Goal: Task Accomplishment & Management: Manage account settings

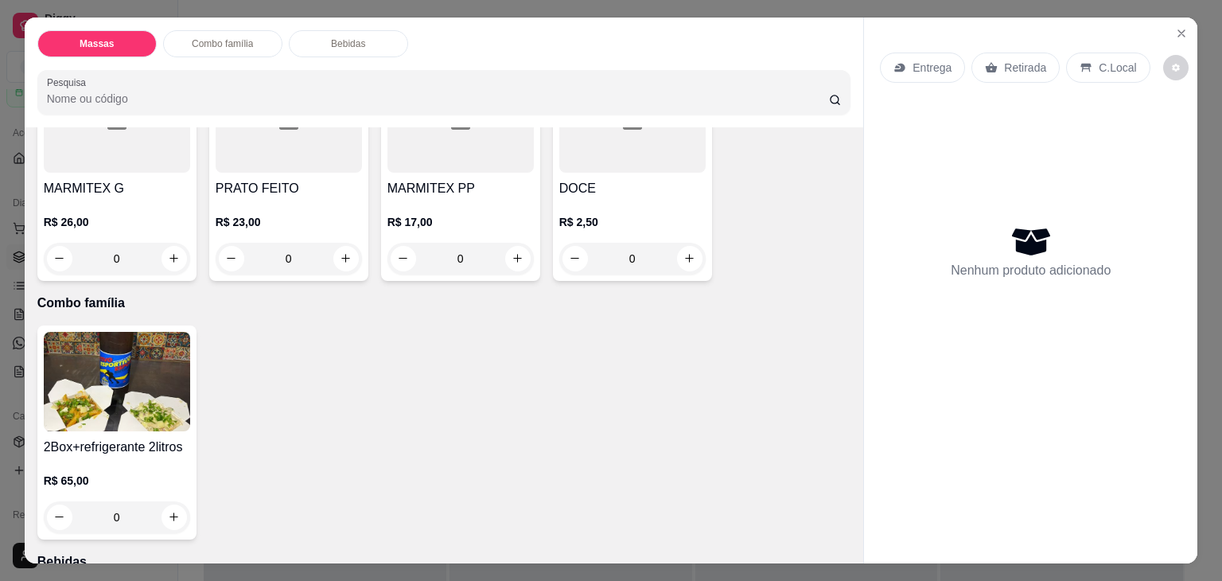
scroll to position [398, 0]
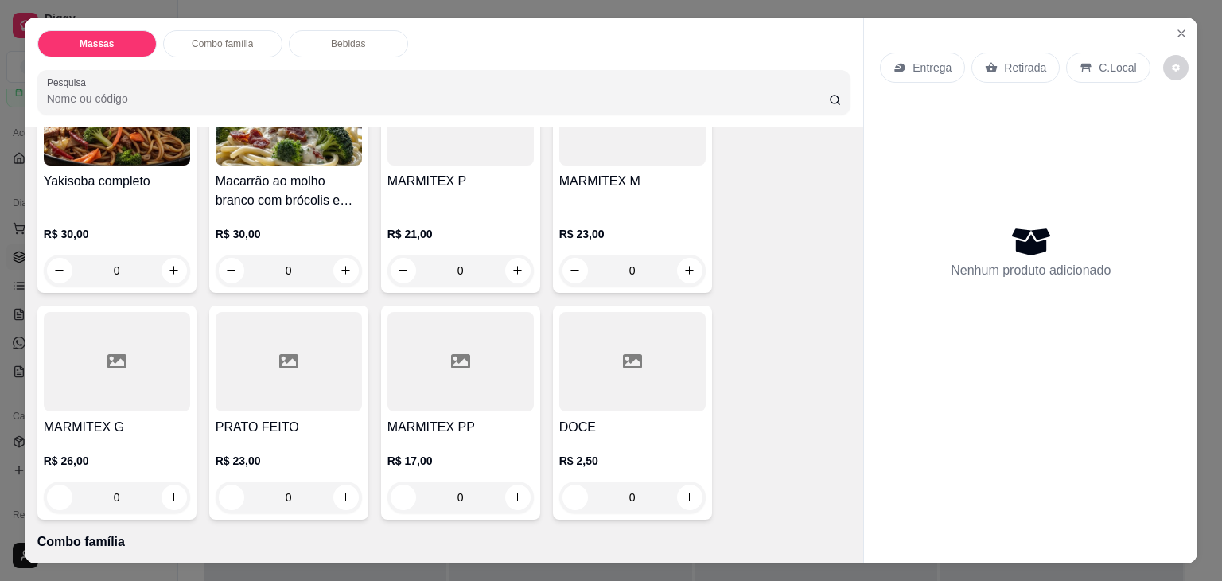
click at [441, 212] on div "R$ 21,00 0" at bounding box center [461, 248] width 146 height 76
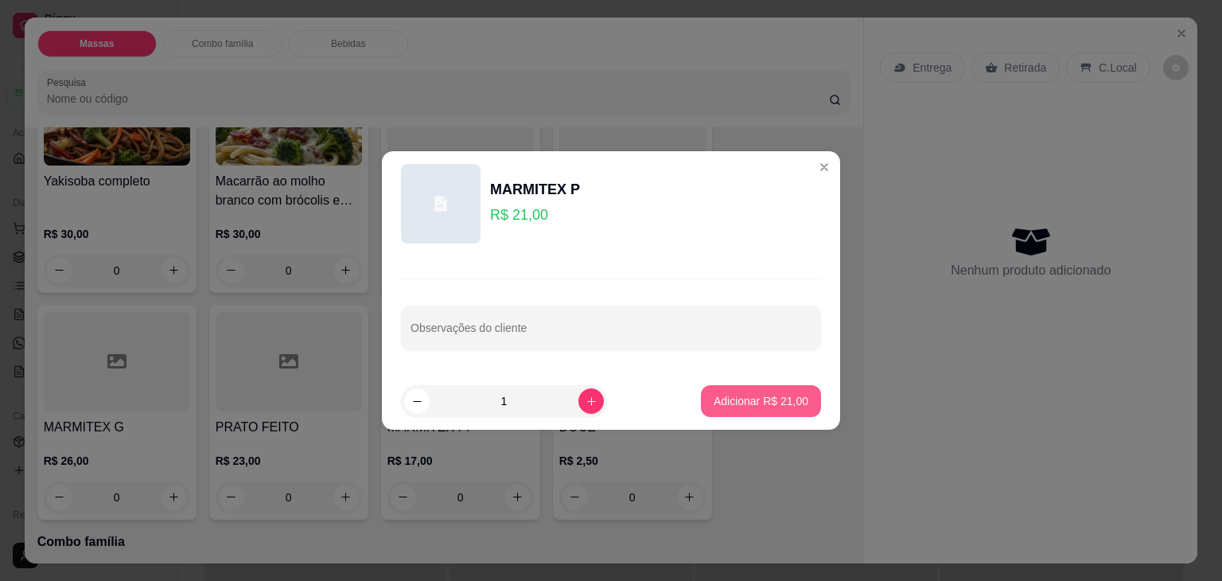
click at [727, 396] on p "Adicionar R$ 21,00" at bounding box center [761, 401] width 95 height 16
type input "1"
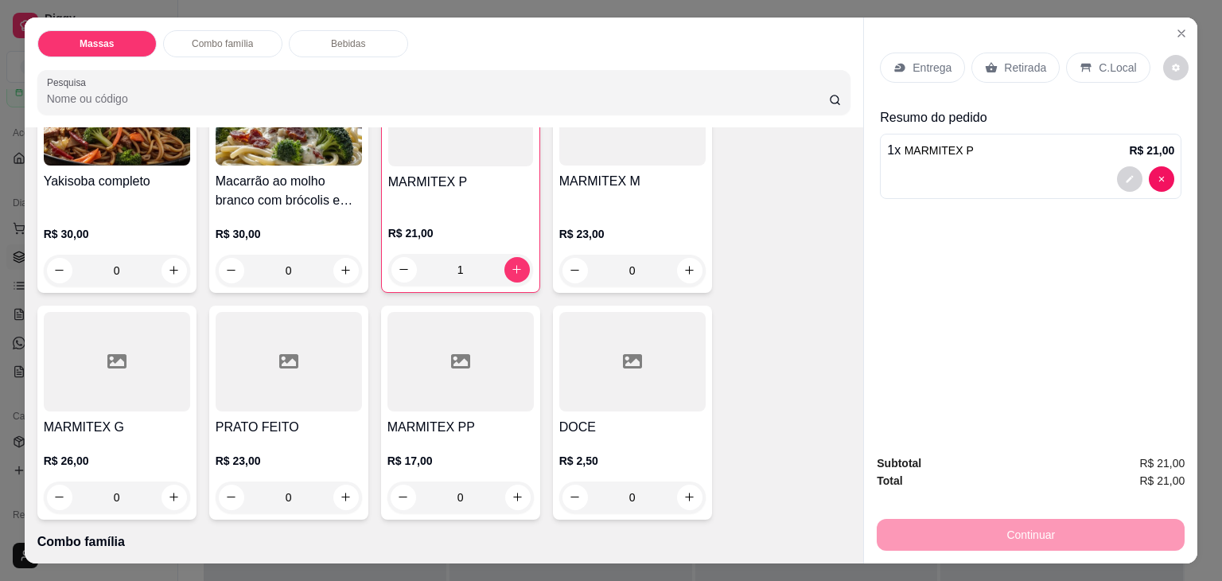
click at [948, 55] on div "Entrega" at bounding box center [922, 68] width 85 height 30
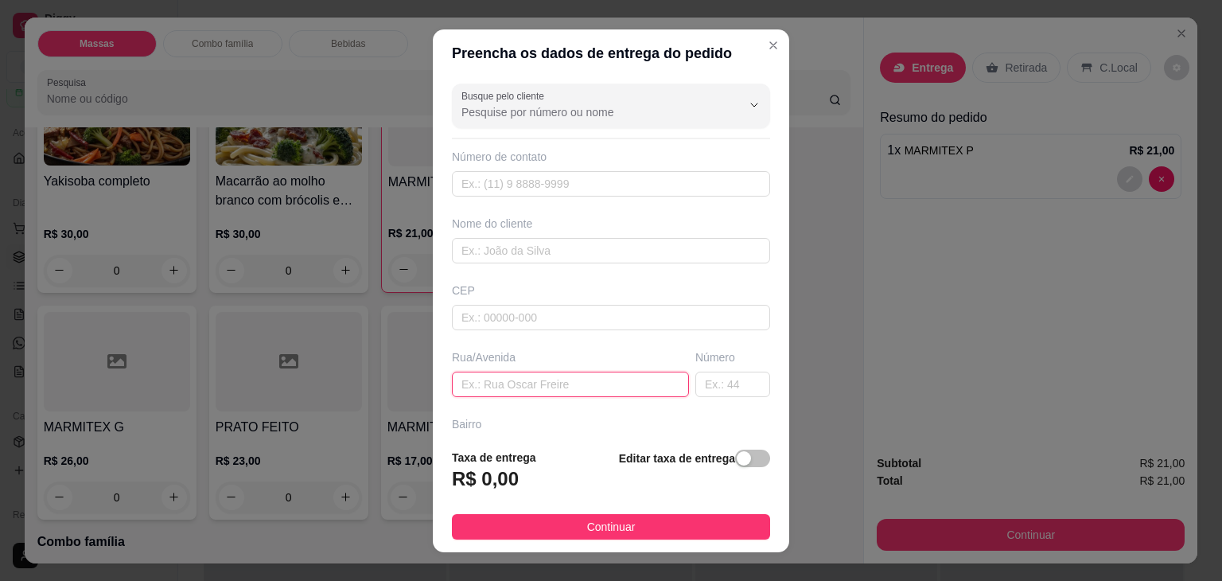
click at [640, 381] on input "text" at bounding box center [570, 384] width 237 height 25
type input "GAROTO"
click at [737, 459] on div "button" at bounding box center [744, 458] width 14 height 14
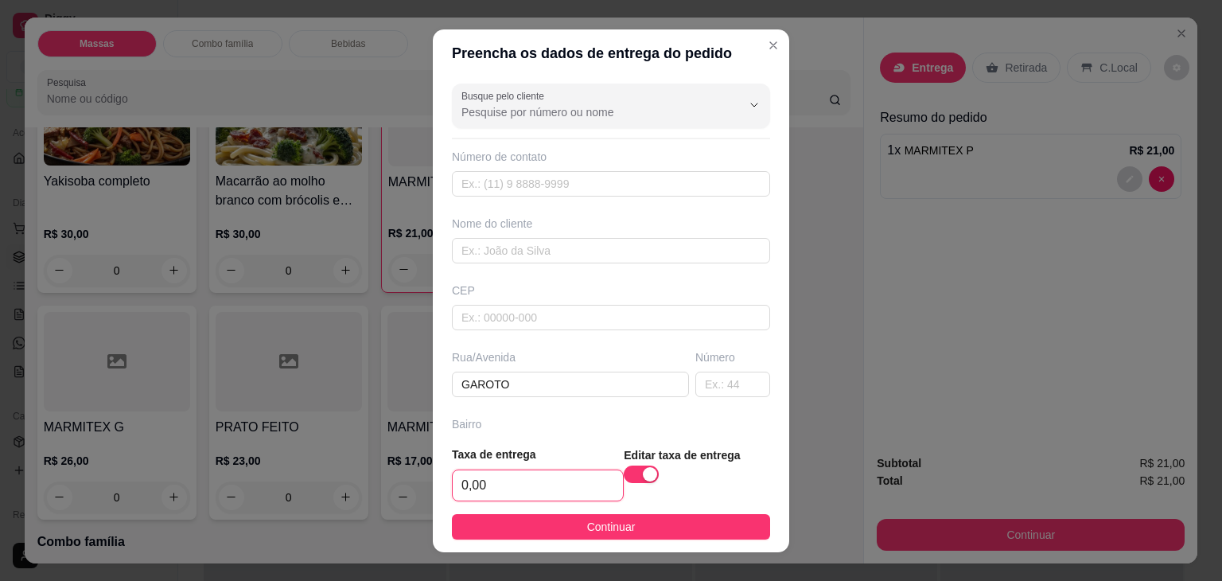
click at [592, 485] on input "0,00" at bounding box center [538, 485] width 170 height 30
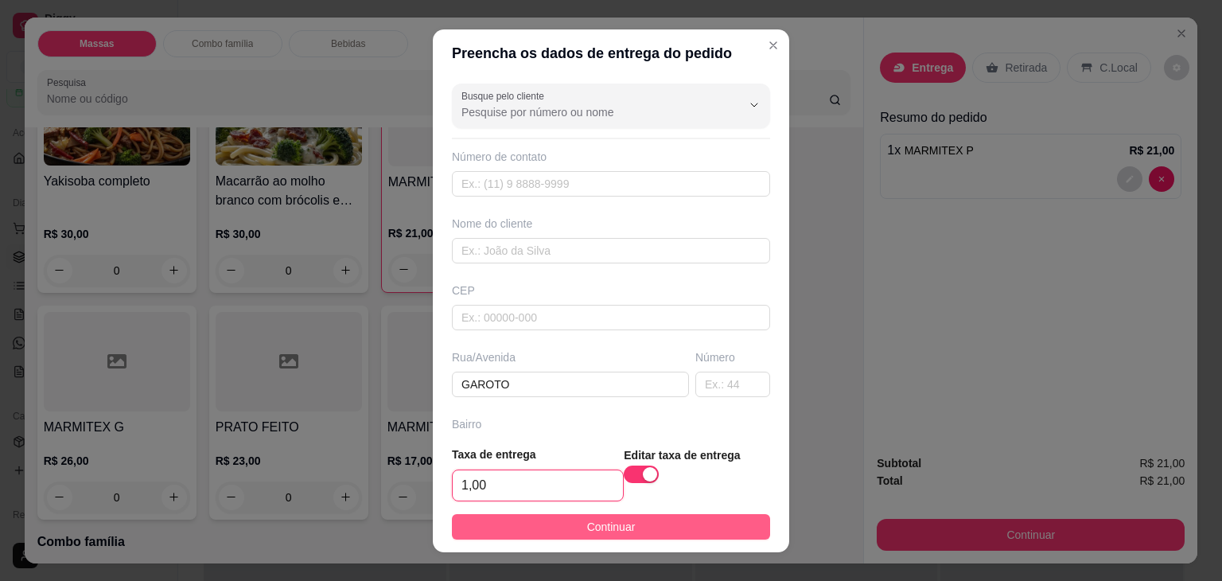
type input "1,00"
click at [606, 532] on span "Continuar" at bounding box center [611, 527] width 49 height 18
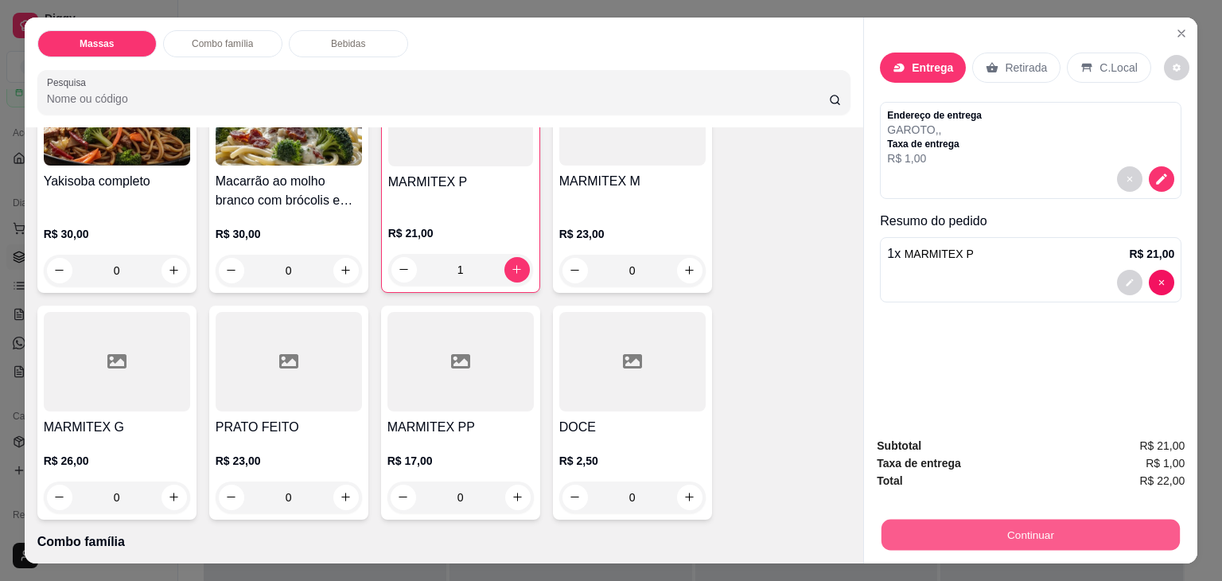
click at [926, 521] on button "Continuar" at bounding box center [1031, 535] width 298 height 31
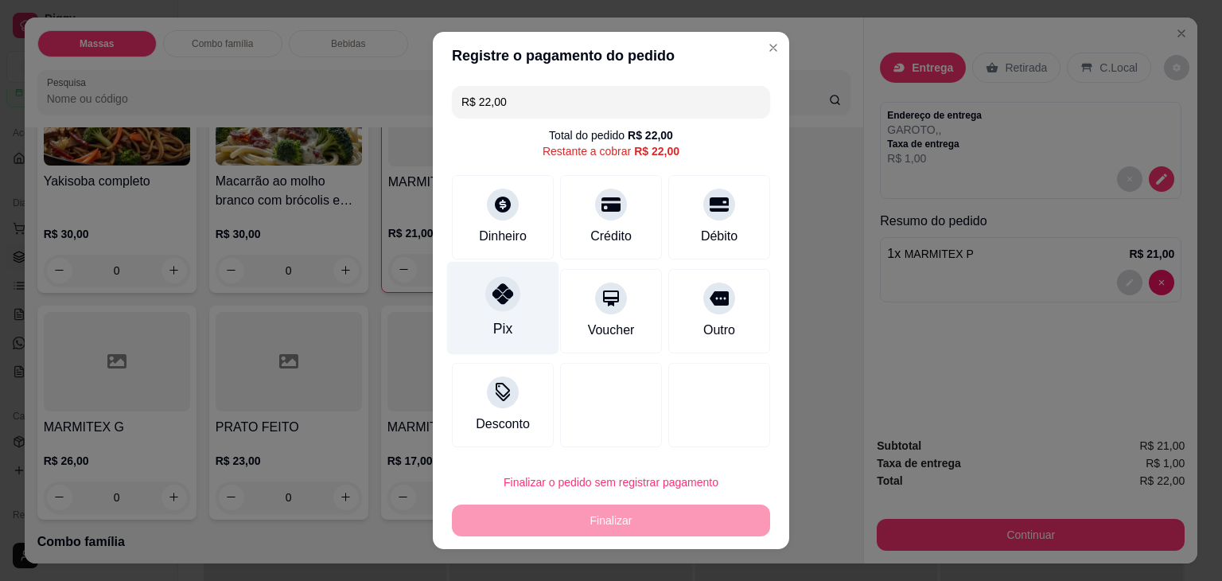
click at [497, 280] on div at bounding box center [502, 293] width 35 height 35
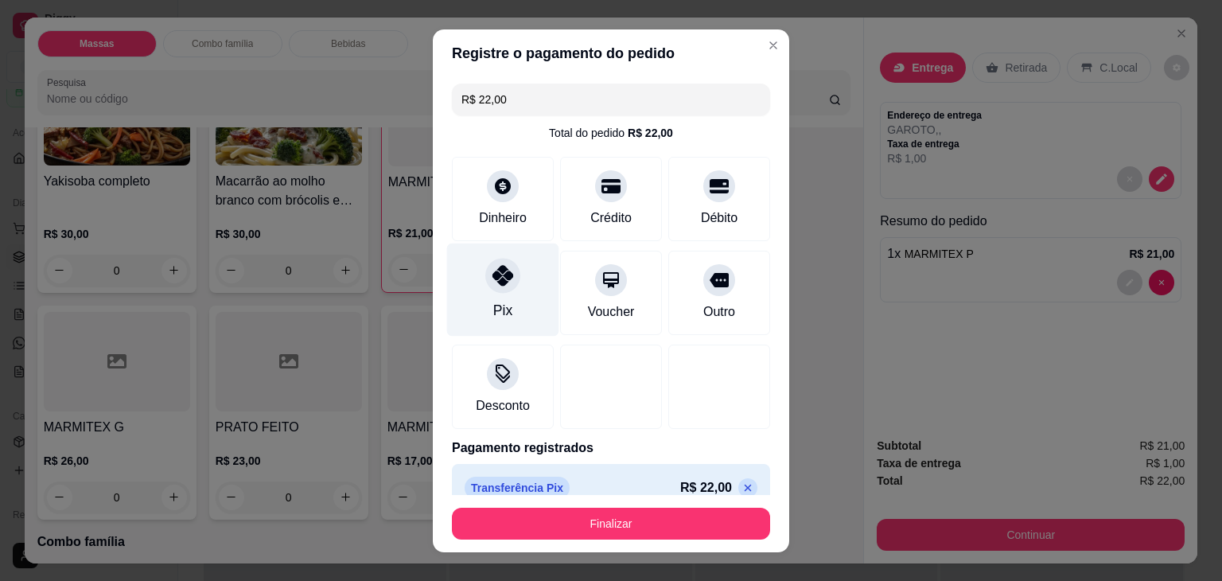
type input "R$ 0,00"
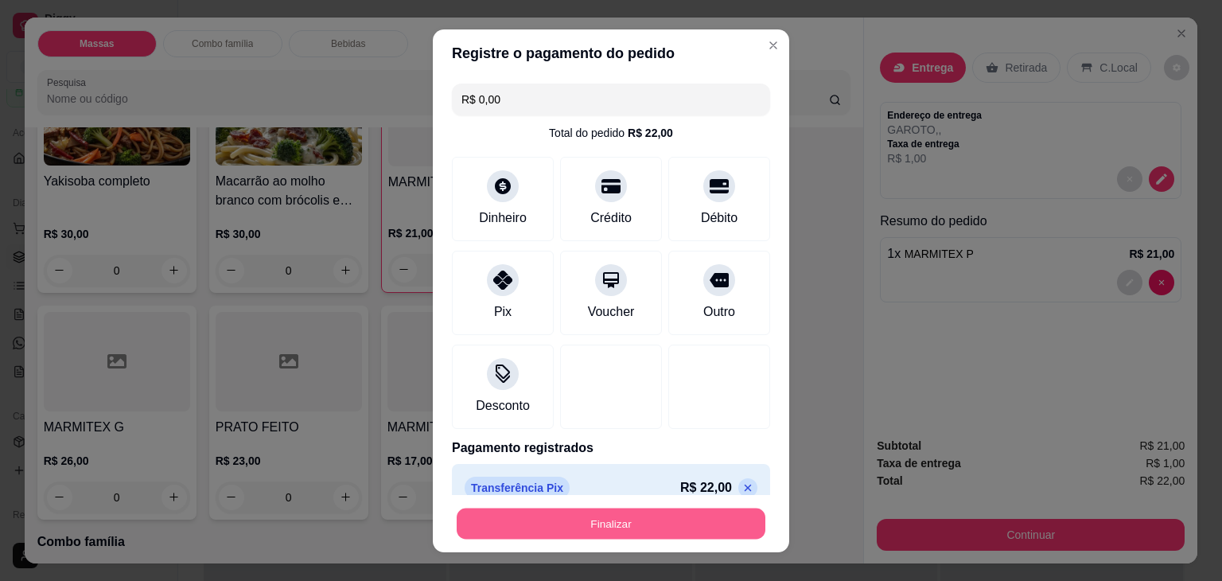
click at [560, 524] on button "Finalizar" at bounding box center [611, 523] width 309 height 31
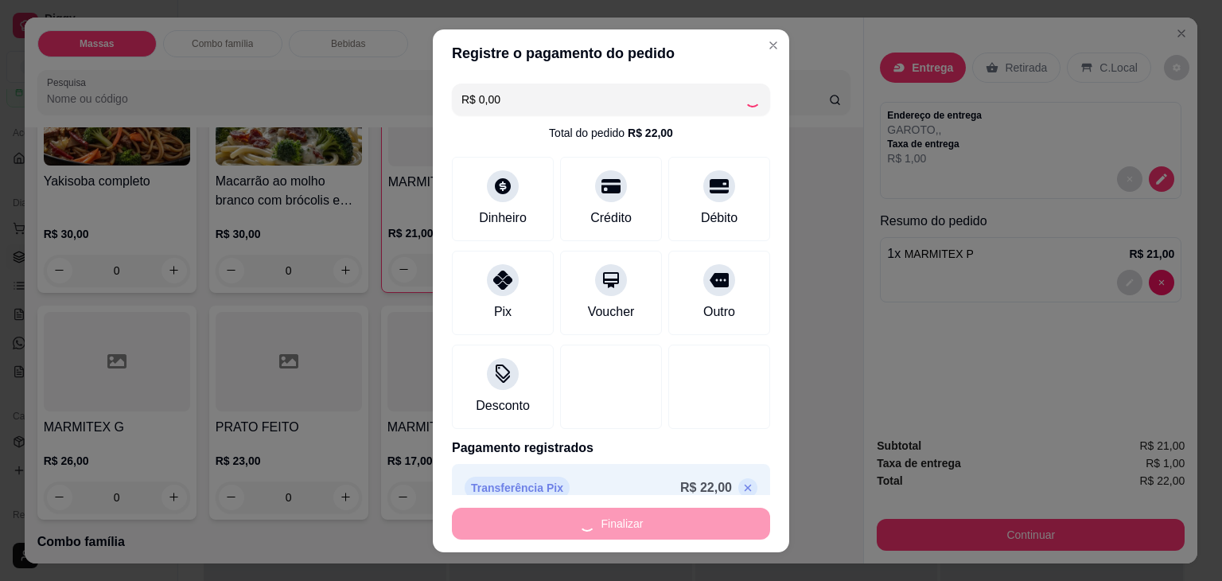
type input "0"
type input "-R$ 22,00"
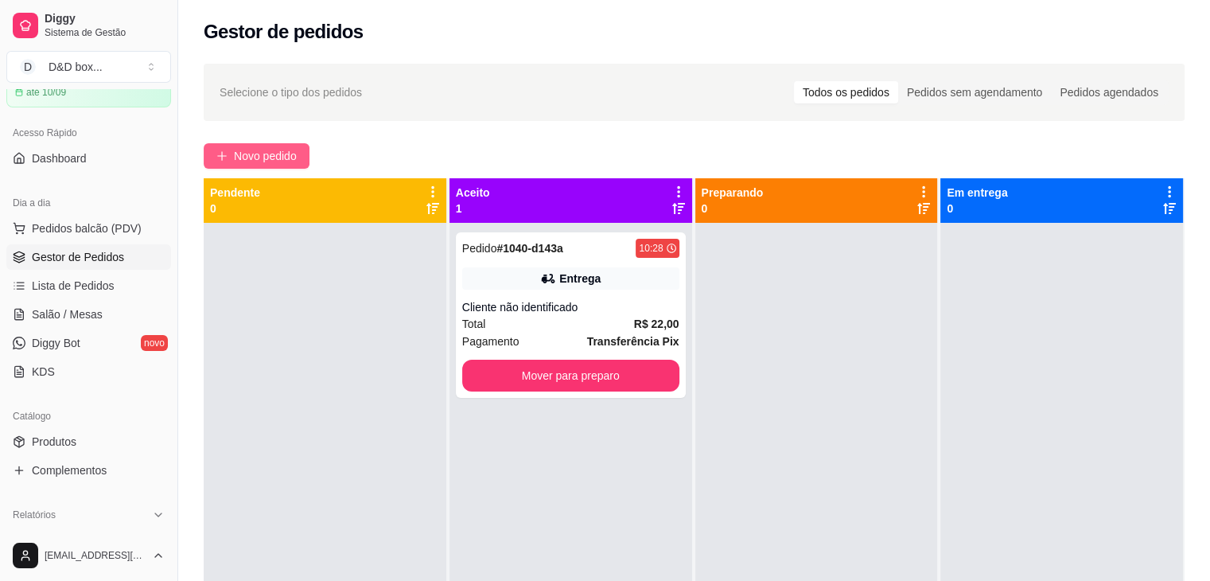
click at [270, 154] on span "Novo pedido" at bounding box center [265, 156] width 63 height 18
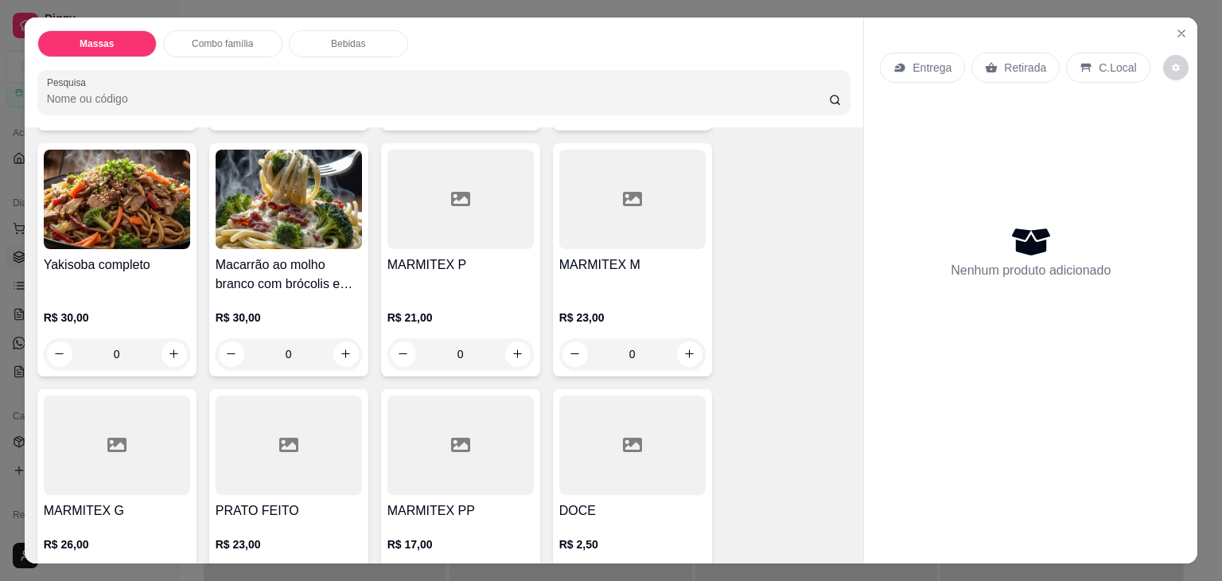
scroll to position [478, 0]
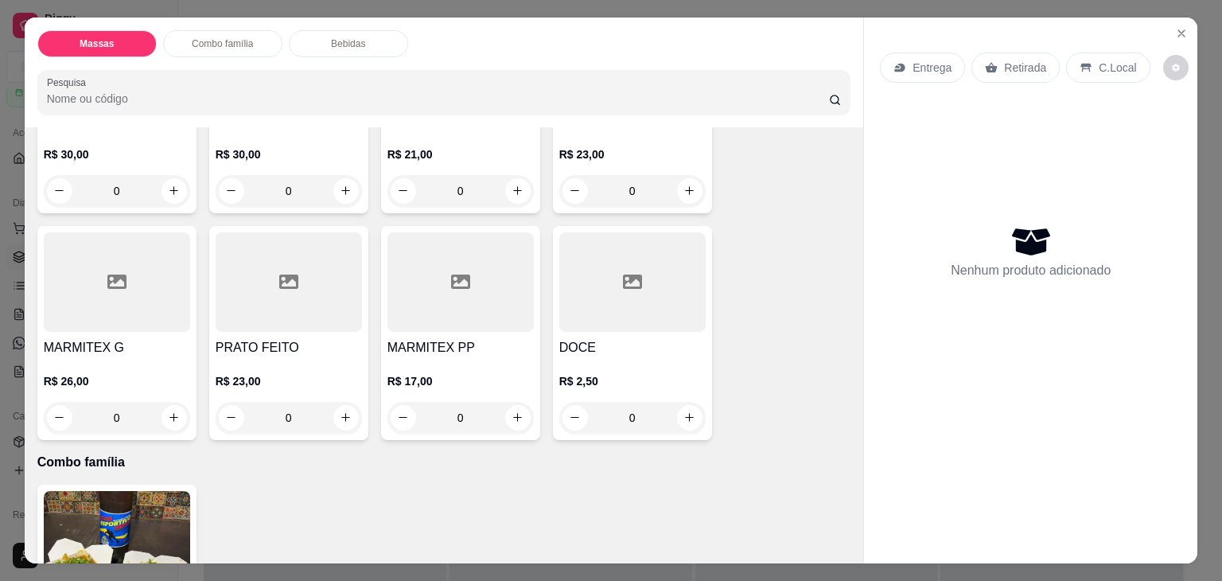
click at [311, 303] on div at bounding box center [289, 281] width 146 height 99
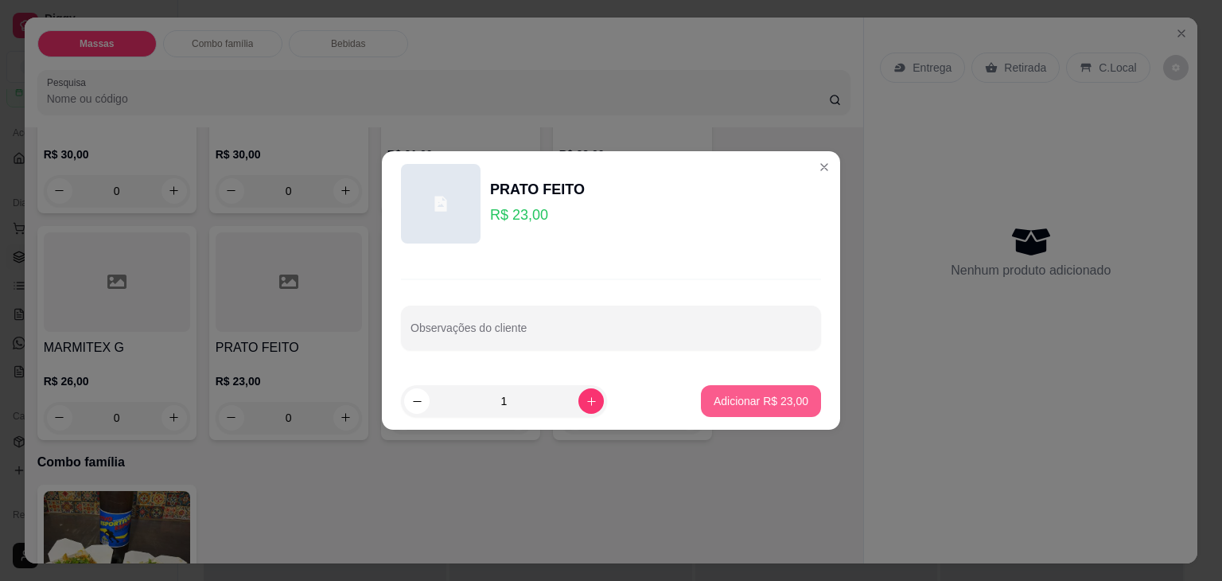
click at [768, 402] on p "Adicionar R$ 23,00" at bounding box center [761, 401] width 95 height 16
type input "1"
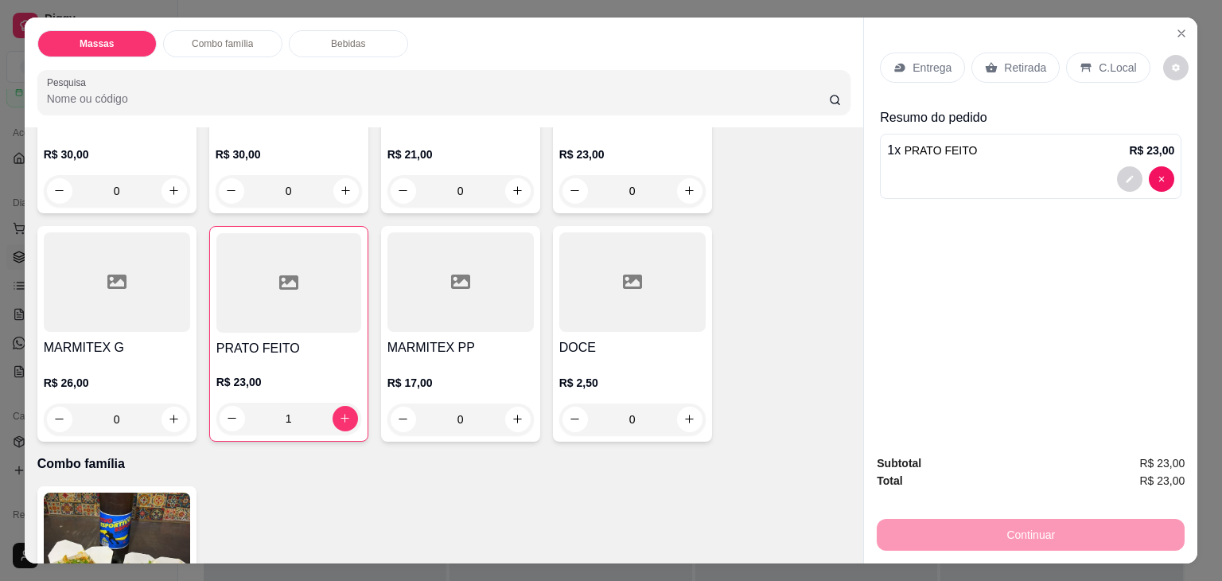
click at [999, 72] on div "Retirada" at bounding box center [1016, 68] width 88 height 30
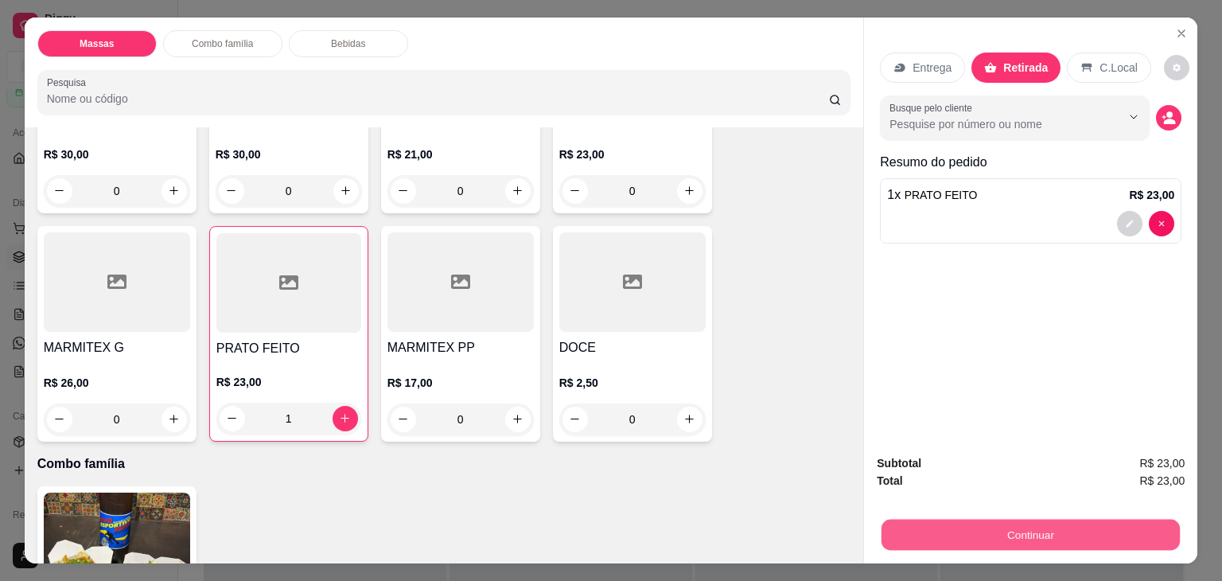
click at [951, 537] on button "Continuar" at bounding box center [1031, 535] width 298 height 31
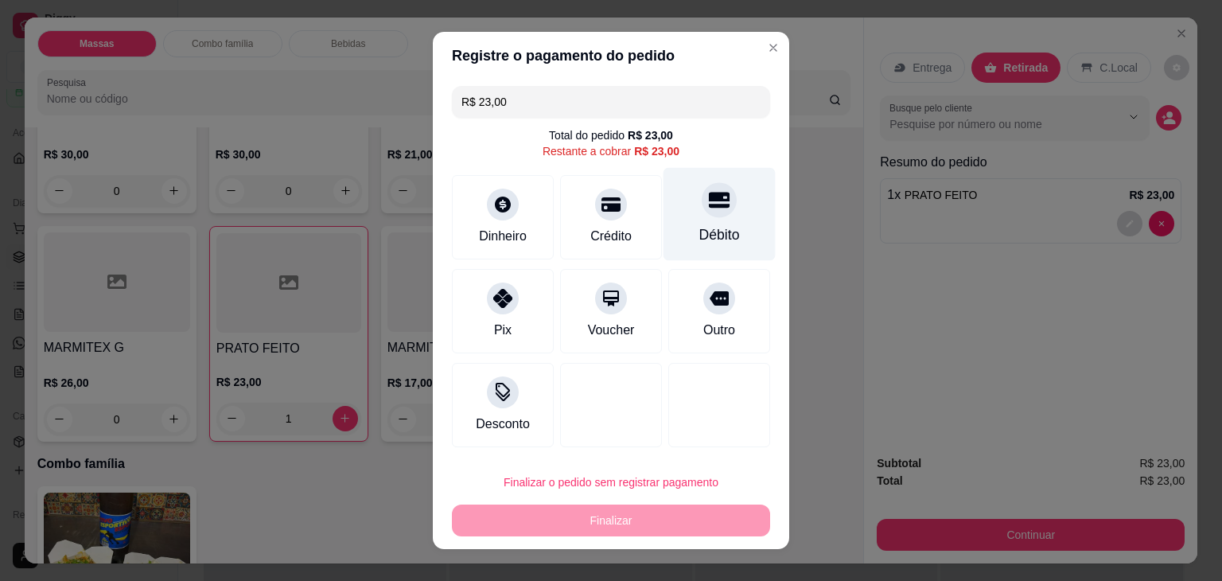
drag, startPoint x: 718, startPoint y: 216, endPoint x: 726, endPoint y: 215, distance: 8.1
click at [726, 215] on div "Débito" at bounding box center [720, 214] width 112 height 93
type input "R$ 0,00"
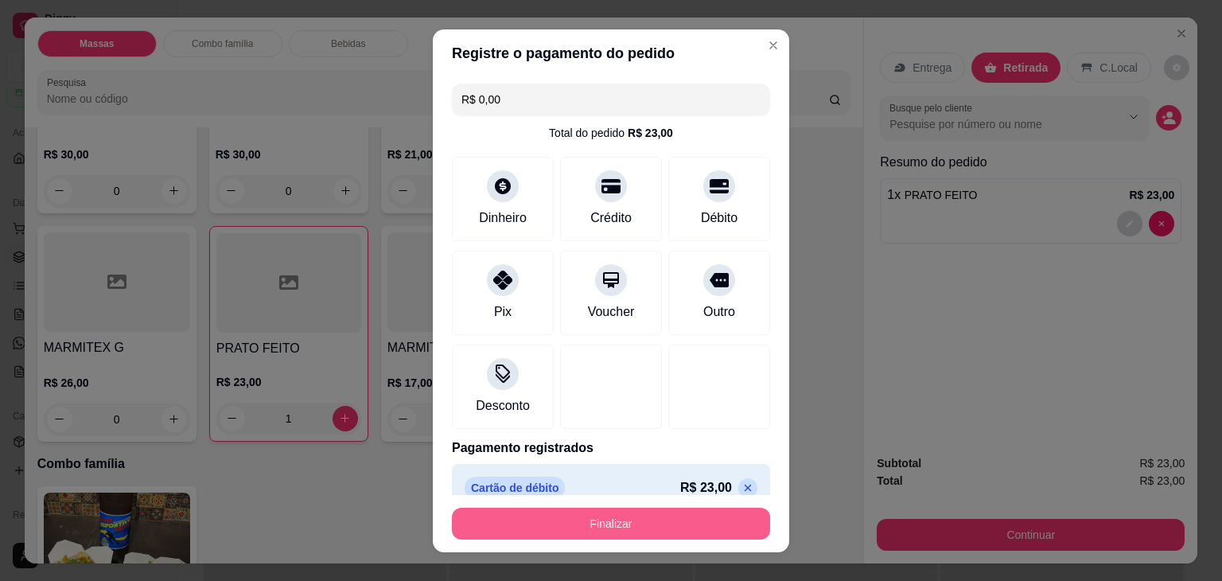
click at [639, 518] on button "Finalizar" at bounding box center [611, 524] width 318 height 32
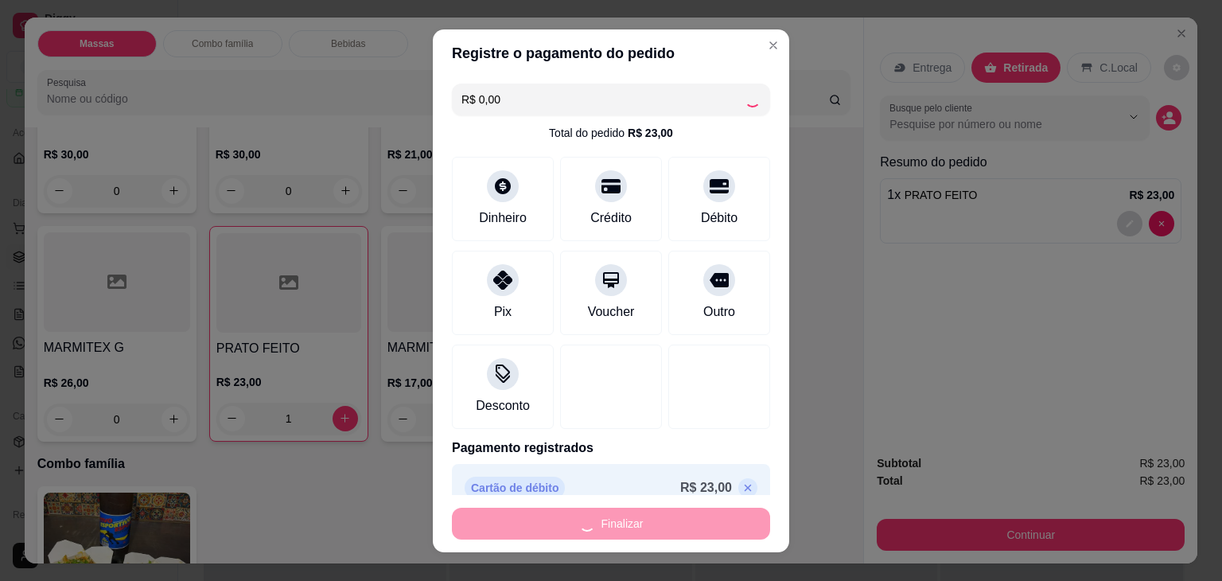
type input "0"
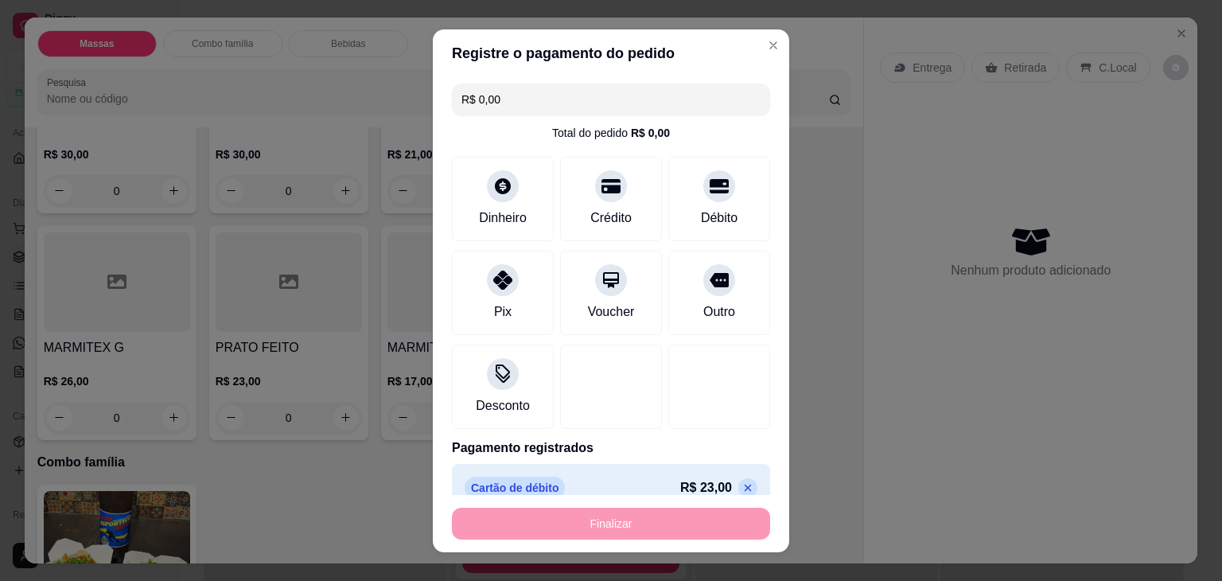
type input "-R$ 23,00"
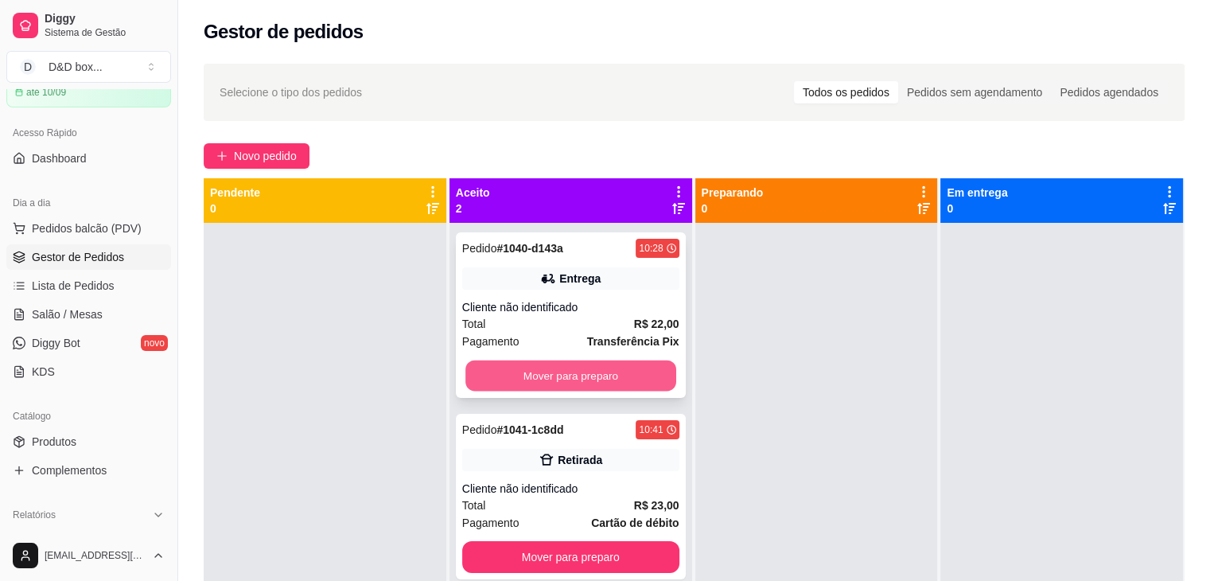
click at [474, 374] on button "Mover para preparo" at bounding box center [571, 376] width 211 height 31
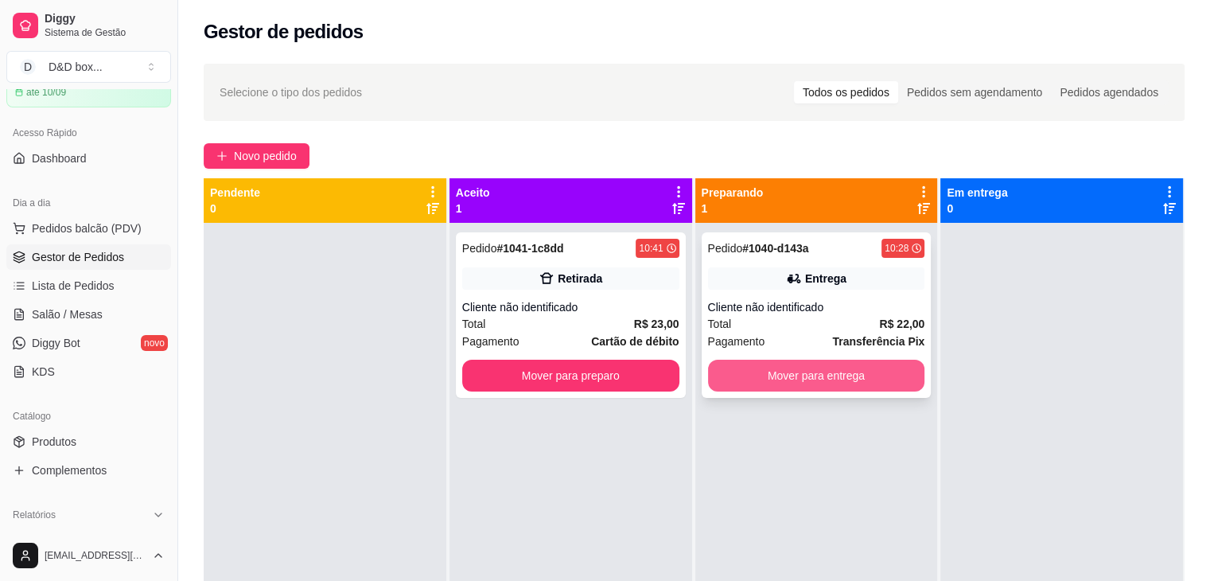
click at [767, 369] on button "Mover para entrega" at bounding box center [816, 376] width 217 height 32
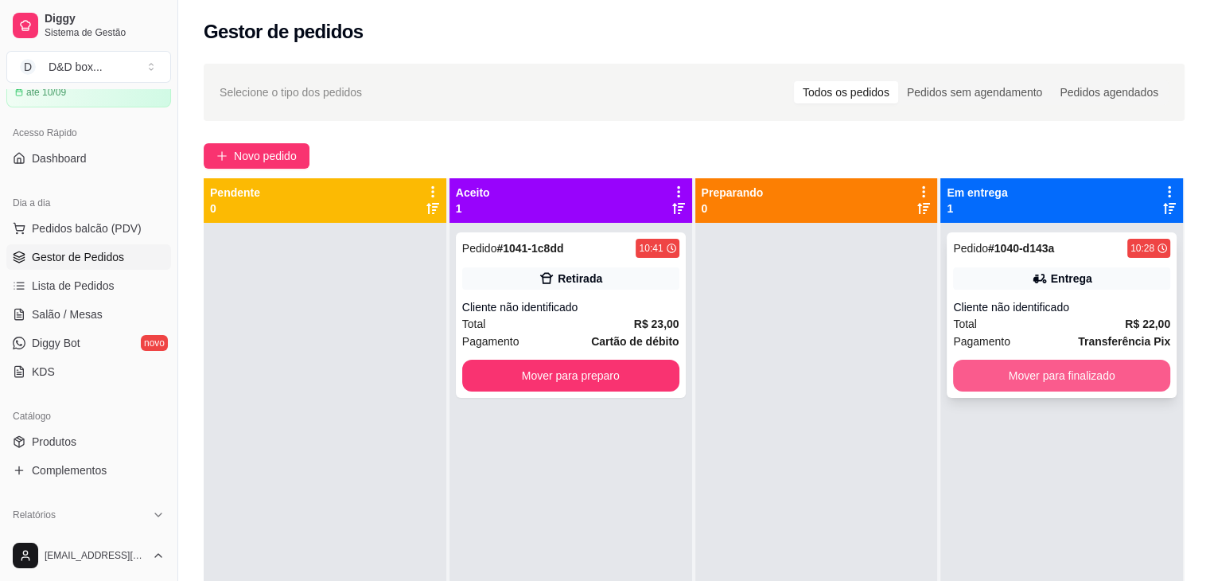
click at [1002, 376] on button "Mover para finalizado" at bounding box center [1061, 376] width 217 height 32
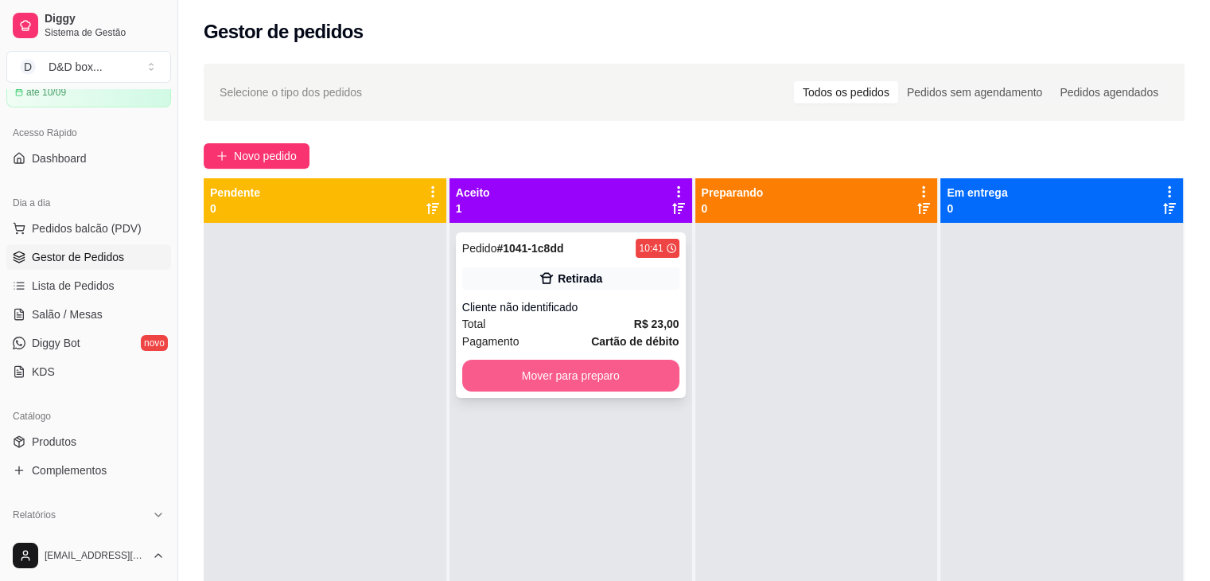
click at [656, 375] on button "Mover para preparo" at bounding box center [570, 376] width 217 height 32
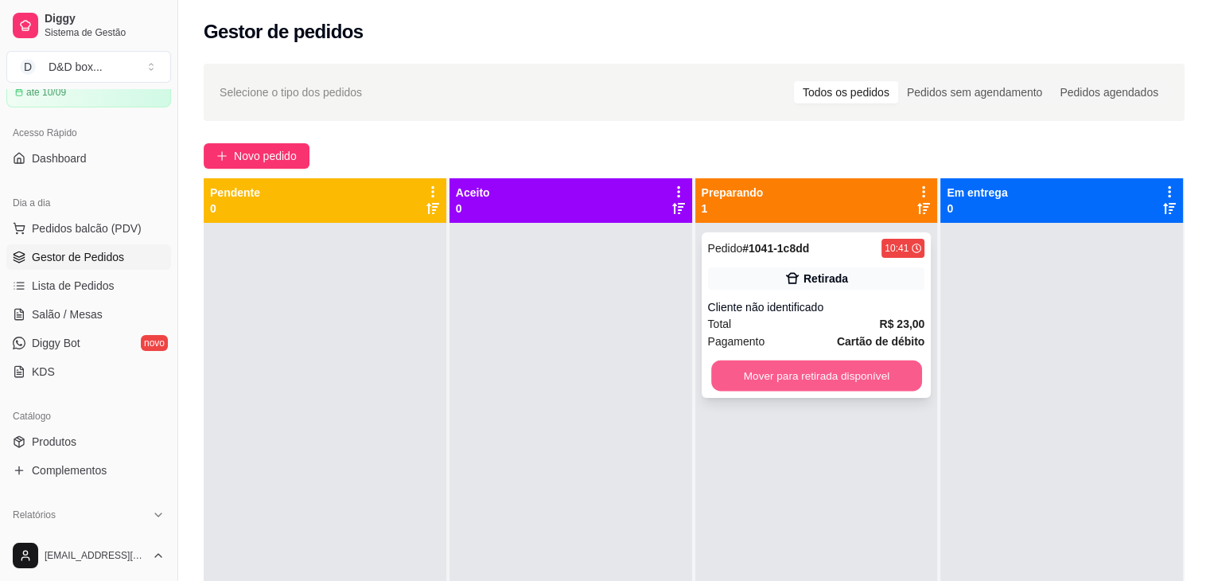
click at [834, 376] on button "Mover para retirada disponível" at bounding box center [816, 376] width 211 height 31
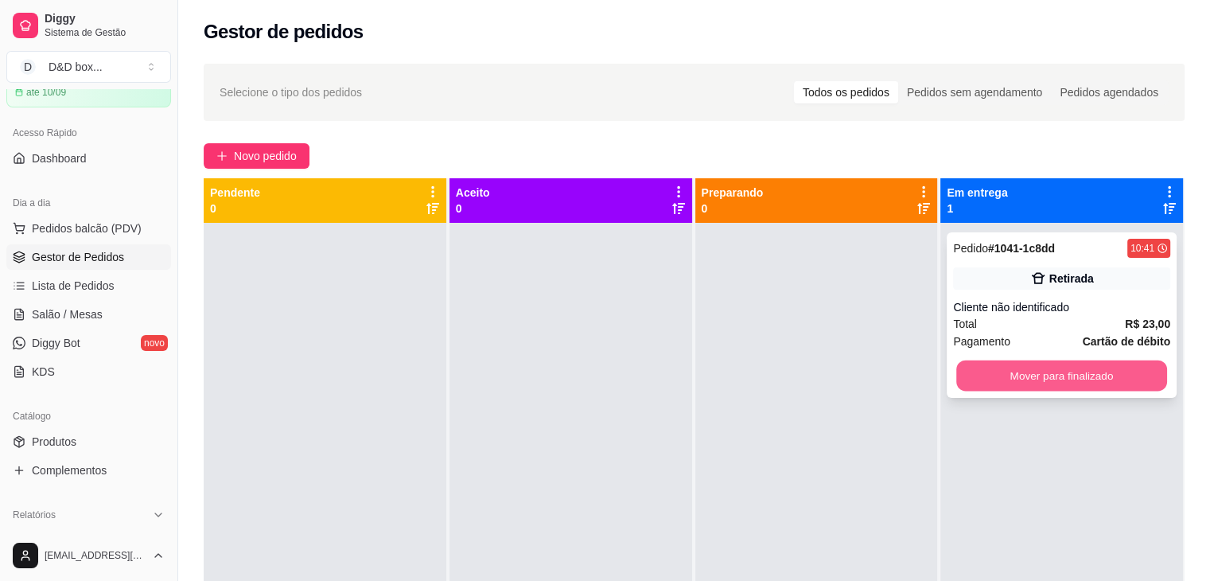
click at [961, 373] on button "Mover para finalizado" at bounding box center [1062, 376] width 211 height 31
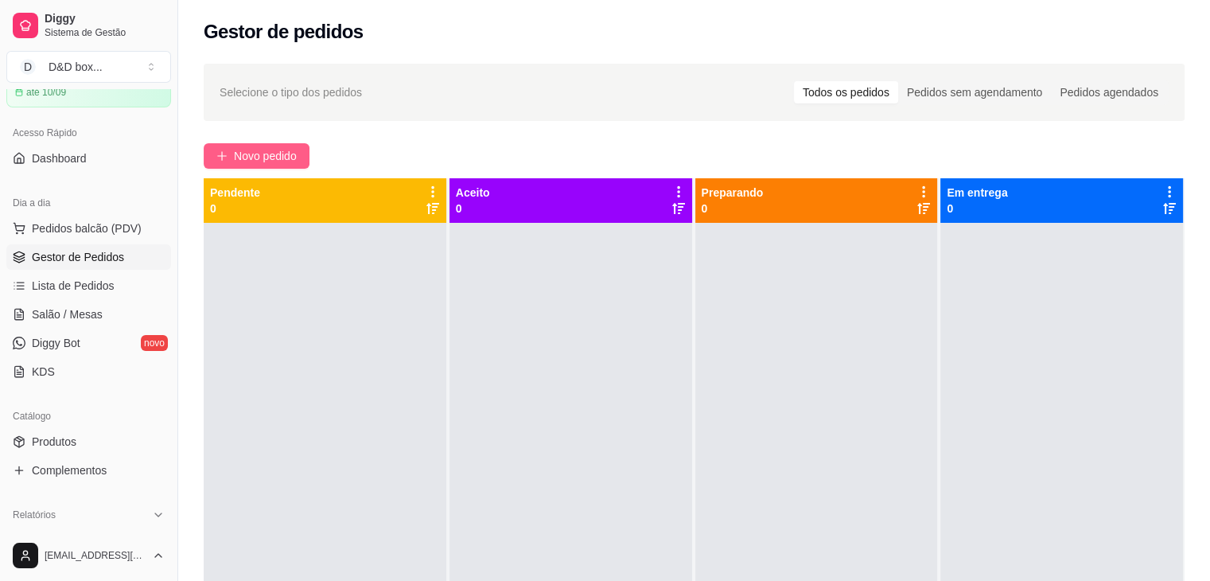
click at [254, 153] on span "Novo pedido" at bounding box center [265, 156] width 63 height 18
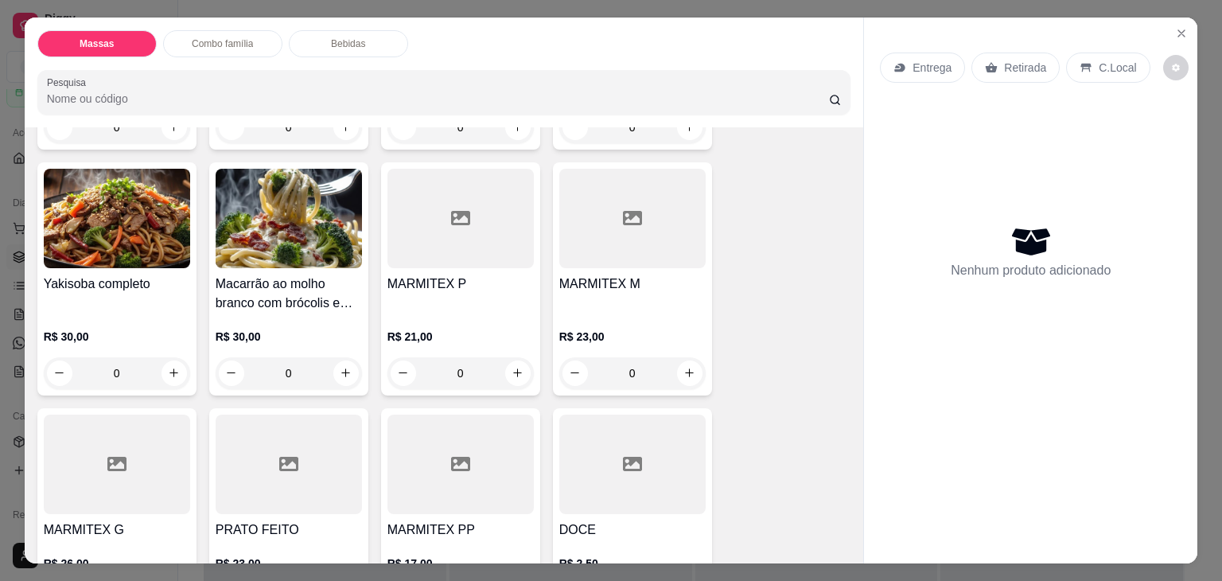
scroll to position [318, 0]
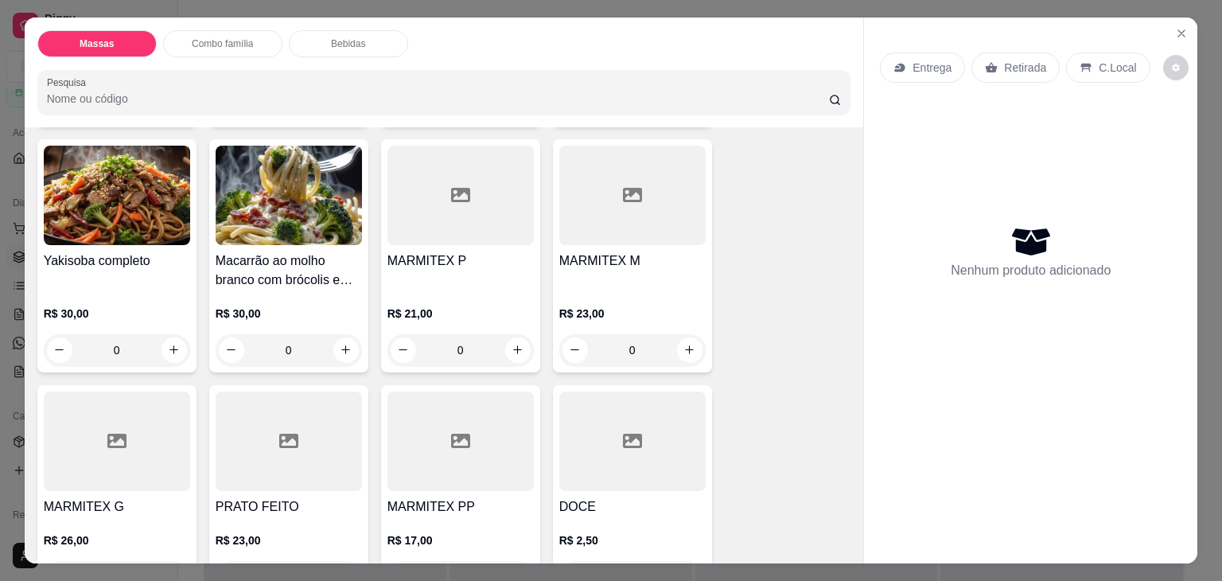
drag, startPoint x: 618, startPoint y: 240, endPoint x: 626, endPoint y: 236, distance: 8.9
click at [626, 236] on div "MARMITEX M R$ 23,00 0" at bounding box center [632, 255] width 159 height 233
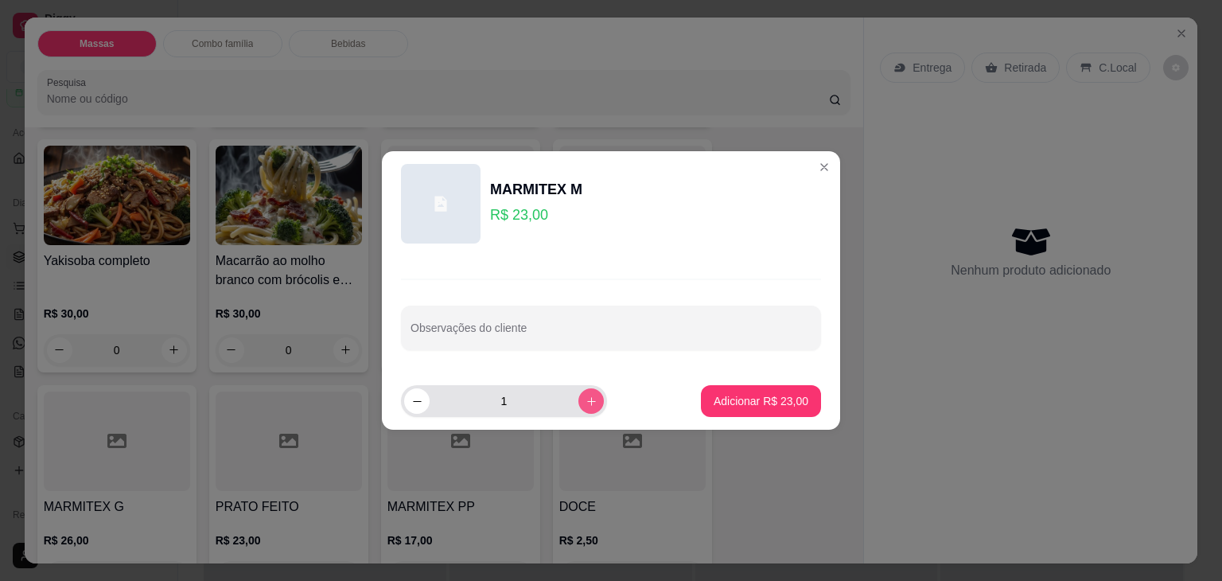
click at [586, 396] on icon "increase-product-quantity" at bounding box center [592, 402] width 12 height 12
type input "2"
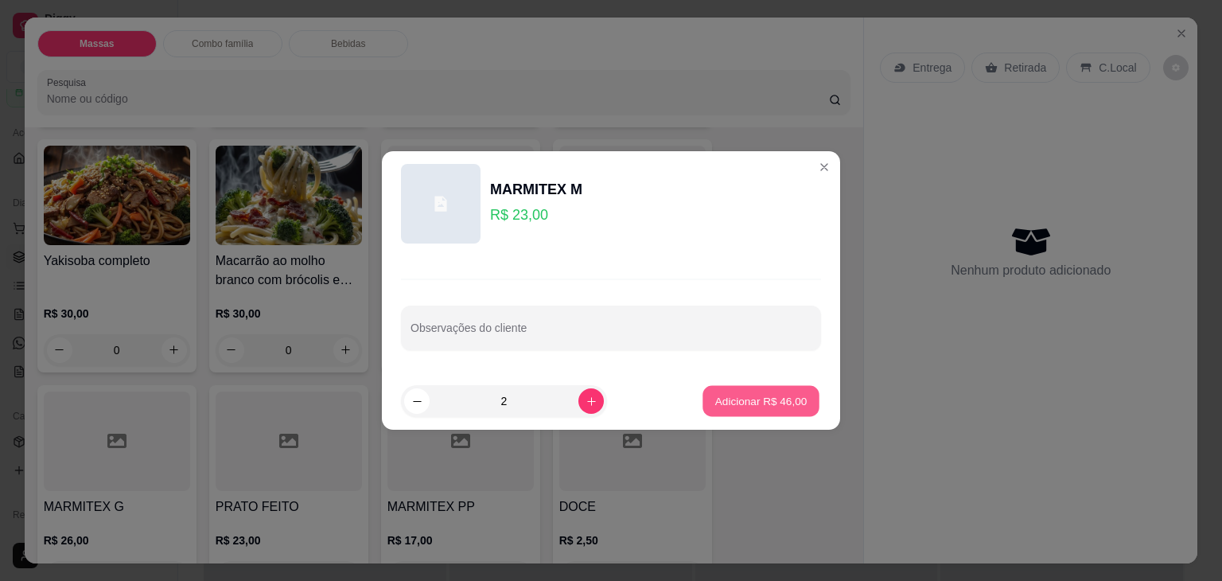
click at [735, 396] on p "Adicionar R$ 46,00" at bounding box center [761, 400] width 92 height 15
type input "2"
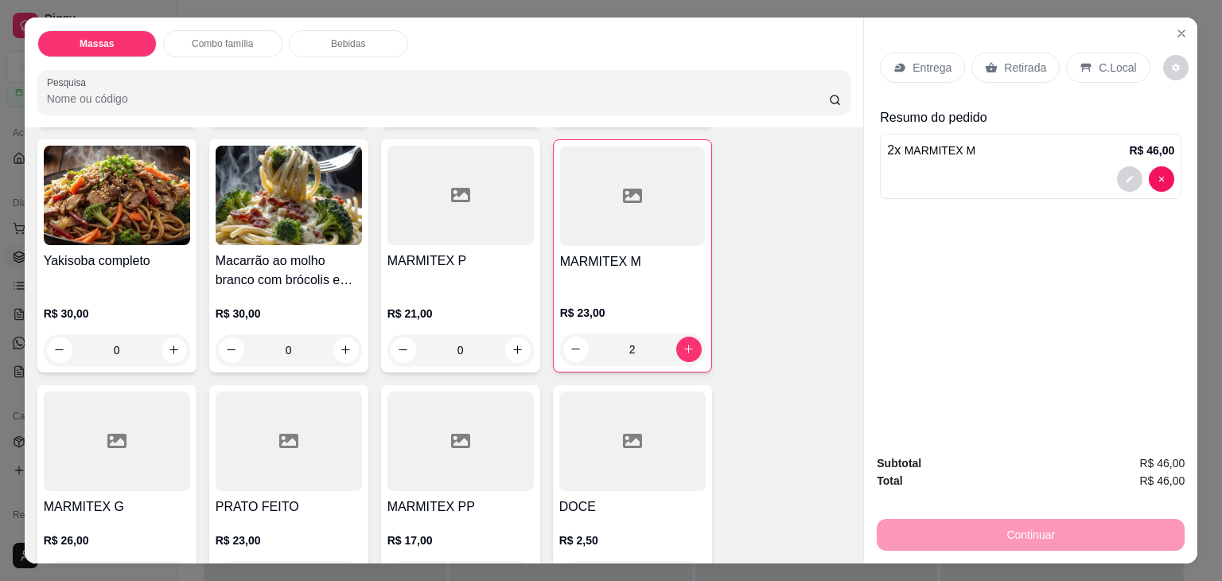
drag, startPoint x: 1029, startPoint y: 60, endPoint x: 1020, endPoint y: 79, distance: 21.0
click at [1030, 60] on p "Retirada" at bounding box center [1025, 68] width 42 height 16
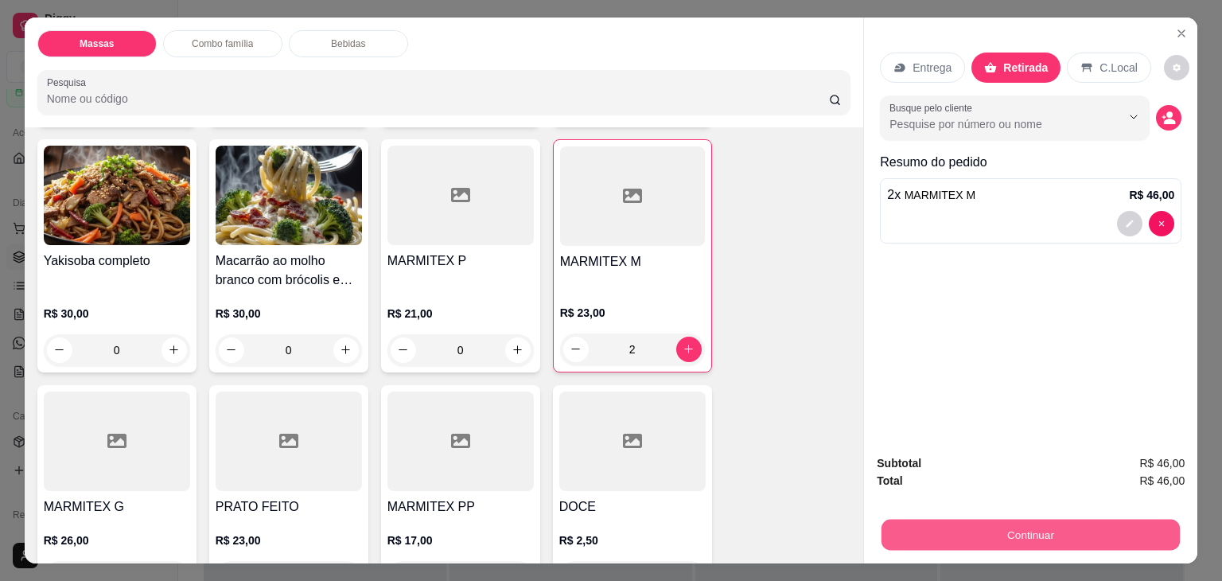
click at [931, 520] on button "Continuar" at bounding box center [1031, 535] width 298 height 31
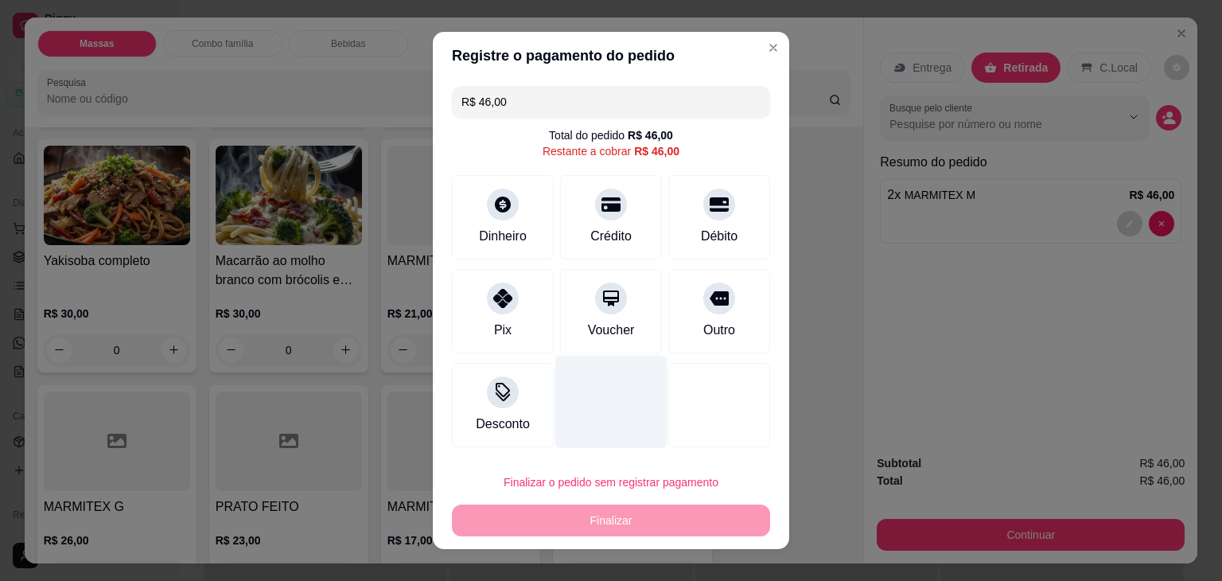
drag, startPoint x: 712, startPoint y: 220, endPoint x: 622, endPoint y: 421, distance: 220.1
click at [709, 252] on div "Débito" at bounding box center [720, 217] width 102 height 84
type input "R$ 0,00"
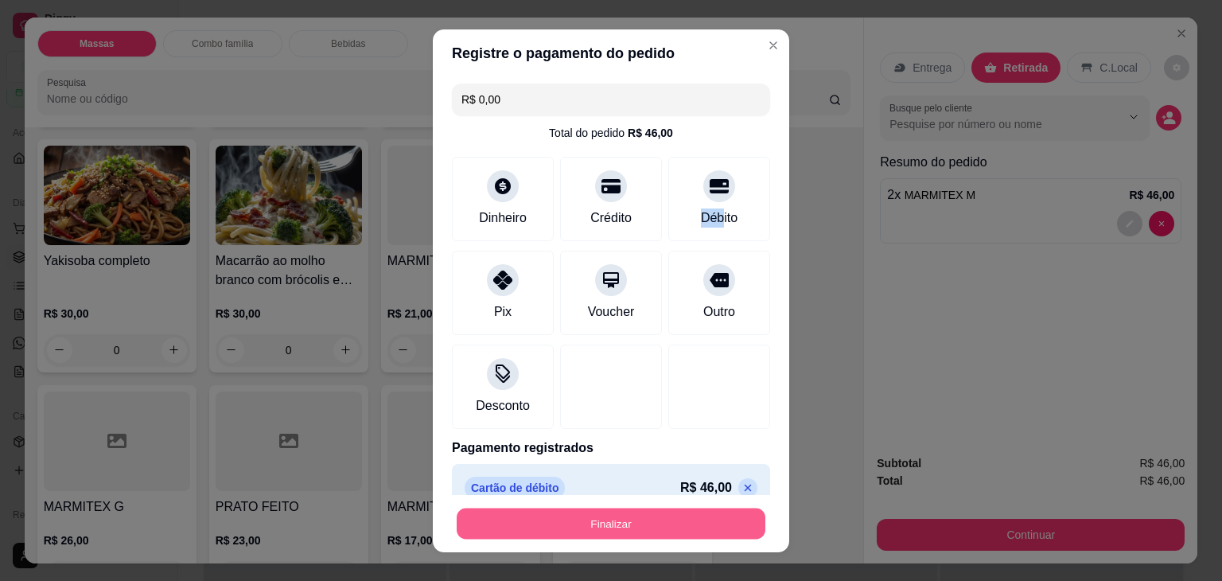
click at [602, 524] on button "Finalizar" at bounding box center [611, 523] width 309 height 31
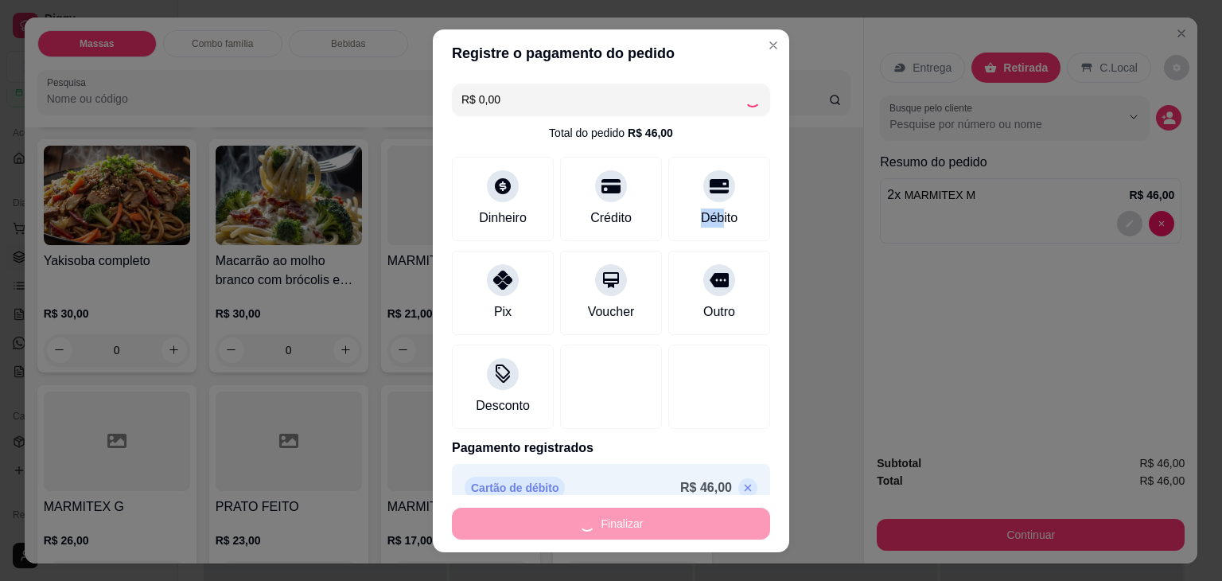
type input "0"
type input "-R$ 46,00"
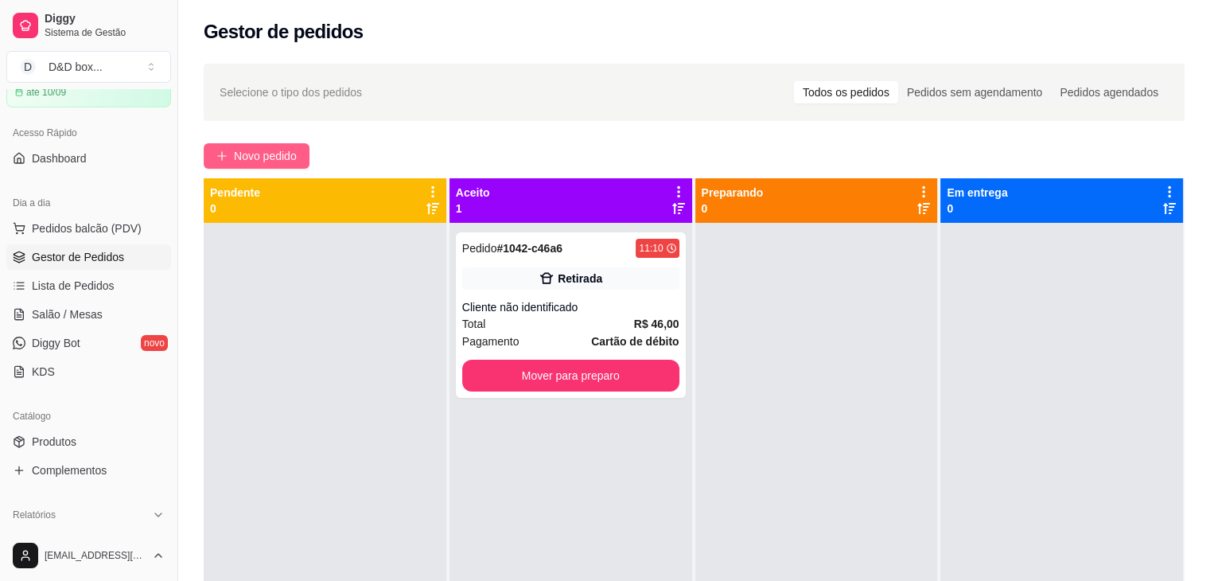
click at [278, 157] on span "Novo pedido" at bounding box center [265, 156] width 63 height 18
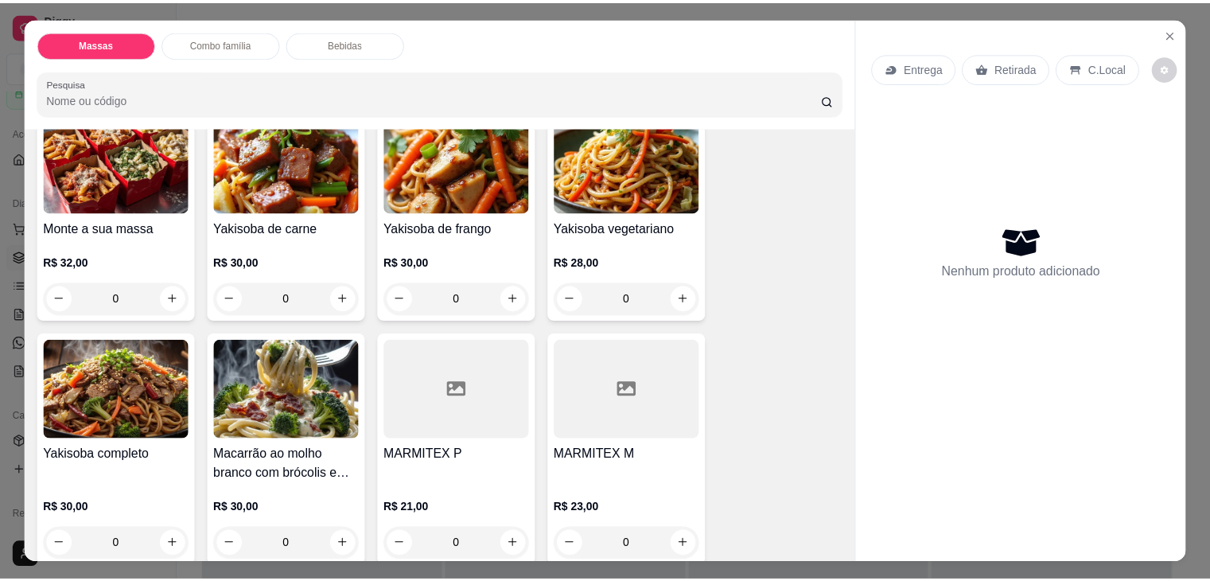
scroll to position [239, 0]
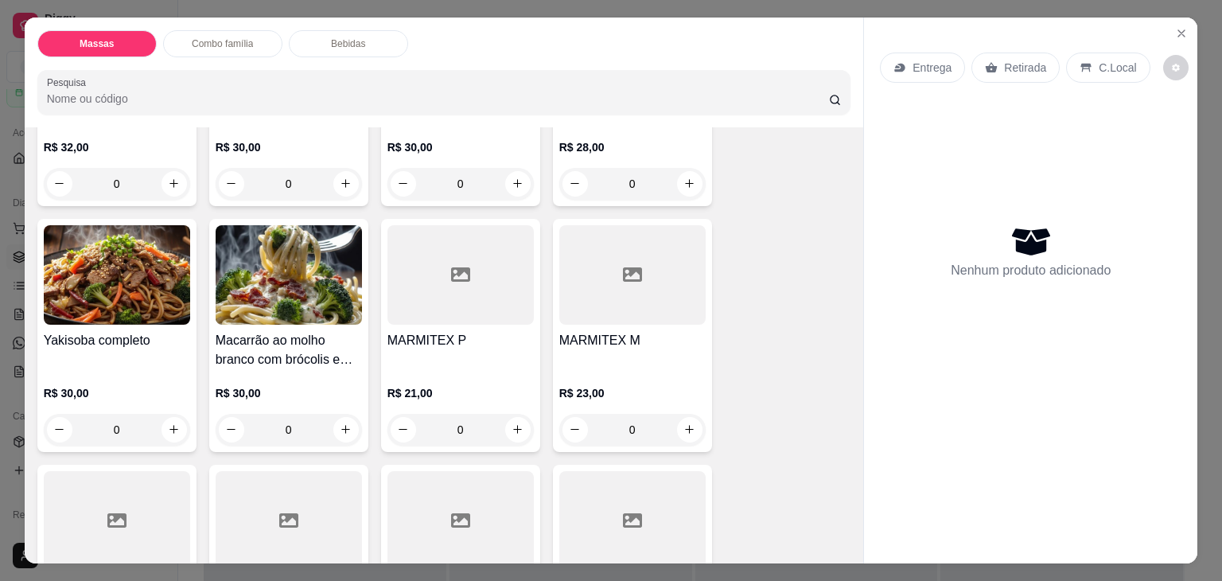
click at [591, 310] on div at bounding box center [632, 274] width 146 height 99
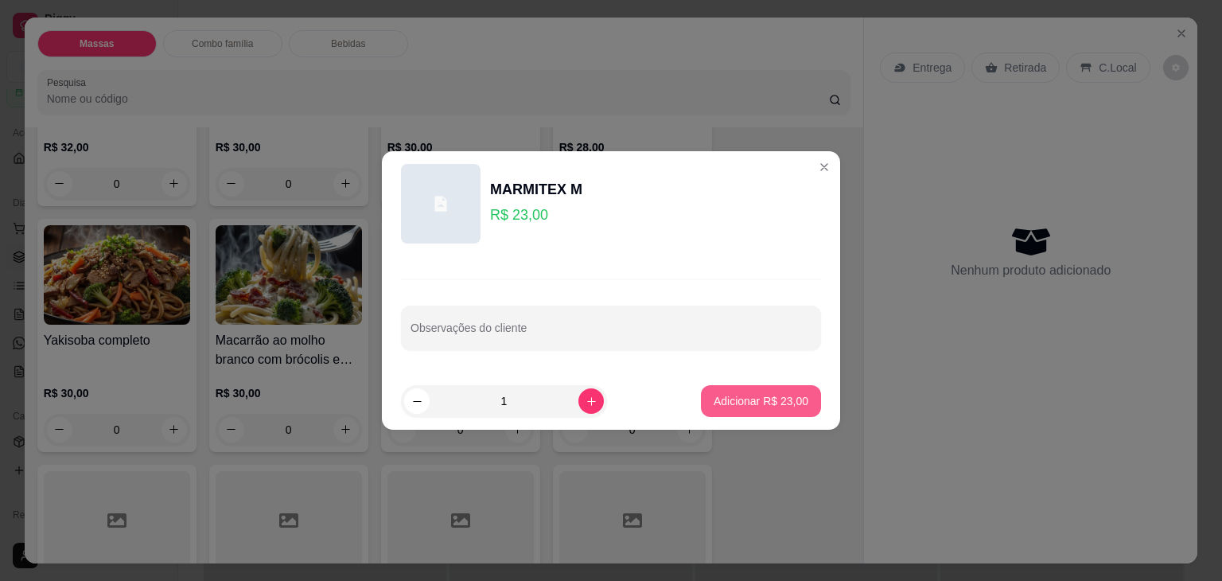
click at [754, 396] on p "Adicionar R$ 23,00" at bounding box center [761, 401] width 95 height 16
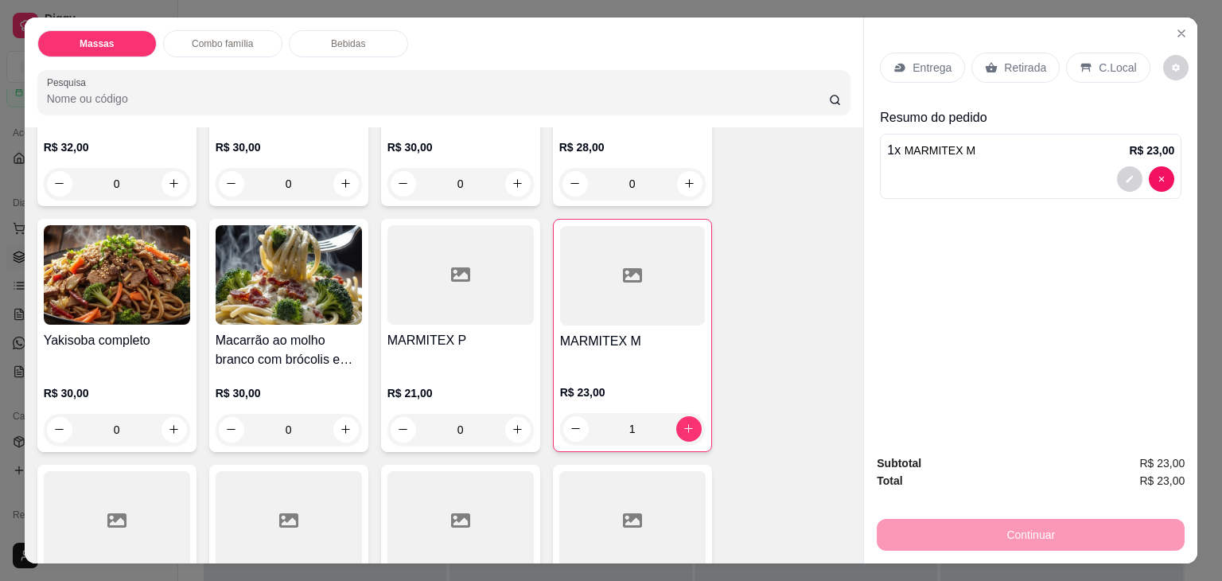
type input "1"
click at [939, 61] on p "Entrega" at bounding box center [932, 68] width 39 height 16
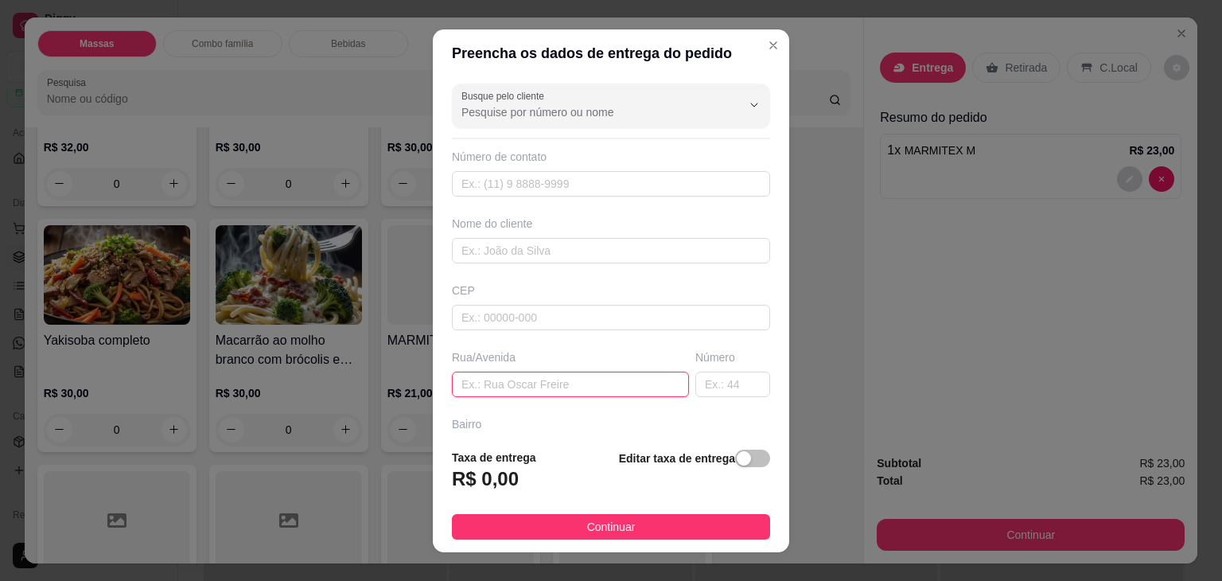
click at [464, 377] on input "text" at bounding box center [570, 384] width 237 height 25
type input "[PERSON_NAME]"
click at [740, 459] on span "button" at bounding box center [752, 459] width 35 height 18
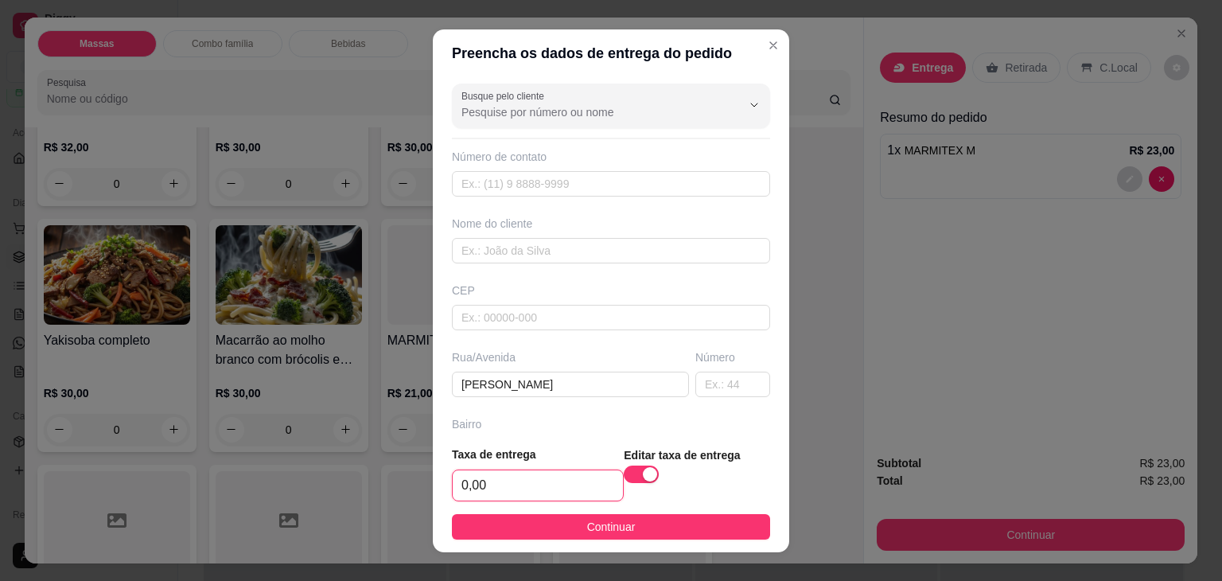
click at [589, 478] on input "0,00" at bounding box center [538, 485] width 170 height 30
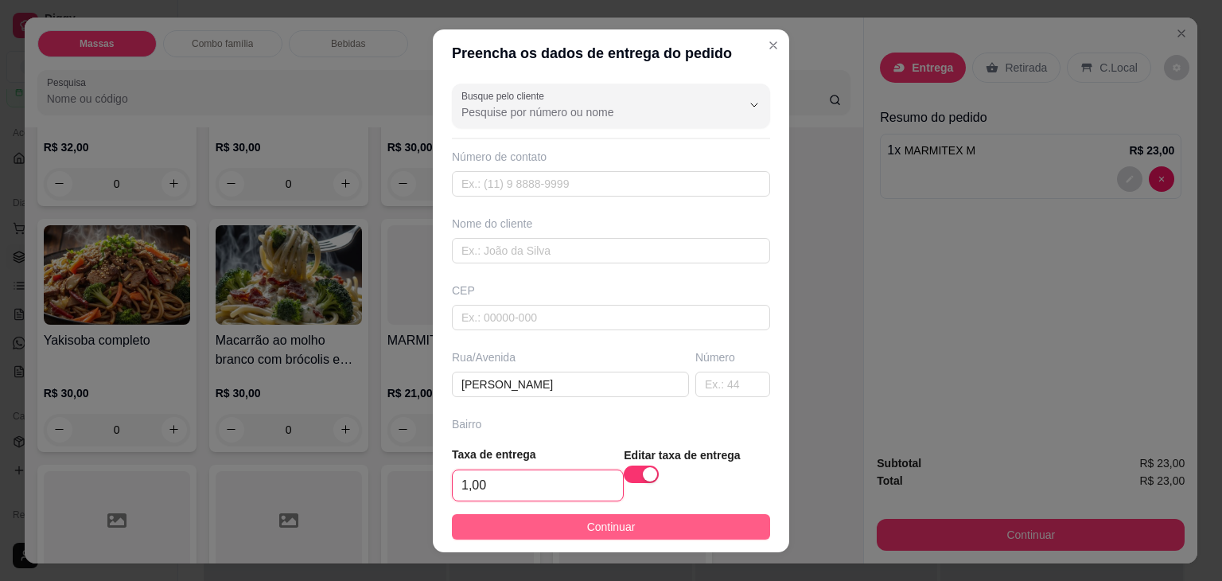
type input "1,00"
click at [573, 524] on button "Continuar" at bounding box center [611, 526] width 318 height 25
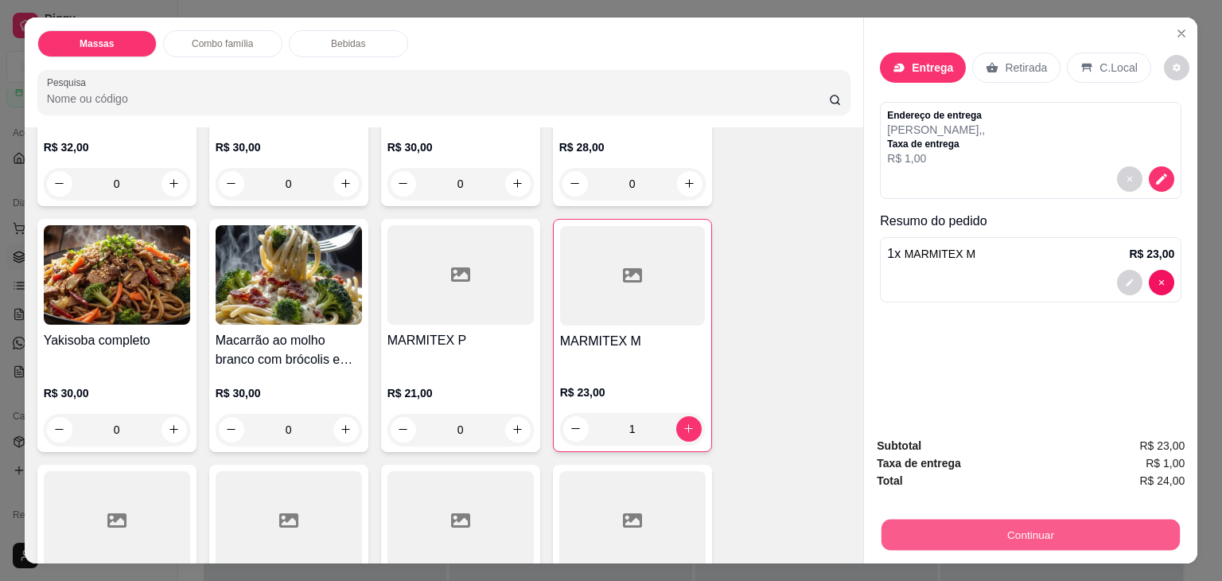
click at [887, 536] on button "Continuar" at bounding box center [1031, 535] width 298 height 31
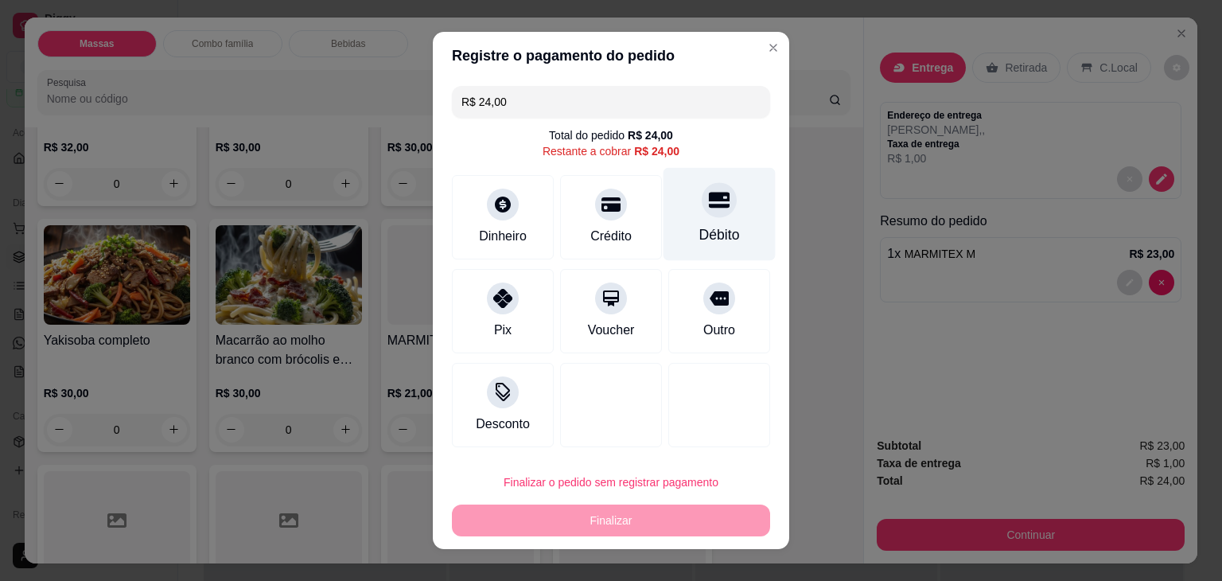
click at [707, 220] on div "Débito" at bounding box center [720, 214] width 112 height 93
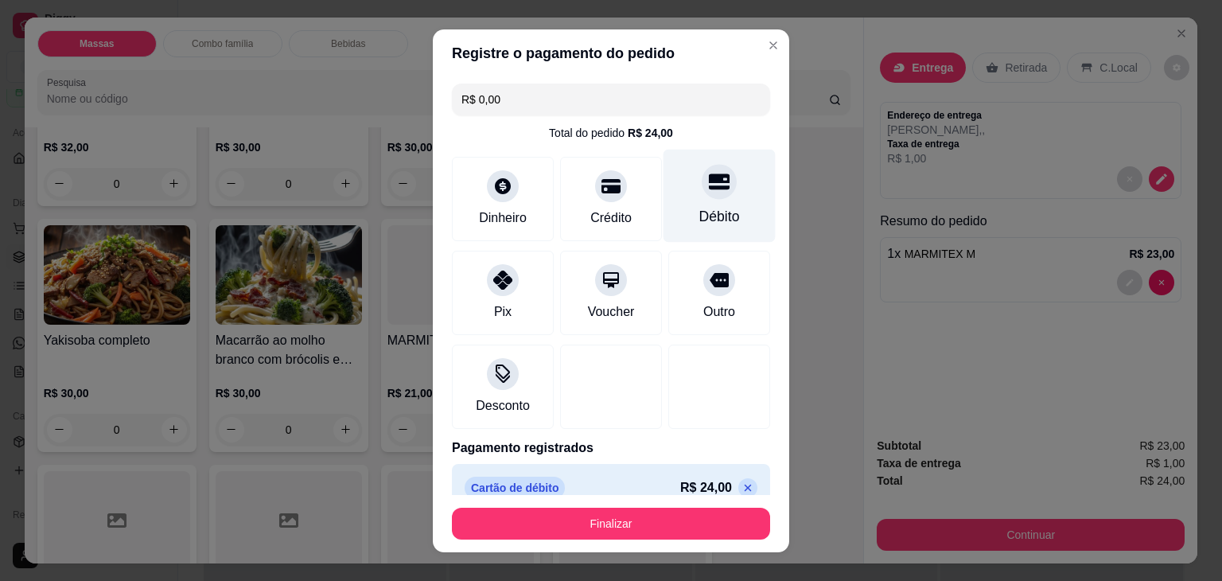
type input "R$ 0,00"
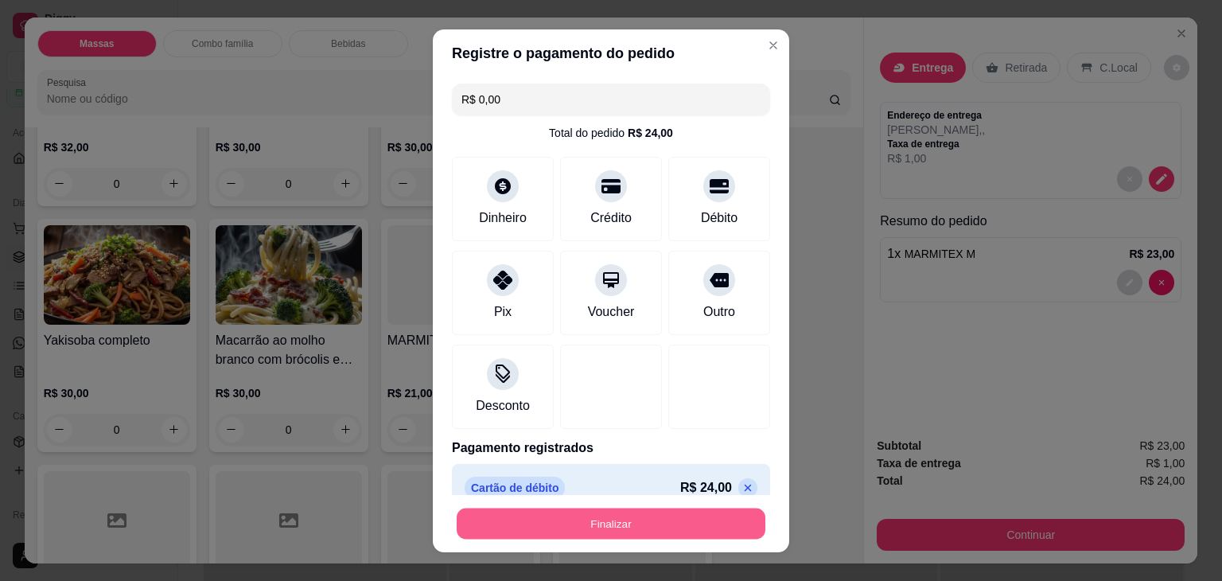
click at [653, 517] on button "Finalizar" at bounding box center [611, 523] width 309 height 31
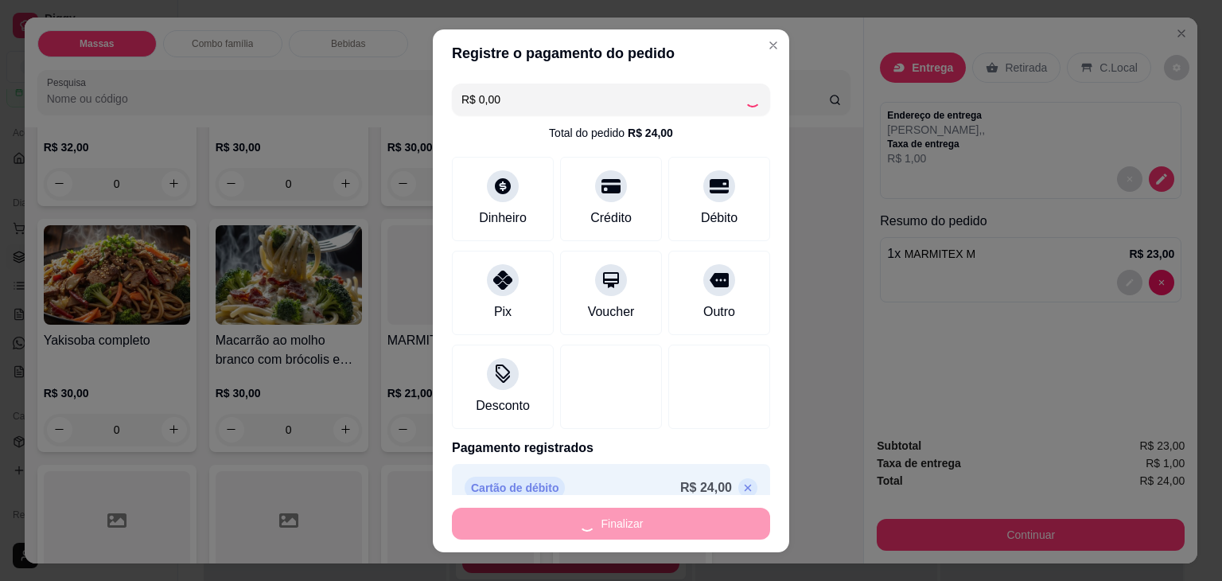
type input "0"
type input "-R$ 24,00"
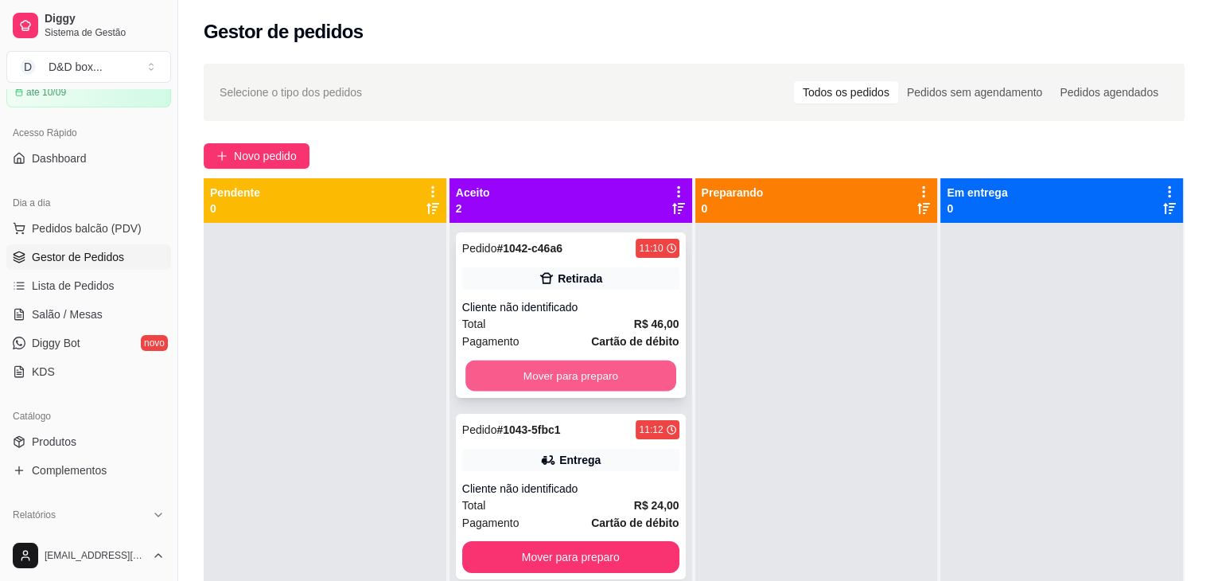
click at [551, 373] on button "Mover para preparo" at bounding box center [571, 376] width 211 height 31
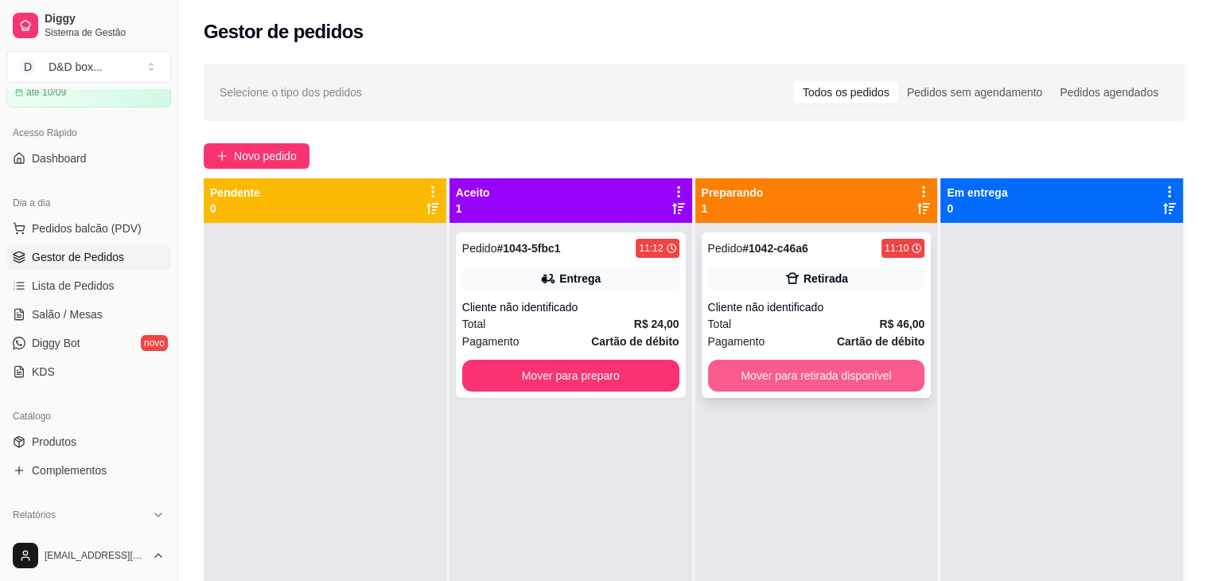
click at [764, 362] on button "Mover para retirada disponível" at bounding box center [816, 376] width 217 height 32
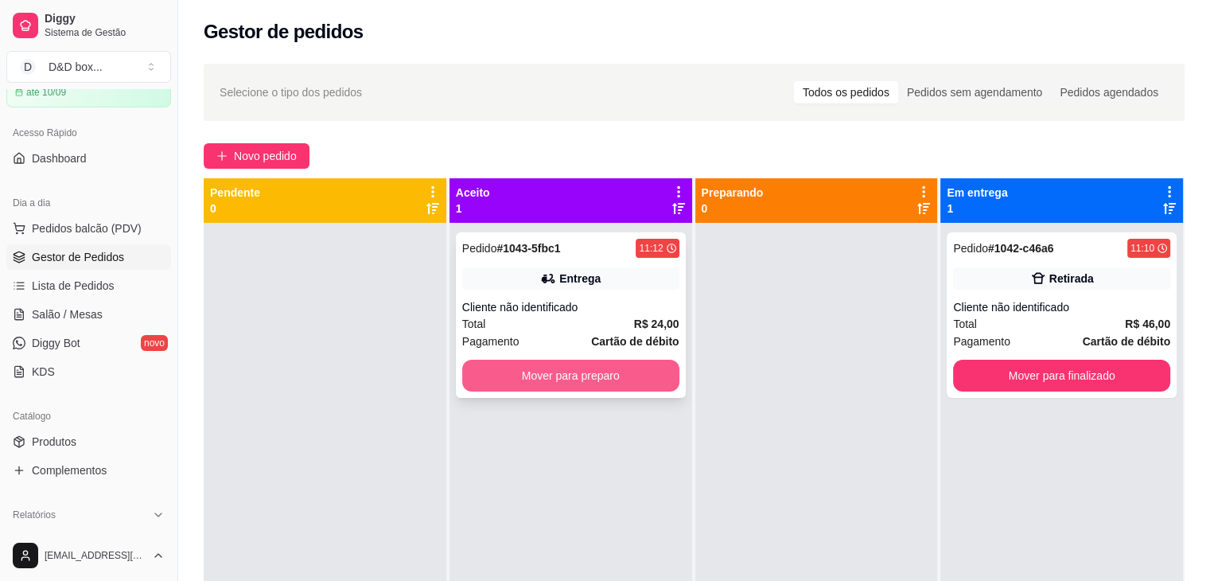
click at [630, 386] on button "Mover para preparo" at bounding box center [570, 376] width 217 height 32
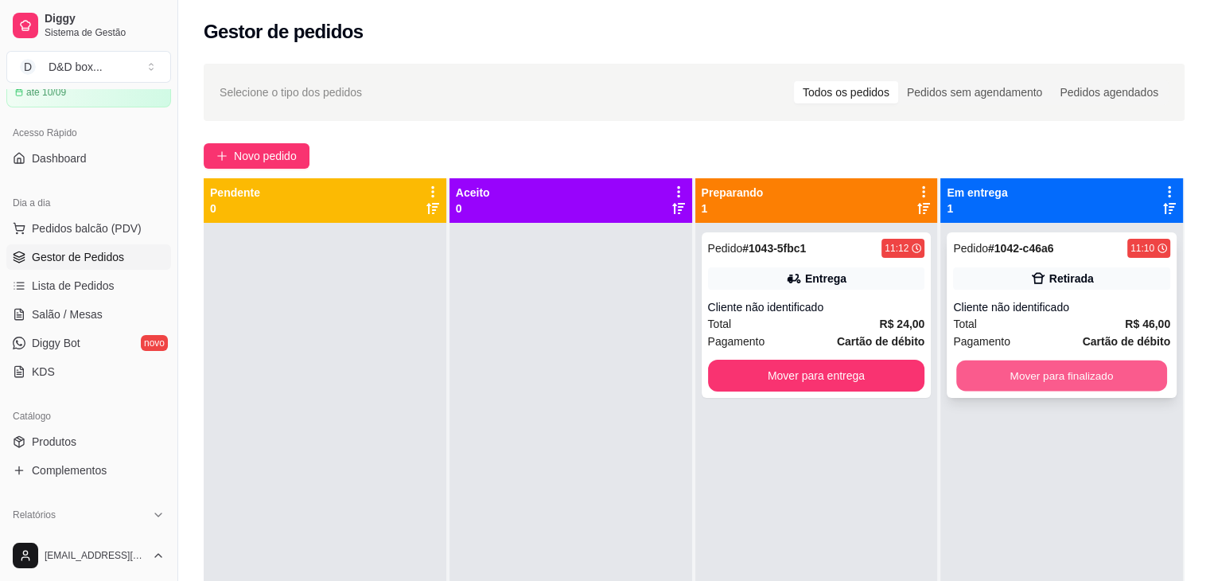
click at [1057, 364] on button "Mover para finalizado" at bounding box center [1062, 376] width 211 height 31
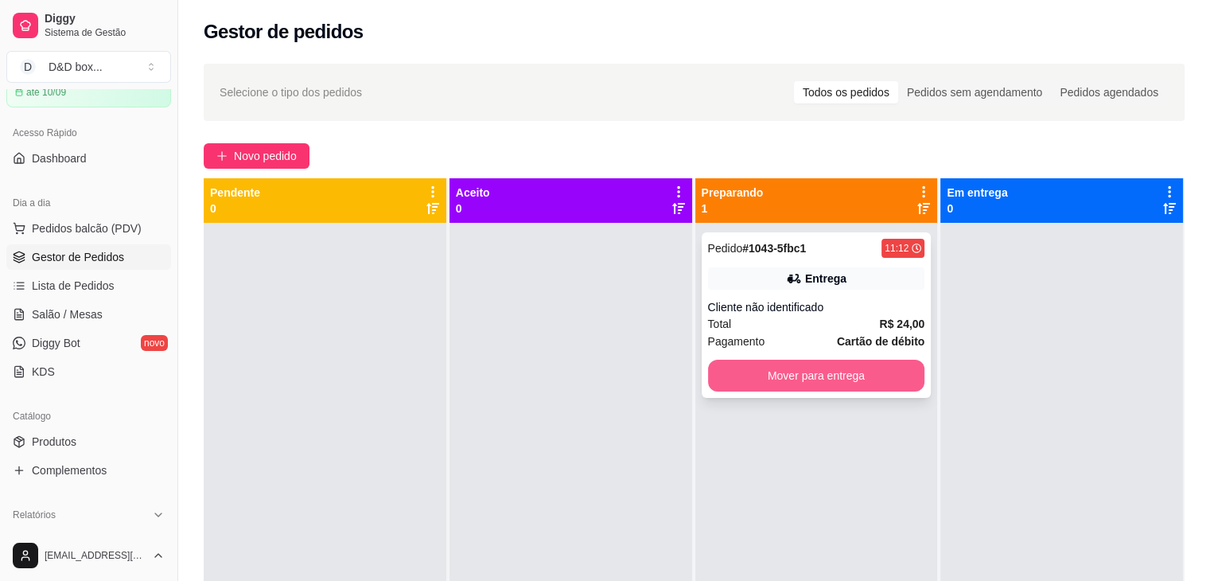
click at [828, 386] on button "Mover para entrega" at bounding box center [816, 376] width 217 height 32
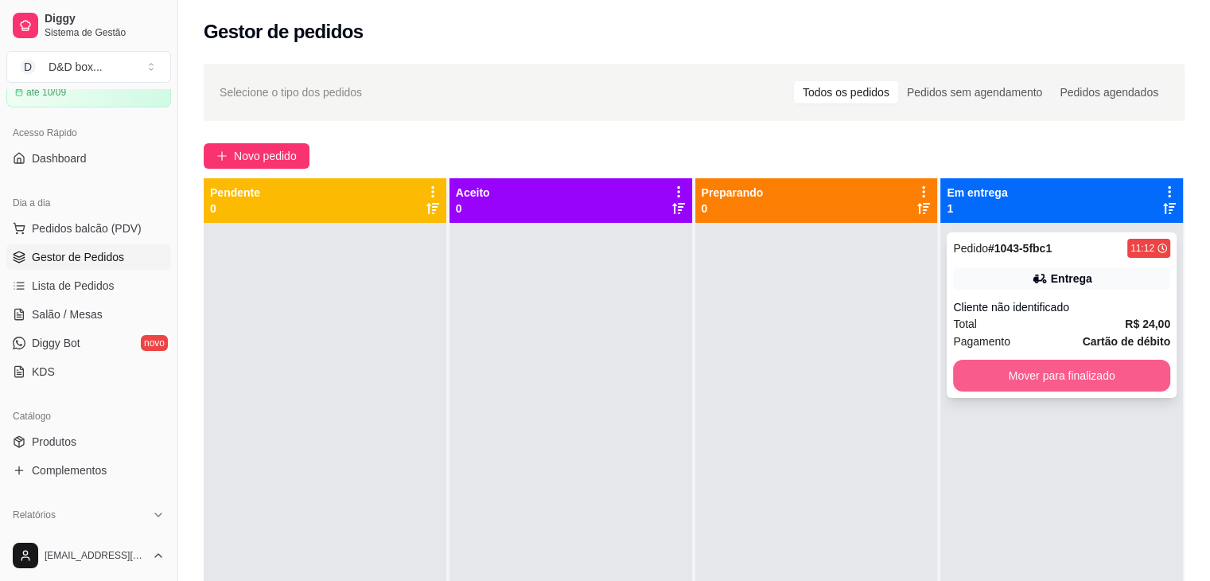
click at [1016, 362] on button "Mover para finalizado" at bounding box center [1061, 376] width 217 height 32
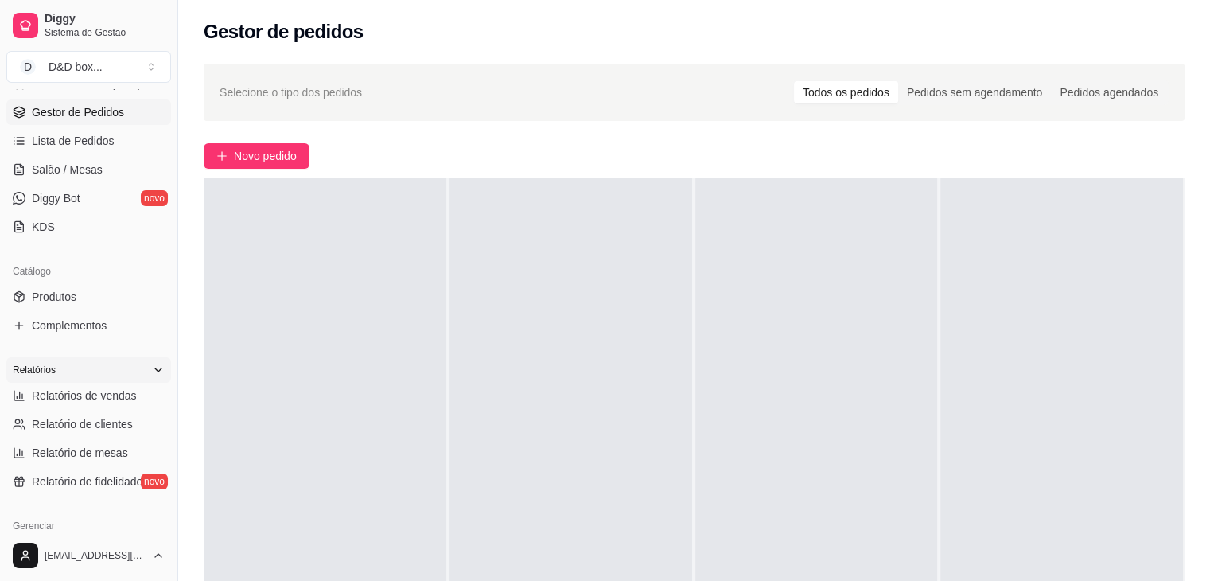
scroll to position [239, 0]
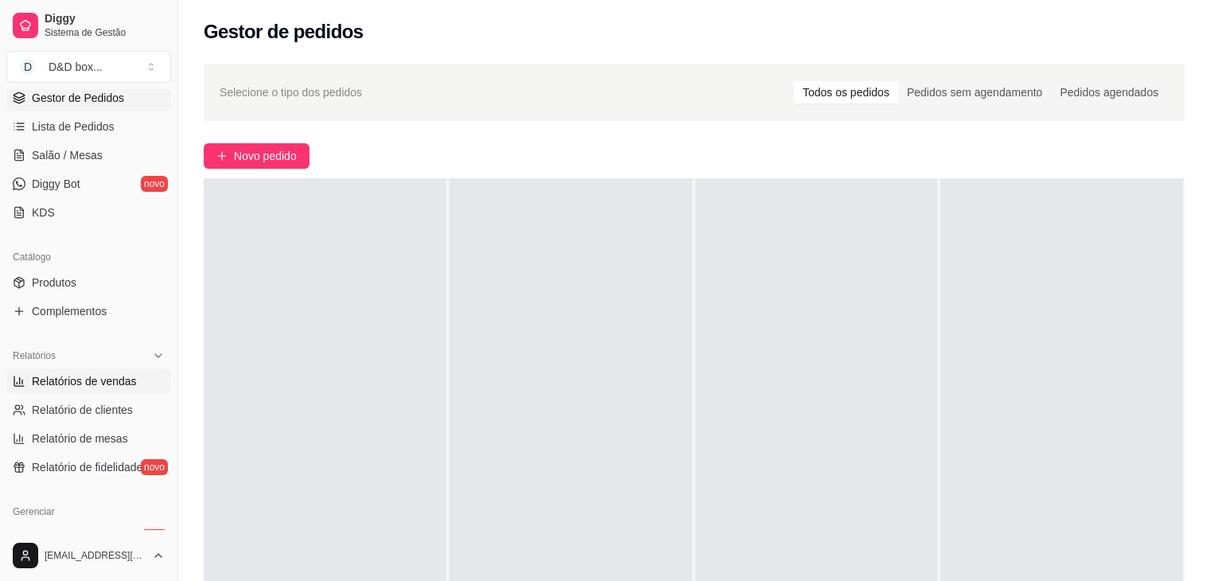
click at [72, 373] on span "Relatórios de vendas" at bounding box center [84, 381] width 105 height 16
select select "ALL"
select select "0"
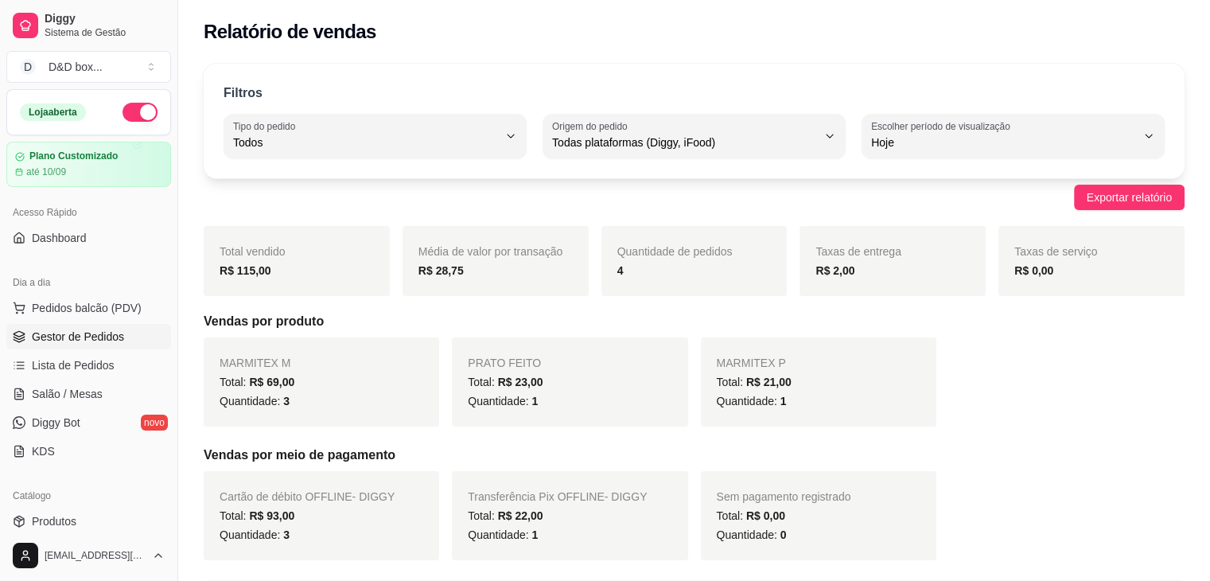
click at [83, 339] on span "Gestor de Pedidos" at bounding box center [78, 337] width 92 height 16
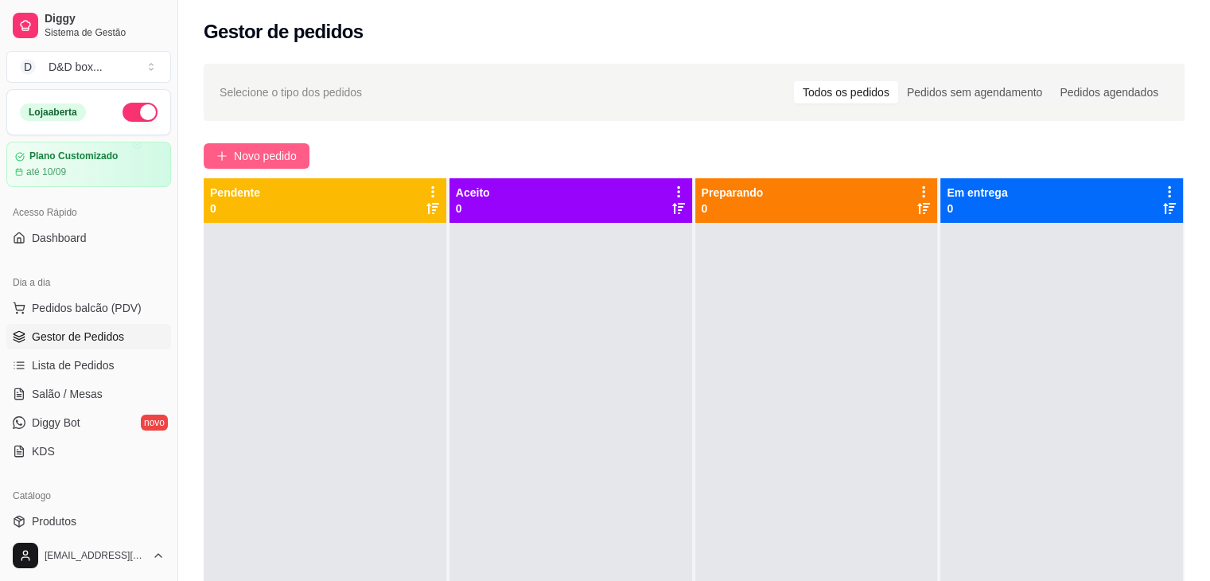
click at [280, 158] on span "Novo pedido" at bounding box center [265, 156] width 63 height 18
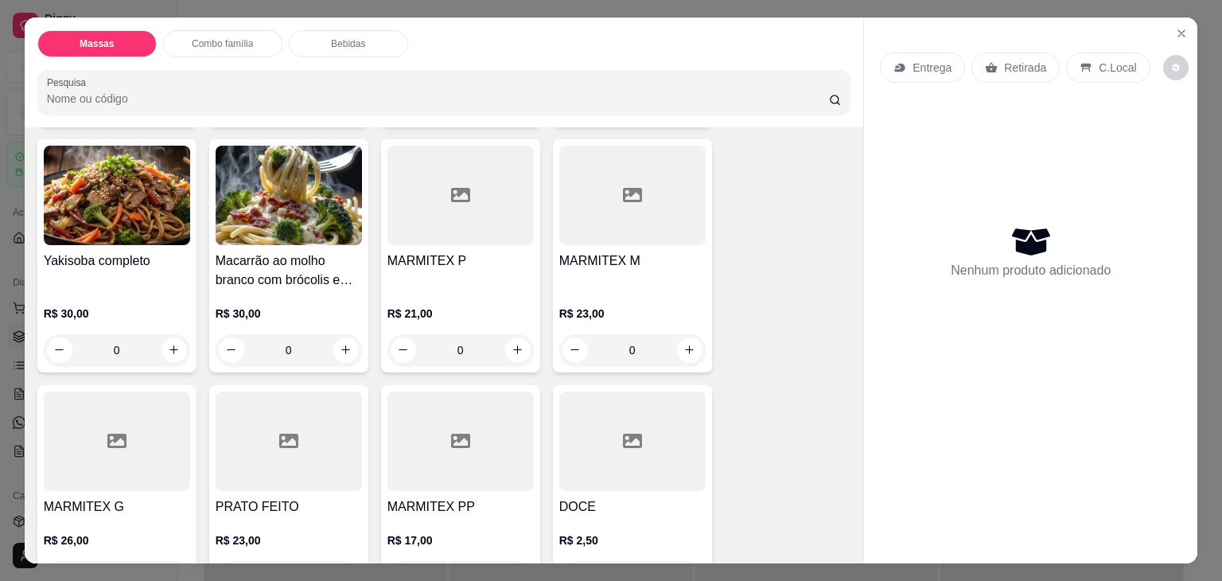
scroll to position [398, 0]
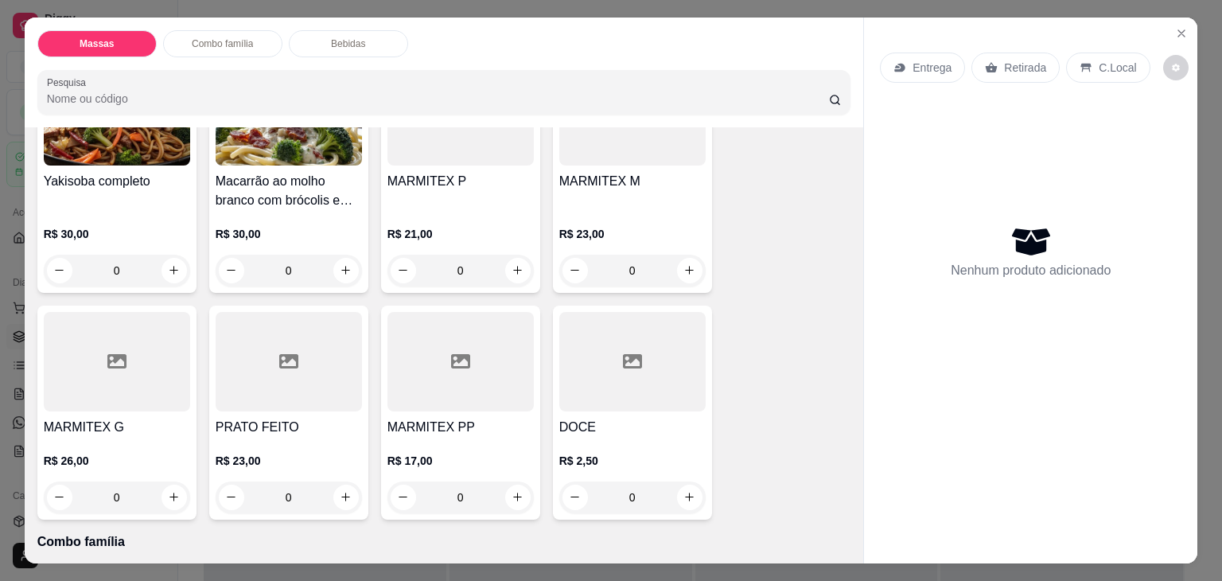
click at [615, 182] on div "MARMITEX M" at bounding box center [632, 191] width 146 height 38
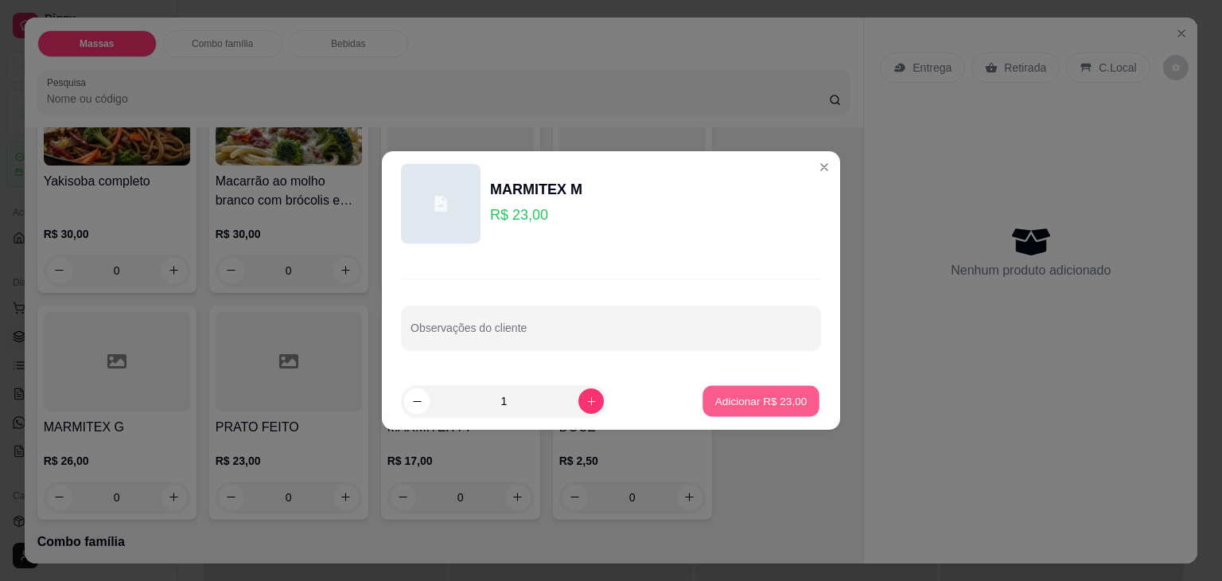
click at [738, 410] on button "Adicionar R$ 23,00" at bounding box center [761, 401] width 117 height 31
type input "1"
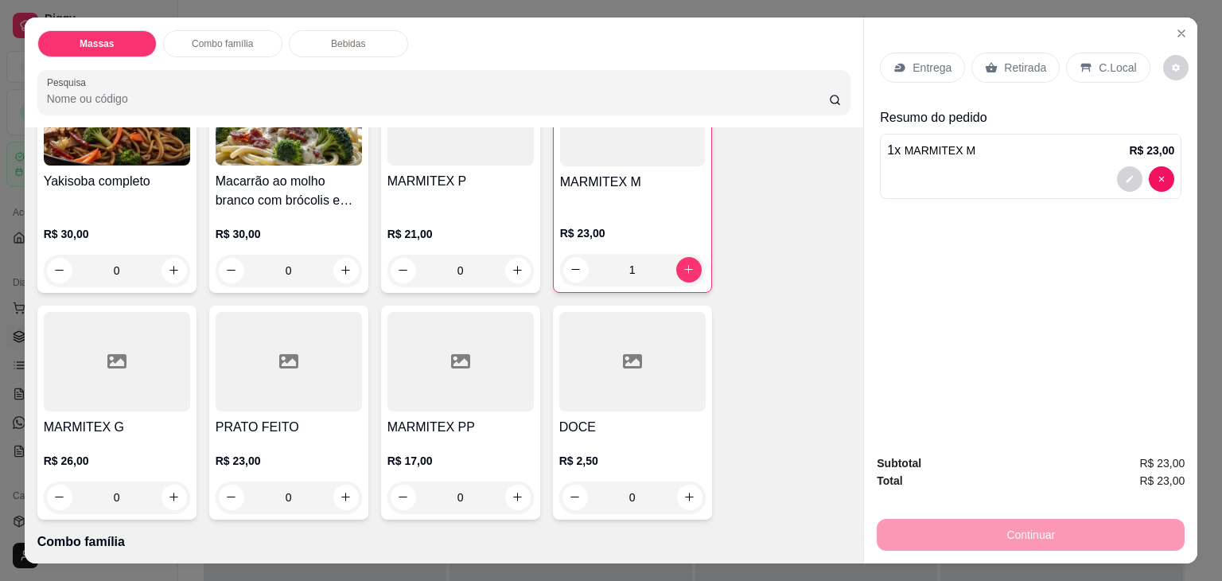
click at [986, 62] on icon at bounding box center [992, 67] width 12 height 10
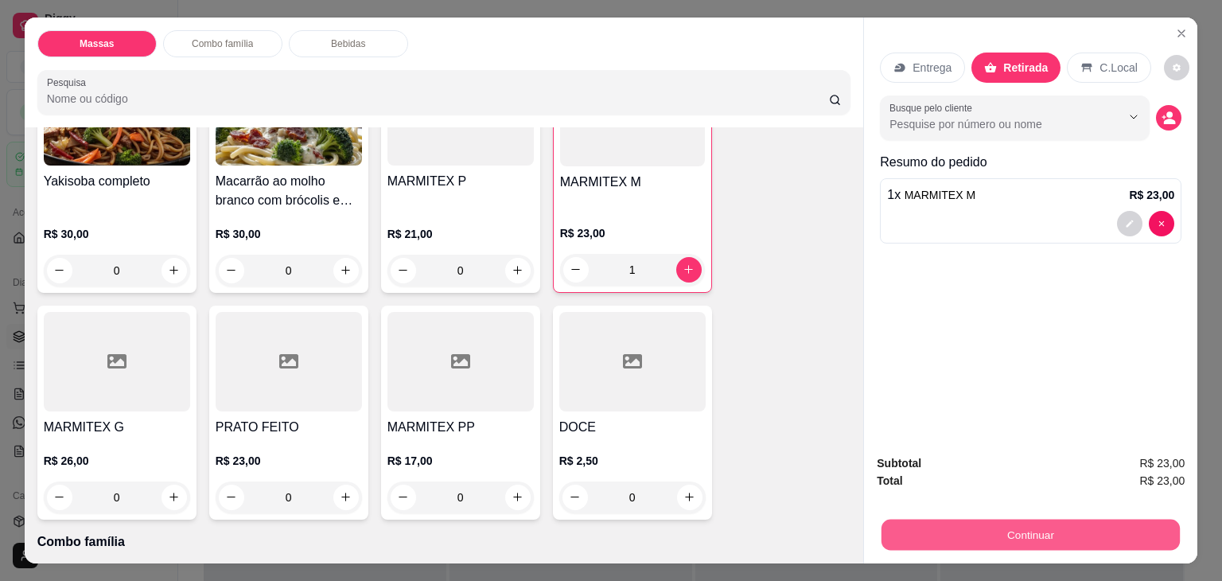
click at [976, 522] on button "Continuar" at bounding box center [1031, 535] width 298 height 31
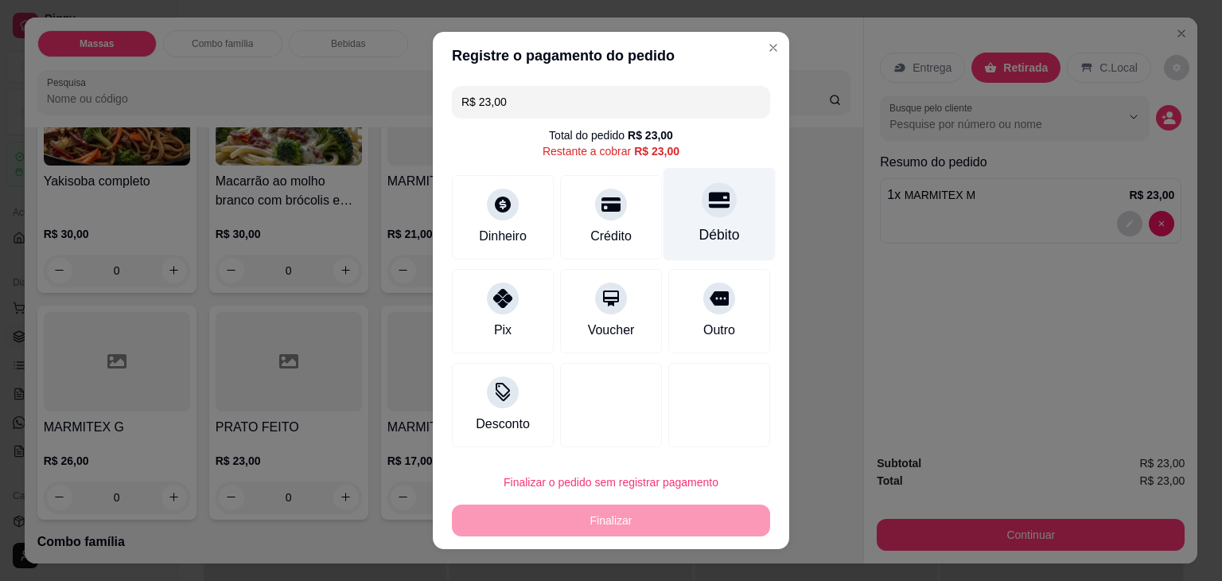
click at [719, 205] on div at bounding box center [719, 199] width 35 height 35
type input "R$ 0,00"
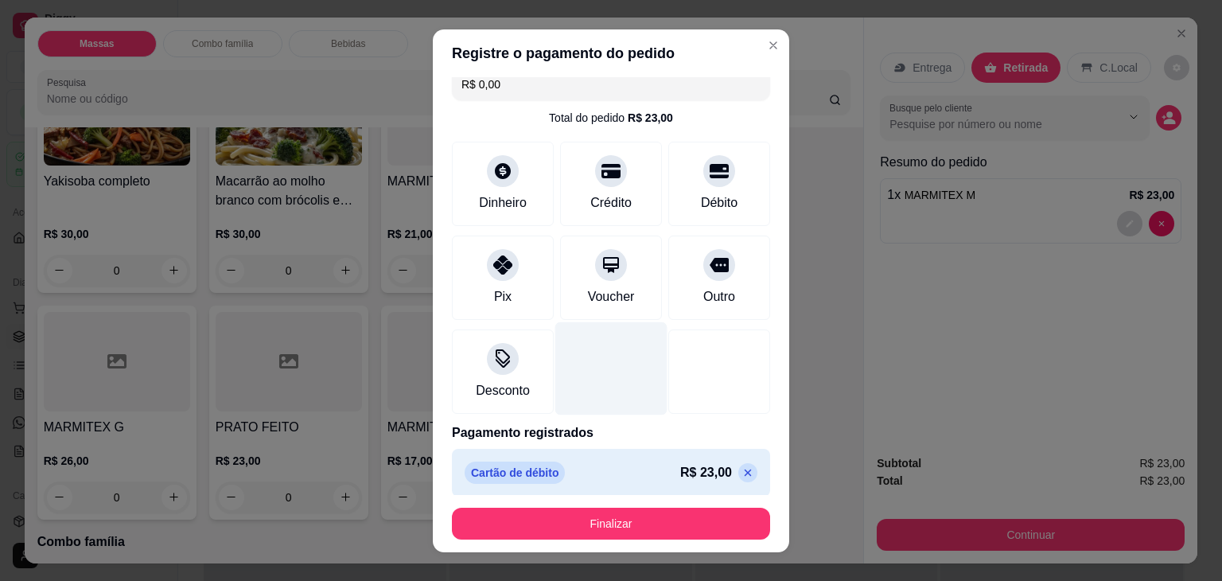
scroll to position [22, 0]
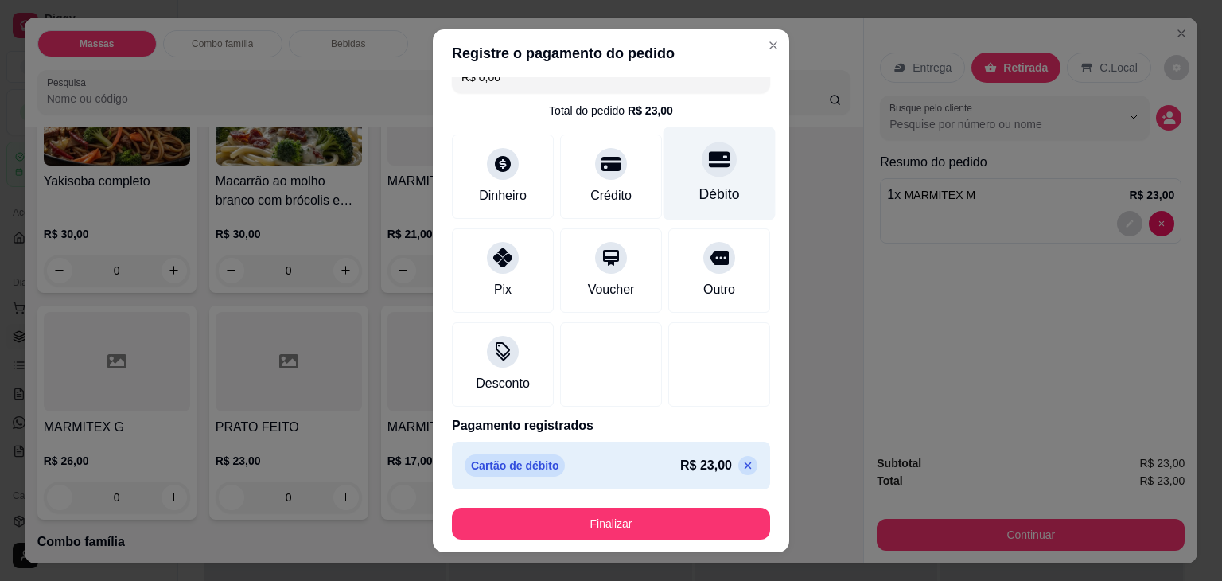
click at [700, 193] on div "Débito" at bounding box center [720, 194] width 41 height 21
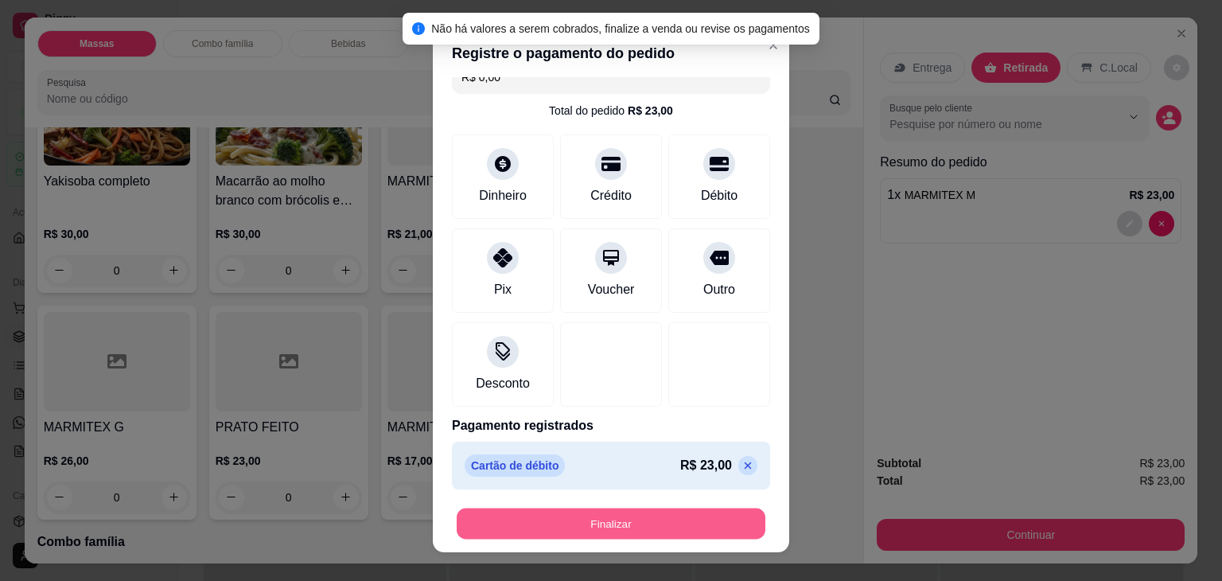
click at [634, 522] on button "Finalizar" at bounding box center [611, 523] width 309 height 31
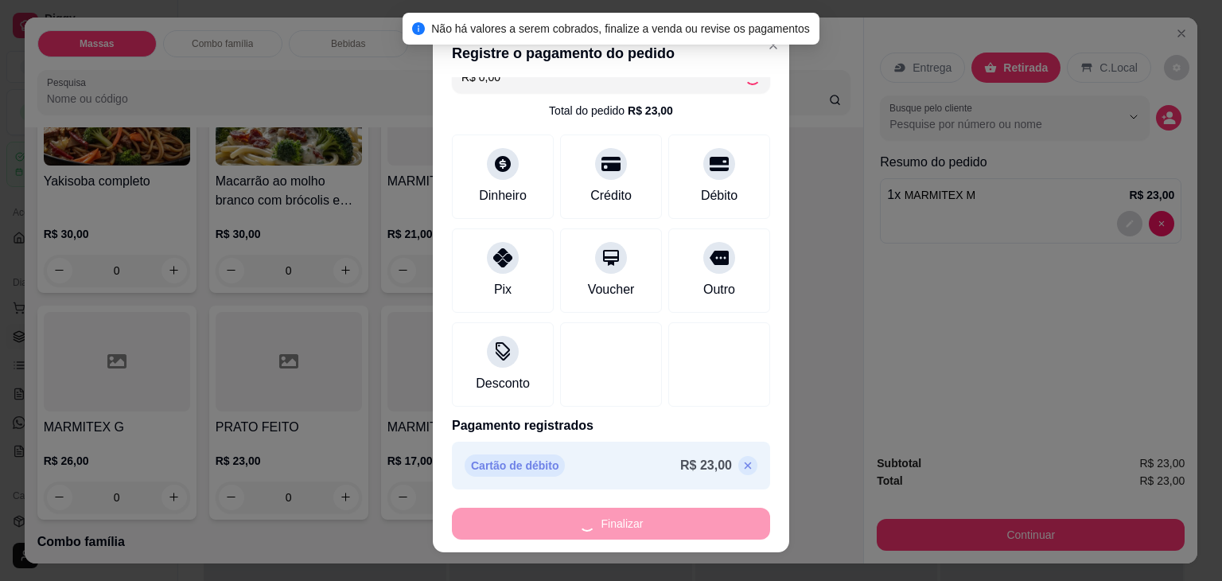
type input "0"
type input "-R$ 23,00"
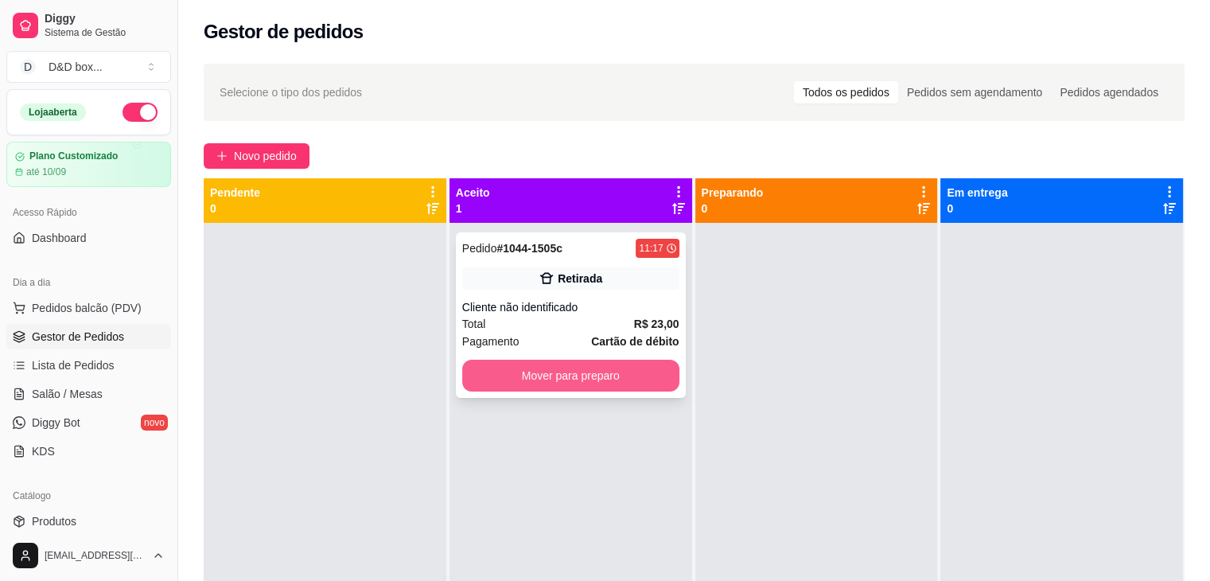
click at [596, 380] on button "Mover para preparo" at bounding box center [570, 376] width 217 height 32
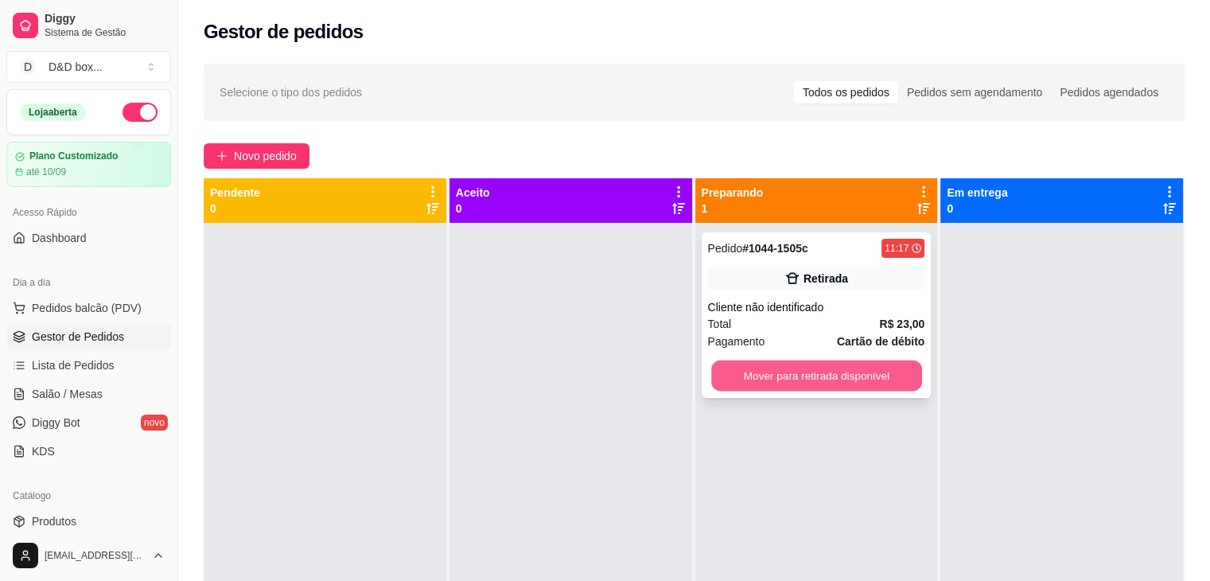
click at [788, 365] on button "Mover para retirada disponível" at bounding box center [816, 376] width 211 height 31
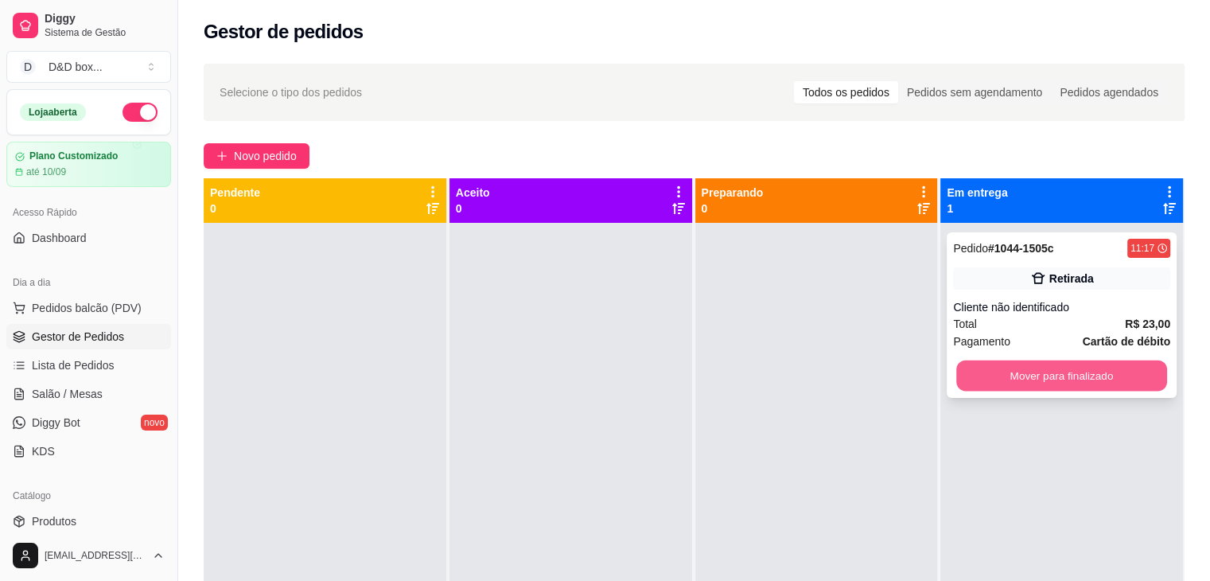
click at [991, 372] on button "Mover para finalizado" at bounding box center [1062, 376] width 211 height 31
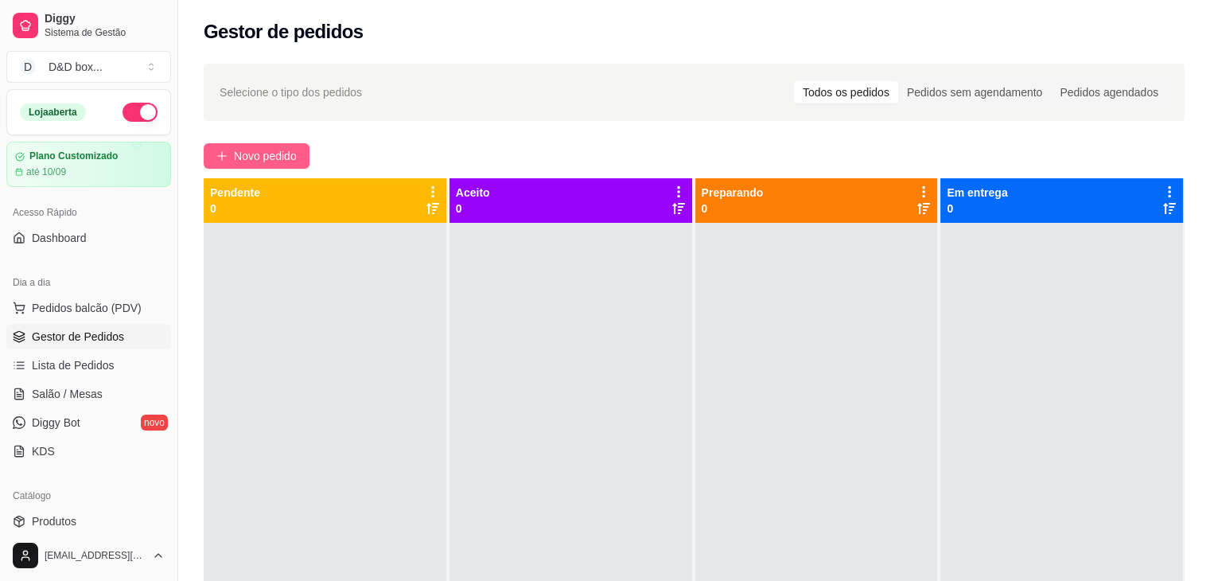
click at [245, 157] on span "Novo pedido" at bounding box center [265, 156] width 63 height 18
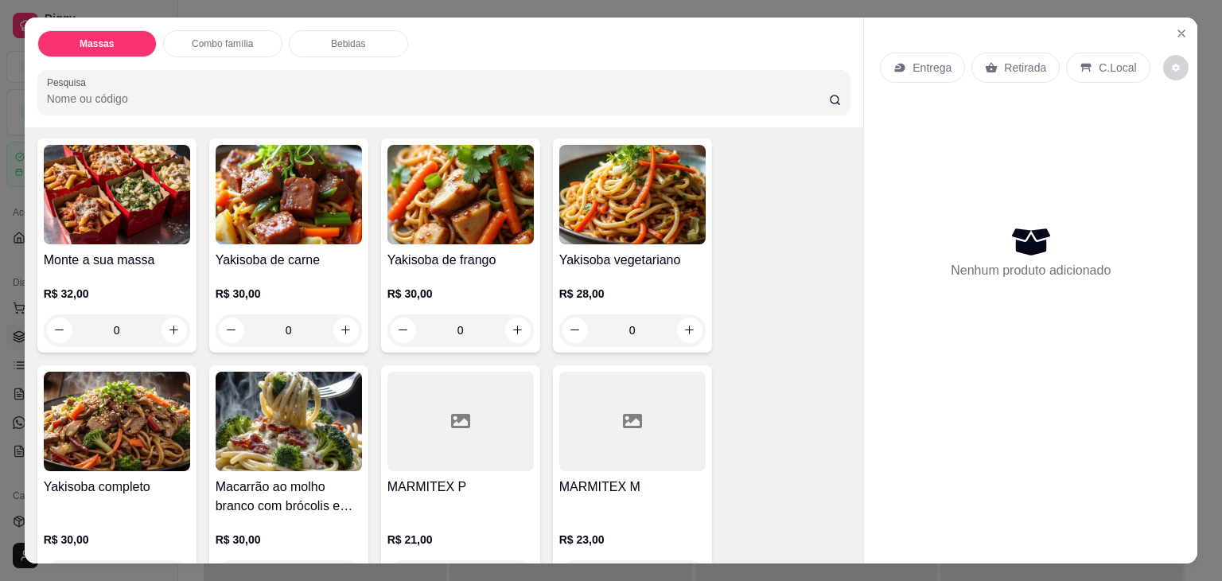
scroll to position [159, 0]
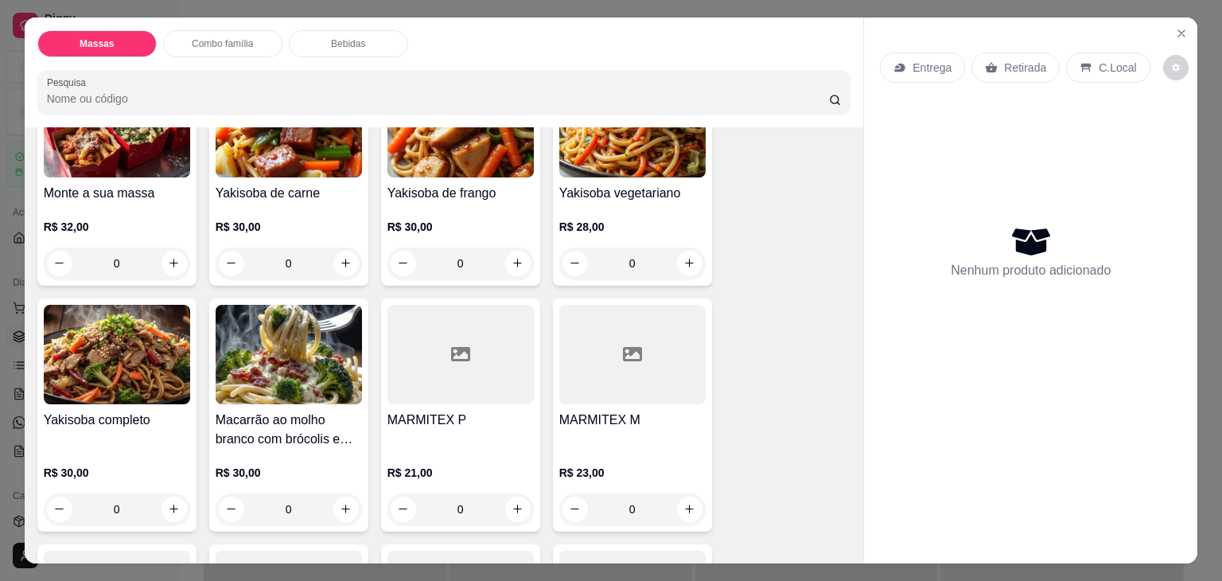
click at [560, 411] on h4 "MARMITEX M" at bounding box center [632, 420] width 146 height 19
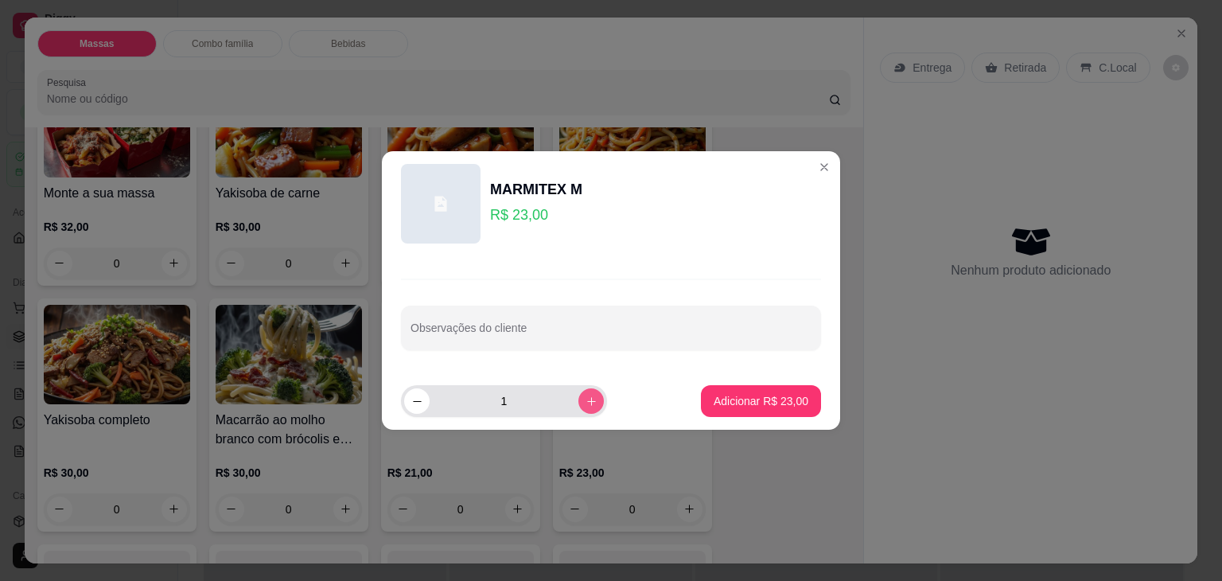
click at [586, 402] on icon "increase-product-quantity" at bounding box center [592, 402] width 12 height 12
type input "2"
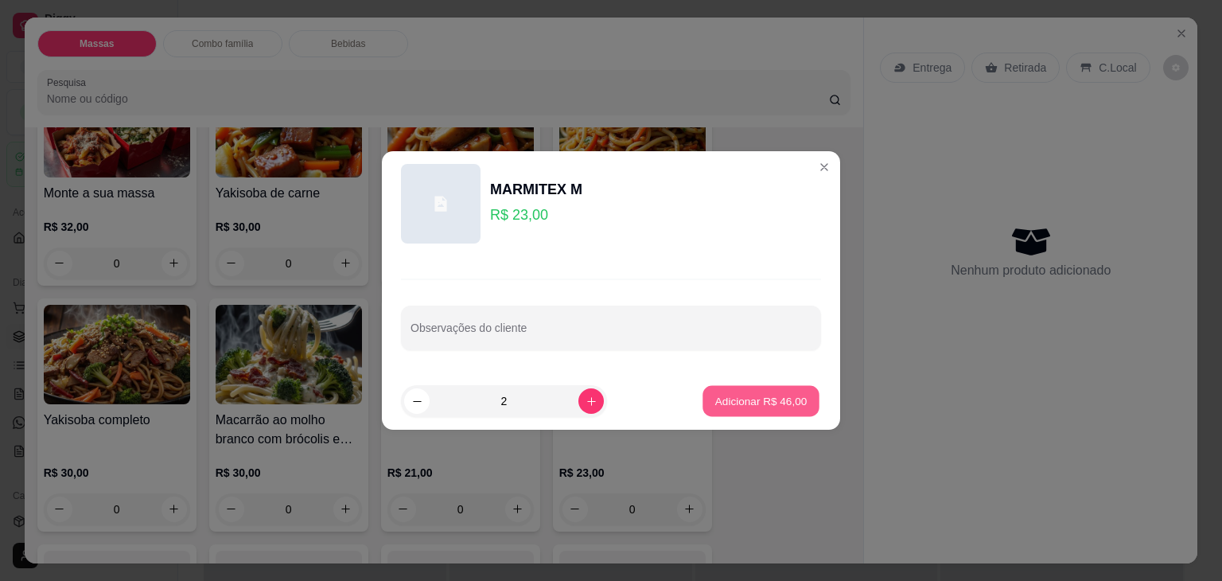
click at [739, 394] on p "Adicionar R$ 46,00" at bounding box center [761, 400] width 92 height 15
type input "2"
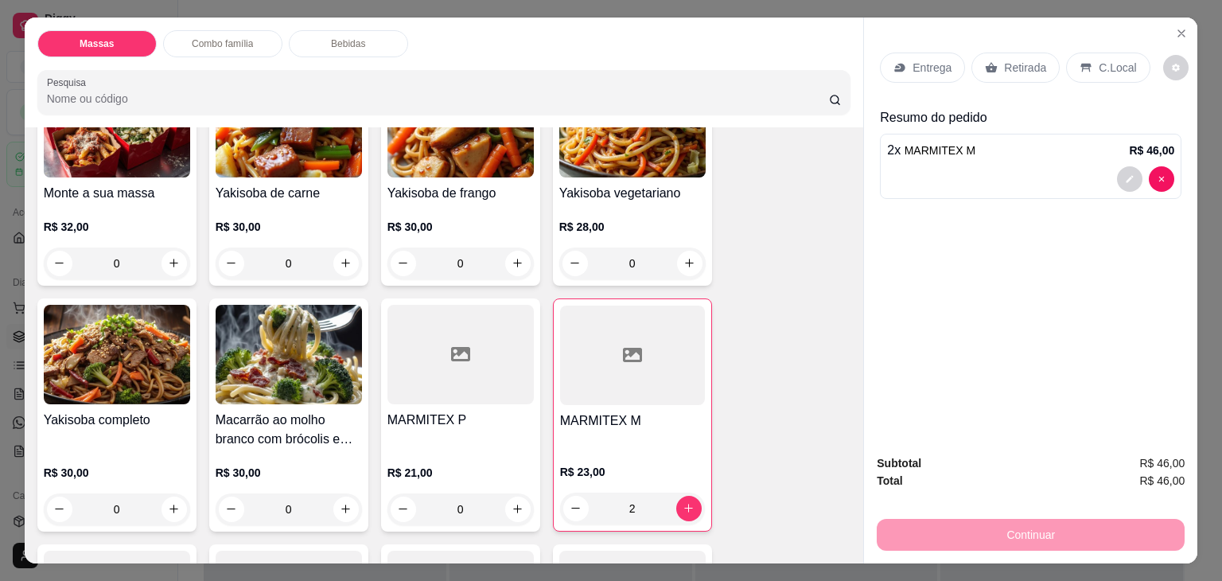
click at [985, 53] on div "Retirada" at bounding box center [1016, 68] width 88 height 30
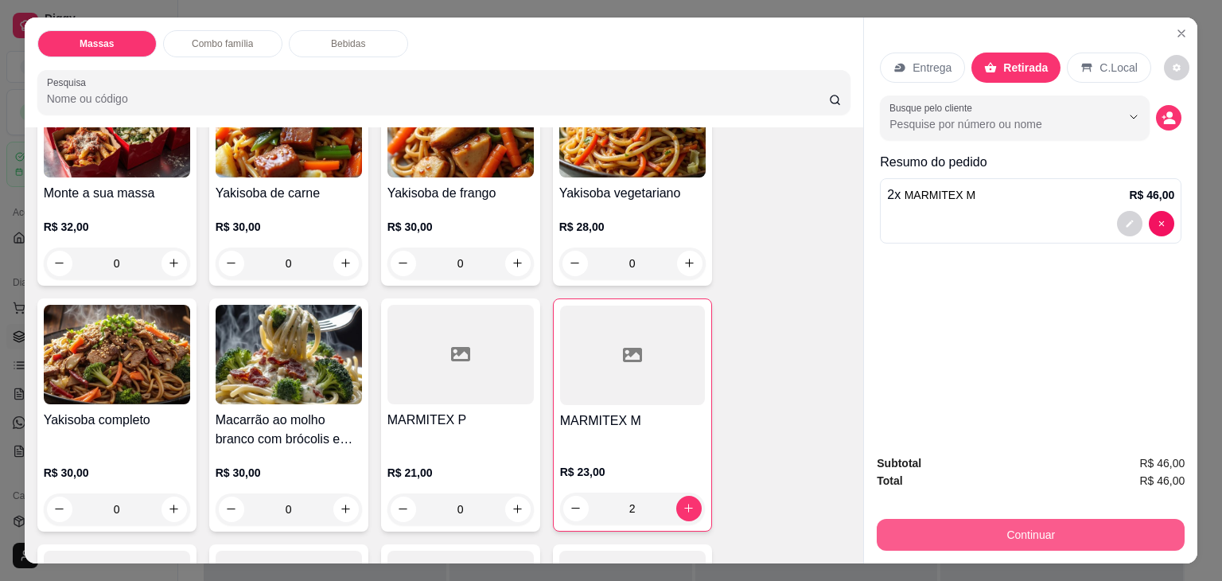
click at [1001, 520] on button "Continuar" at bounding box center [1031, 535] width 308 height 32
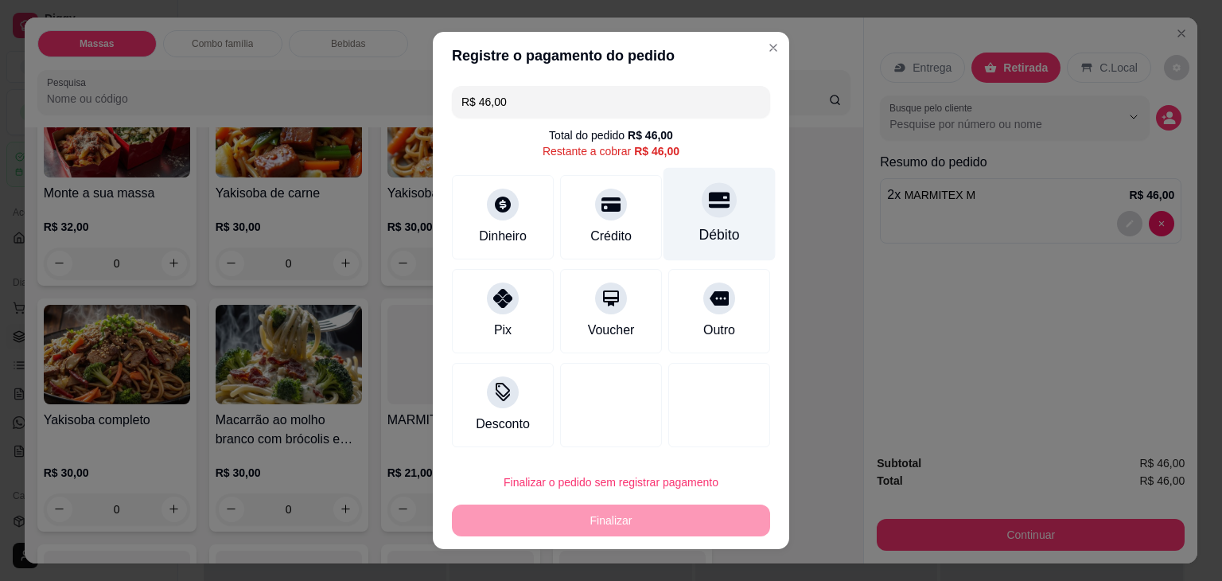
click at [683, 212] on div "Débito" at bounding box center [720, 214] width 112 height 93
type input "R$ 0,00"
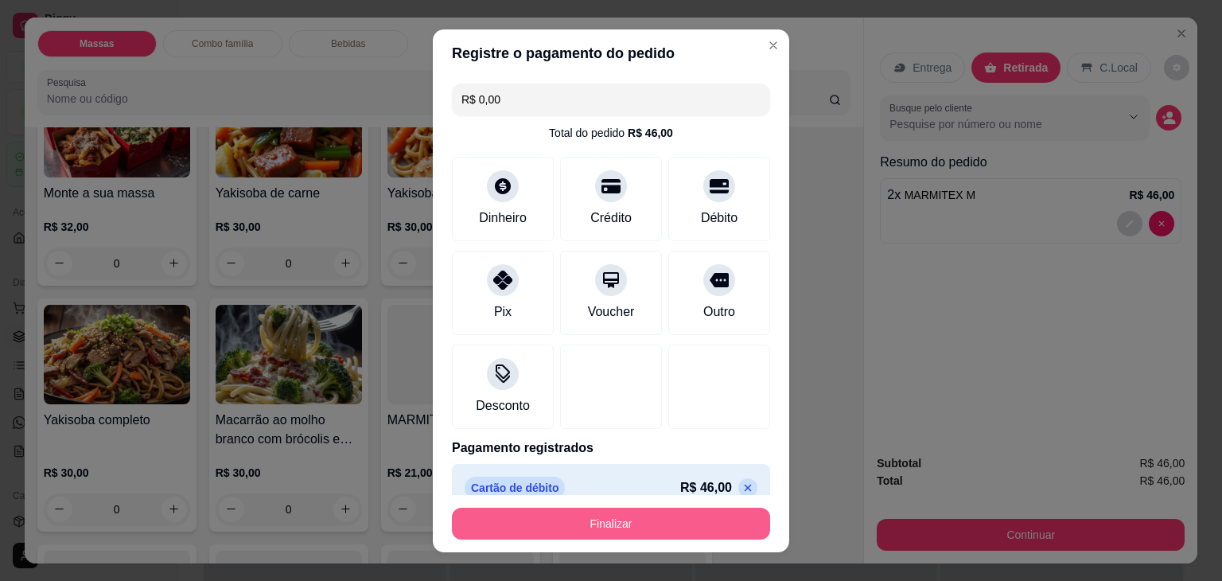
click at [678, 528] on button "Finalizar" at bounding box center [611, 524] width 318 height 32
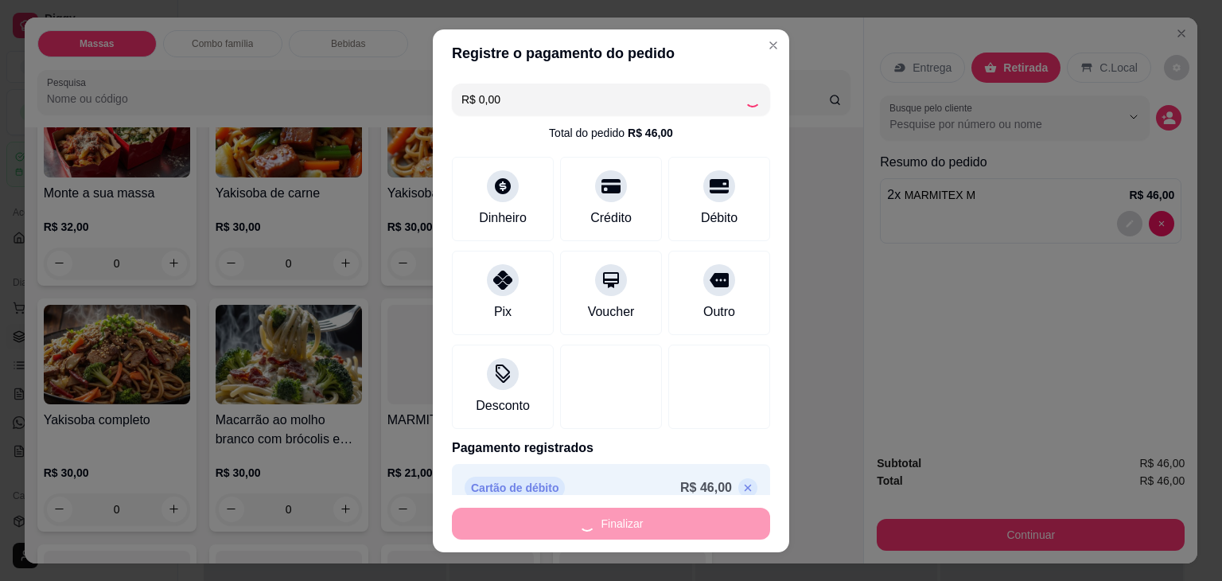
type input "0"
type input "-R$ 46,00"
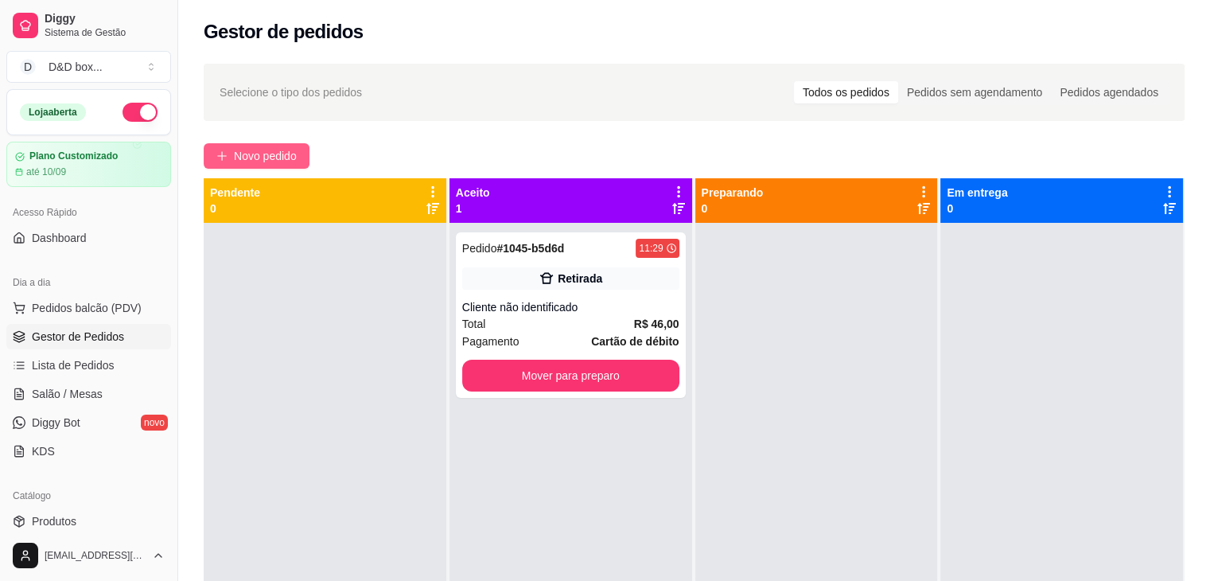
click at [277, 160] on span "Novo pedido" at bounding box center [265, 156] width 63 height 18
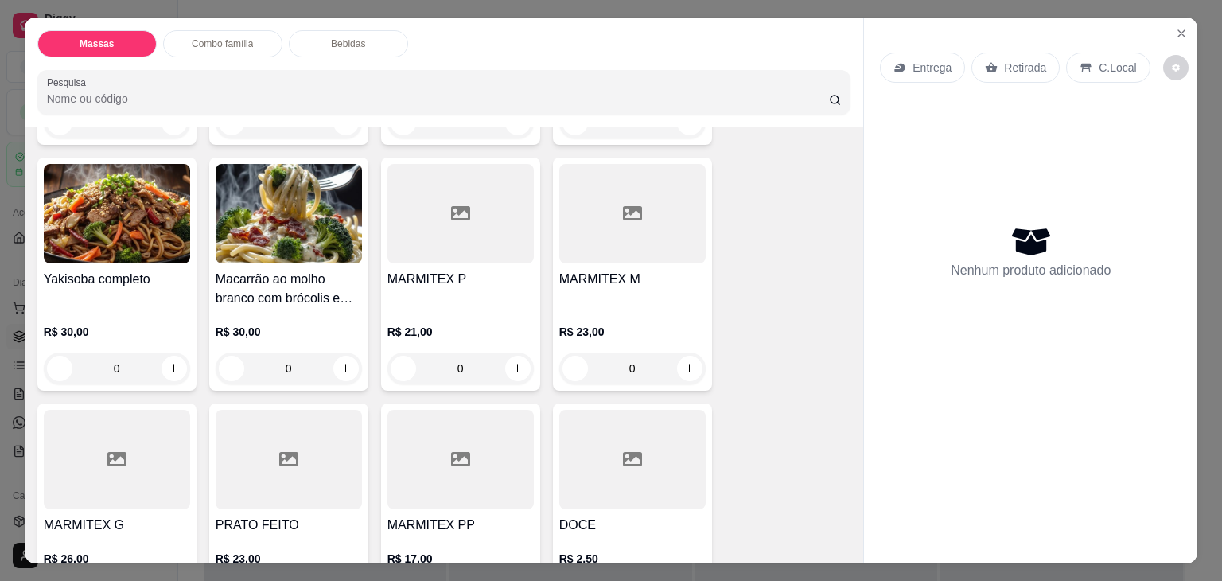
scroll to position [398, 0]
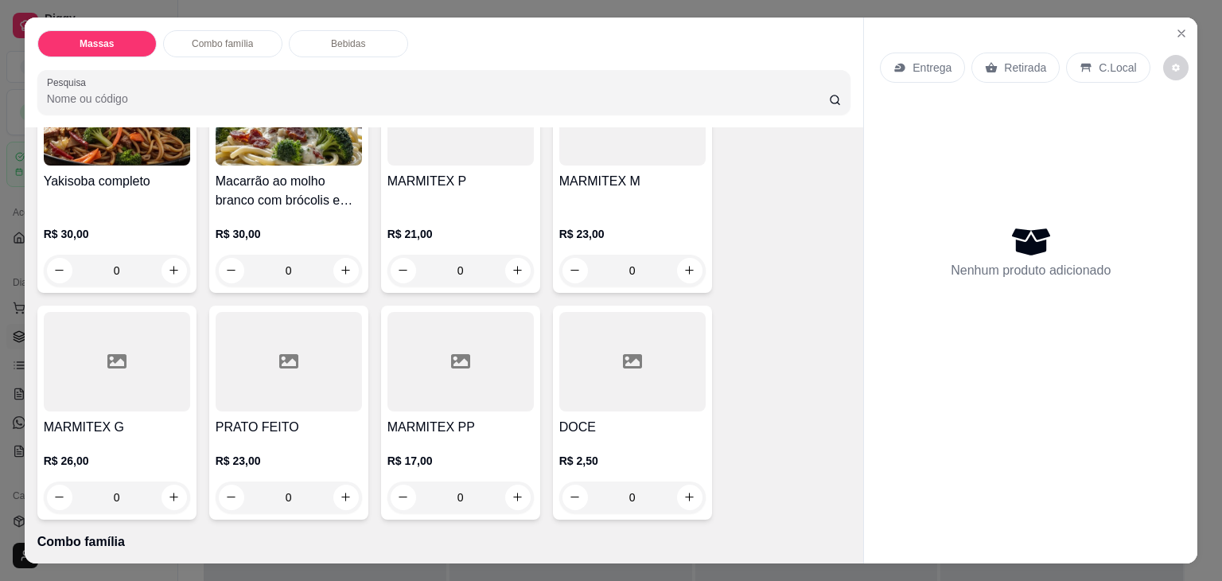
click at [296, 353] on div at bounding box center [289, 361] width 146 height 99
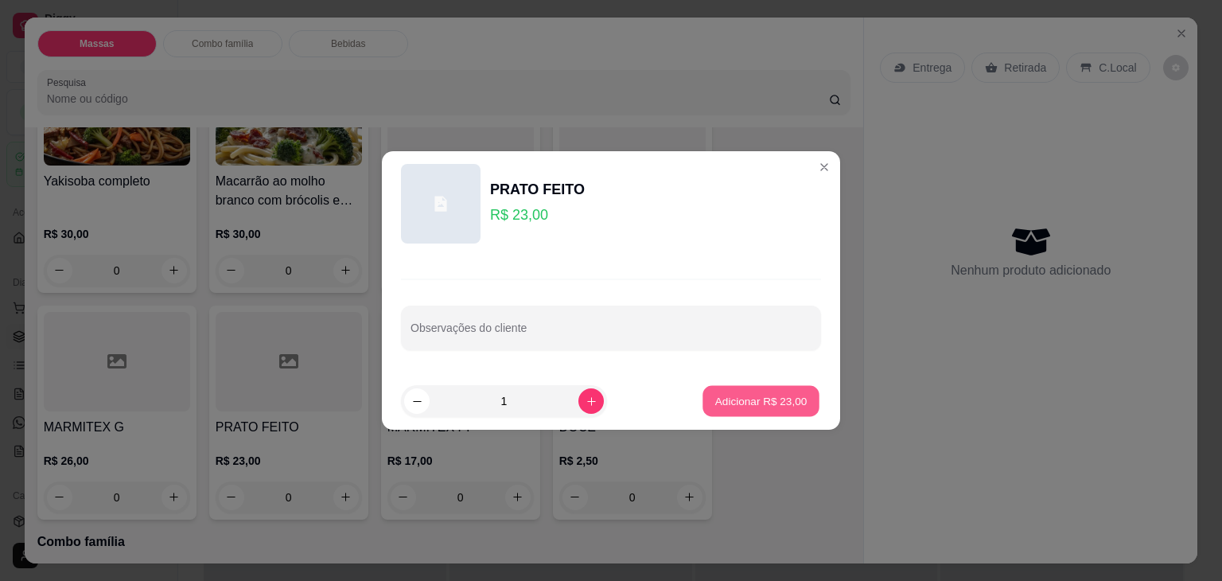
click at [758, 402] on p "Adicionar R$ 23,00" at bounding box center [761, 400] width 92 height 15
type input "1"
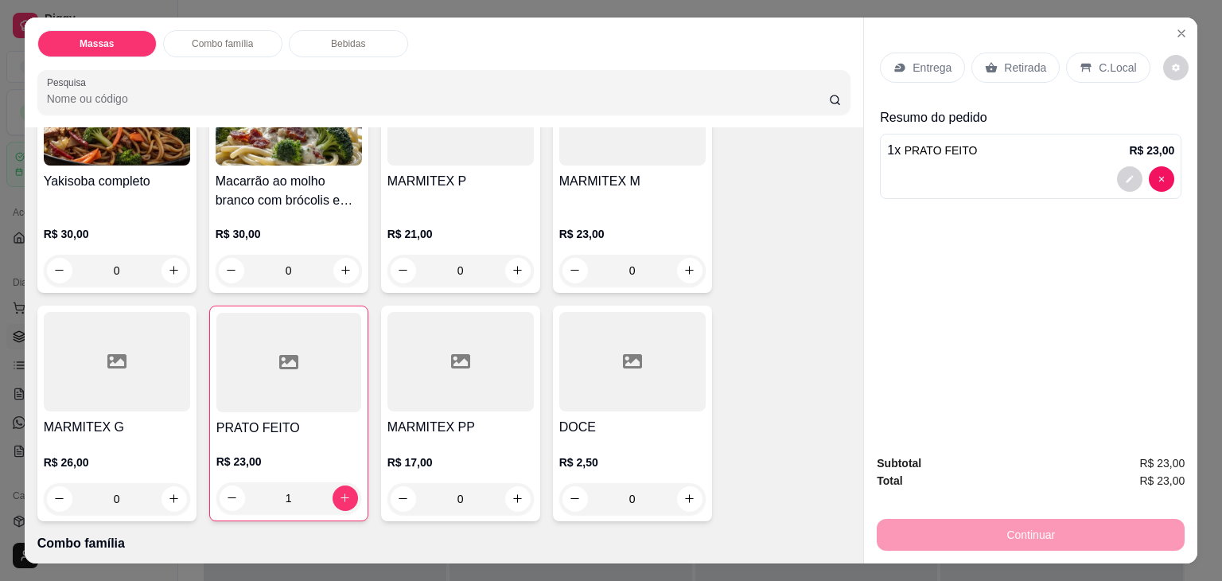
click at [1028, 60] on p "Retirada" at bounding box center [1025, 68] width 42 height 16
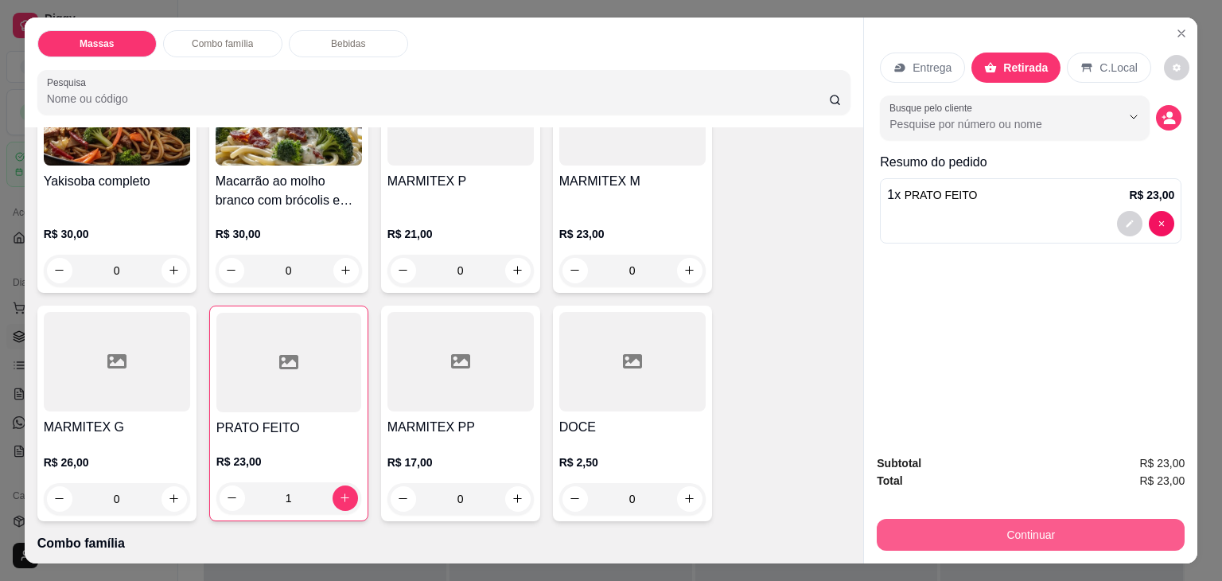
click at [1006, 523] on button "Continuar" at bounding box center [1031, 535] width 308 height 32
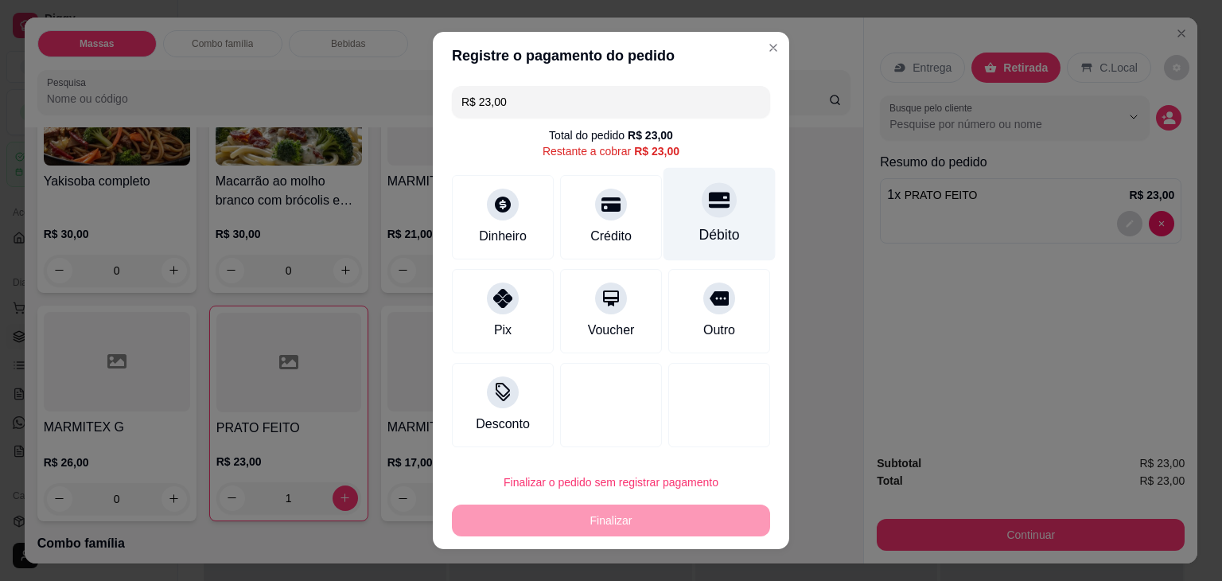
click at [700, 230] on div "Débito" at bounding box center [720, 234] width 41 height 21
type input "R$ 0,00"
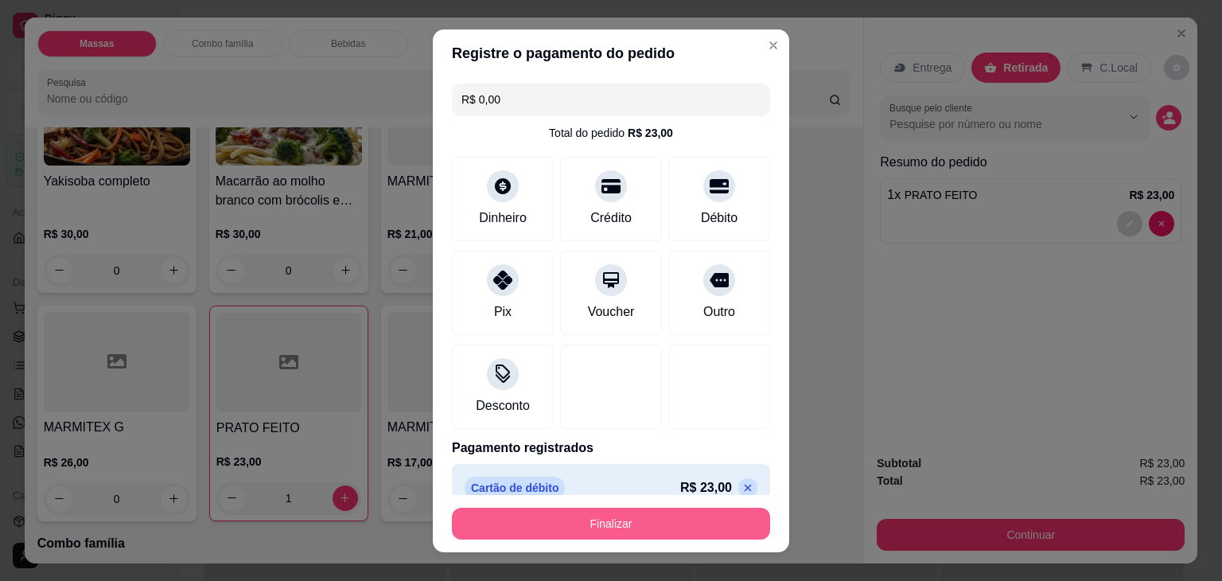
click at [668, 514] on button "Finalizar" at bounding box center [611, 524] width 318 height 32
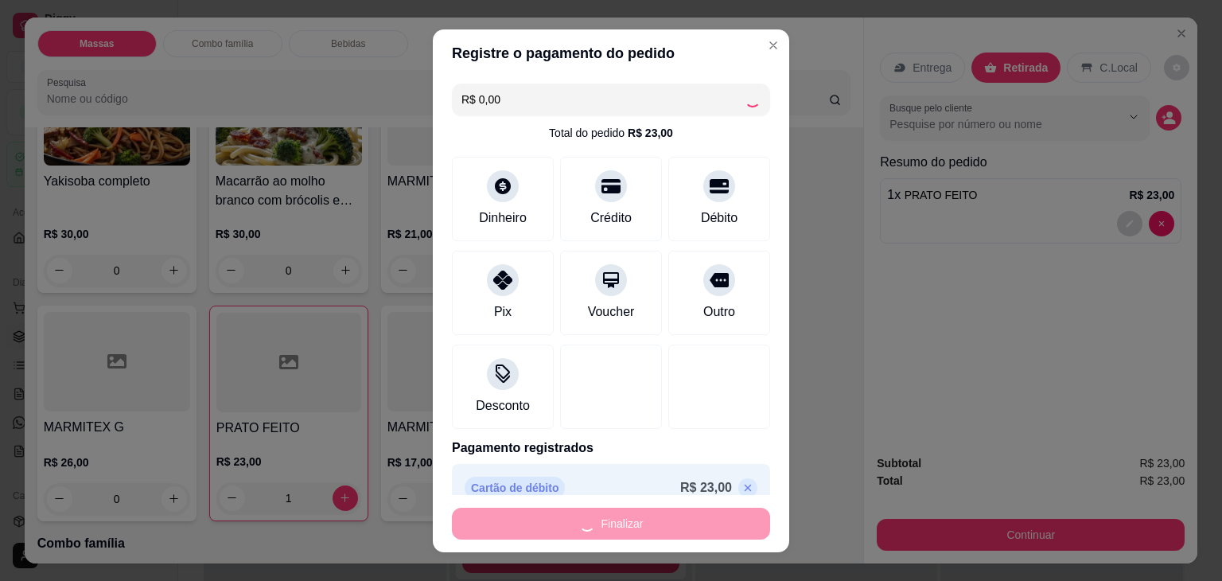
type input "0"
type input "-R$ 23,00"
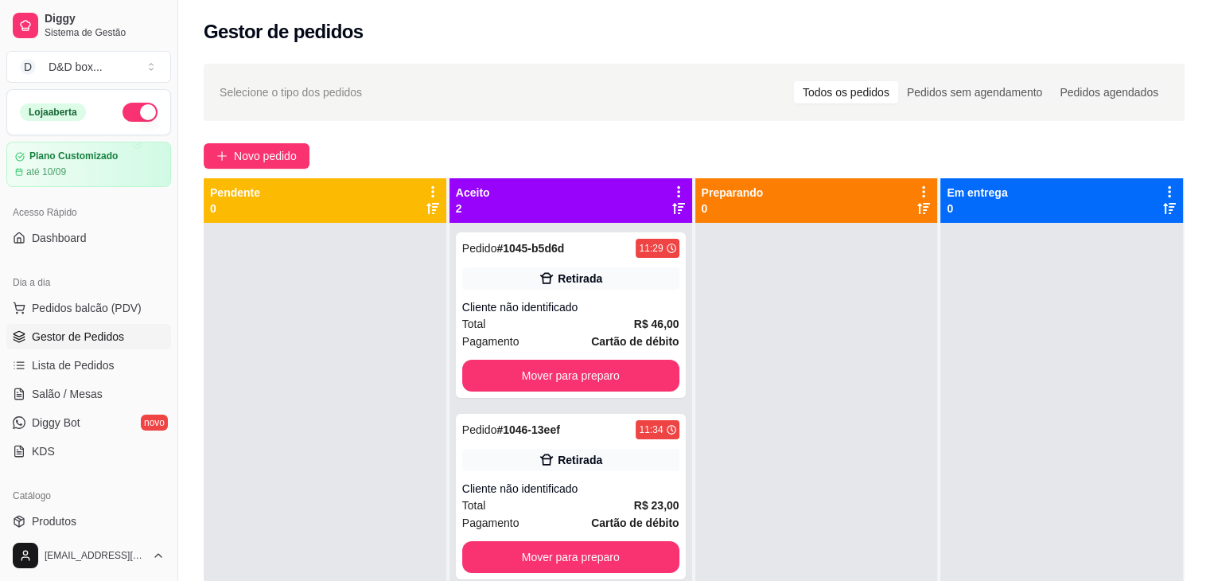
click at [246, 170] on div "Selecione o tipo dos pedidos Todos os pedidos Pedidos sem agendamento Pedidos a…" at bounding box center [694, 416] width 1032 height 724
click at [255, 158] on span "Novo pedido" at bounding box center [265, 156] width 63 height 18
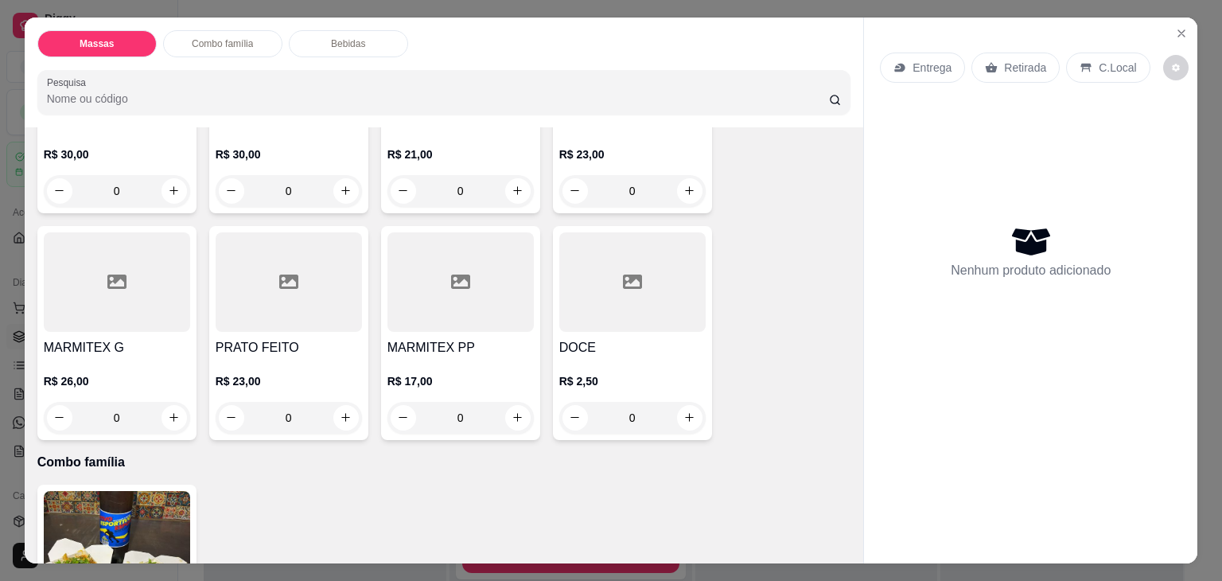
scroll to position [637, 0]
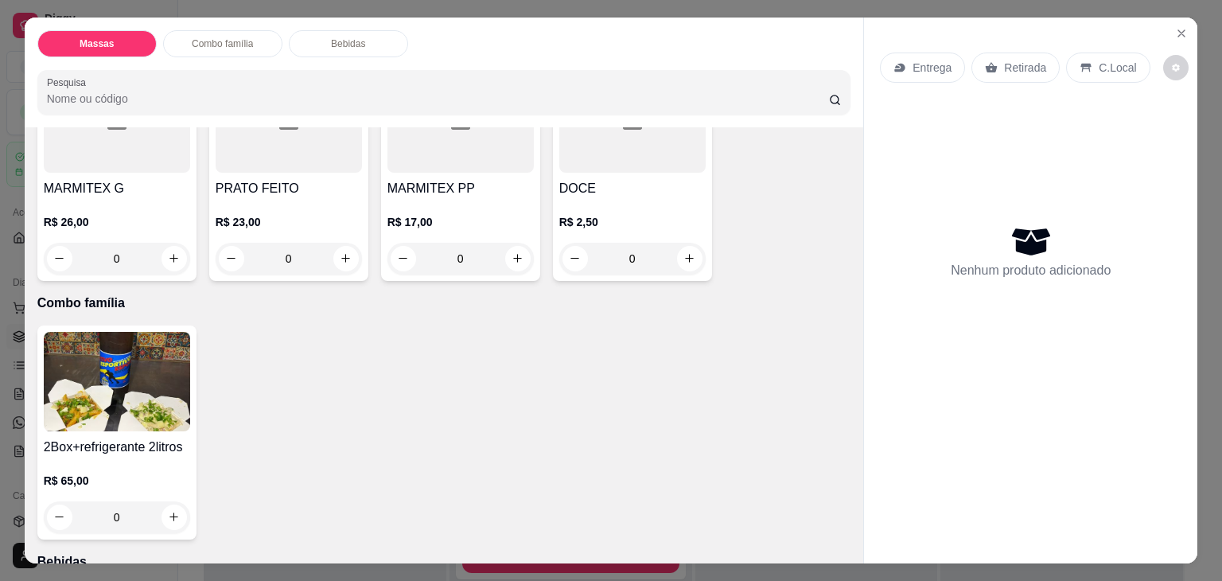
click at [138, 179] on h4 "MARMITEX G" at bounding box center [117, 188] width 146 height 19
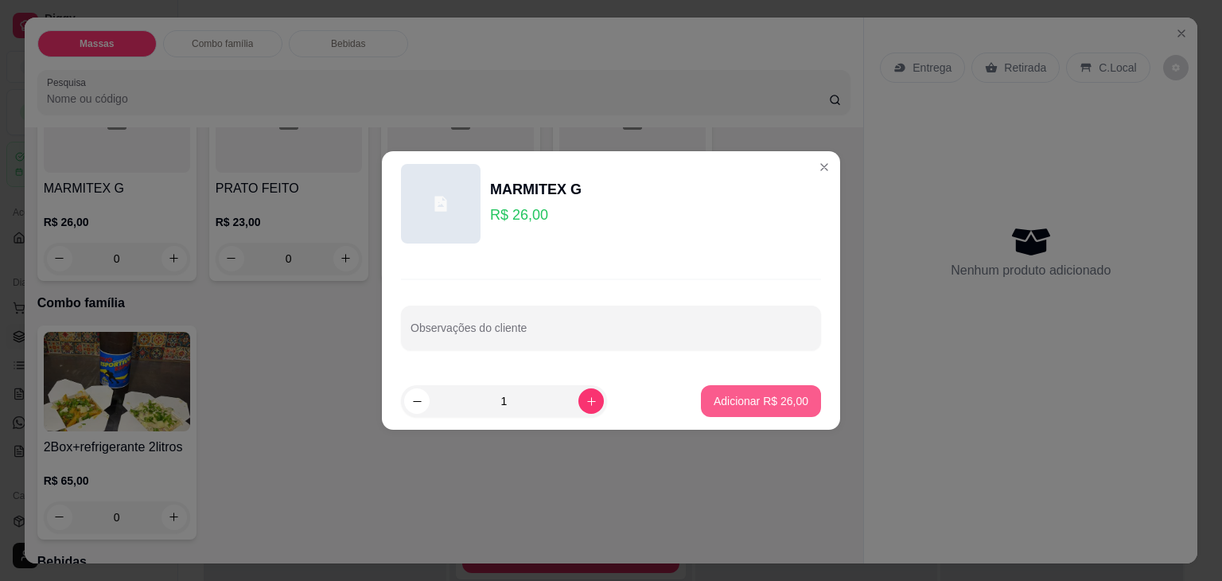
click at [739, 396] on p "Adicionar R$ 26,00" at bounding box center [761, 401] width 95 height 16
type input "1"
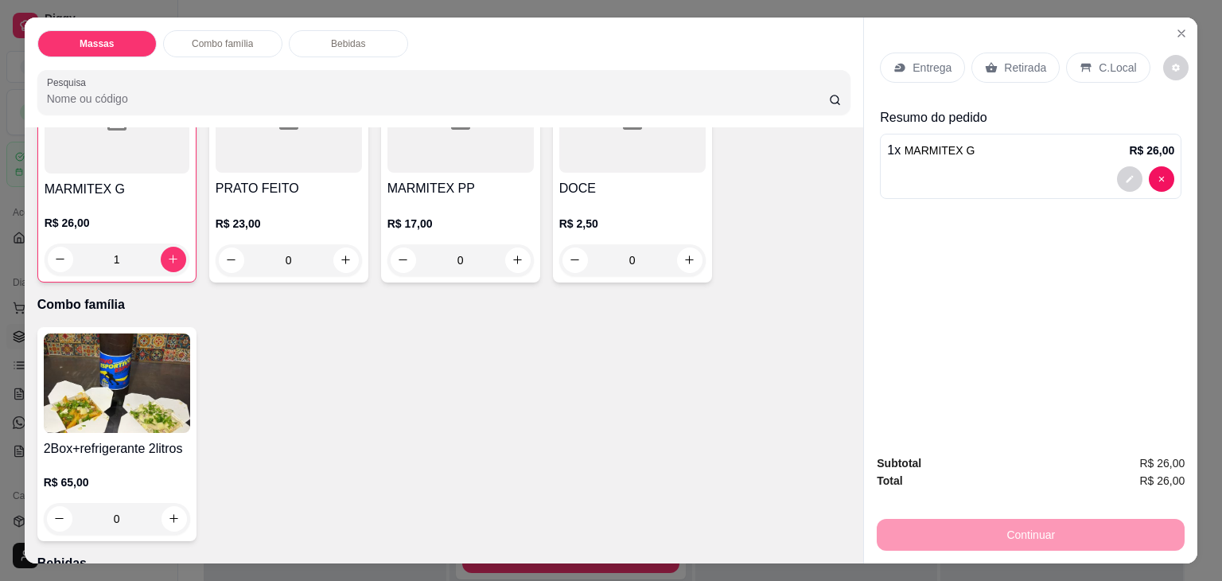
click at [990, 53] on div "Retirada" at bounding box center [1016, 68] width 88 height 30
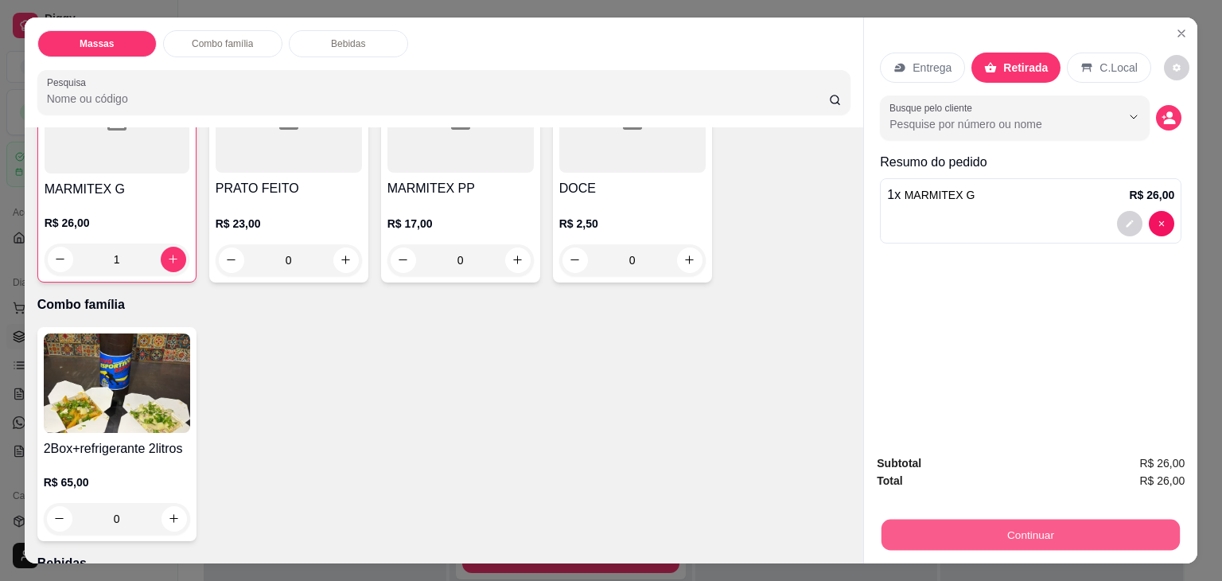
click at [985, 524] on button "Continuar" at bounding box center [1031, 535] width 298 height 31
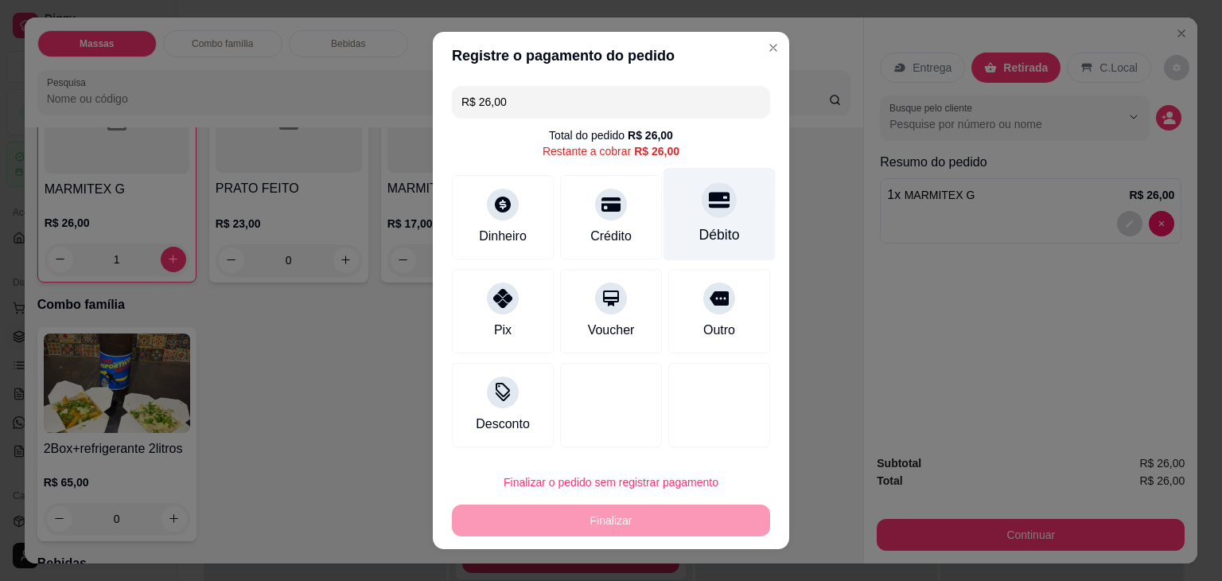
drag, startPoint x: 688, startPoint y: 222, endPoint x: 621, endPoint y: 427, distance: 215.9
click at [688, 228] on div "Débito" at bounding box center [720, 214] width 112 height 93
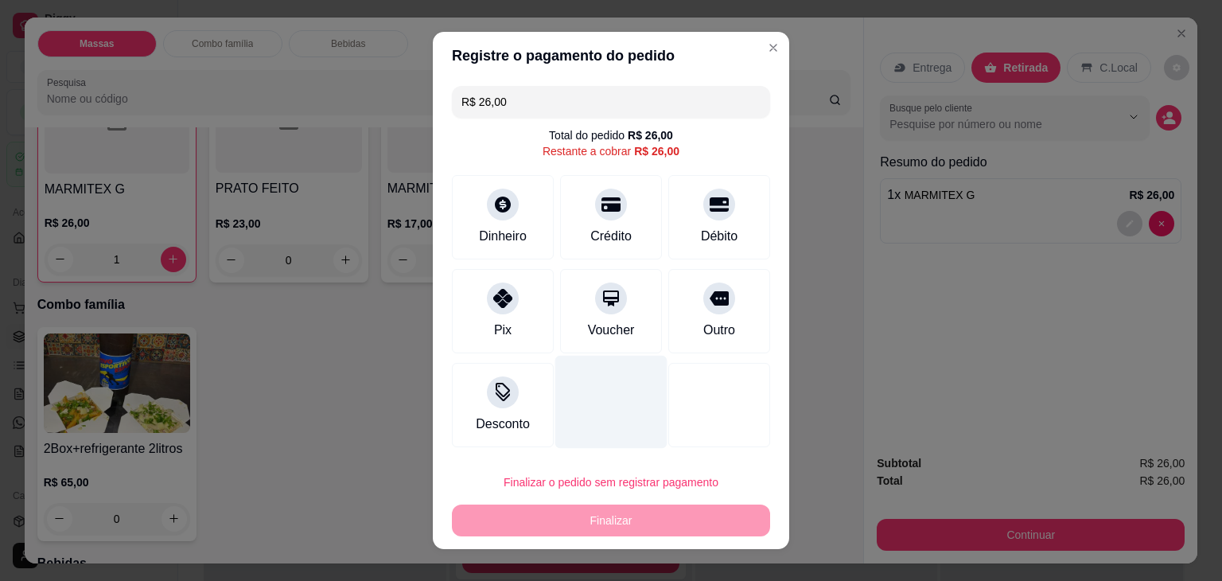
type input "R$ 0,00"
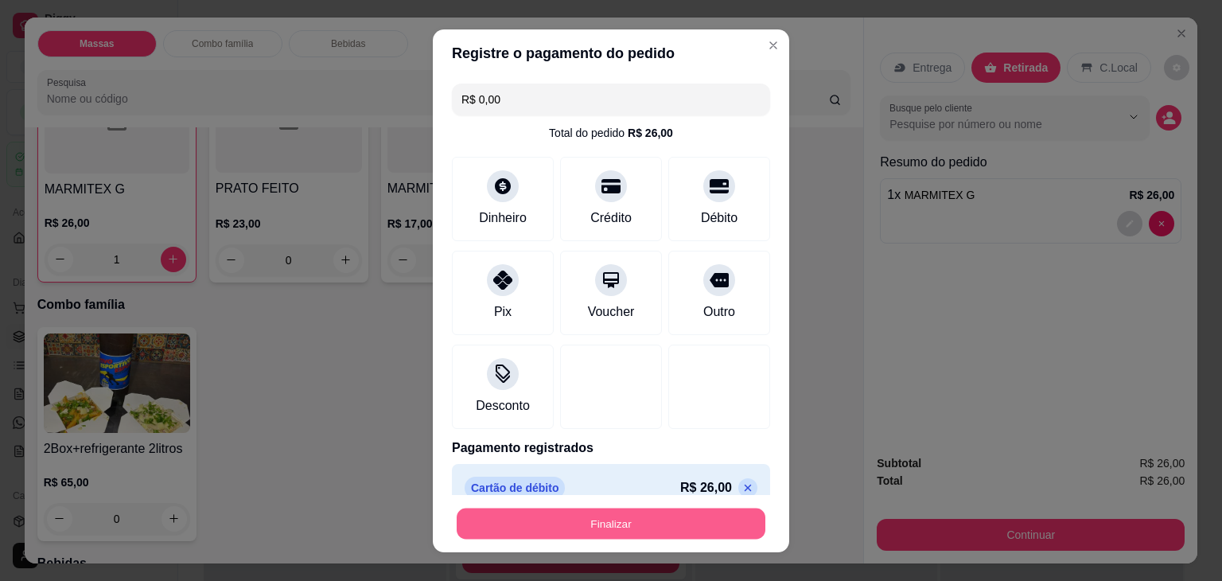
click at [598, 512] on button "Finalizar" at bounding box center [611, 523] width 309 height 31
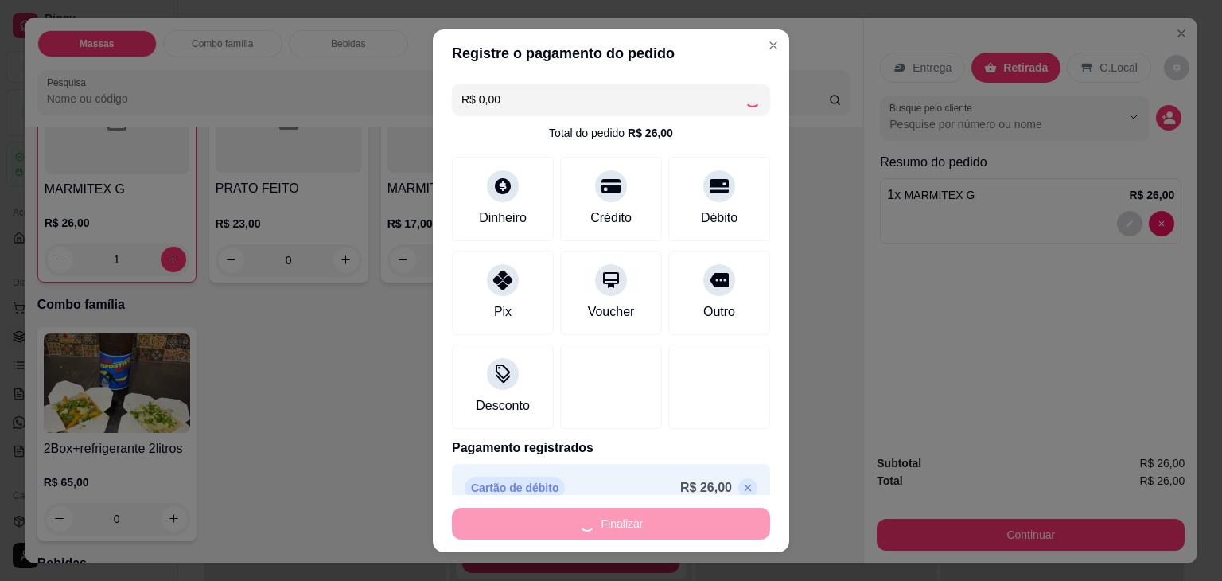
type input "0"
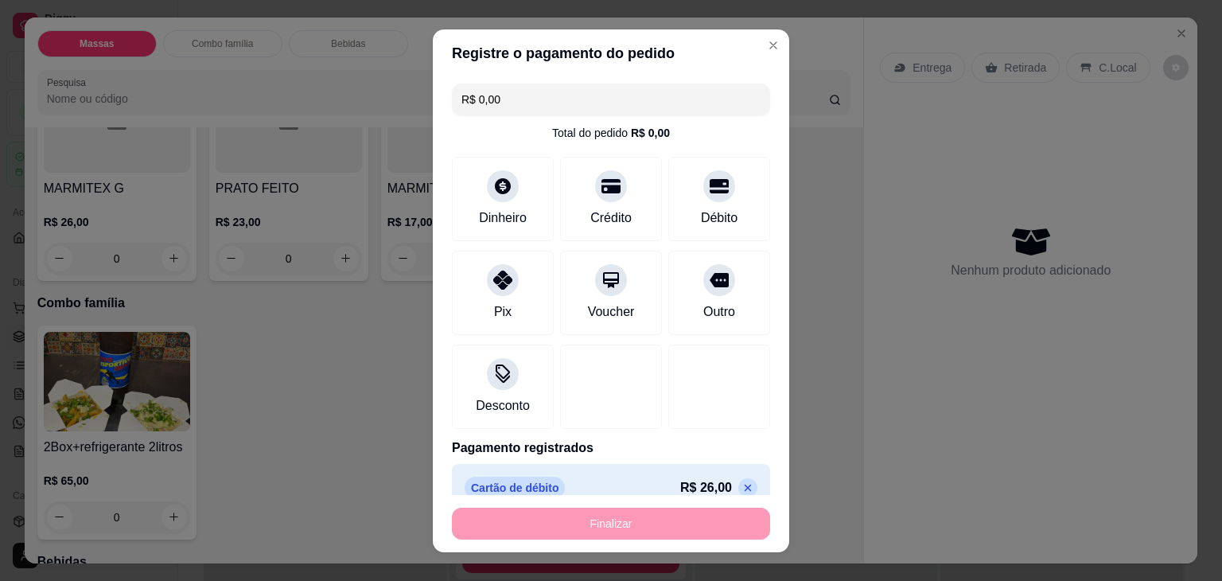
type input "-R$ 26,00"
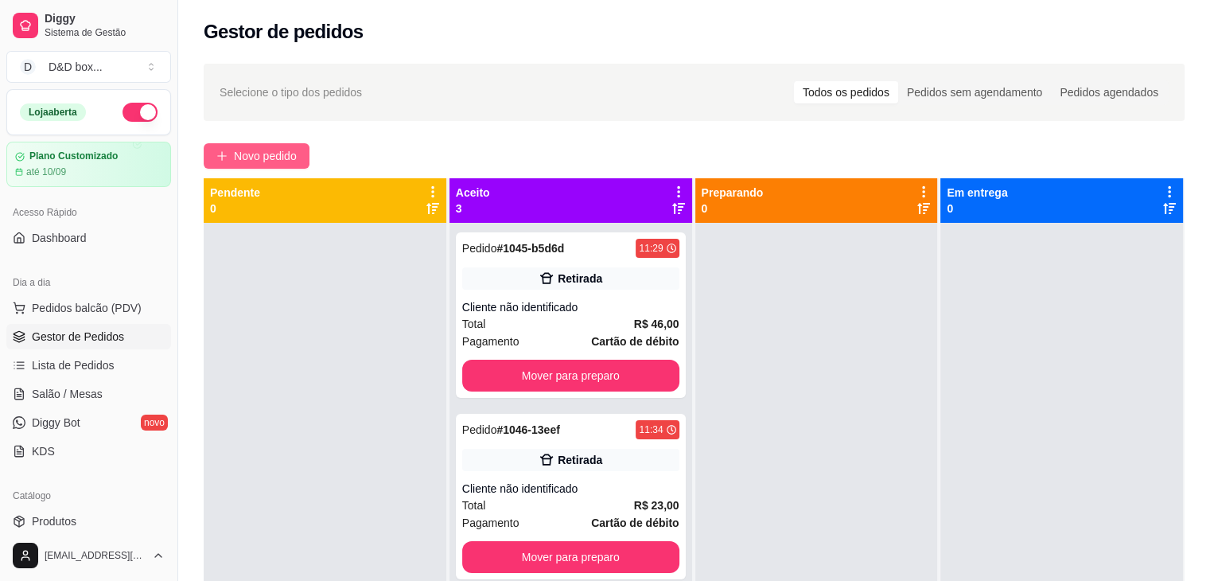
click at [283, 150] on span "Novo pedido" at bounding box center [265, 156] width 63 height 18
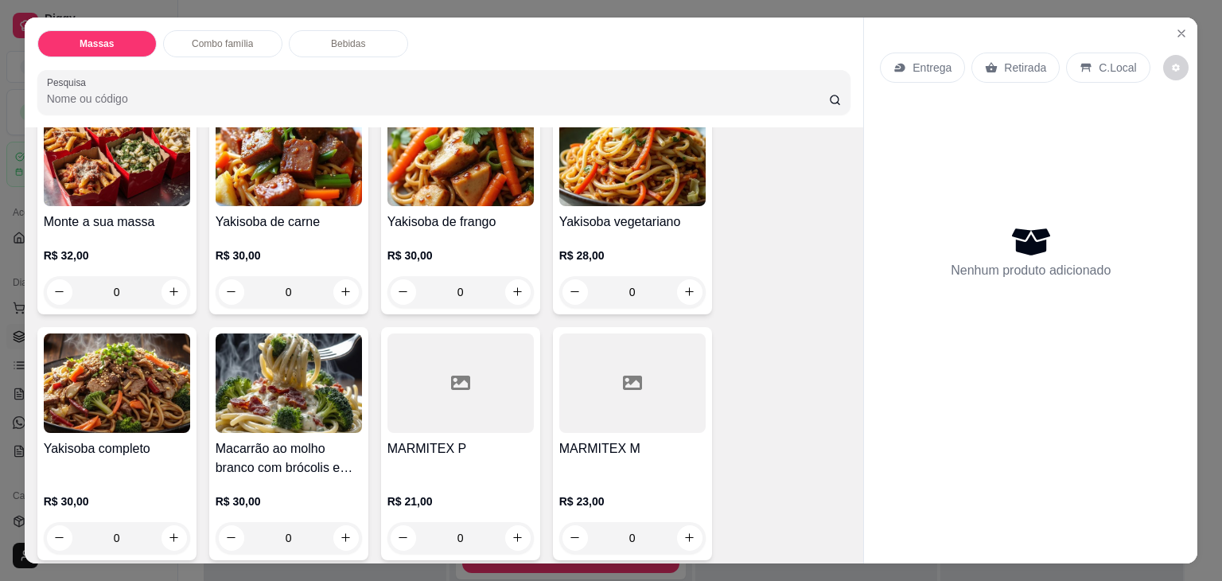
scroll to position [159, 0]
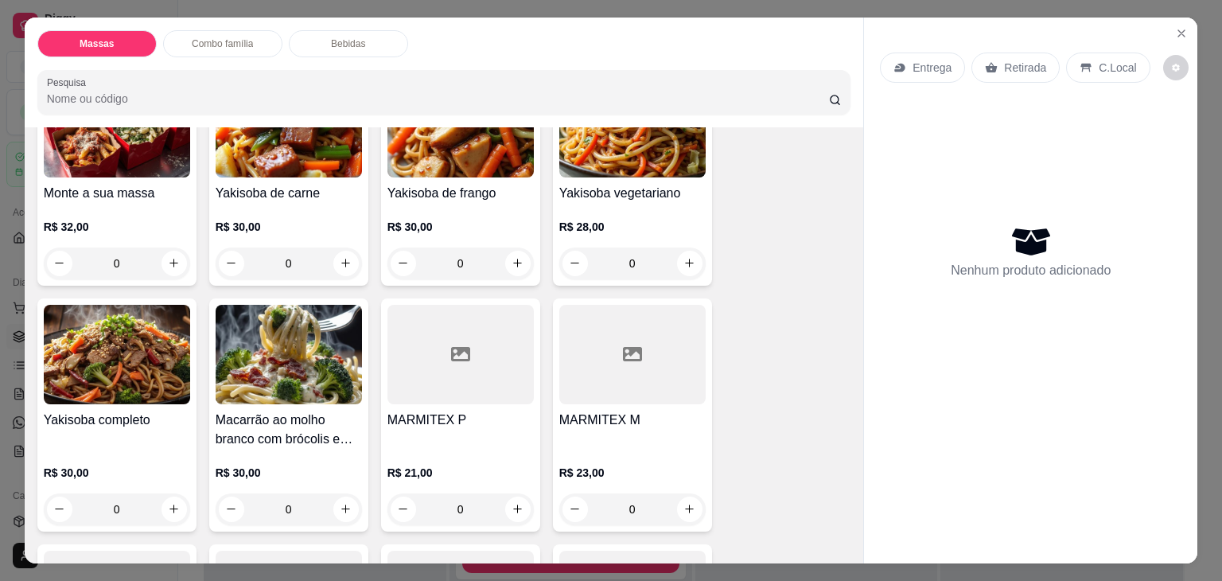
click at [446, 384] on div at bounding box center [461, 354] width 146 height 99
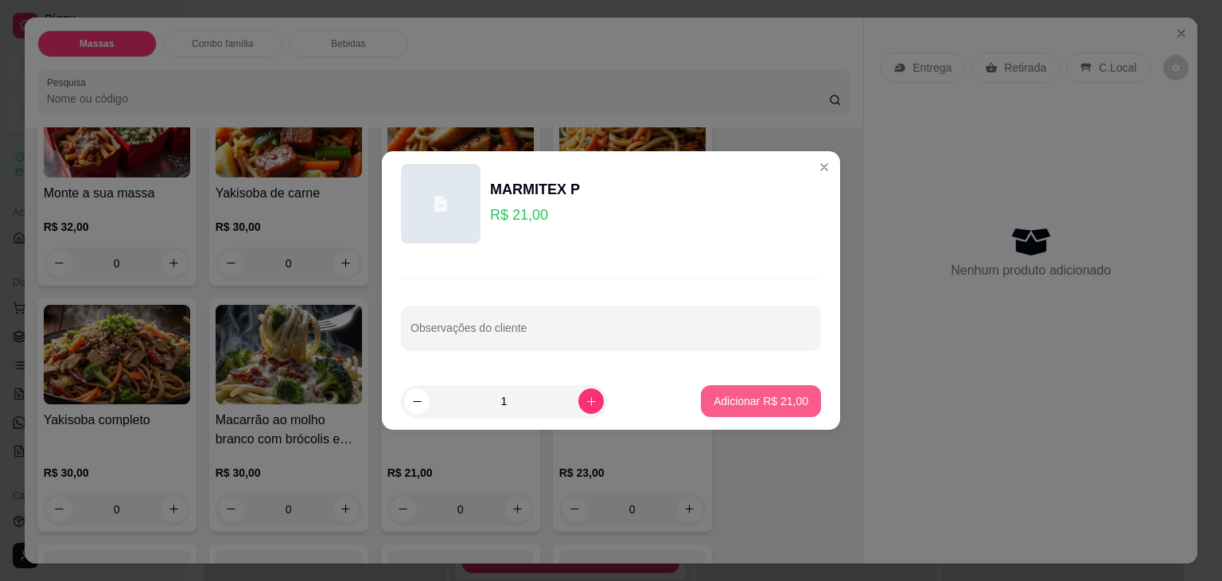
click at [714, 399] on p "Adicionar R$ 21,00" at bounding box center [761, 401] width 95 height 16
type input "1"
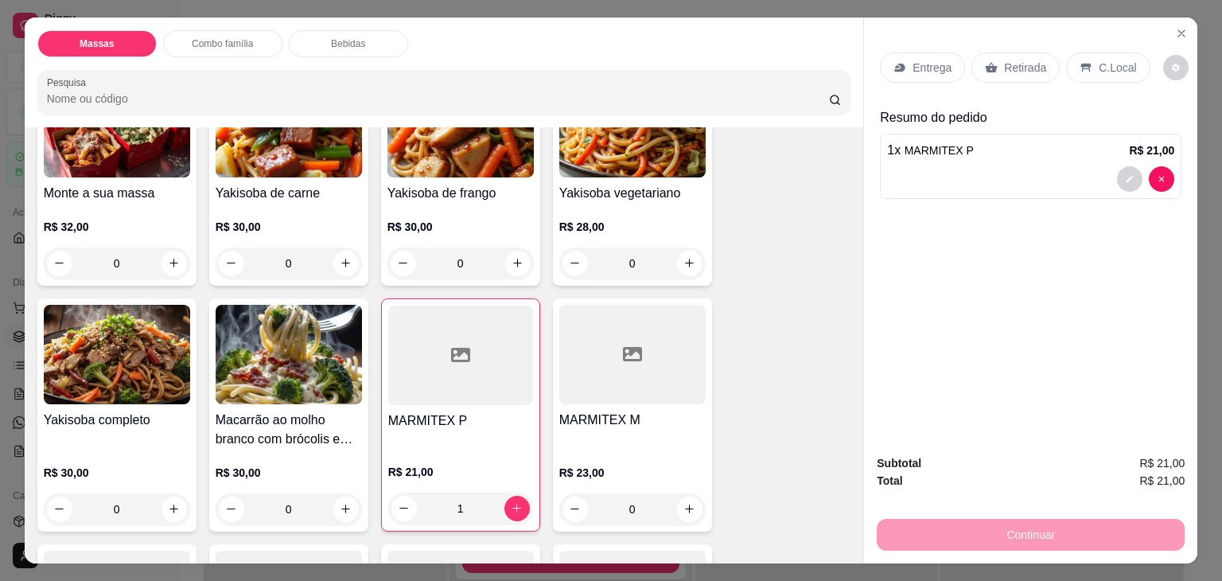
click at [939, 53] on div "Entrega" at bounding box center [922, 68] width 85 height 30
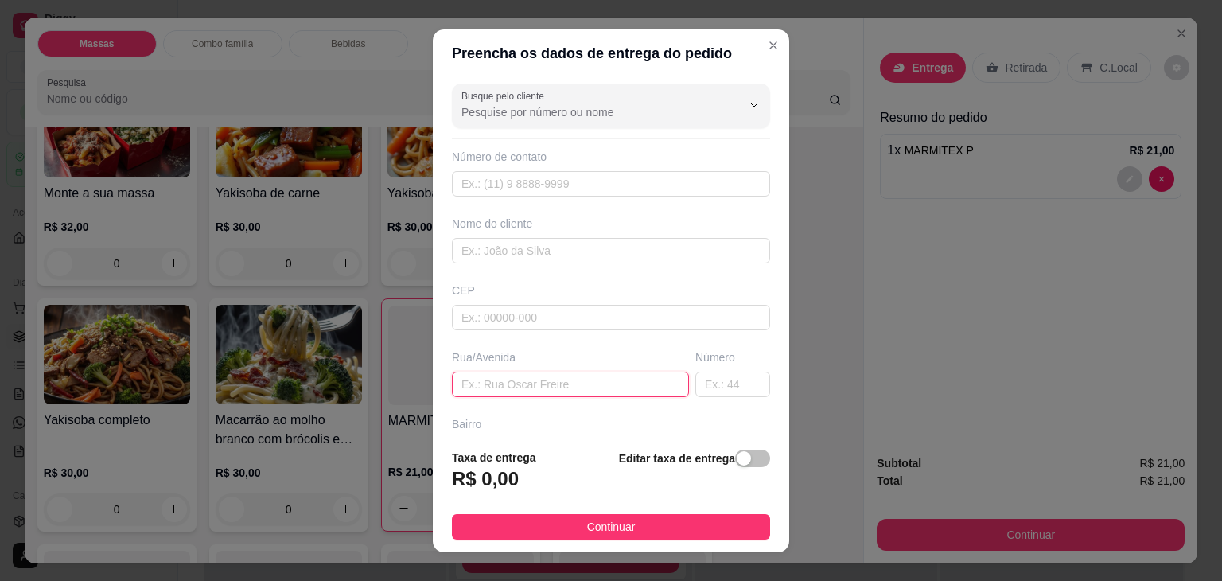
click at [466, 380] on input "text" at bounding box center [570, 384] width 237 height 25
type input "[STREET_ADDRESS]"
click at [735, 455] on button "button" at bounding box center [752, 459] width 35 height 18
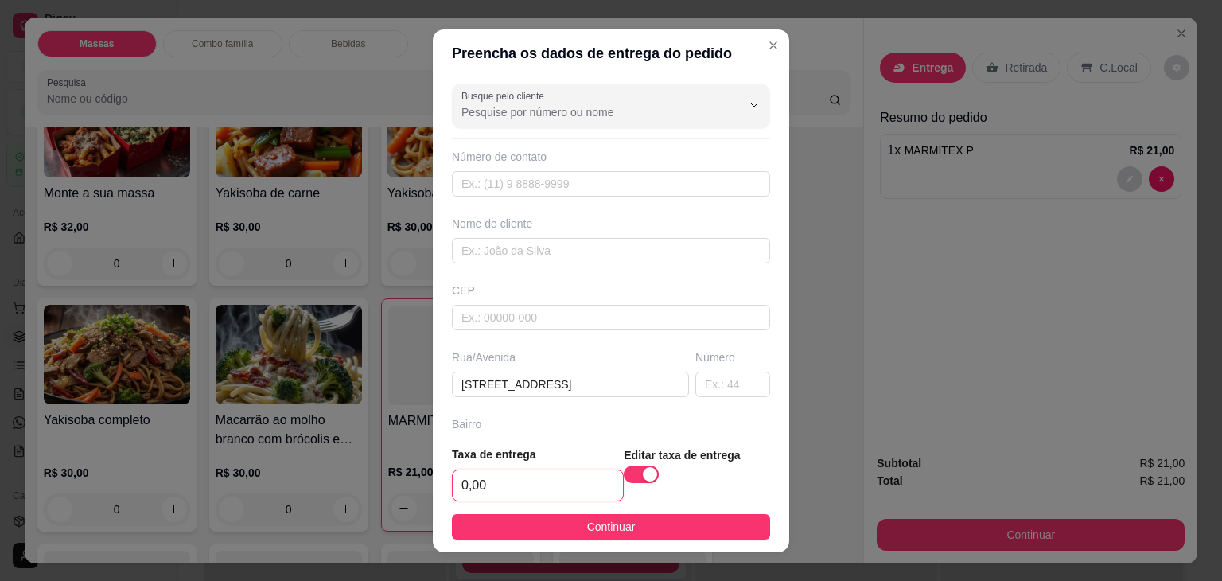
click at [583, 487] on input "0,00" at bounding box center [538, 485] width 170 height 30
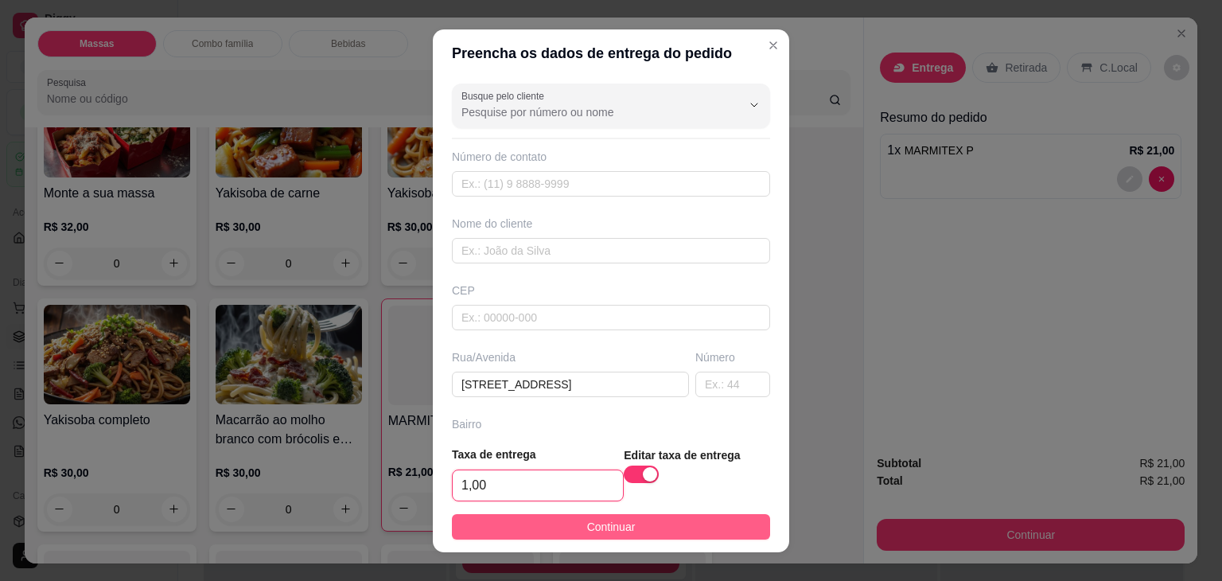
type input "1,00"
click at [587, 520] on span "Continuar" at bounding box center [611, 527] width 49 height 18
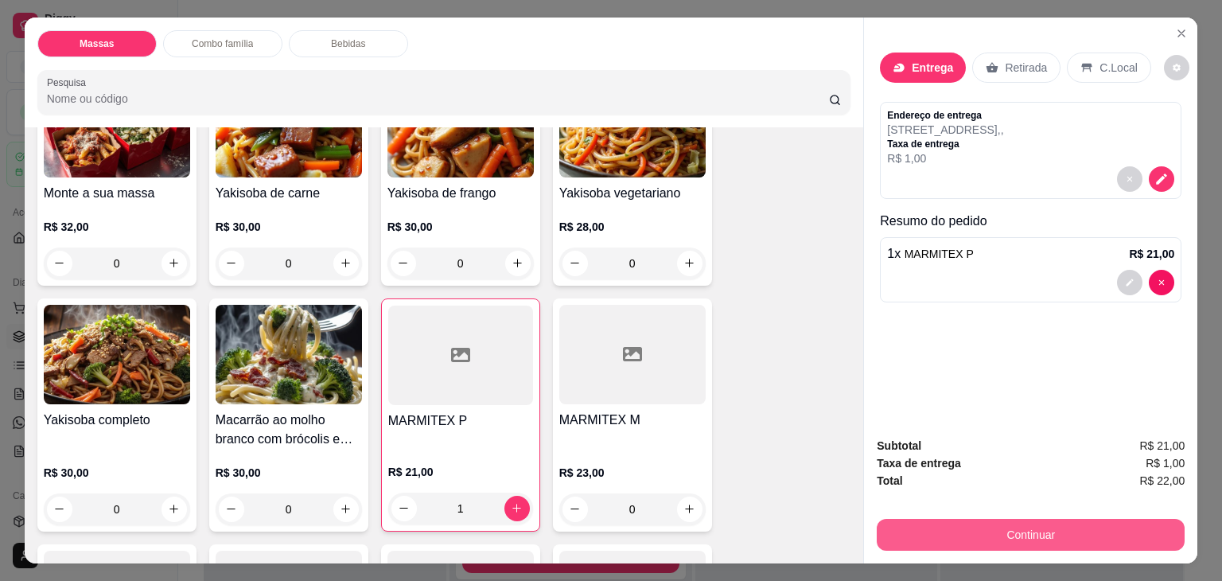
click at [924, 519] on button "Continuar" at bounding box center [1031, 535] width 308 height 32
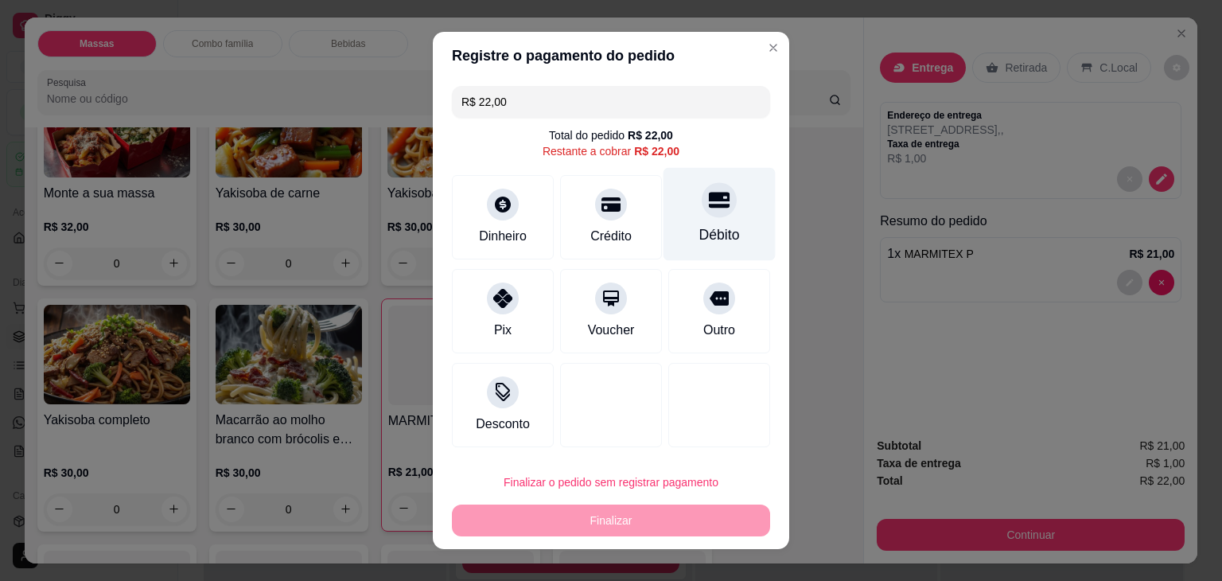
click at [688, 214] on div "Débito" at bounding box center [720, 214] width 112 height 93
type input "R$ 0,00"
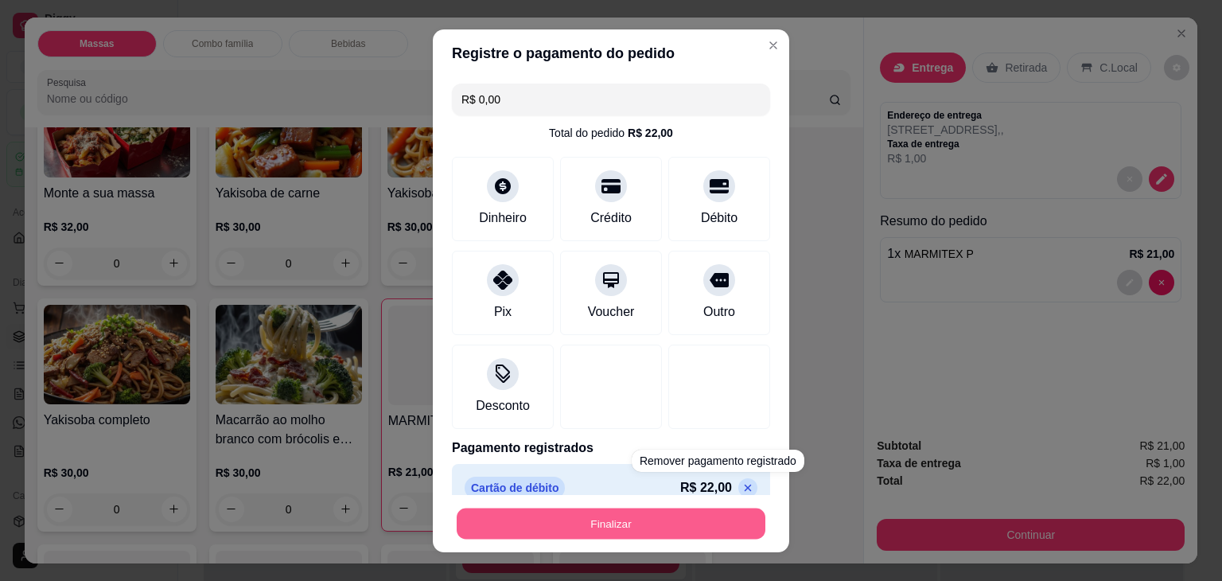
click at [708, 520] on button "Finalizar" at bounding box center [611, 523] width 309 height 31
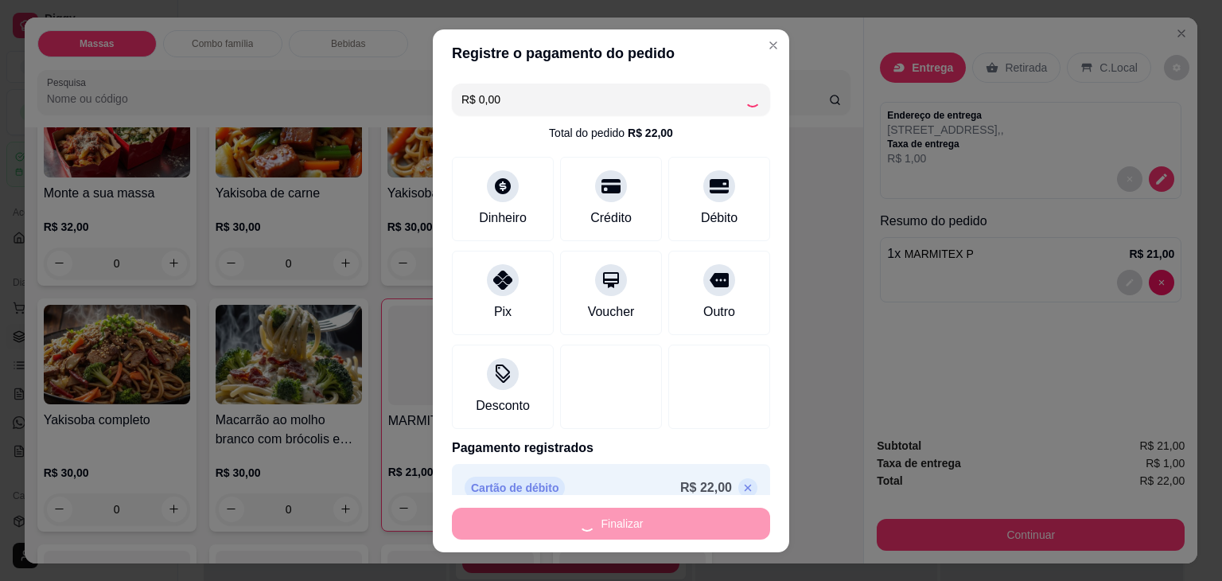
type input "0"
type input "-R$ 22,00"
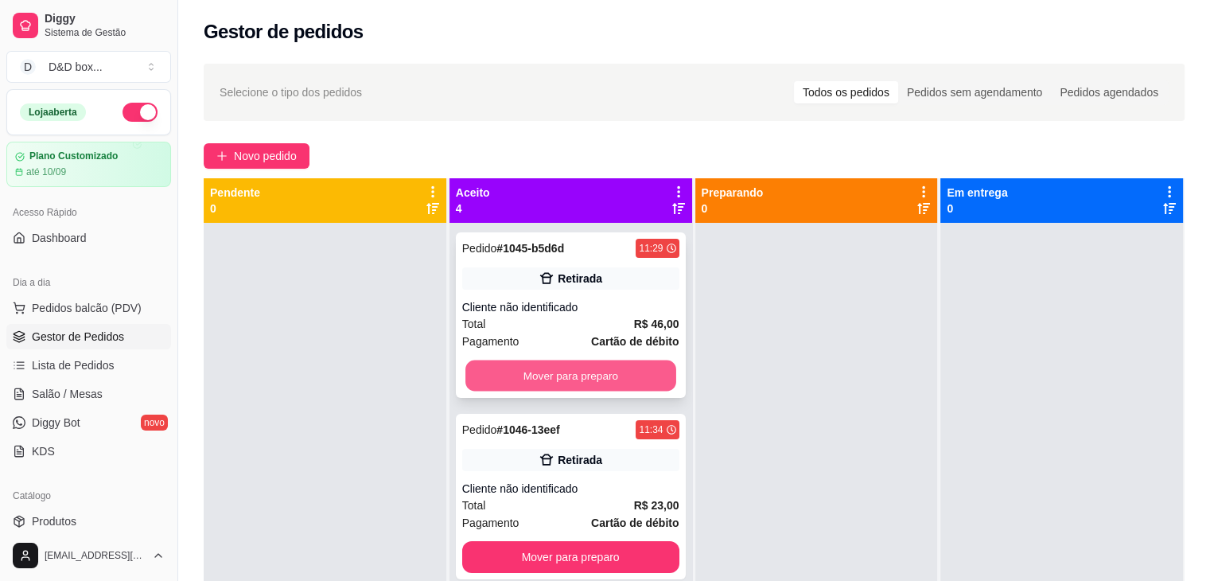
click at [614, 371] on button "Mover para preparo" at bounding box center [571, 376] width 211 height 31
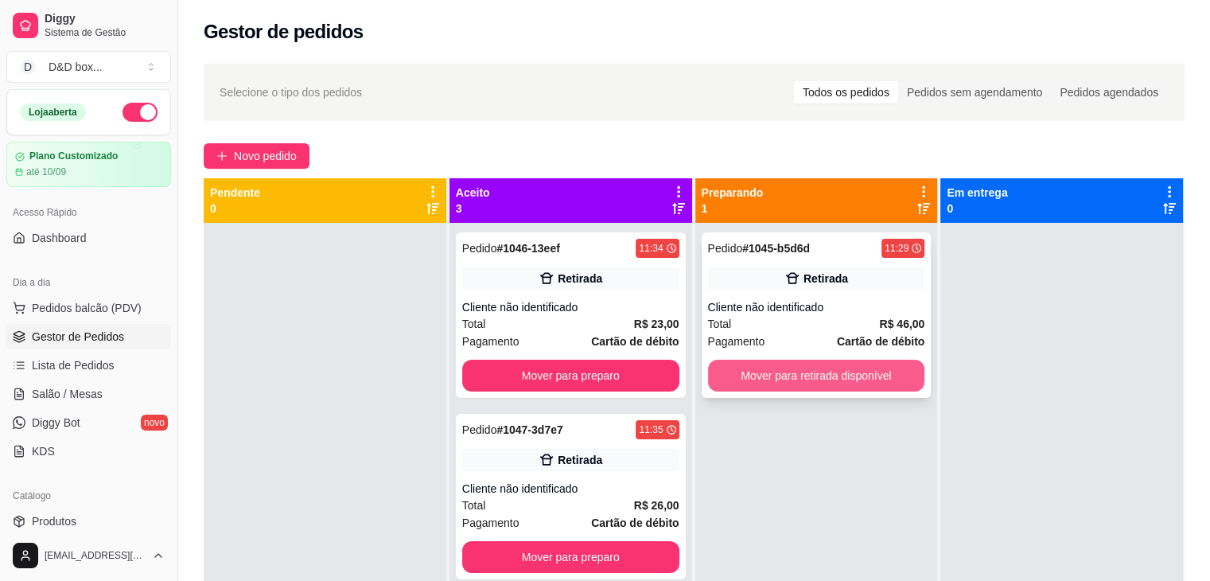
click at [797, 376] on button "Mover para retirada disponível" at bounding box center [816, 376] width 217 height 32
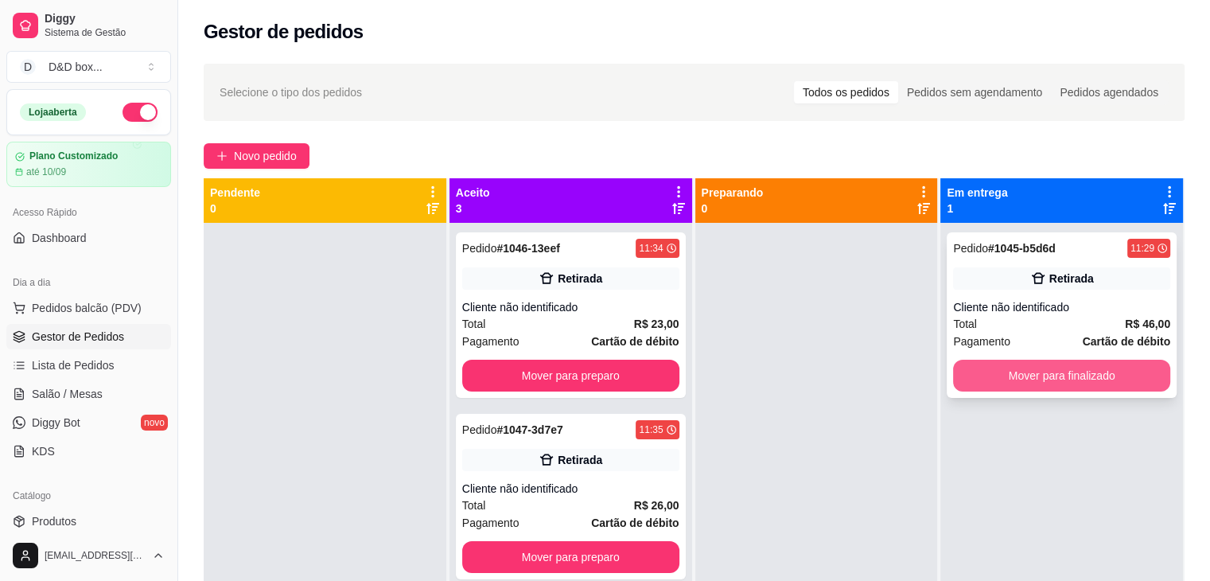
click at [1023, 364] on button "Mover para finalizado" at bounding box center [1061, 376] width 217 height 32
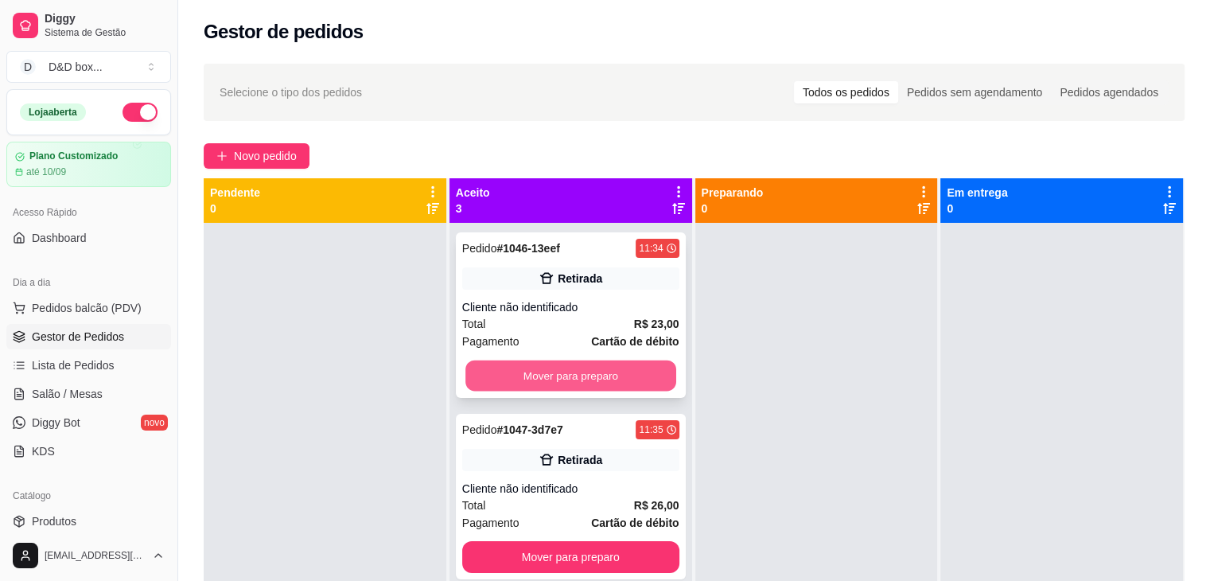
click at [627, 383] on button "Mover para preparo" at bounding box center [571, 376] width 211 height 31
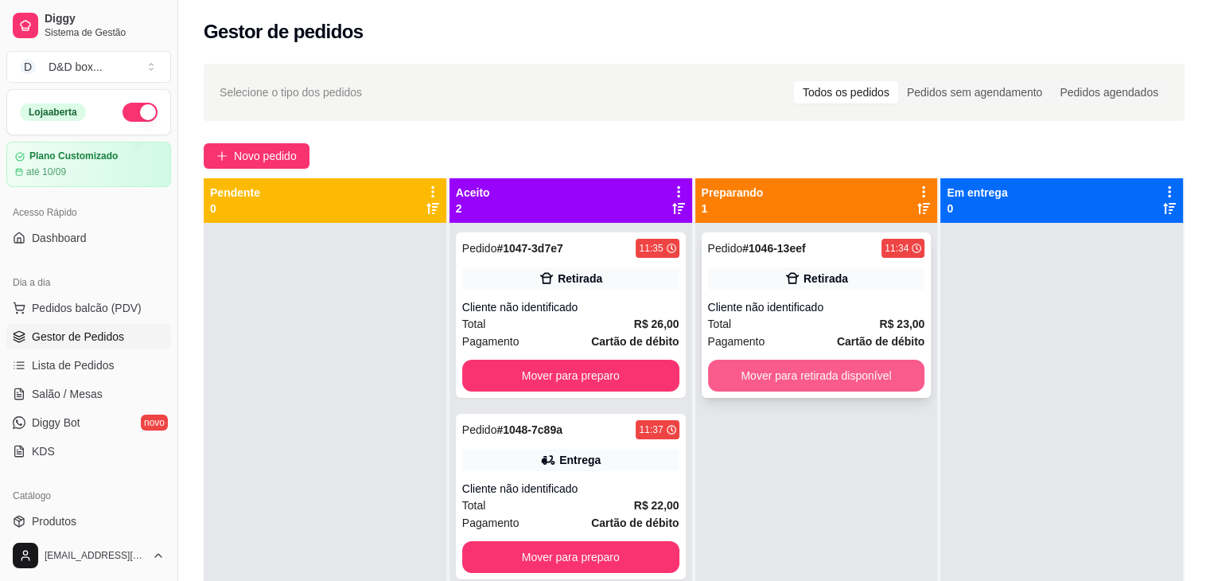
click at [808, 368] on button "Mover para retirada disponível" at bounding box center [816, 376] width 217 height 32
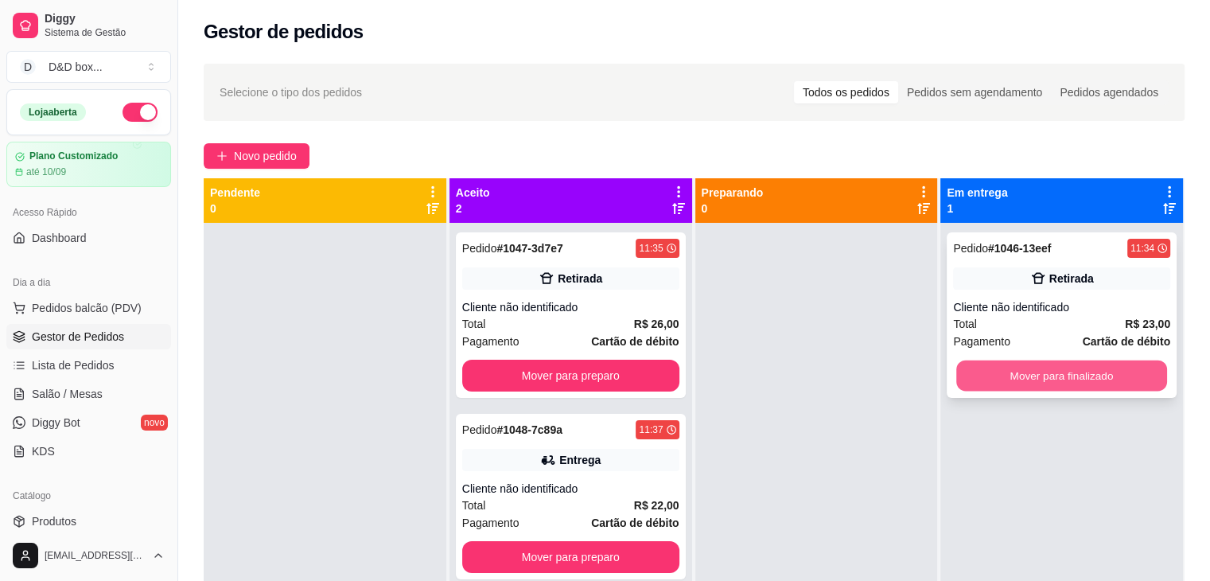
click at [1066, 368] on button "Mover para finalizado" at bounding box center [1062, 376] width 211 height 31
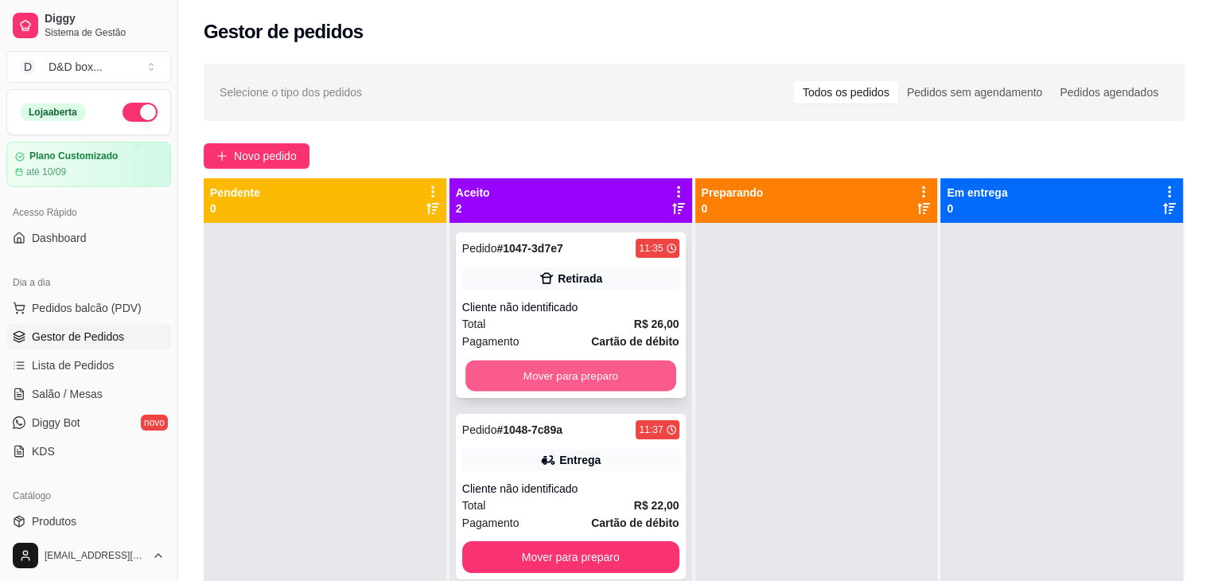
click at [604, 380] on button "Mover para preparo" at bounding box center [571, 376] width 211 height 31
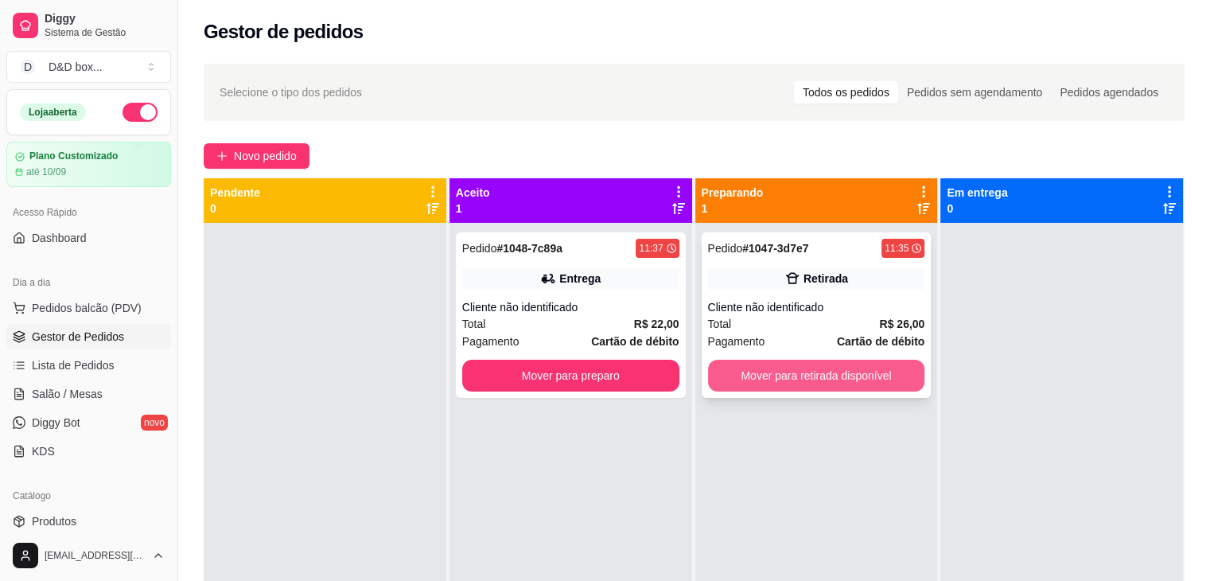
click at [840, 373] on button "Mover para retirada disponível" at bounding box center [816, 376] width 217 height 32
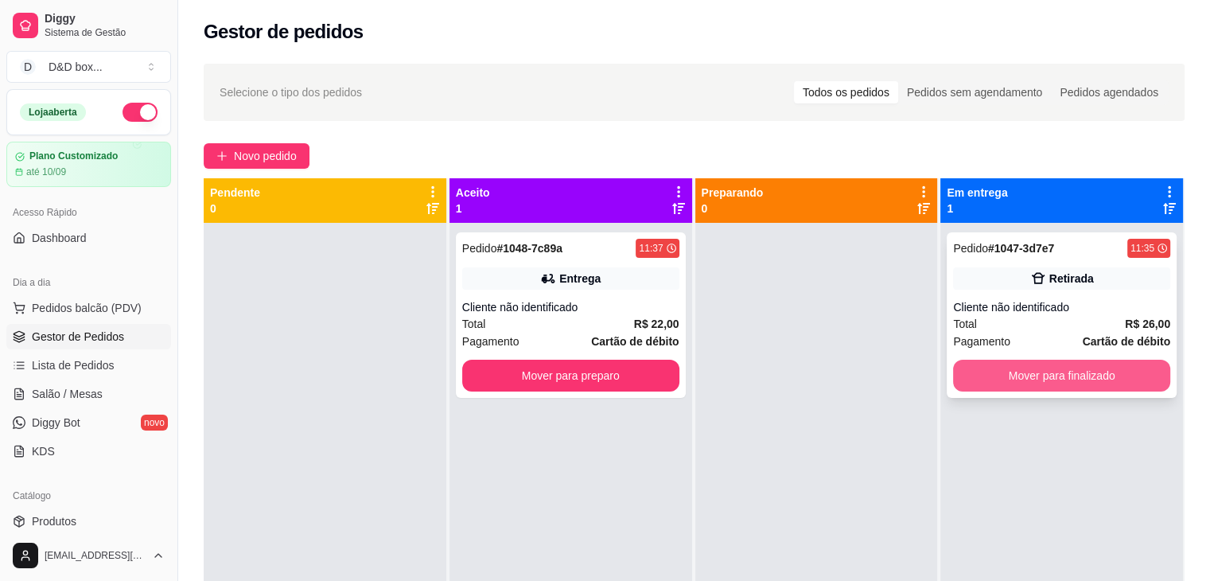
click at [1019, 367] on button "Mover para finalizado" at bounding box center [1061, 376] width 217 height 32
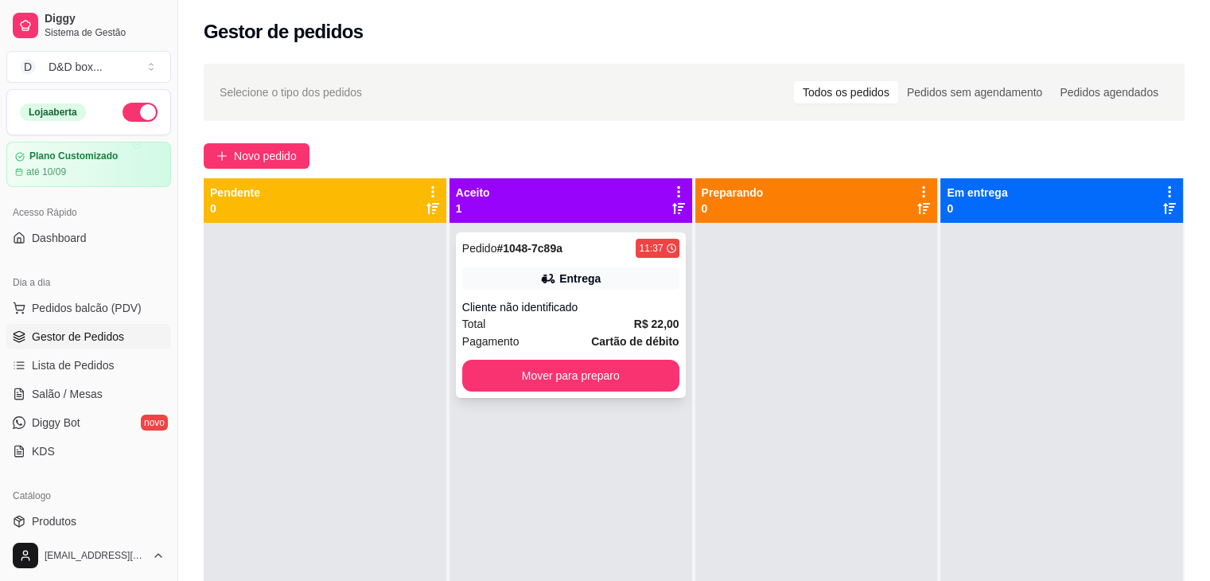
click at [626, 305] on div "Cliente não identificado" at bounding box center [570, 307] width 217 height 16
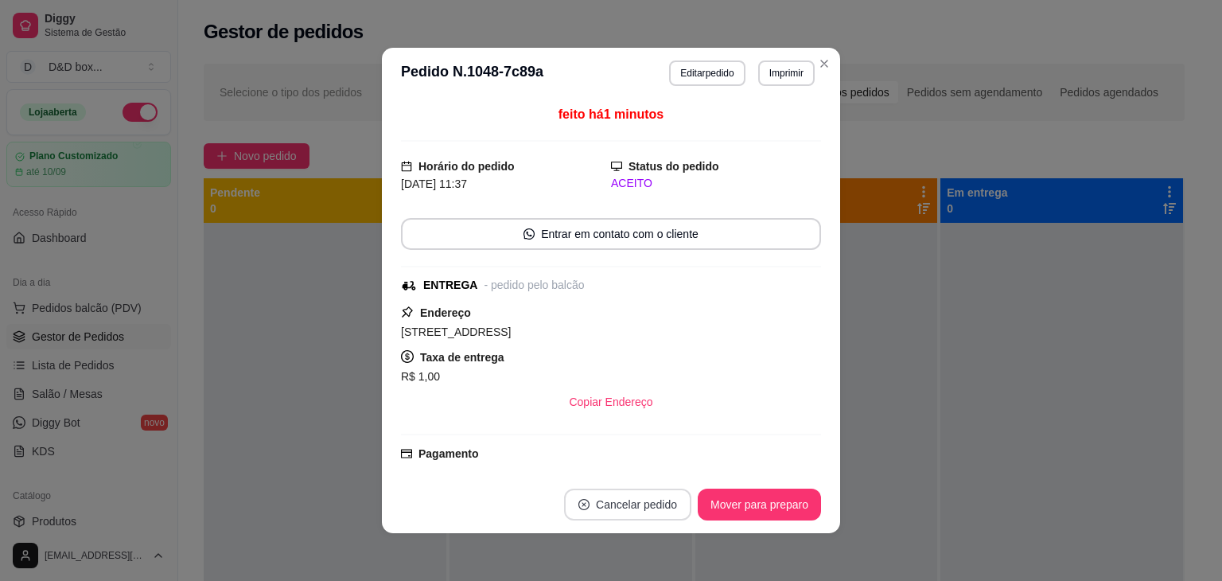
click at [621, 505] on button "Cancelar pedido" at bounding box center [627, 505] width 127 height 32
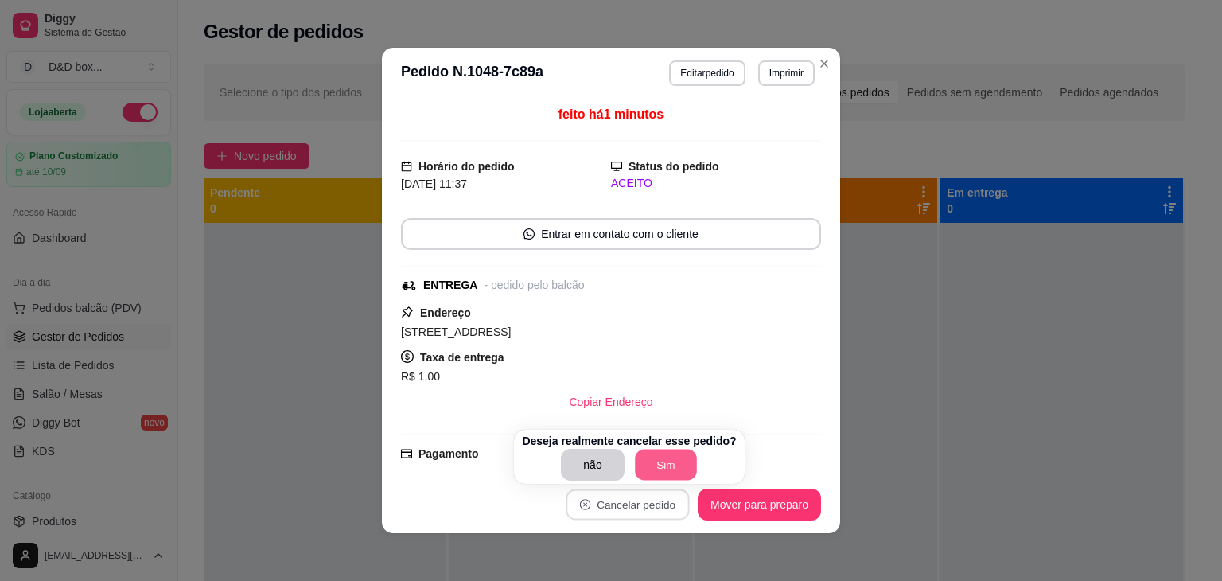
click at [651, 470] on button "Sim" at bounding box center [666, 465] width 62 height 31
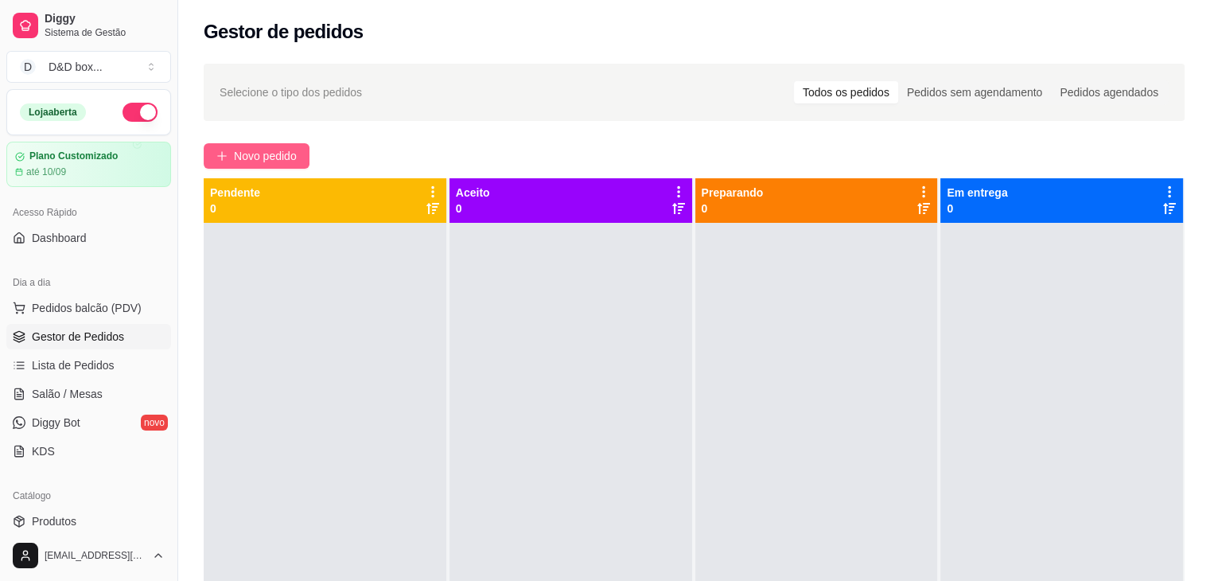
click at [270, 150] on span "Novo pedido" at bounding box center [265, 156] width 63 height 18
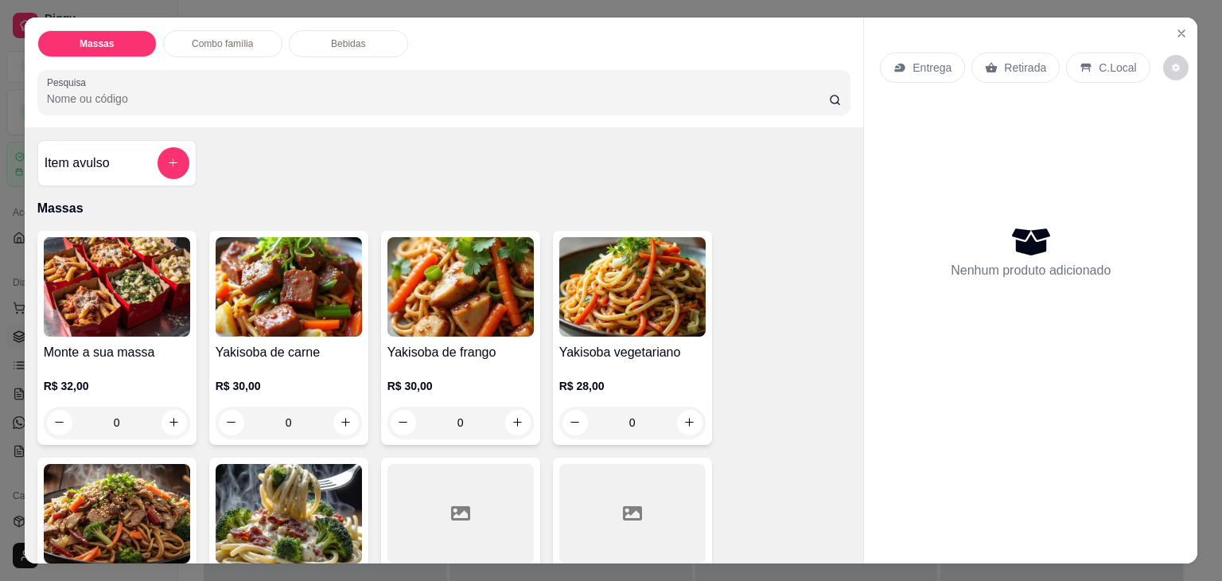
scroll to position [159, 0]
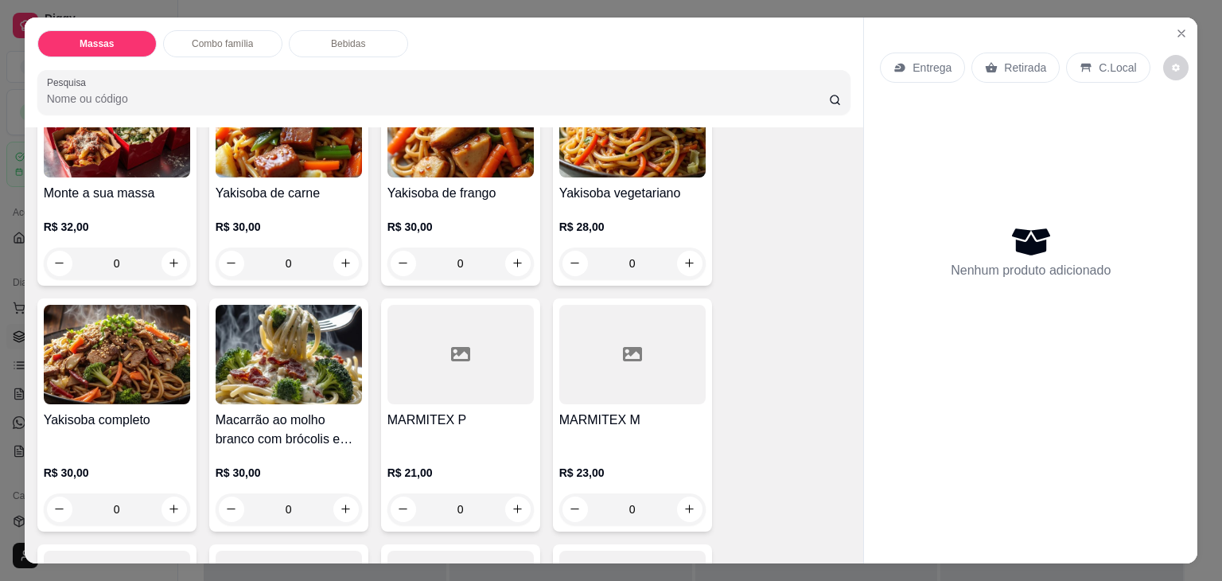
click at [415, 341] on div at bounding box center [461, 354] width 146 height 99
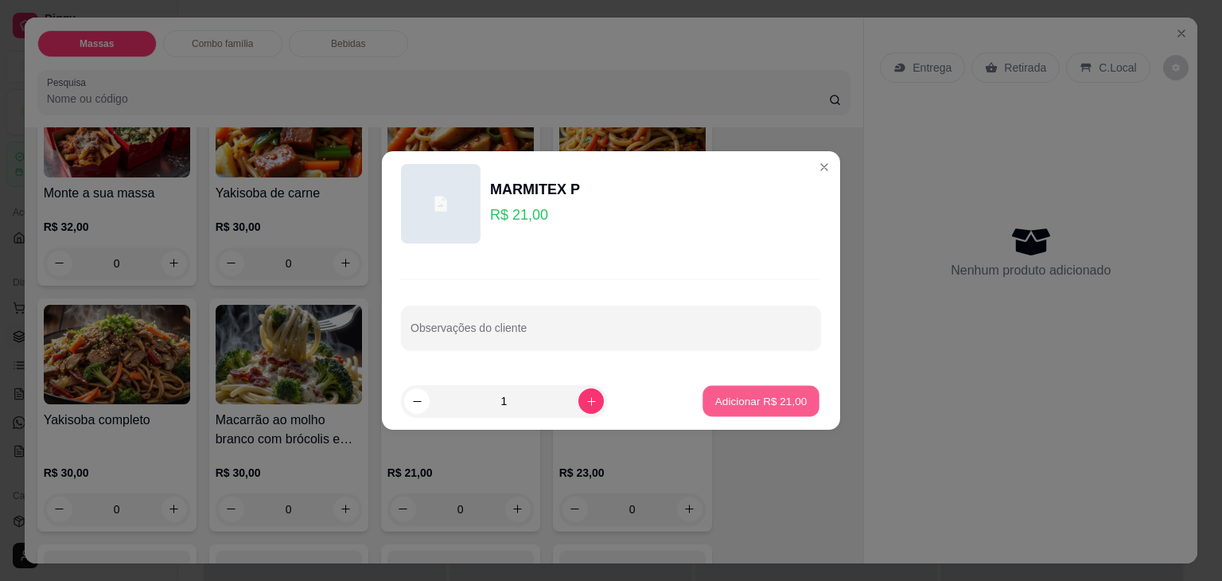
click at [729, 407] on button "Adicionar R$ 21,00" at bounding box center [761, 401] width 117 height 31
type input "1"
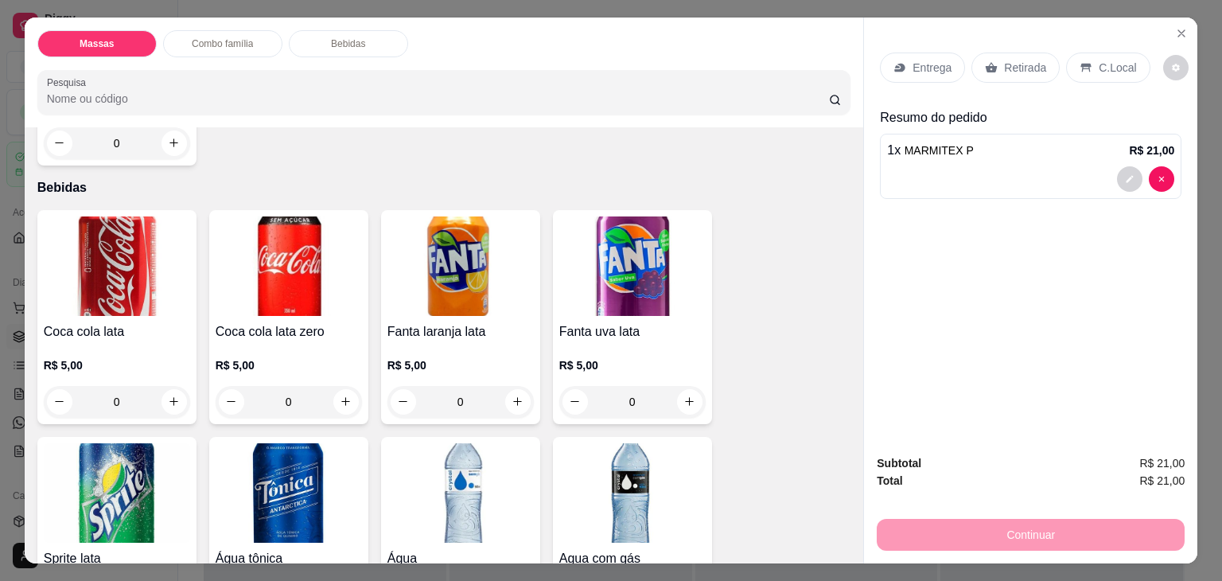
scroll to position [1035, 0]
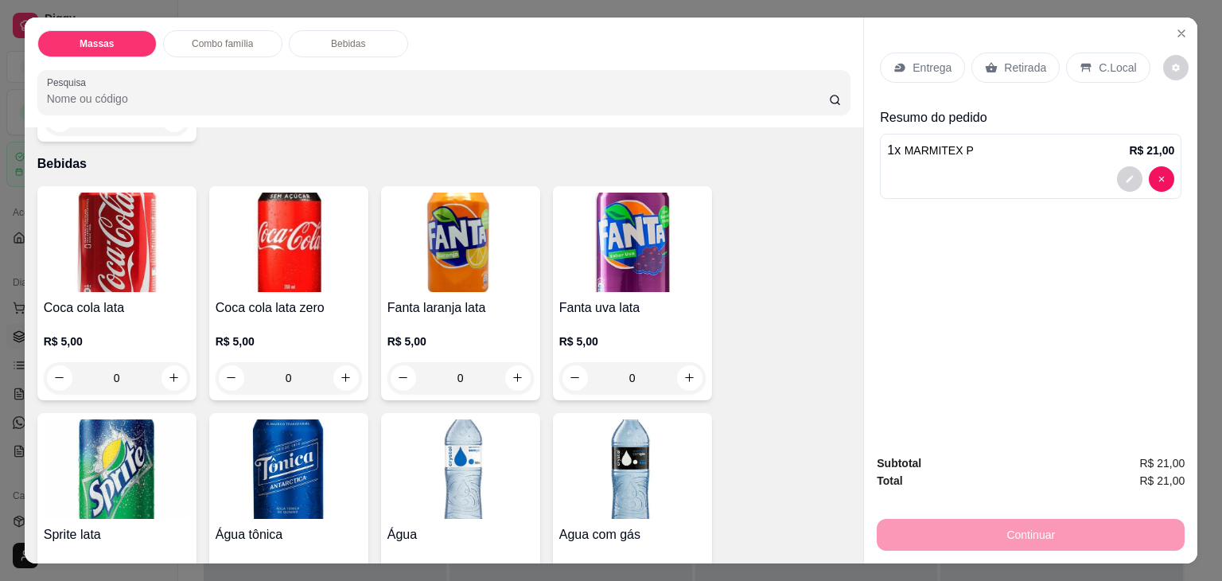
click at [69, 240] on img at bounding box center [117, 242] width 146 height 99
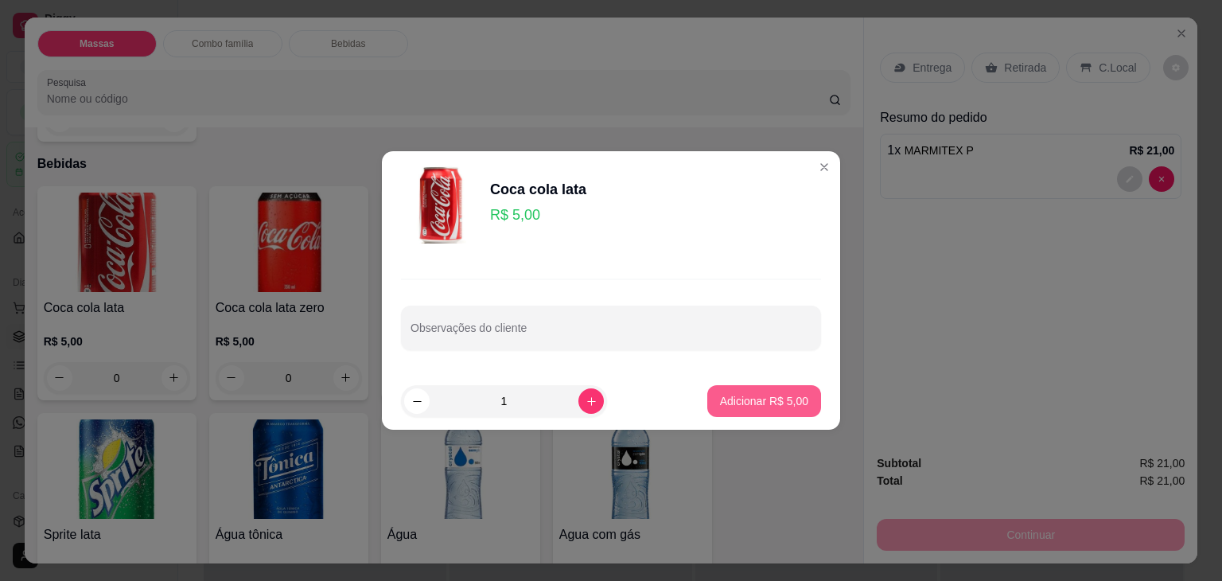
click at [786, 393] on p "Adicionar R$ 5,00" at bounding box center [764, 401] width 88 height 16
type input "1"
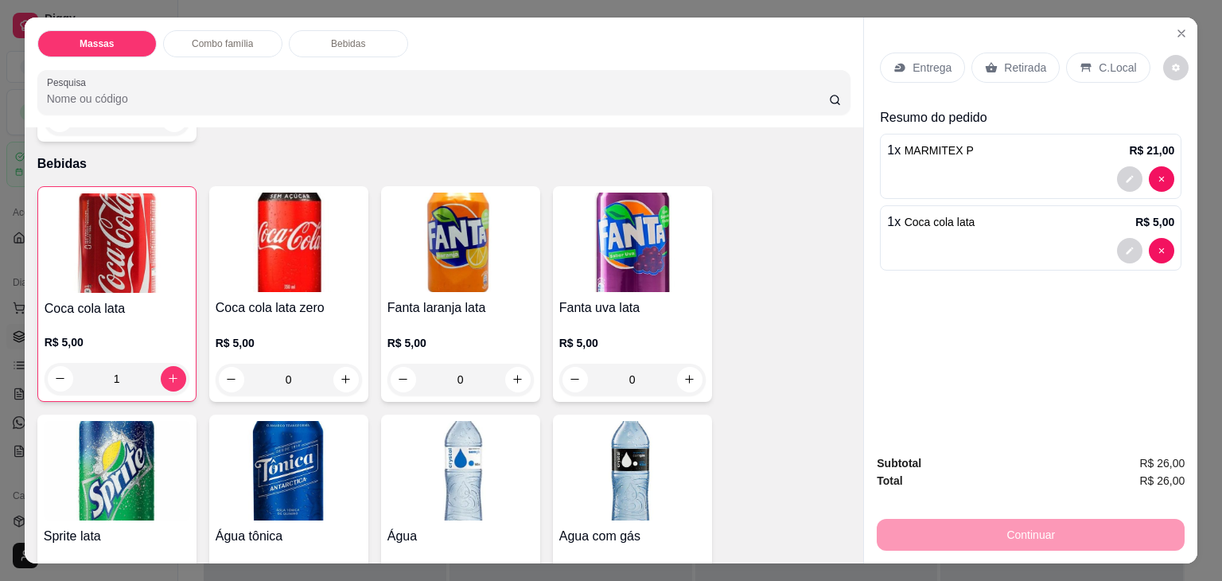
click at [980, 68] on div "Retirada" at bounding box center [1016, 68] width 88 height 30
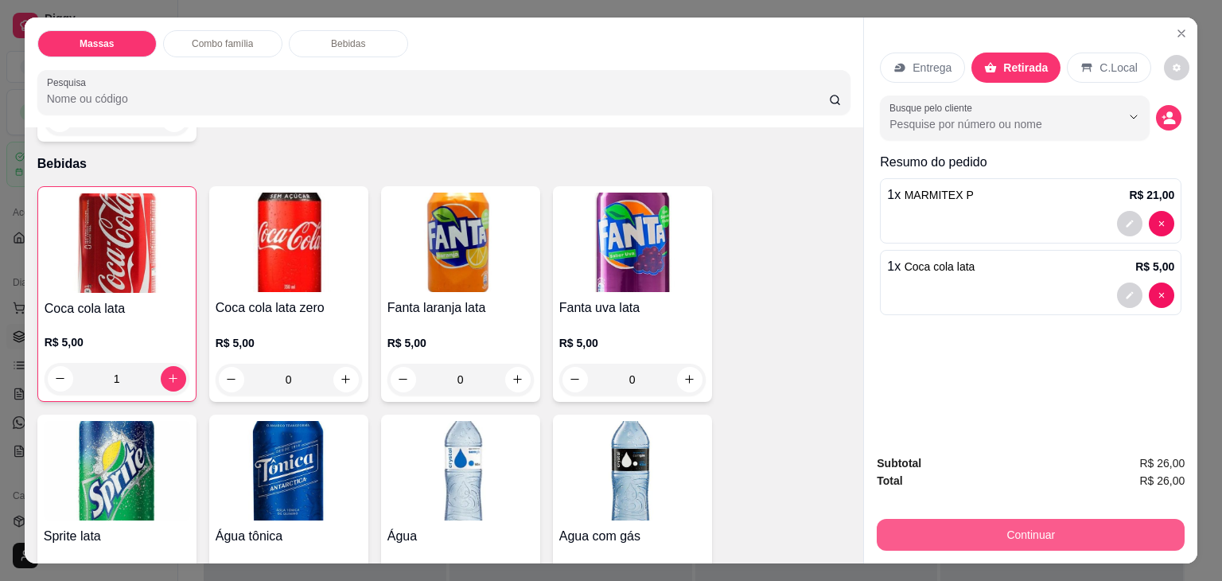
click at [965, 540] on button "Continuar" at bounding box center [1031, 535] width 308 height 32
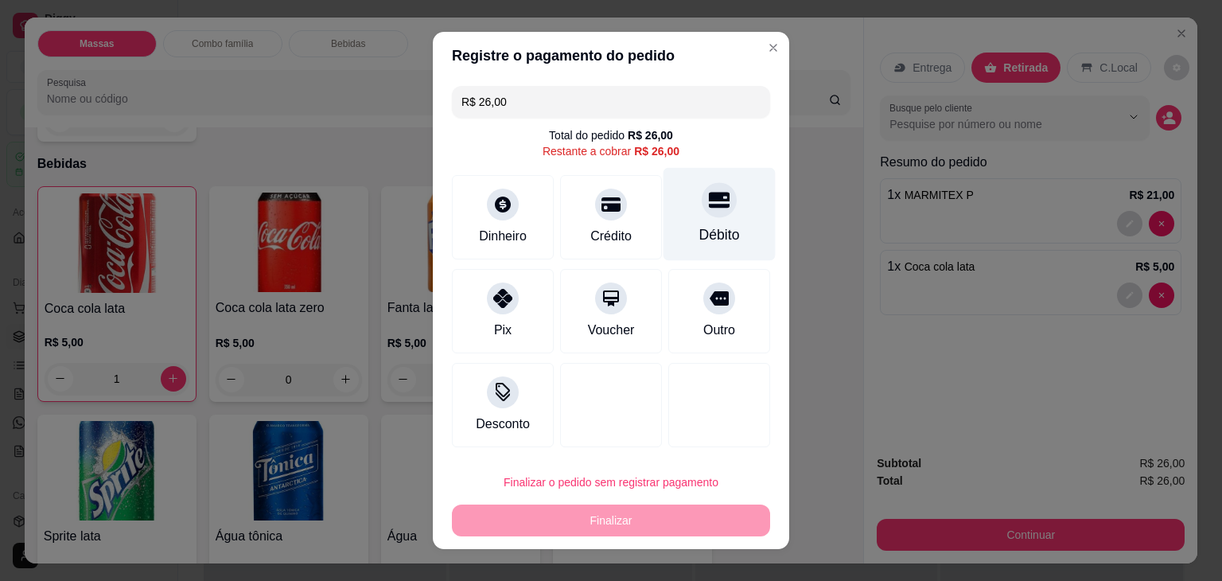
click at [709, 208] on icon at bounding box center [719, 201] width 21 height 16
type input "R$ 0,00"
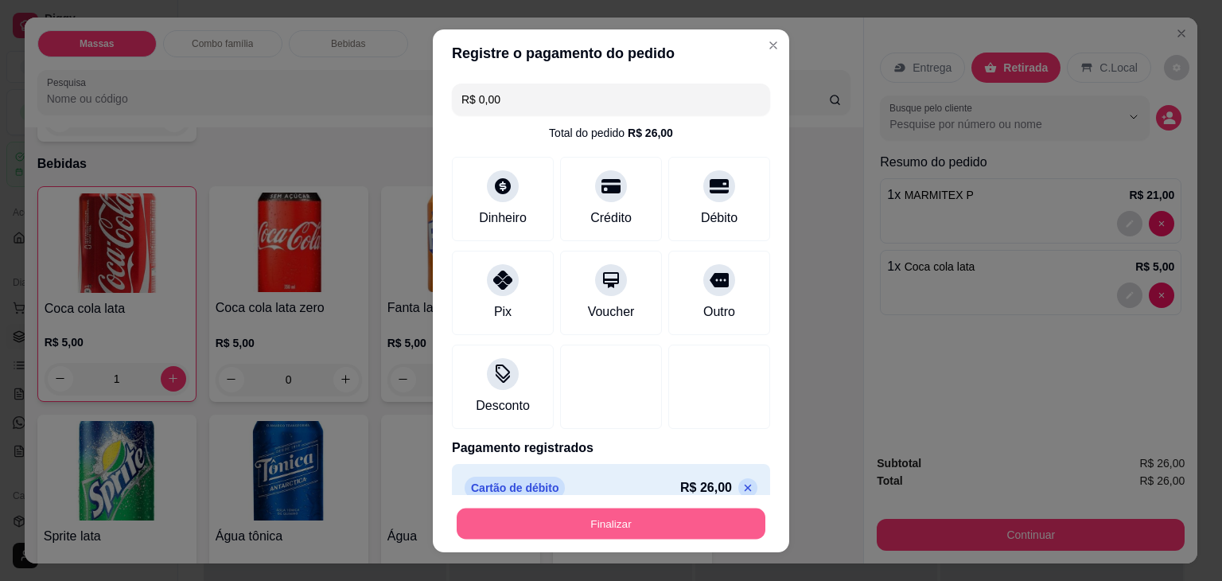
click at [611, 522] on button "Finalizar" at bounding box center [611, 523] width 309 height 31
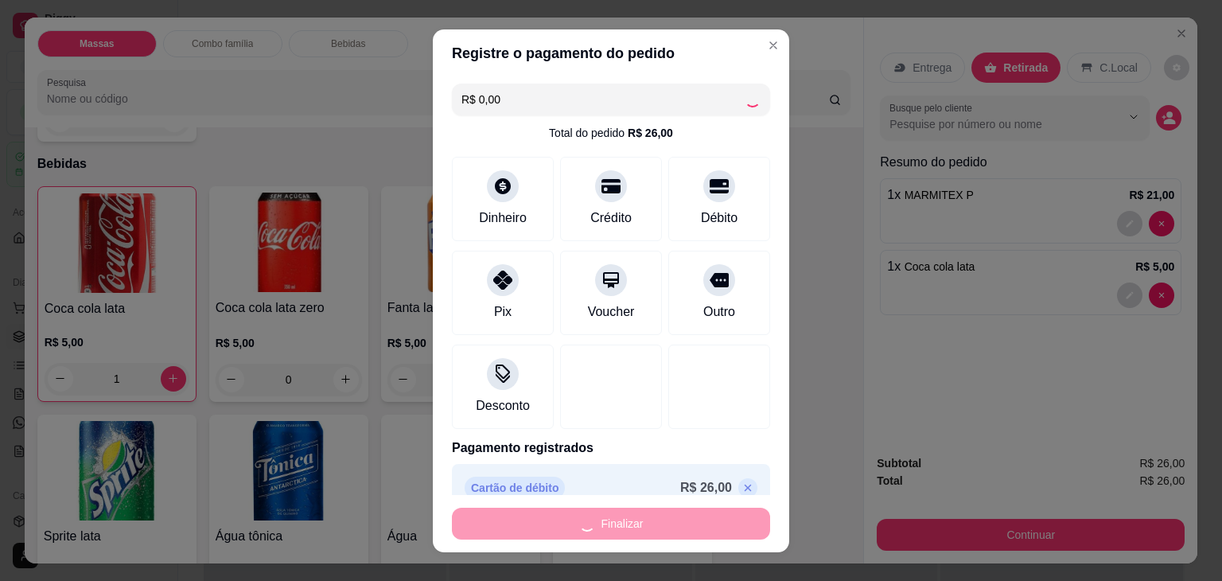
type input "0"
type input "-R$ 26,00"
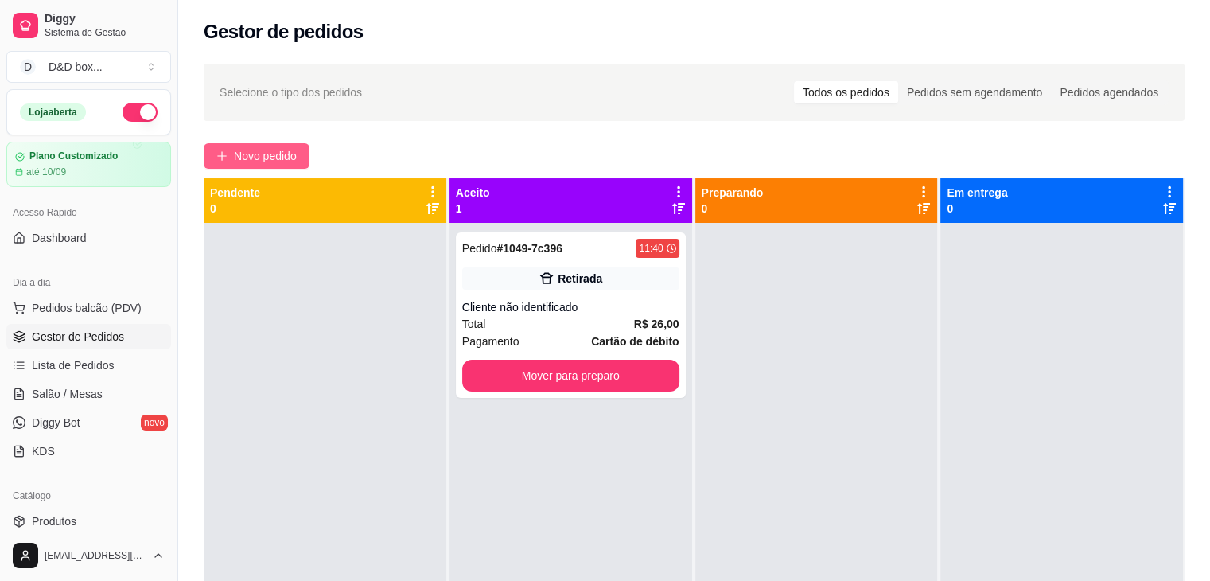
click at [245, 155] on span "Novo pedido" at bounding box center [265, 156] width 63 height 18
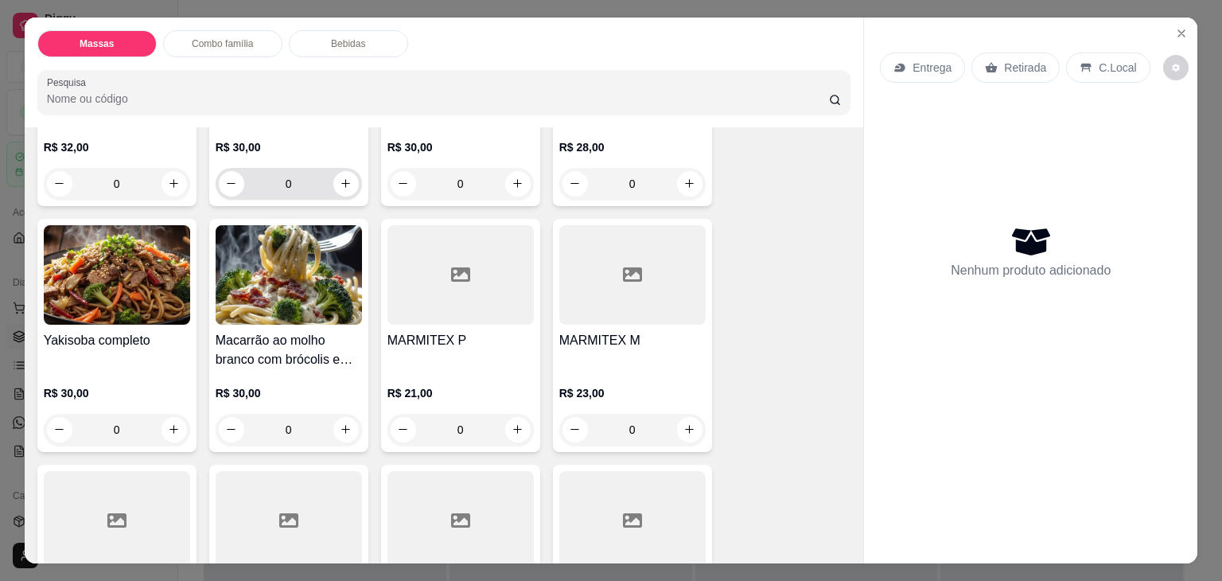
scroll to position [478, 0]
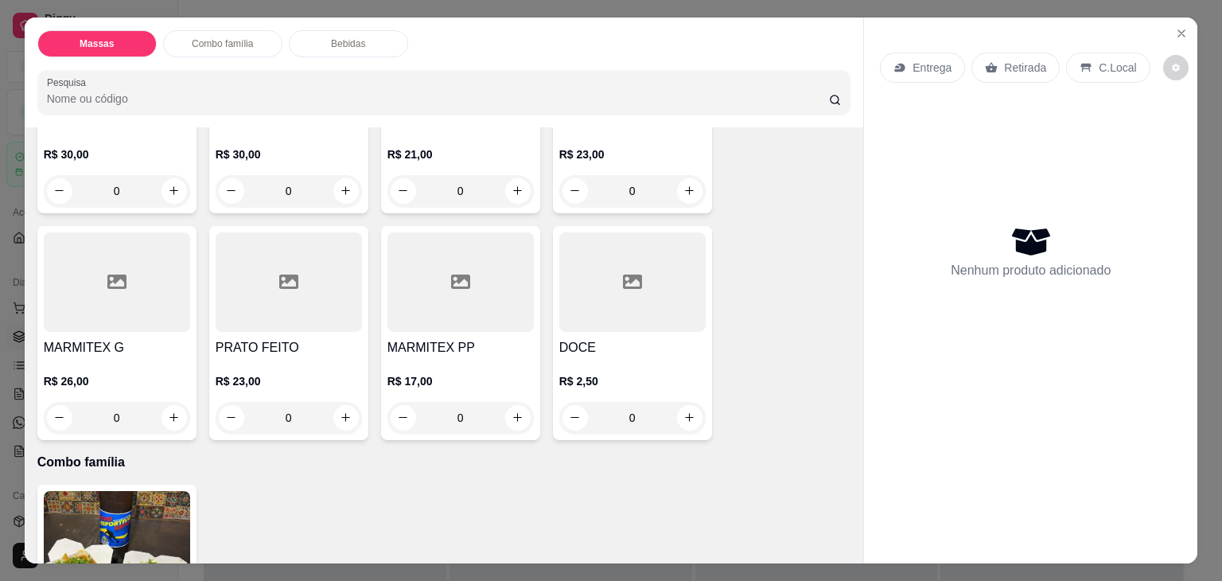
click at [102, 290] on div at bounding box center [117, 281] width 146 height 99
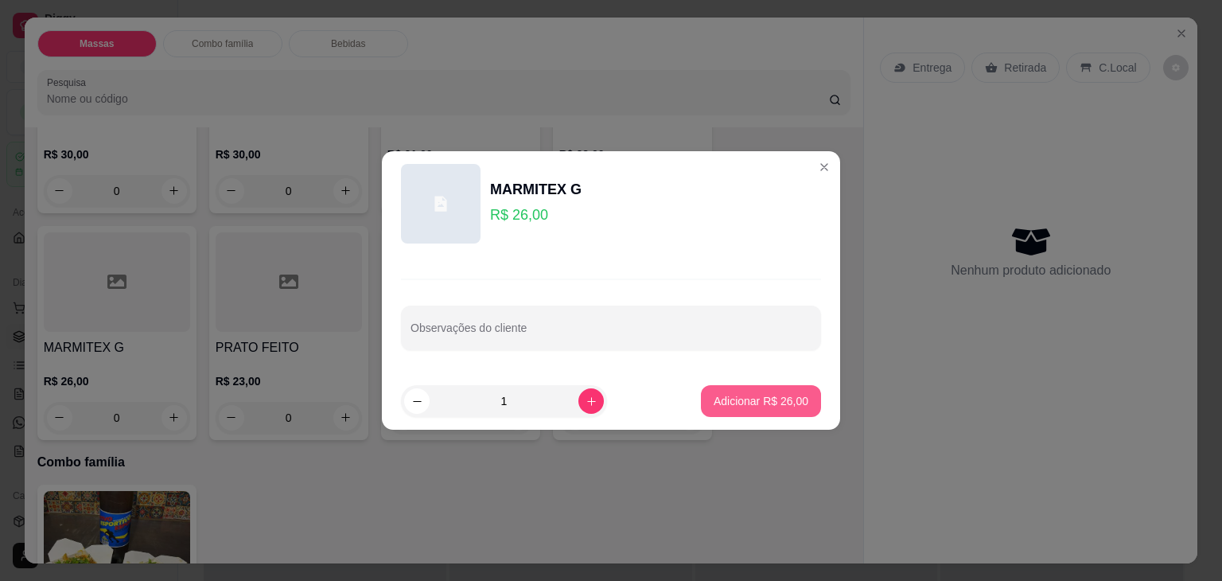
click at [714, 394] on p "Adicionar R$ 26,00" at bounding box center [761, 401] width 95 height 16
type input "1"
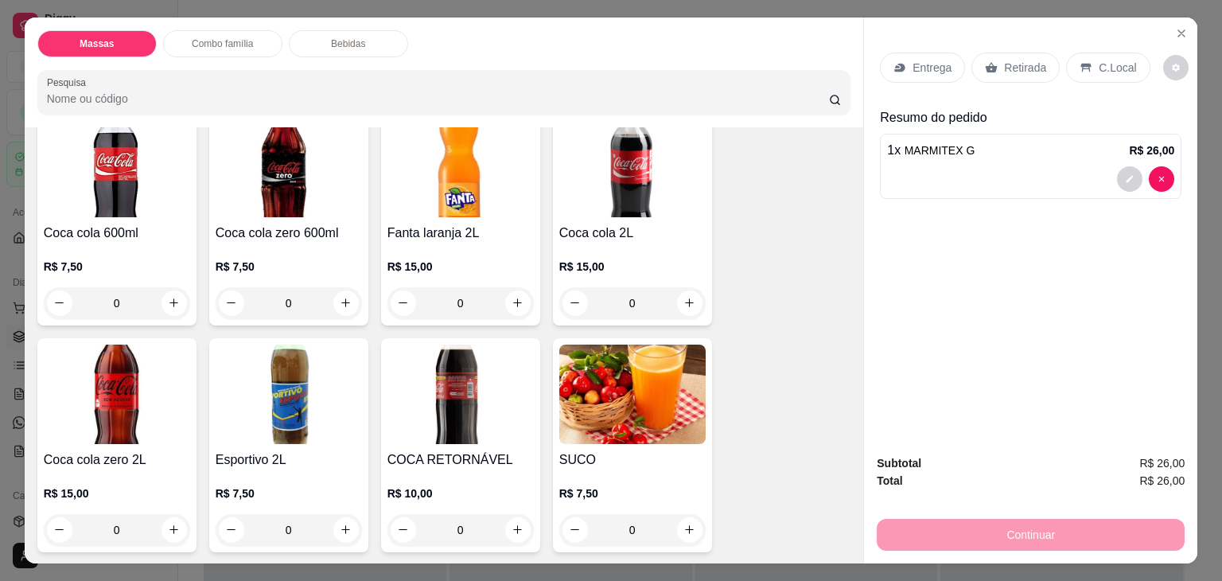
scroll to position [1671, 0]
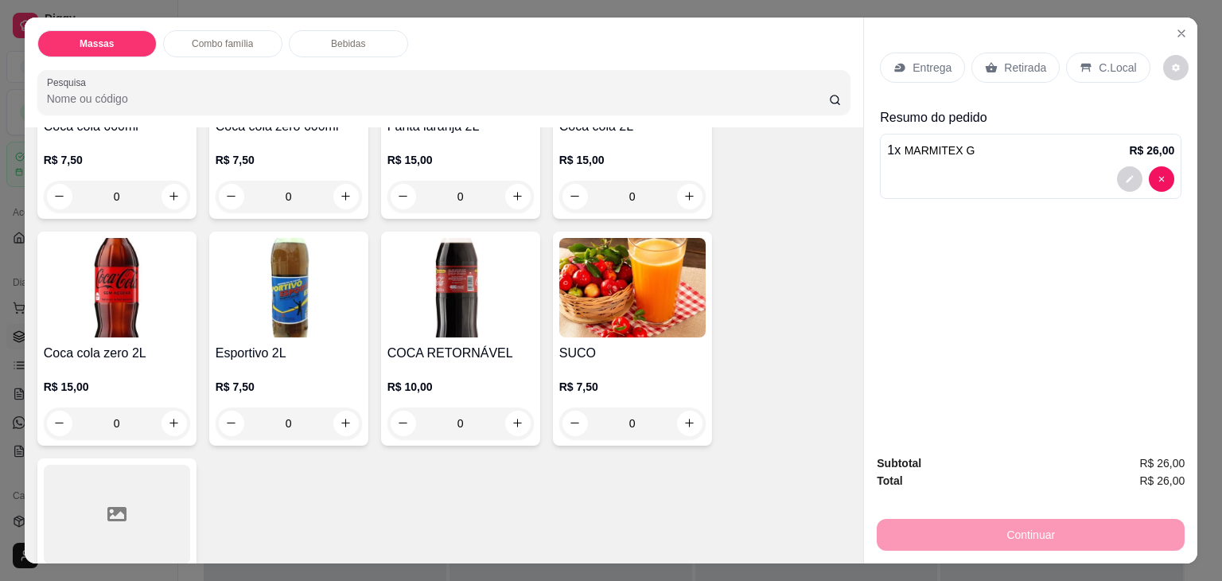
click at [253, 293] on img at bounding box center [289, 287] width 146 height 99
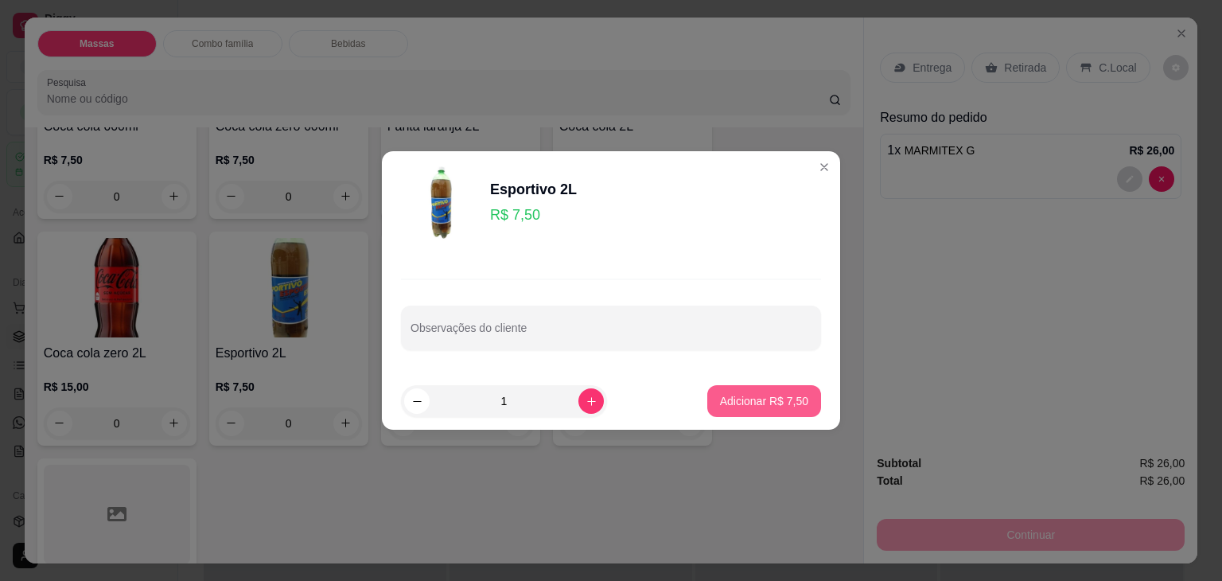
click at [723, 401] on p "Adicionar R$ 7,50" at bounding box center [764, 401] width 88 height 16
type input "1"
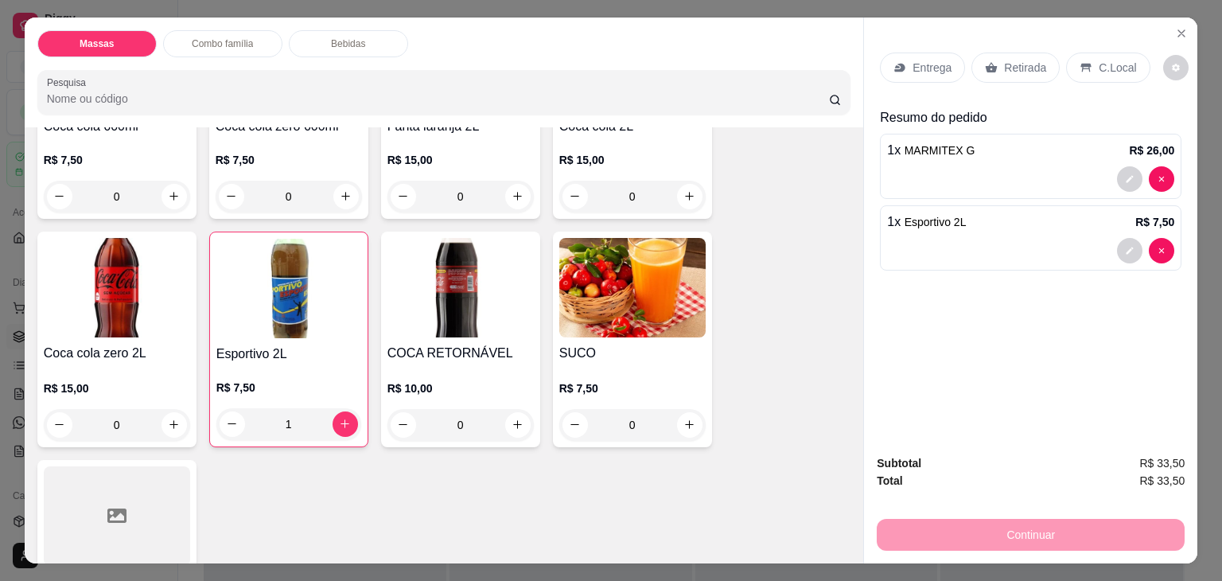
click at [985, 61] on icon at bounding box center [991, 67] width 13 height 13
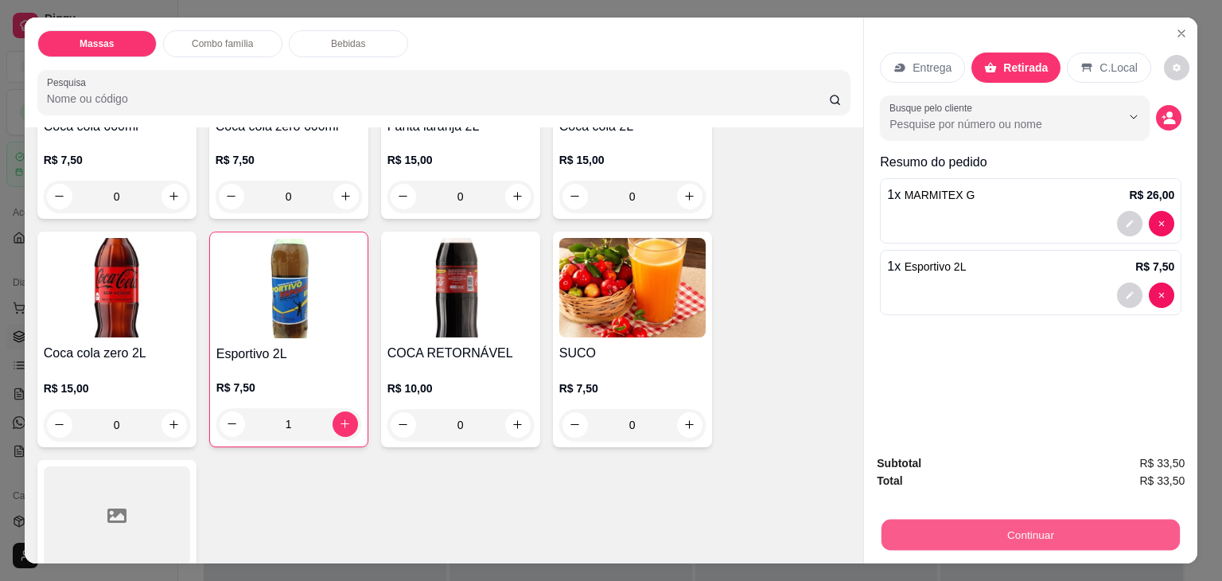
click at [902, 515] on div "Continuar" at bounding box center [1031, 533] width 308 height 36
click at [1091, 529] on button "Continuar" at bounding box center [1031, 535] width 308 height 32
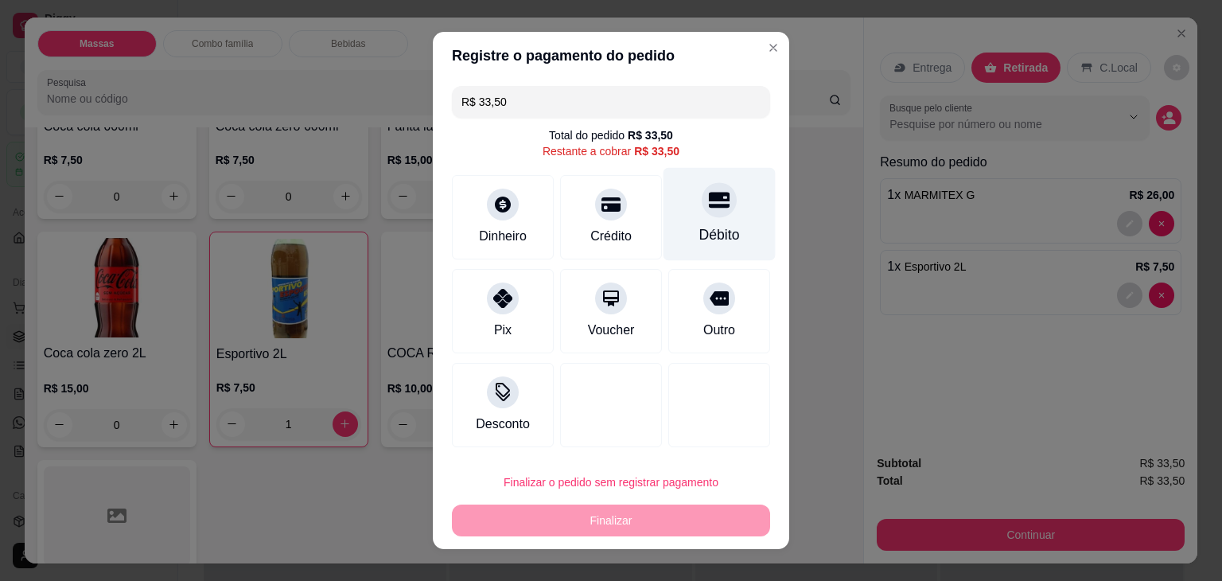
drag, startPoint x: 700, startPoint y: 203, endPoint x: 610, endPoint y: 347, distance: 169.8
click at [709, 205] on icon at bounding box center [719, 199] width 21 height 21
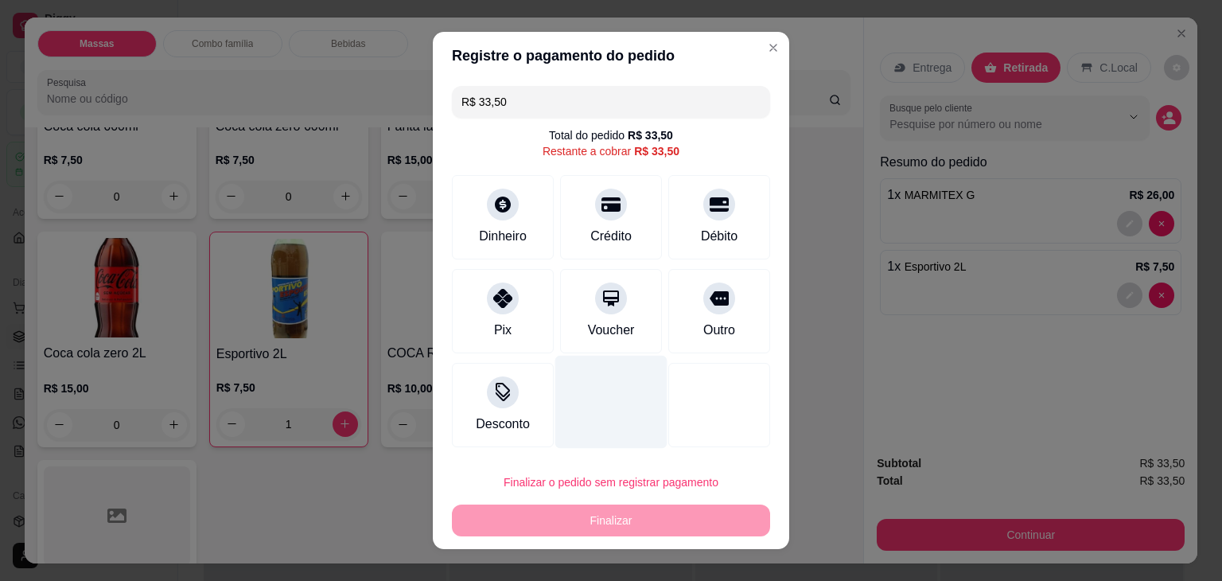
type input "R$ 0,00"
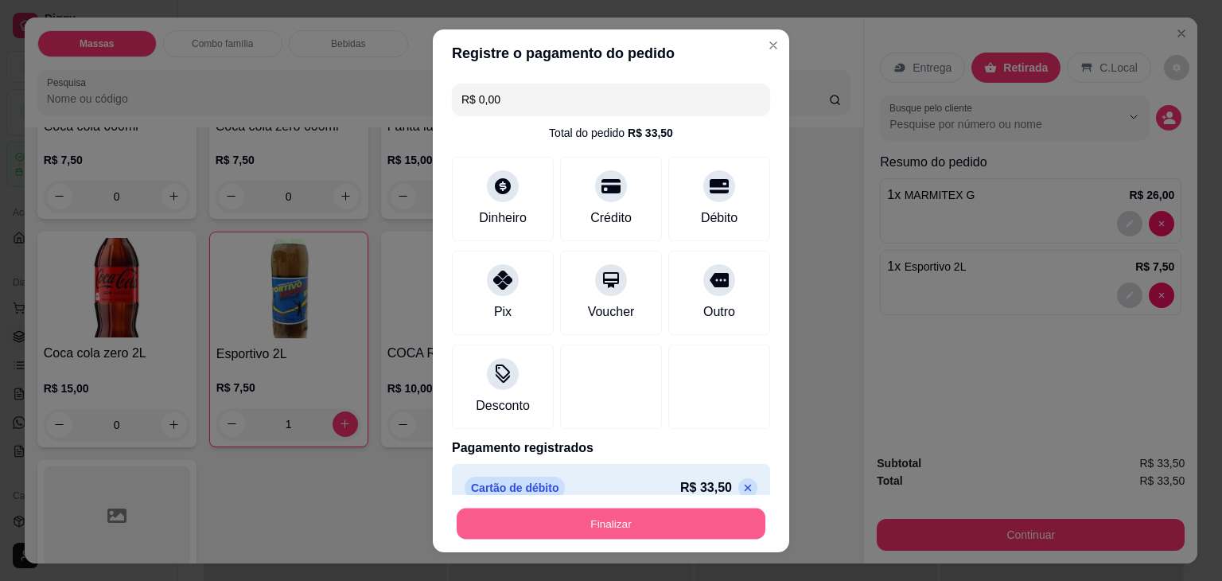
click at [579, 521] on button "Finalizar" at bounding box center [611, 523] width 309 height 31
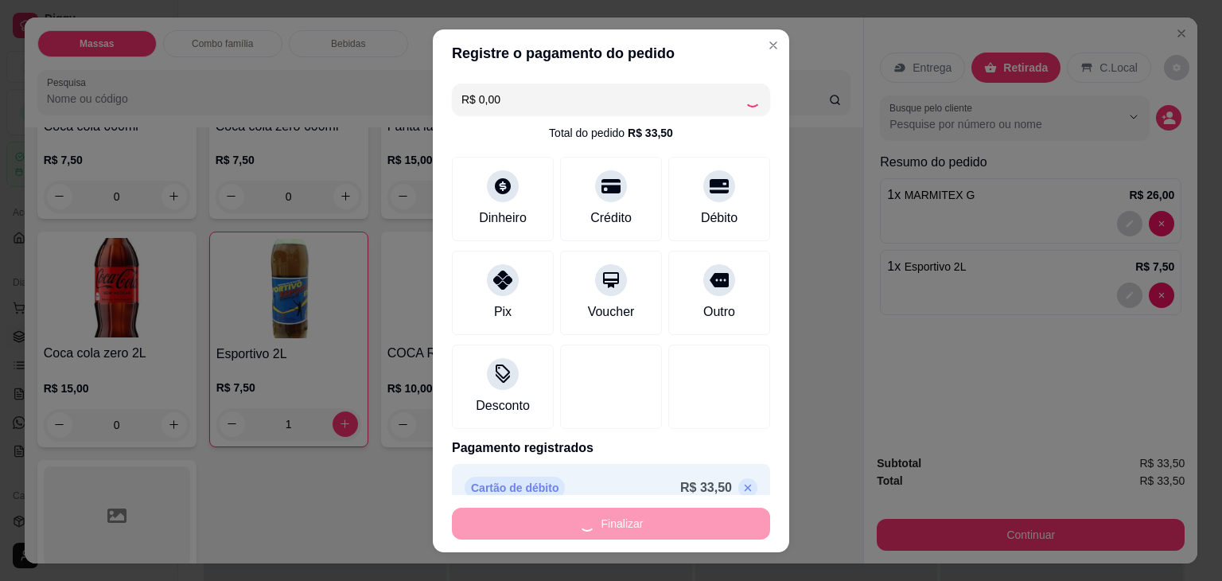
type input "0"
type input "-R$ 33,50"
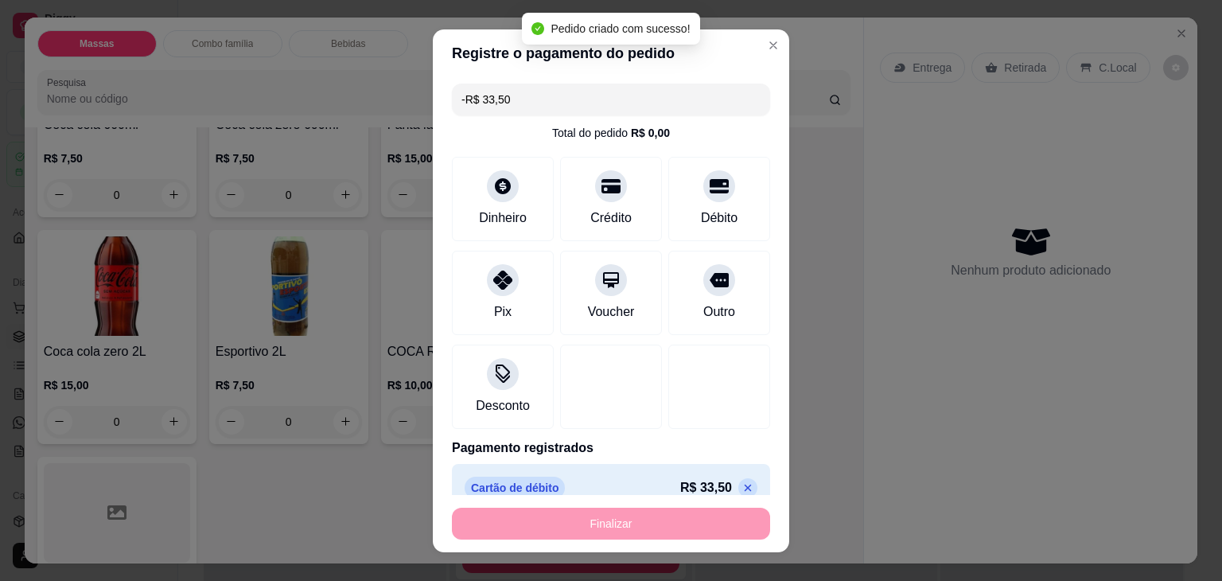
scroll to position [1670, 0]
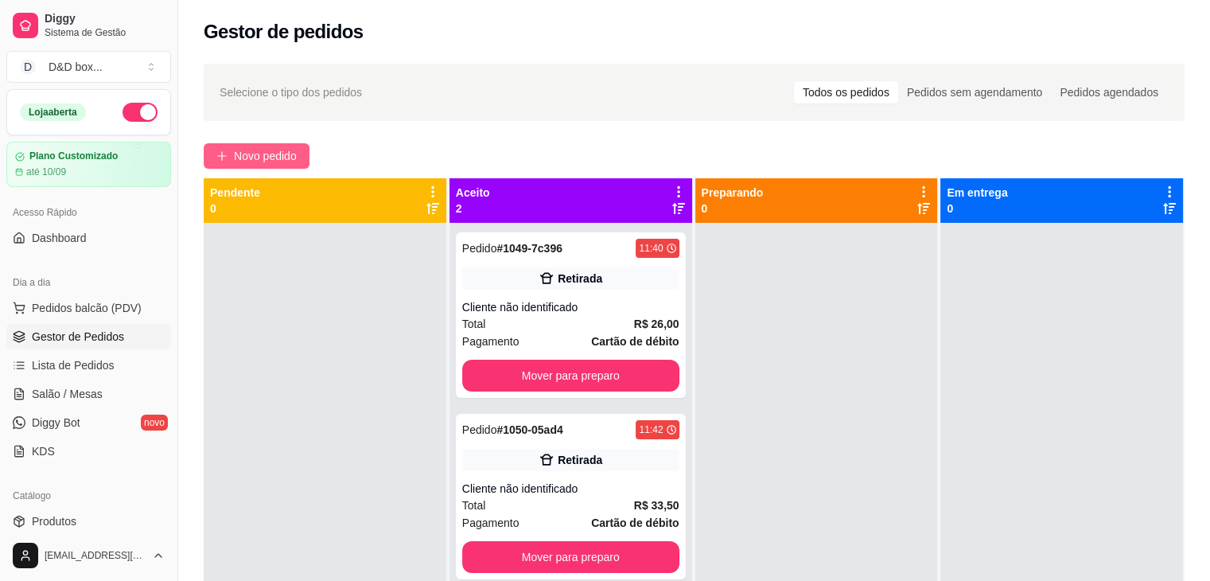
click at [302, 151] on button "Novo pedido" at bounding box center [257, 155] width 106 height 25
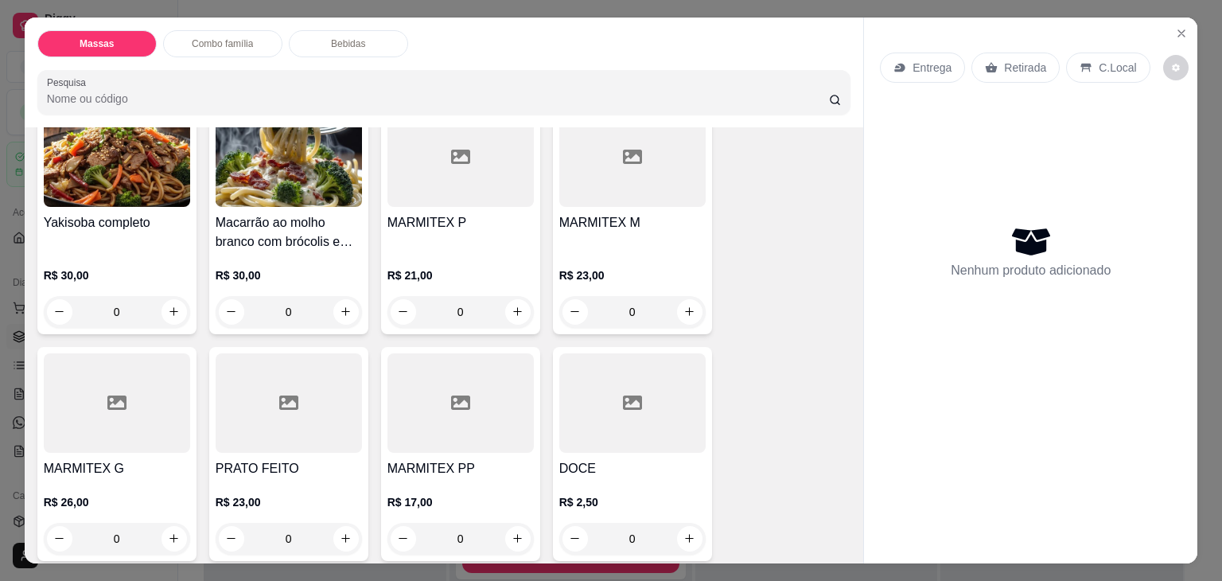
scroll to position [239, 0]
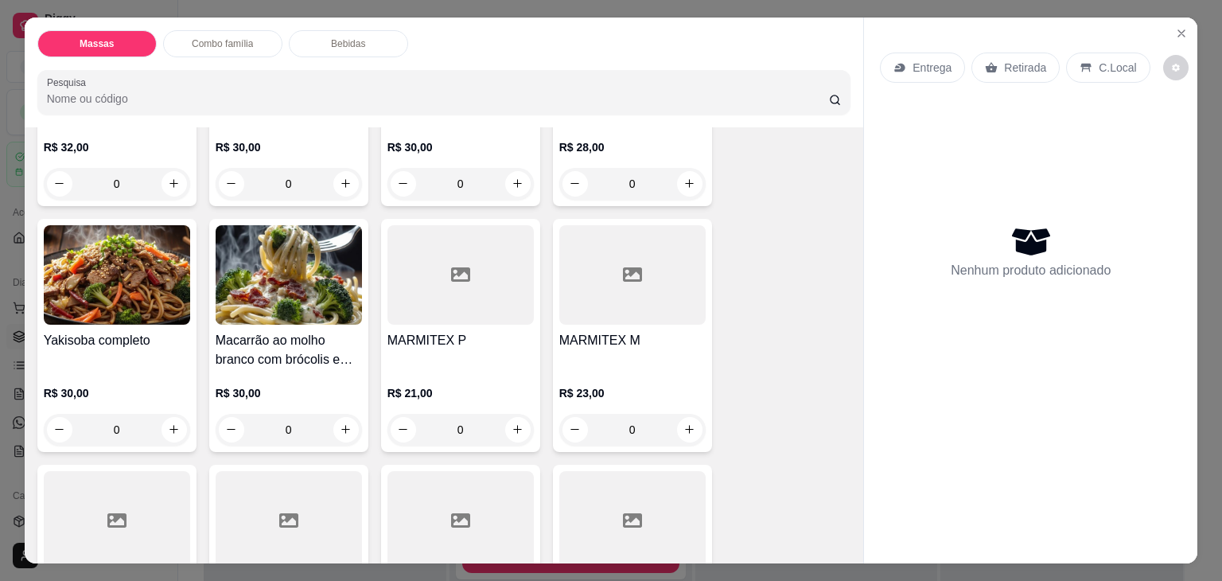
click at [629, 341] on h4 "MARMITEX M" at bounding box center [632, 340] width 146 height 19
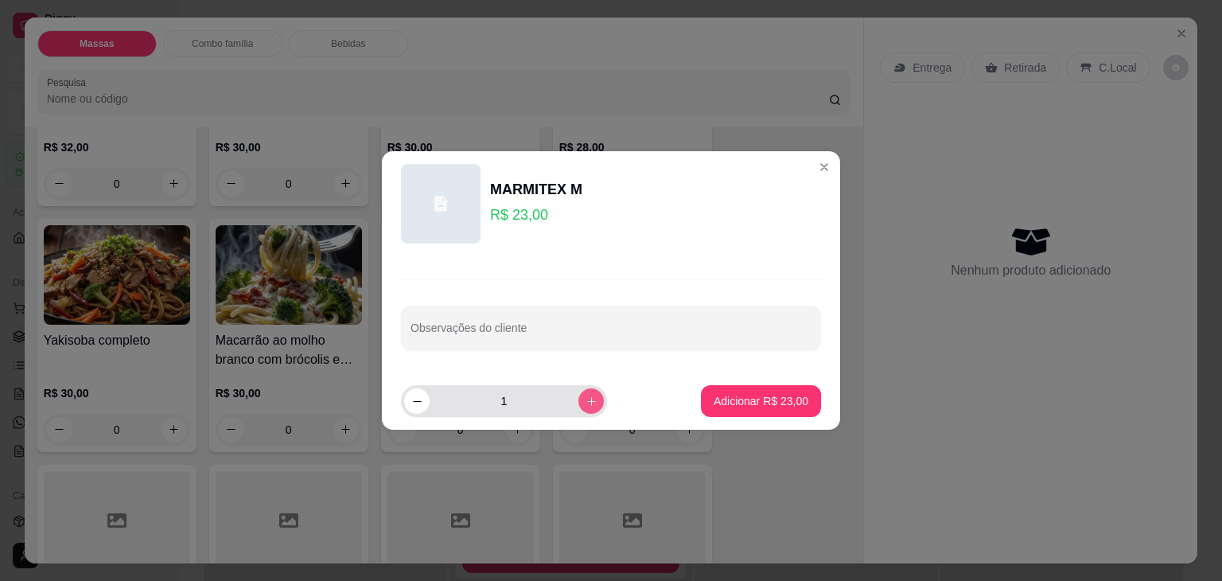
click at [586, 405] on icon "increase-product-quantity" at bounding box center [592, 402] width 12 height 12
type input "2"
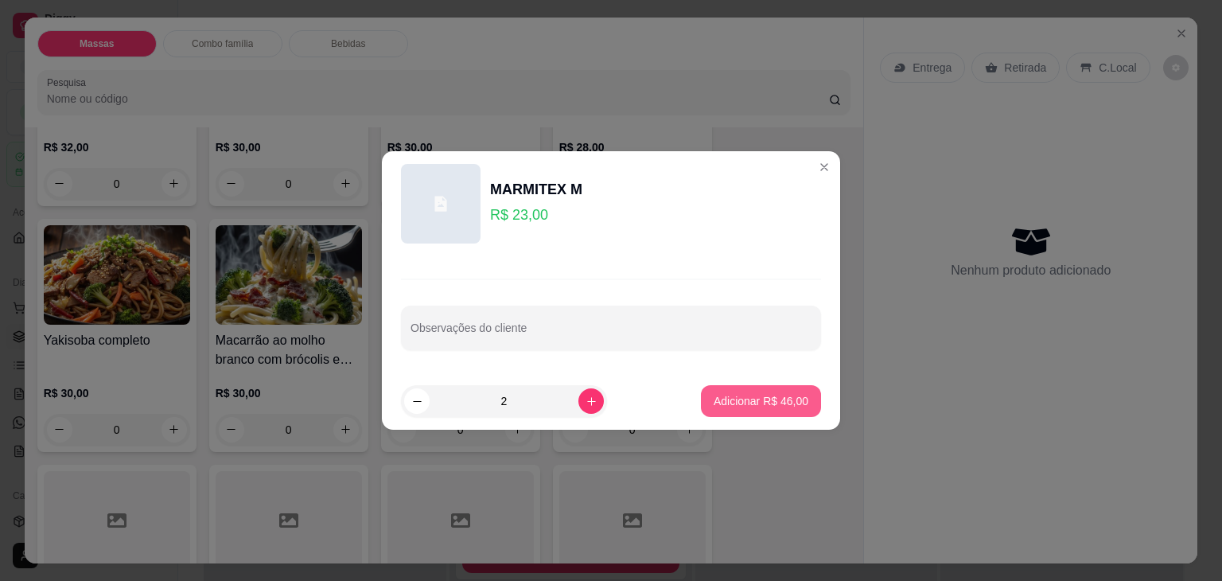
click at [701, 403] on div "Adicionar R$ 46,00" at bounding box center [761, 401] width 120 height 32
click at [715, 403] on p "Adicionar R$ 46,00" at bounding box center [761, 400] width 92 height 15
type input "2"
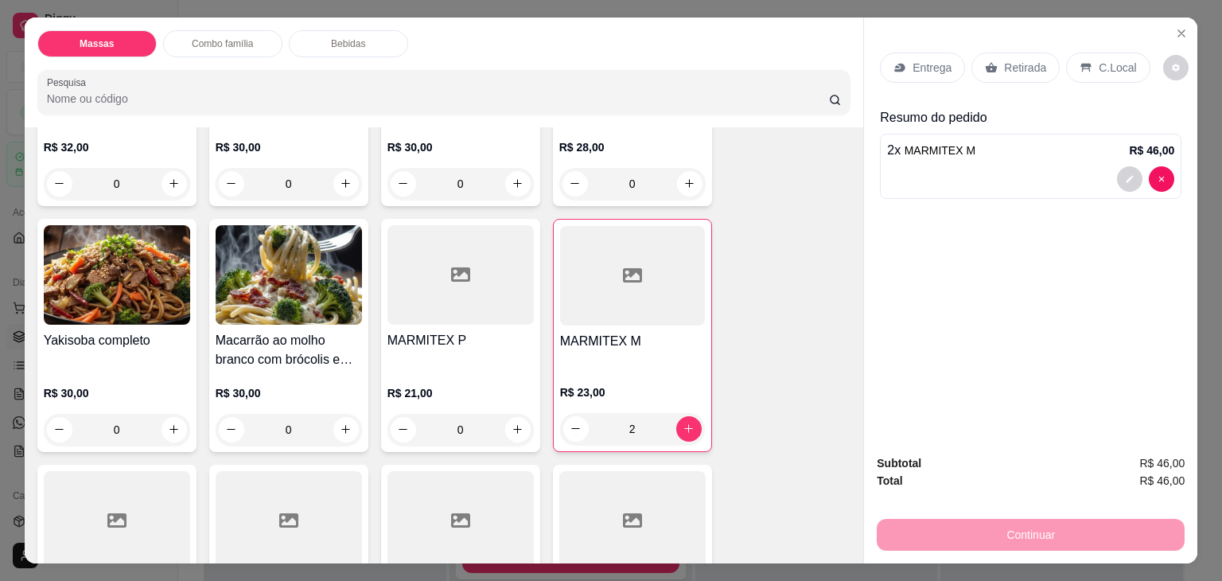
click at [991, 70] on div "Retirada" at bounding box center [1016, 68] width 88 height 30
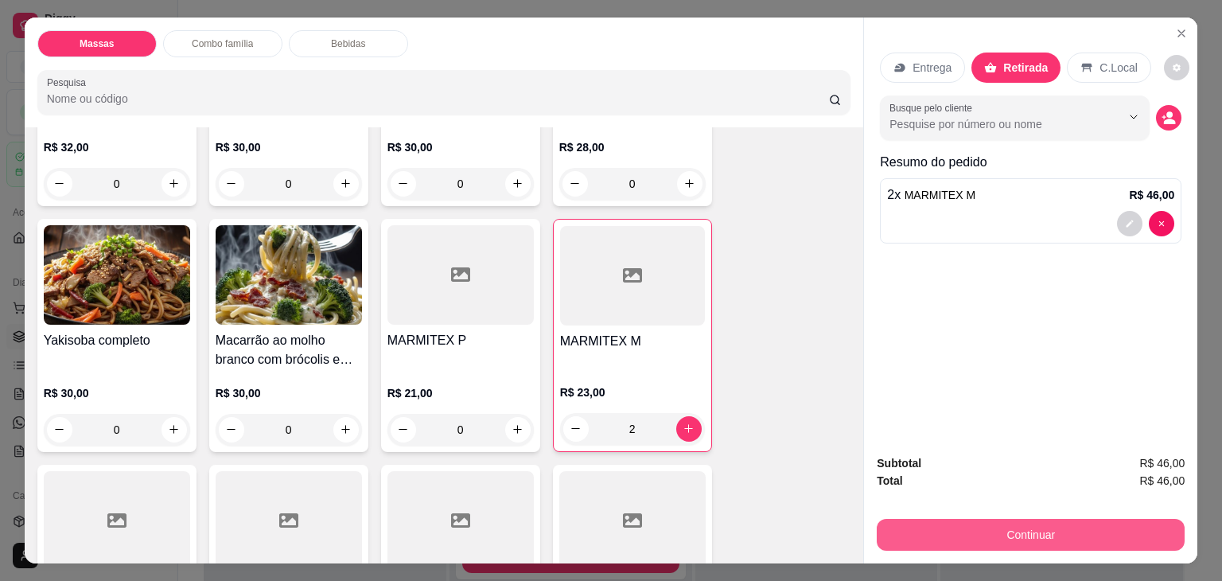
click at [943, 526] on button "Continuar" at bounding box center [1031, 535] width 308 height 32
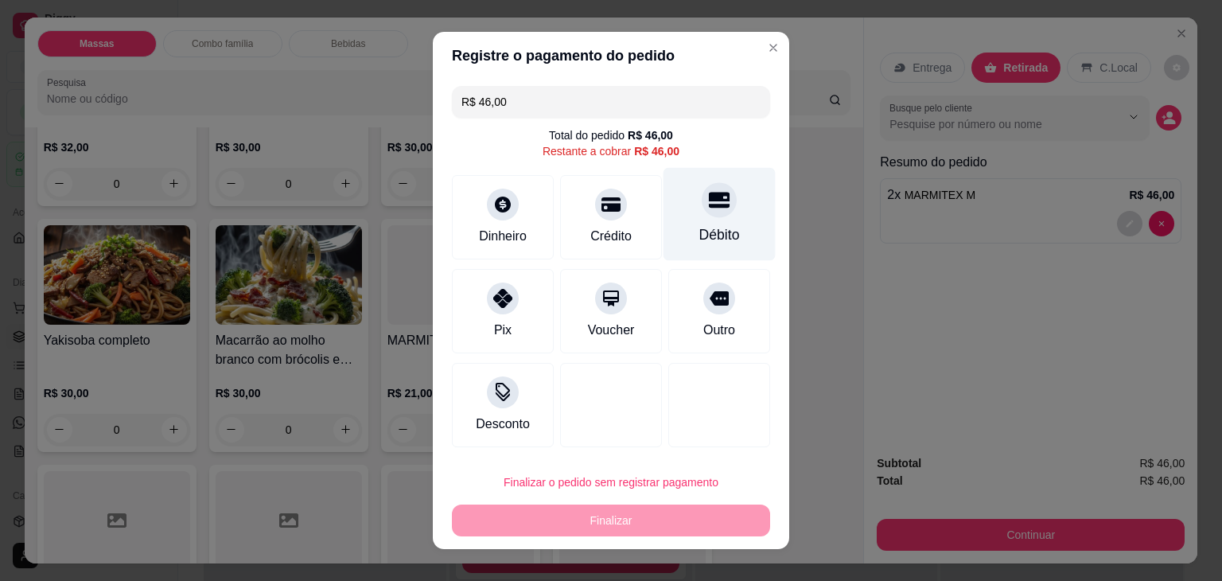
click at [705, 215] on div at bounding box center [719, 199] width 35 height 35
type input "R$ 0,00"
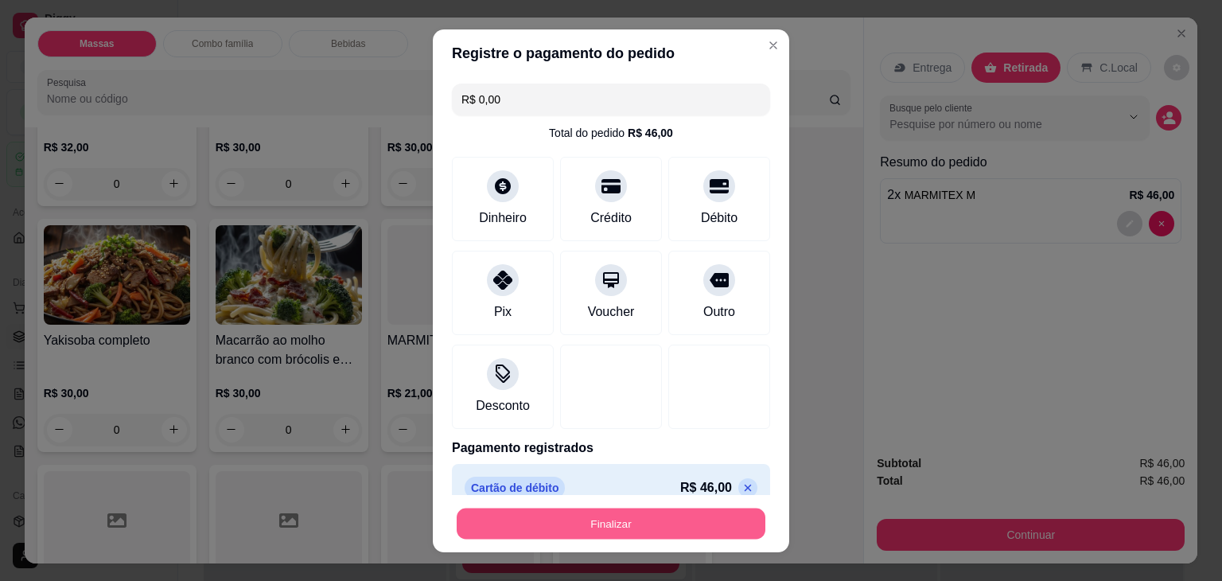
click at [656, 532] on button "Finalizar" at bounding box center [611, 523] width 309 height 31
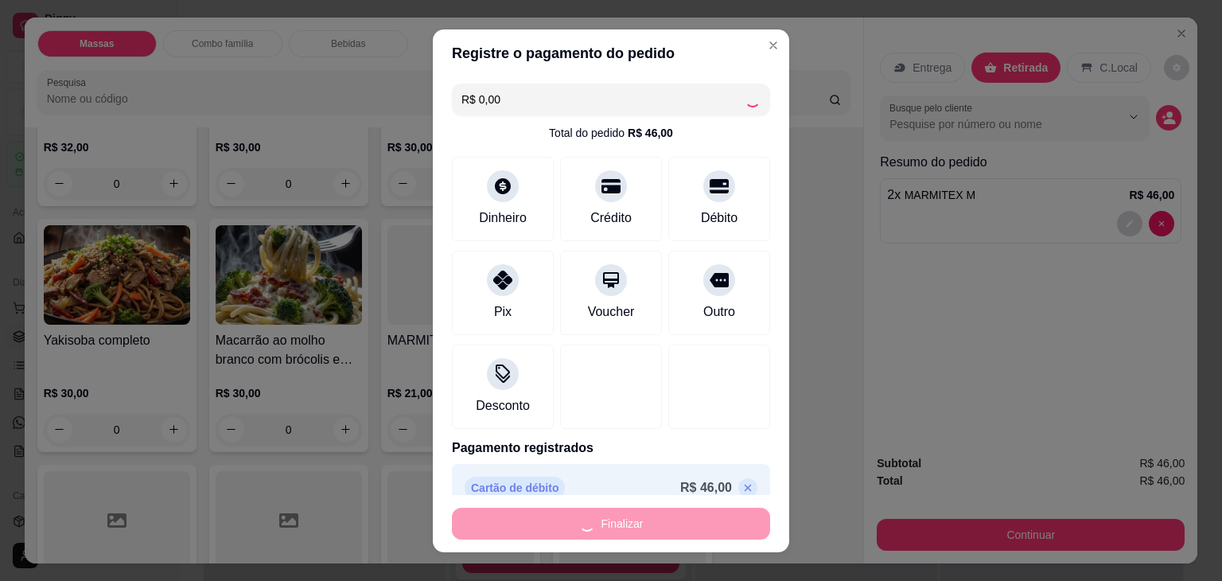
type input "0"
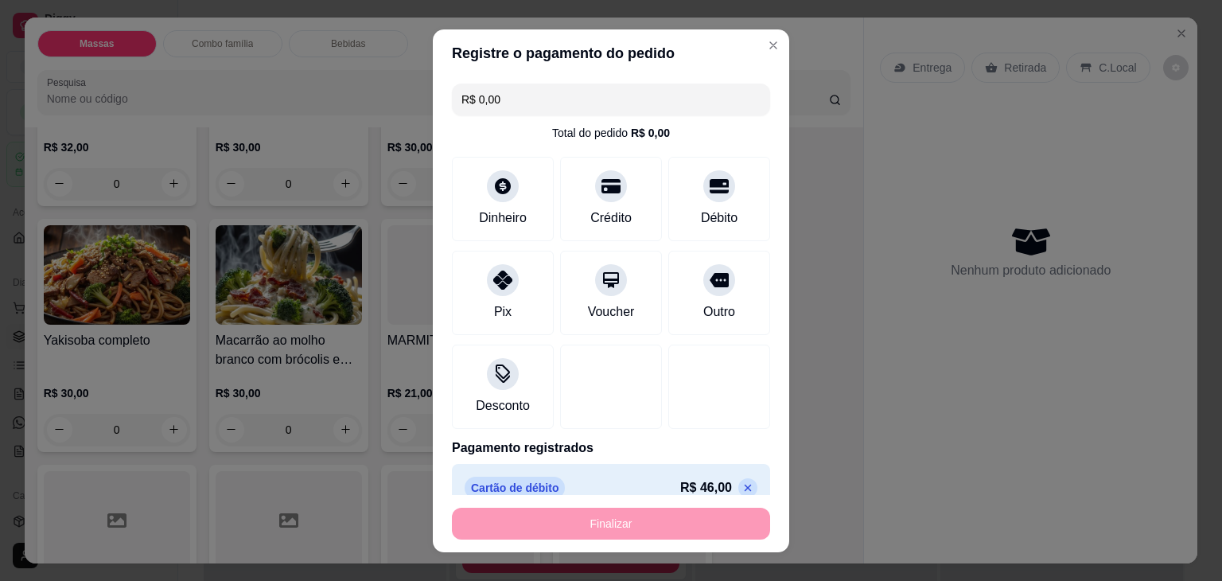
type input "-R$ 46,00"
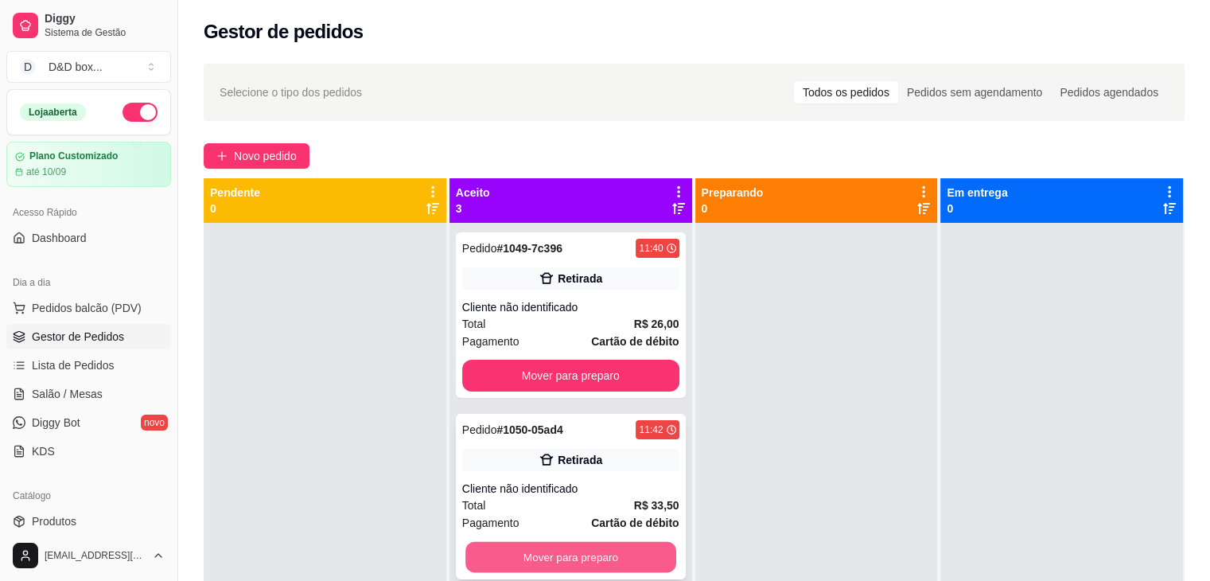
click at [621, 562] on button "Mover para preparo" at bounding box center [571, 557] width 211 height 31
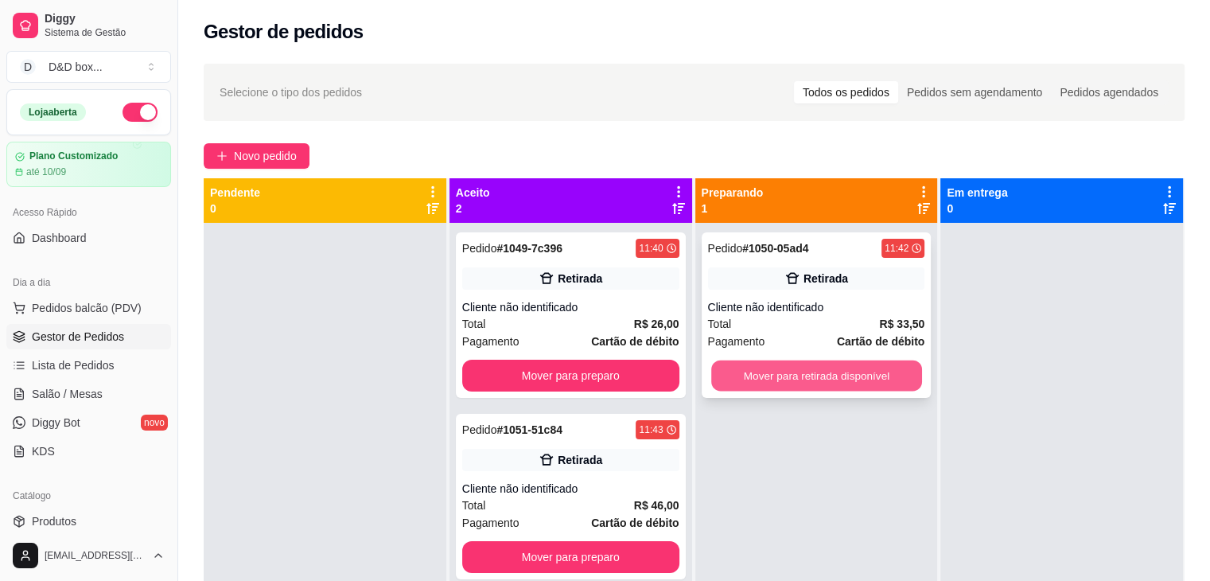
click at [887, 361] on button "Mover para retirada disponível" at bounding box center [816, 376] width 211 height 31
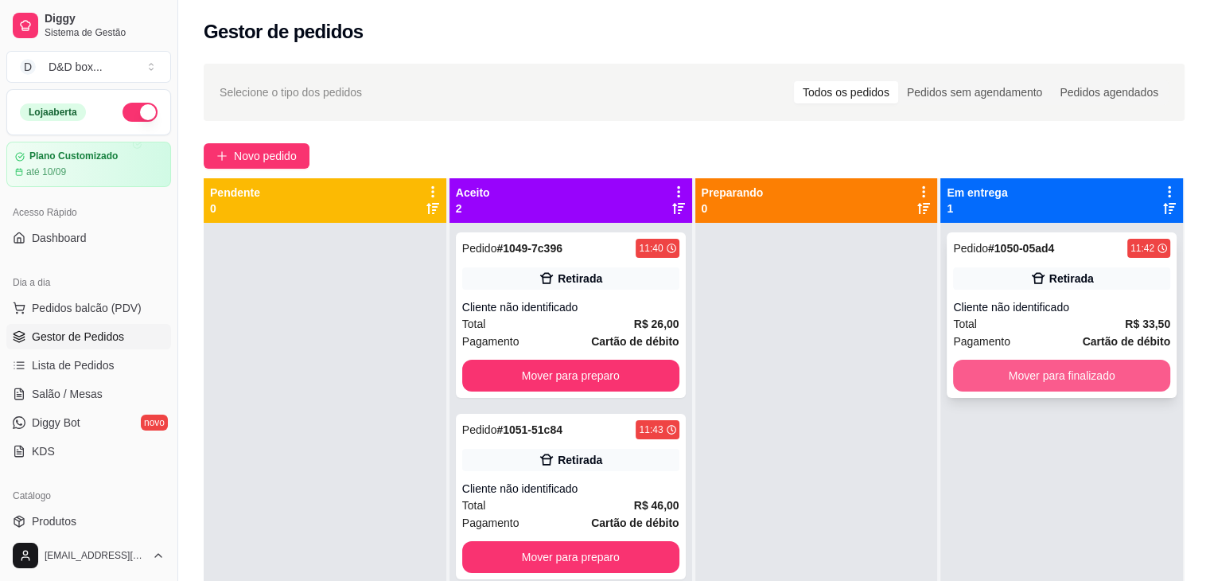
click at [976, 380] on button "Mover para finalizado" at bounding box center [1061, 376] width 217 height 32
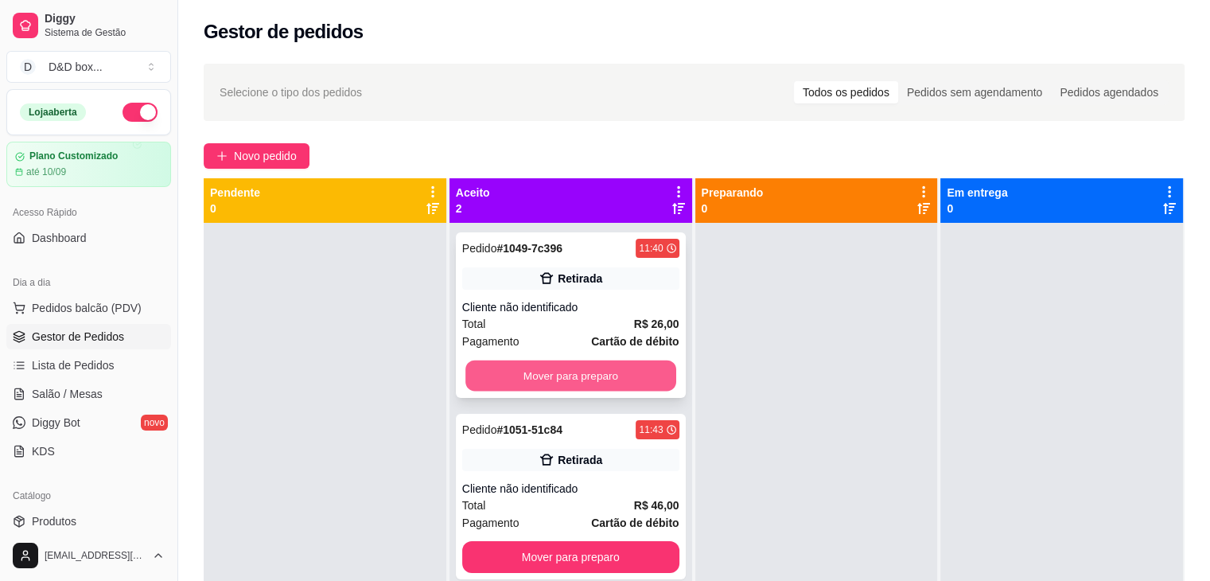
click at [611, 364] on button "Mover para preparo" at bounding box center [571, 376] width 211 height 31
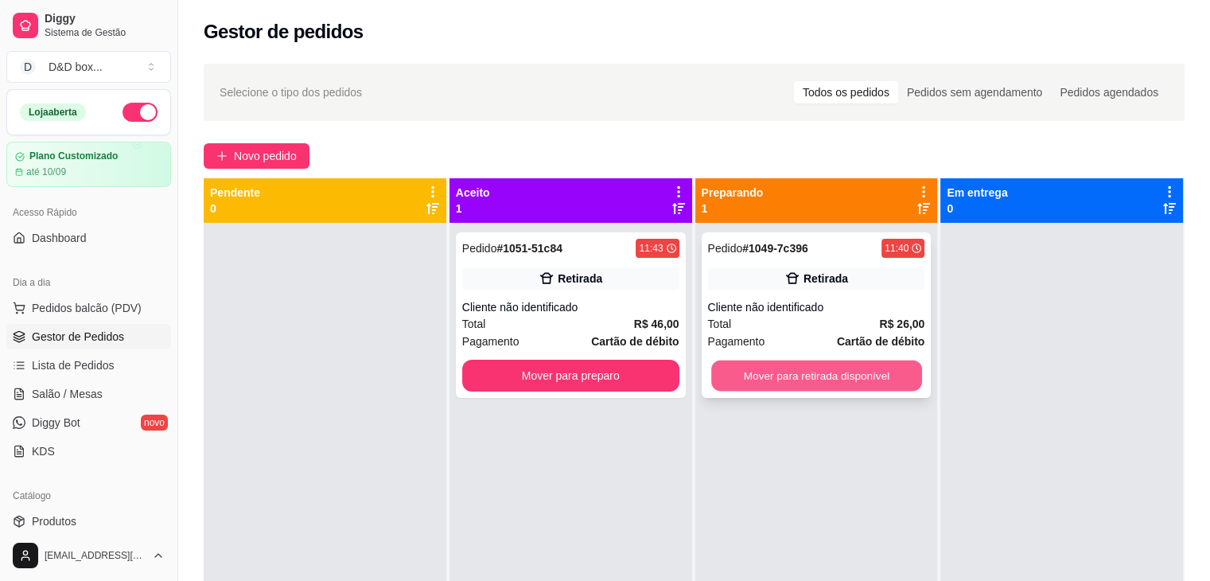
click at [723, 369] on button "Mover para retirada disponível" at bounding box center [816, 376] width 211 height 31
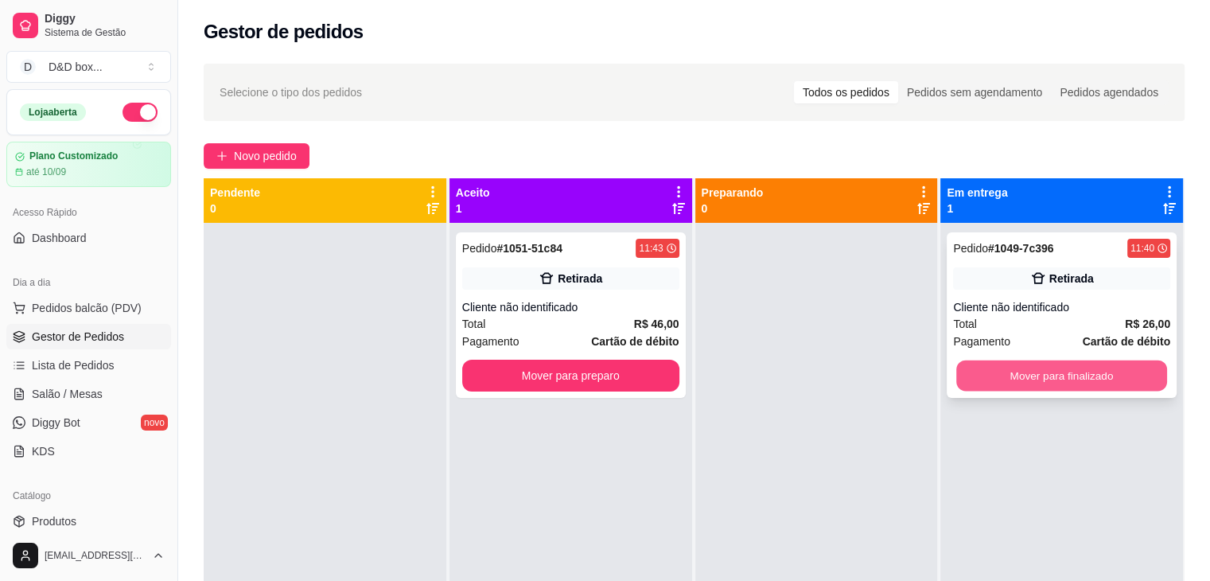
click at [1005, 371] on button "Mover para finalizado" at bounding box center [1062, 376] width 211 height 31
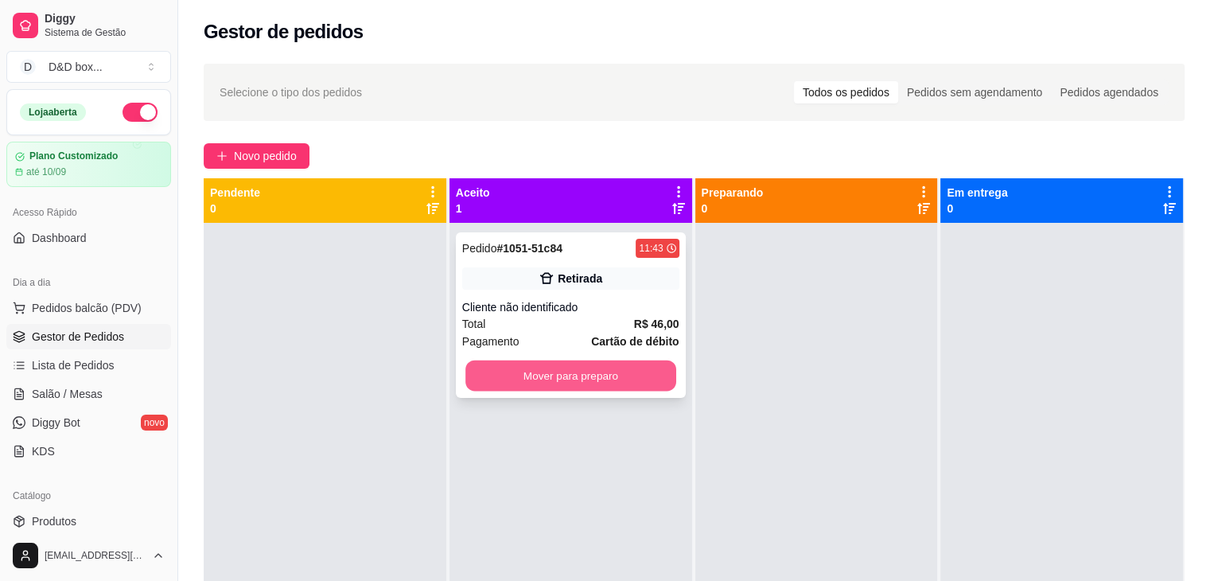
click at [631, 372] on button "Mover para preparo" at bounding box center [571, 376] width 211 height 31
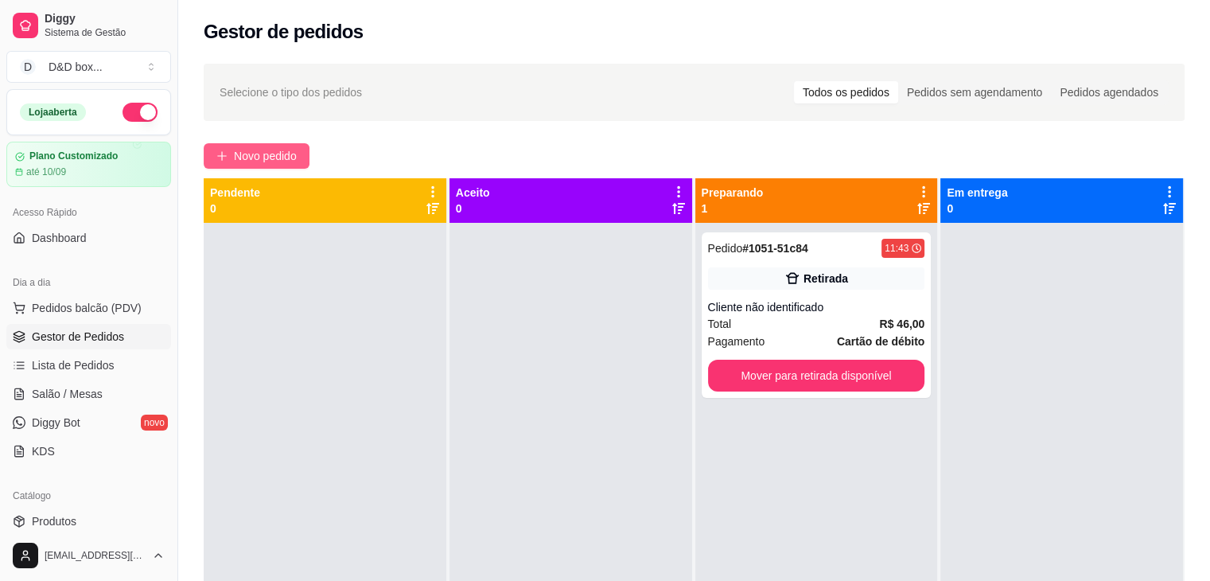
click at [267, 157] on span "Novo pedido" at bounding box center [265, 156] width 63 height 18
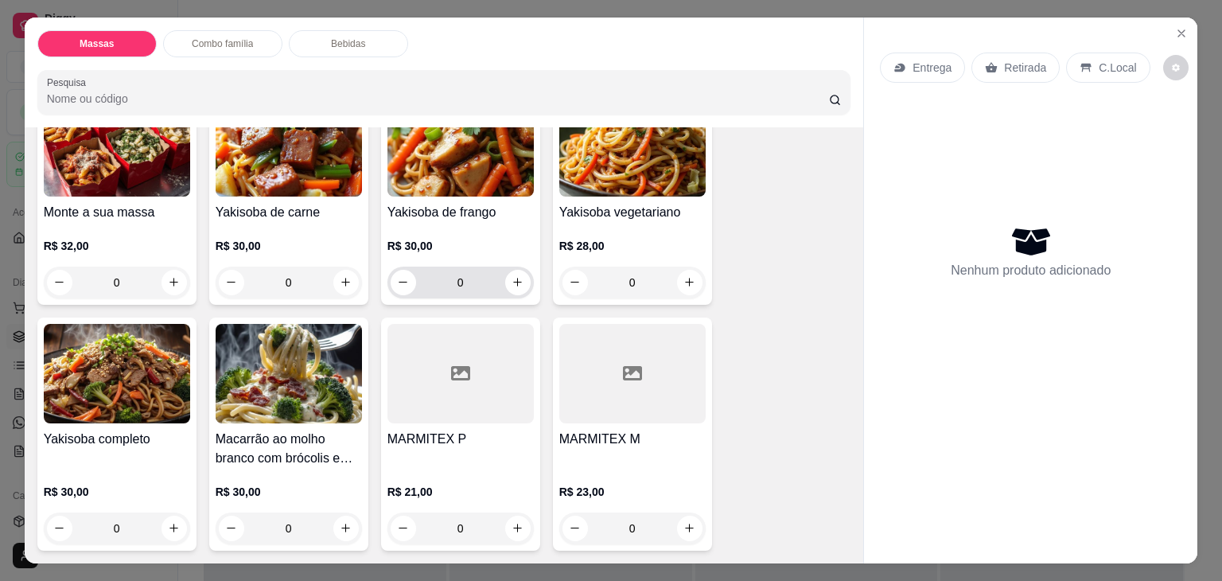
scroll to position [159, 0]
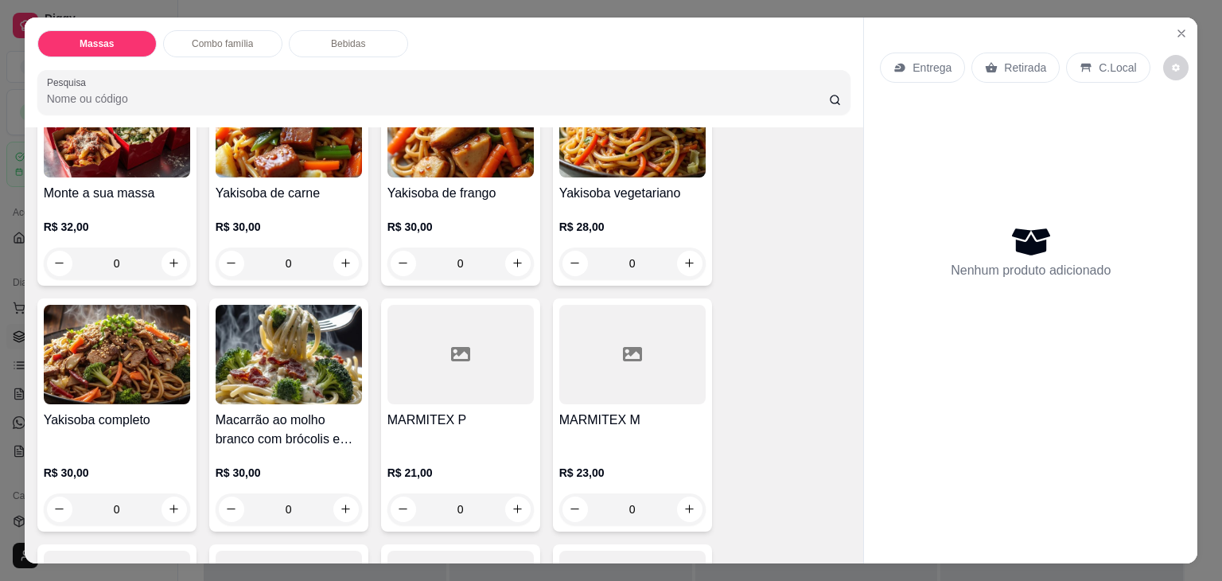
click at [563, 435] on div "MARMITEX M" at bounding box center [632, 430] width 146 height 38
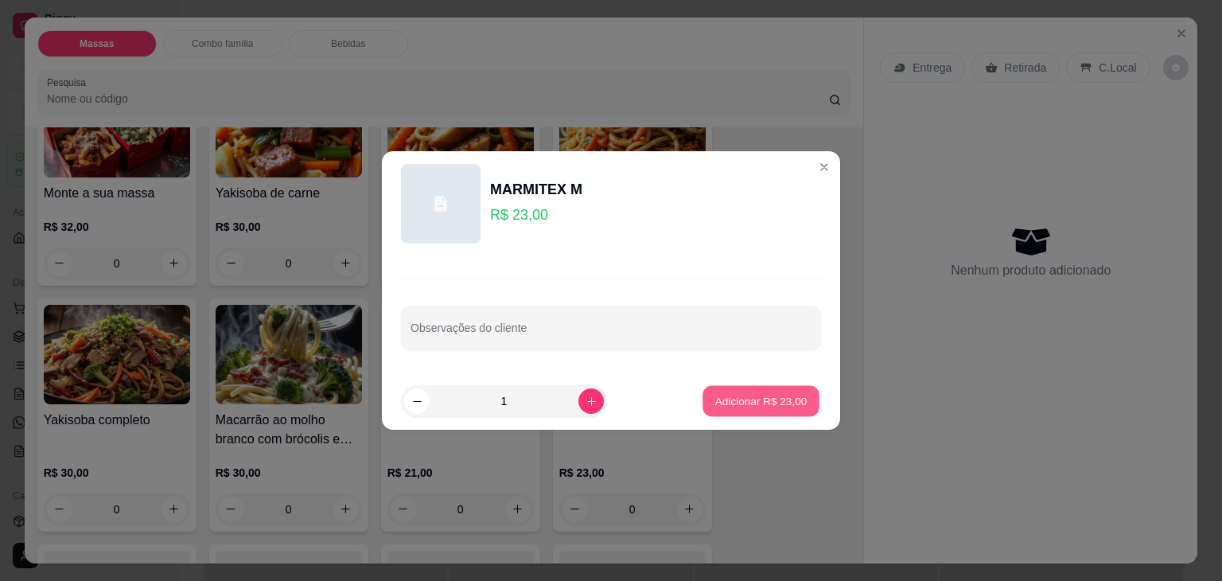
click at [715, 396] on p "Adicionar R$ 23,00" at bounding box center [761, 400] width 92 height 15
type input "1"
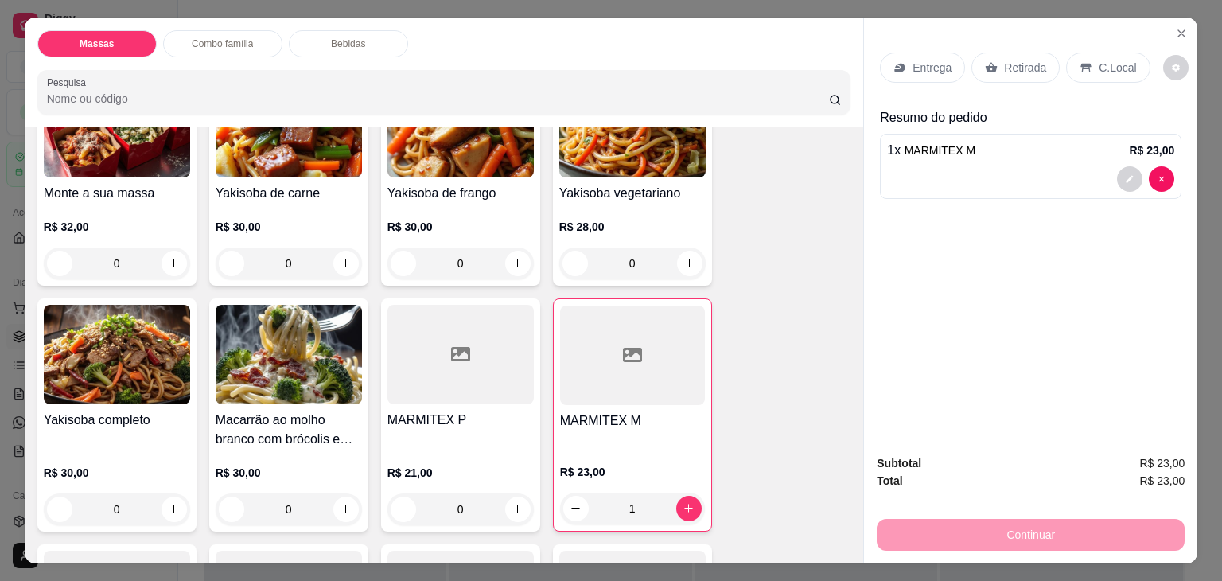
click at [500, 385] on div at bounding box center [461, 354] width 146 height 99
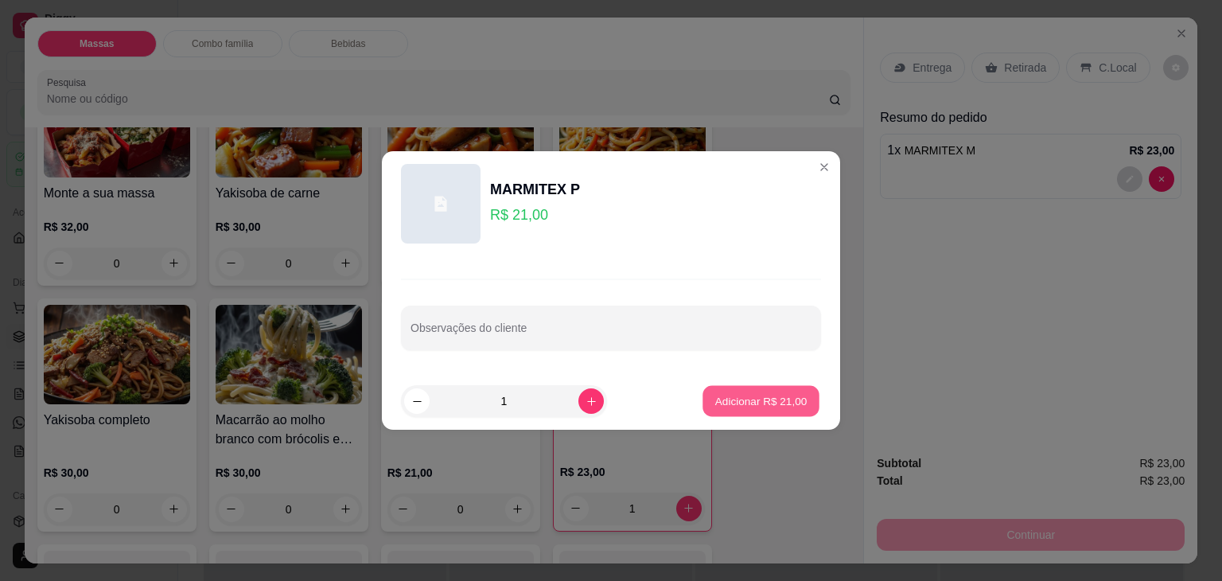
click at [723, 392] on button "Adicionar R$ 21,00" at bounding box center [761, 401] width 117 height 31
type input "1"
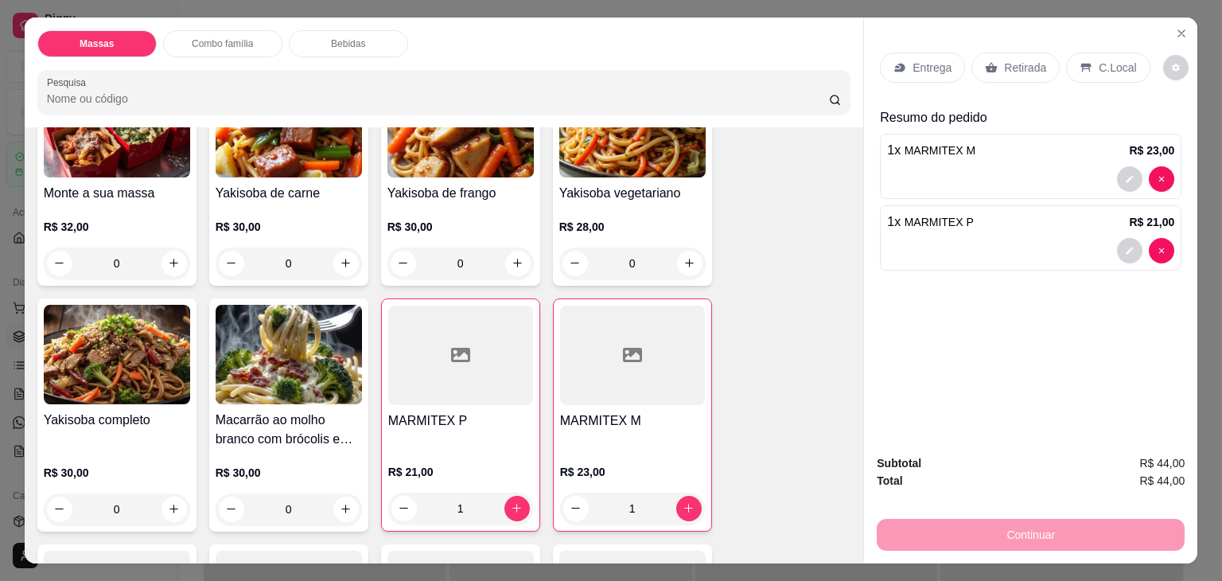
click at [591, 425] on div "MARMITEX M" at bounding box center [632, 429] width 145 height 37
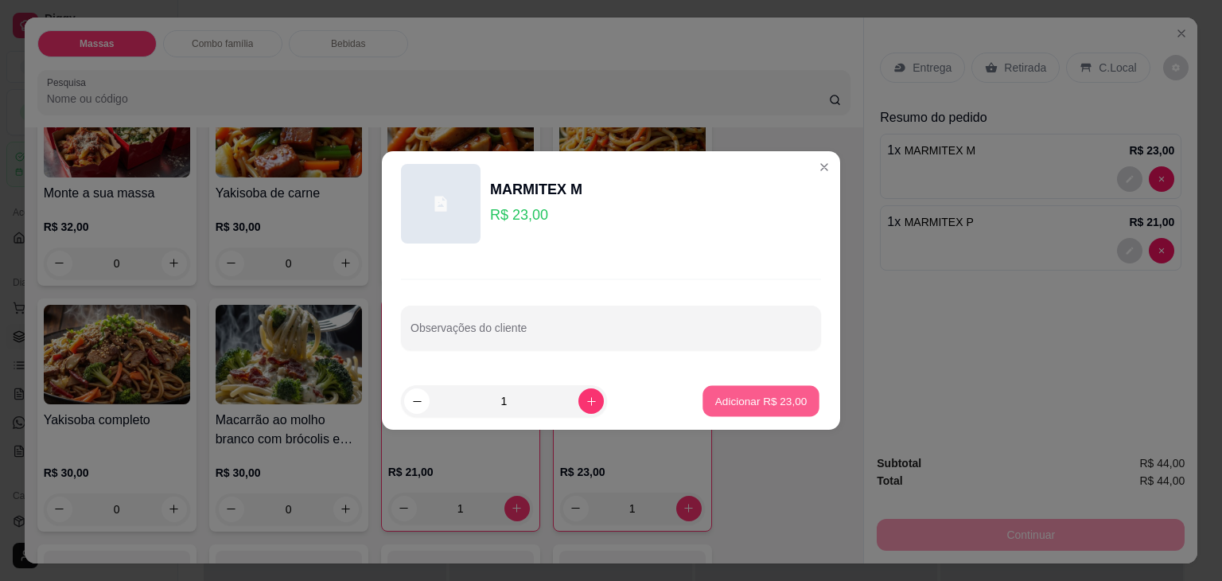
click at [770, 396] on p "Adicionar R$ 23,00" at bounding box center [761, 400] width 92 height 15
type input "2"
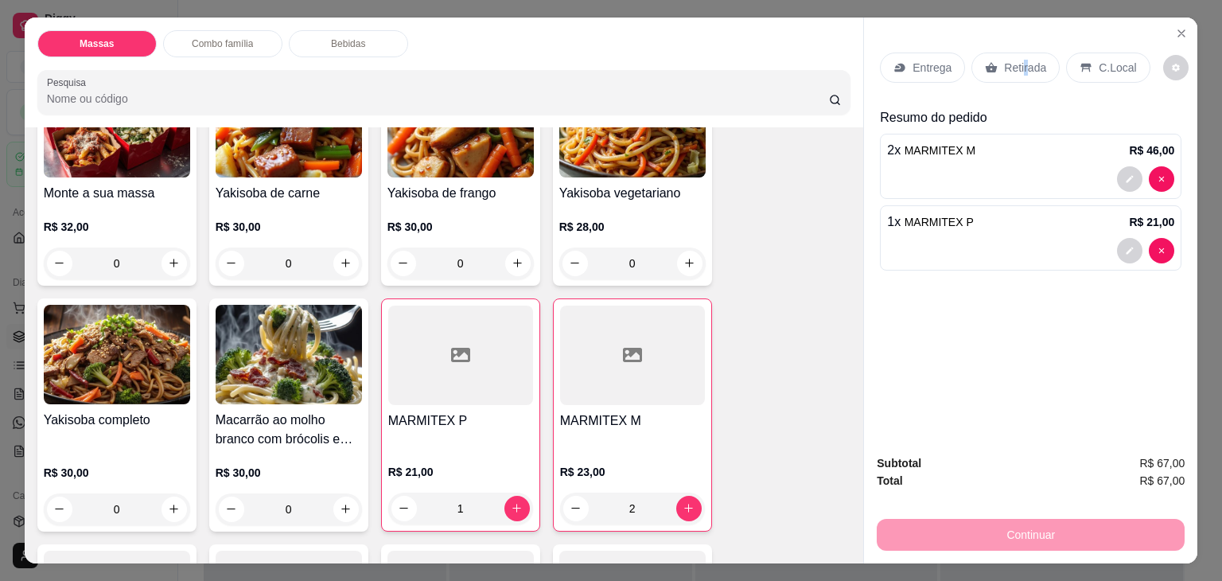
click at [1017, 60] on p "Retirada" at bounding box center [1025, 68] width 42 height 16
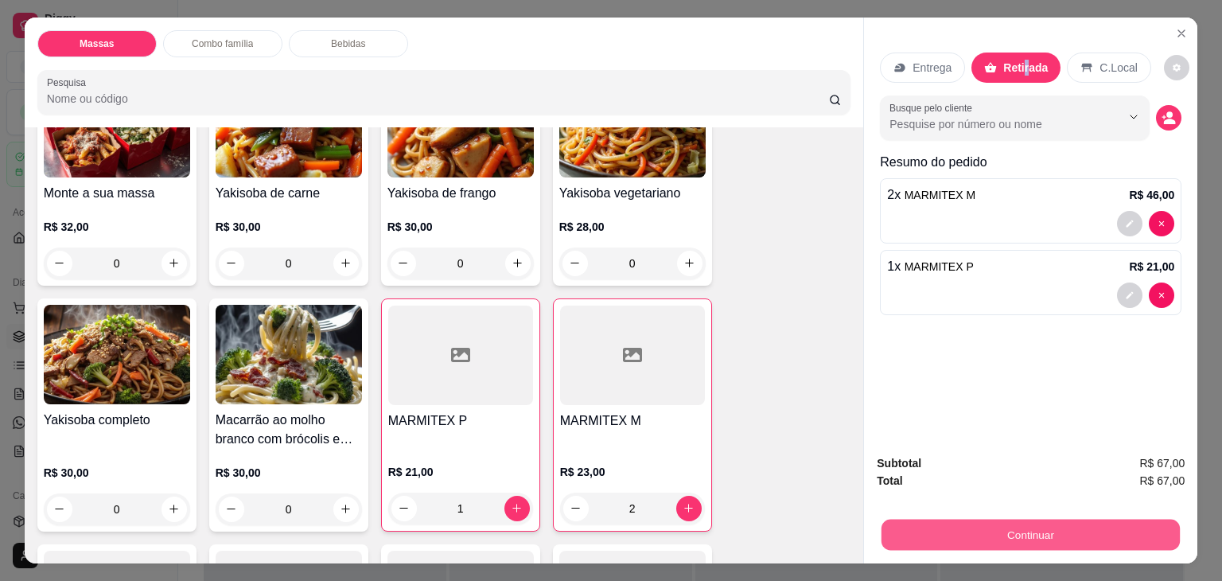
click at [1023, 536] on button "Continuar" at bounding box center [1031, 535] width 298 height 31
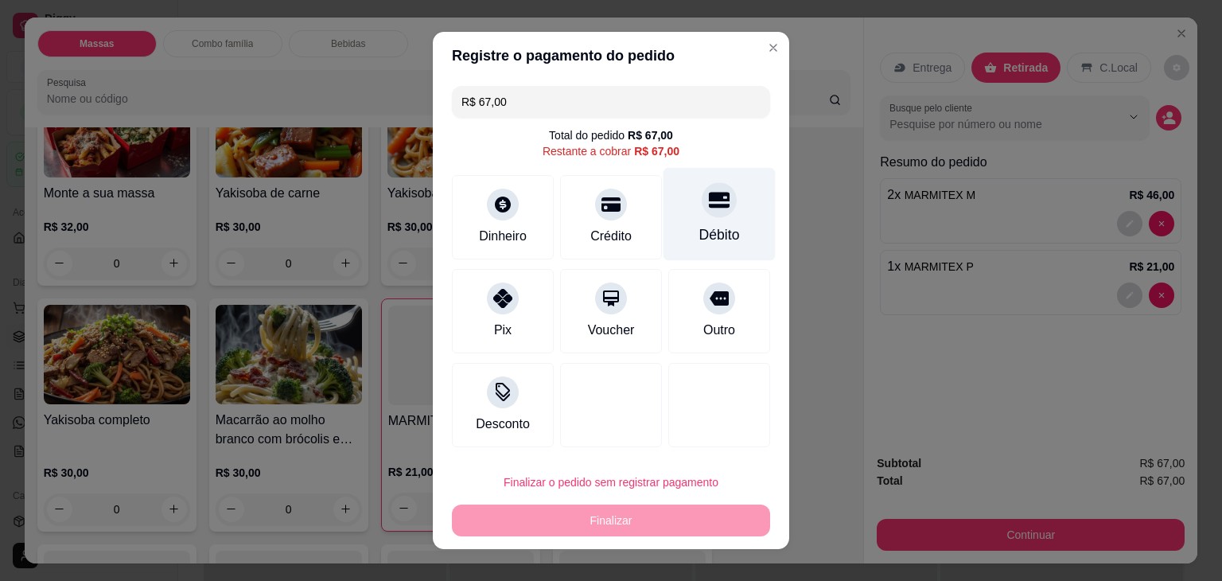
click at [715, 193] on div at bounding box center [719, 199] width 35 height 35
type input "R$ 0,00"
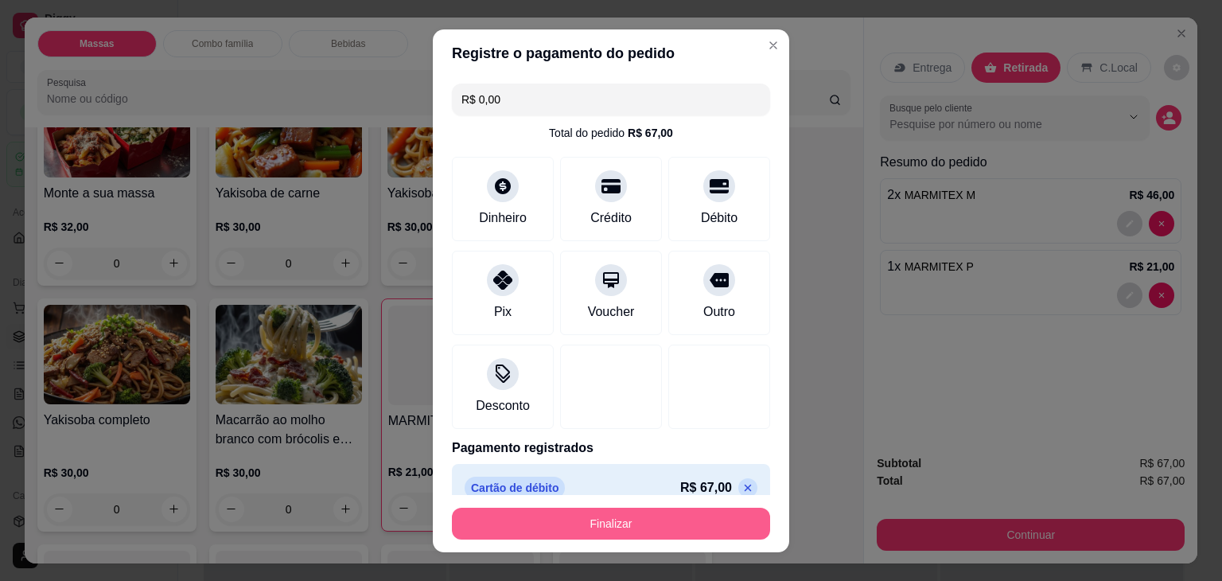
click at [653, 531] on button "Finalizar" at bounding box center [611, 524] width 318 height 32
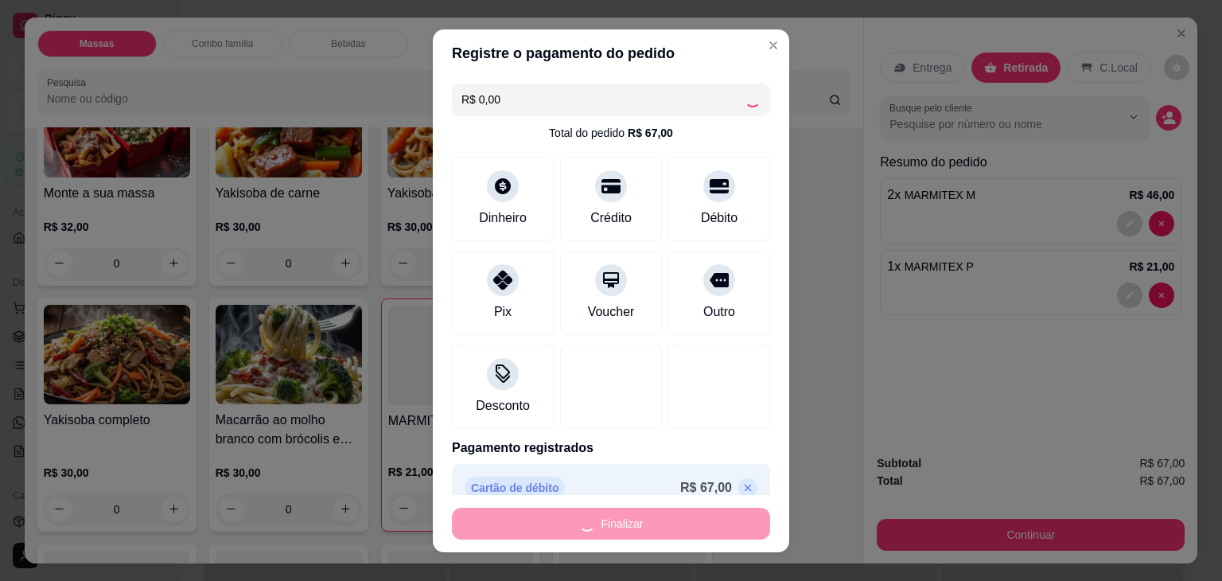
type input "0"
type input "-R$ 67,00"
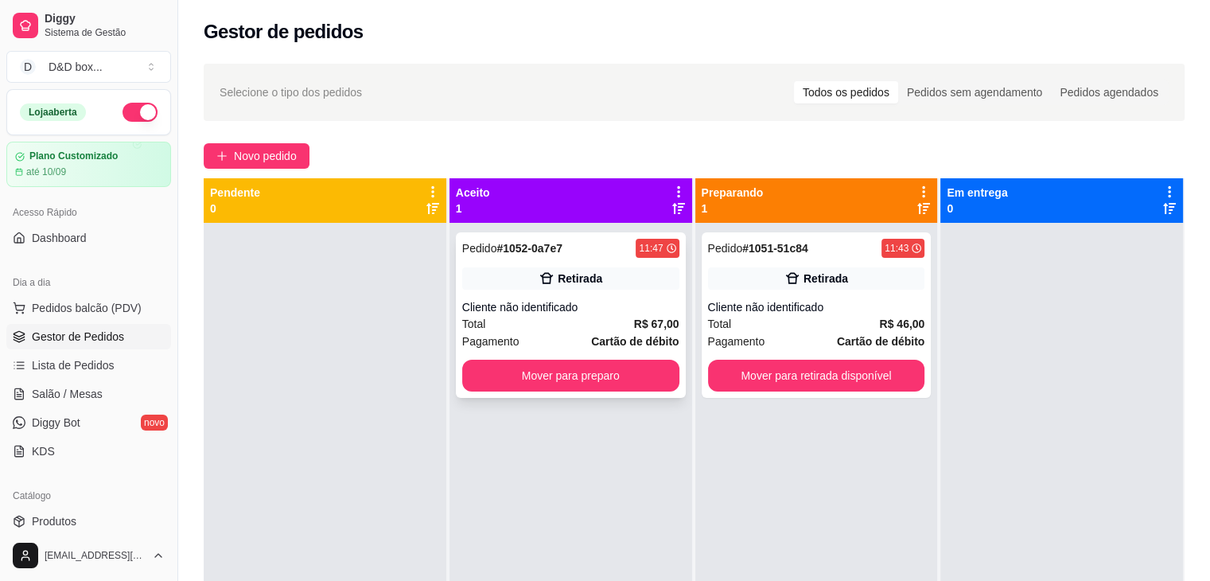
click at [552, 304] on div "Cliente não identificado" at bounding box center [570, 307] width 217 height 16
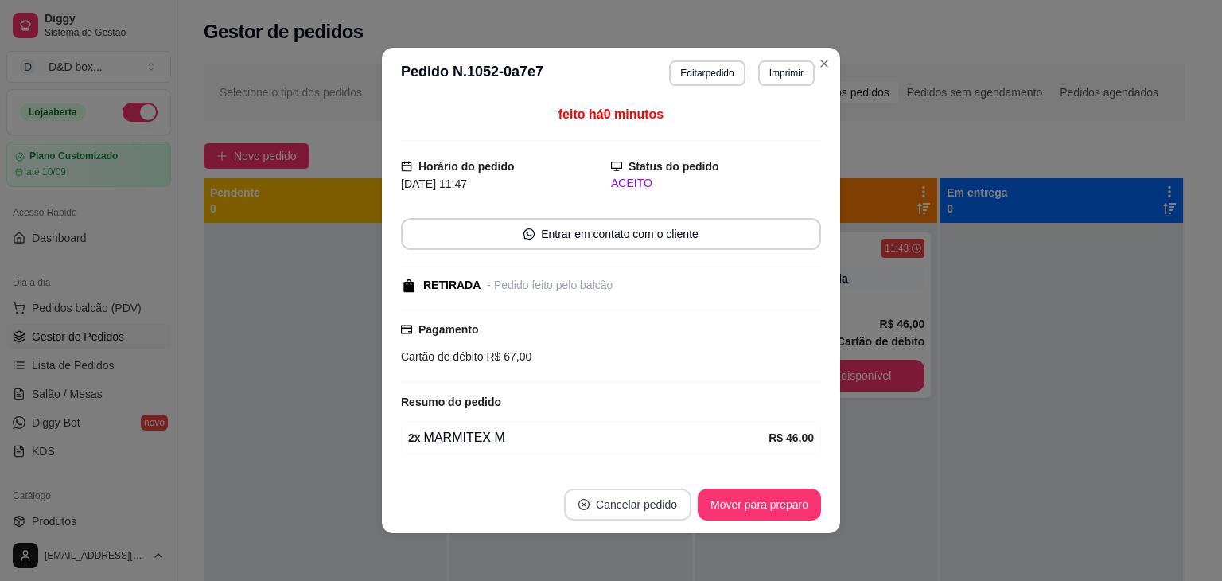
click at [606, 509] on button "Cancelar pedido" at bounding box center [627, 505] width 127 height 32
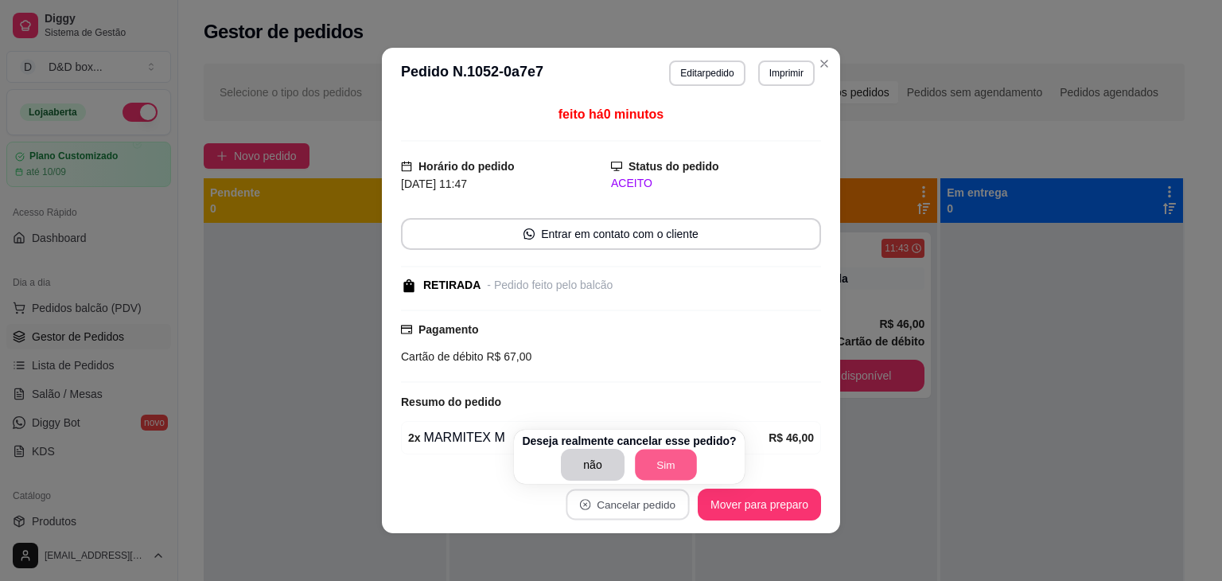
click at [673, 458] on button "Sim" at bounding box center [666, 465] width 62 height 31
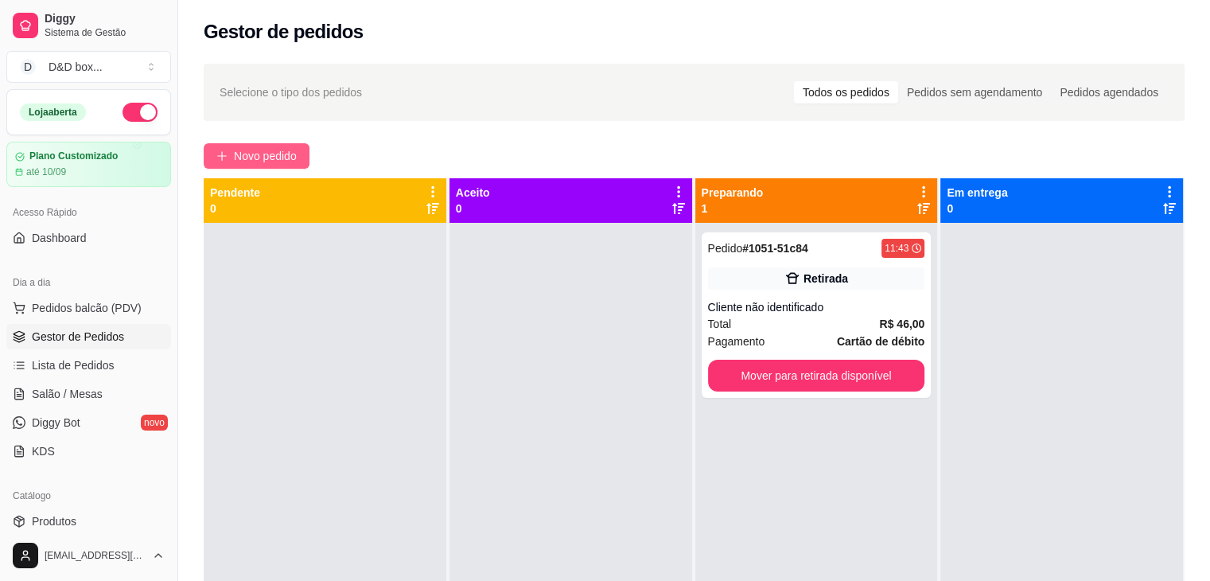
click at [277, 150] on span "Novo pedido" at bounding box center [265, 156] width 63 height 18
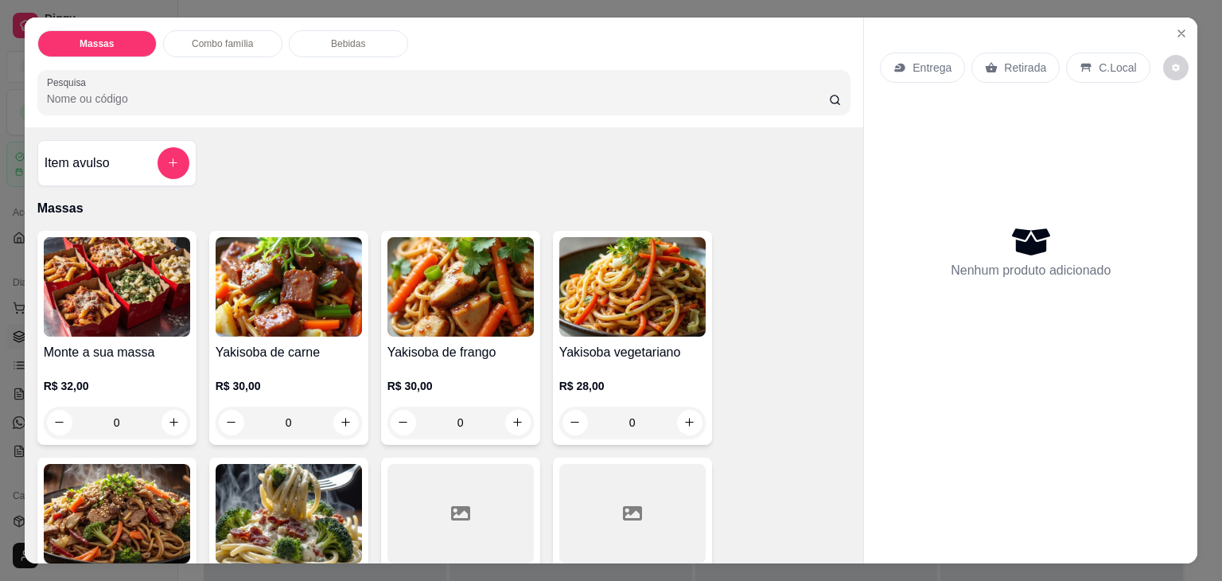
scroll to position [159, 0]
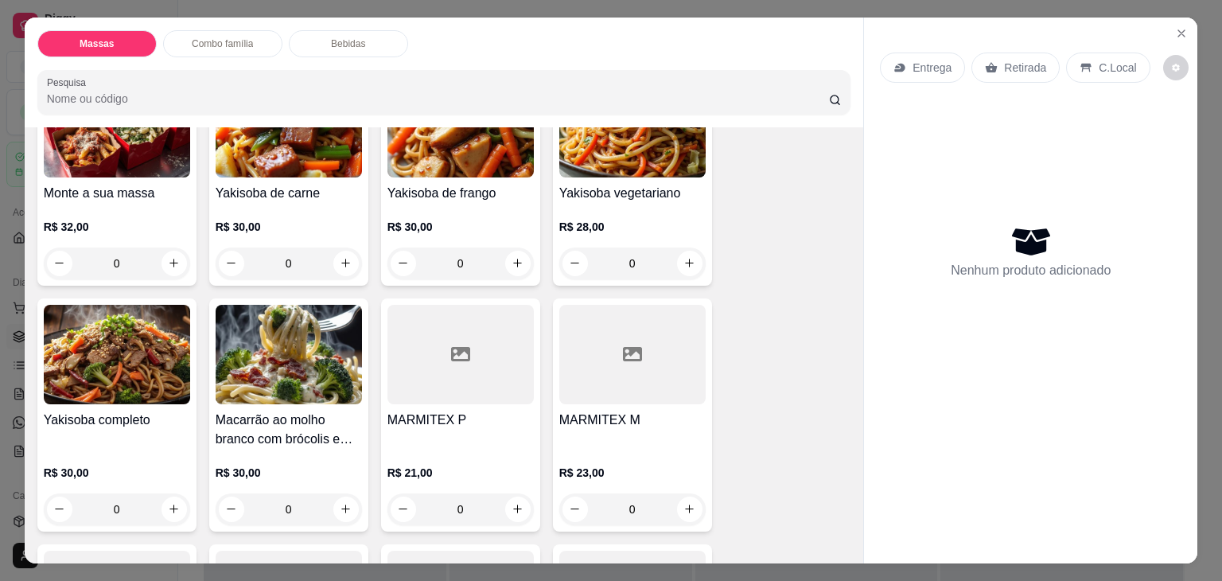
click at [594, 342] on div at bounding box center [632, 354] width 146 height 99
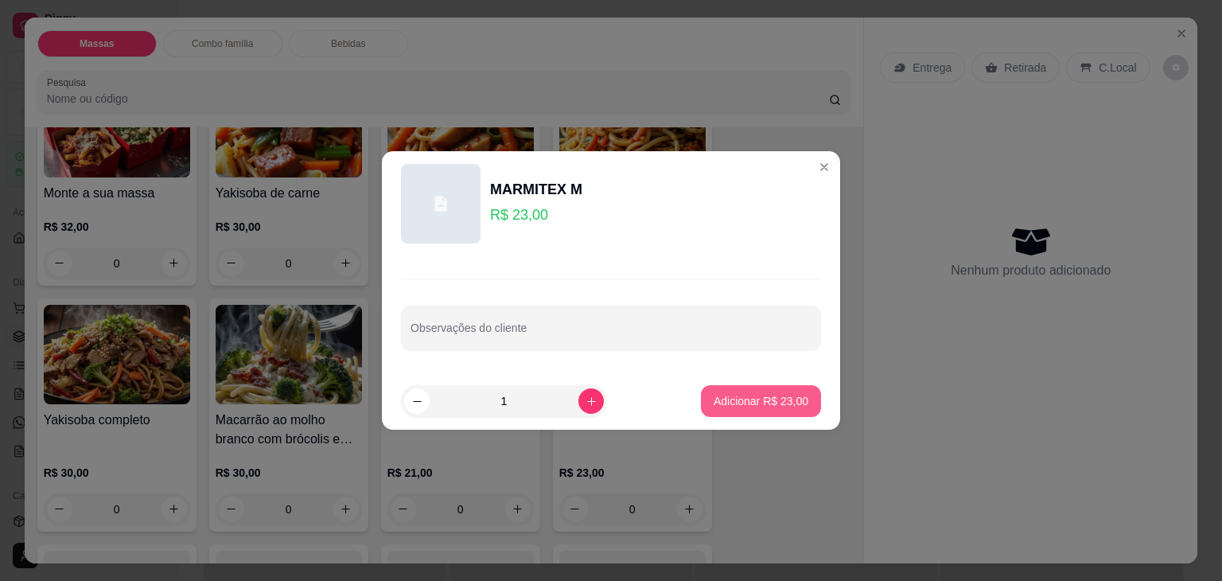
click at [738, 403] on p "Adicionar R$ 23,00" at bounding box center [761, 401] width 95 height 16
type input "1"
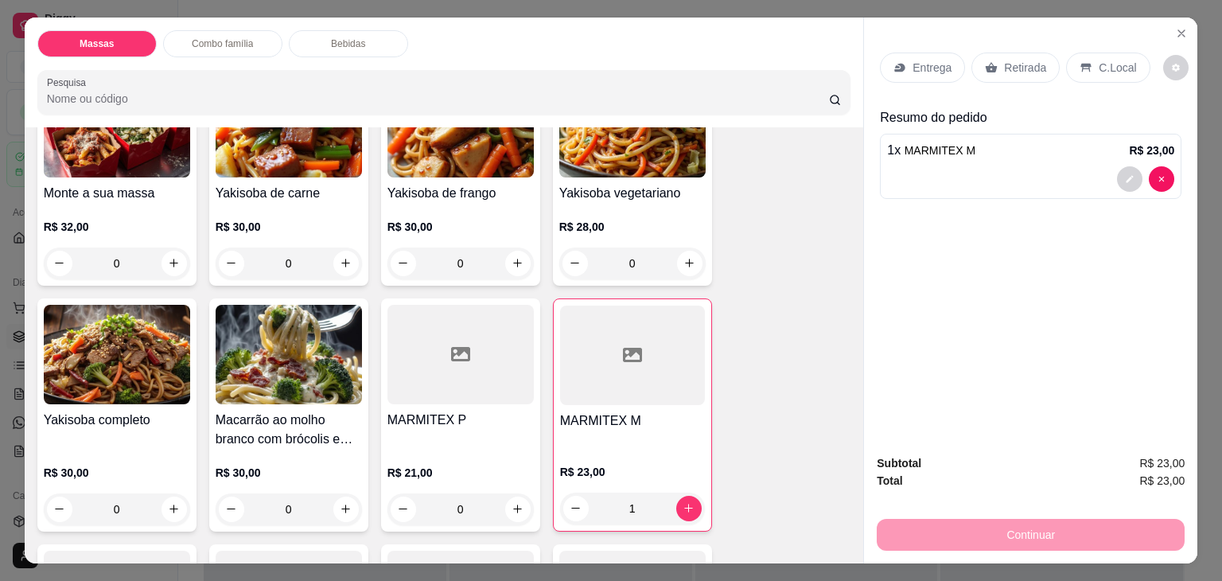
click at [1016, 60] on p "Retirada" at bounding box center [1025, 68] width 42 height 16
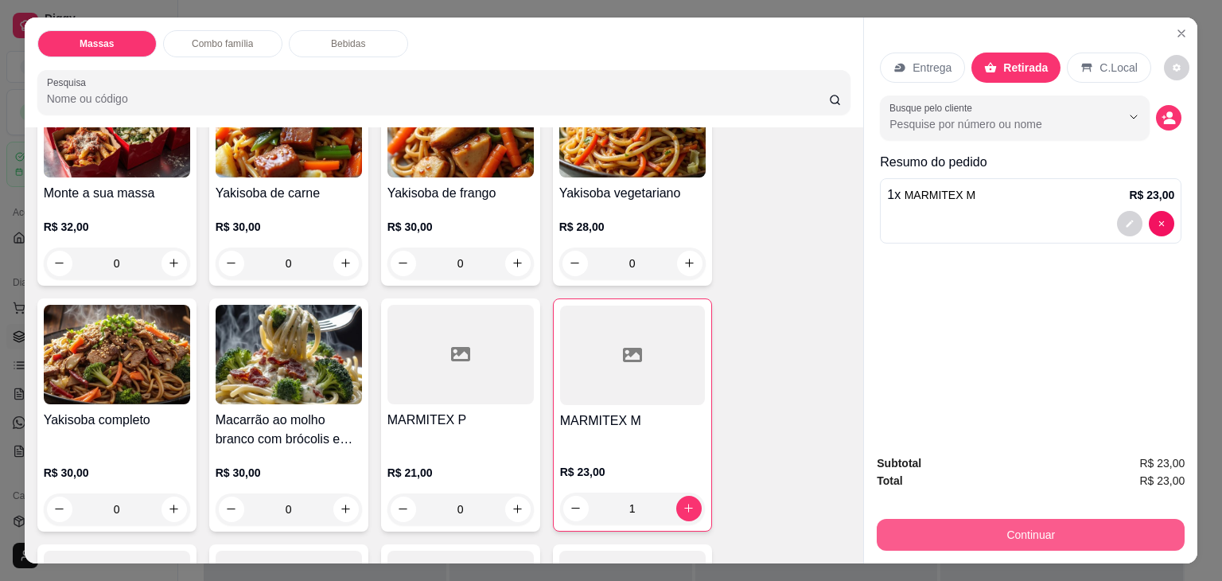
click at [919, 528] on button "Continuar" at bounding box center [1031, 535] width 308 height 32
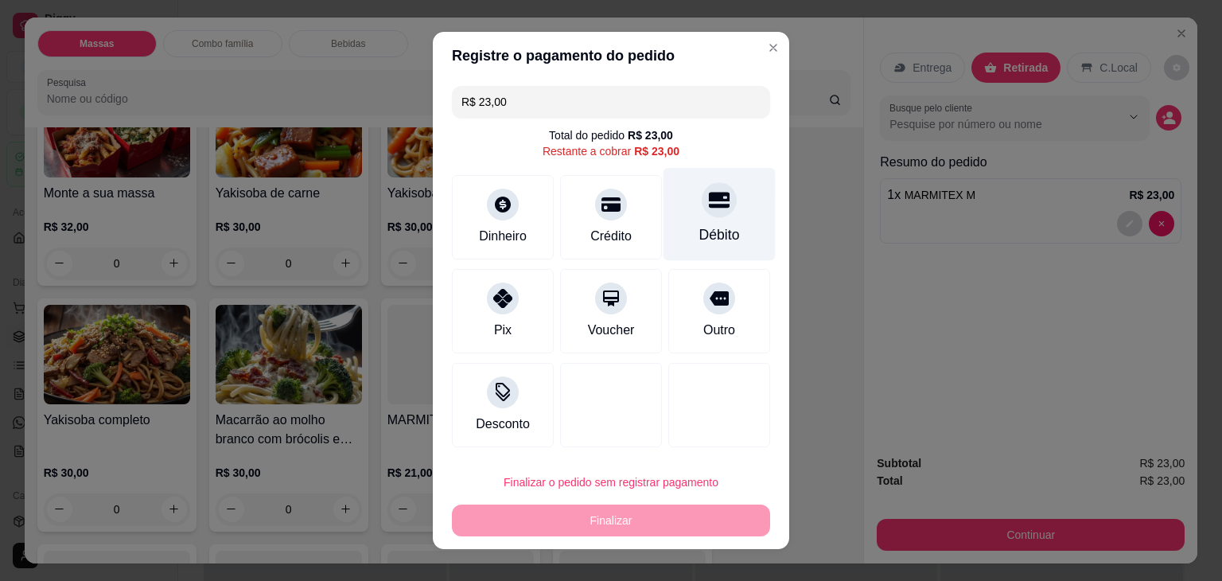
click at [709, 243] on div "Débito" at bounding box center [720, 234] width 41 height 21
type input "R$ 0,00"
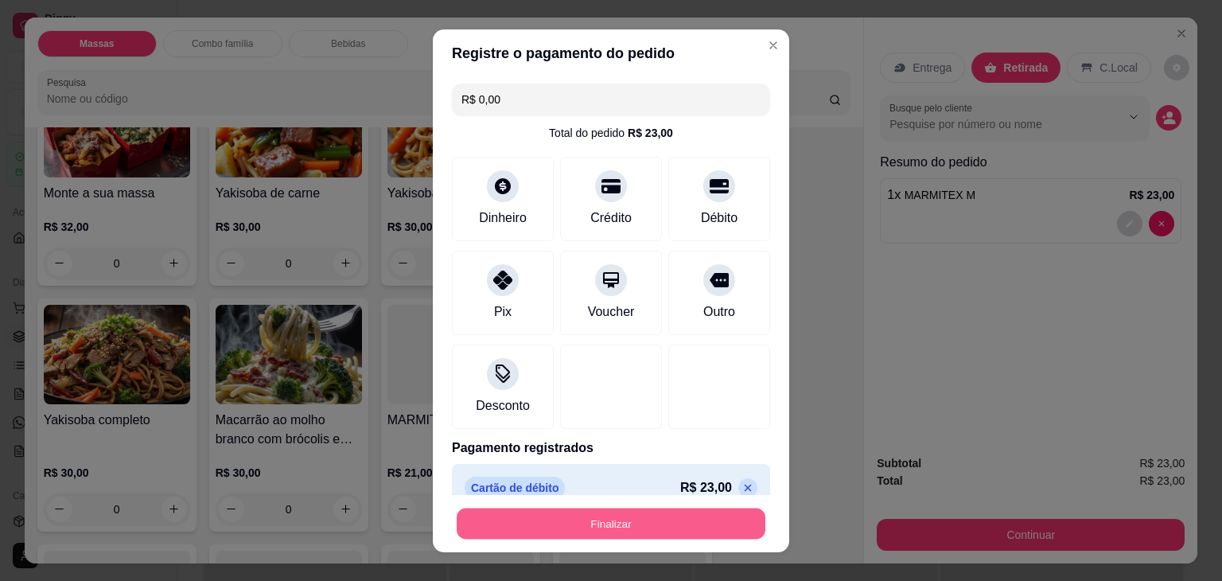
click at [662, 528] on button "Finalizar" at bounding box center [611, 523] width 309 height 31
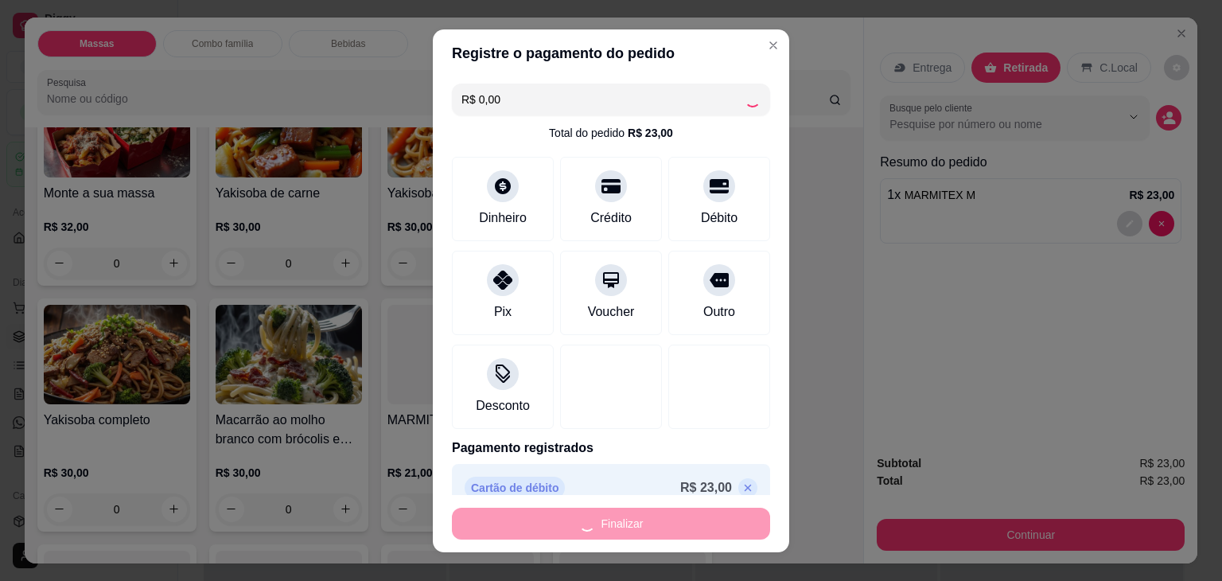
type input "0"
type input "-R$ 23,00"
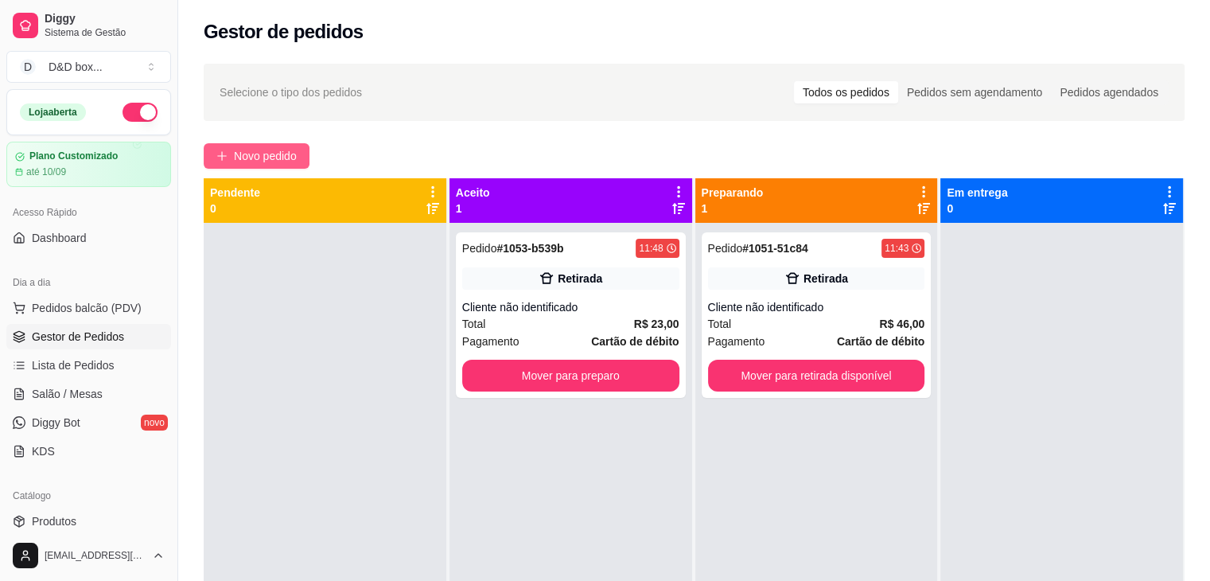
click at [271, 148] on span "Novo pedido" at bounding box center [265, 156] width 63 height 18
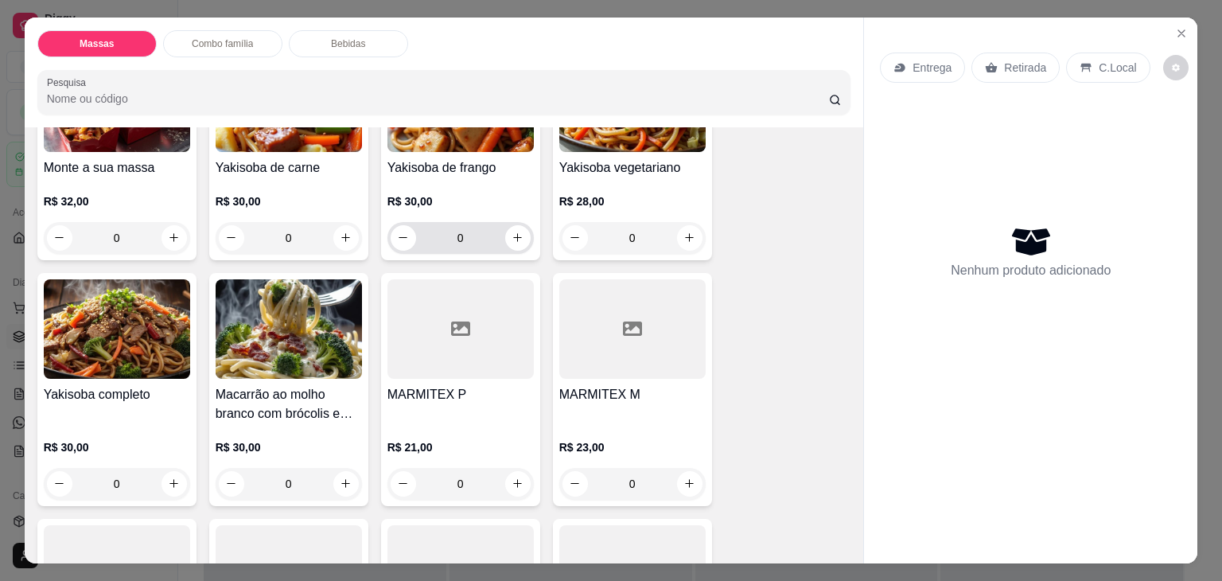
scroll to position [239, 0]
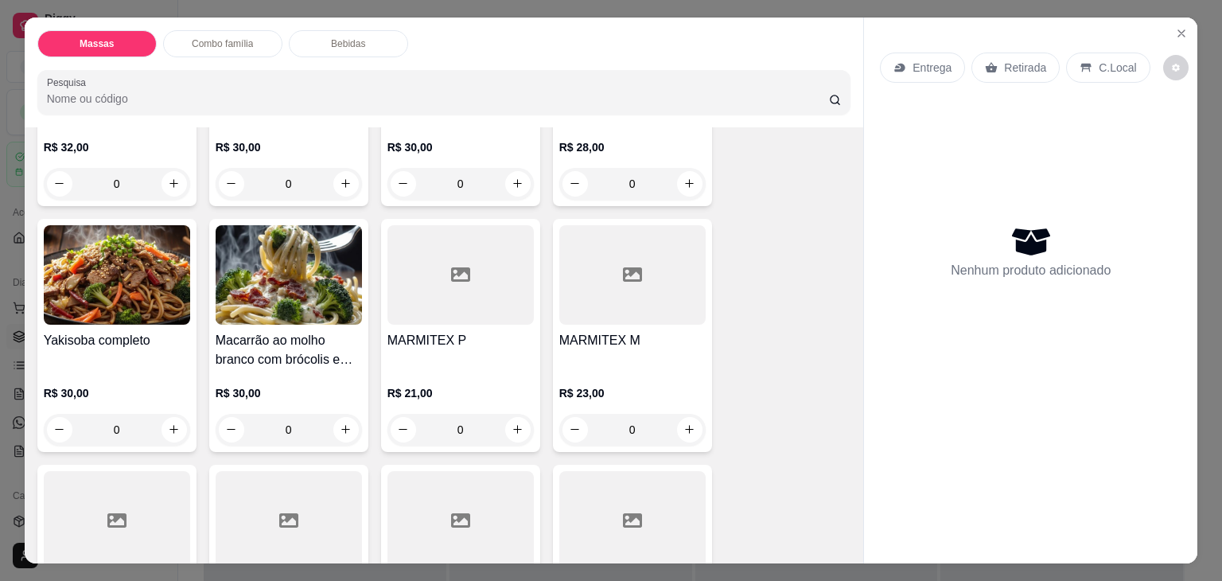
click at [590, 331] on h4 "MARMITEX M" at bounding box center [632, 340] width 146 height 19
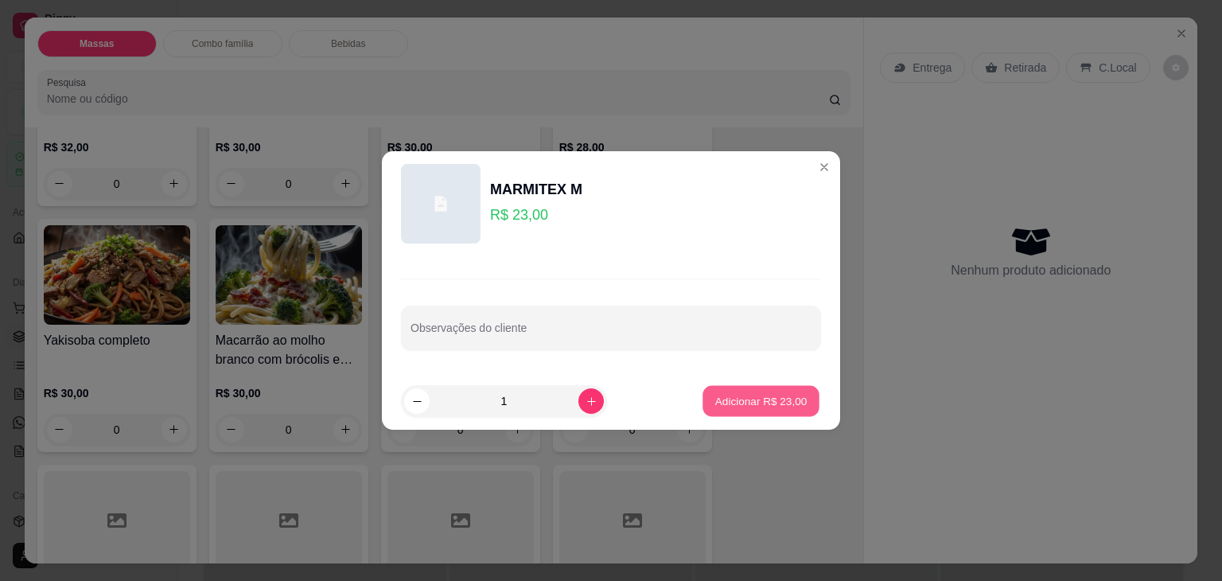
click at [732, 393] on p "Adicionar R$ 23,00" at bounding box center [761, 400] width 92 height 15
type input "1"
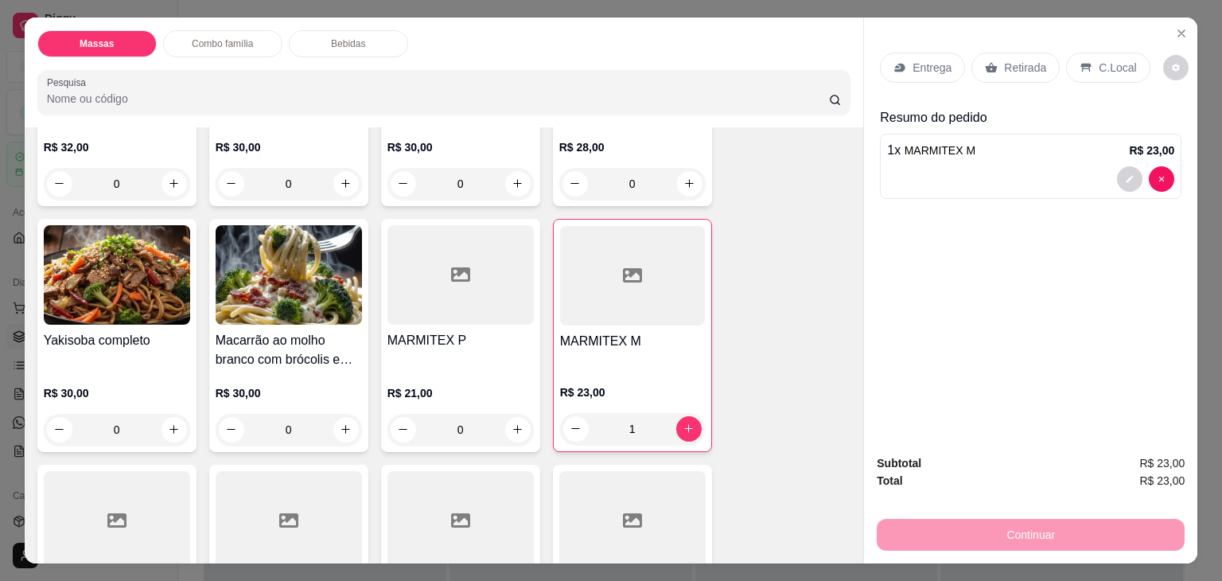
click at [939, 63] on p "Entrega" at bounding box center [932, 68] width 39 height 16
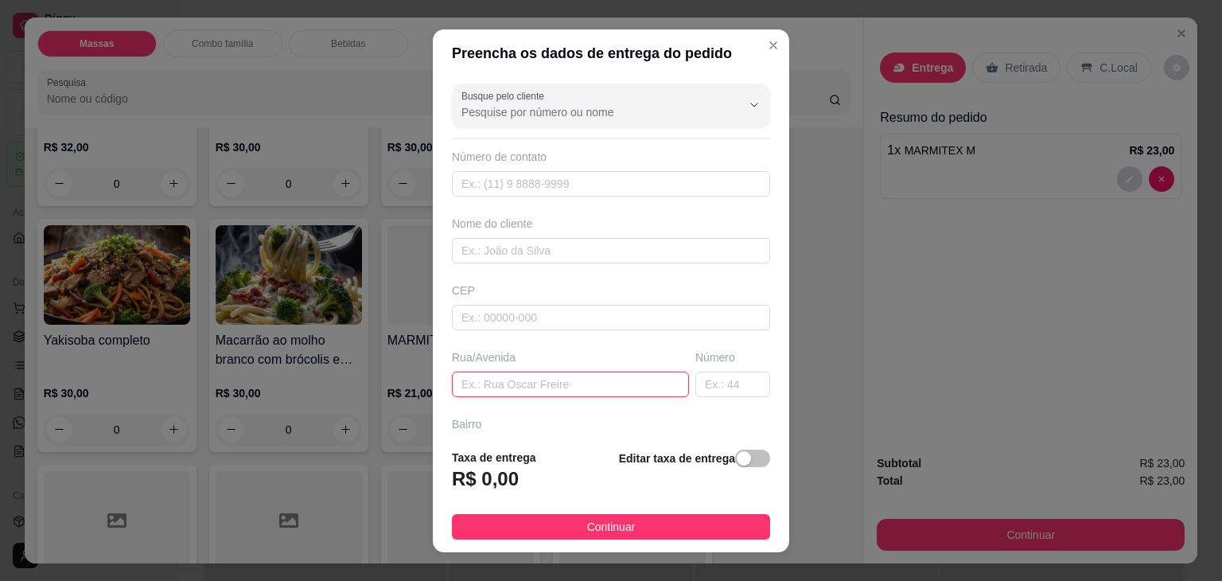
click at [541, 382] on input "text" at bounding box center [570, 384] width 237 height 25
type input "13 112"
click at [737, 460] on div "button" at bounding box center [744, 458] width 14 height 14
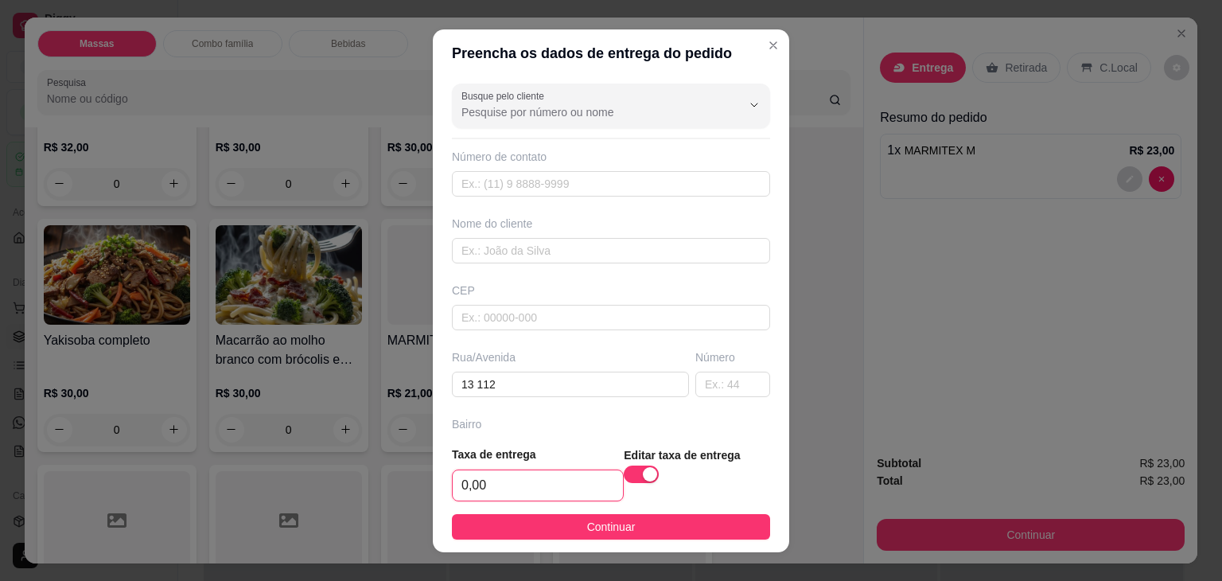
click at [532, 489] on input "0,00" at bounding box center [538, 485] width 170 height 30
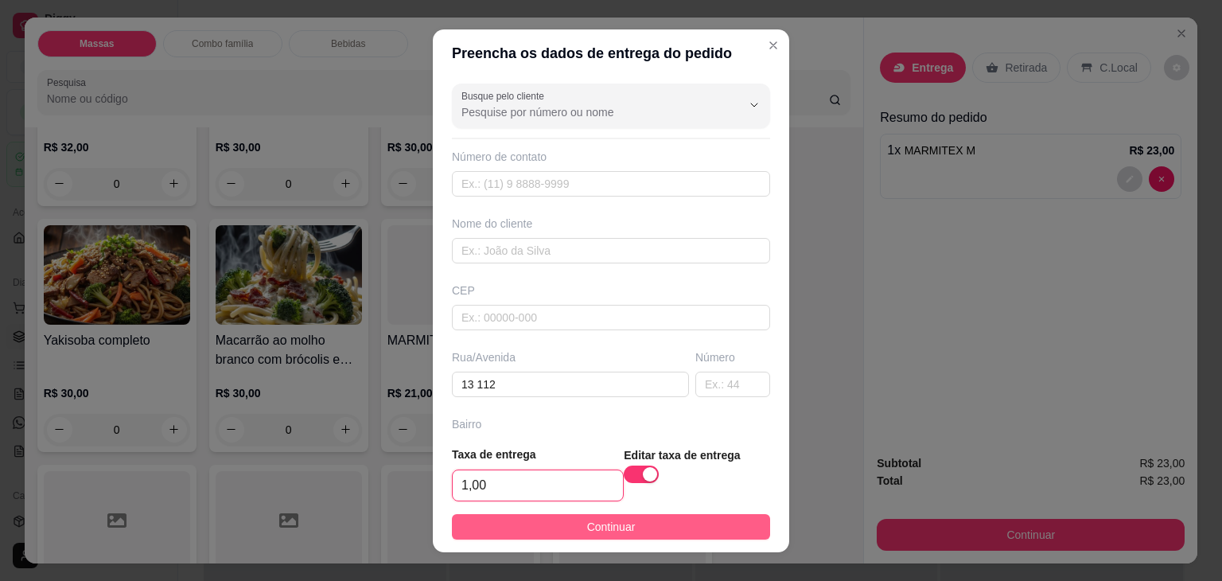
type input "1,00"
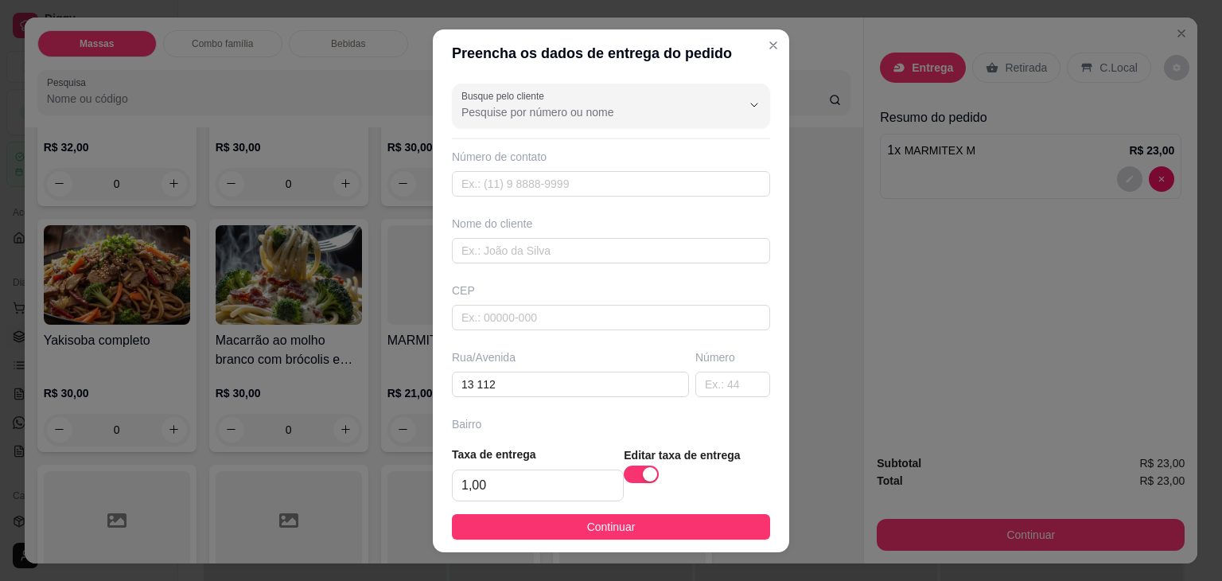
click at [519, 523] on button "Continuar" at bounding box center [611, 526] width 318 height 25
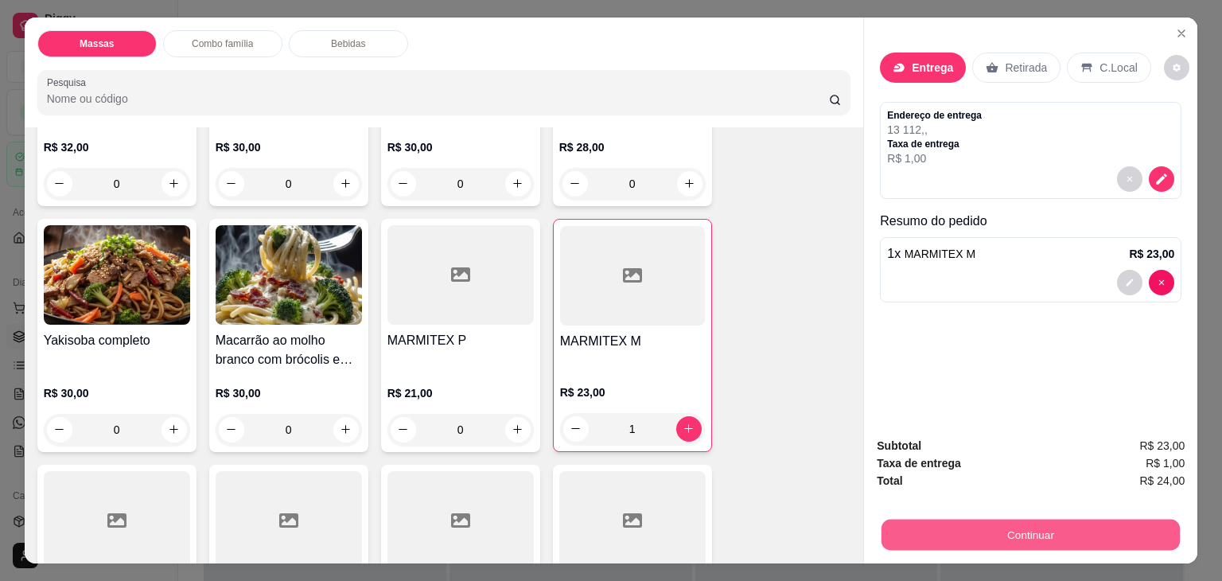
click at [950, 521] on button "Continuar" at bounding box center [1031, 535] width 298 height 31
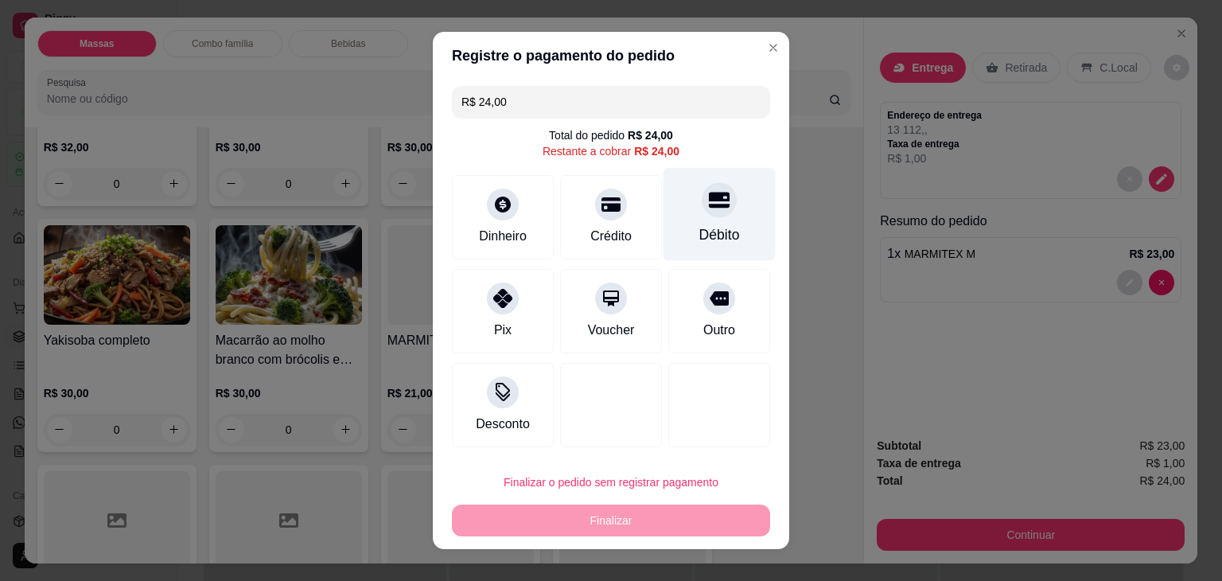
click at [681, 197] on div "Débito" at bounding box center [720, 214] width 112 height 93
type input "R$ 0,00"
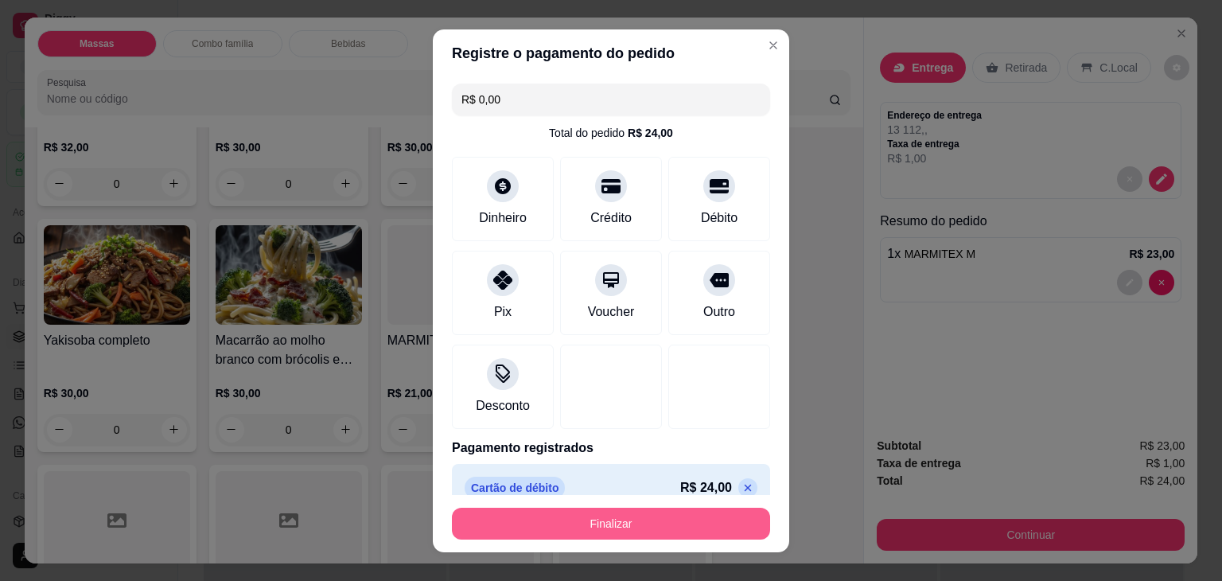
click at [661, 528] on button "Finalizar" at bounding box center [611, 524] width 318 height 32
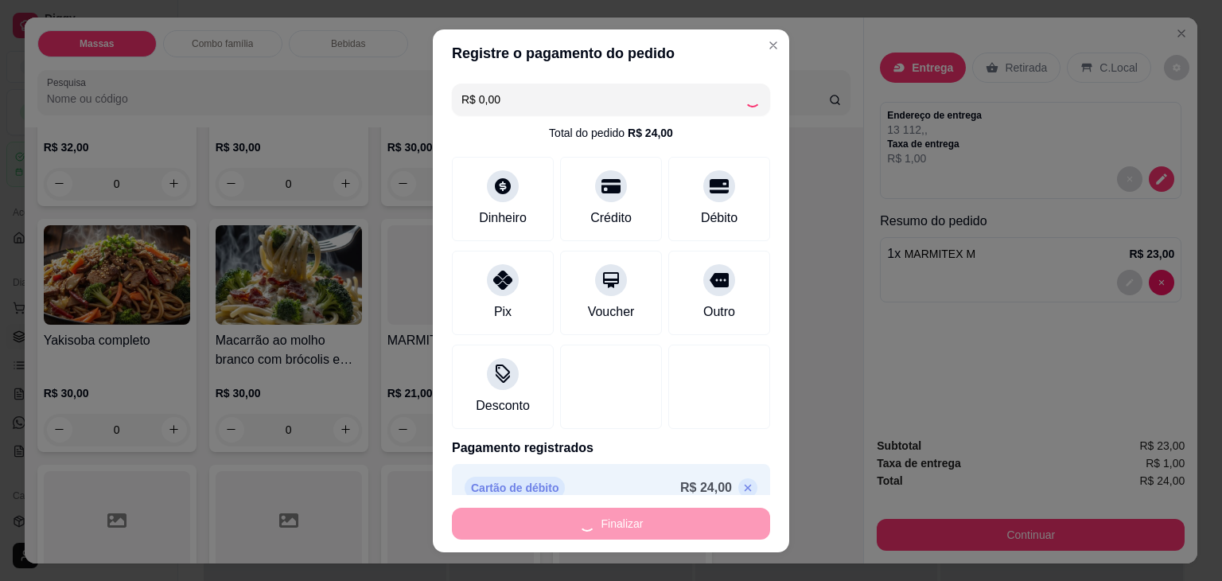
type input "0"
type input "-R$ 24,00"
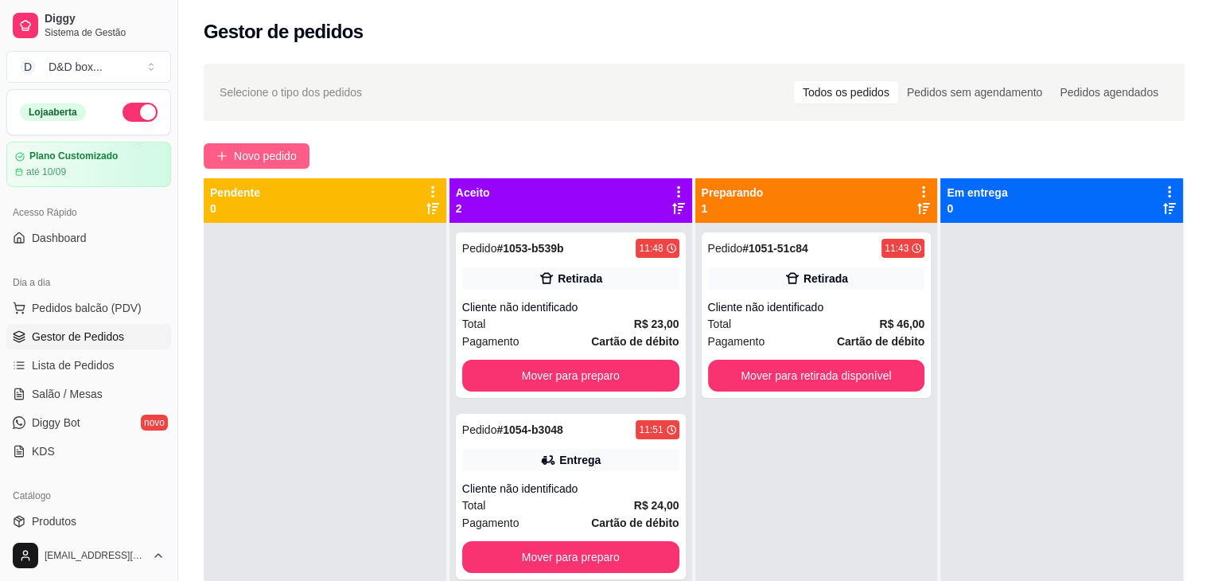
click at [228, 148] on button "Novo pedido" at bounding box center [257, 155] width 106 height 25
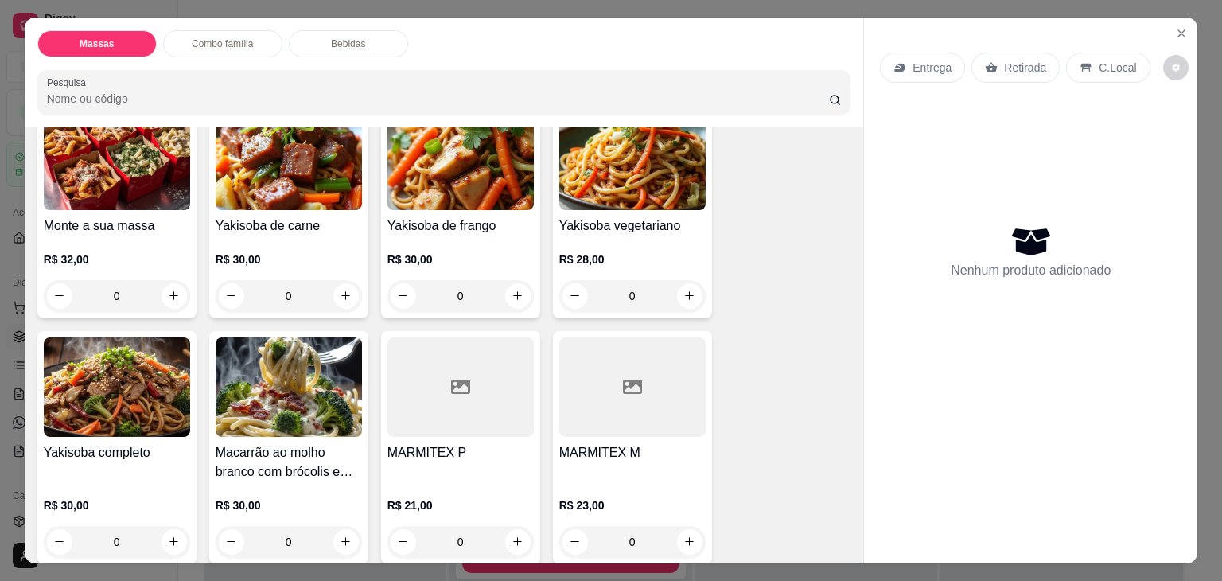
scroll to position [239, 0]
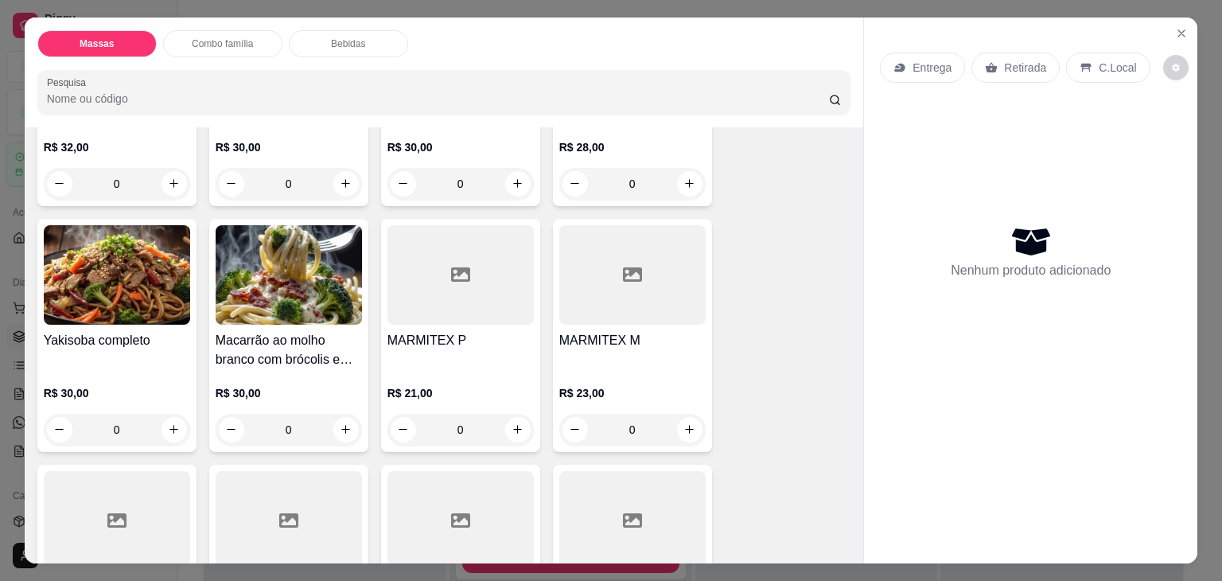
click at [577, 369] on div "R$ 23,00 0" at bounding box center [632, 407] width 146 height 76
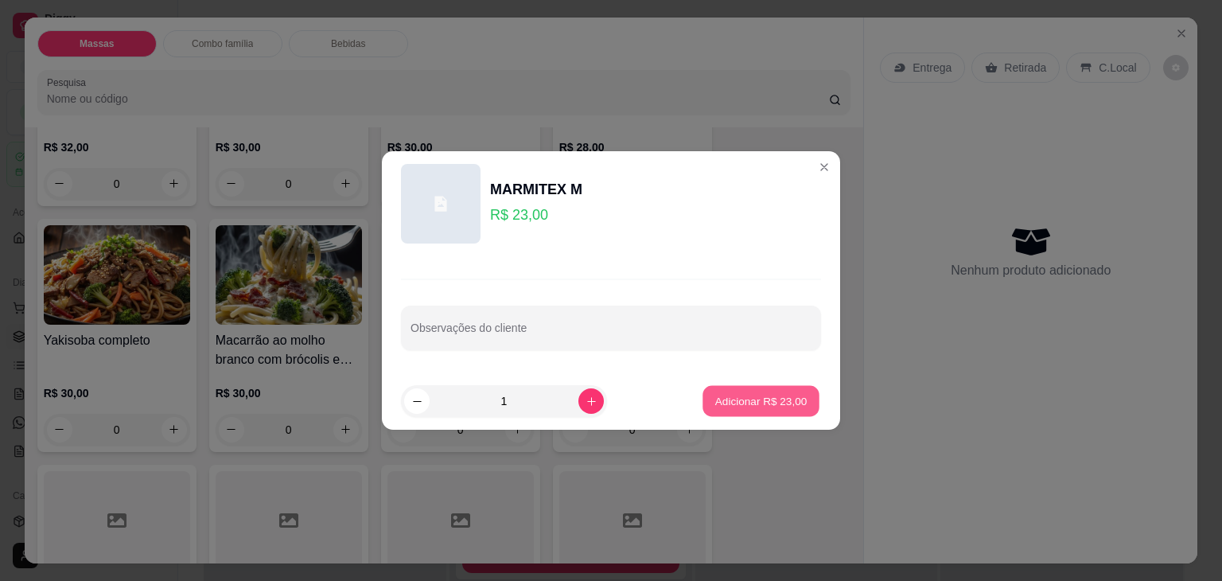
click at [758, 394] on p "Adicionar R$ 23,00" at bounding box center [761, 400] width 92 height 15
type input "1"
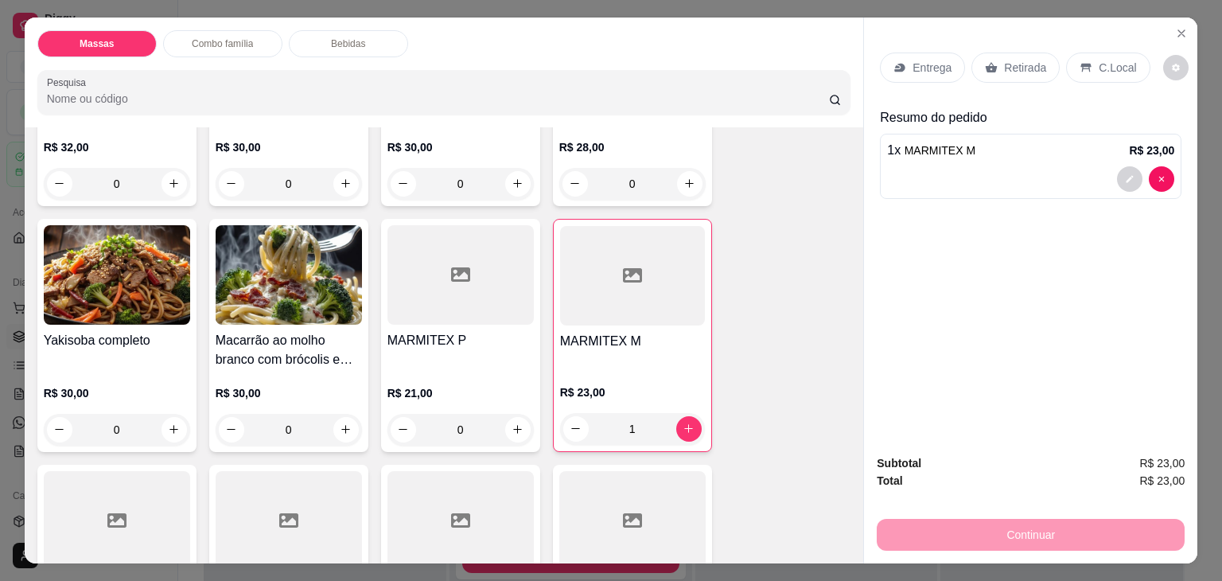
click at [462, 331] on h4 "MARMITEX P" at bounding box center [461, 340] width 146 height 19
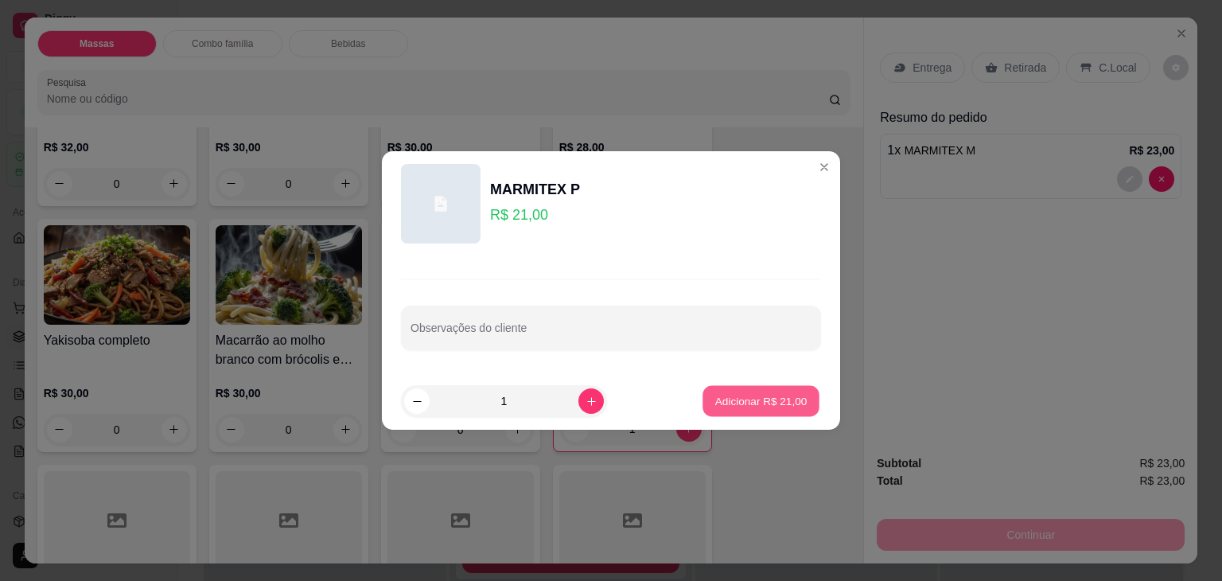
click at [717, 391] on button "Adicionar R$ 21,00" at bounding box center [761, 401] width 117 height 31
type input "1"
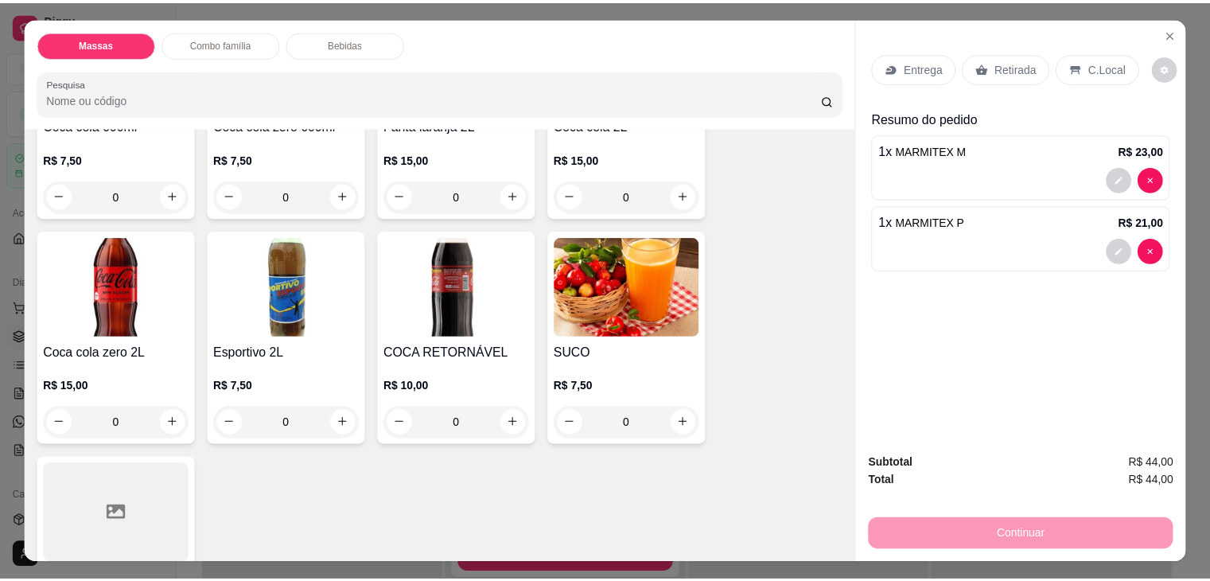
scroll to position [1671, 0]
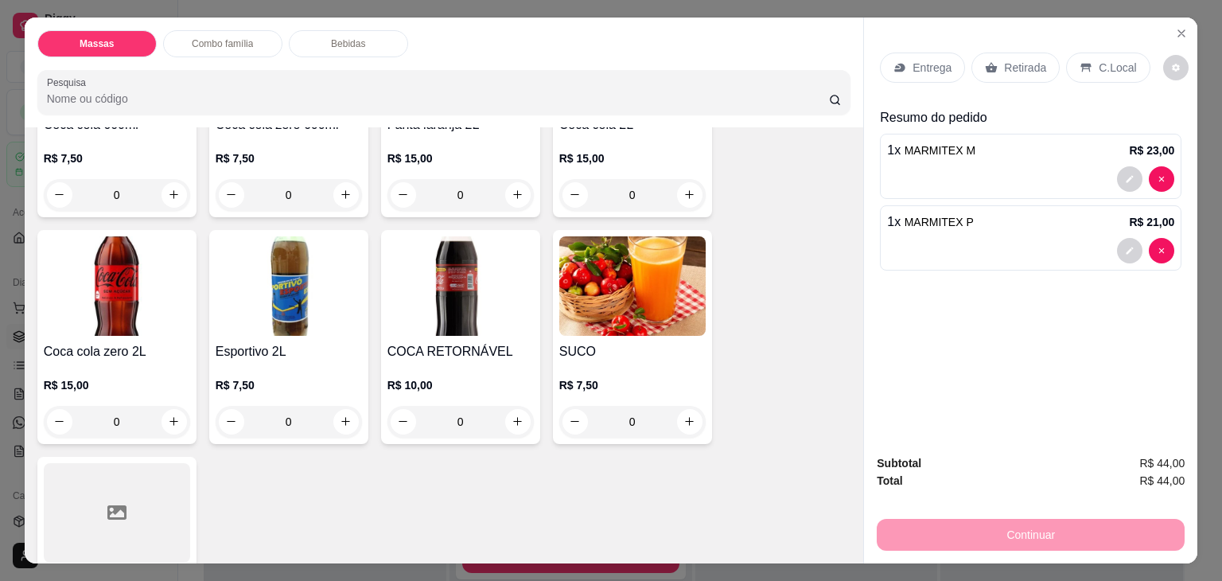
click at [248, 281] on img at bounding box center [289, 285] width 146 height 99
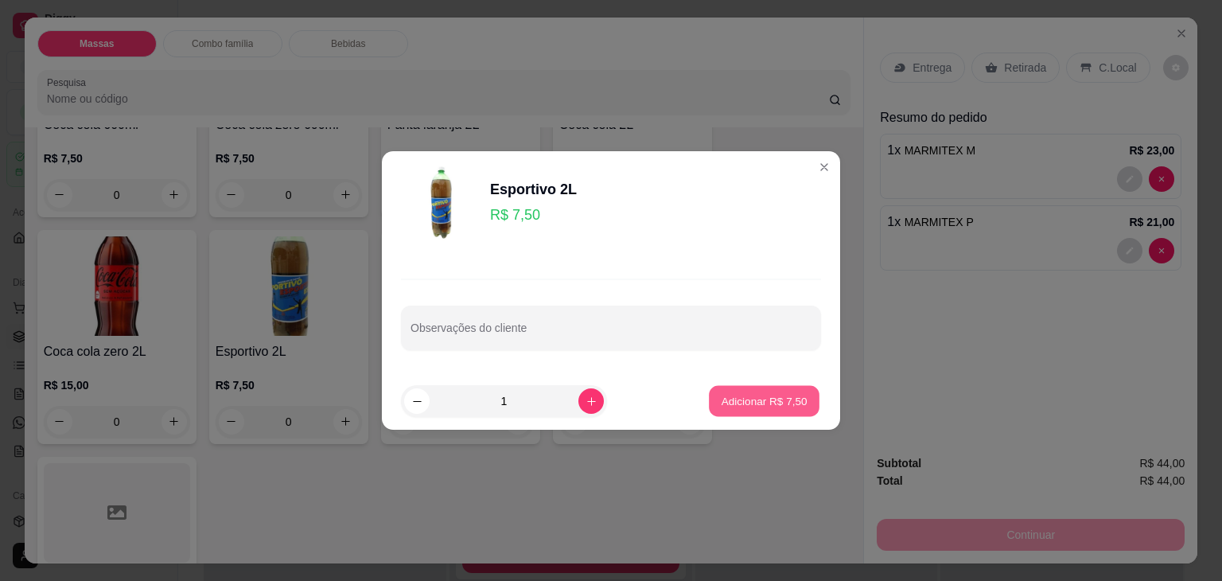
click at [721, 399] on p "Adicionar R$ 7,50" at bounding box center [764, 400] width 86 height 15
type input "1"
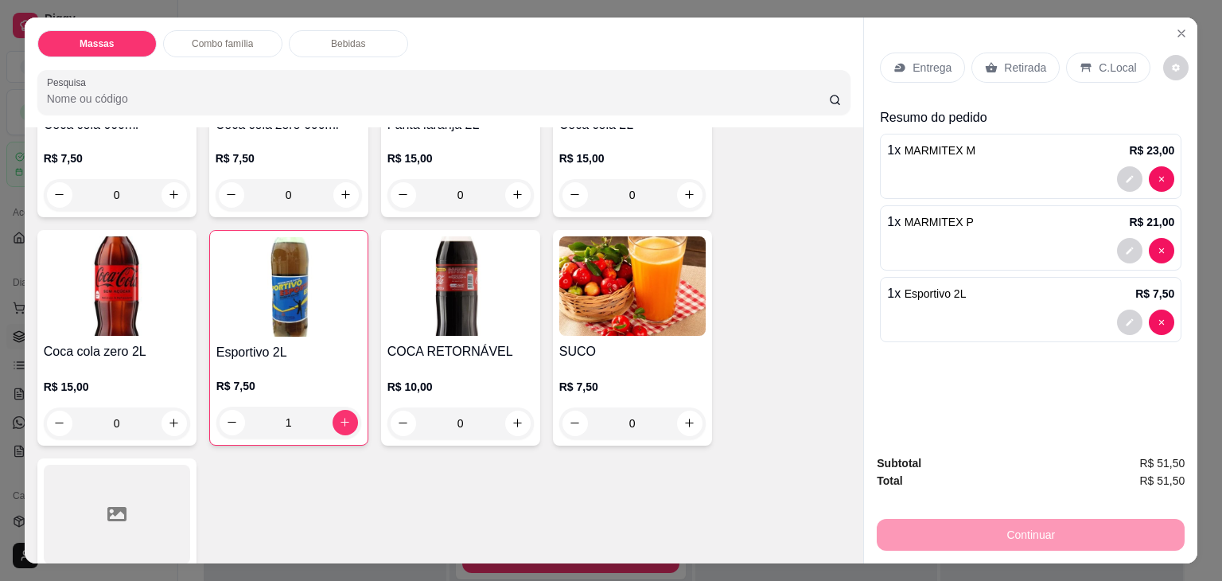
click at [935, 60] on p "Entrega" at bounding box center [932, 68] width 39 height 16
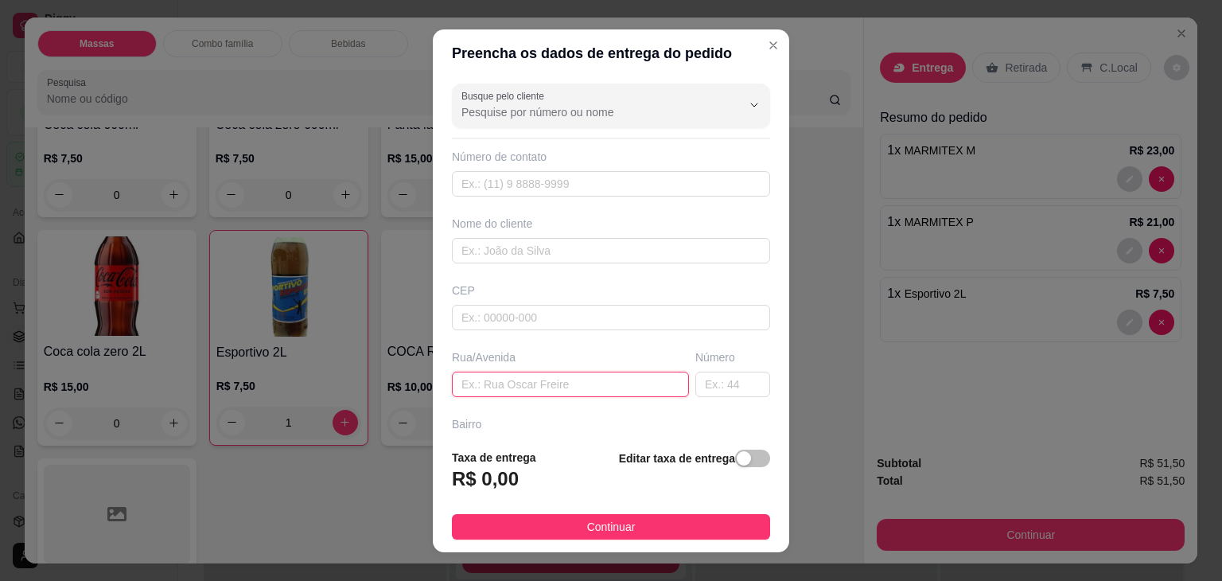
click at [580, 378] on input "text" at bounding box center [570, 384] width 237 height 25
type input "MITIO IRANO N 306 LAGOS 2"
click at [736, 456] on span "button" at bounding box center [752, 459] width 35 height 18
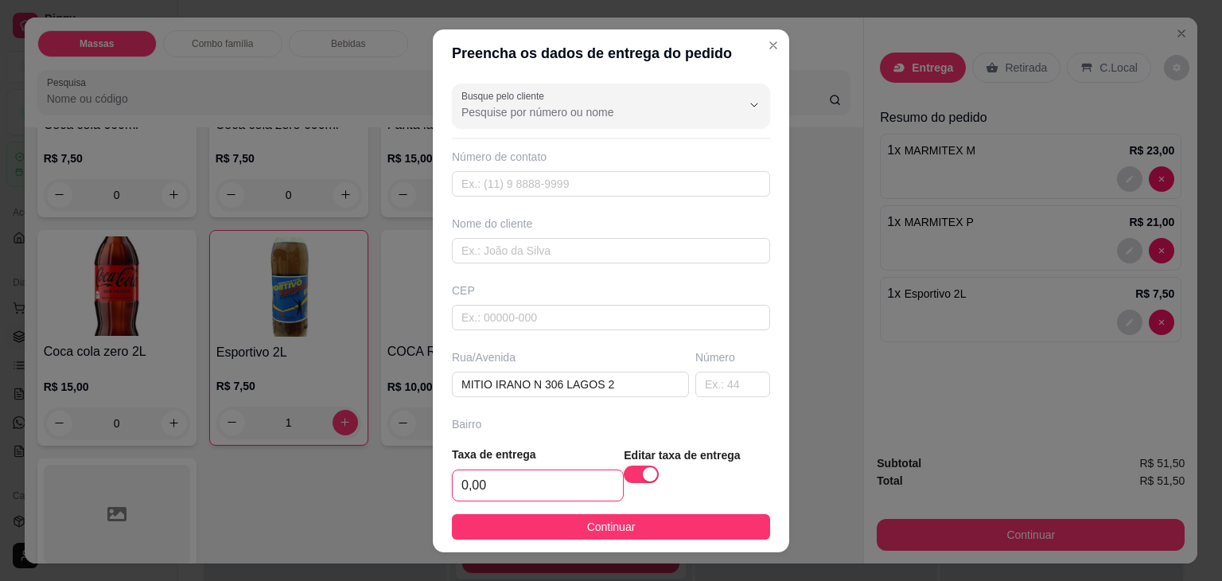
click at [496, 496] on input "0,00" at bounding box center [538, 485] width 170 height 30
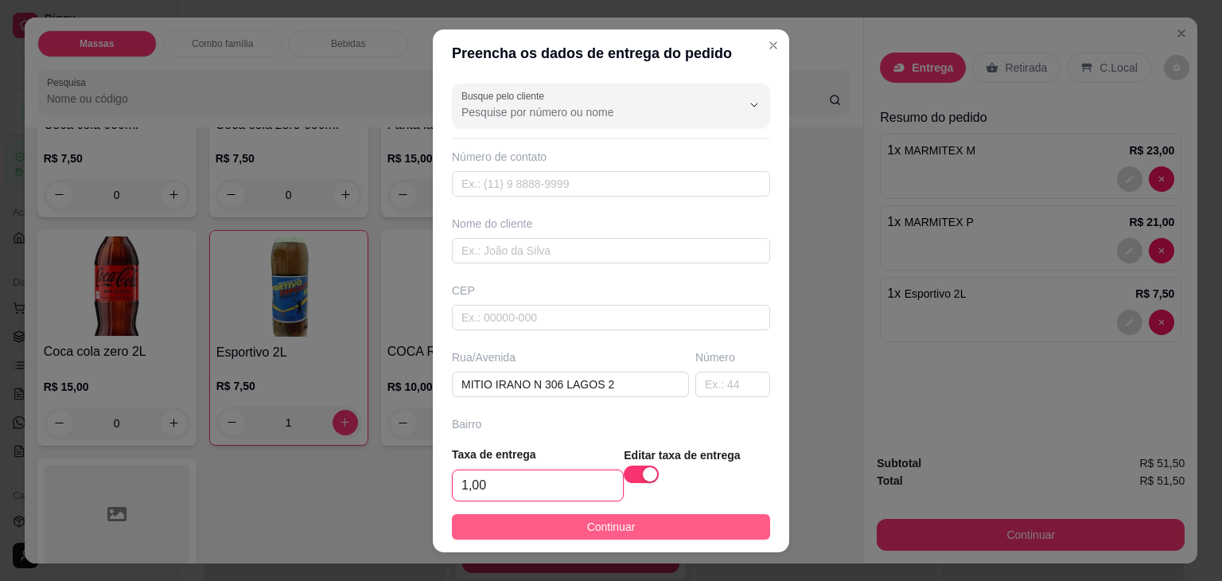
type input "1,00"
click at [648, 524] on button "Continuar" at bounding box center [611, 526] width 318 height 25
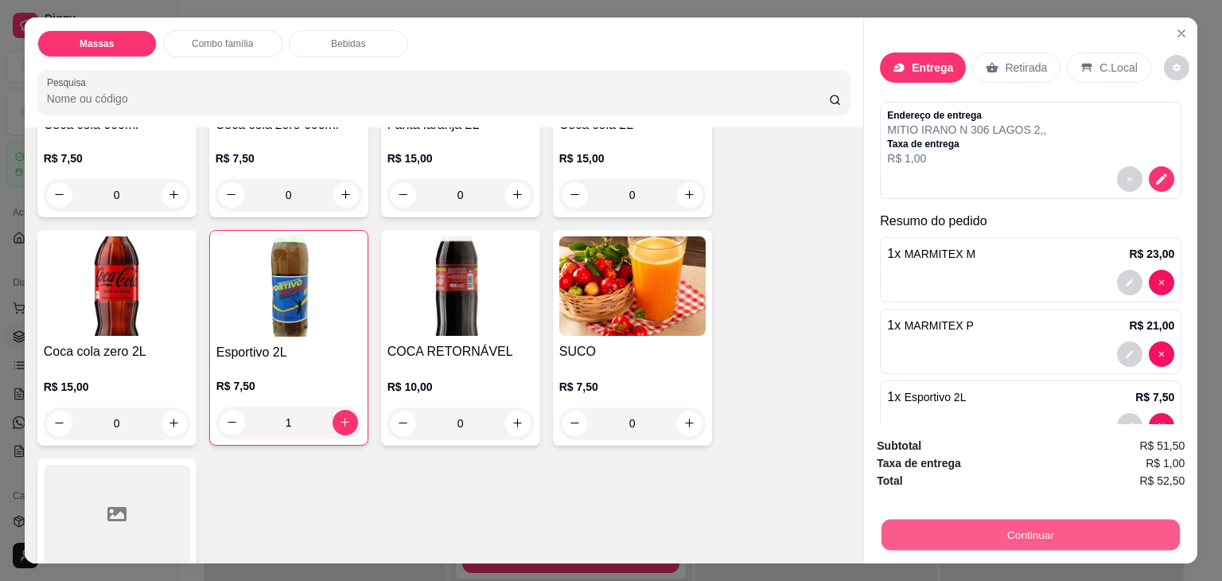
click at [961, 528] on button "Continuar" at bounding box center [1031, 535] width 298 height 31
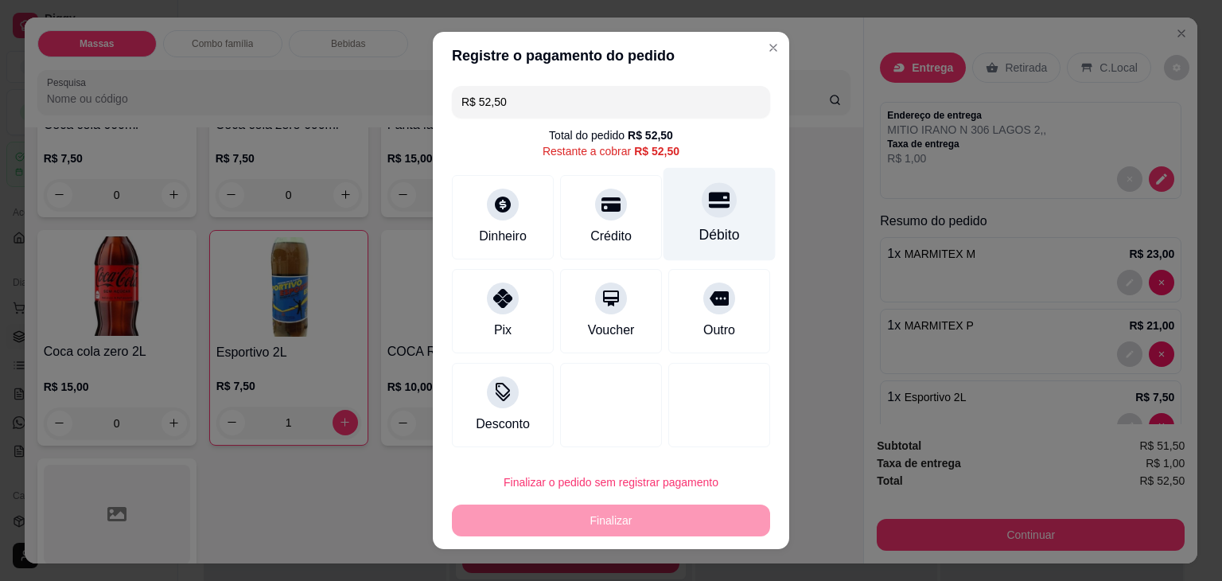
click at [669, 208] on div "Débito" at bounding box center [720, 214] width 112 height 93
type input "R$ 0,00"
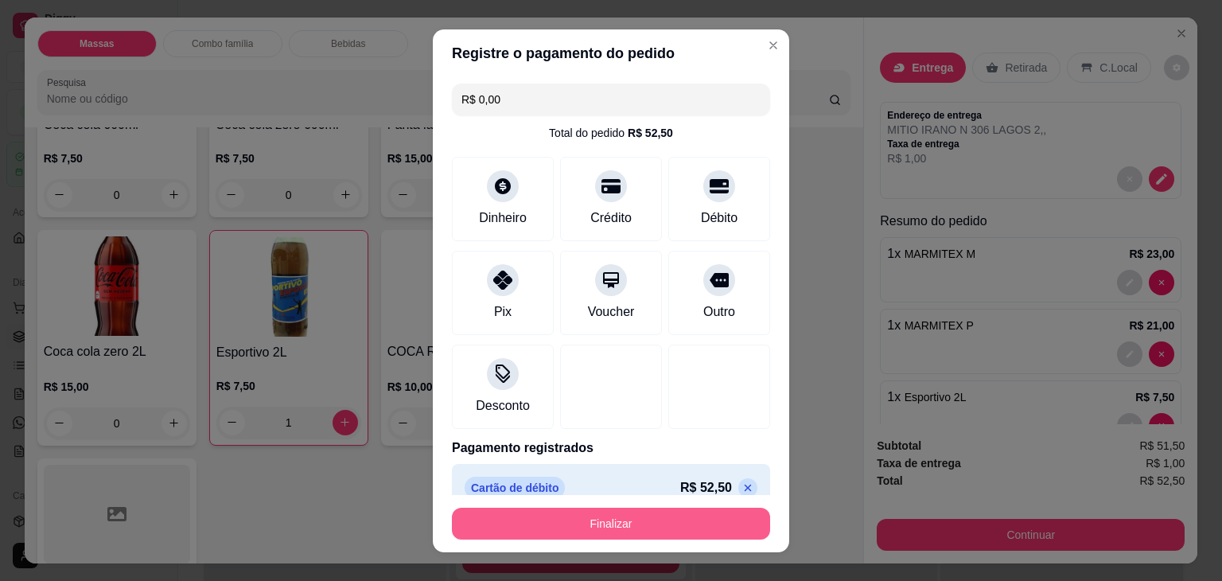
click at [618, 523] on button "Finalizar" at bounding box center [611, 524] width 318 height 32
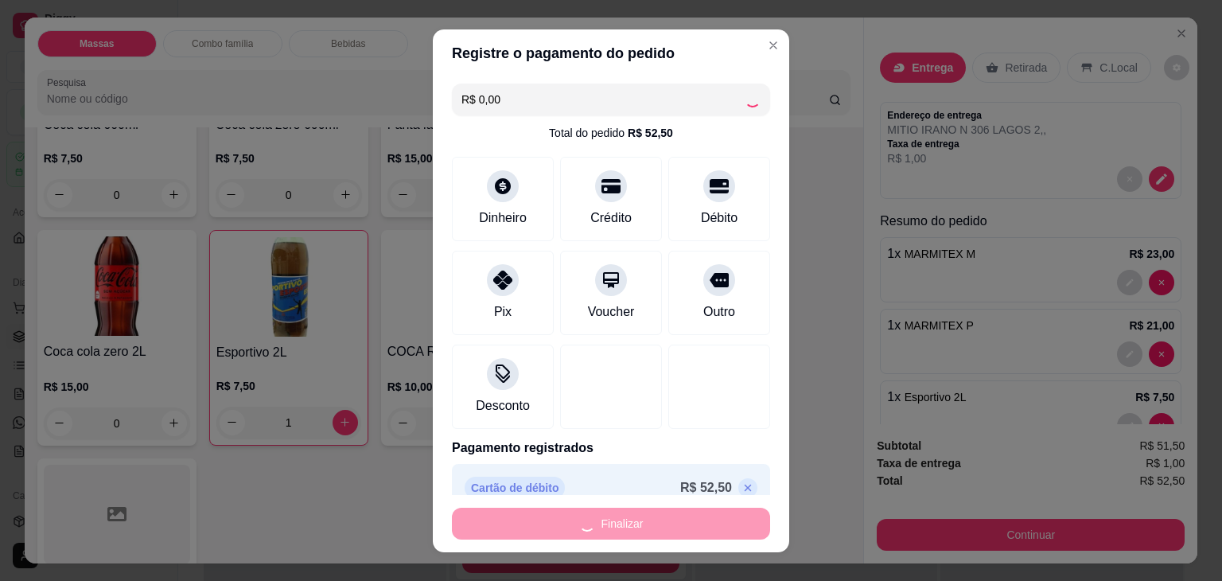
type input "0"
type input "-R$ 52,50"
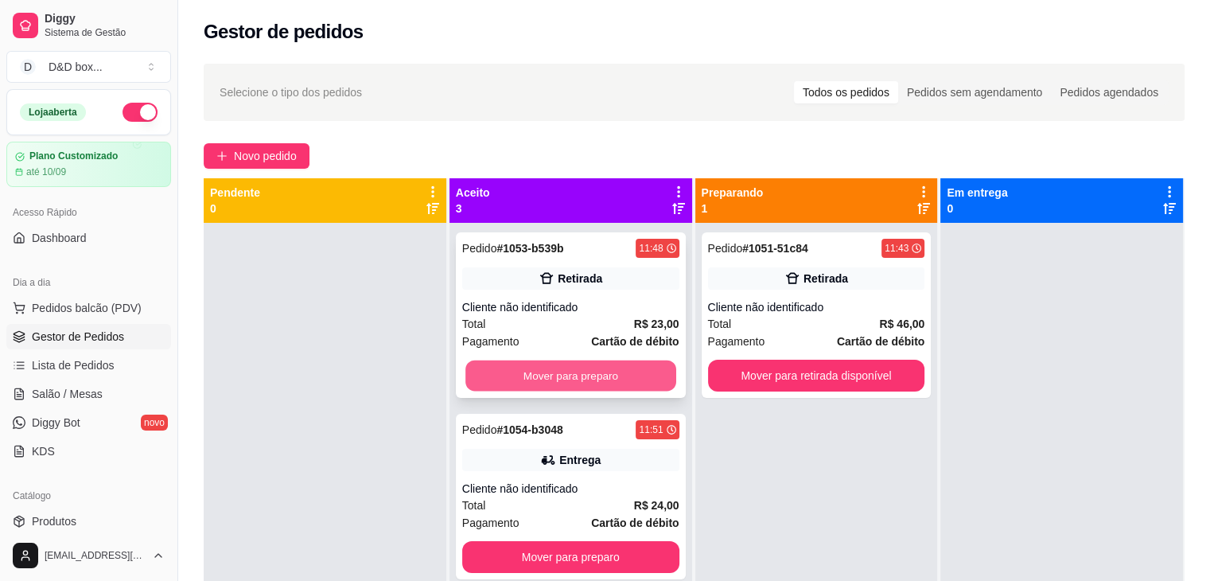
click at [525, 366] on button "Mover para preparo" at bounding box center [571, 376] width 211 height 31
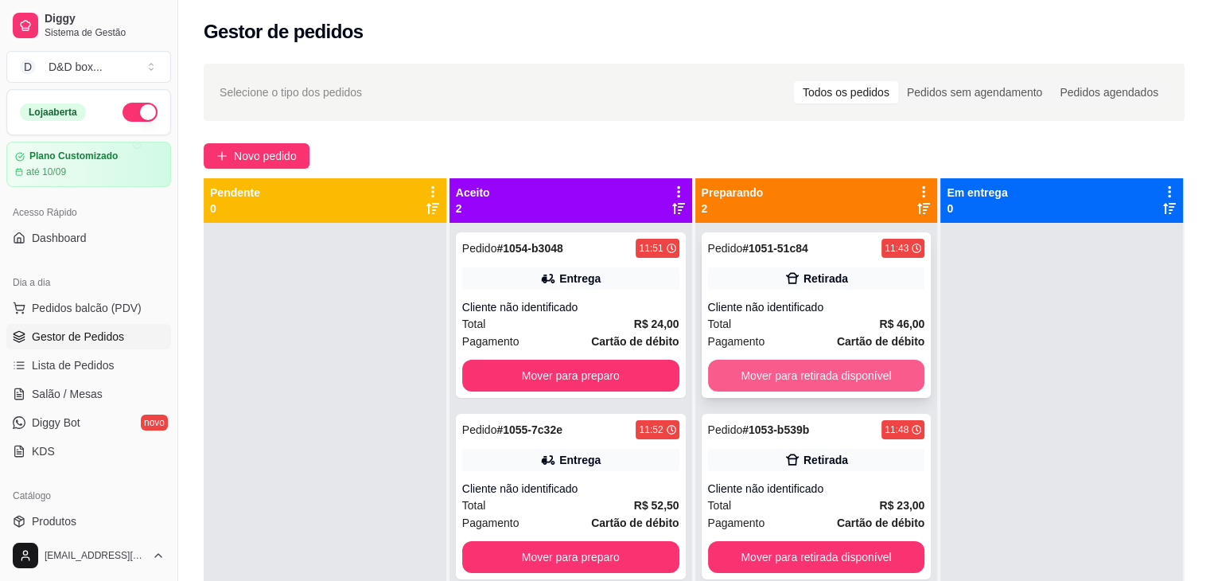
click at [857, 380] on button "Mover para retirada disponível" at bounding box center [816, 376] width 217 height 32
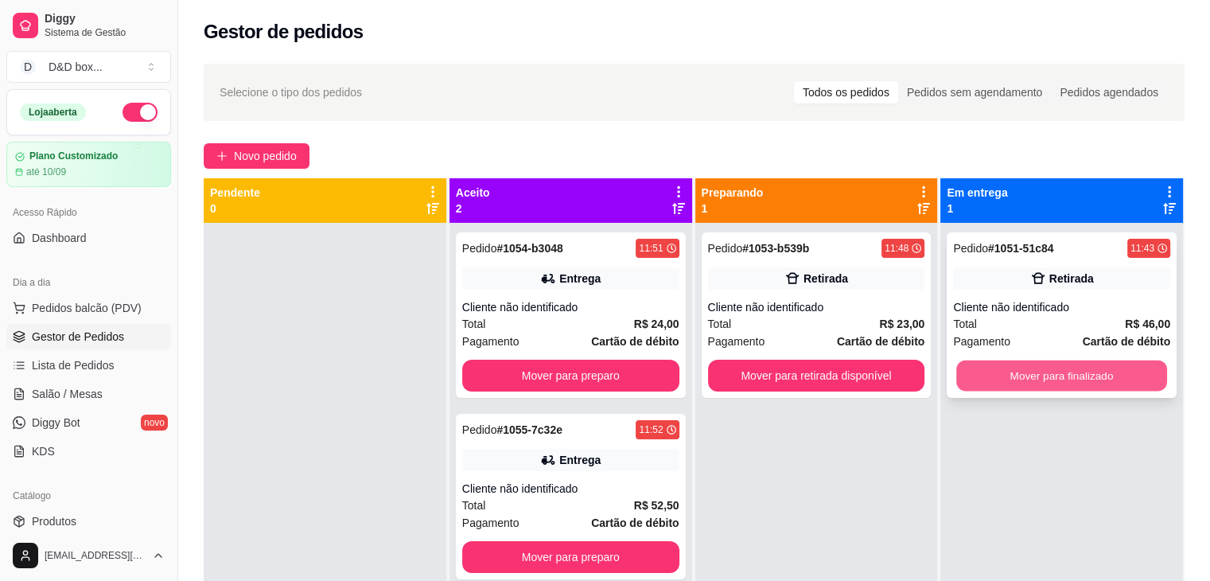
click at [1043, 369] on button "Mover para finalizado" at bounding box center [1062, 376] width 211 height 31
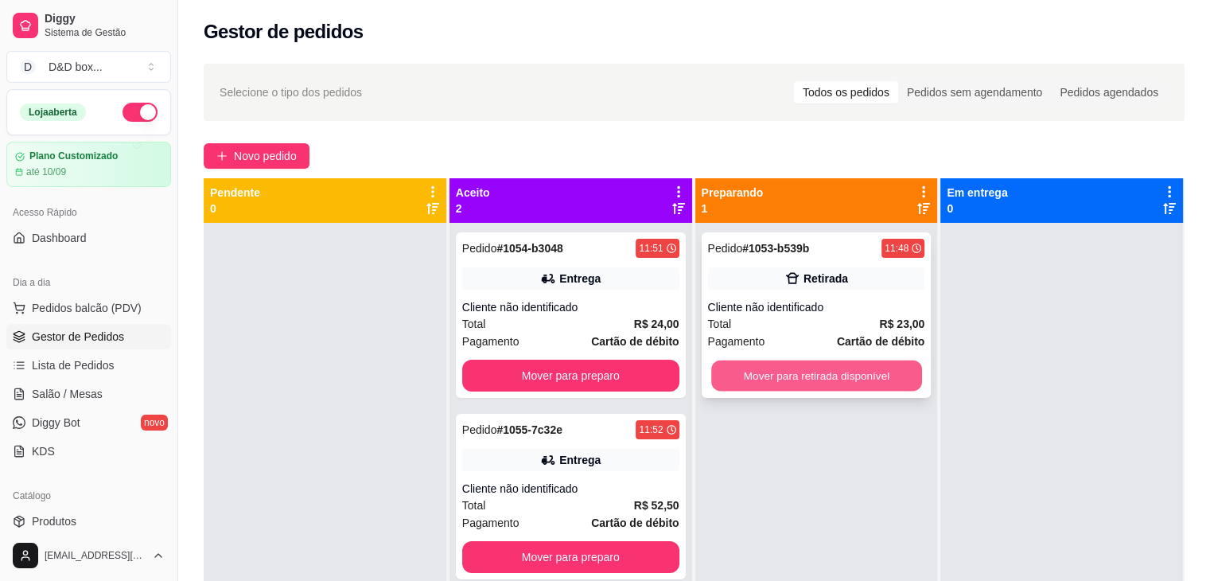
click at [892, 378] on button "Mover para retirada disponível" at bounding box center [816, 376] width 211 height 31
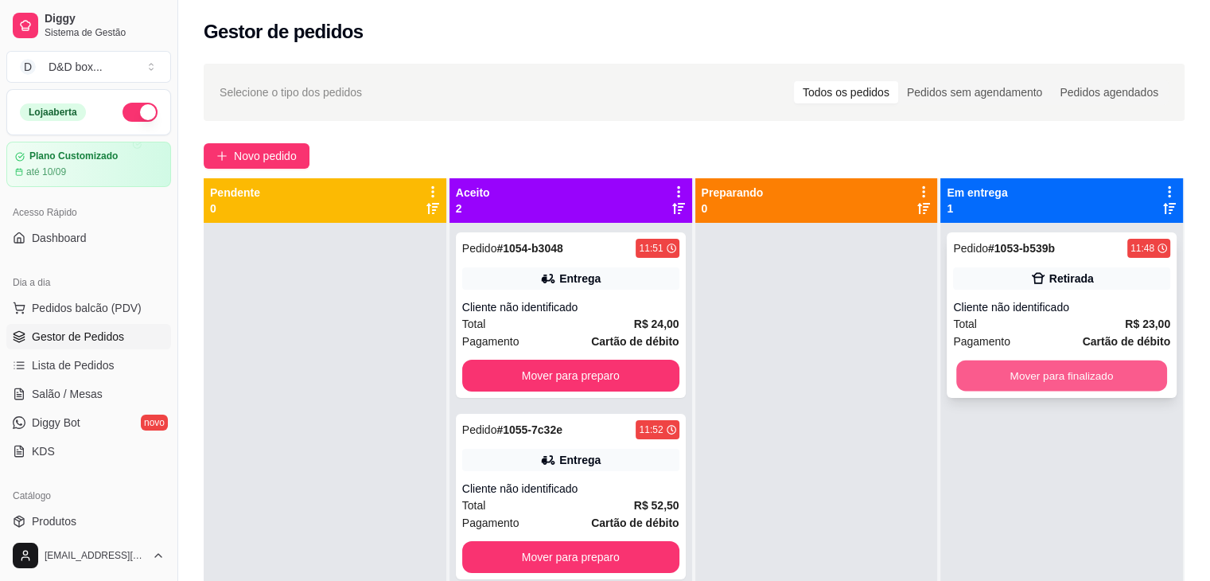
click at [990, 368] on button "Mover para finalizado" at bounding box center [1062, 376] width 211 height 31
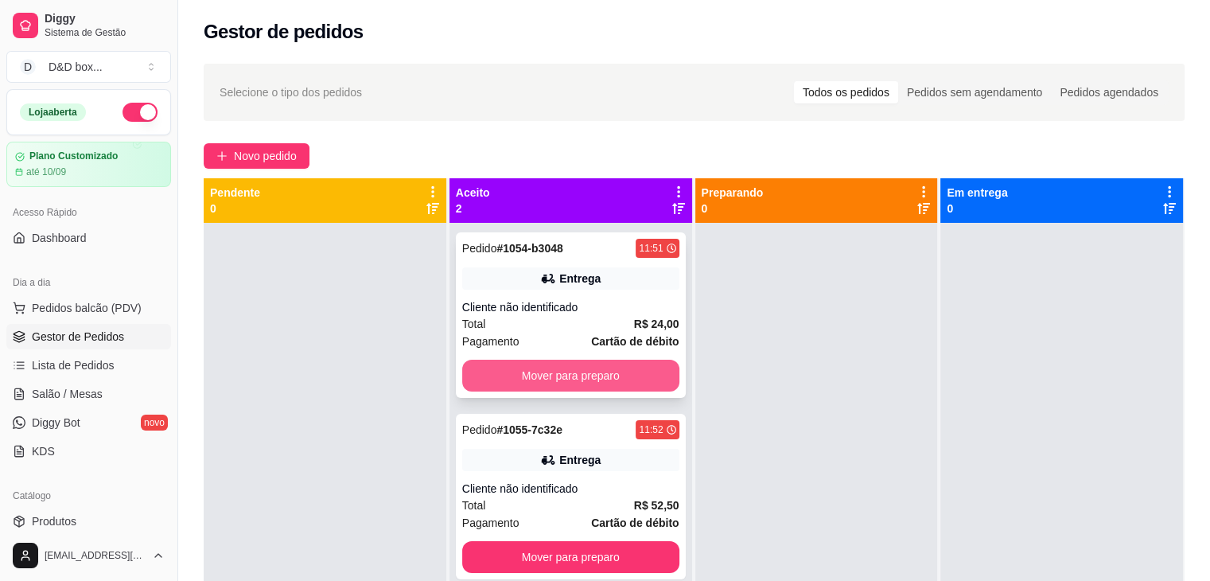
click at [540, 380] on button "Mover para preparo" at bounding box center [570, 376] width 217 height 32
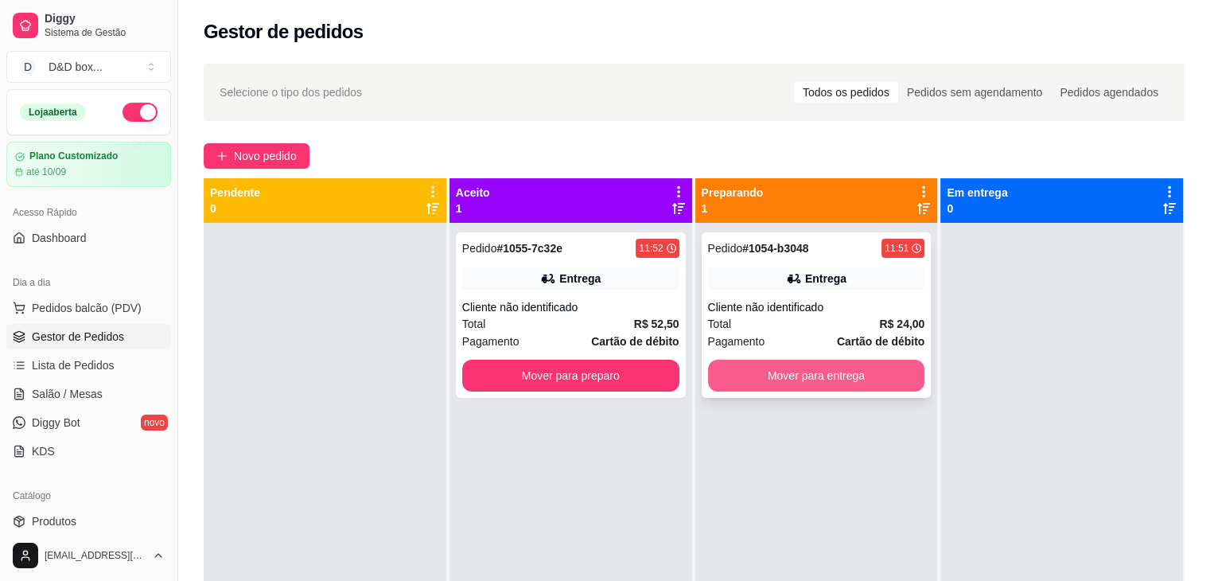
click at [879, 371] on button "Mover para entrega" at bounding box center [816, 376] width 217 height 32
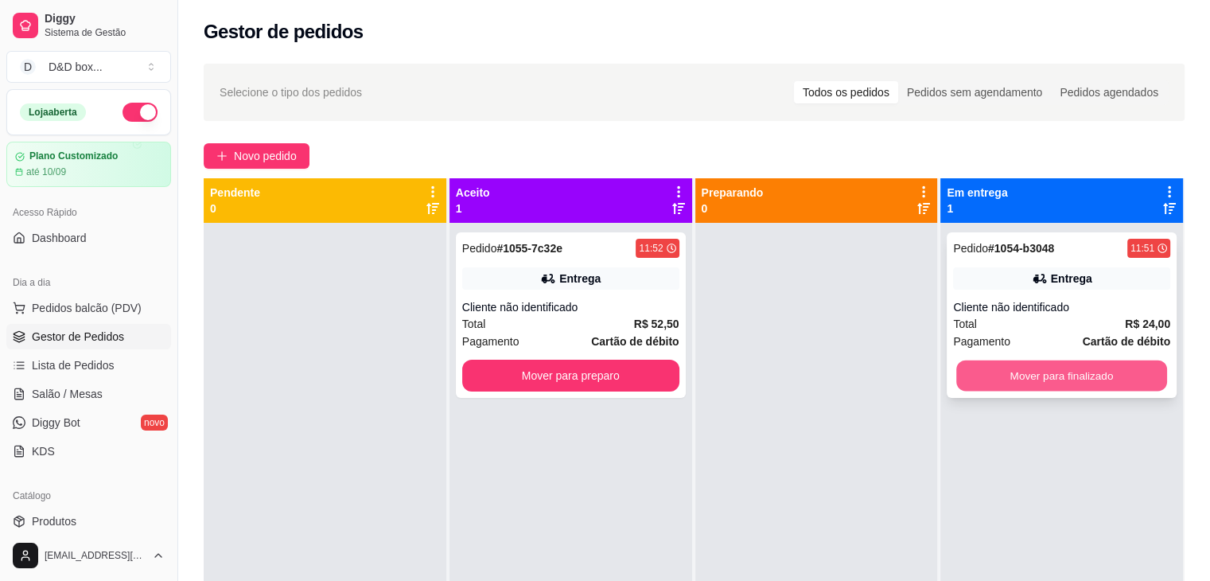
click at [988, 368] on button "Mover para finalizado" at bounding box center [1062, 376] width 211 height 31
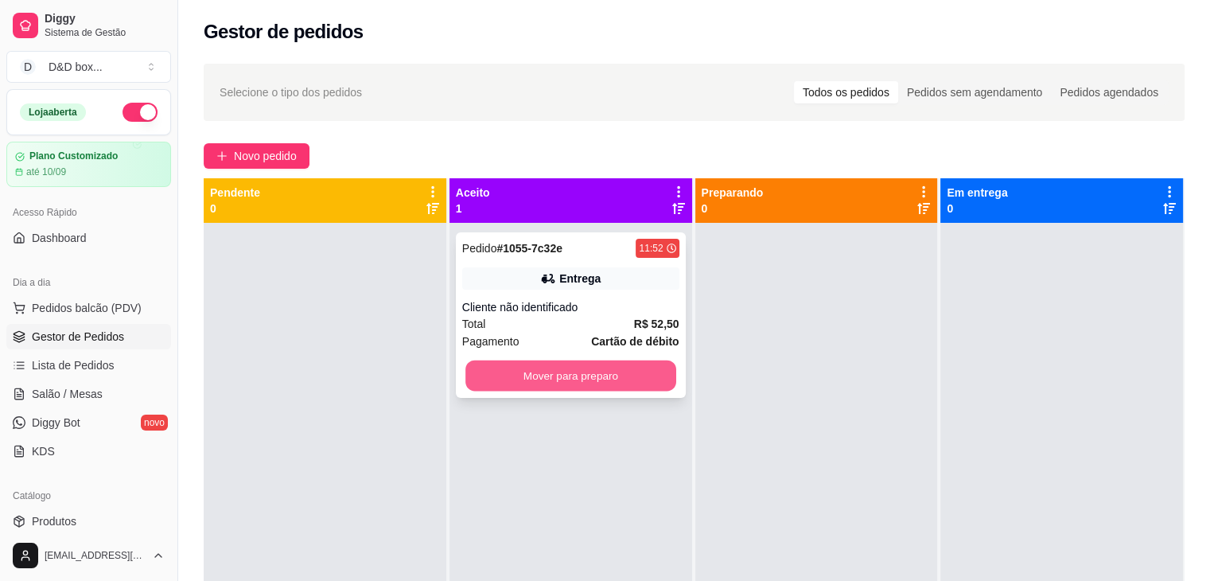
click at [627, 379] on button "Mover para preparo" at bounding box center [571, 376] width 211 height 31
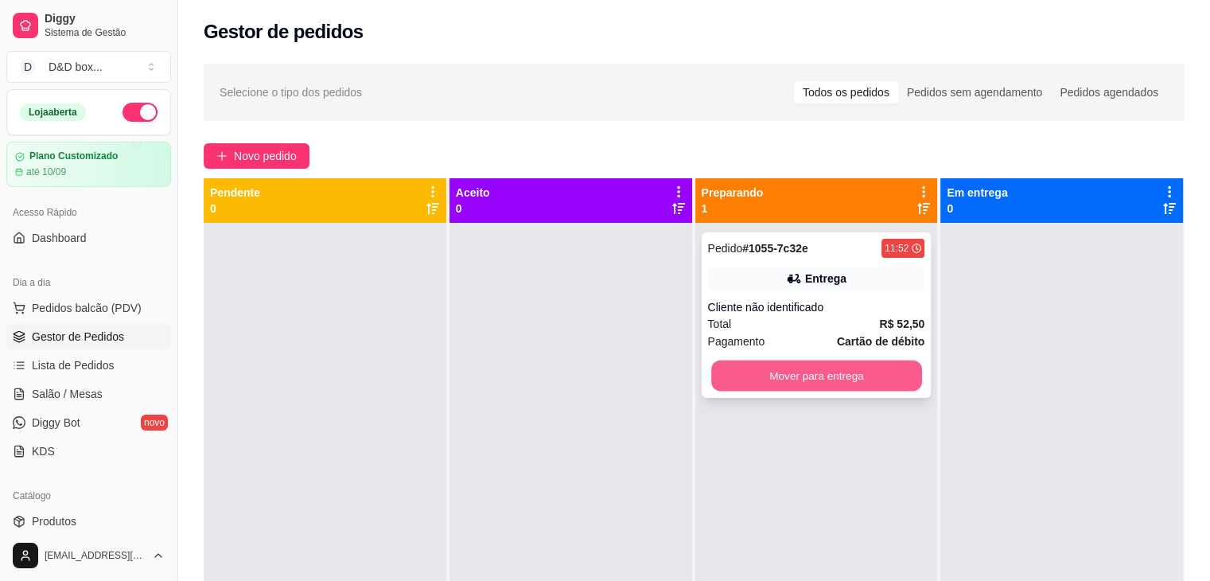
click at [840, 372] on button "Mover para entrega" at bounding box center [816, 376] width 211 height 31
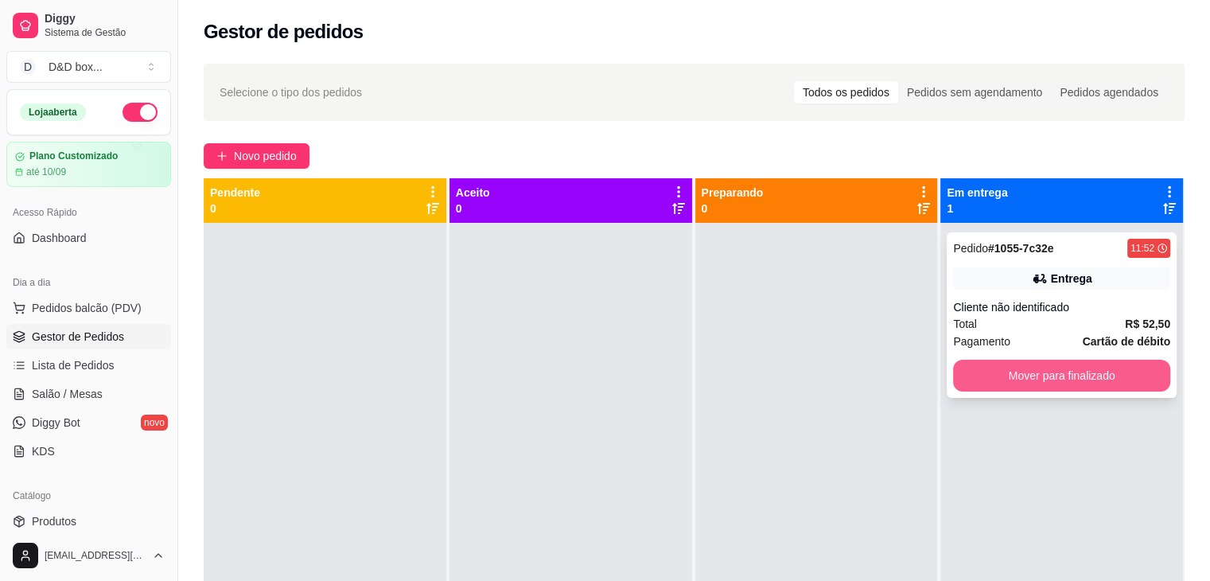
click at [981, 369] on button "Mover para finalizado" at bounding box center [1061, 376] width 217 height 32
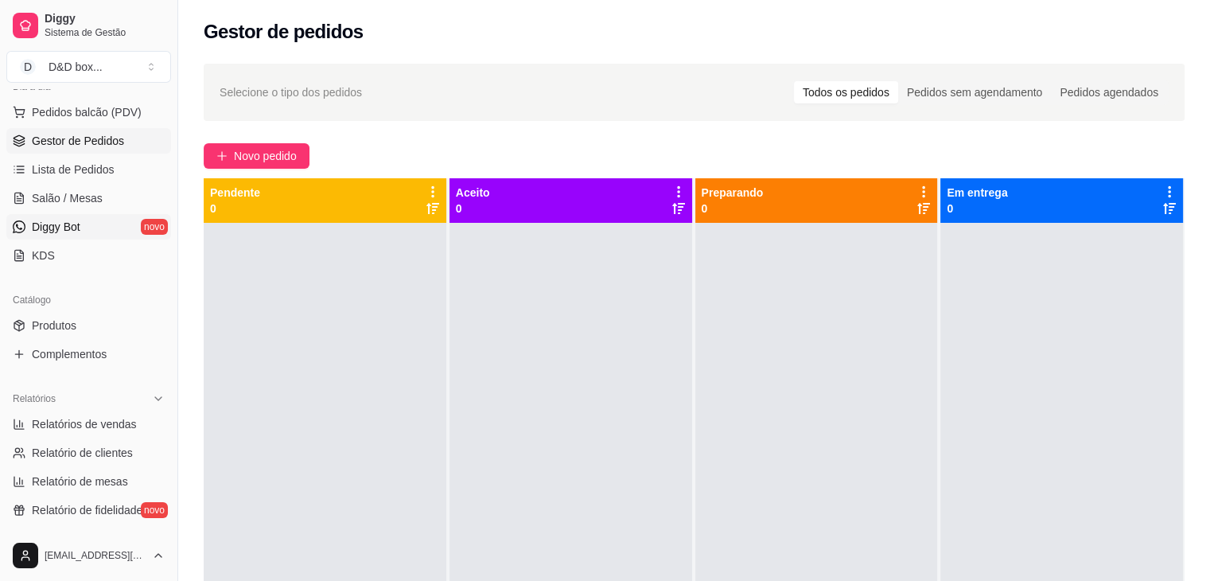
scroll to position [239, 0]
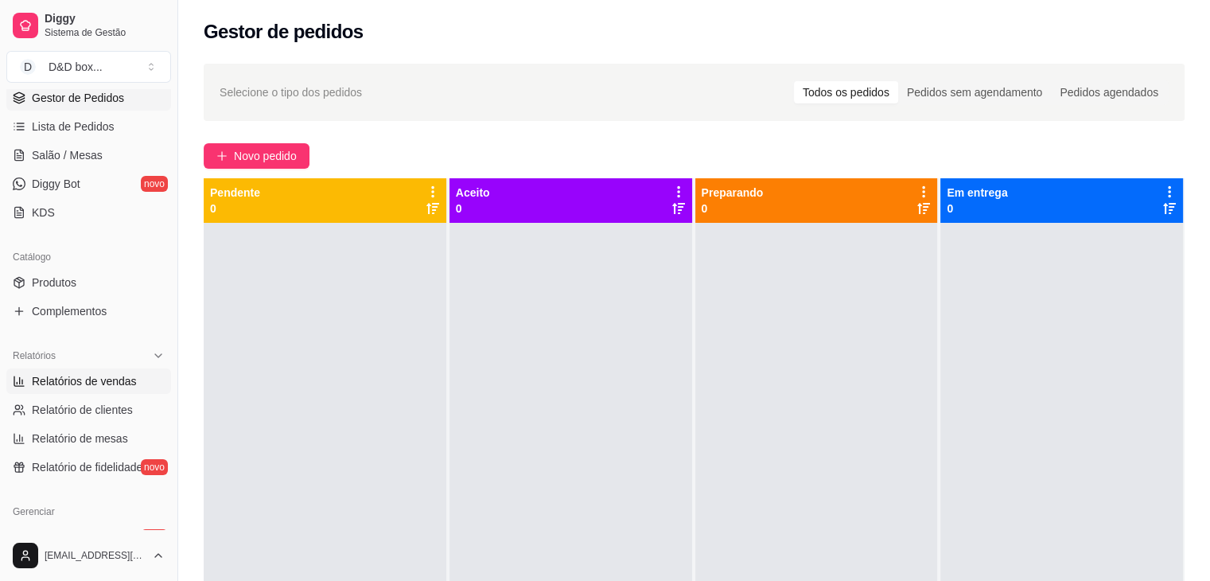
click at [107, 378] on span "Relatórios de vendas" at bounding box center [84, 381] width 105 height 16
select select "ALL"
select select "0"
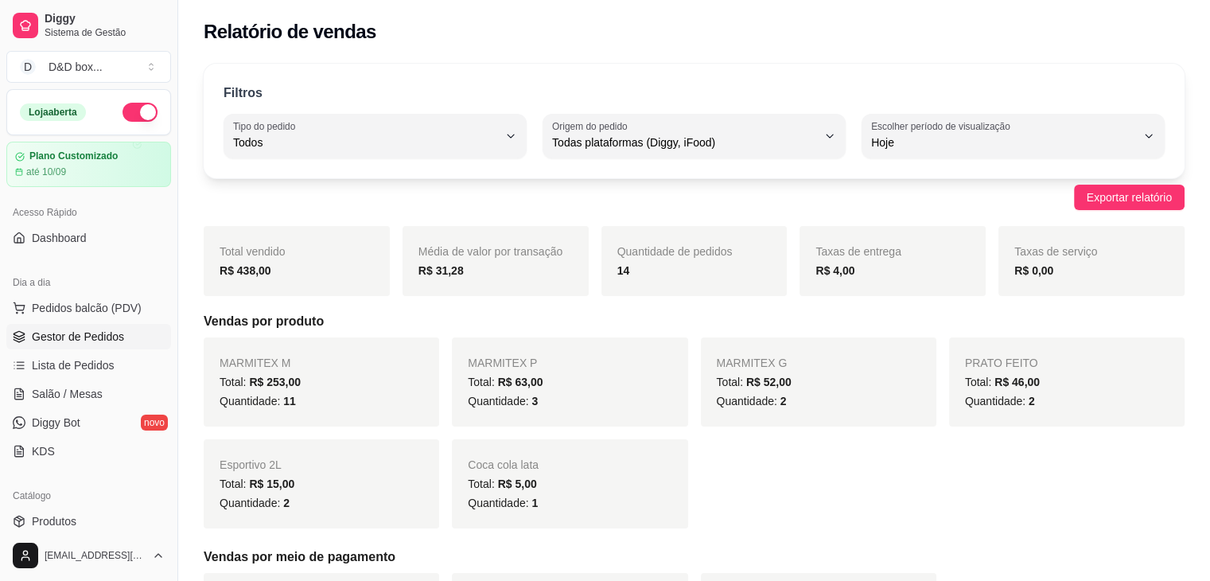
click at [95, 337] on span "Gestor de Pedidos" at bounding box center [78, 337] width 92 height 16
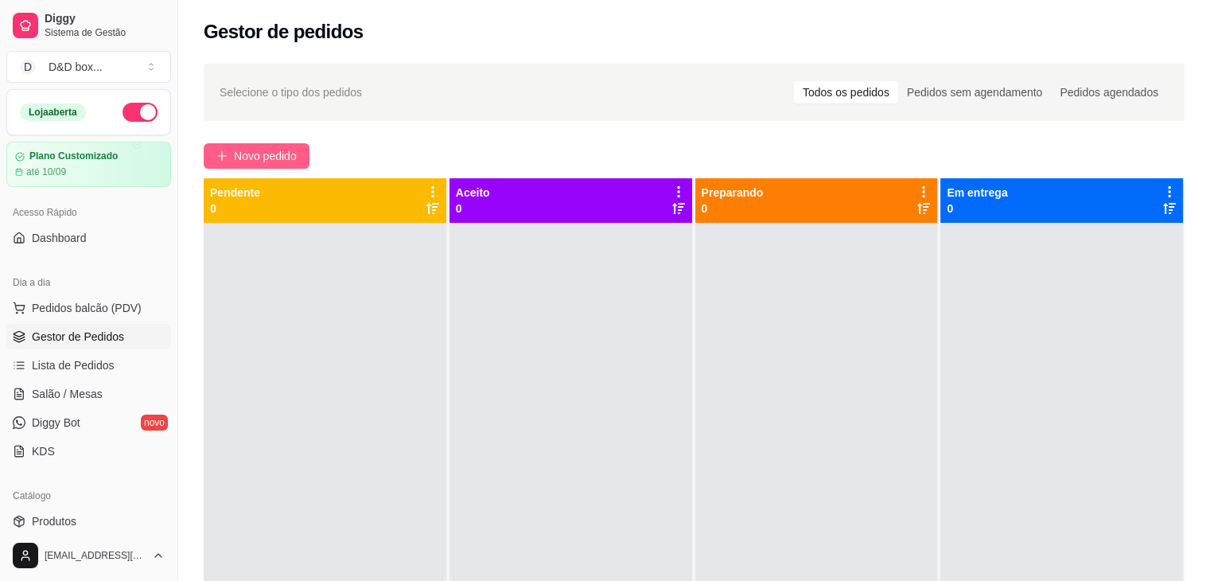
click at [294, 166] on button "Novo pedido" at bounding box center [257, 155] width 106 height 25
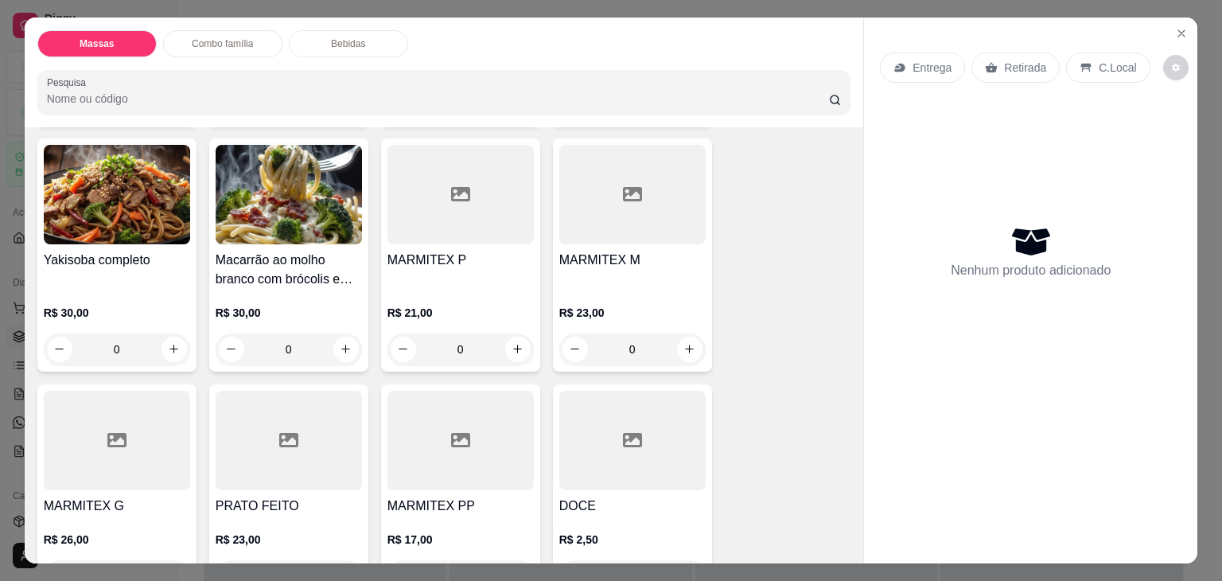
scroll to position [398, 0]
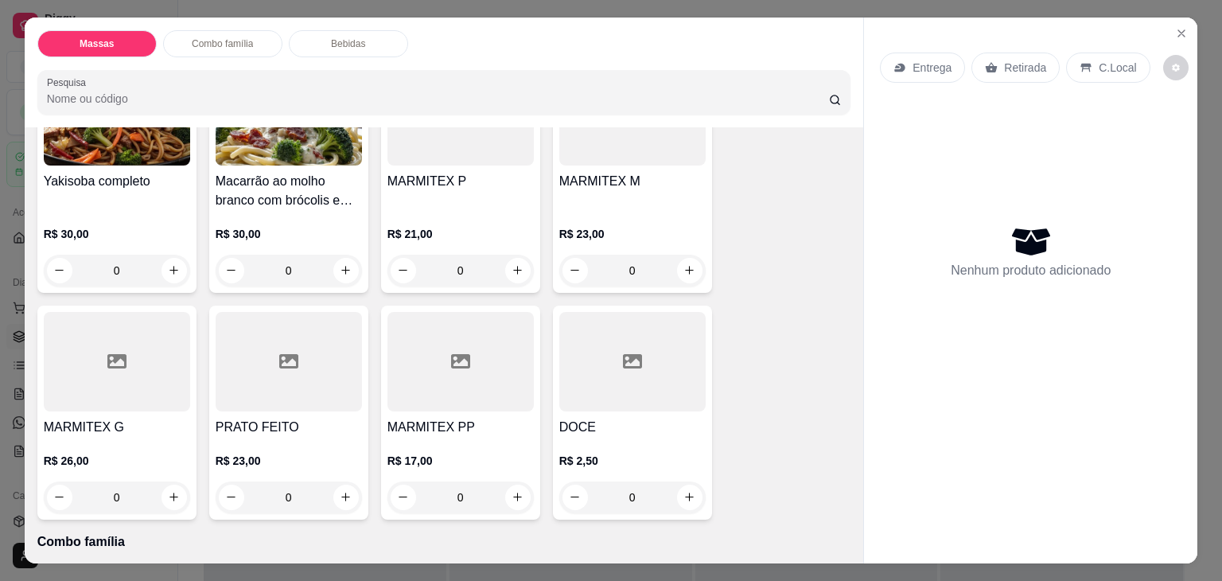
click at [454, 188] on div "MARMITEX P" at bounding box center [461, 191] width 146 height 38
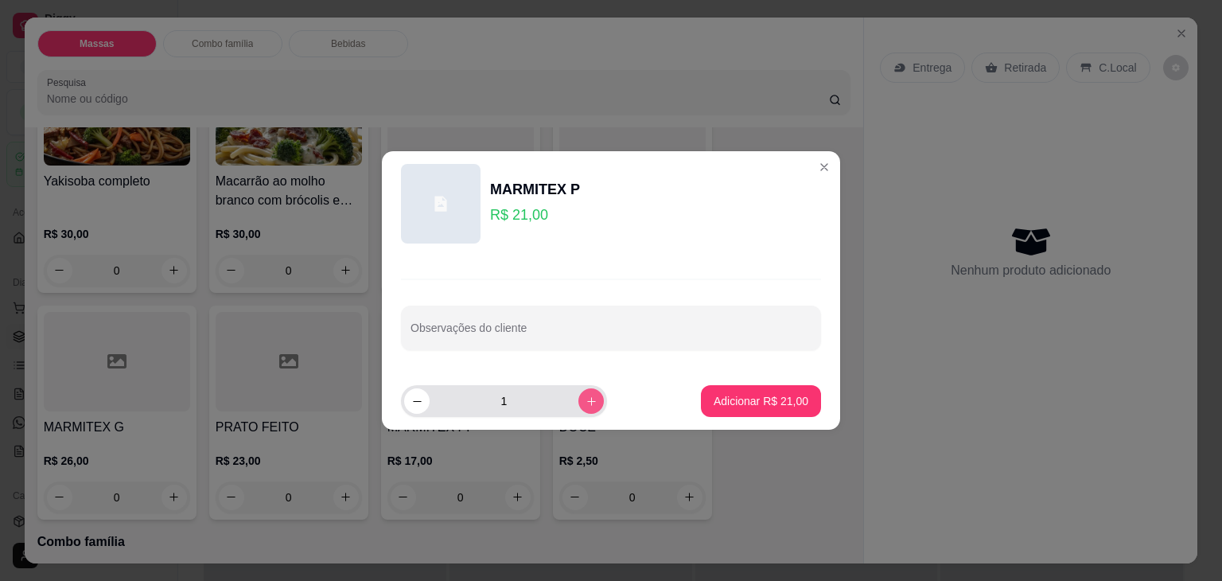
click at [586, 404] on icon "increase-product-quantity" at bounding box center [592, 402] width 12 height 12
type input "2"
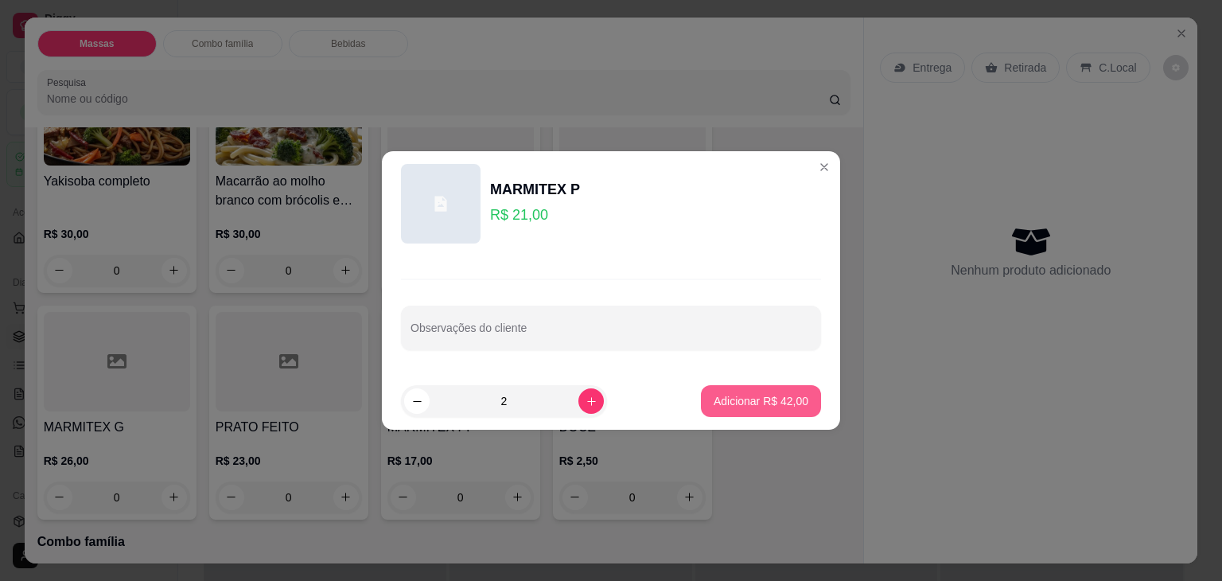
click at [701, 396] on button "Adicionar R$ 42,00" at bounding box center [761, 401] width 120 height 32
type input "2"
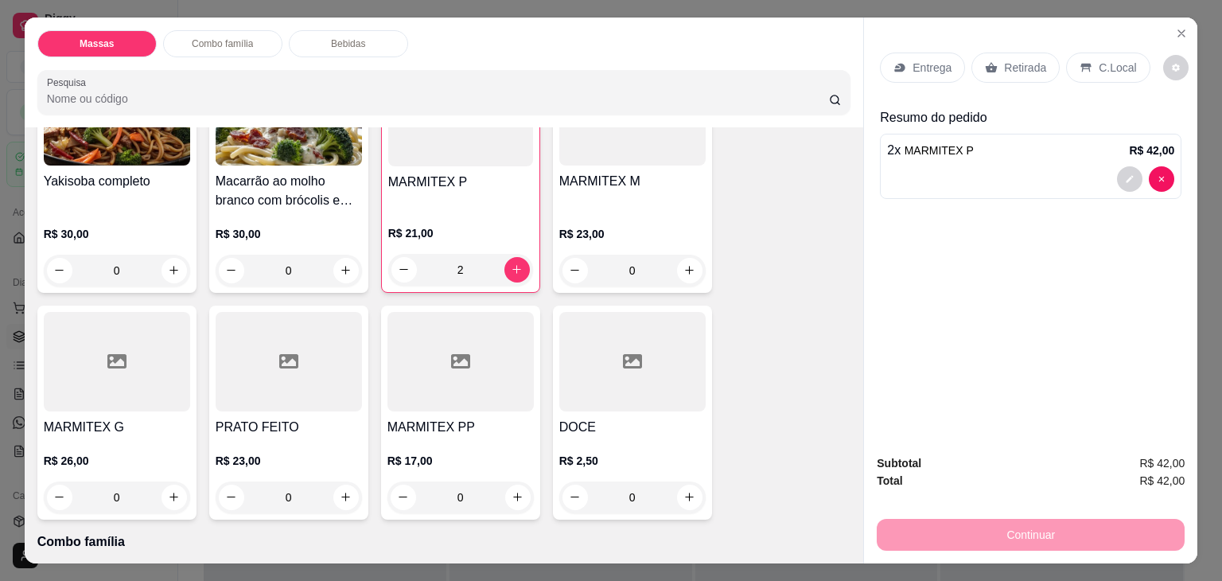
click at [926, 60] on p "Entrega" at bounding box center [932, 68] width 39 height 16
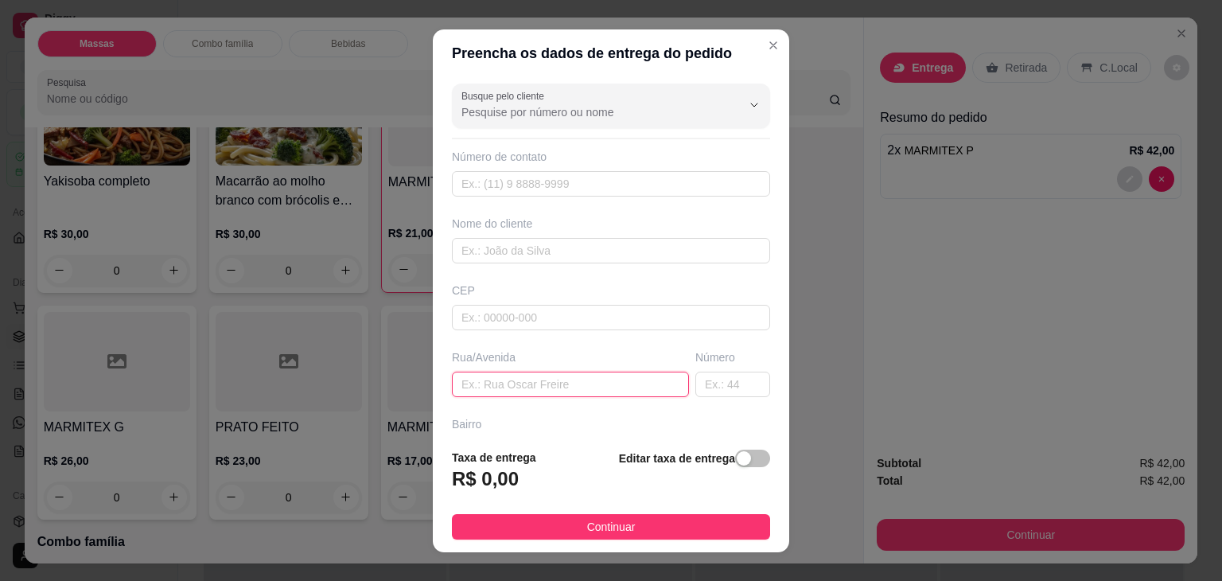
drag, startPoint x: 503, startPoint y: 386, endPoint x: 516, endPoint y: 350, distance: 38.0
click at [504, 383] on input "text" at bounding box center [570, 384] width 237 height 25
type input "[PERSON_NAME] DE SUZA N 249"
click at [737, 465] on div "button" at bounding box center [744, 458] width 14 height 14
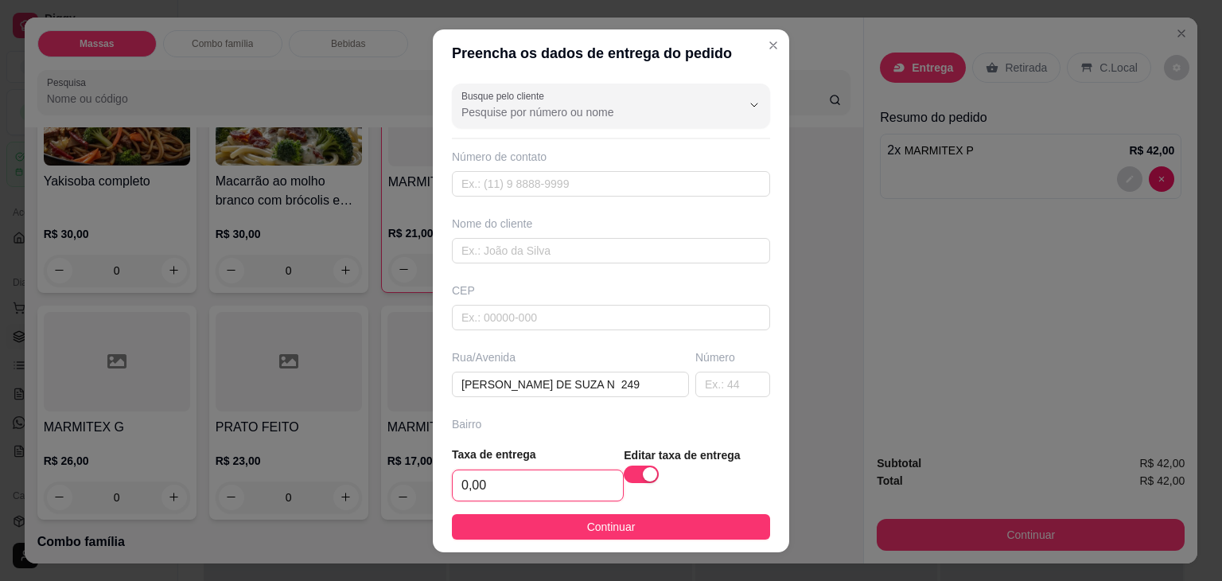
click at [563, 490] on input "0,00" at bounding box center [538, 485] width 170 height 30
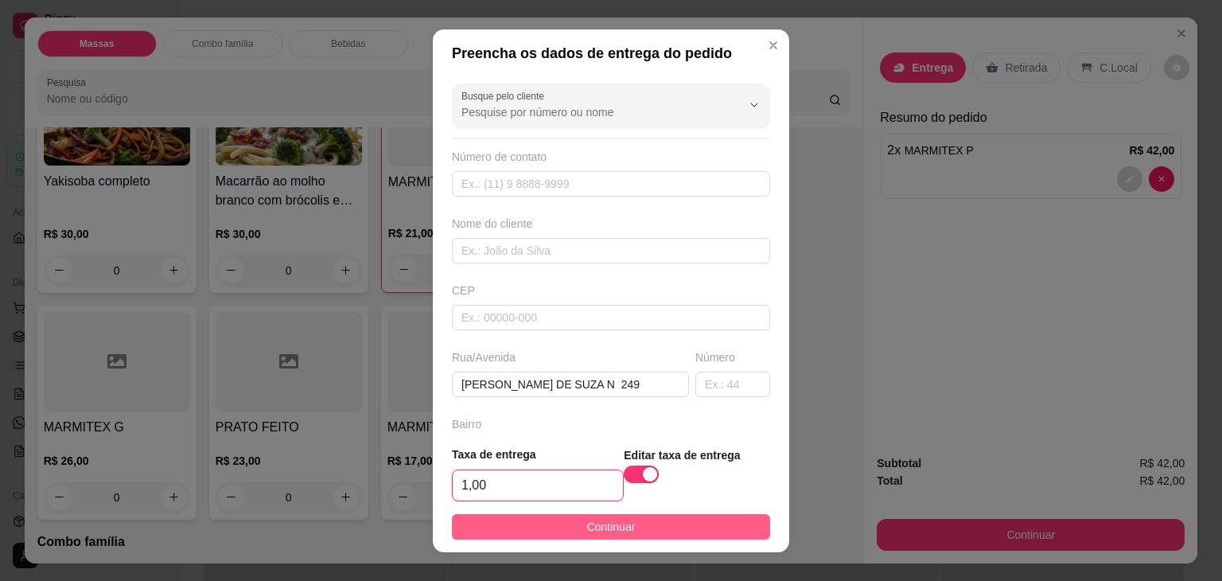
type input "1,00"
click at [587, 518] on span "Continuar" at bounding box center [611, 527] width 49 height 18
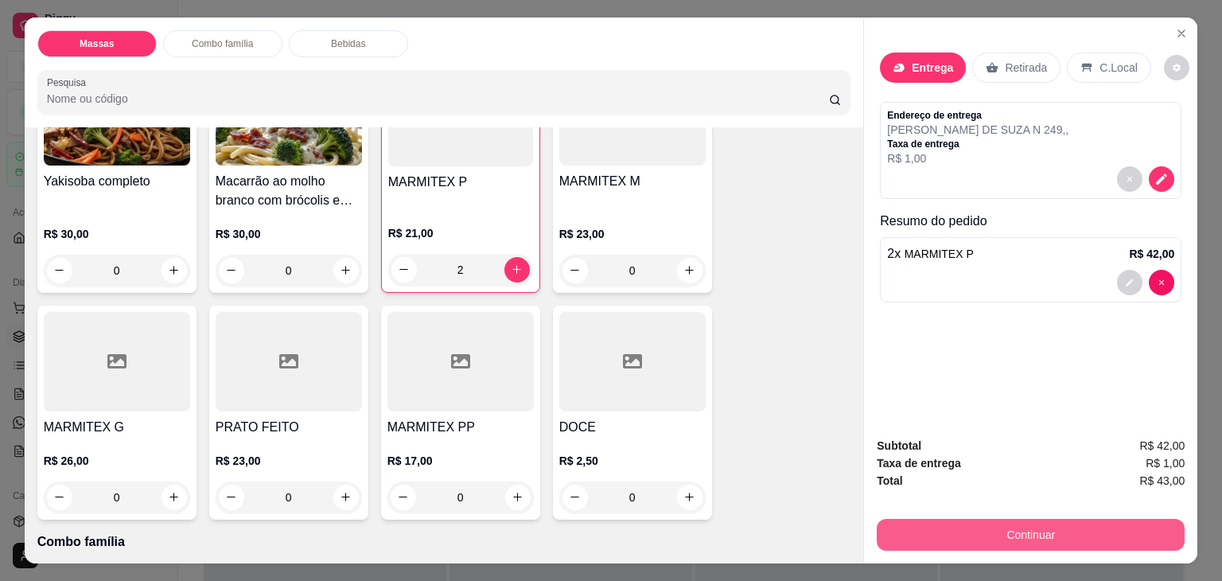
click at [1097, 520] on button "Continuar" at bounding box center [1031, 535] width 308 height 32
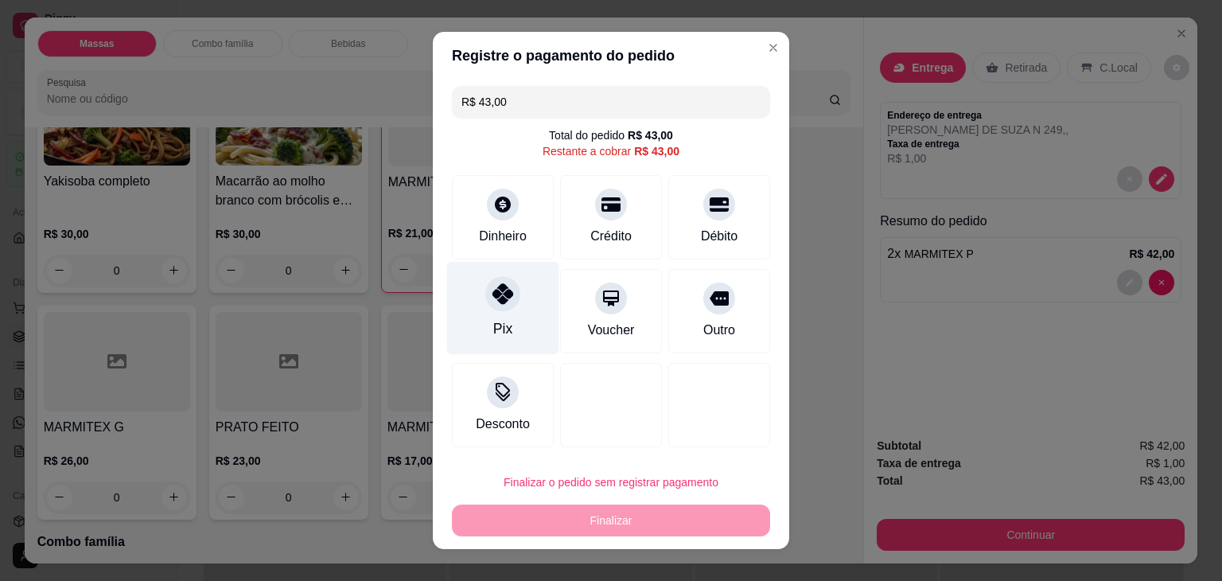
click at [503, 326] on div "Pix" at bounding box center [502, 328] width 19 height 21
type input "R$ 0,00"
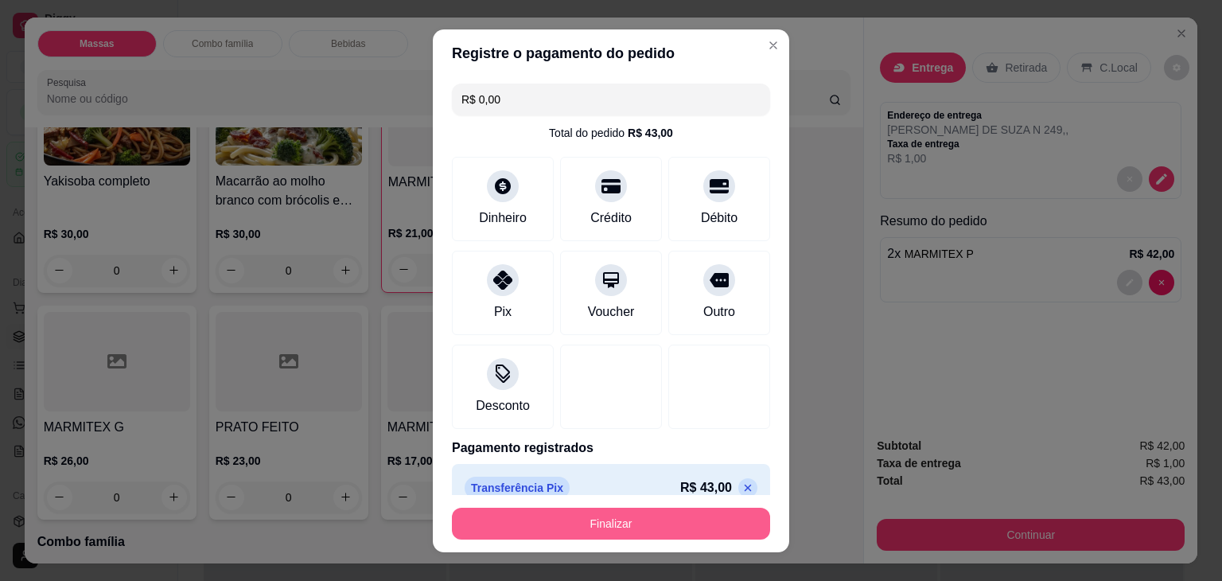
click at [632, 526] on button "Finalizar" at bounding box center [611, 524] width 318 height 32
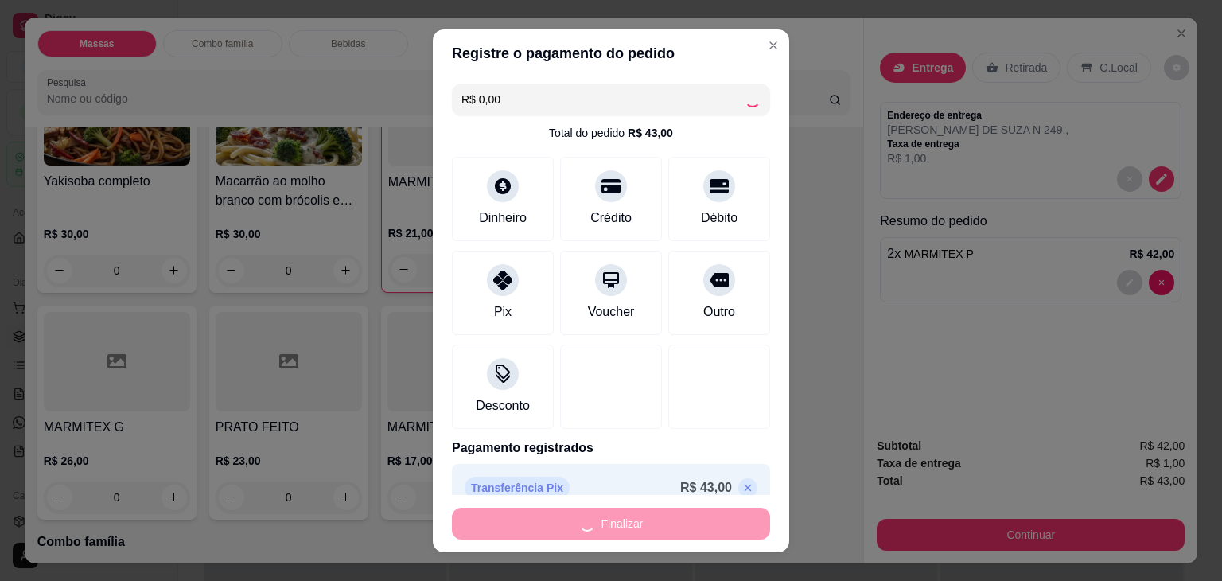
type input "0"
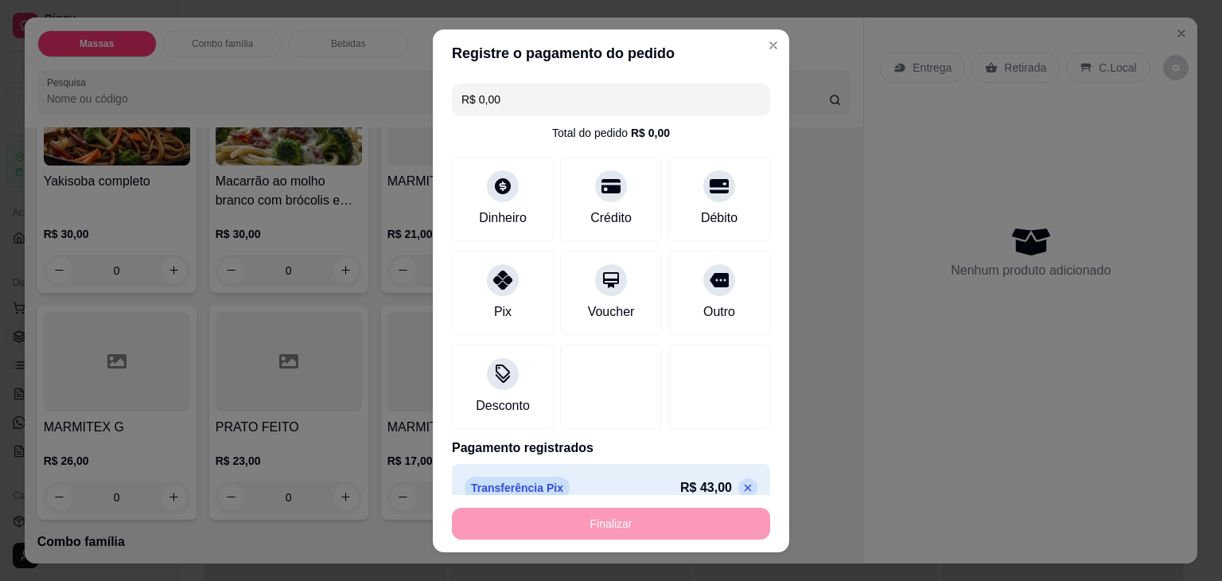
type input "-R$ 43,00"
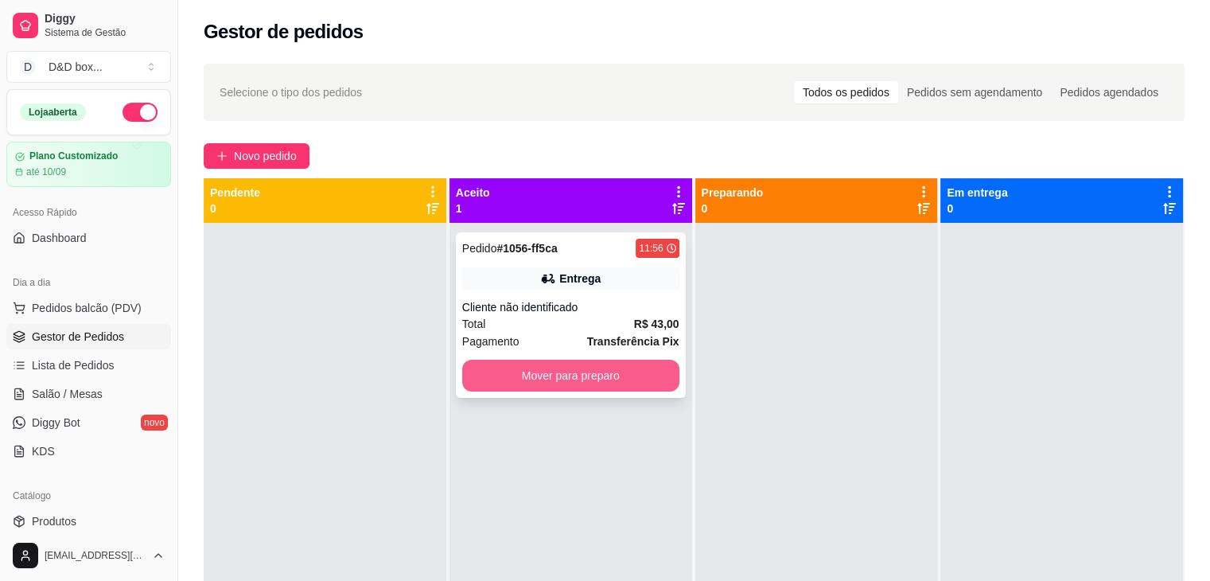
click at [525, 367] on button "Mover para preparo" at bounding box center [570, 376] width 217 height 32
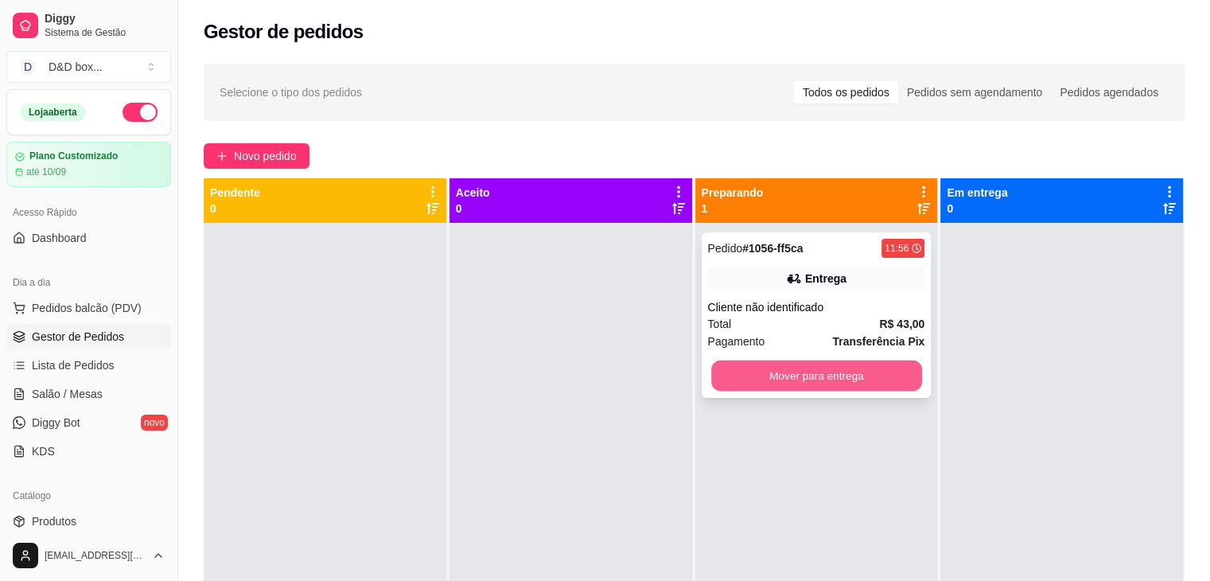
click at [731, 370] on button "Mover para entrega" at bounding box center [816, 376] width 211 height 31
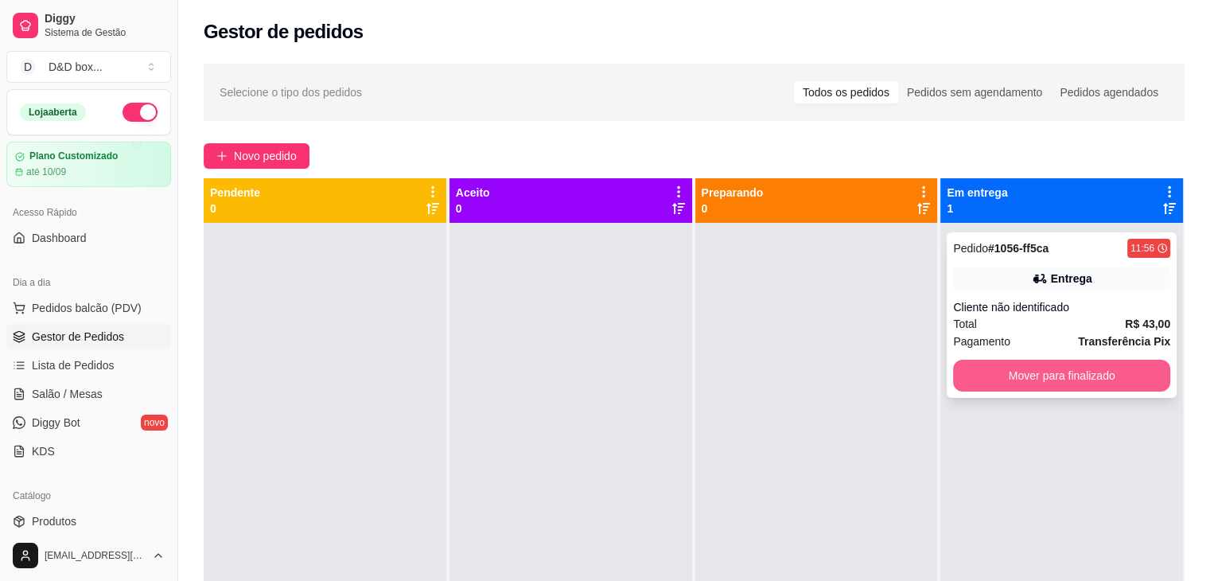
click at [992, 367] on button "Mover para finalizado" at bounding box center [1061, 376] width 217 height 32
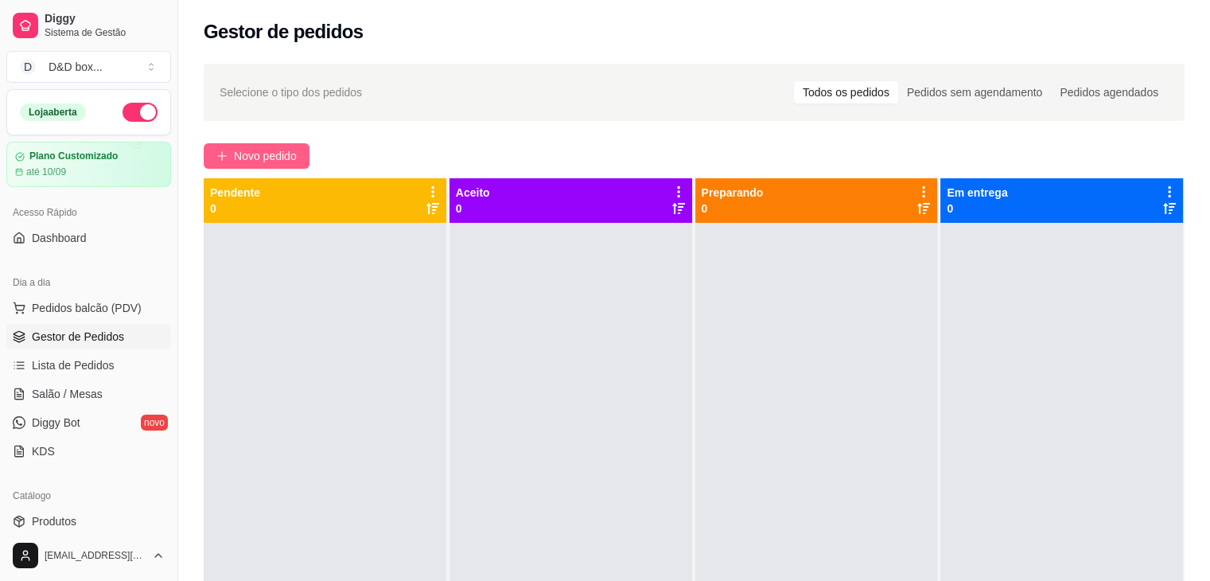
click at [267, 161] on span "Novo pedido" at bounding box center [265, 156] width 63 height 18
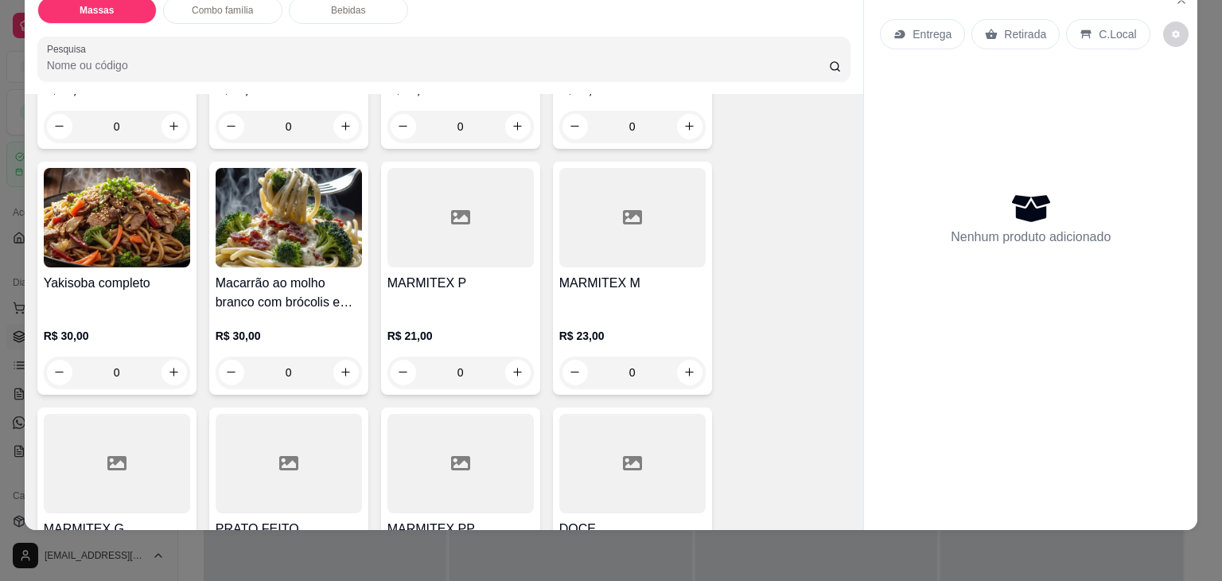
scroll to position [318, 0]
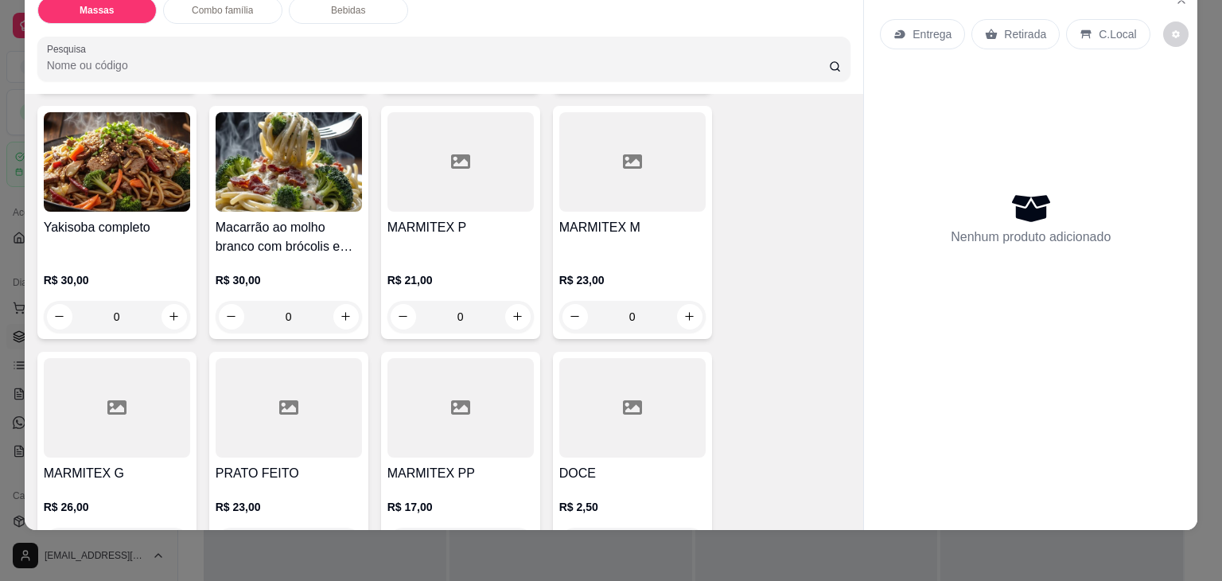
click at [482, 189] on div at bounding box center [461, 161] width 146 height 99
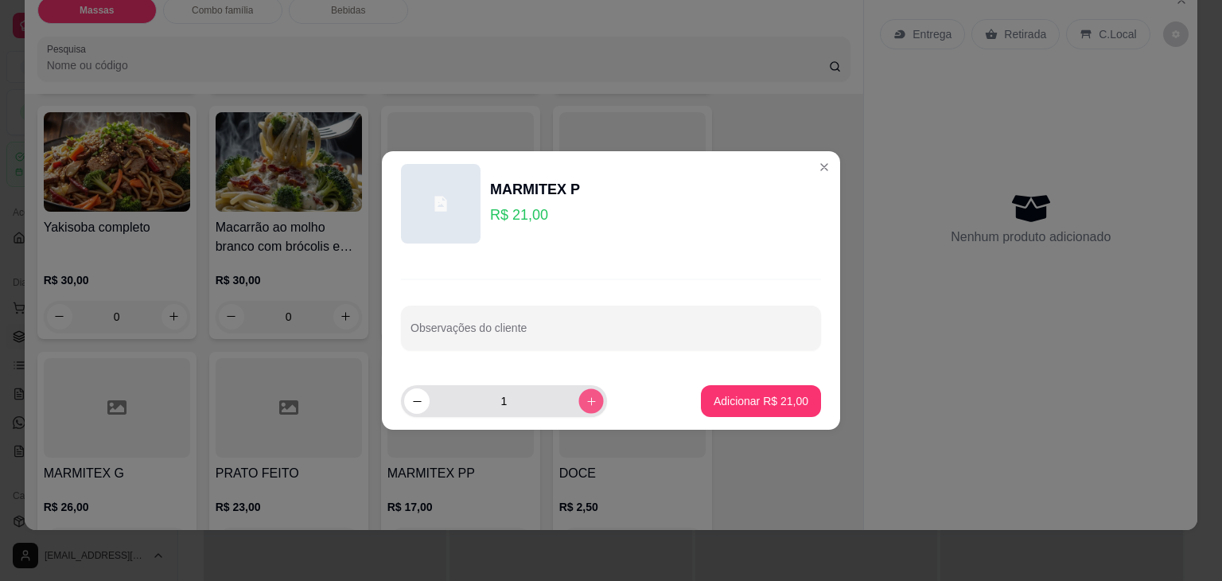
click at [586, 403] on icon "increase-product-quantity" at bounding box center [592, 402] width 12 height 12
type input "2"
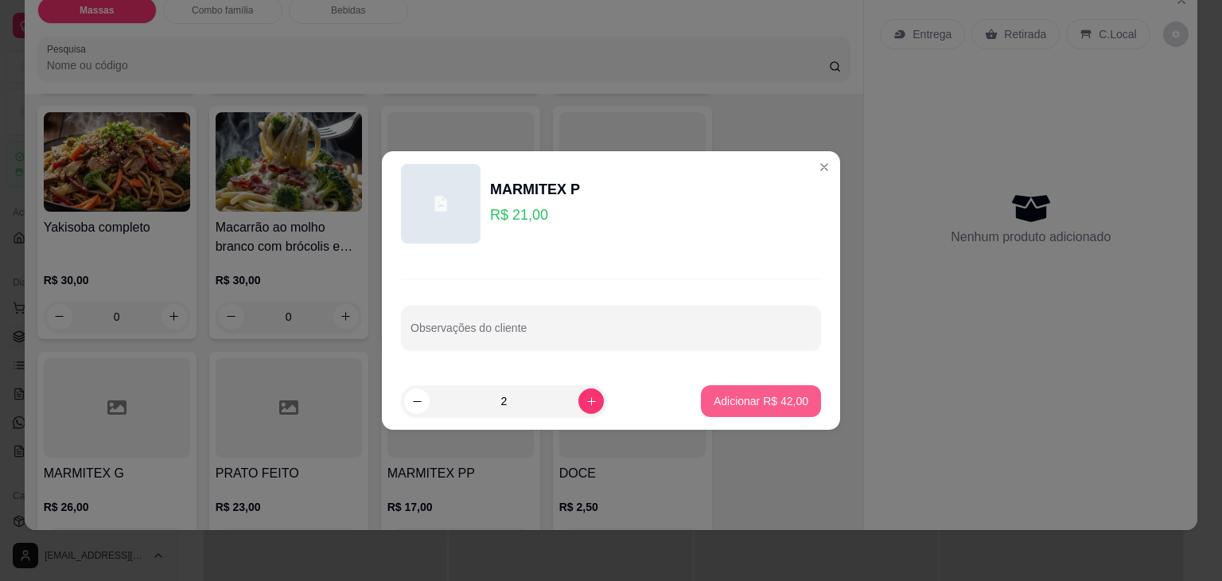
click at [754, 400] on p "Adicionar R$ 42,00" at bounding box center [761, 401] width 95 height 16
type input "2"
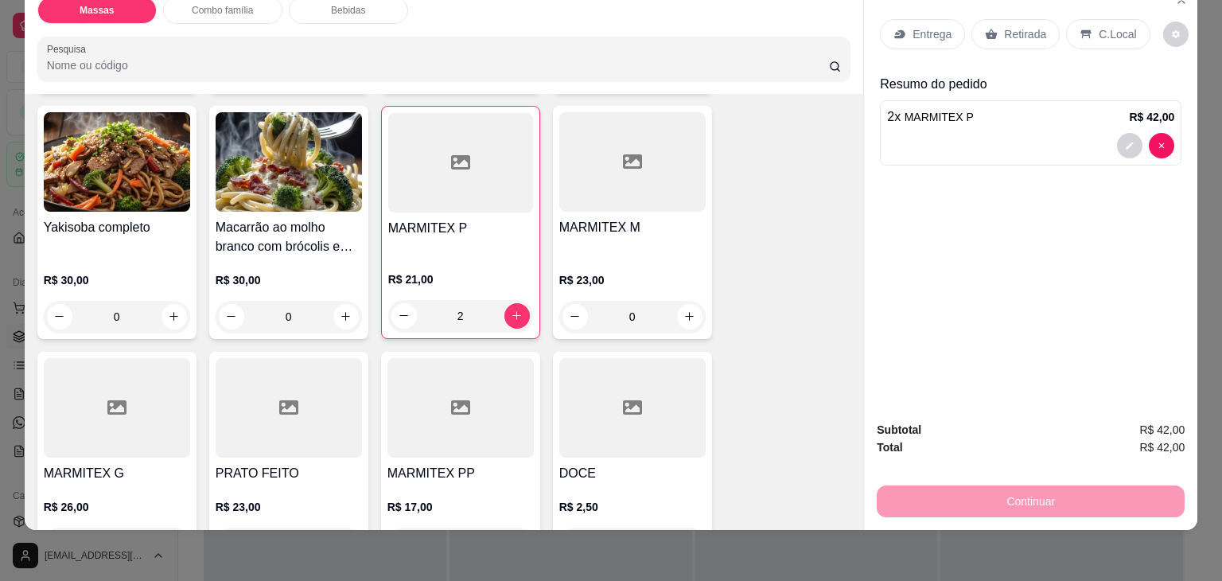
click at [1004, 26] on p "Retirada" at bounding box center [1025, 34] width 42 height 16
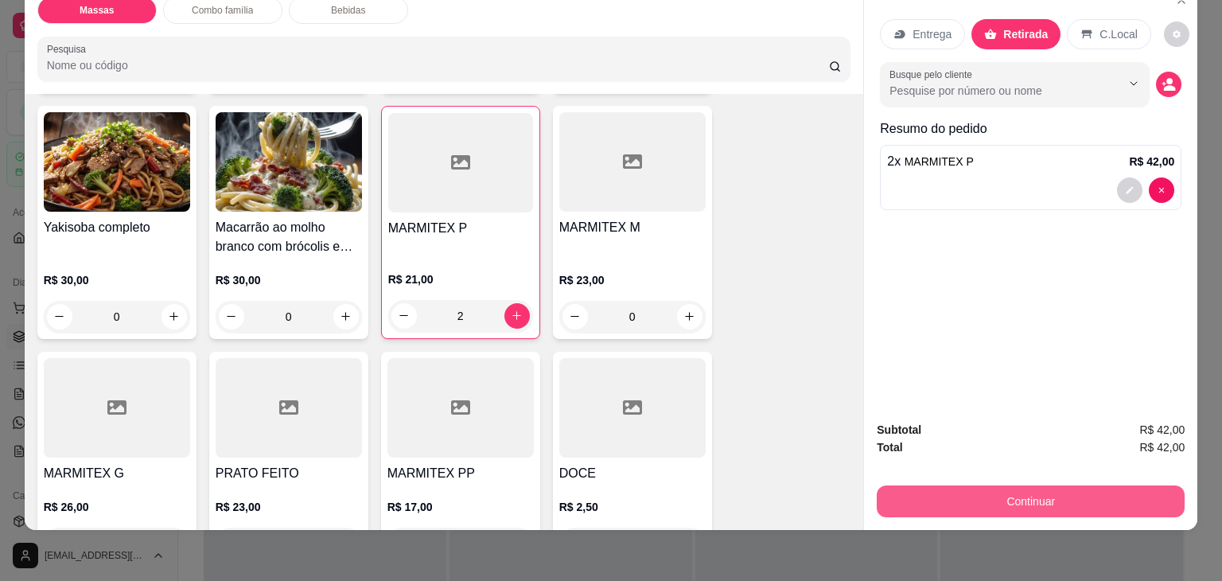
click at [936, 459] on div "Subtotal R$ 42,00 Total R$ 42,00 Continuar" at bounding box center [1031, 469] width 308 height 96
click at [907, 486] on button "Continuar" at bounding box center [1031, 501] width 298 height 31
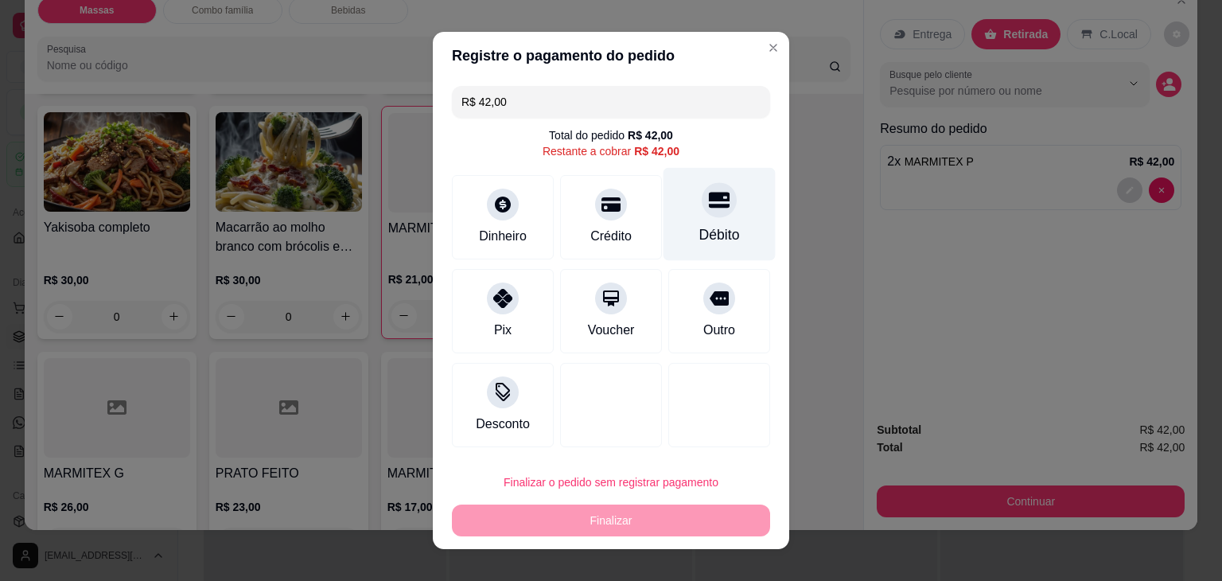
click at [691, 214] on div "Débito" at bounding box center [720, 214] width 112 height 93
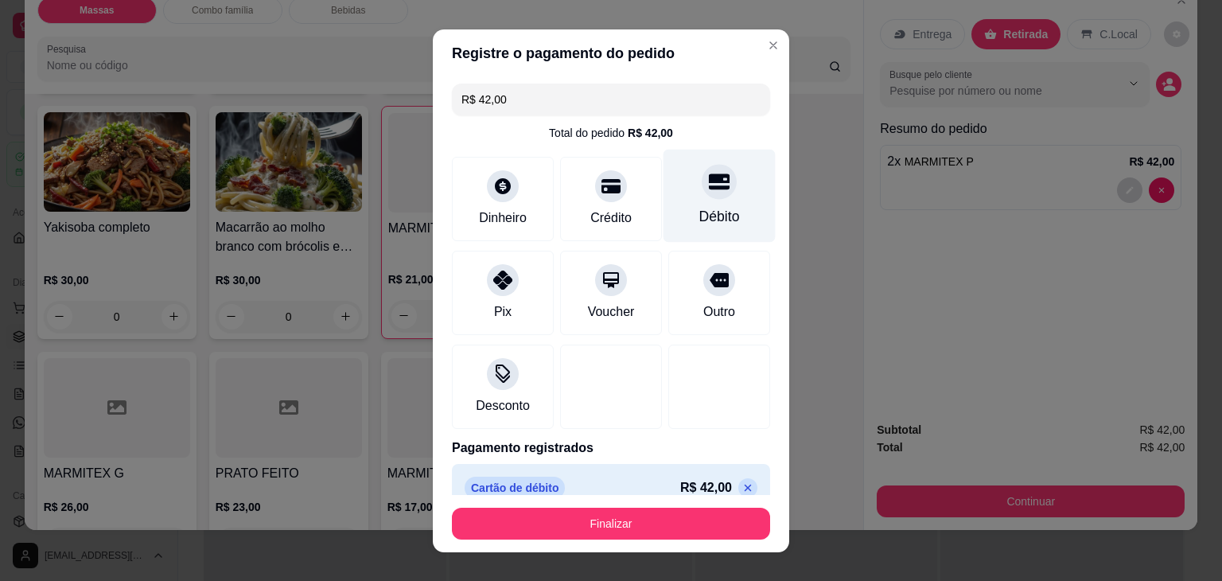
type input "R$ 0,00"
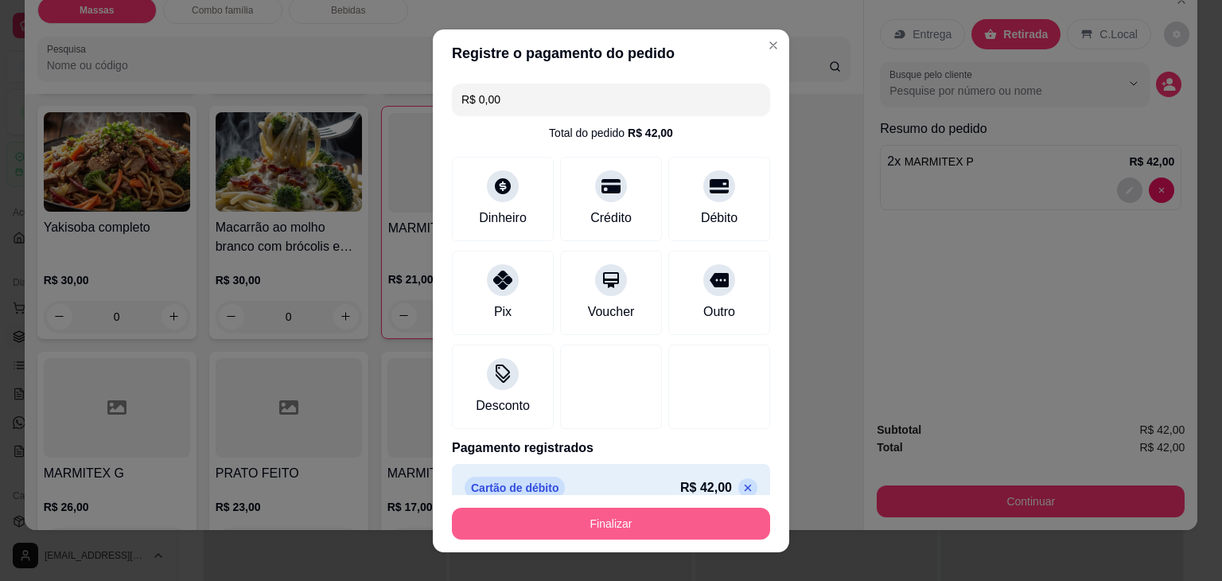
click at [697, 532] on button "Finalizar" at bounding box center [611, 524] width 318 height 32
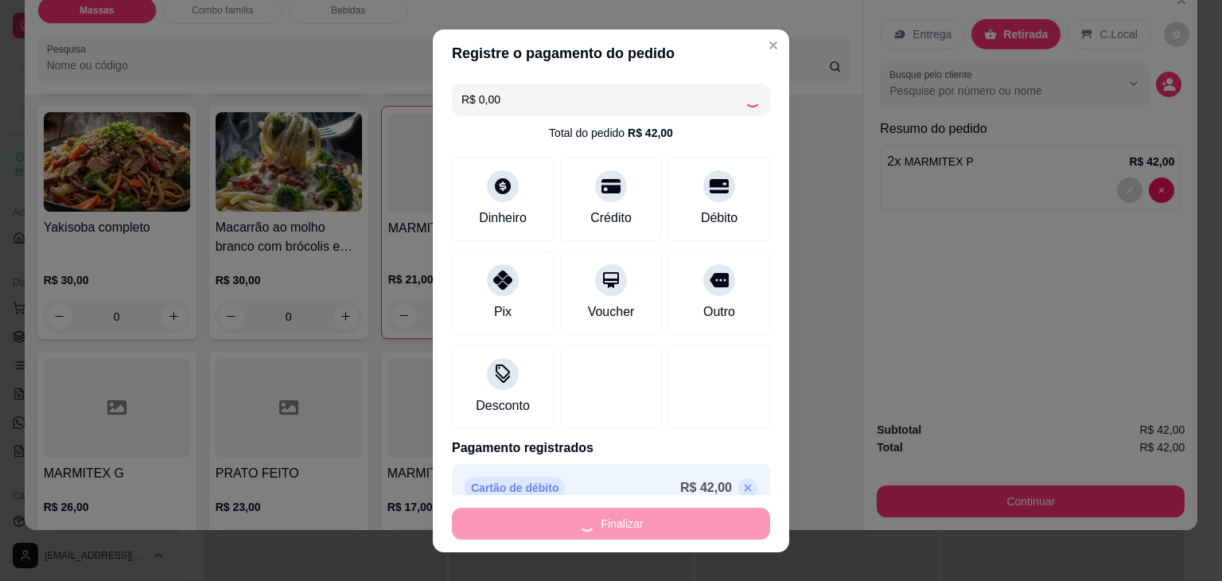
type input "0"
type input "-R$ 42,00"
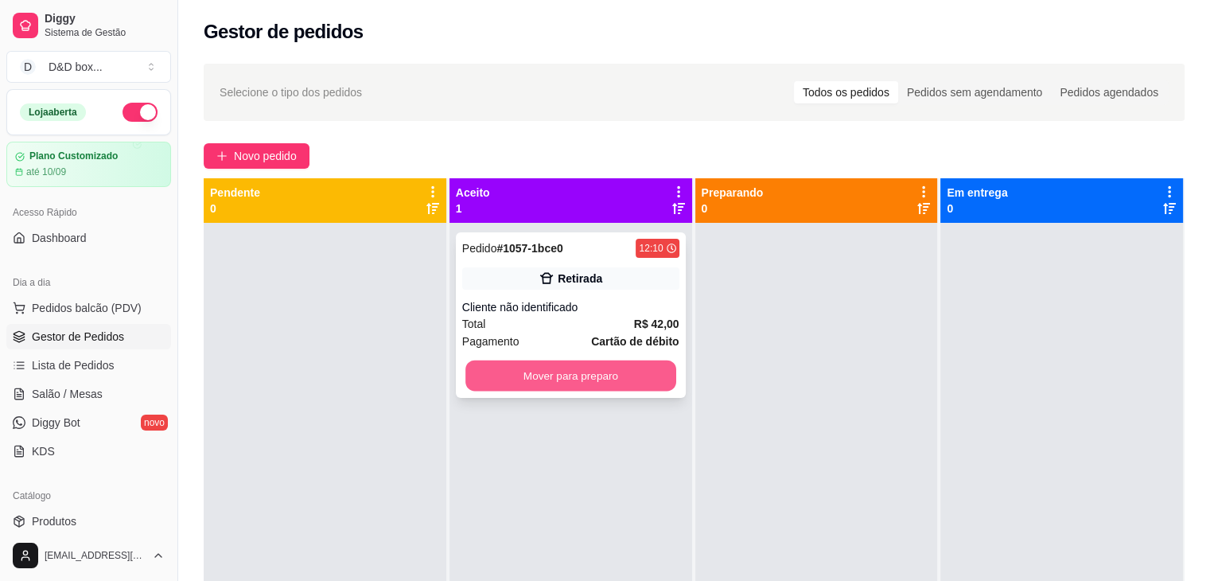
click at [500, 365] on button "Mover para preparo" at bounding box center [571, 376] width 211 height 31
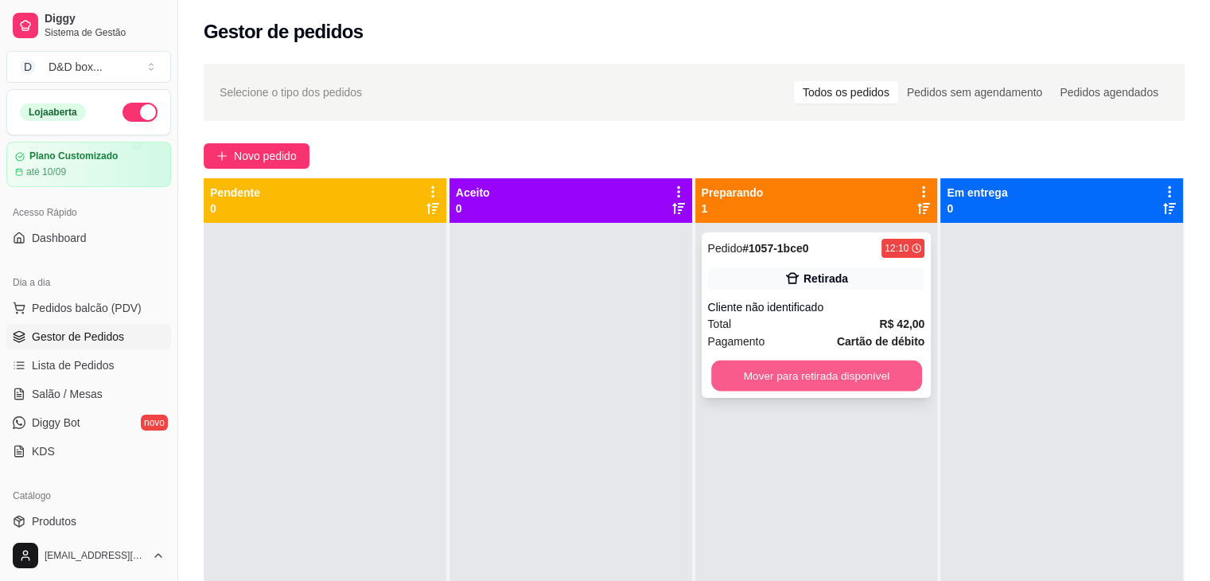
click at [750, 377] on button "Mover para retirada disponível" at bounding box center [816, 376] width 211 height 31
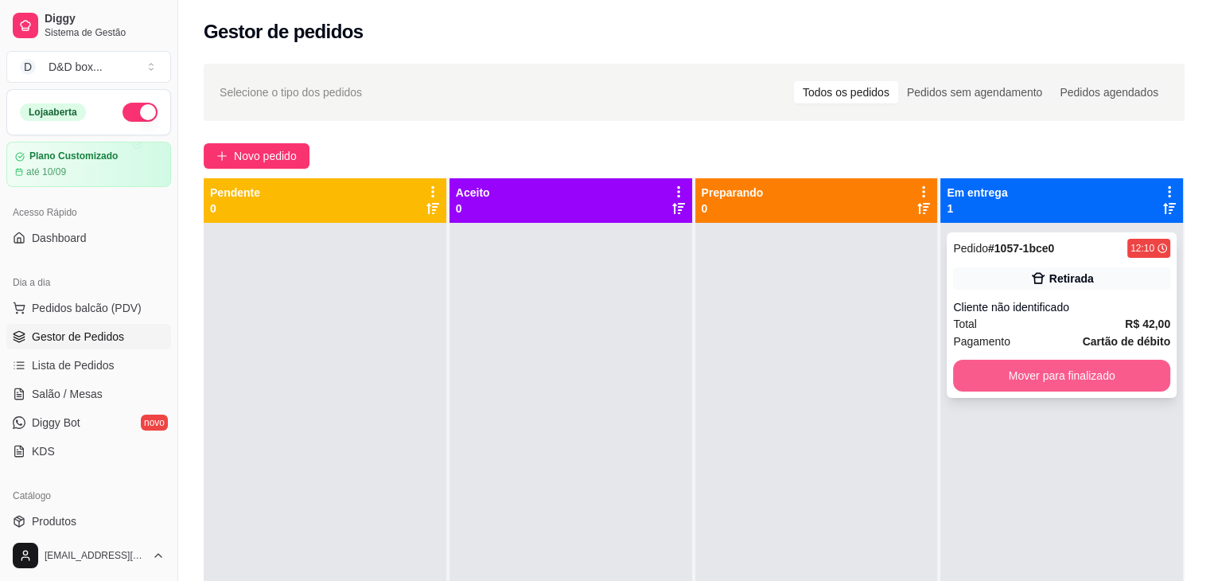
click at [979, 370] on button "Mover para finalizado" at bounding box center [1061, 376] width 217 height 32
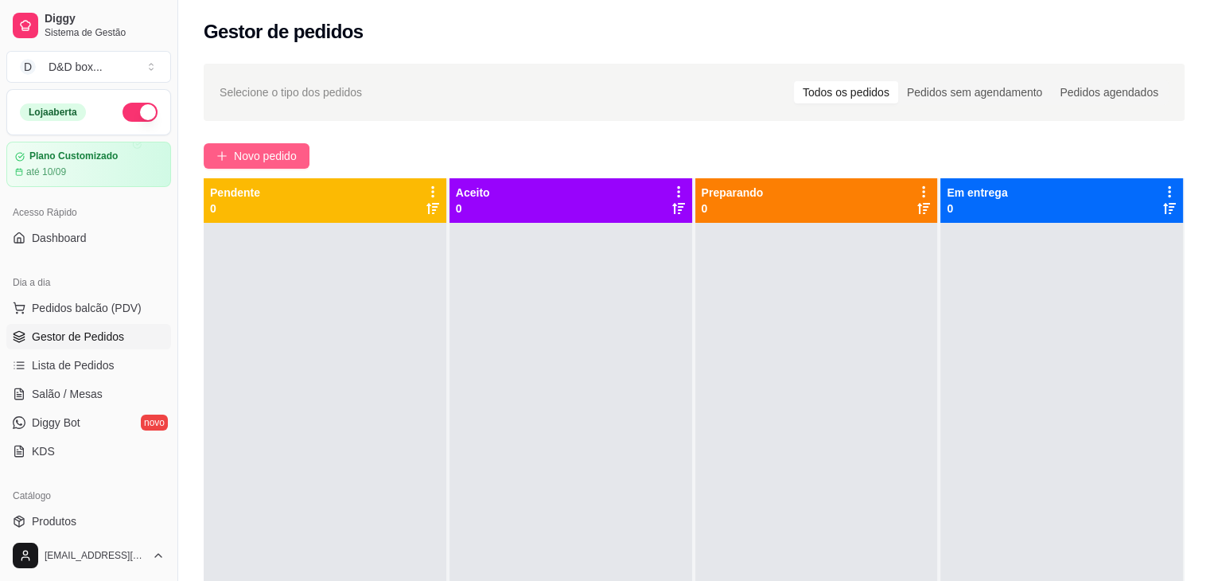
click at [261, 150] on span "Novo pedido" at bounding box center [265, 156] width 63 height 18
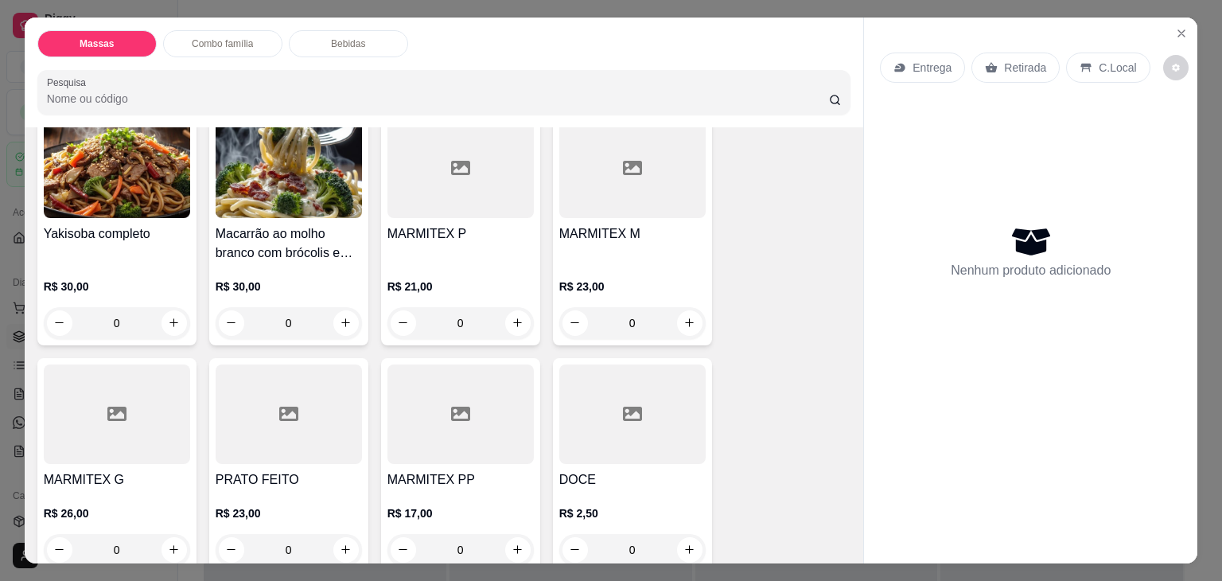
scroll to position [318, 0]
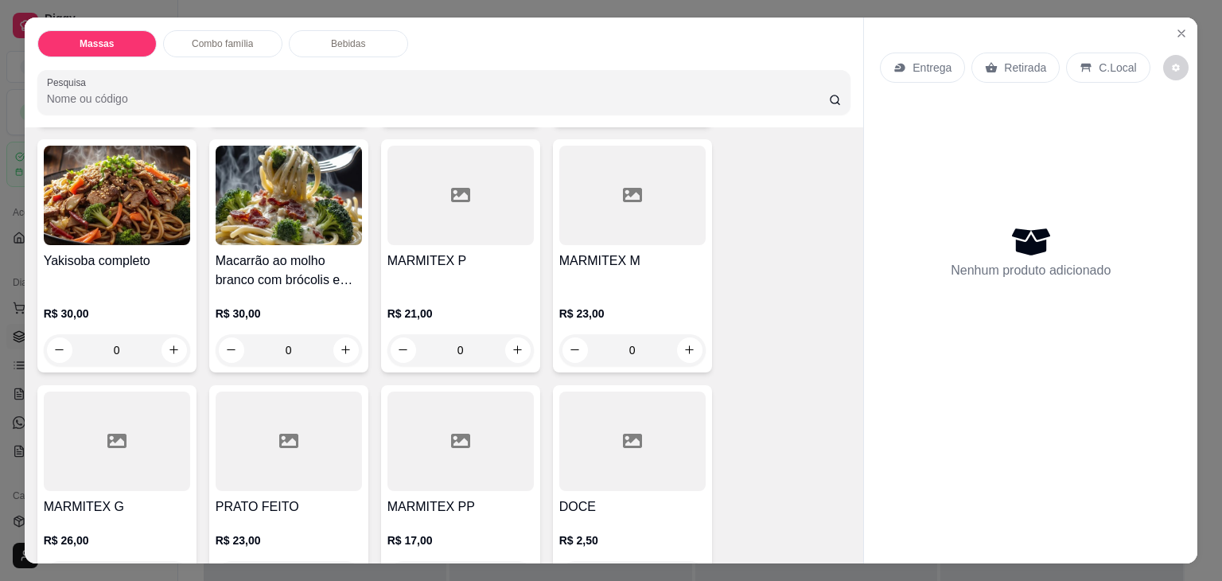
click at [572, 290] on div "R$ 23,00 0" at bounding box center [632, 328] width 146 height 76
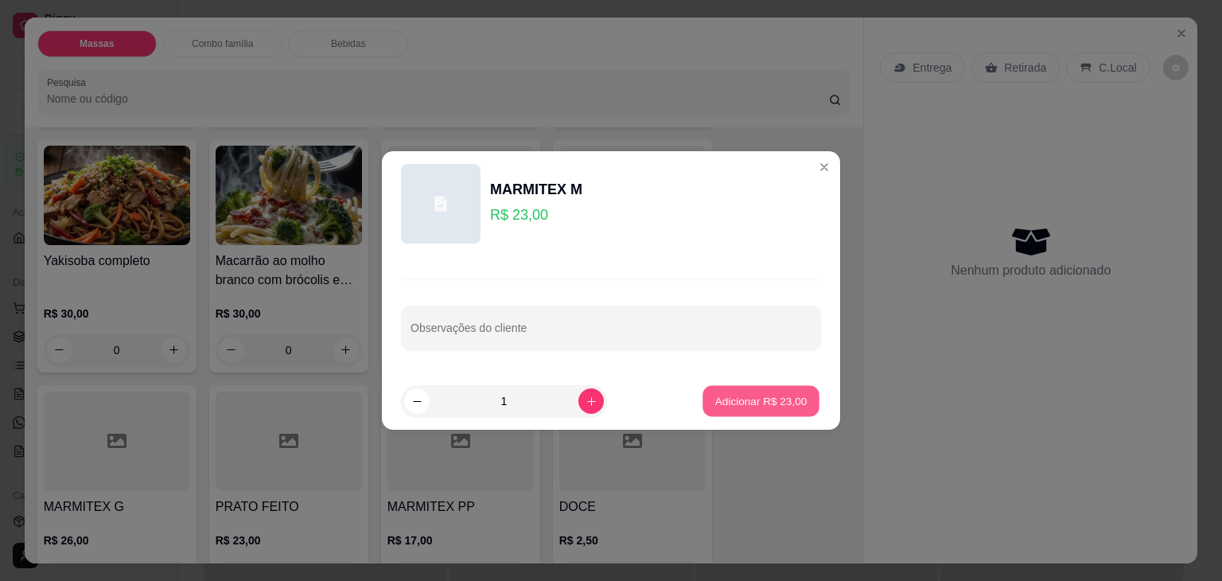
click at [715, 403] on p "Adicionar R$ 23,00" at bounding box center [761, 400] width 92 height 15
type input "1"
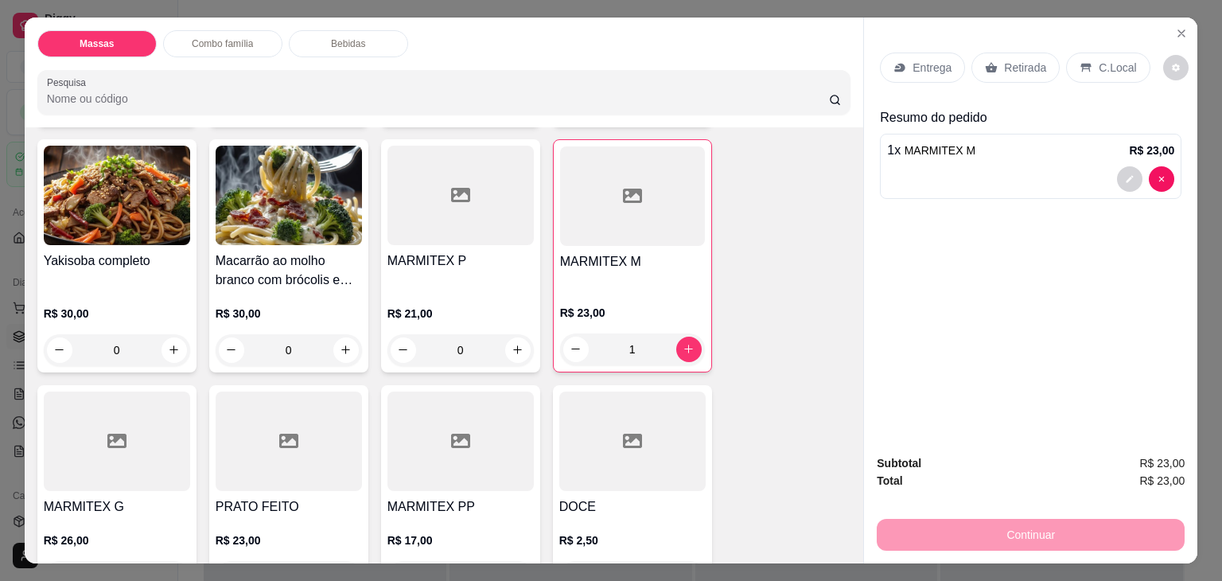
click at [1030, 529] on div "Continuar" at bounding box center [1031, 533] width 308 height 36
click at [998, 61] on div "Retirada" at bounding box center [1016, 68] width 88 height 30
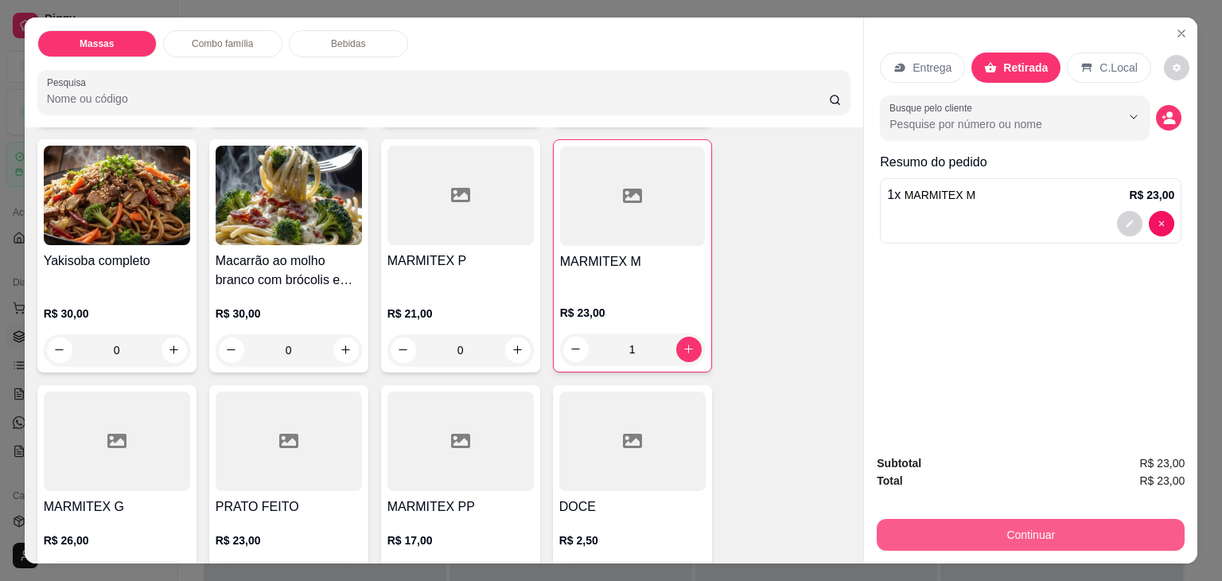
click at [1098, 519] on button "Continuar" at bounding box center [1031, 535] width 308 height 32
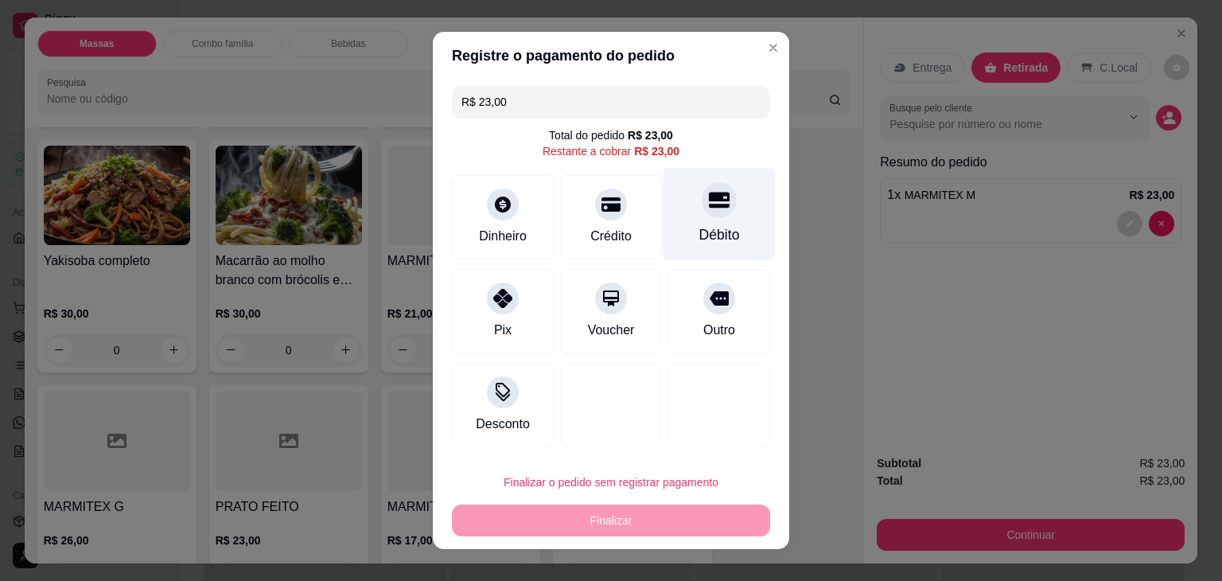
click at [675, 205] on div "Débito" at bounding box center [720, 214] width 112 height 93
type input "R$ 0,00"
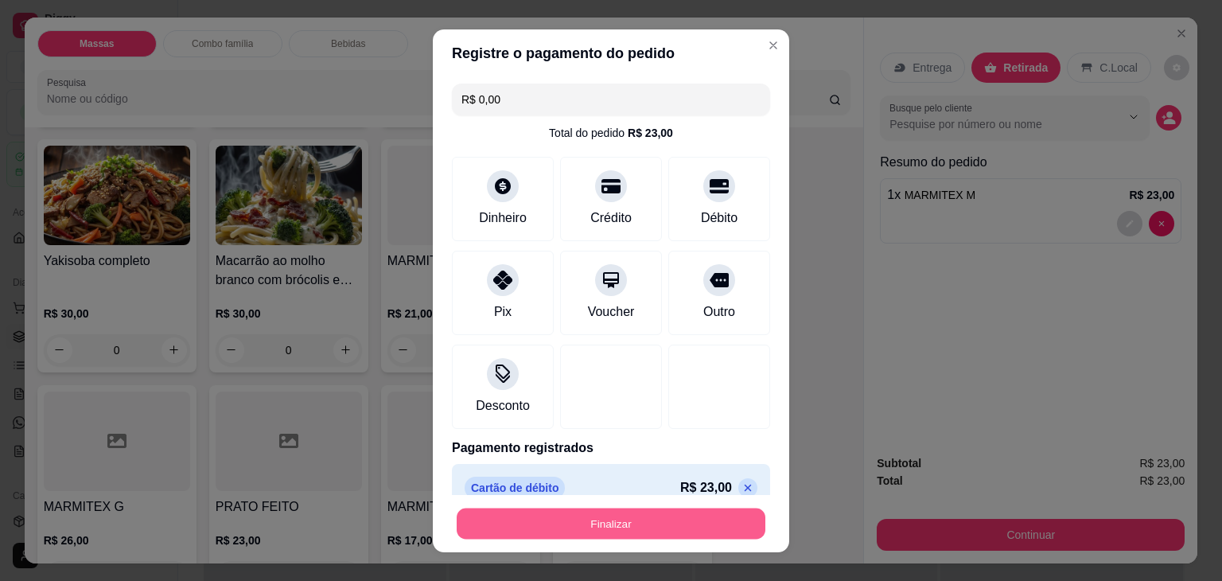
click at [587, 531] on button "Finalizar" at bounding box center [611, 523] width 309 height 31
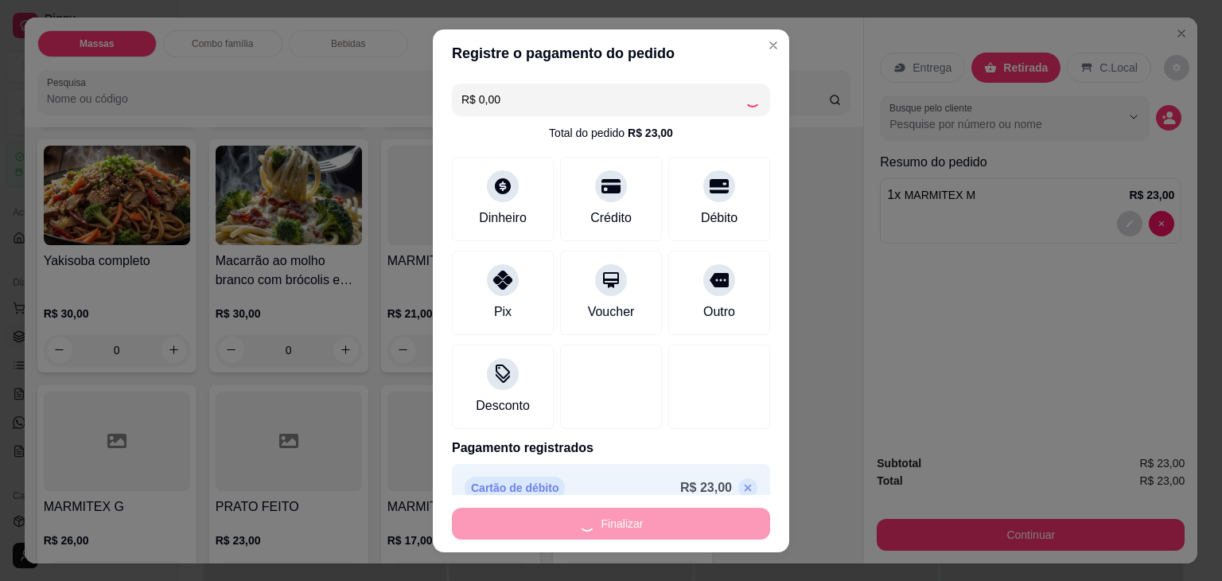
type input "0"
type input "-R$ 23,00"
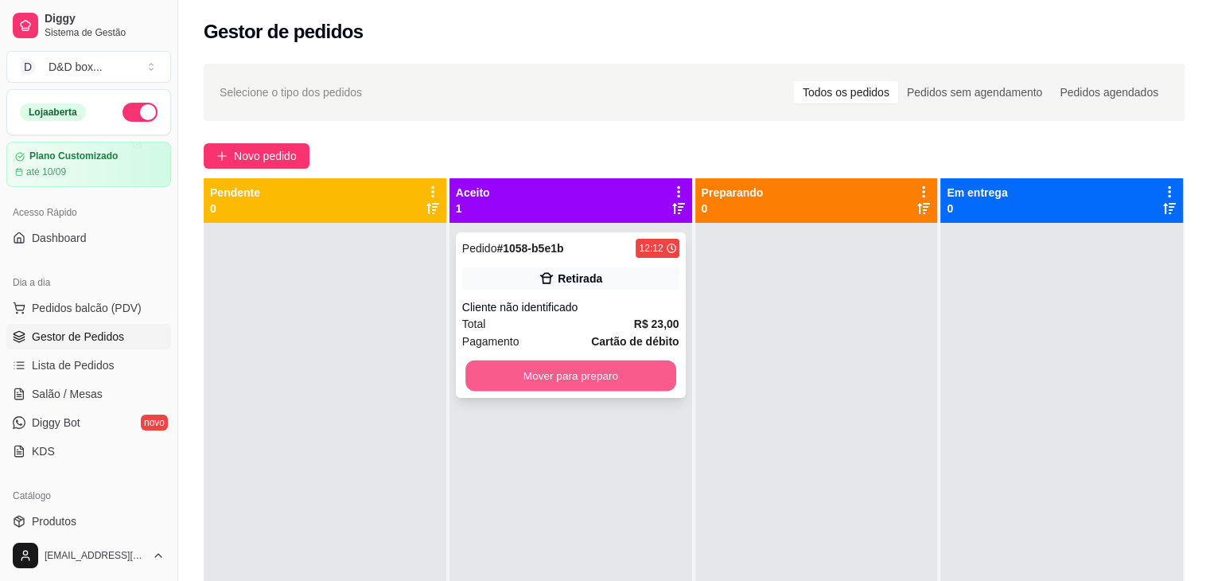
click at [595, 379] on button "Mover para preparo" at bounding box center [571, 376] width 211 height 31
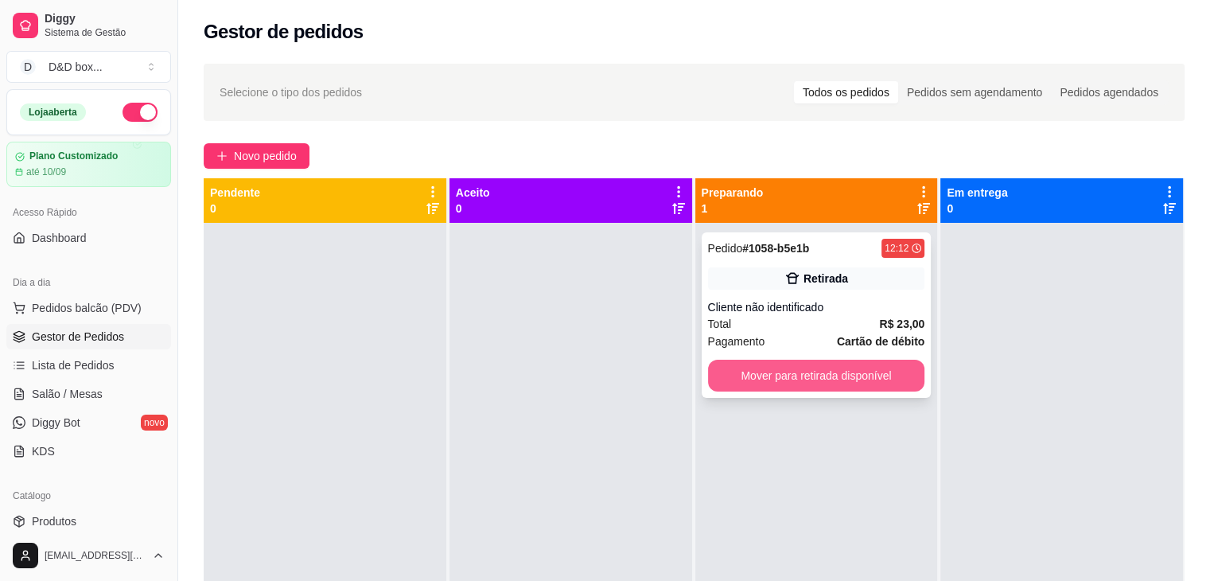
click at [844, 372] on button "Mover para retirada disponível" at bounding box center [816, 376] width 217 height 32
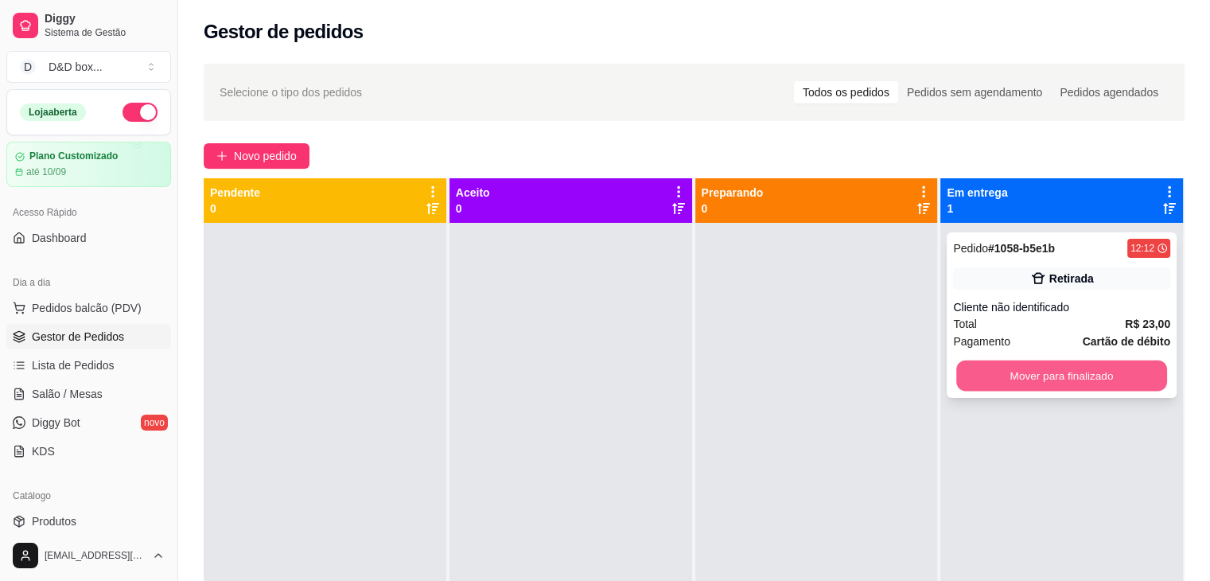
click at [1101, 372] on button "Mover para finalizado" at bounding box center [1062, 376] width 211 height 31
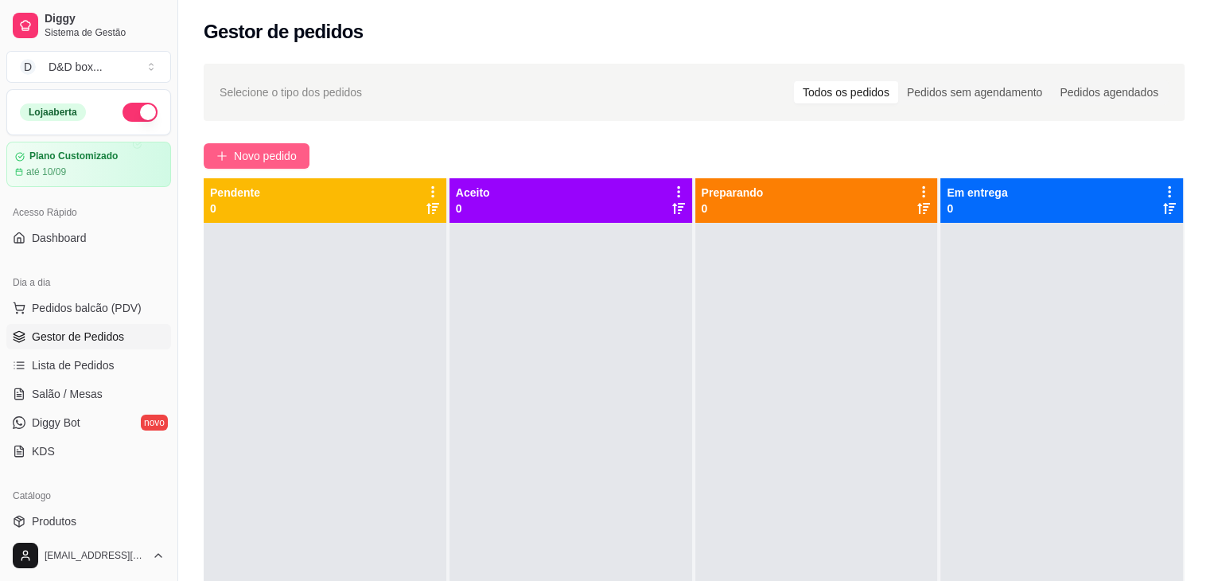
click at [255, 147] on span "Novo pedido" at bounding box center [265, 156] width 63 height 18
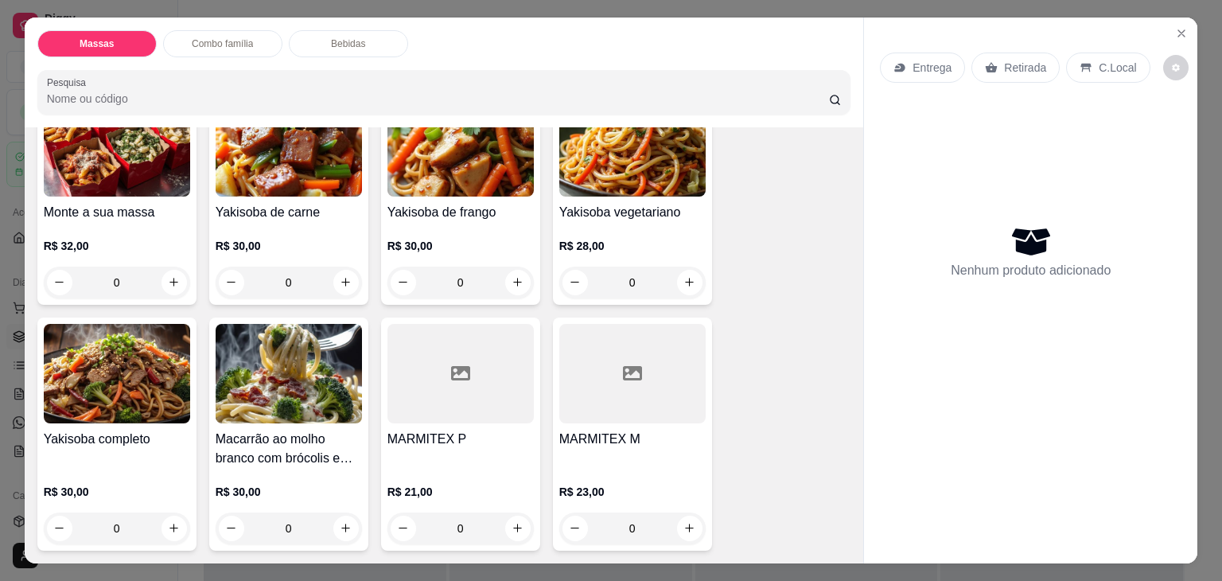
scroll to position [239, 0]
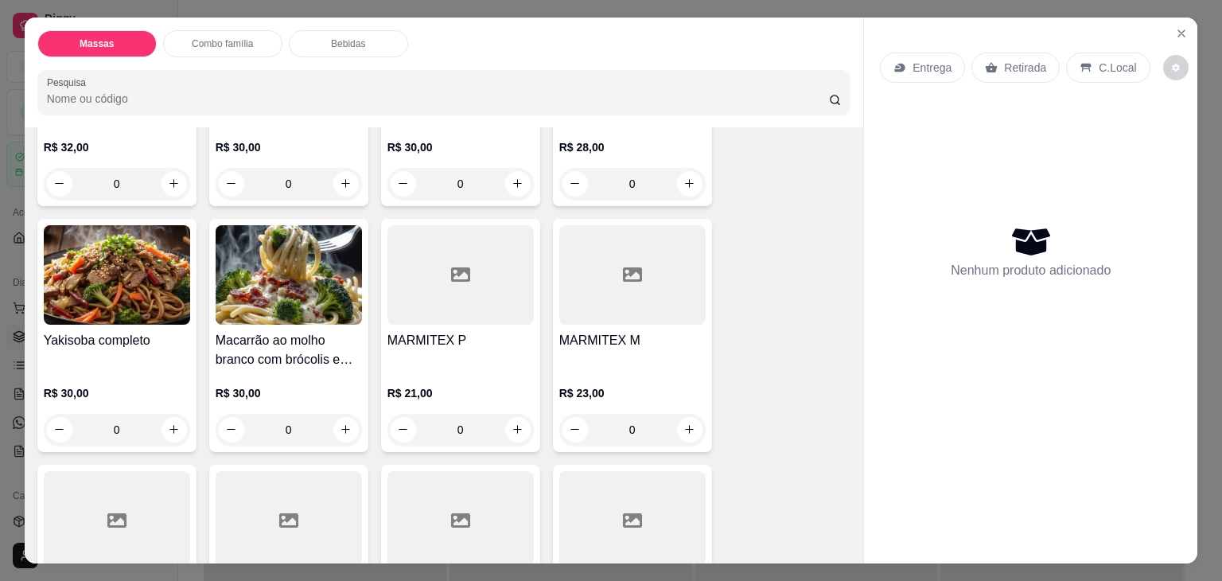
click at [414, 319] on div "MARMITEX P R$ 21,00 0" at bounding box center [460, 335] width 159 height 233
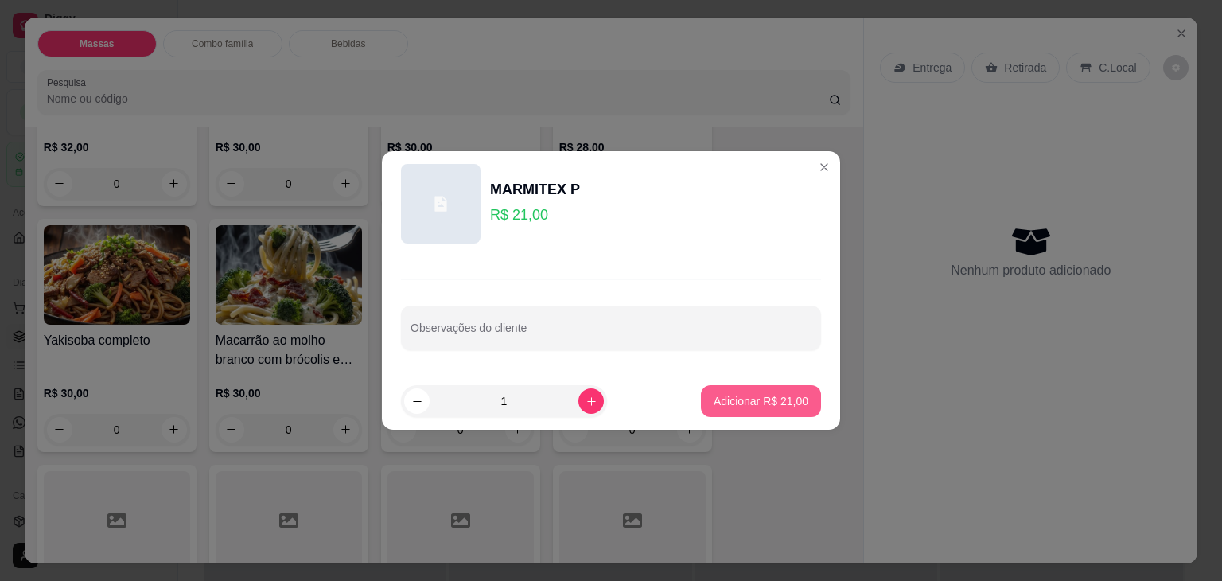
click at [714, 395] on p "Adicionar R$ 21,00" at bounding box center [761, 401] width 95 height 16
type input "1"
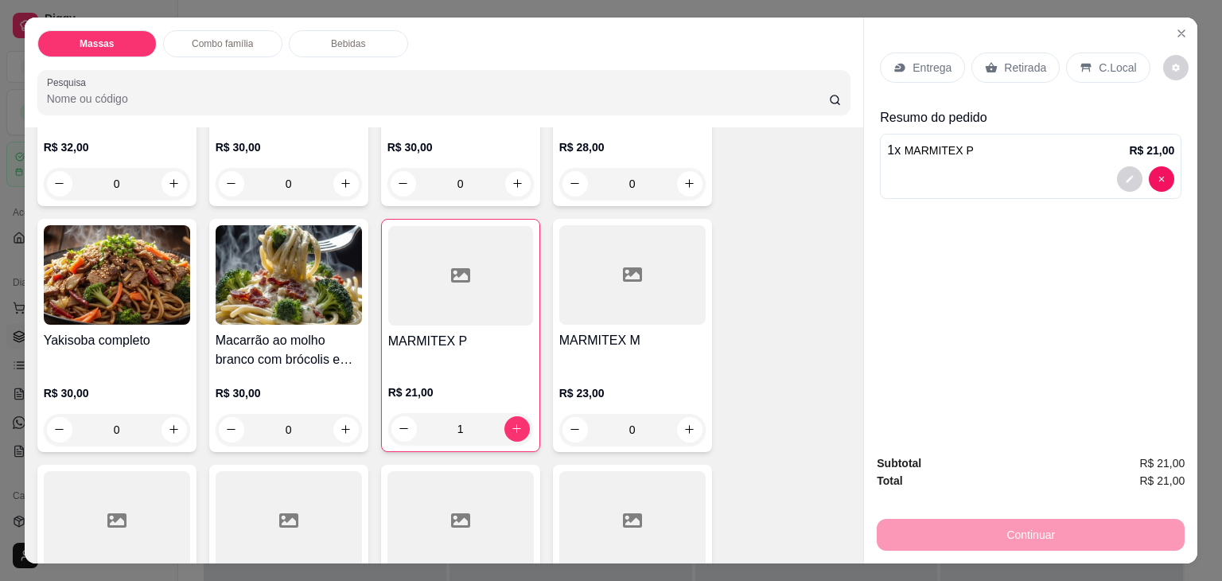
click at [1022, 60] on p "Retirada" at bounding box center [1025, 68] width 42 height 16
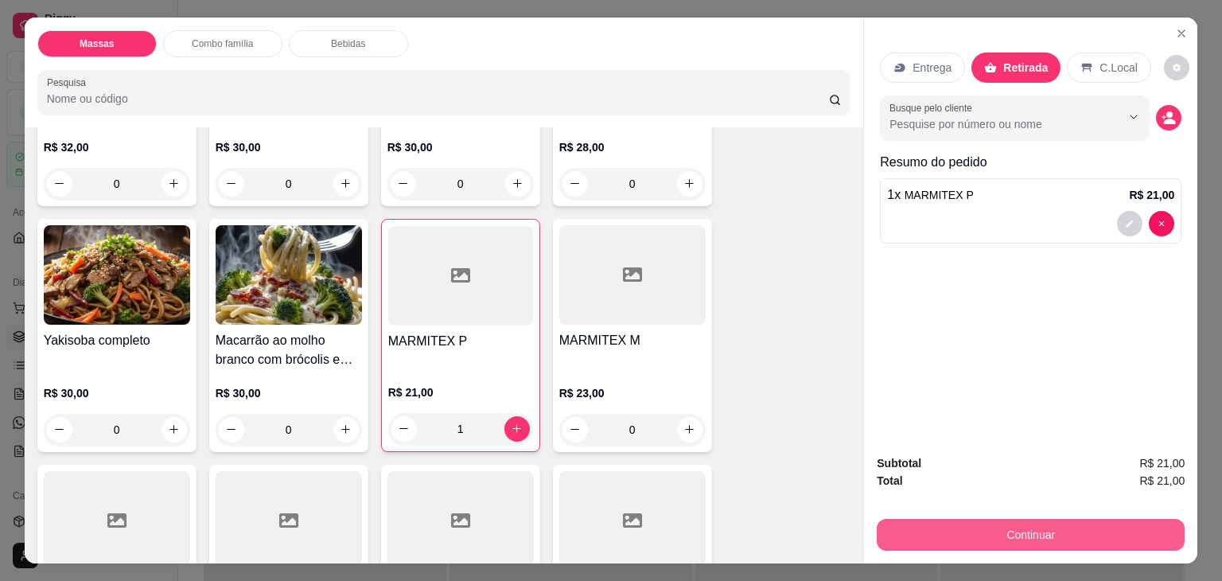
click at [949, 531] on button "Continuar" at bounding box center [1031, 535] width 308 height 32
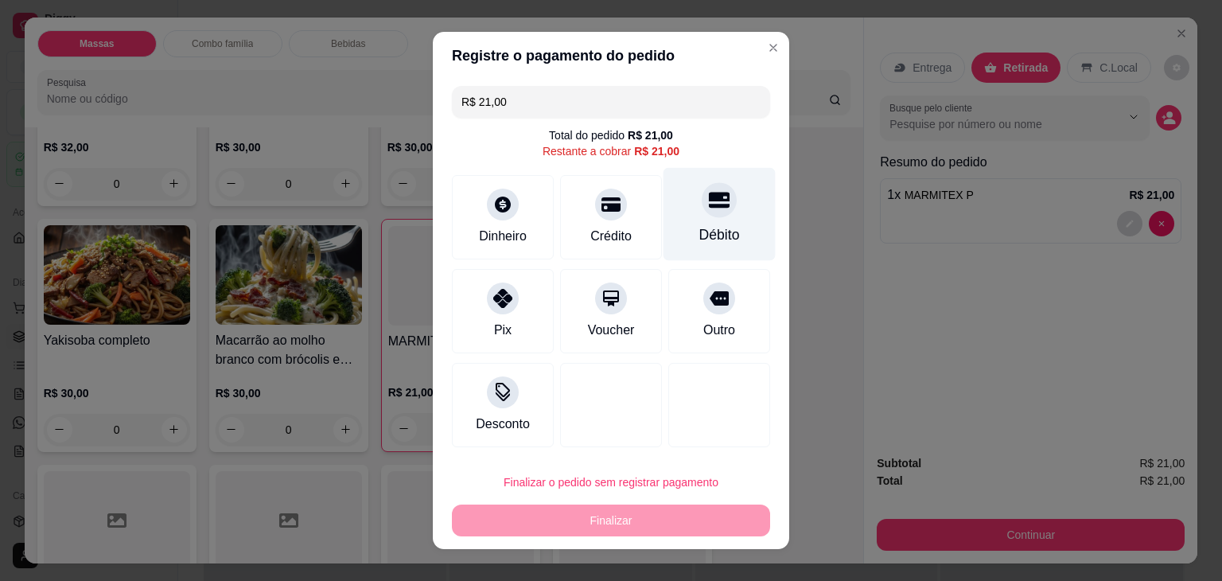
click at [713, 202] on icon at bounding box center [719, 199] width 21 height 21
type input "R$ 0,00"
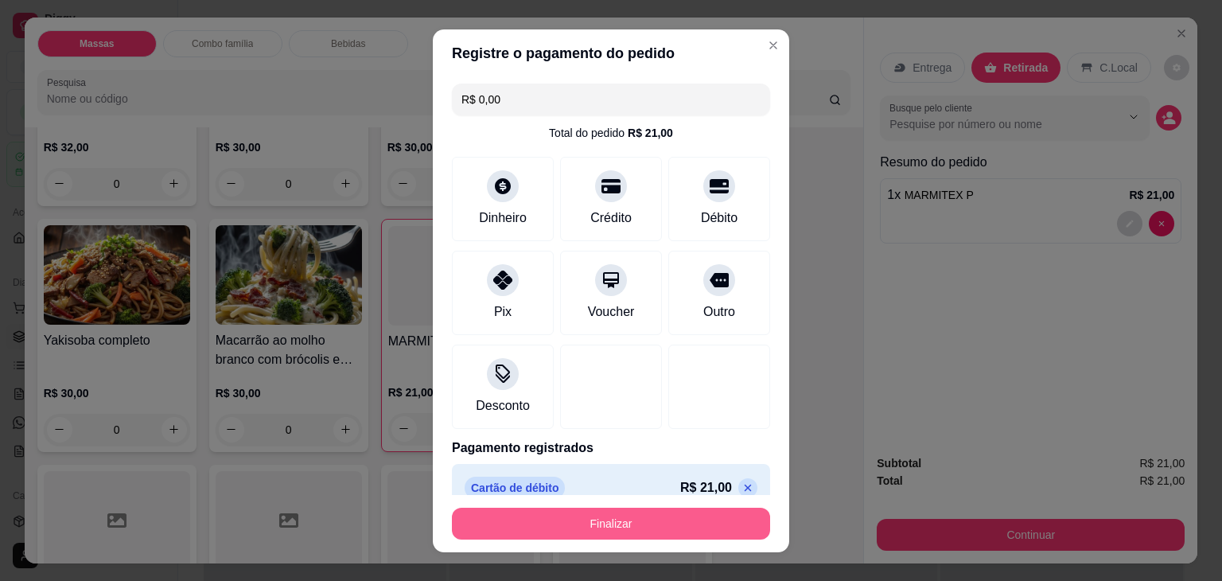
click at [648, 509] on button "Finalizar" at bounding box center [611, 524] width 318 height 32
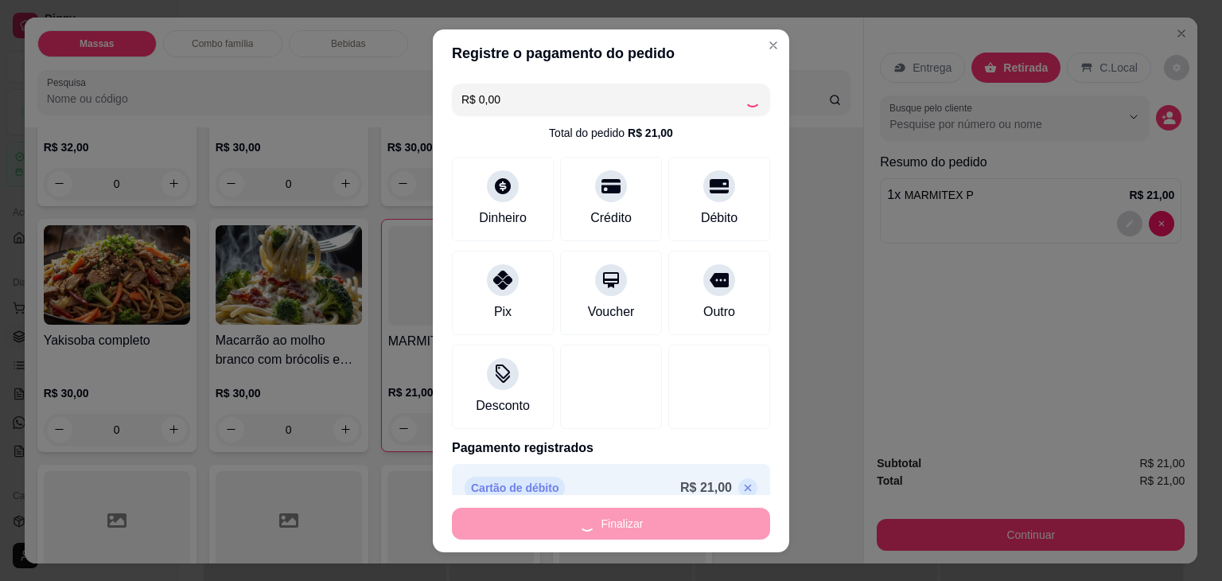
type input "0"
type input "-R$ 21,00"
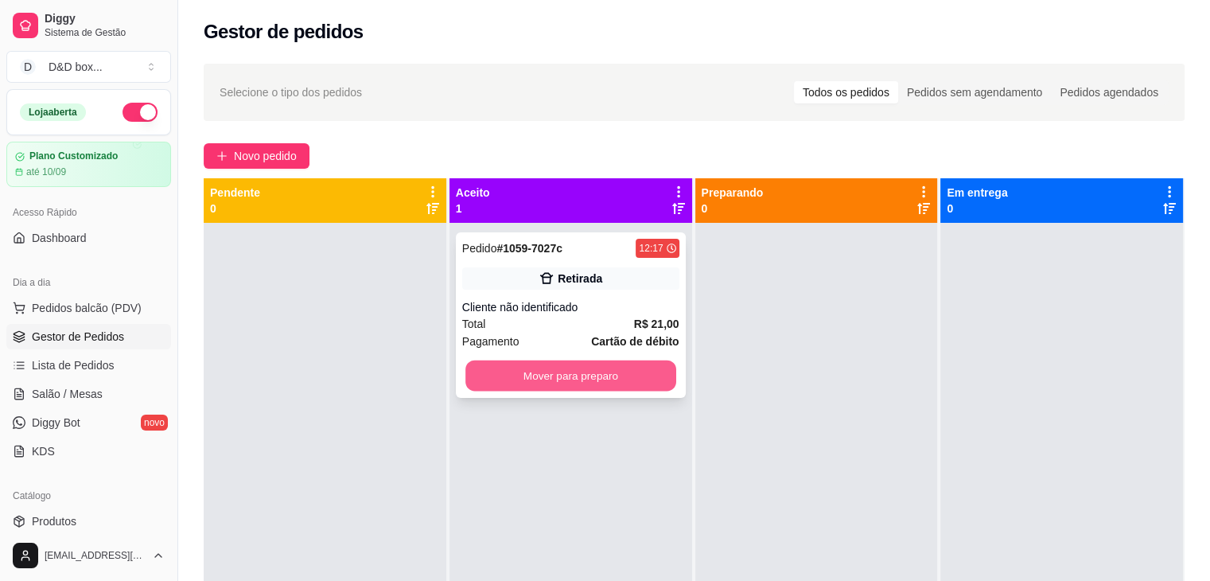
click at [572, 379] on button "Mover para preparo" at bounding box center [571, 376] width 211 height 31
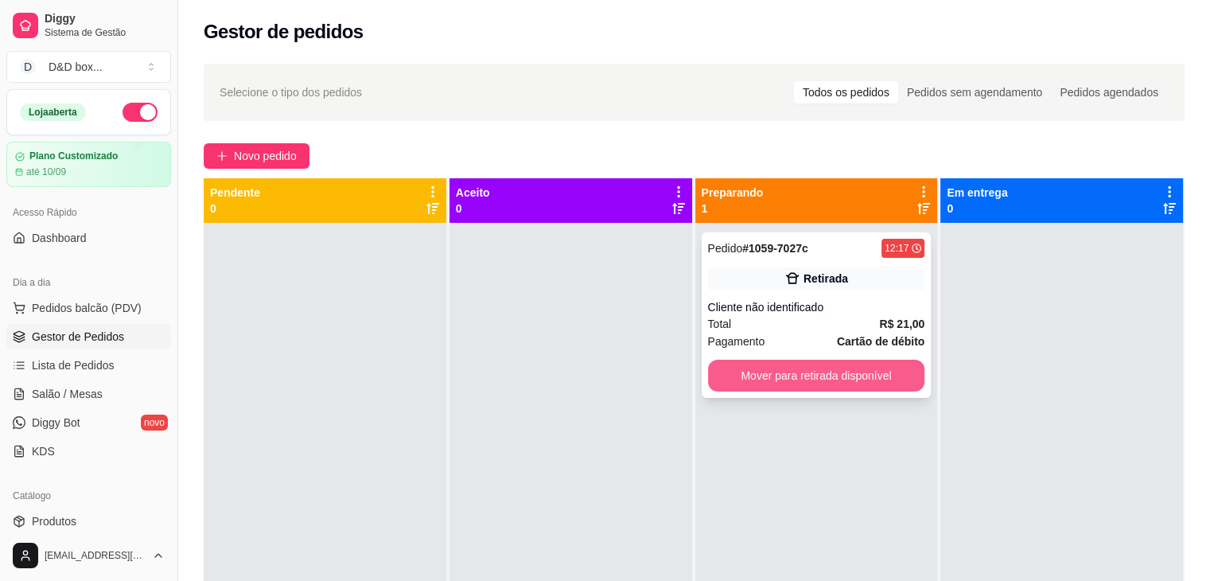
click at [766, 380] on button "Mover para retirada disponível" at bounding box center [816, 376] width 217 height 32
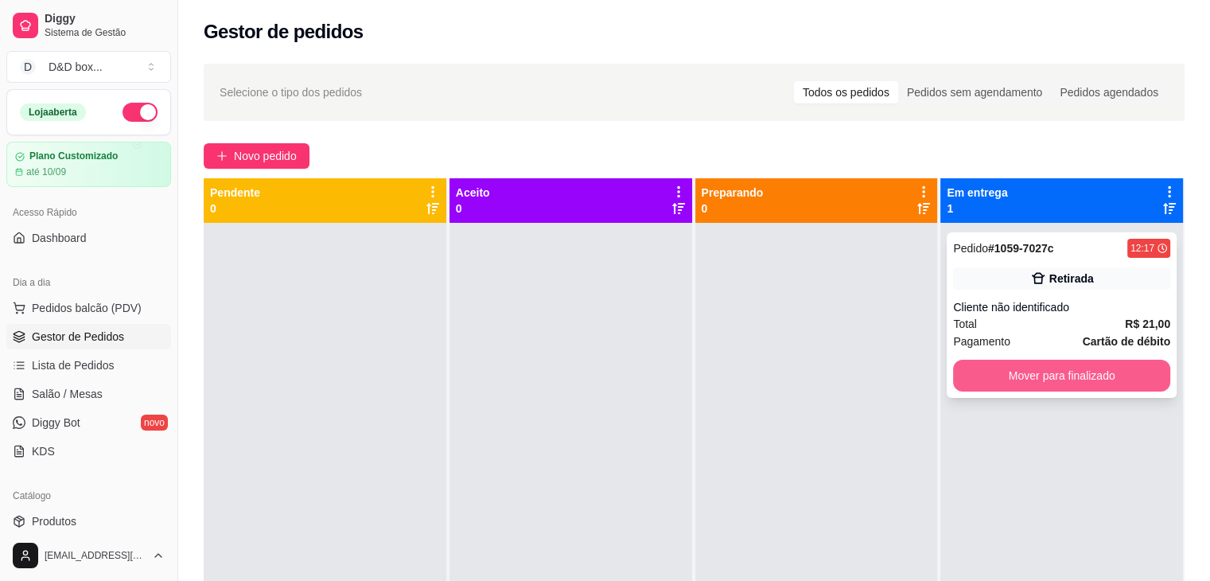
click at [1030, 371] on button "Mover para finalizado" at bounding box center [1061, 376] width 217 height 32
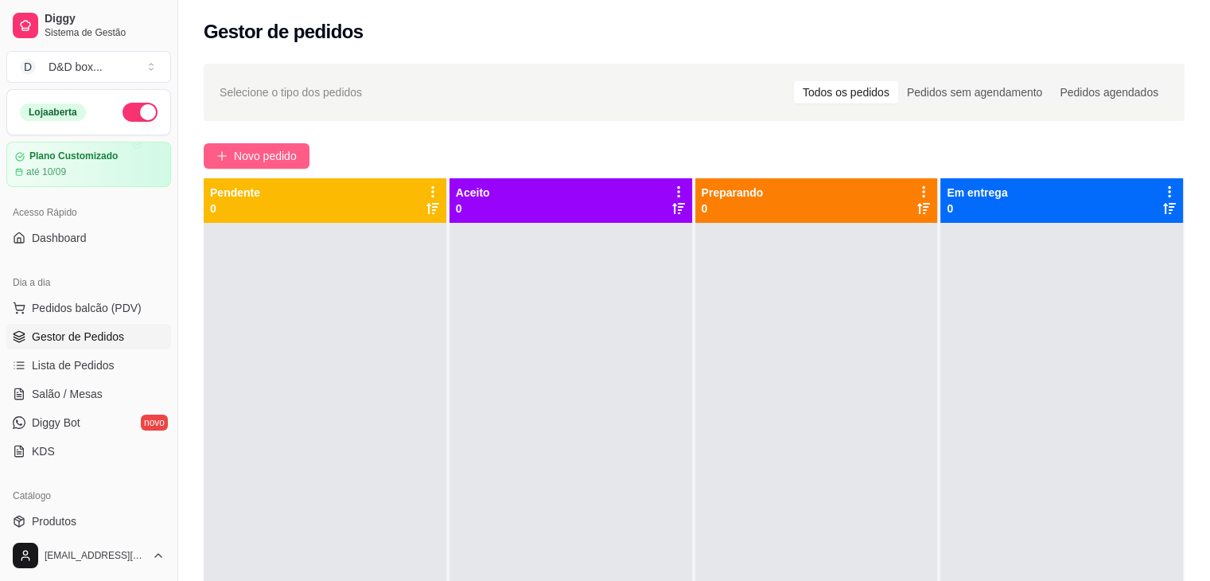
click at [283, 161] on span "Novo pedido" at bounding box center [265, 156] width 63 height 18
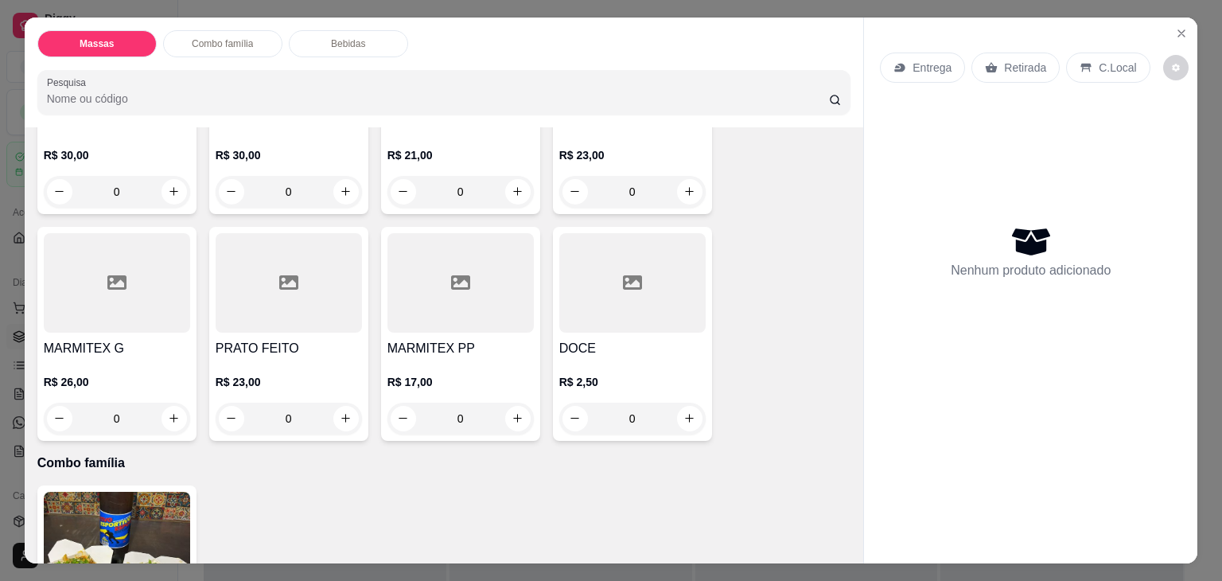
scroll to position [478, 0]
click at [570, 146] on p "R$ 23,00" at bounding box center [632, 154] width 146 height 16
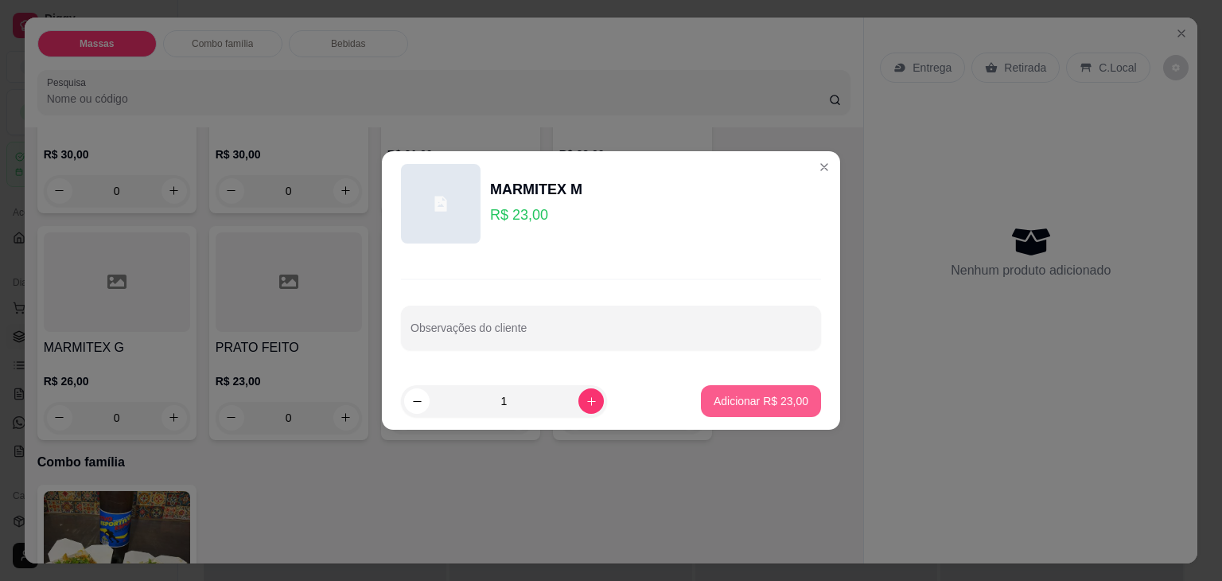
click at [716, 405] on p "Adicionar R$ 23,00" at bounding box center [761, 401] width 95 height 16
type input "1"
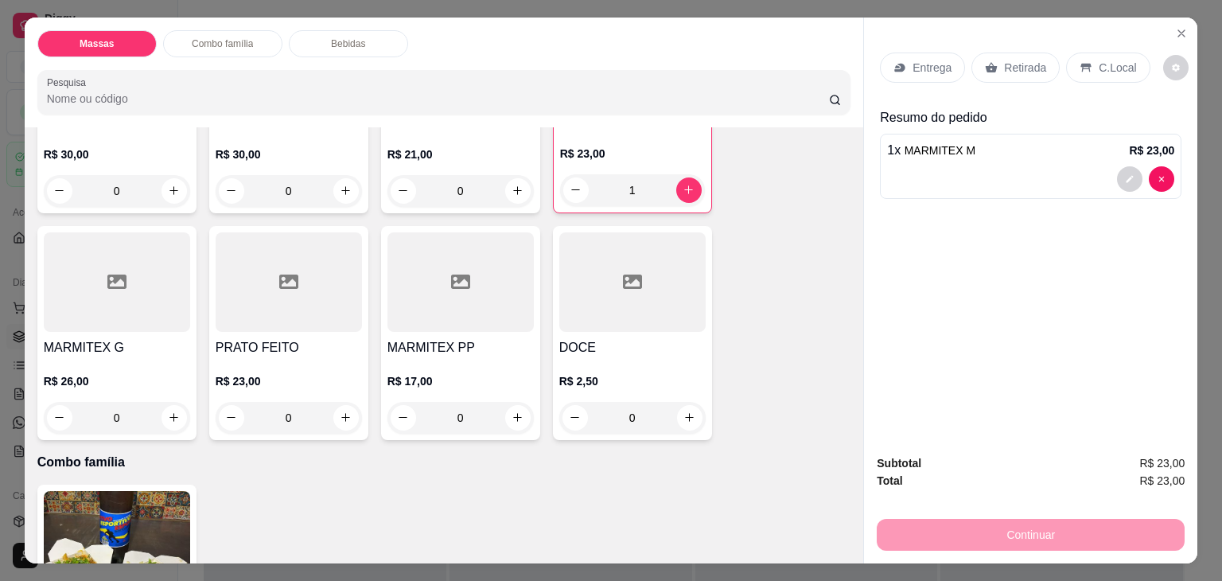
click at [988, 53] on div "Retirada" at bounding box center [1016, 68] width 88 height 30
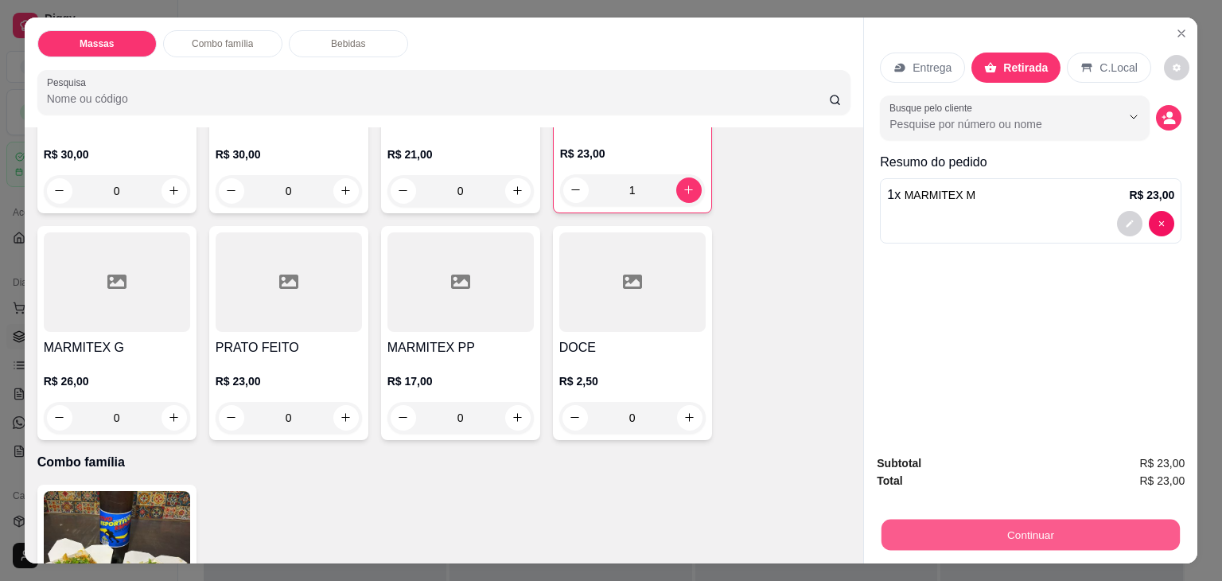
click at [988, 522] on button "Continuar" at bounding box center [1031, 535] width 298 height 31
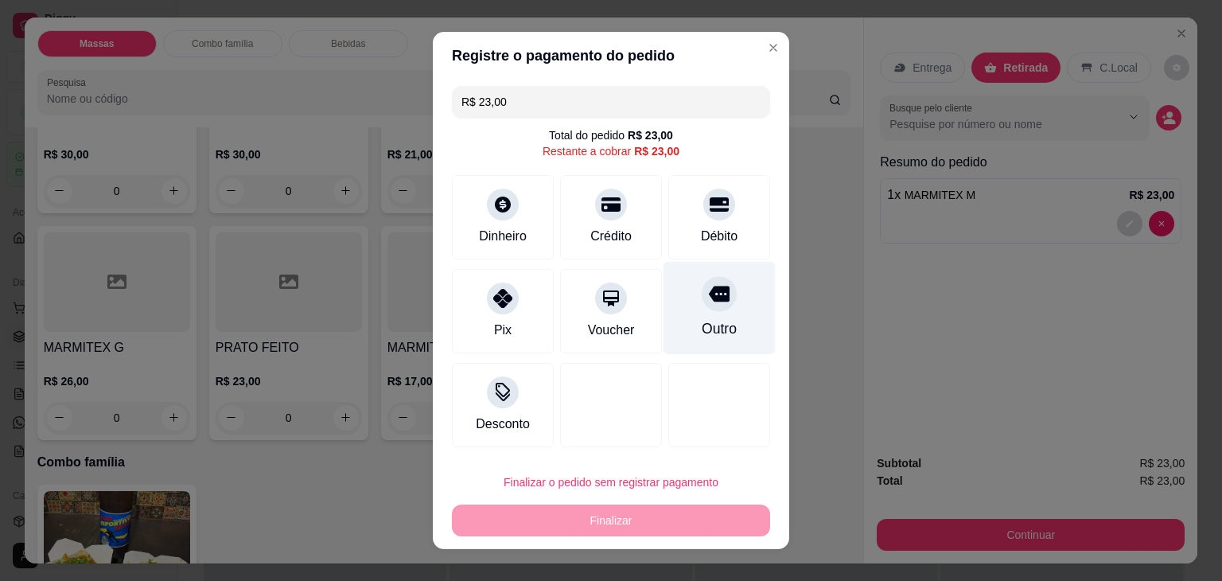
drag, startPoint x: 704, startPoint y: 235, endPoint x: 682, endPoint y: 347, distance: 114.4
click at [697, 286] on div "R$ 23,00 Total do pedido R$ 23,00 Restante a cobrar R$ 23,00 Dinheiro Crédito D…" at bounding box center [611, 267] width 357 height 374
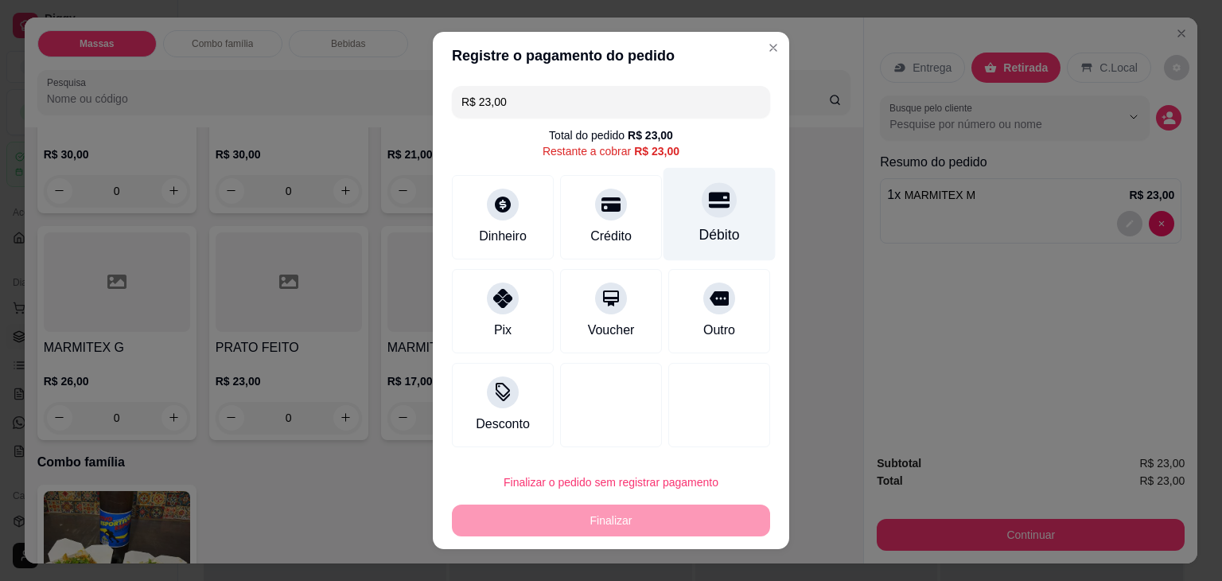
click at [700, 230] on div "Débito" at bounding box center [720, 234] width 41 height 21
type input "R$ 0,00"
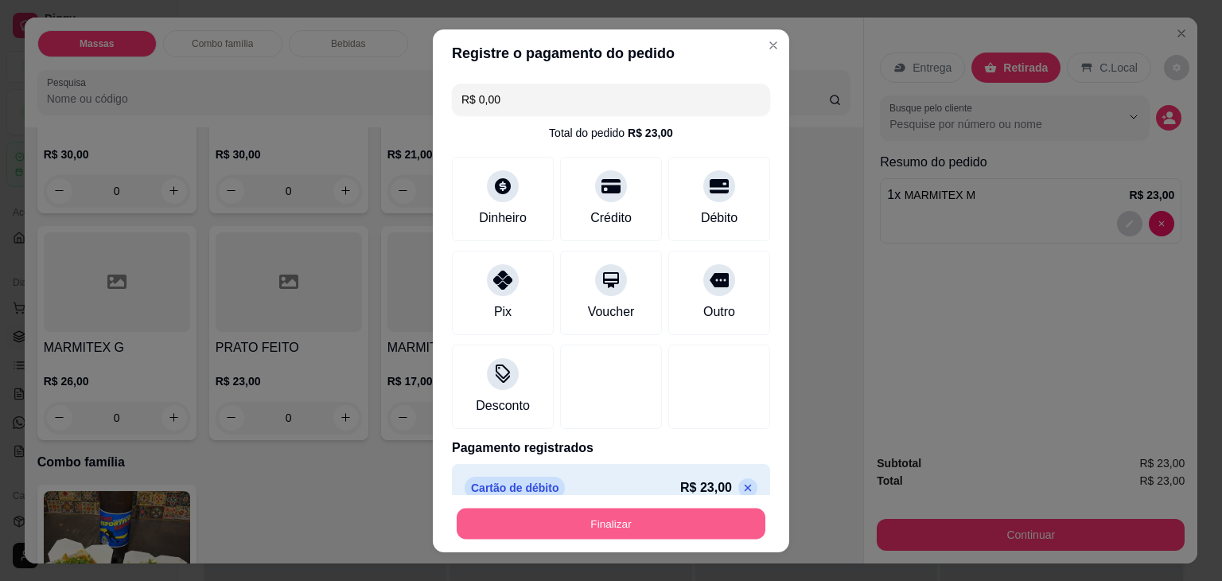
click at [650, 525] on button "Finalizar" at bounding box center [611, 523] width 309 height 31
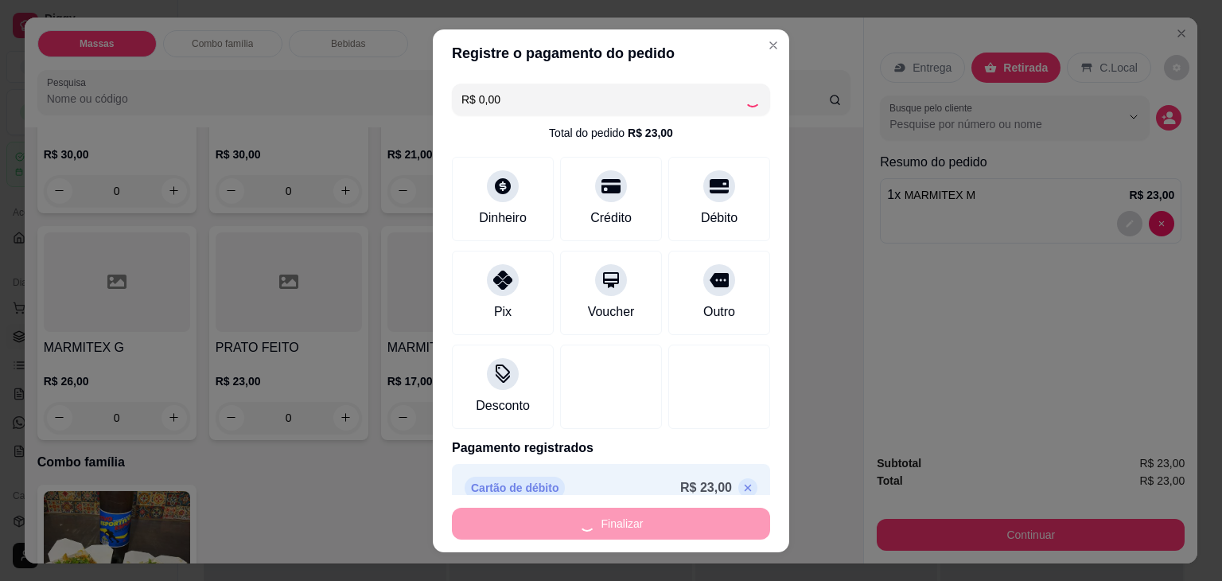
type input "0"
type input "-R$ 23,00"
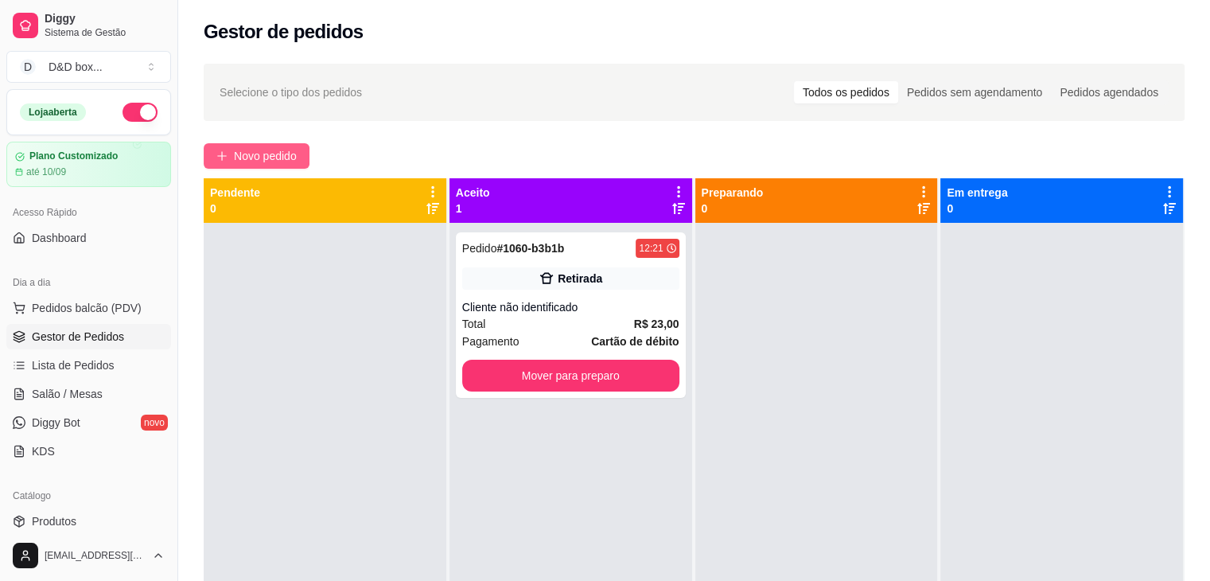
click at [280, 162] on span "Novo pedido" at bounding box center [265, 156] width 63 height 18
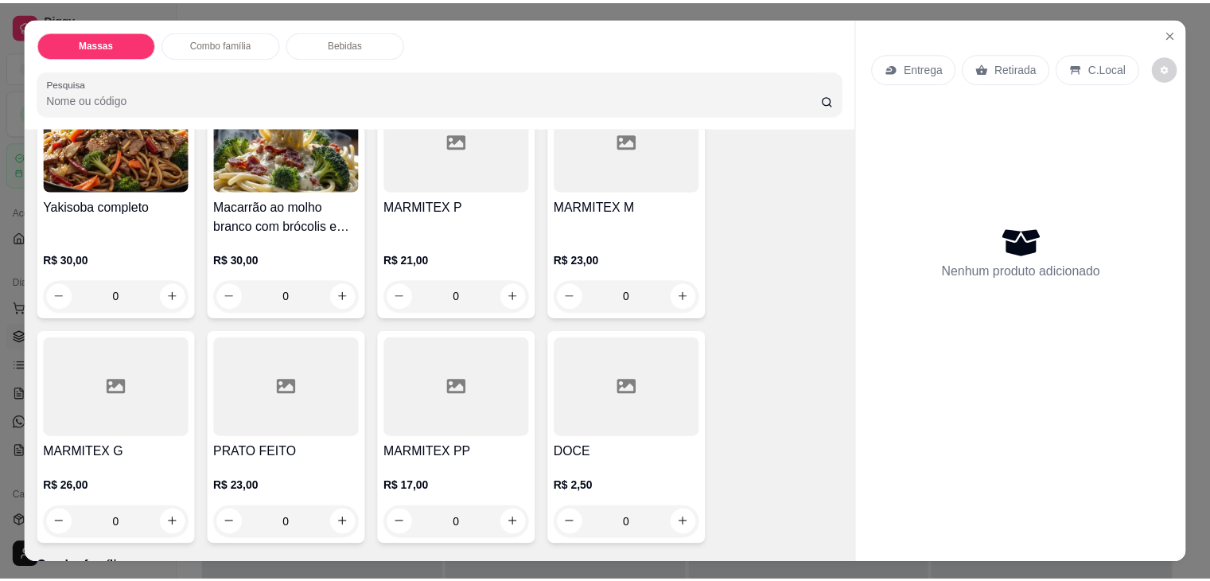
scroll to position [398, 0]
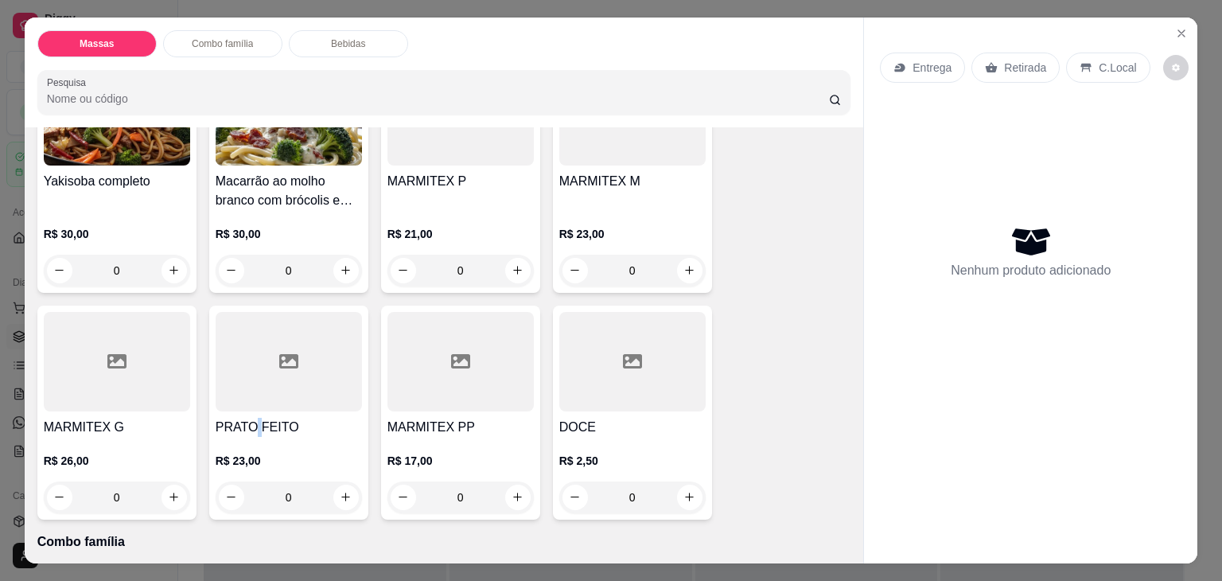
click at [247, 418] on h4 "PRATO FEITO" at bounding box center [289, 427] width 146 height 19
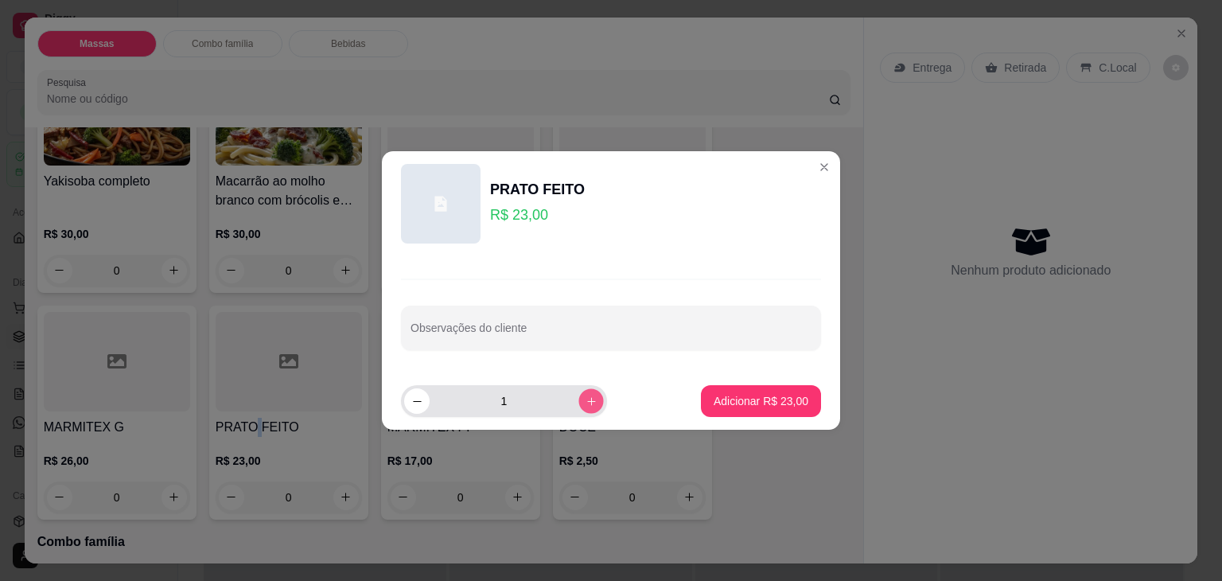
click at [586, 398] on icon "increase-product-quantity" at bounding box center [592, 402] width 12 height 12
type input "2"
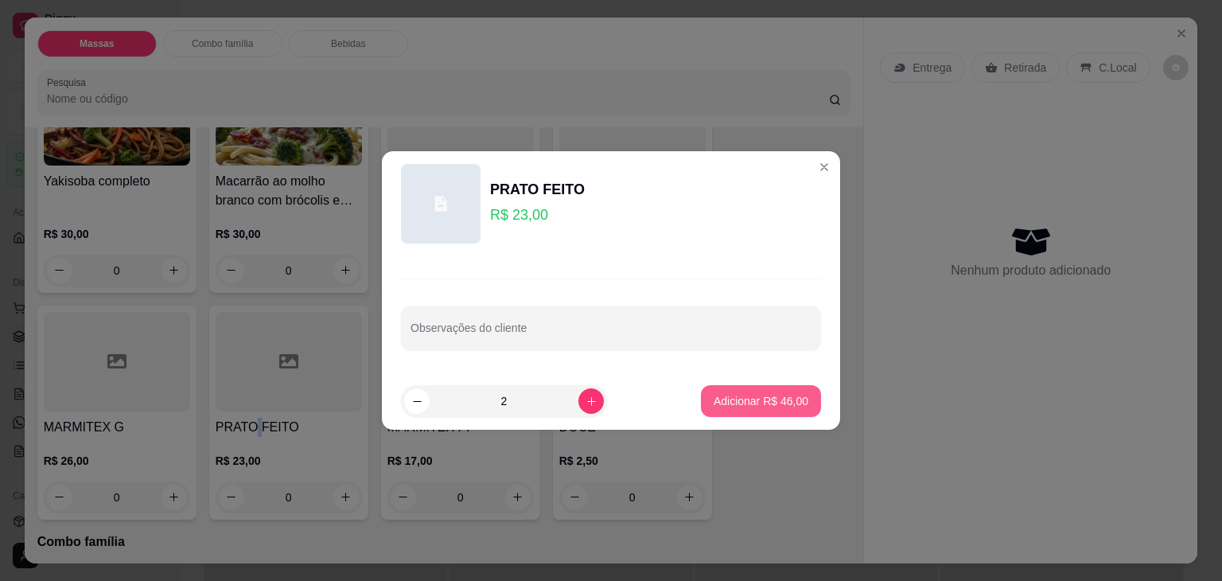
click at [774, 386] on button "Adicionar R$ 46,00" at bounding box center [761, 401] width 120 height 32
type input "2"
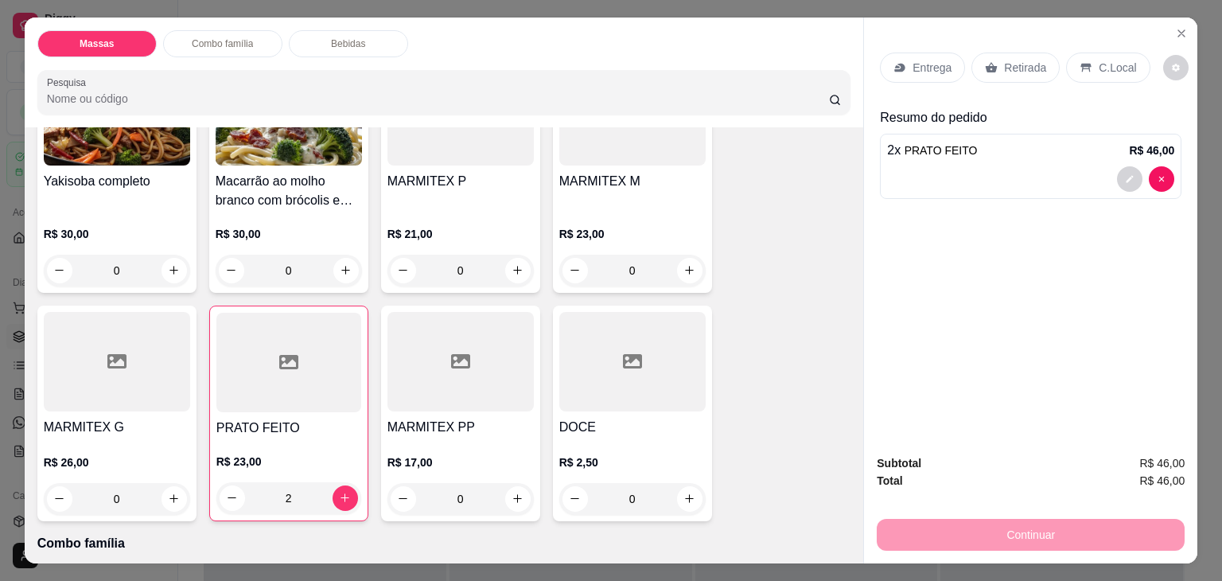
click at [989, 61] on icon at bounding box center [991, 67] width 13 height 13
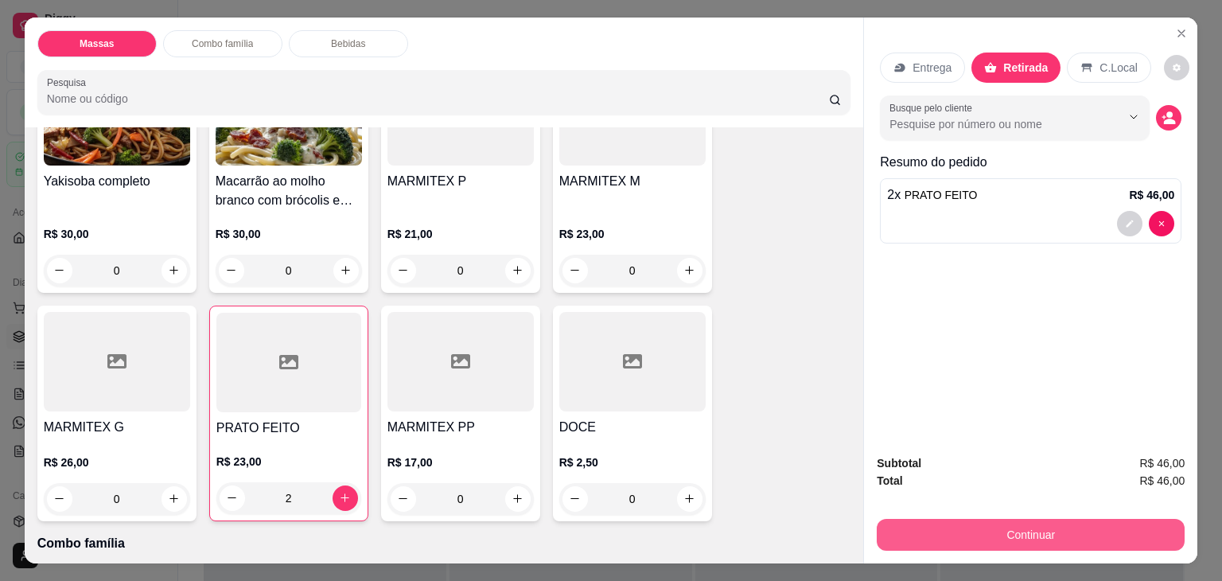
click at [1003, 524] on button "Continuar" at bounding box center [1031, 535] width 308 height 32
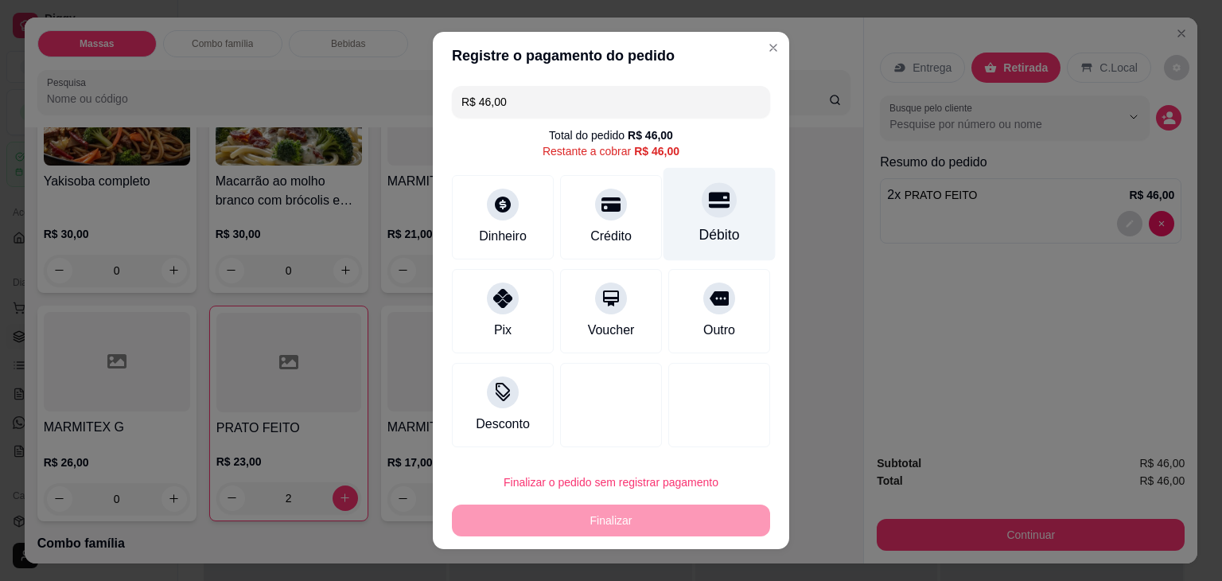
click at [672, 212] on div "Débito" at bounding box center [720, 214] width 112 height 93
type input "R$ 0,00"
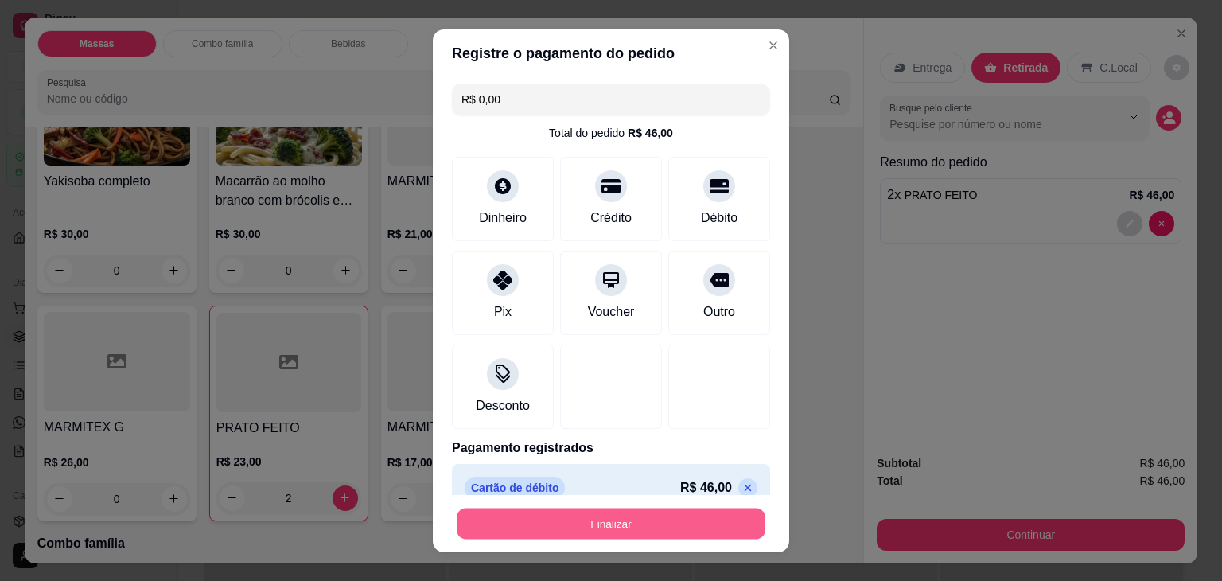
click at [631, 523] on button "Finalizar" at bounding box center [611, 523] width 309 height 31
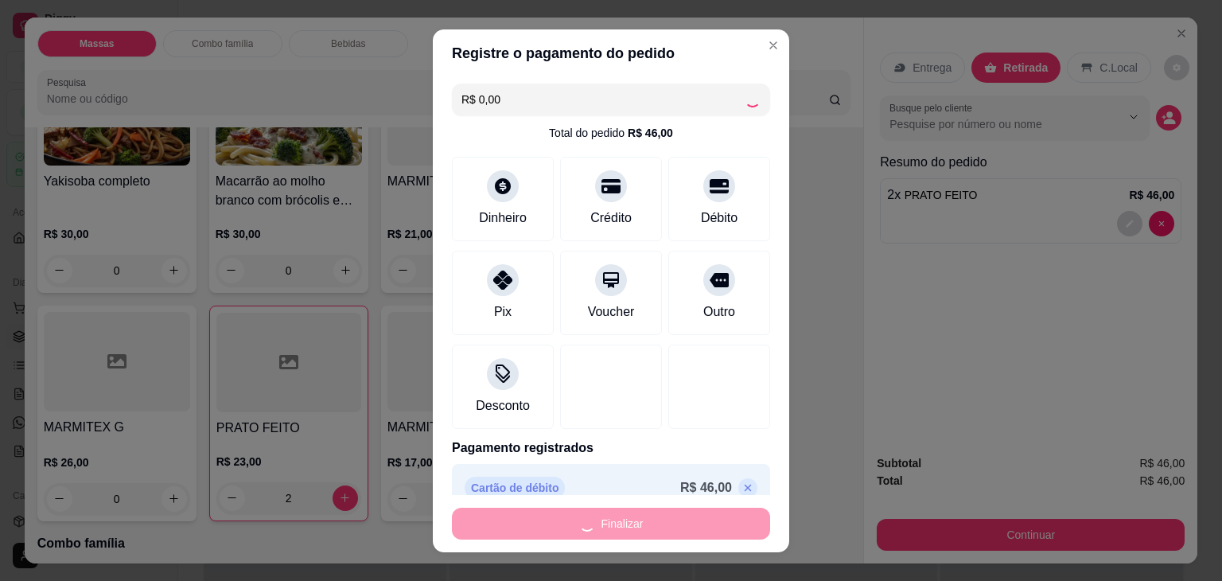
type input "0"
type input "-R$ 46,00"
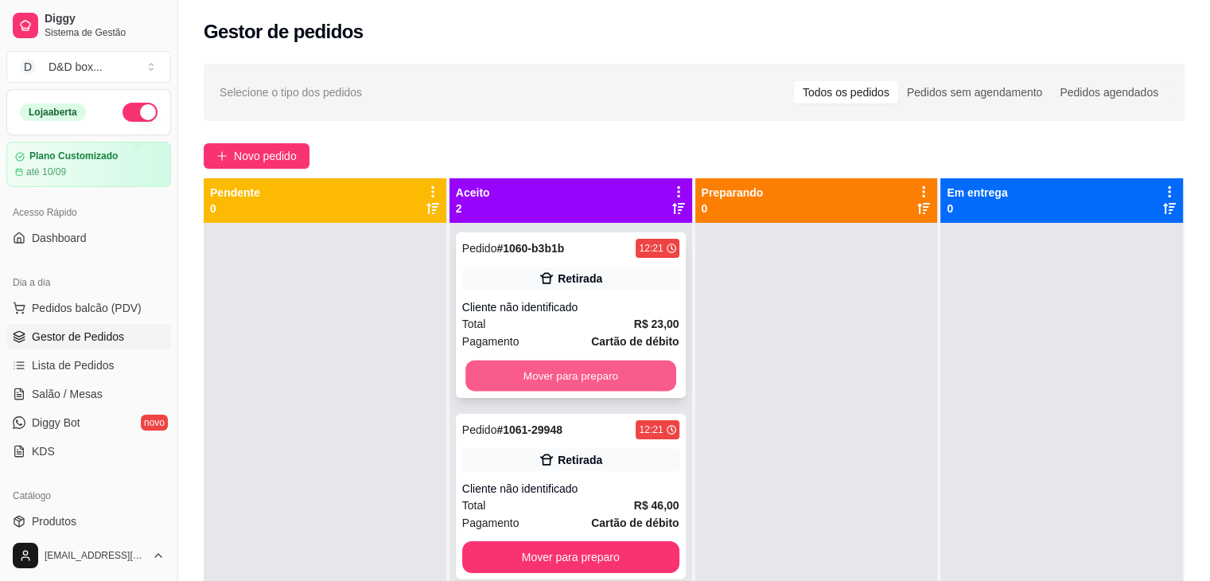
click at [536, 366] on button "Mover para preparo" at bounding box center [571, 376] width 211 height 31
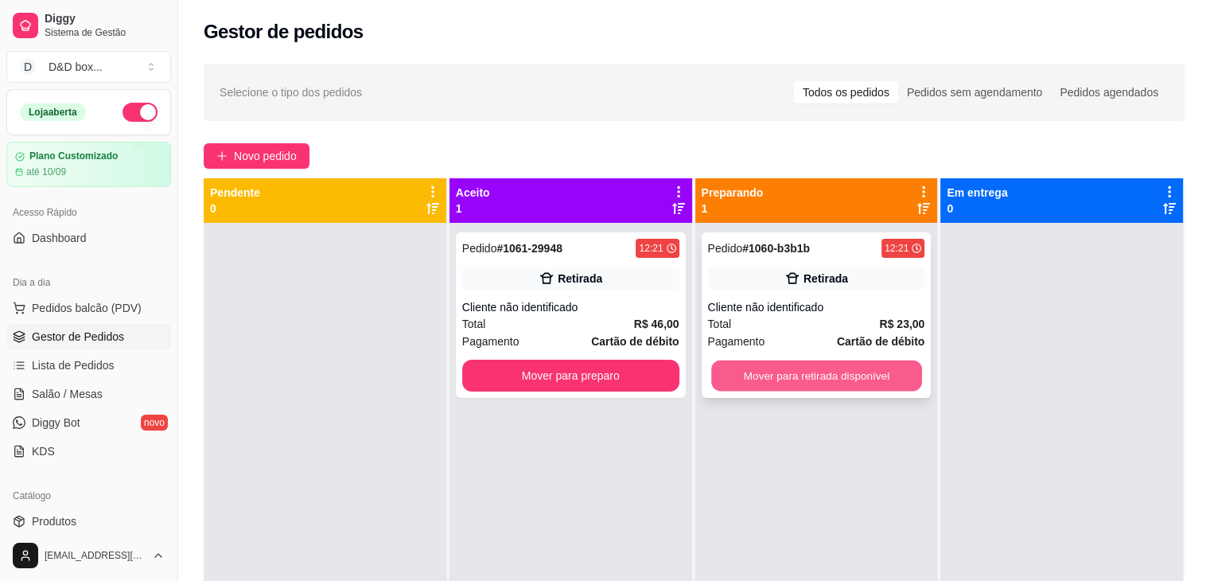
click at [717, 376] on button "Mover para retirada disponível" at bounding box center [816, 376] width 211 height 31
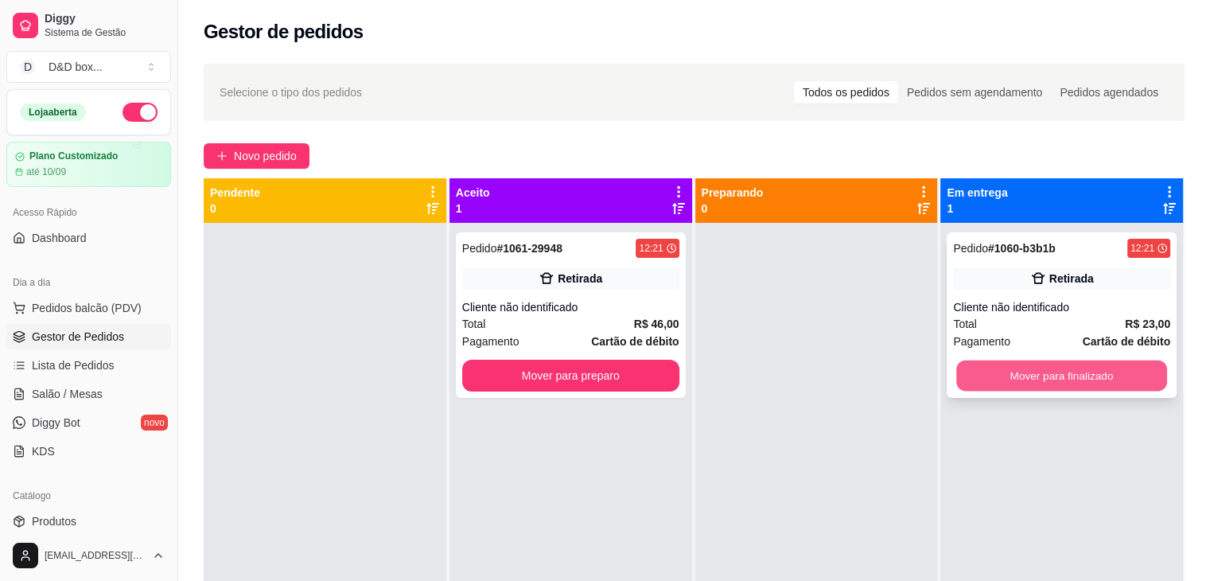
click at [1041, 367] on button "Mover para finalizado" at bounding box center [1062, 376] width 211 height 31
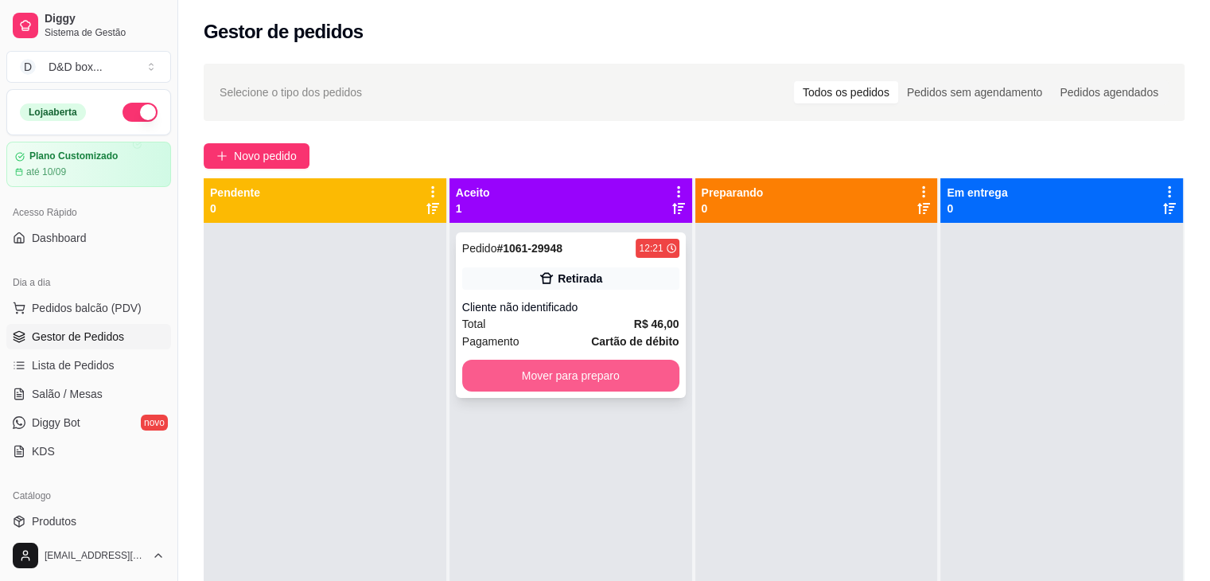
click at [609, 370] on button "Mover para preparo" at bounding box center [570, 376] width 217 height 32
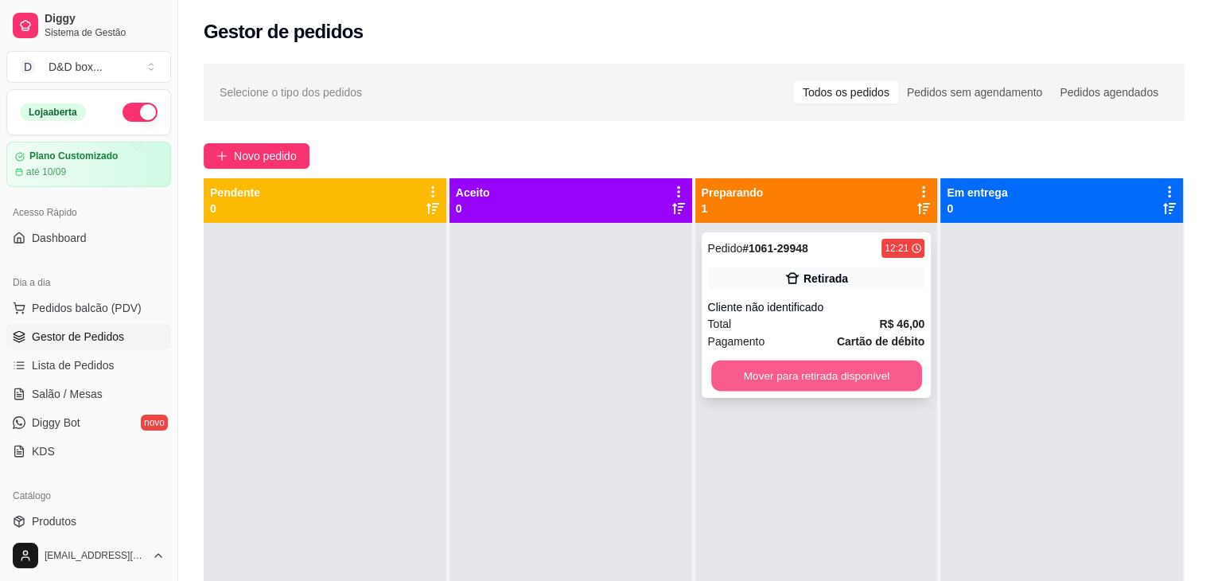
click at [889, 376] on button "Mover para retirada disponível" at bounding box center [816, 376] width 211 height 31
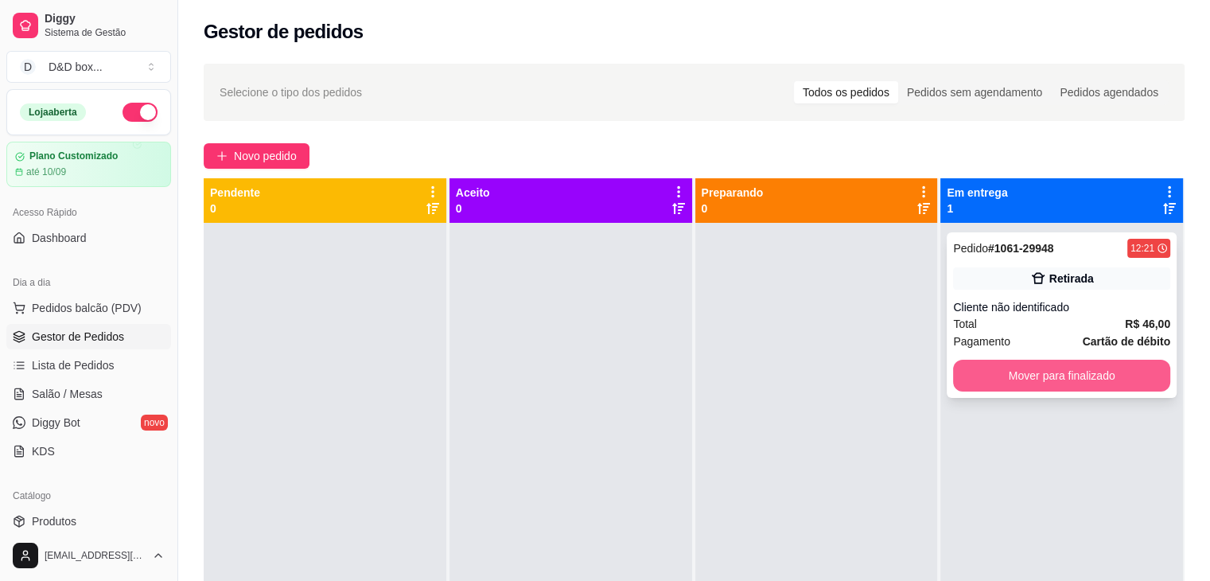
click at [1144, 373] on button "Mover para finalizado" at bounding box center [1061, 376] width 217 height 32
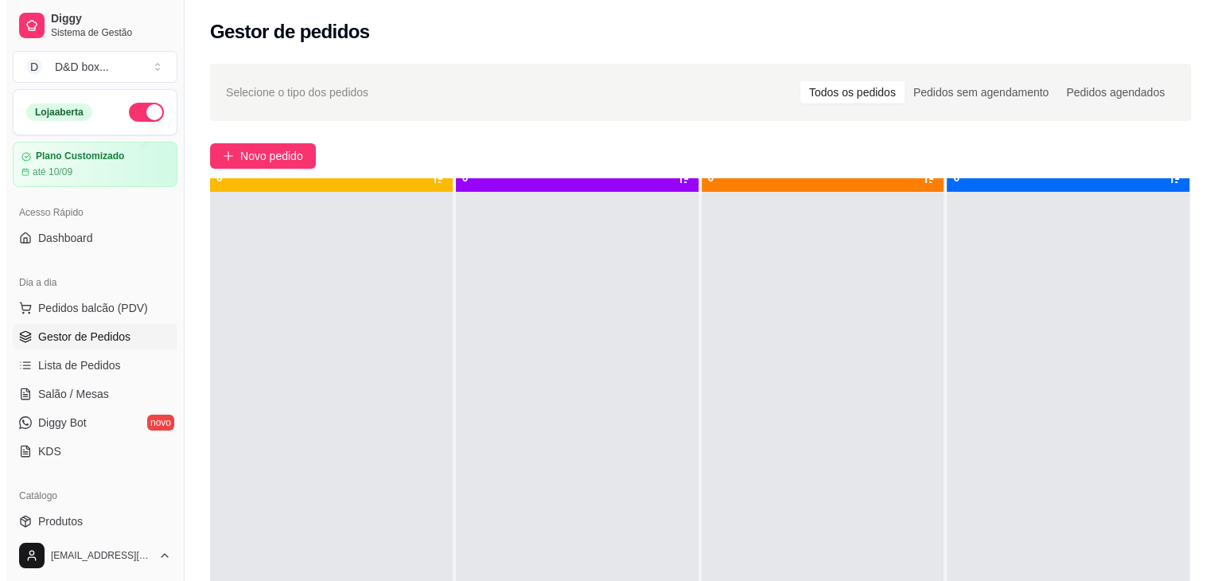
scroll to position [45, 0]
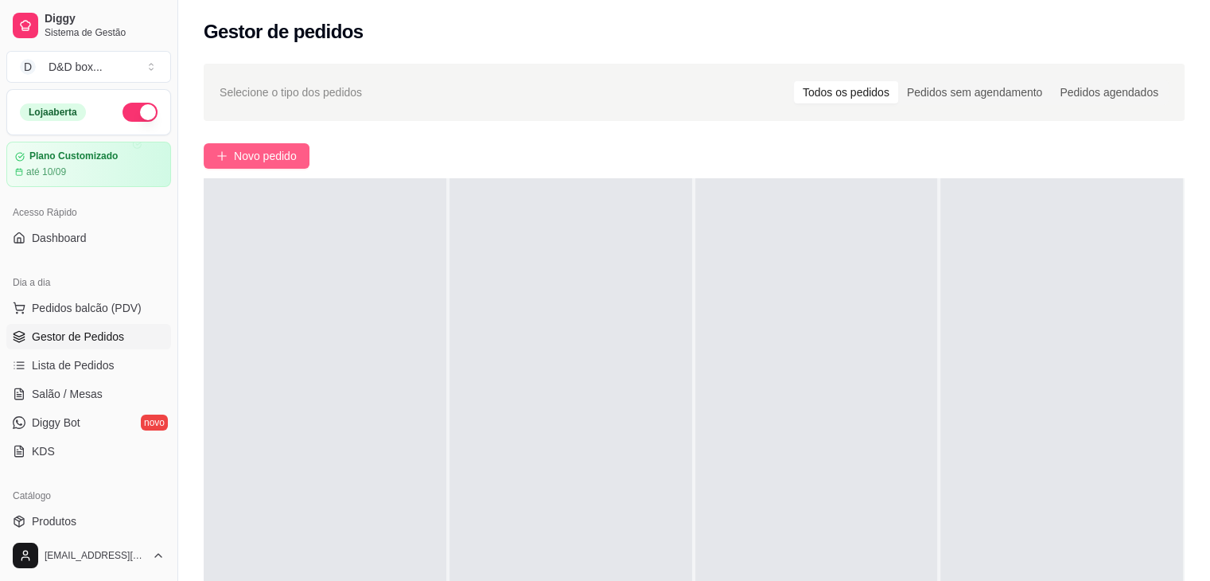
click at [279, 147] on span "Novo pedido" at bounding box center [265, 156] width 63 height 18
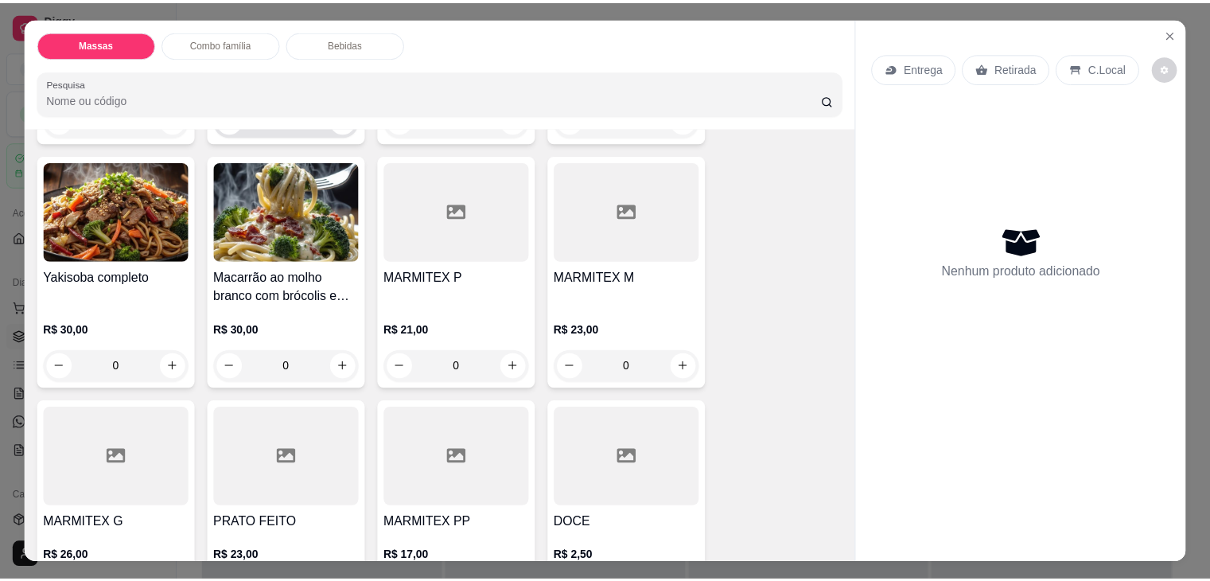
scroll to position [318, 0]
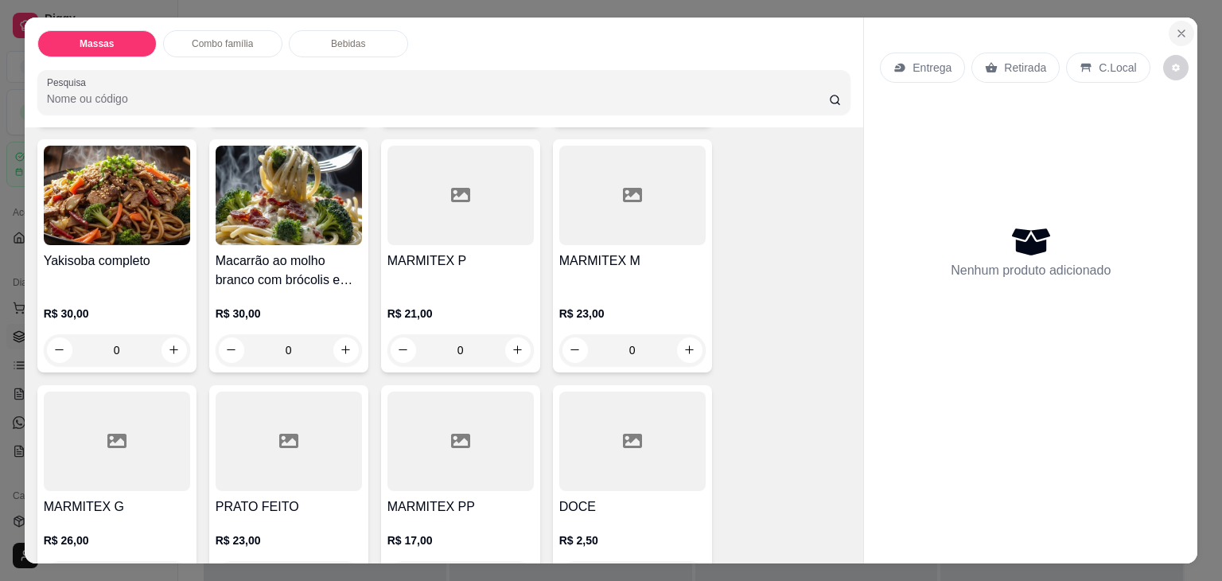
click at [1177, 21] on button "Close" at bounding box center [1181, 33] width 25 height 25
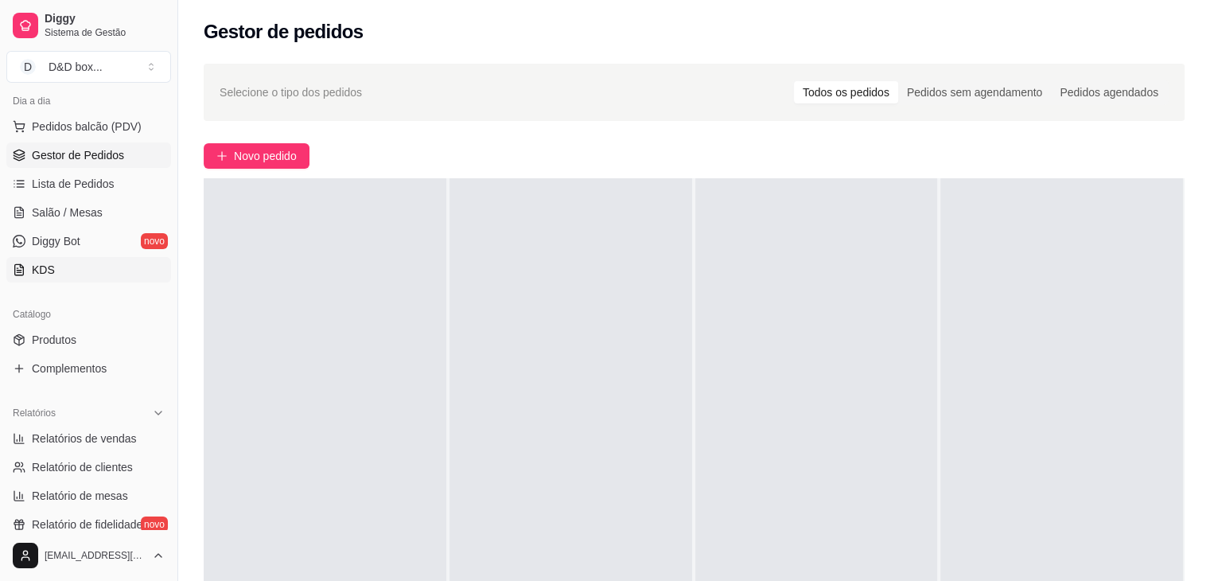
scroll to position [239, 0]
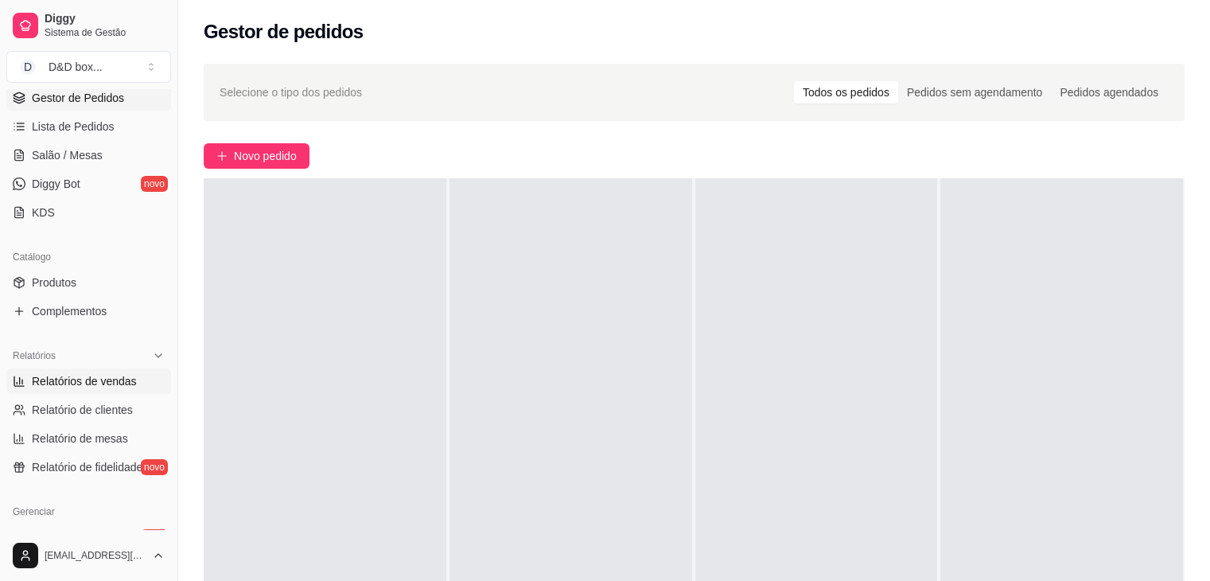
click at [103, 384] on span "Relatórios de vendas" at bounding box center [84, 381] width 105 height 16
select select "ALL"
select select "0"
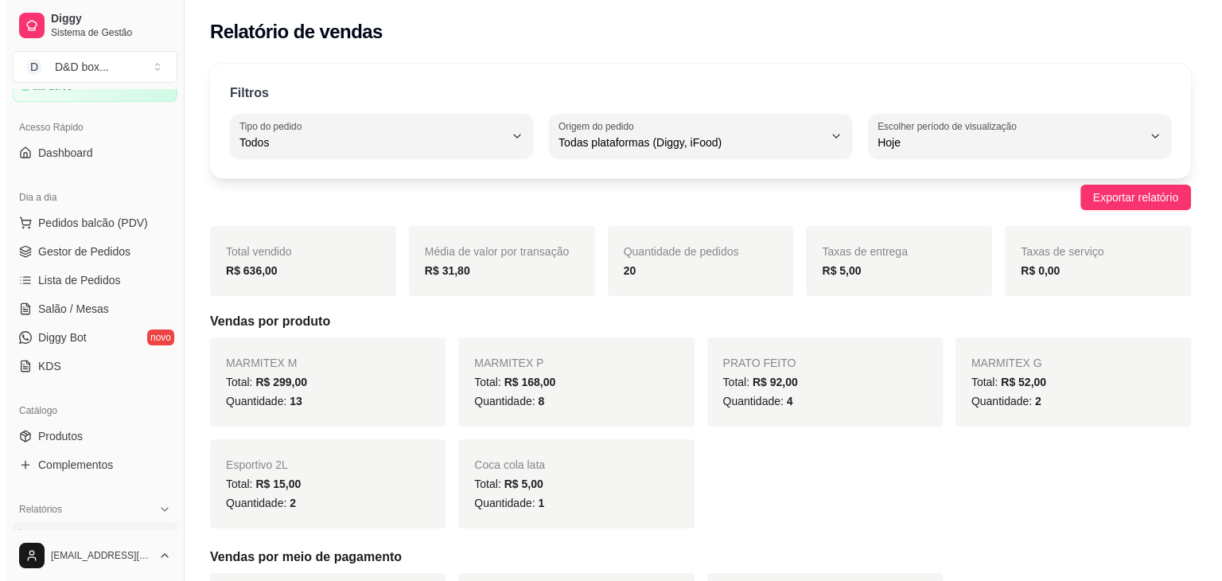
scroll to position [80, 0]
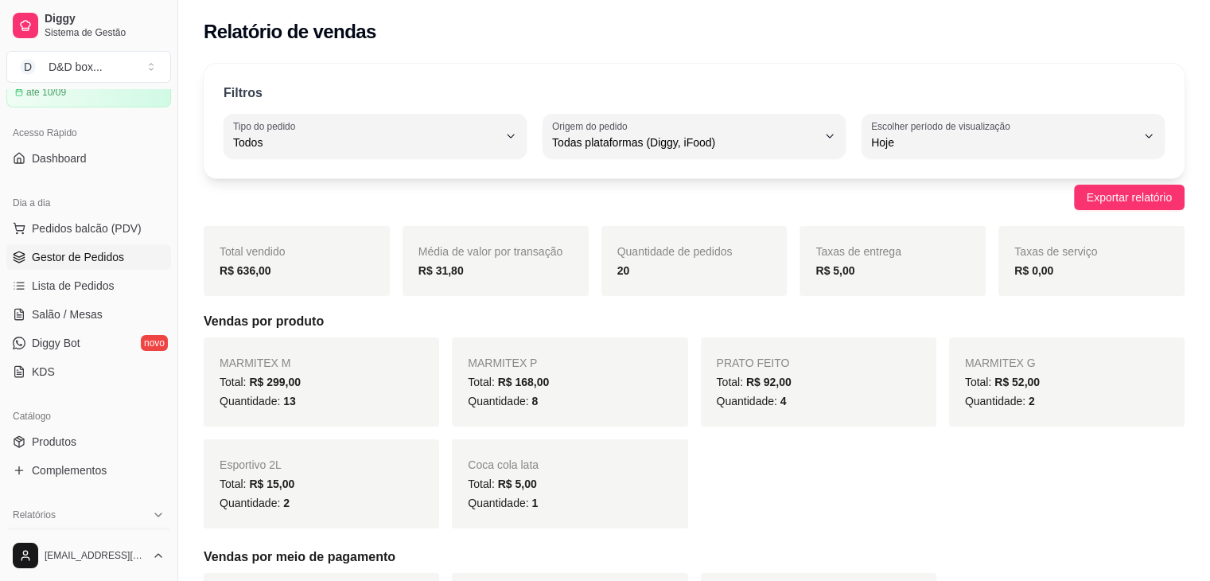
click at [49, 261] on span "Gestor de Pedidos" at bounding box center [78, 257] width 92 height 16
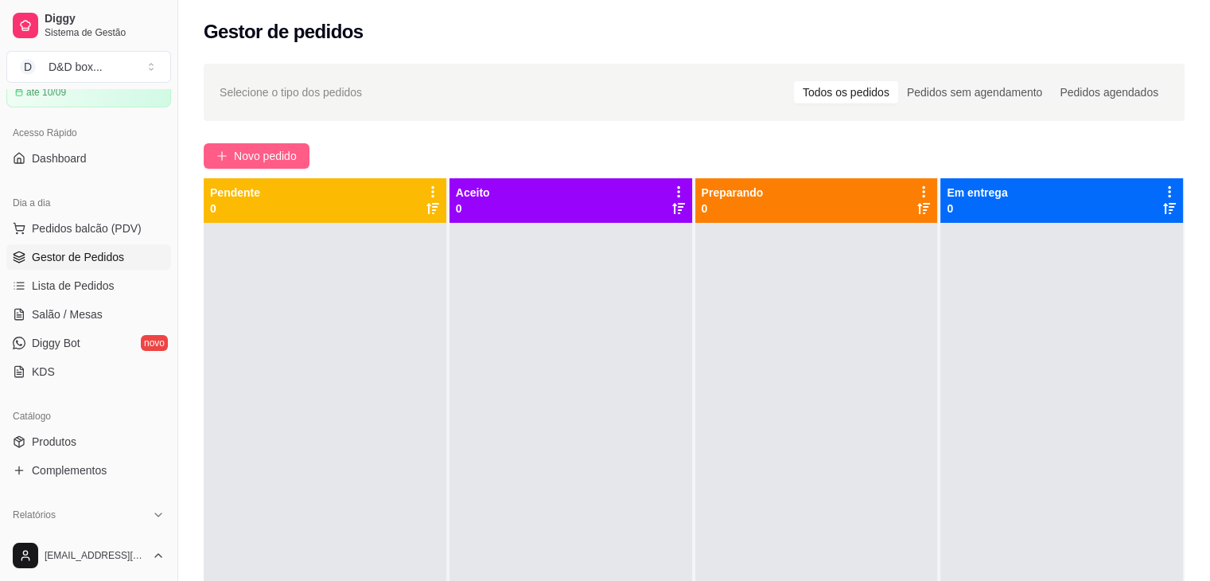
click at [265, 156] on span "Novo pedido" at bounding box center [265, 156] width 63 height 18
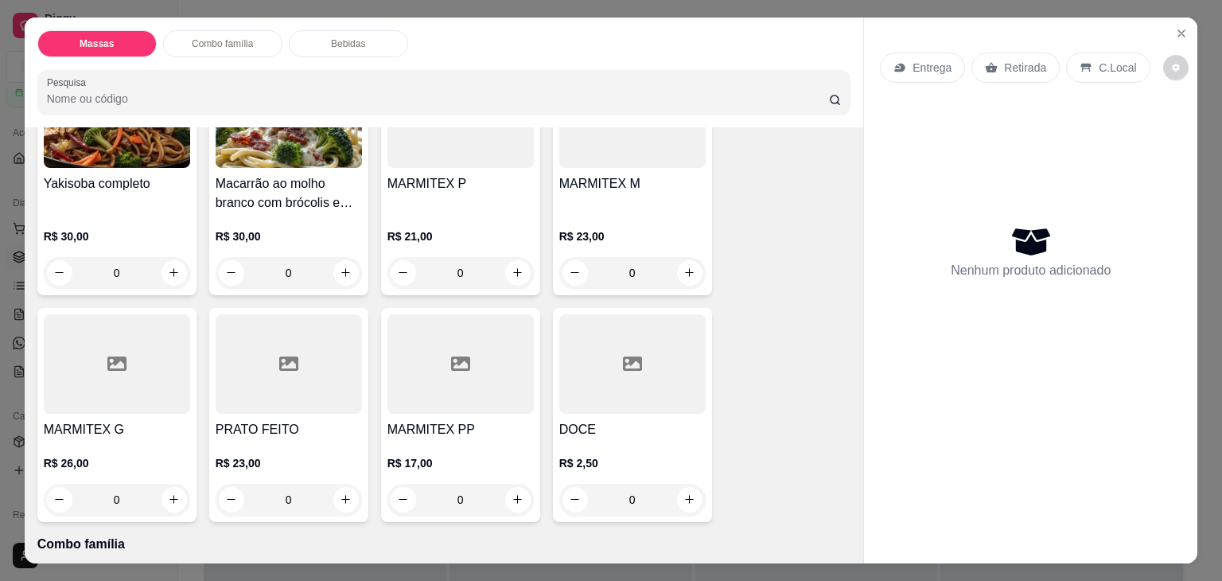
scroll to position [398, 0]
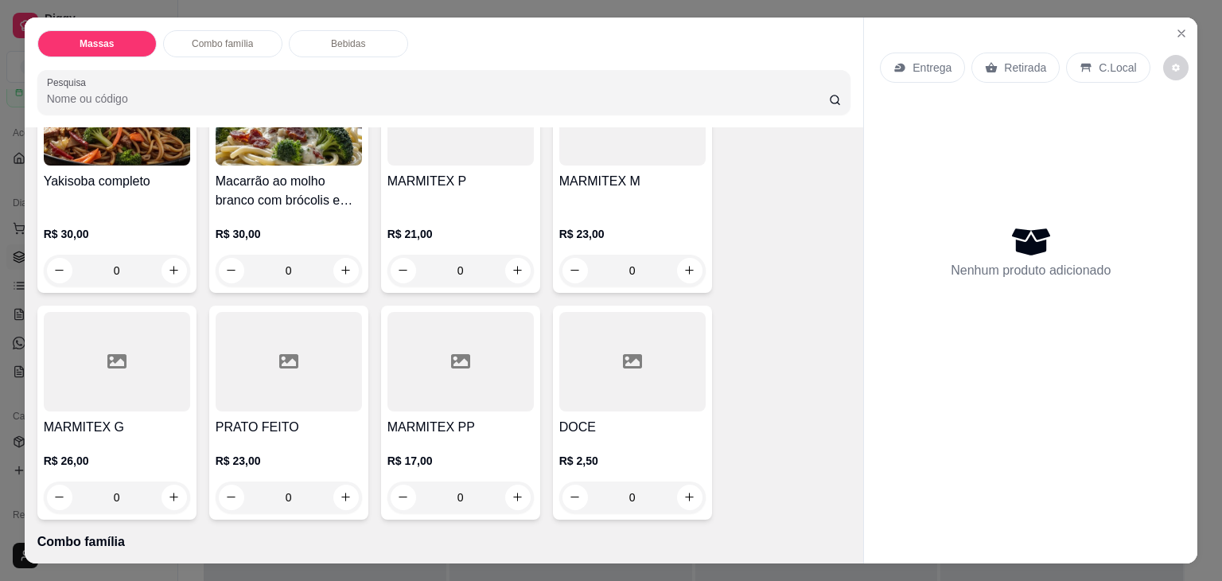
click at [119, 370] on div at bounding box center [117, 361] width 146 height 99
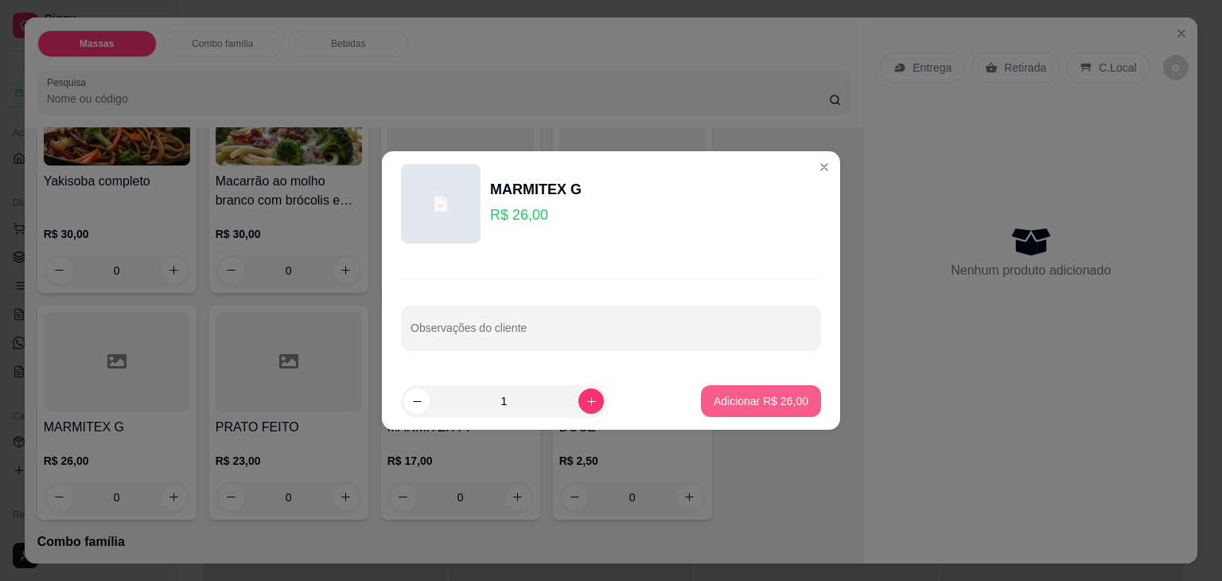
click at [767, 390] on button "Adicionar R$ 26,00" at bounding box center [761, 401] width 120 height 32
type input "1"
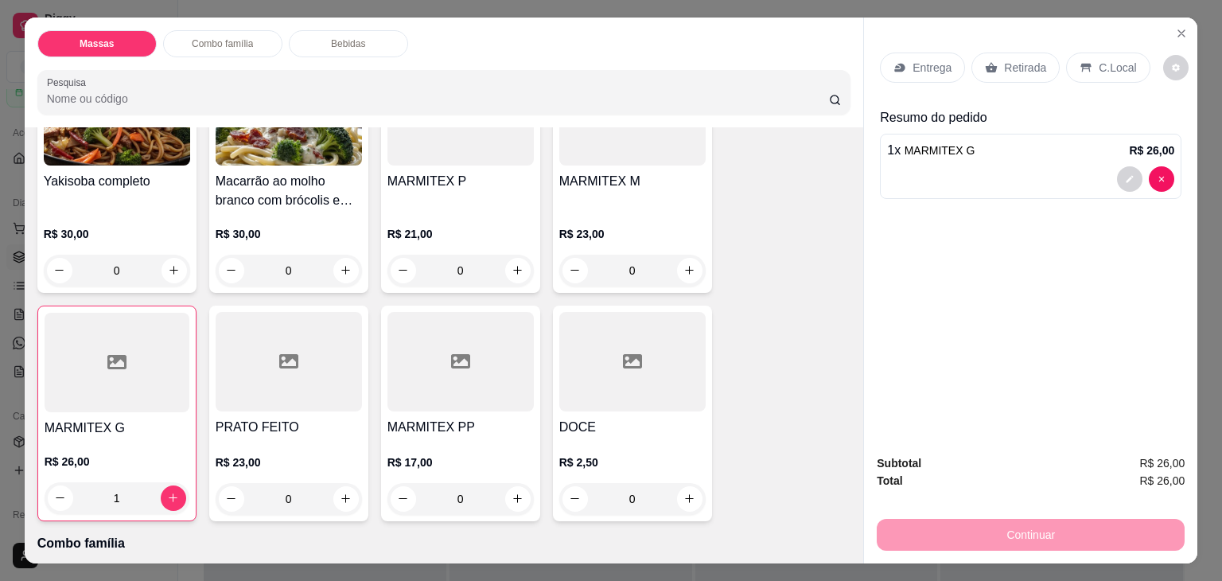
click at [988, 61] on icon at bounding box center [991, 67] width 13 height 13
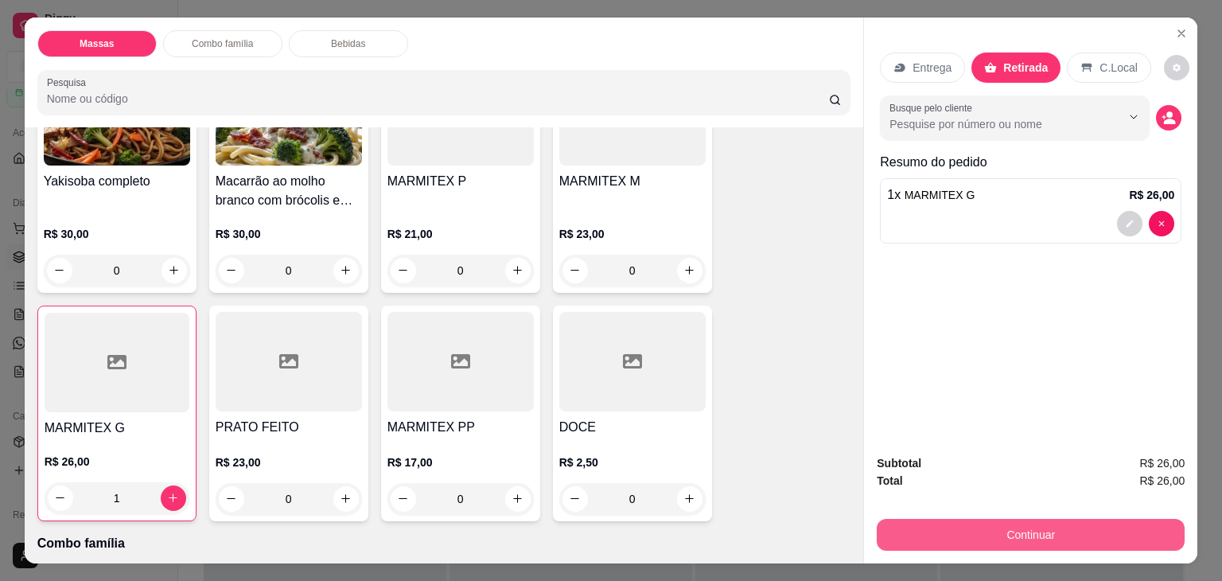
click at [998, 528] on button "Continuar" at bounding box center [1031, 535] width 308 height 32
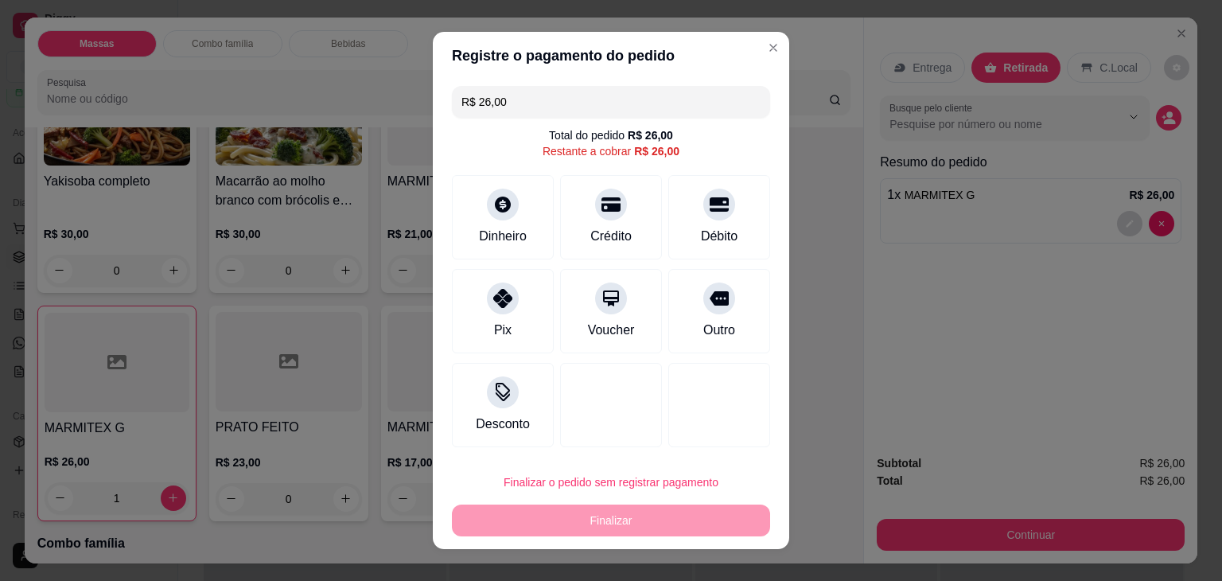
drag, startPoint x: 714, startPoint y: 206, endPoint x: 647, endPoint y: 497, distance: 298.1
click at [715, 214] on div "Débito" at bounding box center [720, 217] width 102 height 84
type input "R$ 0,00"
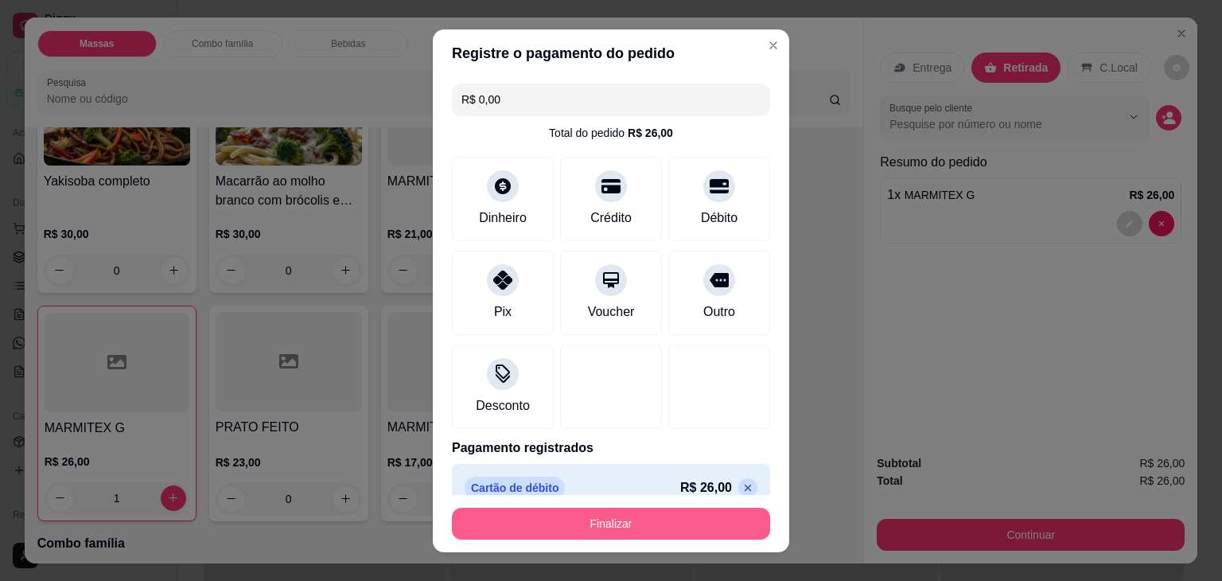
click at [631, 521] on button "Finalizar" at bounding box center [611, 524] width 318 height 32
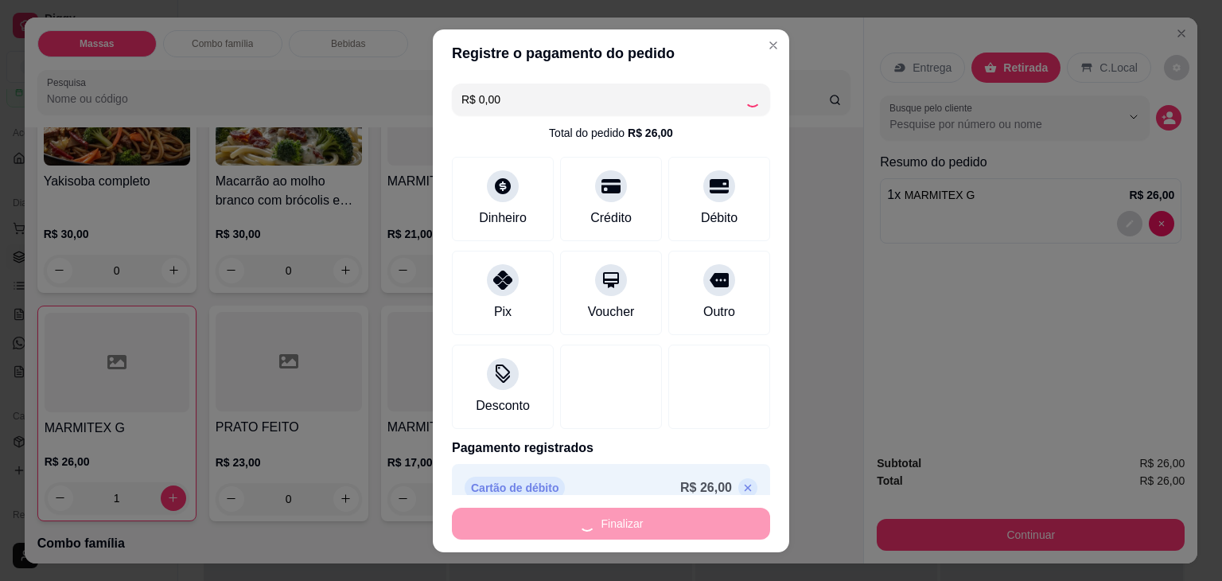
type input "0"
type input "-R$ 26,00"
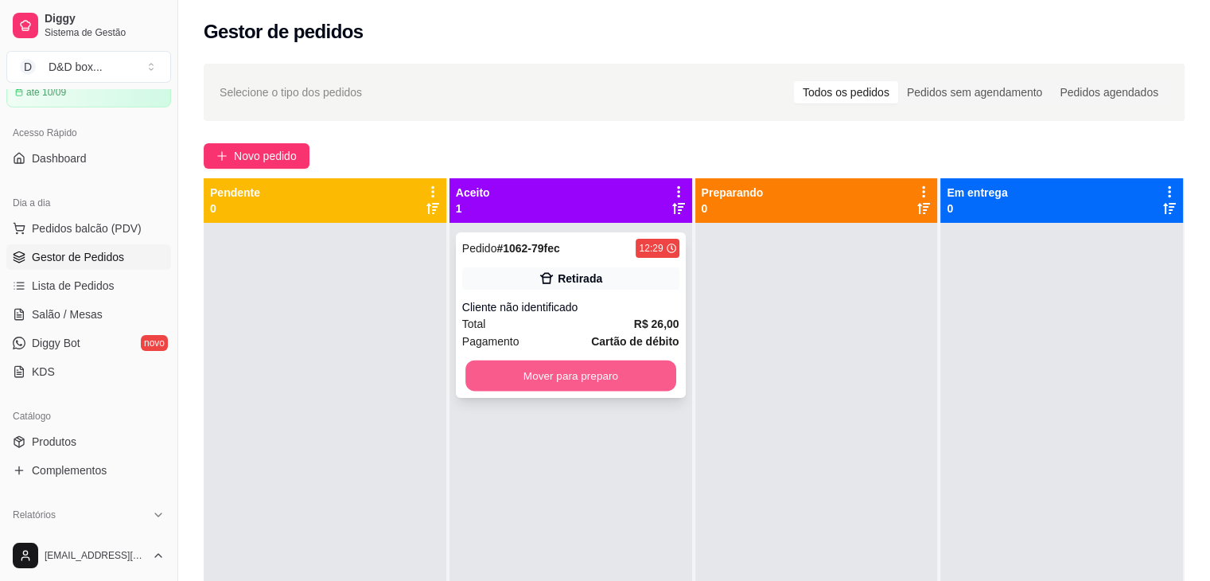
click at [538, 376] on button "Mover para preparo" at bounding box center [571, 376] width 211 height 31
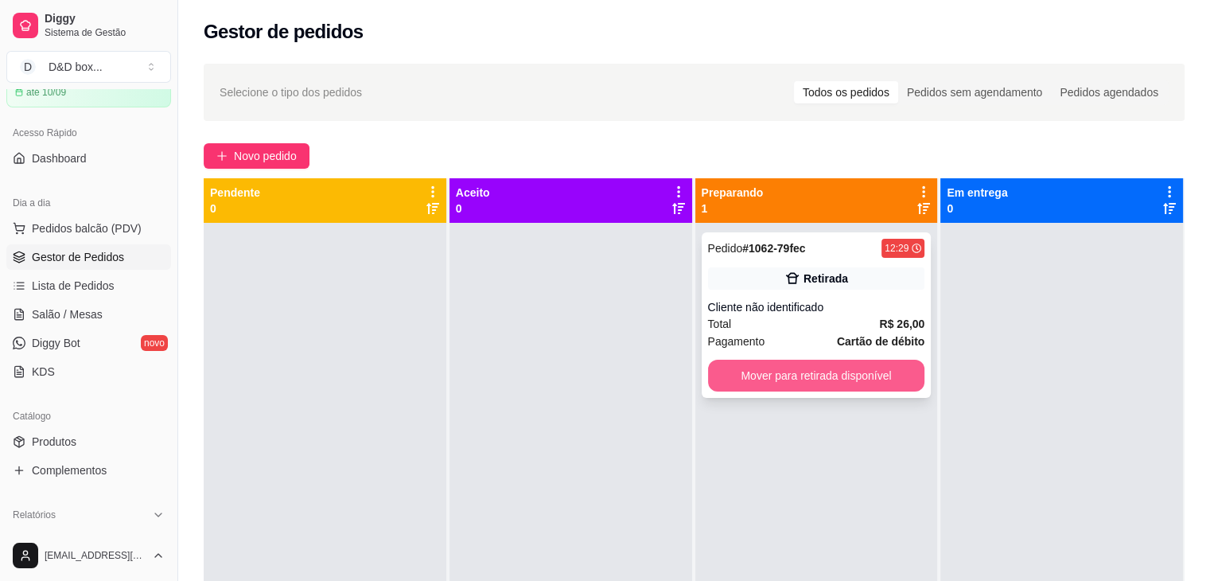
click at [861, 367] on button "Mover para retirada disponível" at bounding box center [816, 376] width 217 height 32
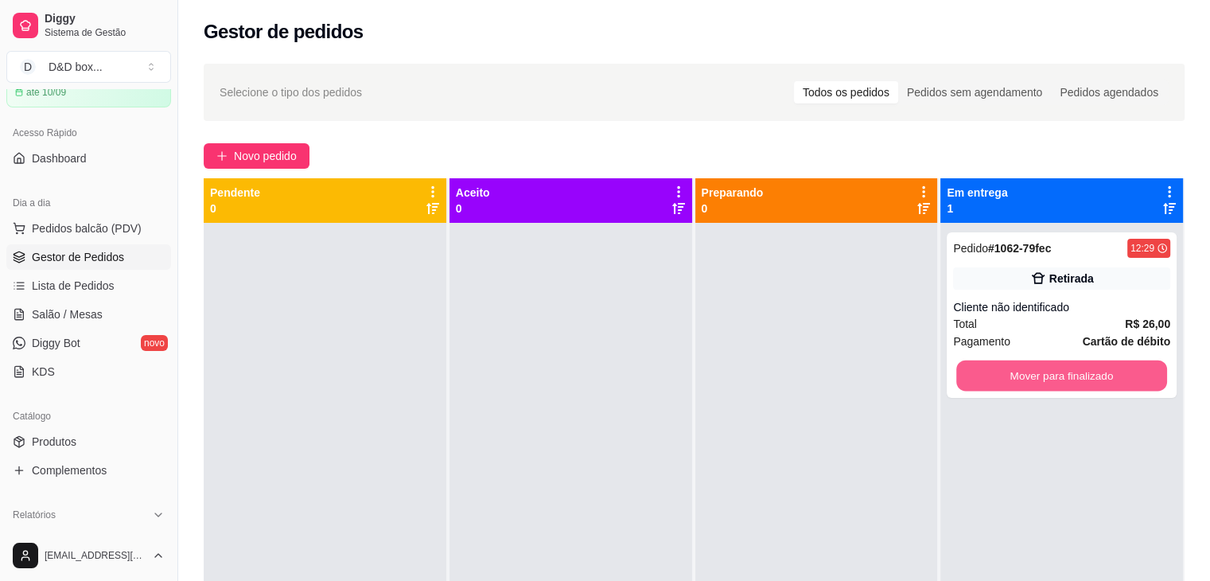
click at [1054, 374] on button "Mover para finalizado" at bounding box center [1062, 376] width 211 height 31
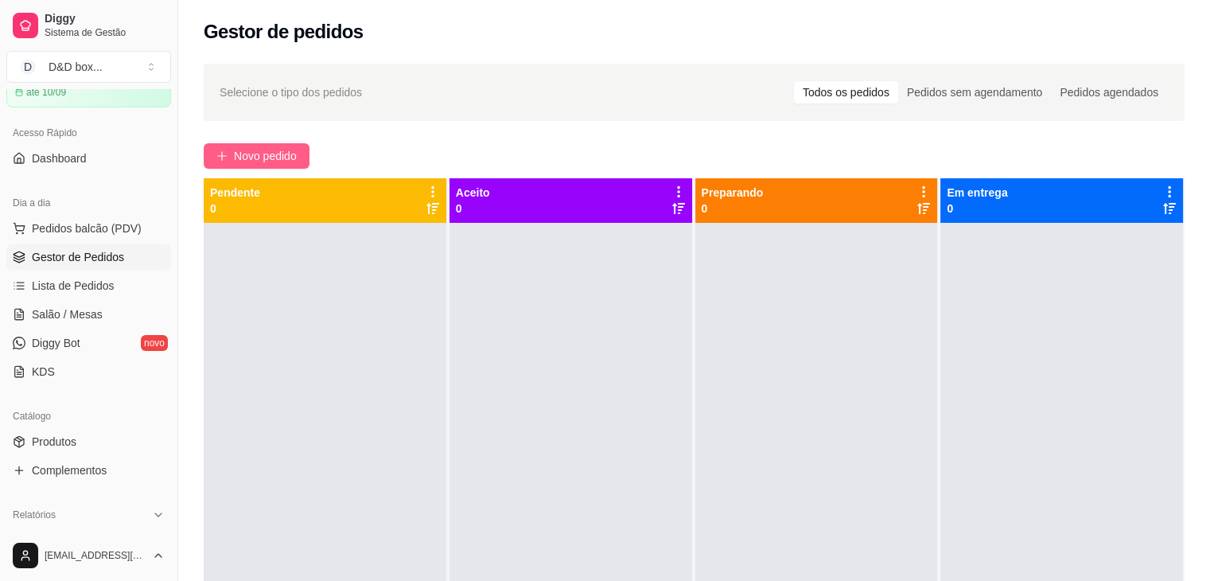
click at [263, 160] on span "Novo pedido" at bounding box center [265, 156] width 63 height 18
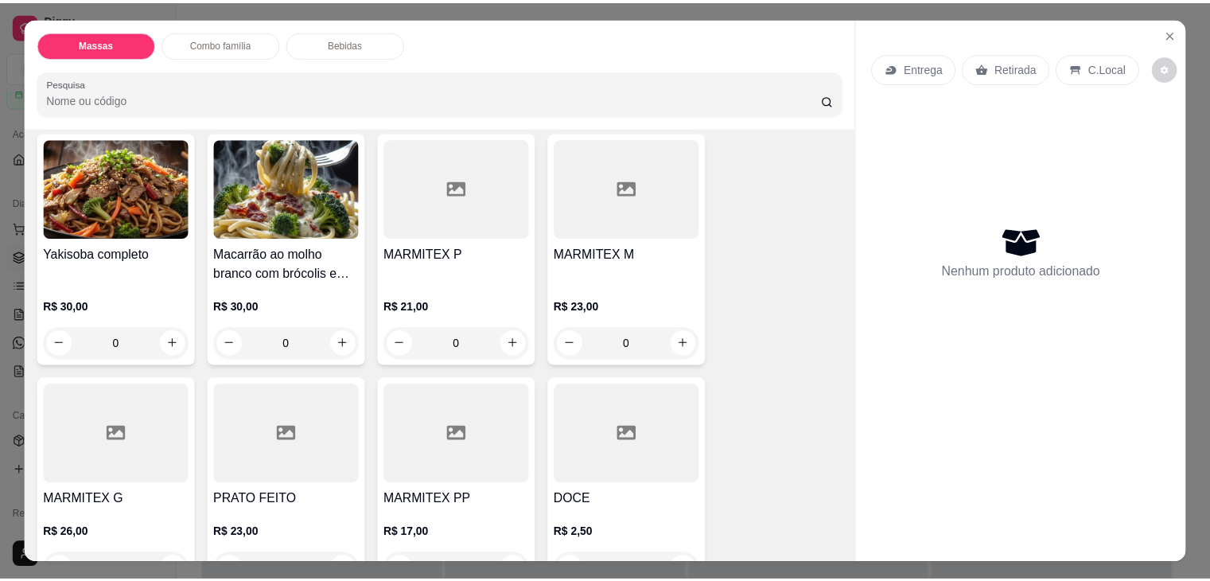
scroll to position [318, 0]
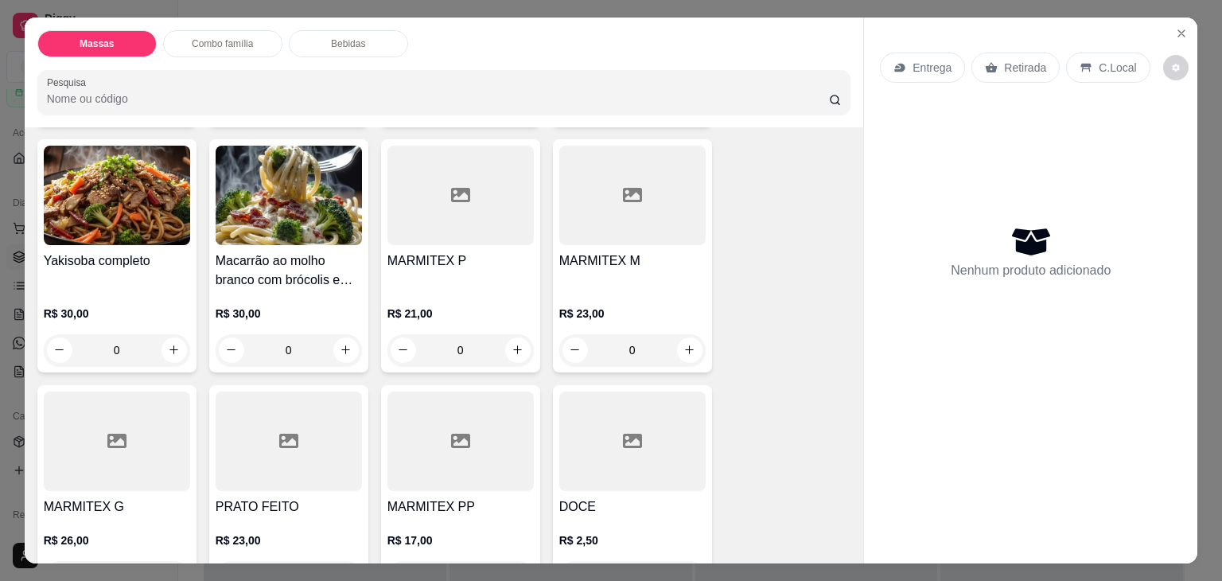
drag, startPoint x: 635, startPoint y: 267, endPoint x: 627, endPoint y: 270, distance: 8.6
click at [627, 270] on div "MARMITEX M" at bounding box center [632, 270] width 146 height 38
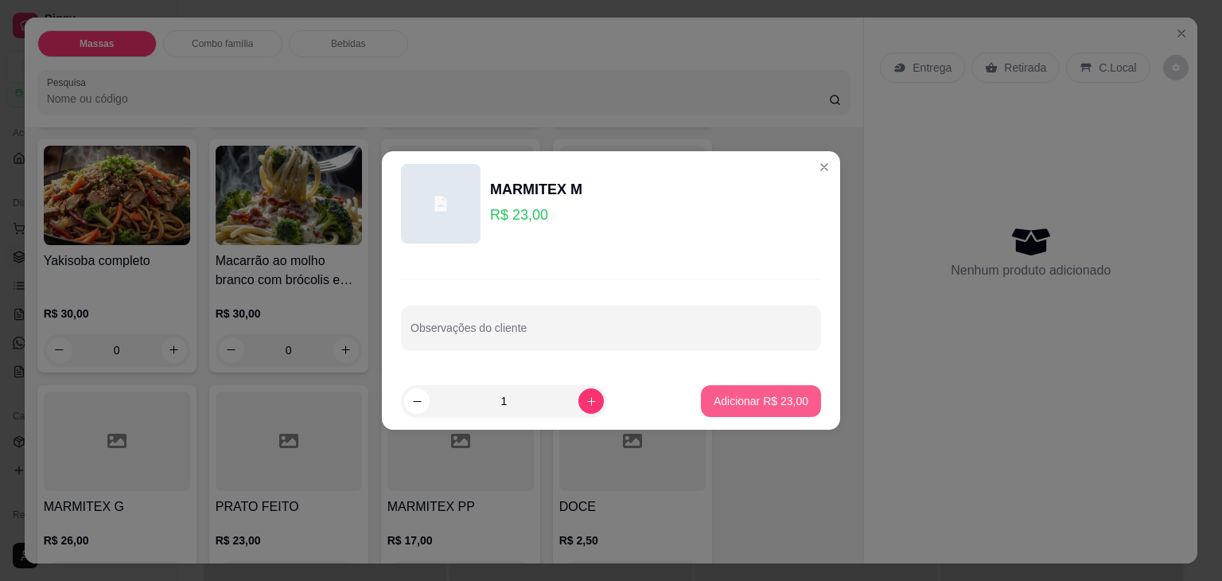
click at [715, 403] on p "Adicionar R$ 23,00" at bounding box center [761, 401] width 95 height 16
type input "1"
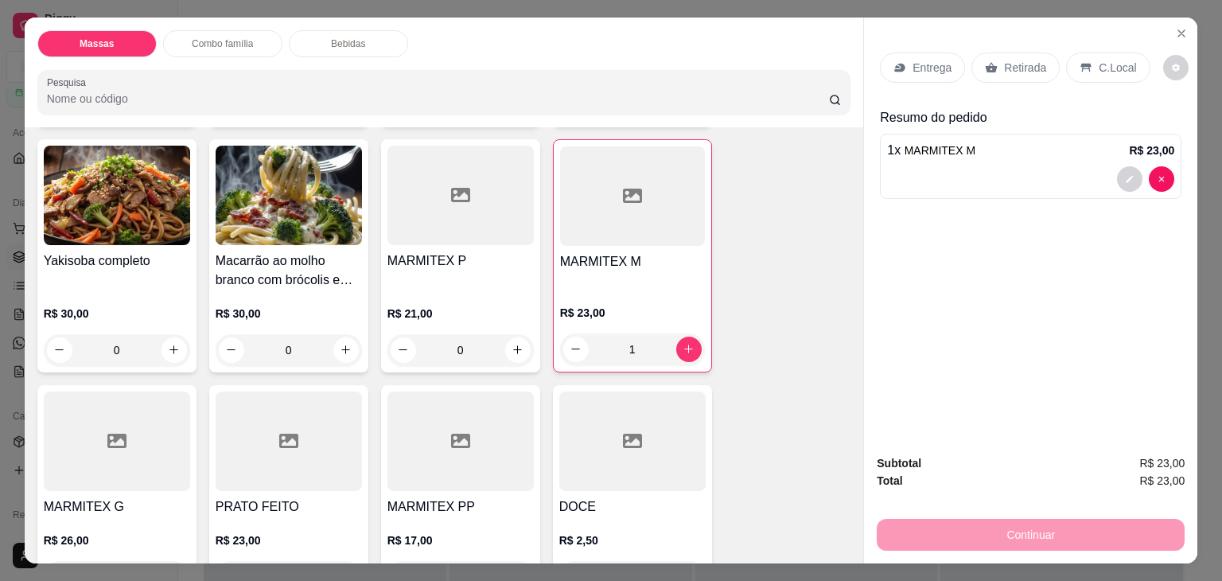
drag, startPoint x: 1016, startPoint y: 66, endPoint x: 976, endPoint y: 287, distance: 224.9
click at [1016, 70] on div "Retirada" at bounding box center [1016, 68] width 88 height 30
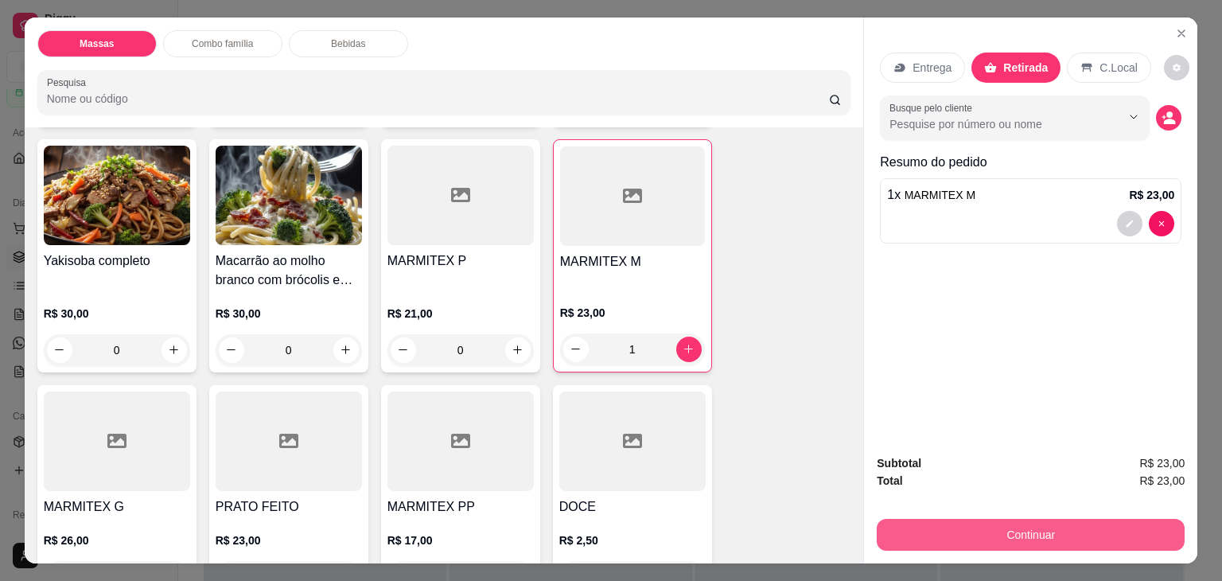
click at [916, 532] on button "Continuar" at bounding box center [1031, 535] width 308 height 32
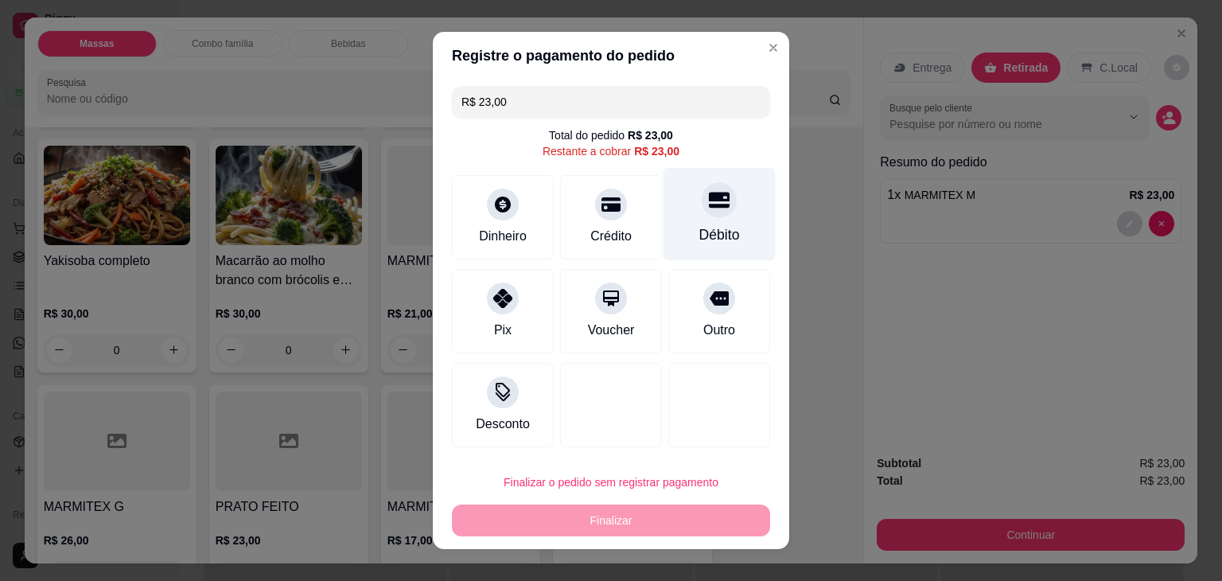
click at [692, 203] on div "Débito" at bounding box center [720, 214] width 112 height 93
type input "R$ 0,00"
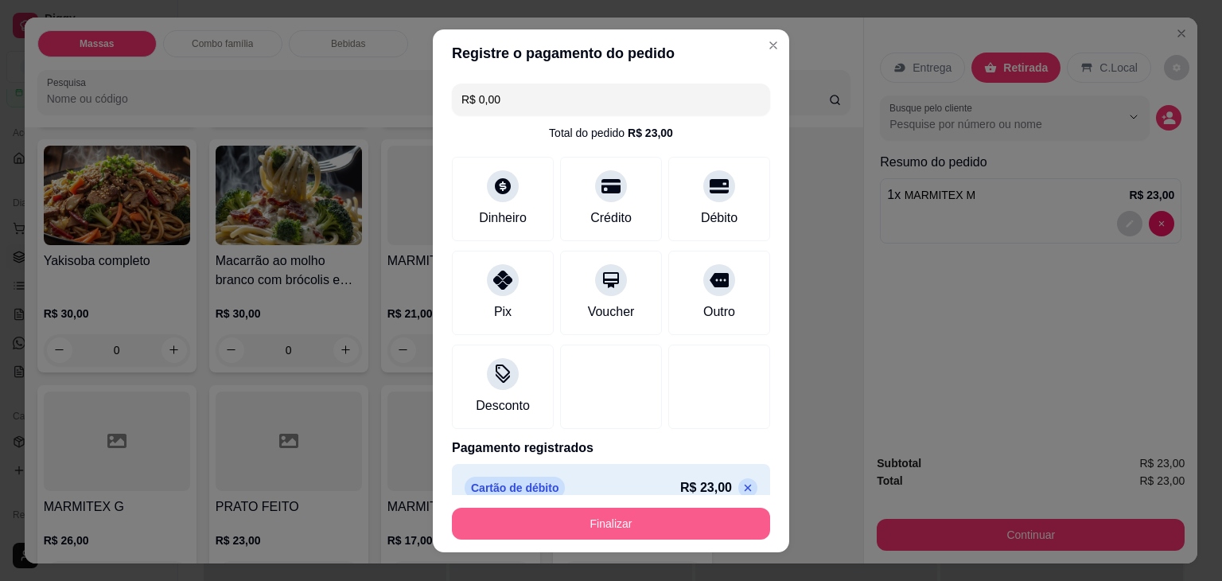
click at [672, 515] on button "Finalizar" at bounding box center [611, 524] width 318 height 32
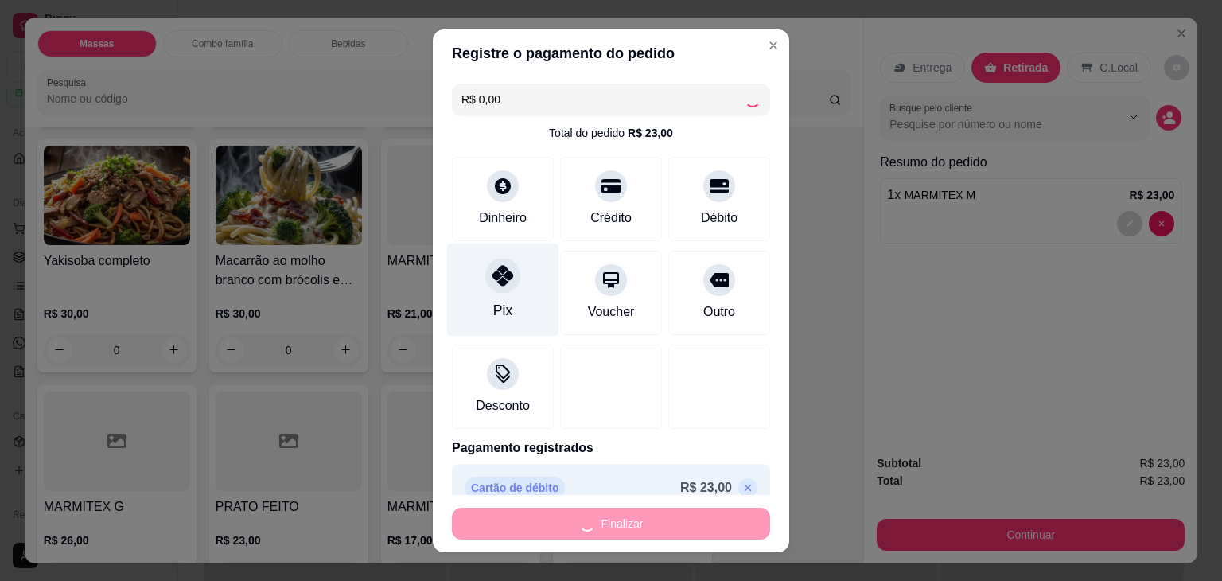
type input "0"
type input "-R$ 23,00"
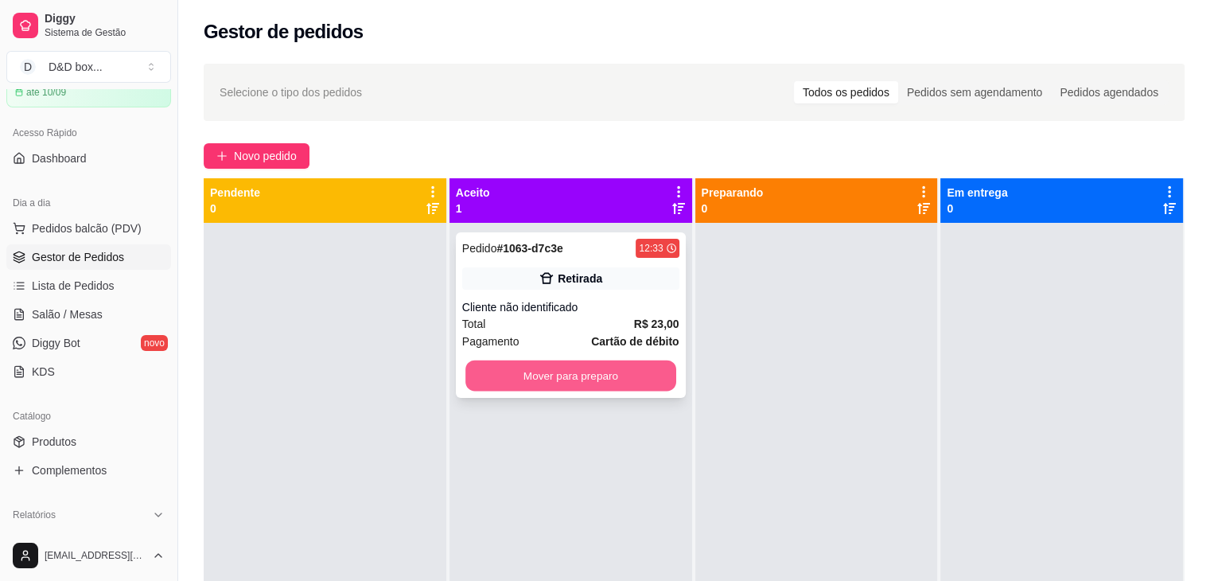
click at [481, 368] on button "Mover para preparo" at bounding box center [571, 376] width 211 height 31
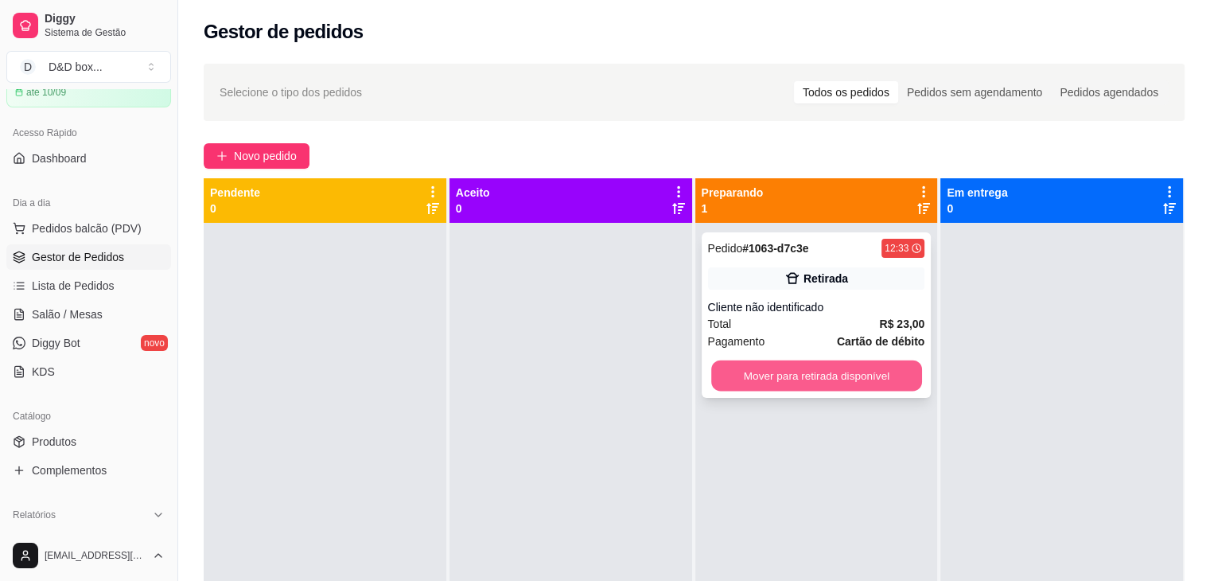
click at [742, 382] on button "Mover para retirada disponível" at bounding box center [816, 376] width 211 height 31
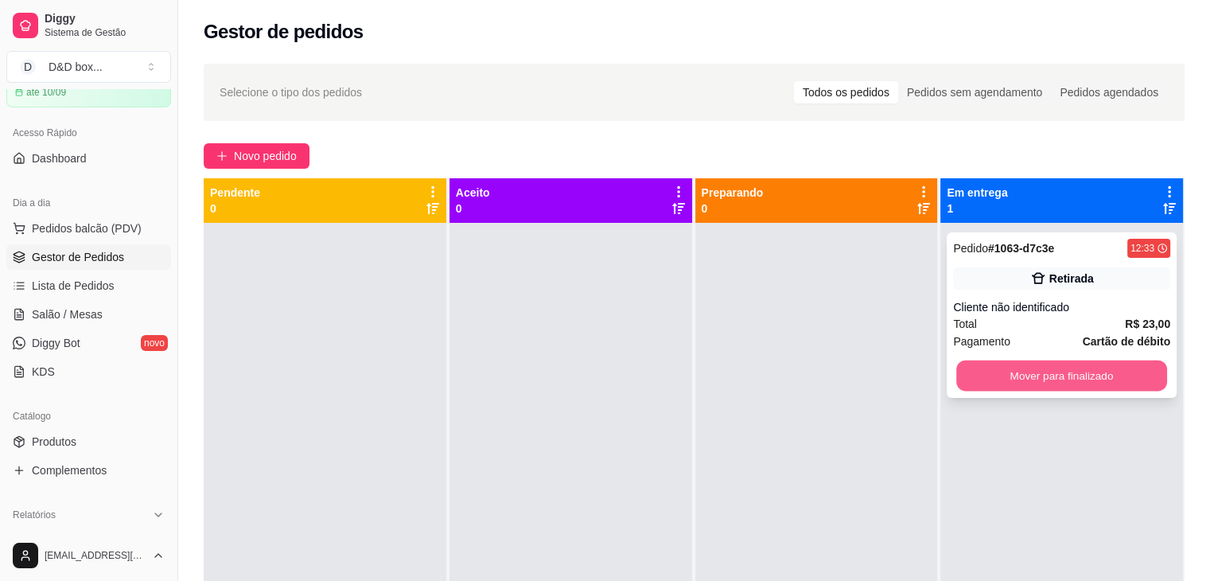
click at [1016, 371] on button "Mover para finalizado" at bounding box center [1062, 376] width 211 height 31
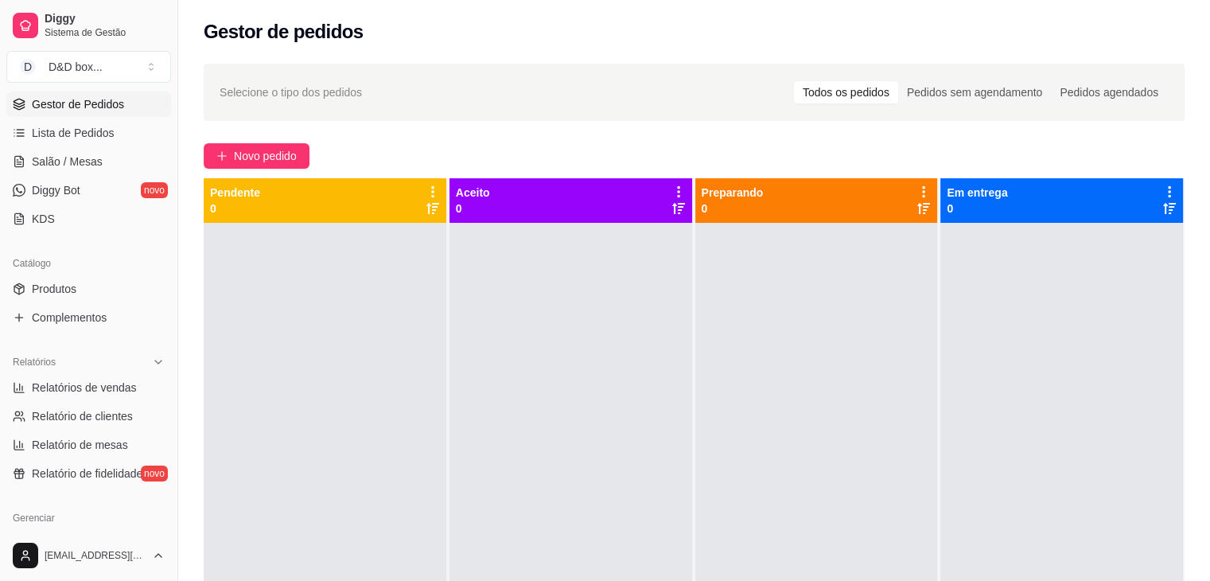
scroll to position [239, 0]
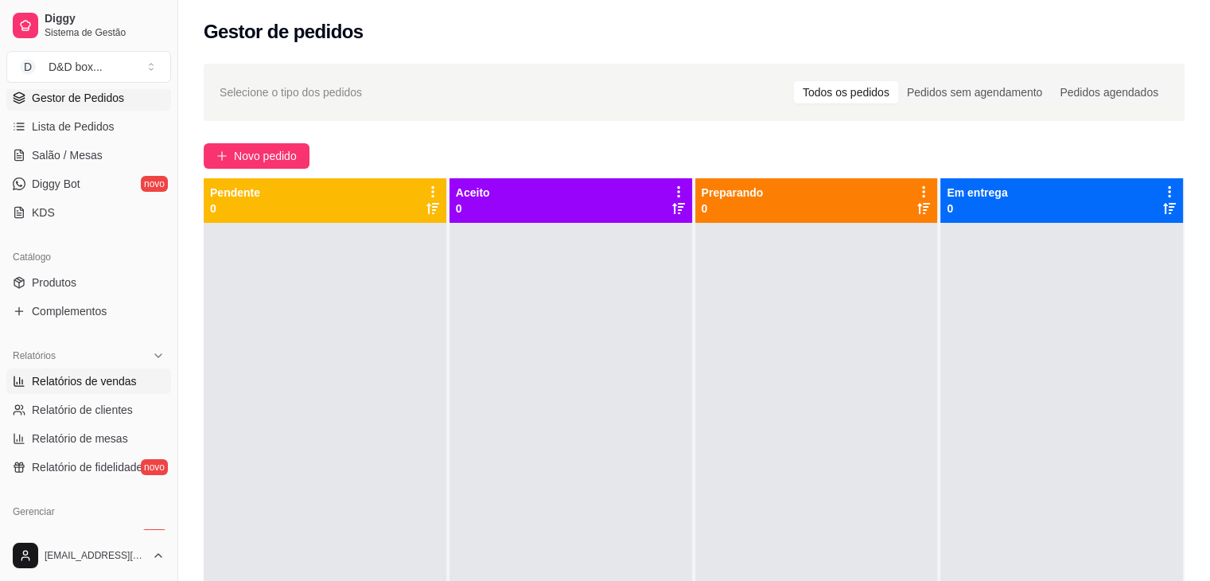
click at [59, 380] on span "Relatórios de vendas" at bounding box center [84, 381] width 105 height 16
select select "ALL"
select select "0"
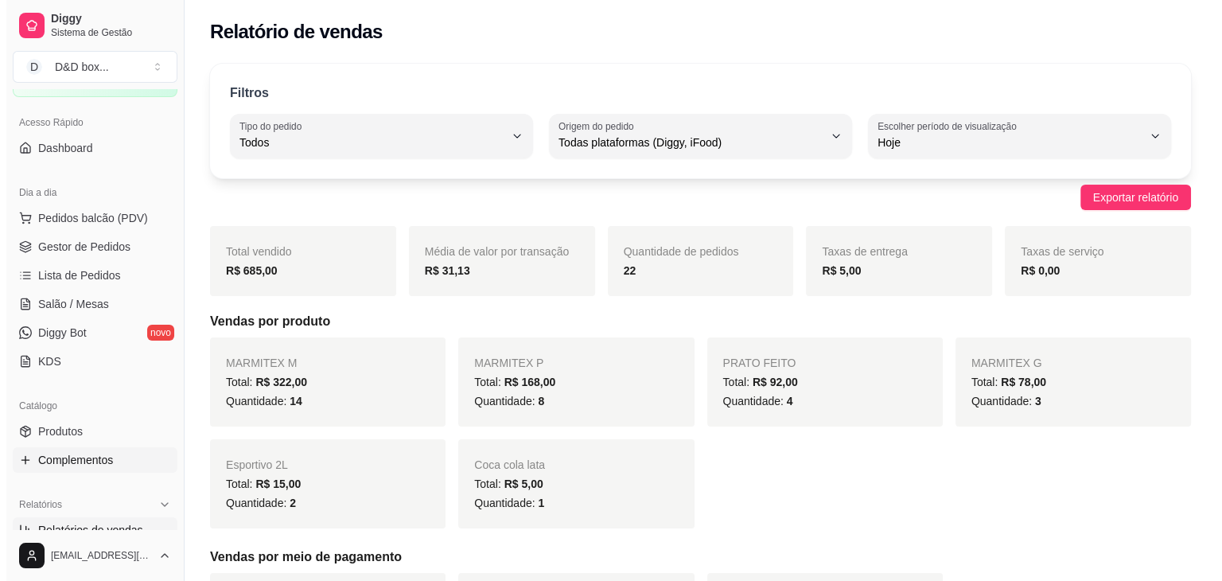
scroll to position [80, 0]
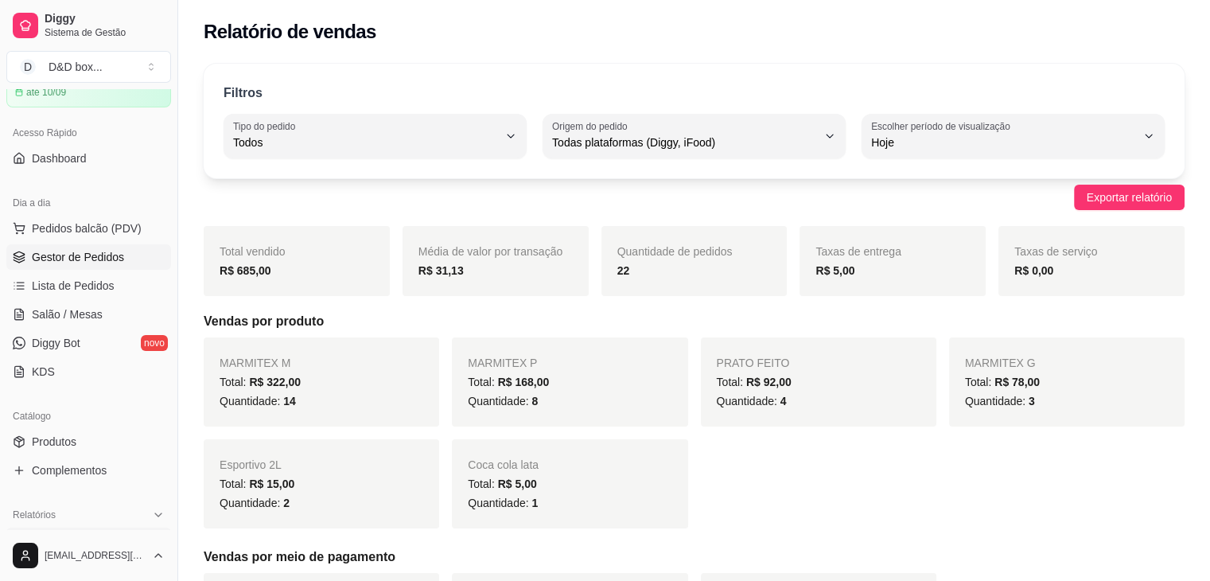
click at [101, 259] on span "Gestor de Pedidos" at bounding box center [78, 257] width 92 height 16
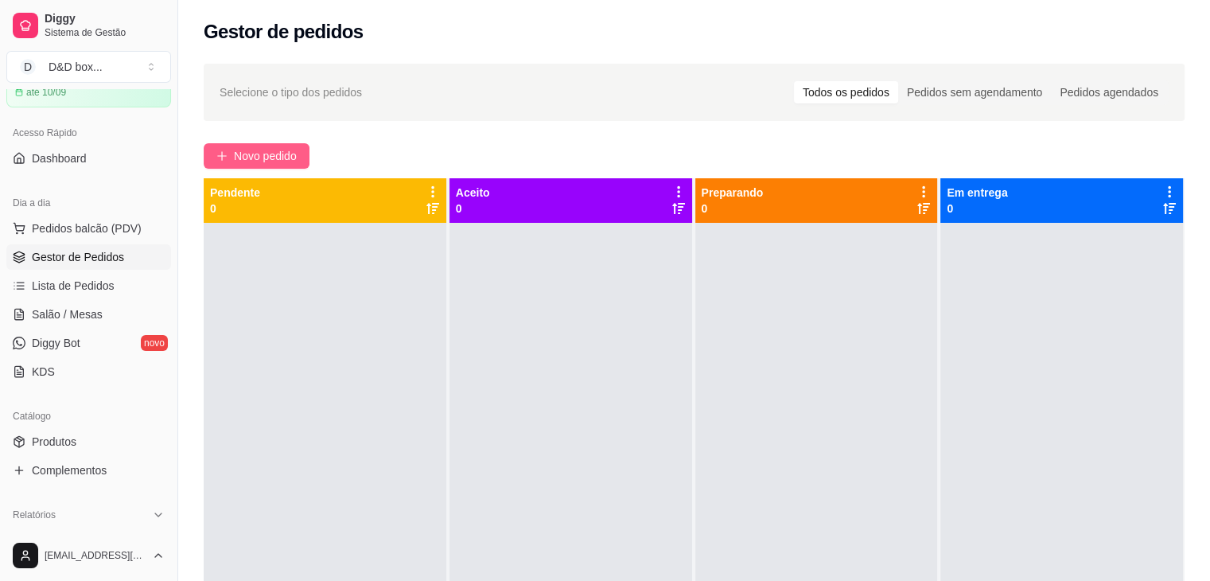
click at [261, 155] on span "Novo pedido" at bounding box center [265, 156] width 63 height 18
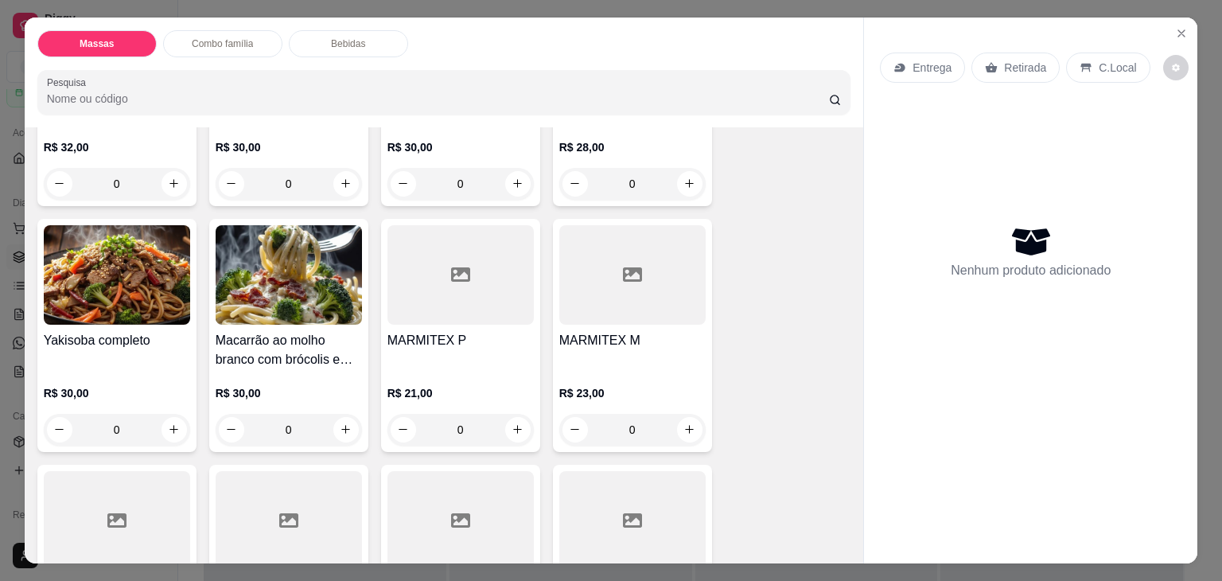
scroll to position [318, 0]
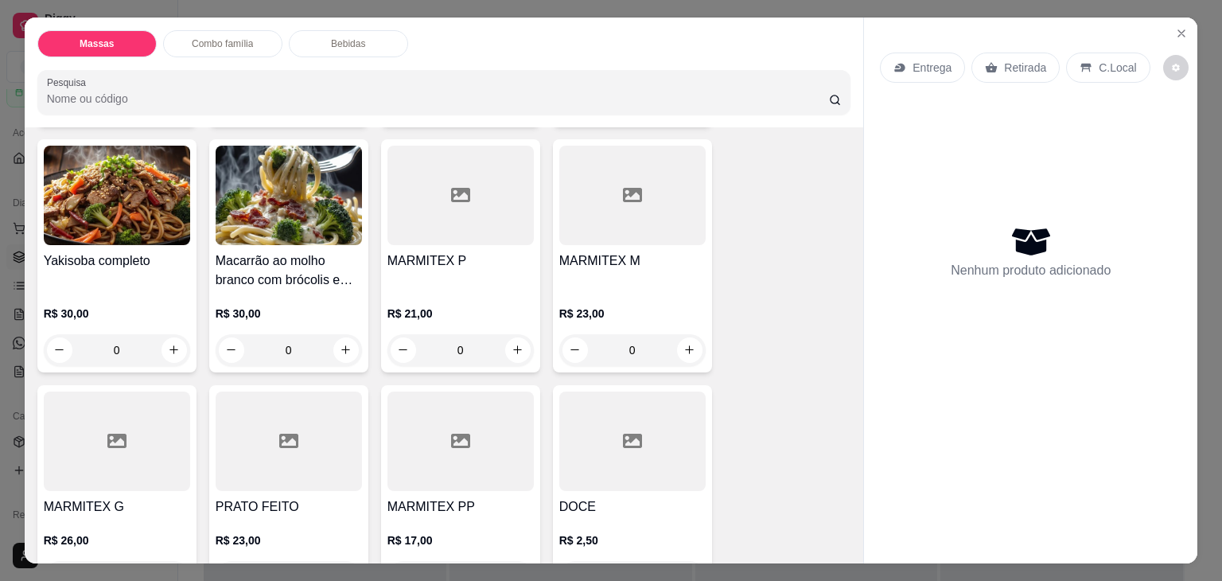
click at [596, 251] on h4 "MARMITEX M" at bounding box center [632, 260] width 146 height 19
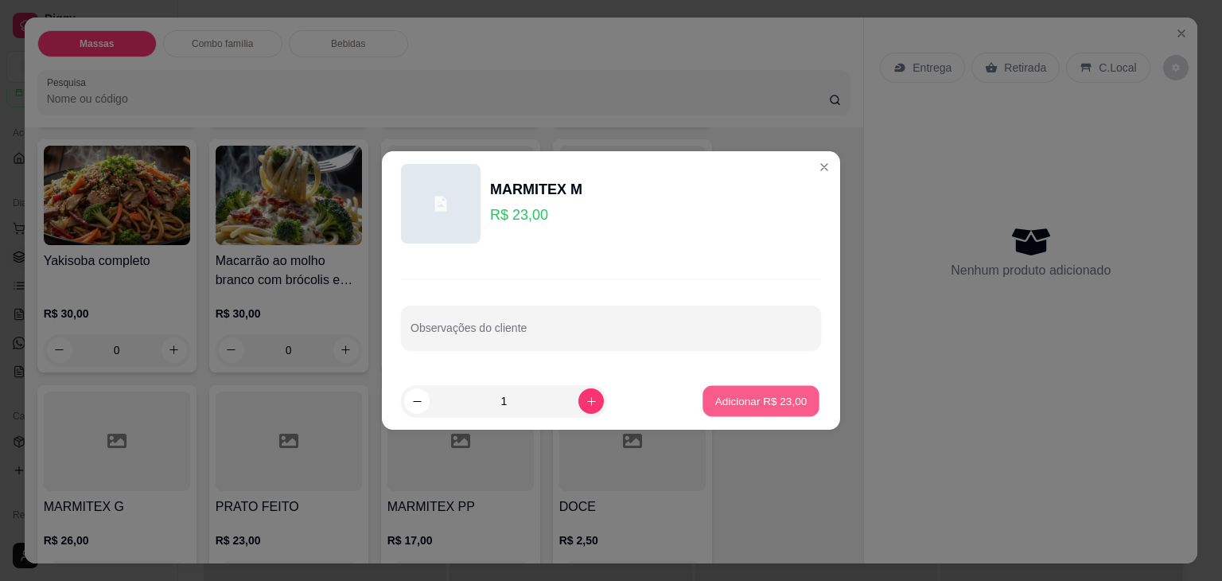
click at [716, 392] on button "Adicionar R$ 23,00" at bounding box center [761, 401] width 117 height 31
type input "1"
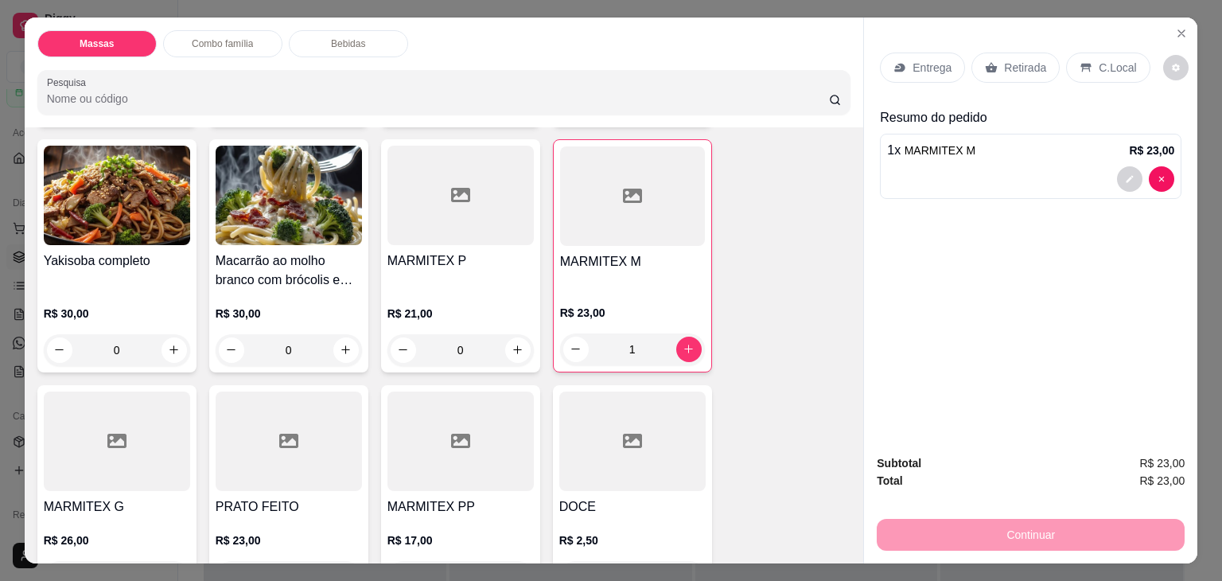
click at [933, 64] on p "Entrega" at bounding box center [932, 68] width 39 height 16
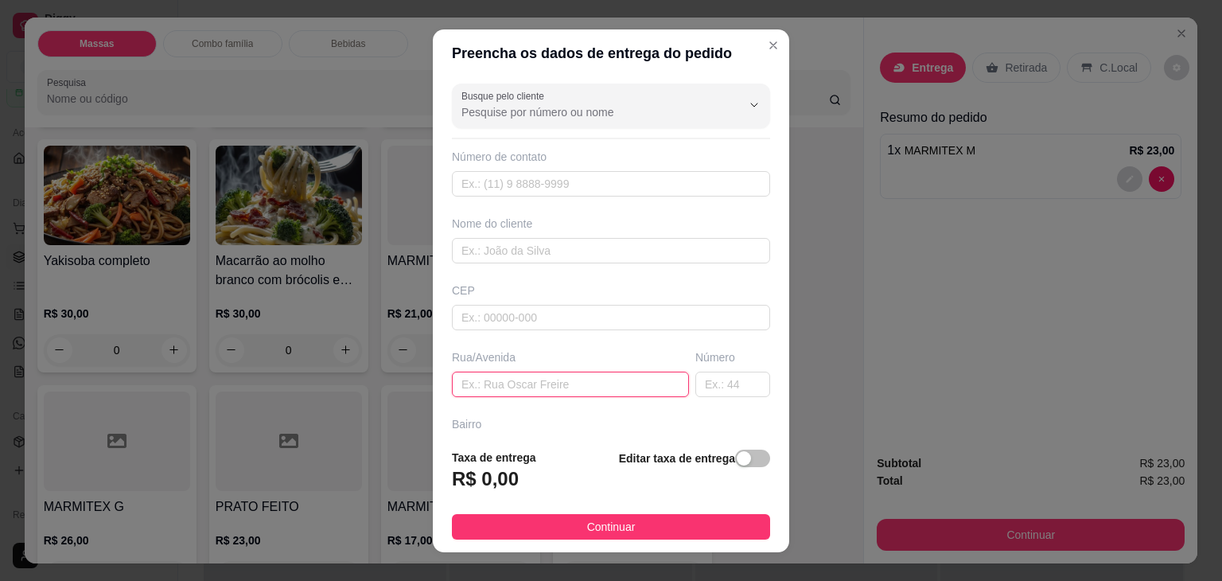
click at [555, 375] on input "text" at bounding box center [570, 384] width 237 height 25
type input "5 N 100"
drag, startPoint x: 729, startPoint y: 454, endPoint x: 713, endPoint y: 462, distance: 17.8
click at [737, 454] on div "button" at bounding box center [744, 458] width 14 height 14
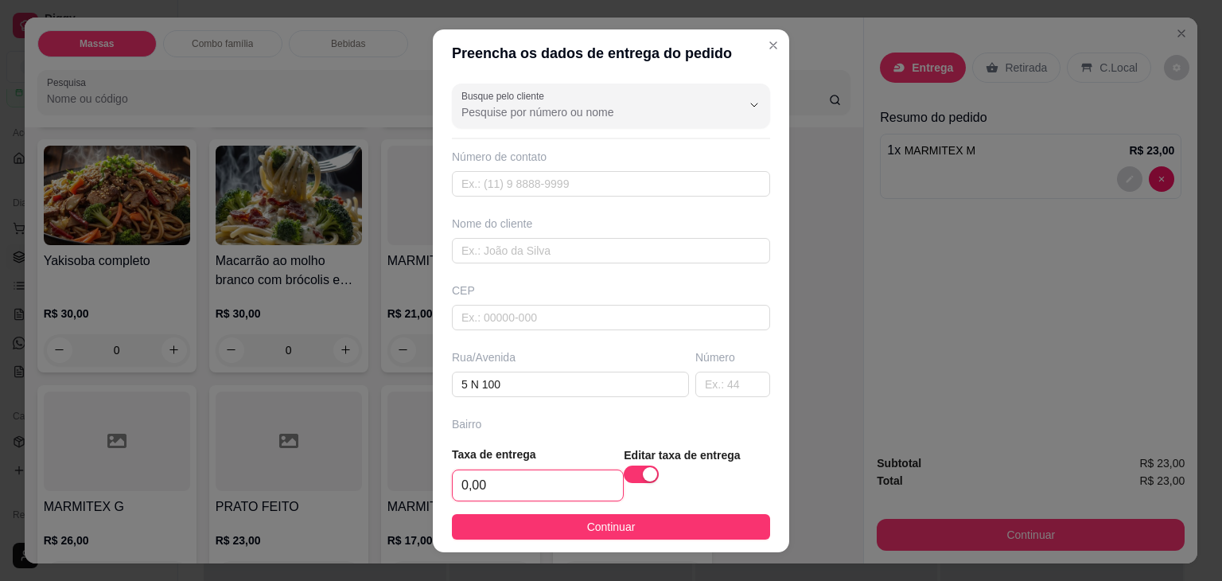
click at [594, 488] on input "0,00" at bounding box center [538, 485] width 170 height 30
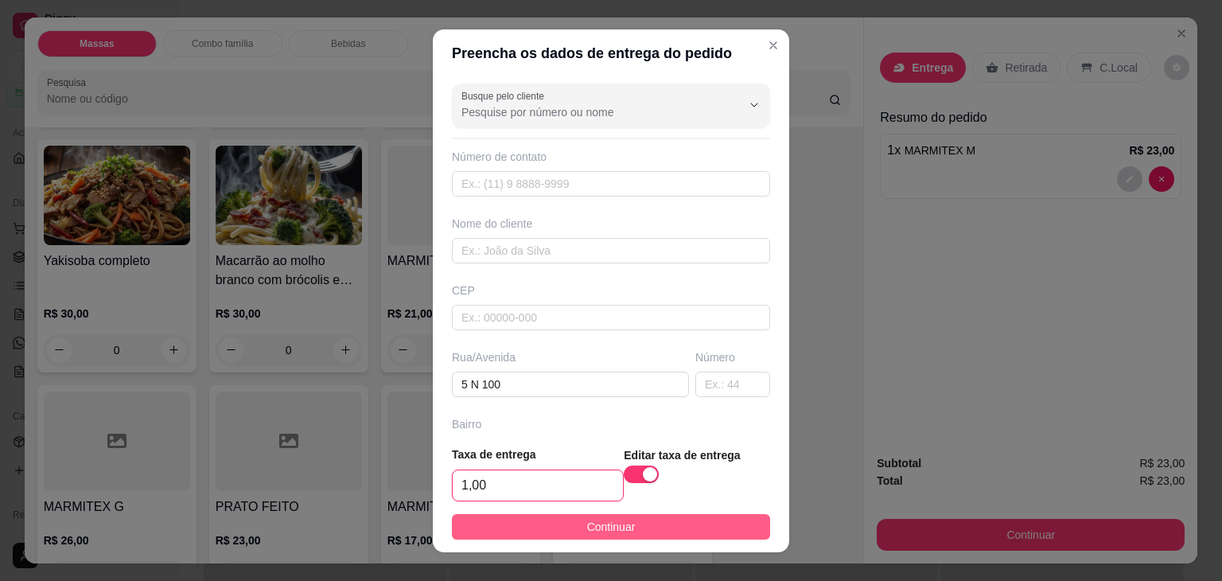
type input "1,00"
click at [587, 518] on span "Continuar" at bounding box center [611, 527] width 49 height 18
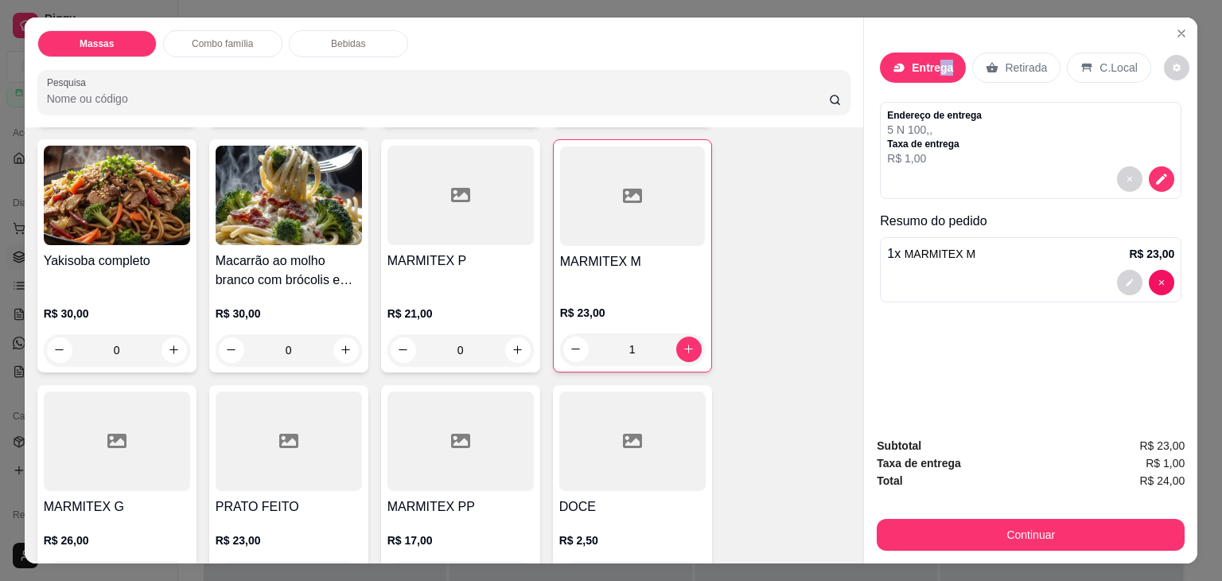
drag, startPoint x: 934, startPoint y: 51, endPoint x: 945, endPoint y: 52, distance: 12.0
click at [943, 43] on div "Entrega Retirada C.Local" at bounding box center [1031, 68] width 302 height 56
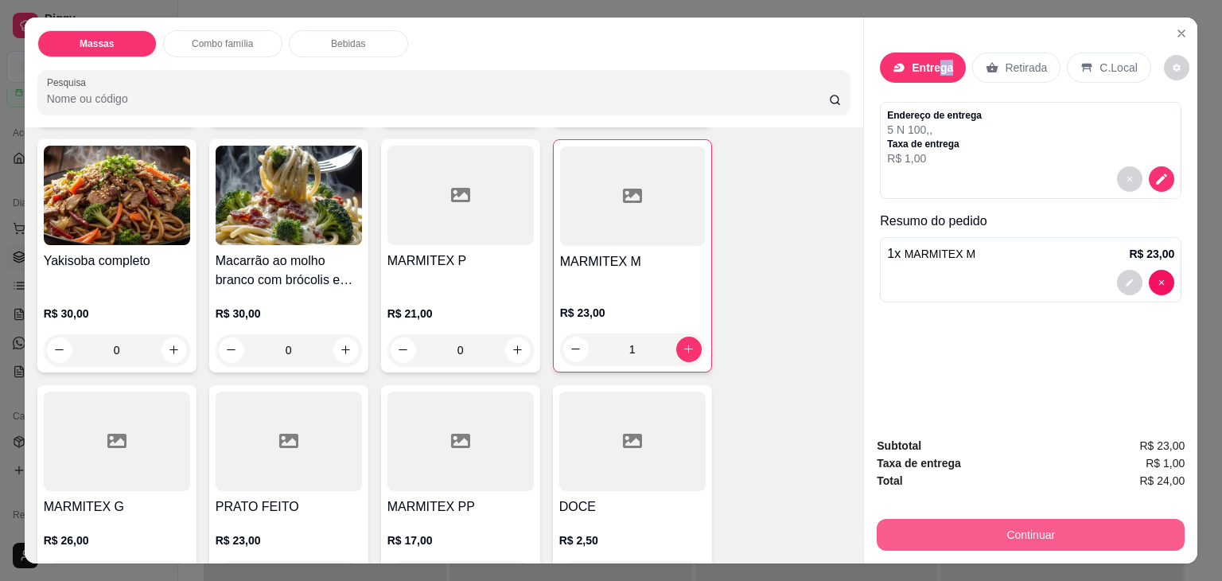
click at [965, 540] on button "Continuar" at bounding box center [1031, 535] width 308 height 32
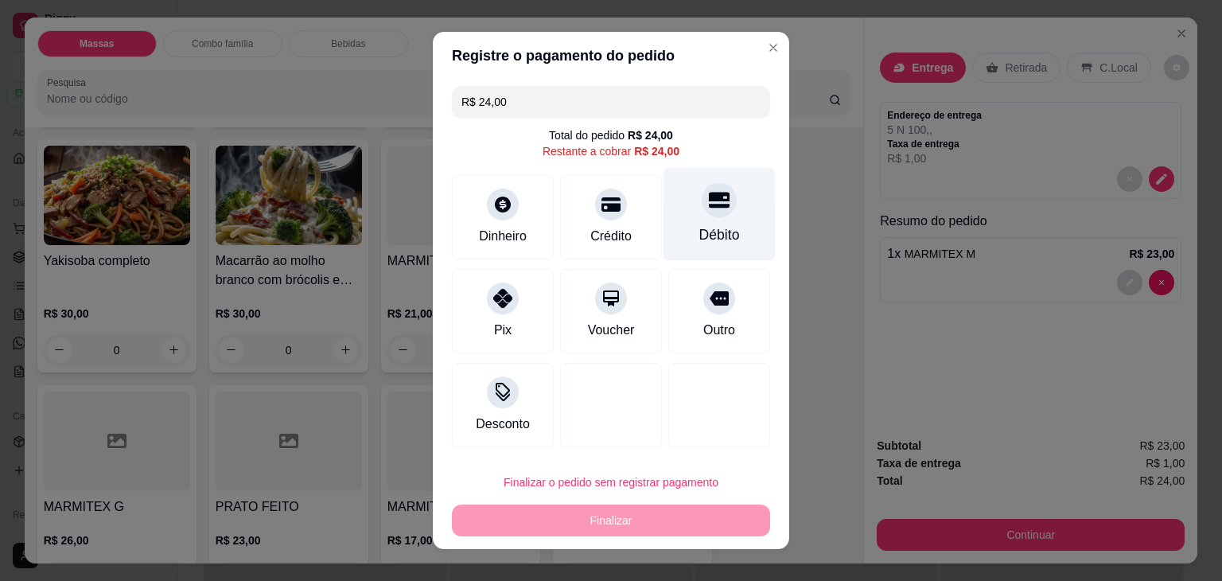
click at [723, 216] on div "Débito" at bounding box center [720, 214] width 112 height 93
type input "R$ 0,00"
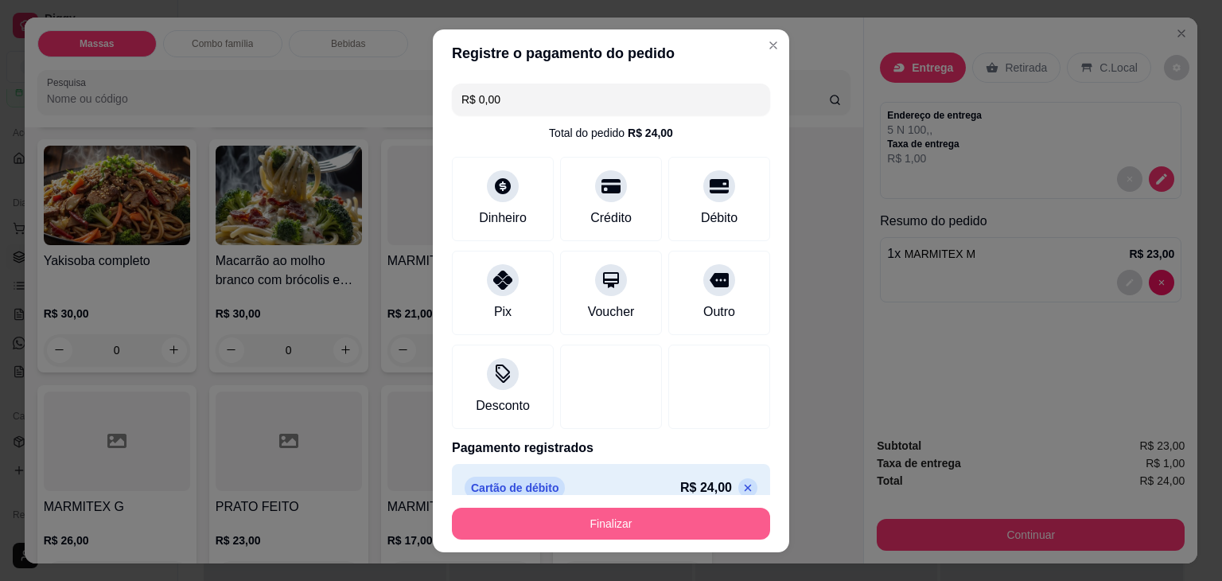
click at [561, 519] on button "Finalizar" at bounding box center [611, 524] width 318 height 32
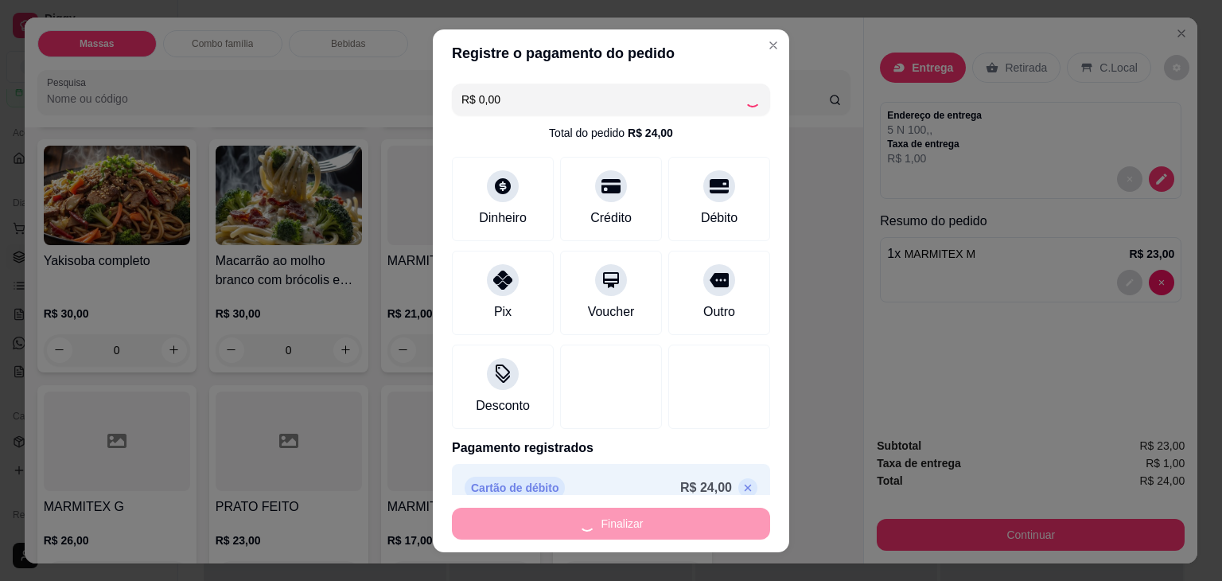
type input "0"
type input "-R$ 24,00"
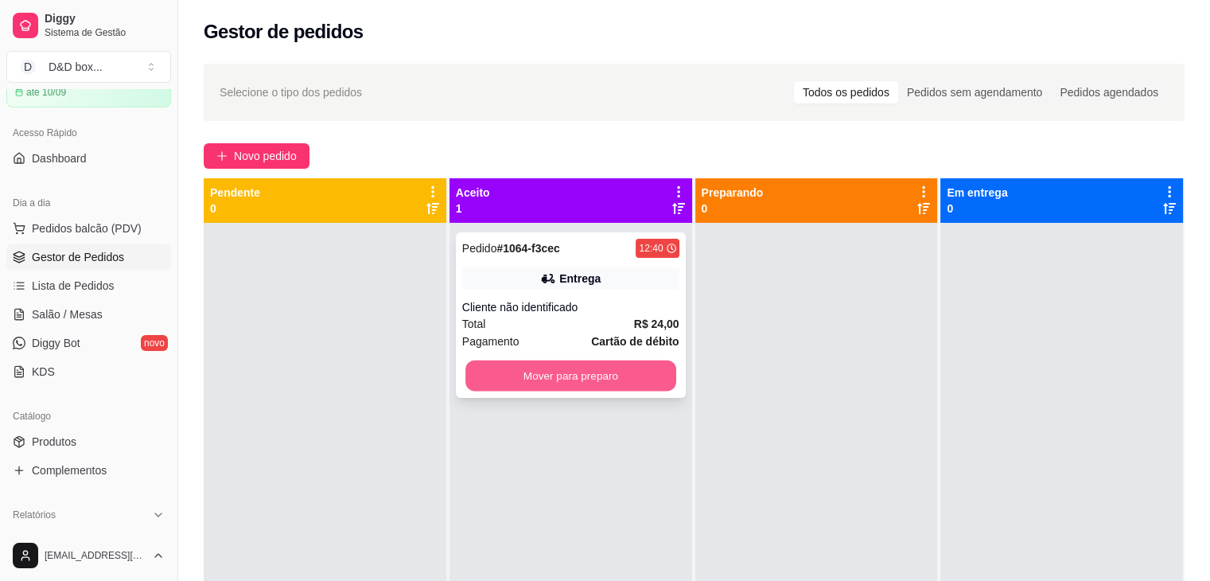
click at [569, 366] on button "Mover para preparo" at bounding box center [571, 376] width 211 height 31
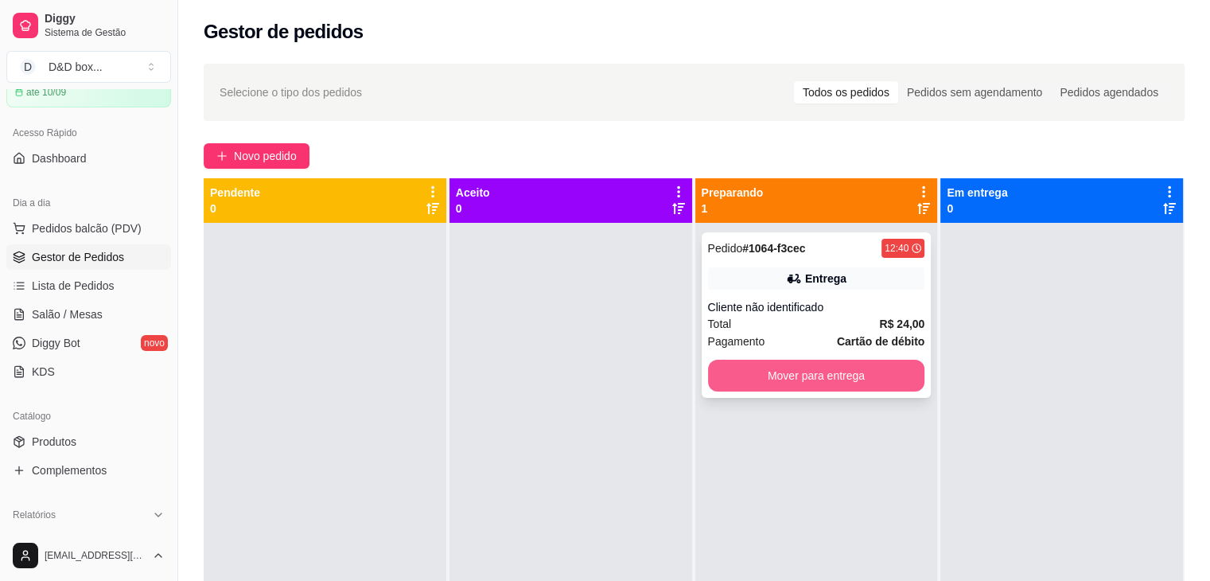
click at [799, 369] on button "Mover para entrega" at bounding box center [816, 376] width 217 height 32
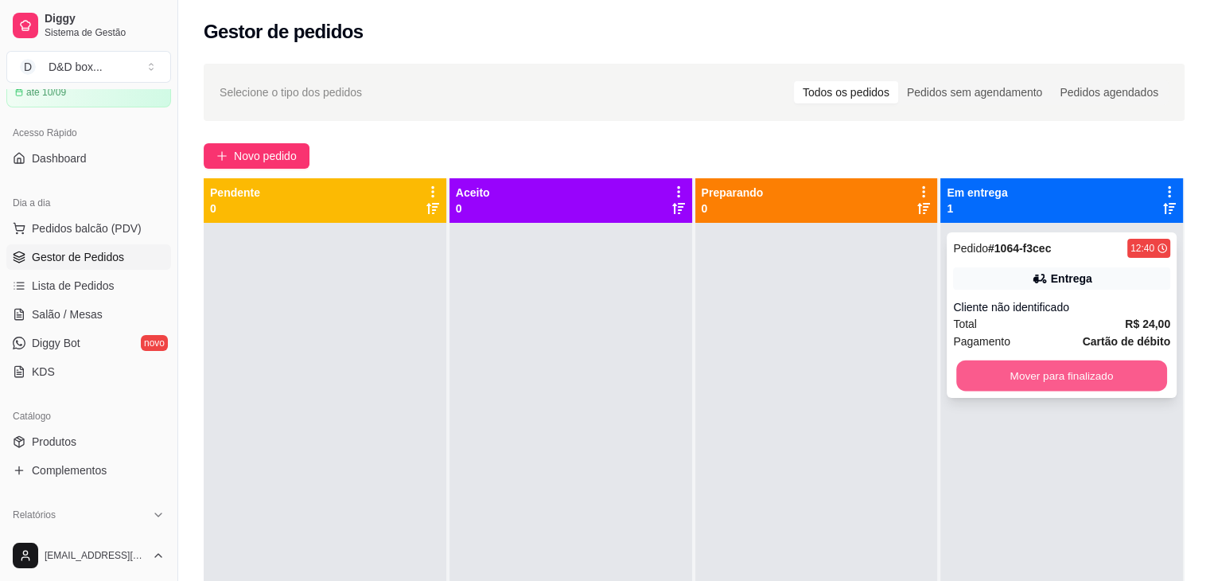
click at [1032, 372] on button "Mover para finalizado" at bounding box center [1062, 376] width 211 height 31
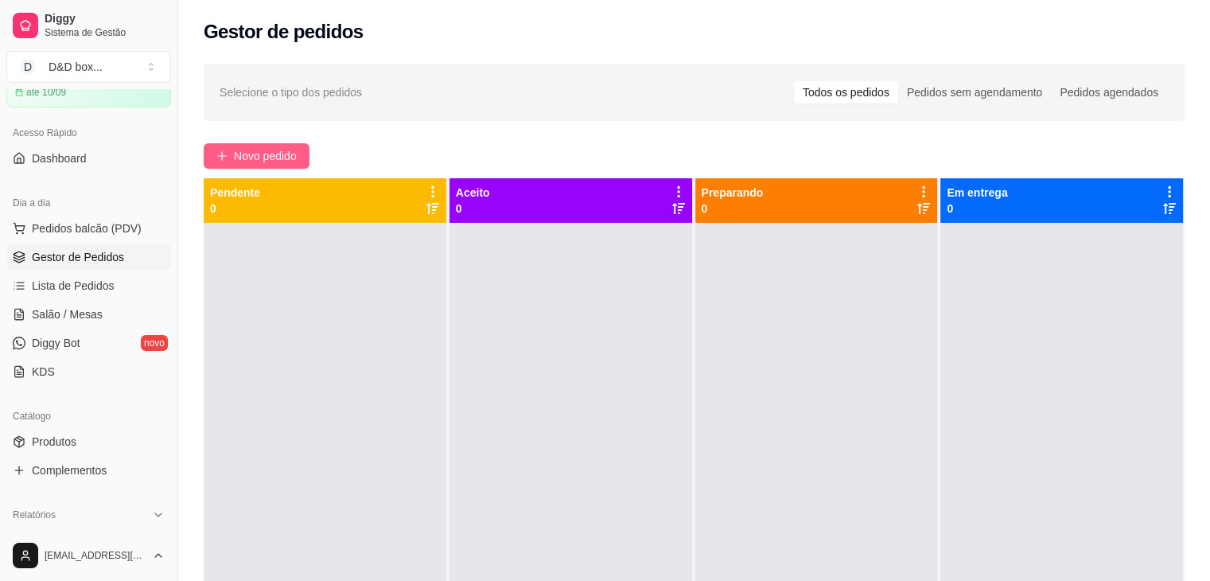
click at [279, 151] on span "Novo pedido" at bounding box center [265, 156] width 63 height 18
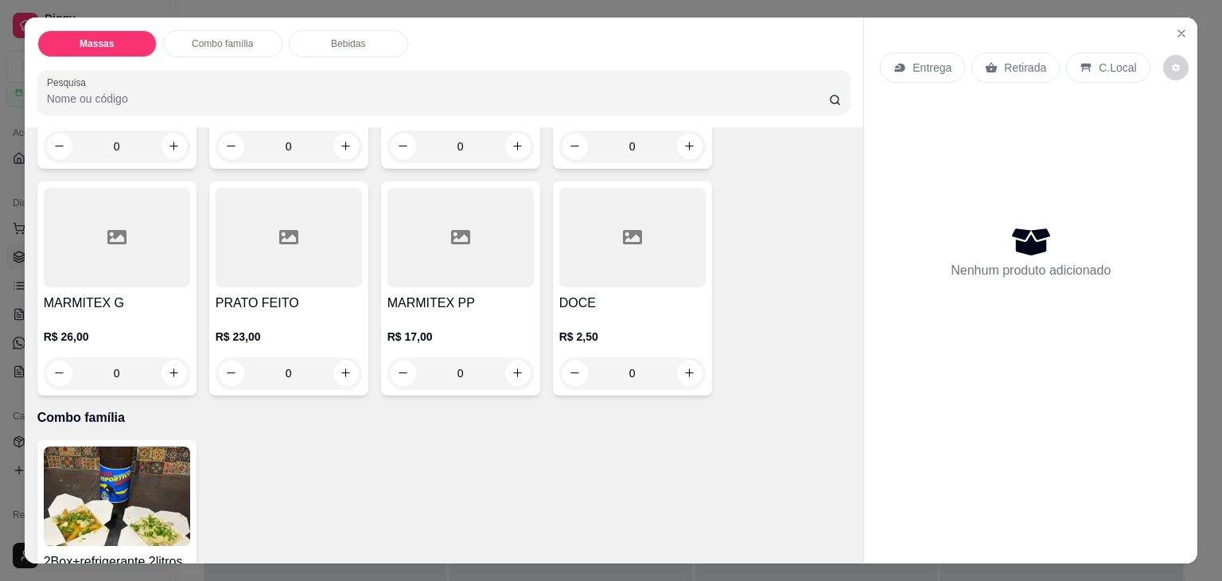
scroll to position [557, 0]
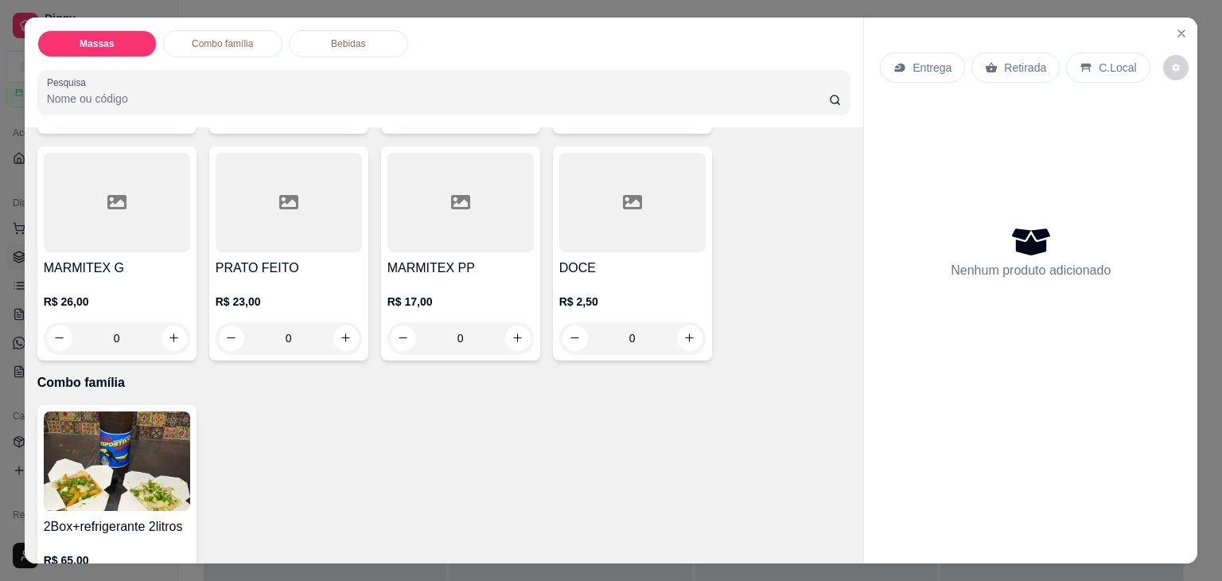
click at [137, 242] on div at bounding box center [117, 202] width 146 height 99
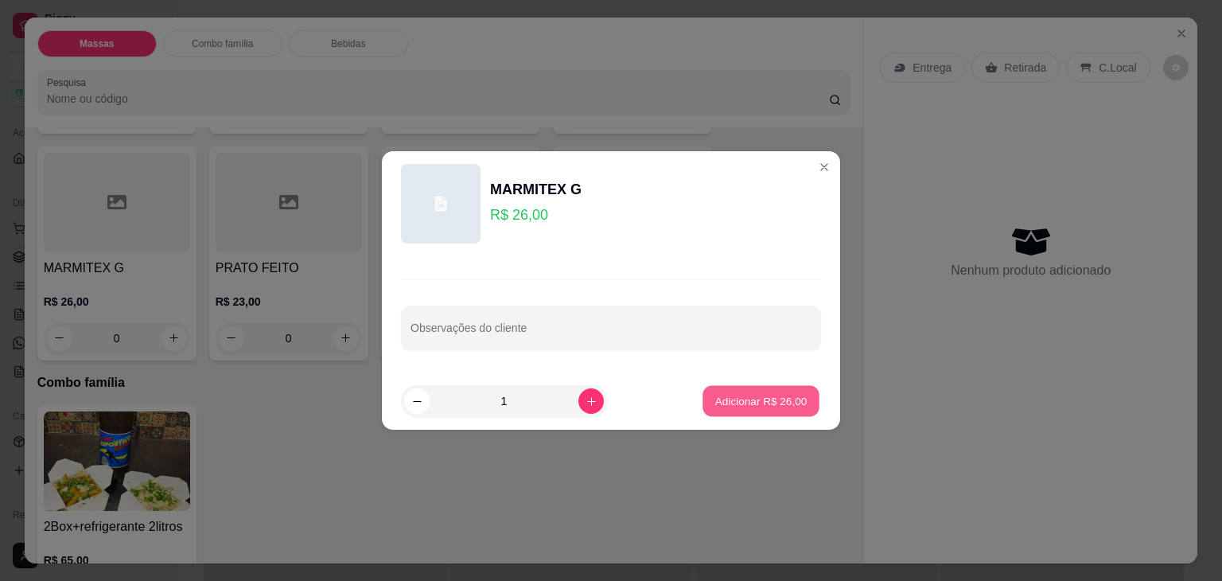
click at [732, 395] on p "Adicionar R$ 26,00" at bounding box center [761, 400] width 92 height 15
type input "1"
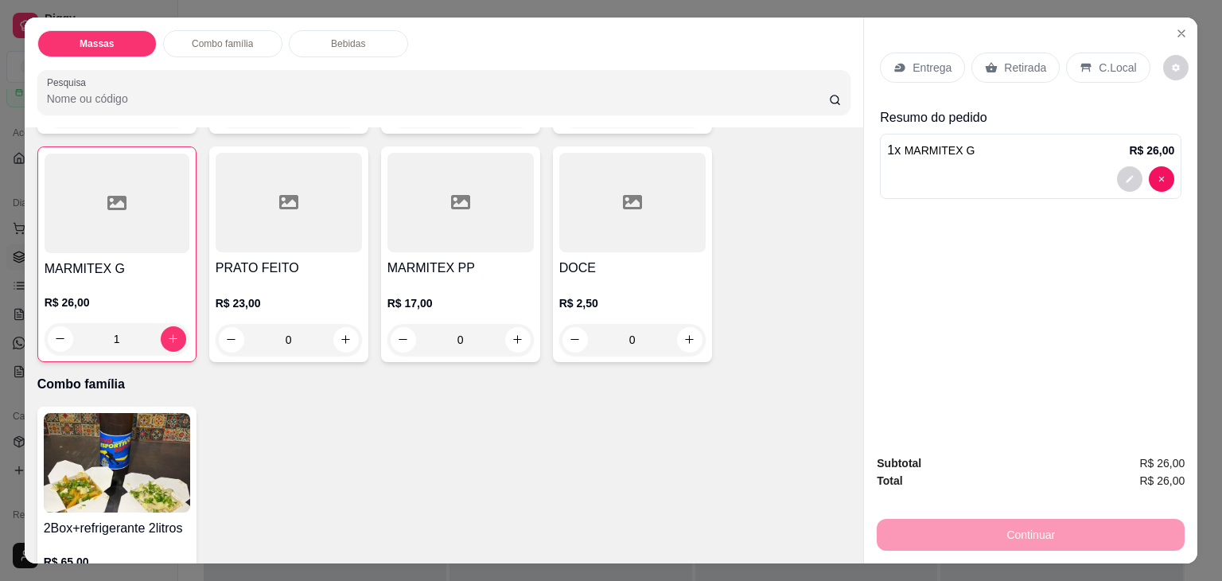
click at [988, 53] on div "Retirada" at bounding box center [1016, 68] width 88 height 30
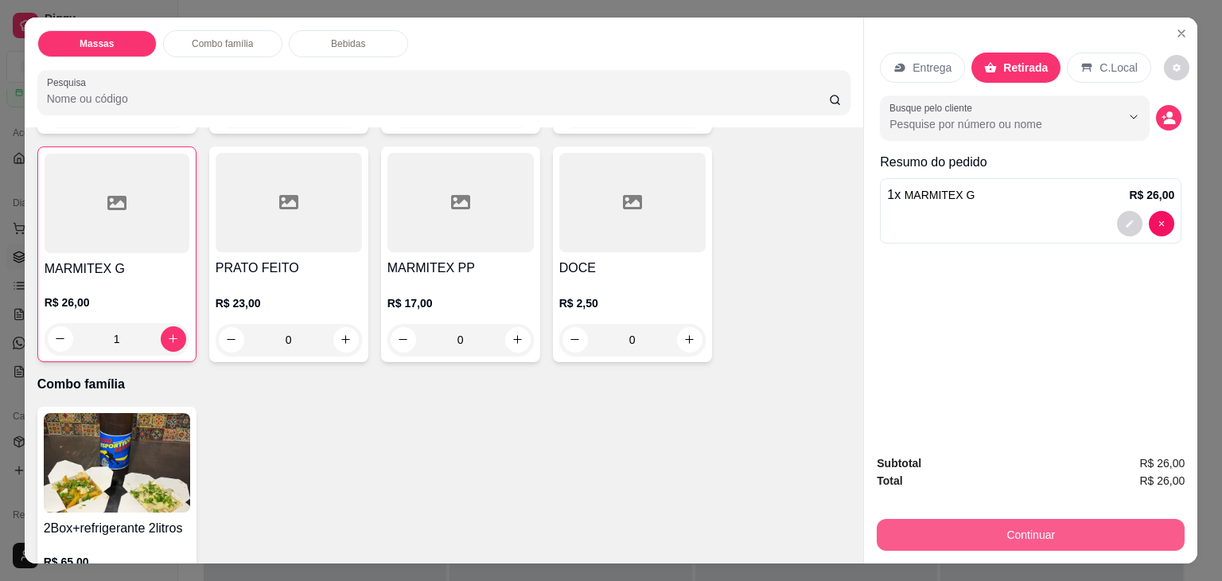
click at [992, 536] on button "Continuar" at bounding box center [1031, 535] width 308 height 32
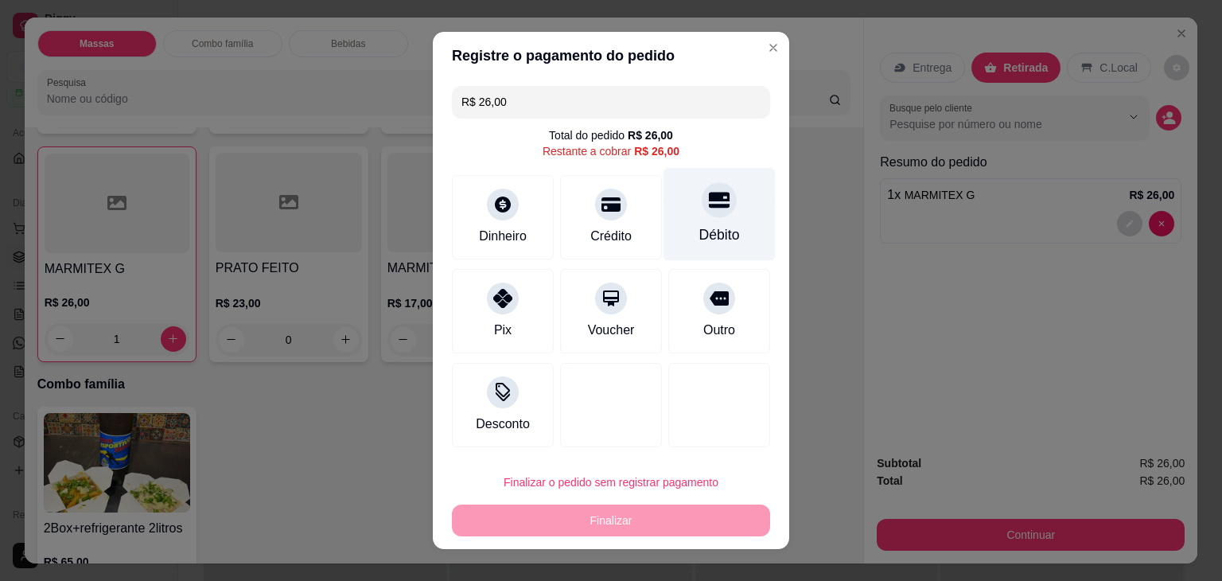
click at [707, 233] on div "Débito" at bounding box center [720, 234] width 41 height 21
type input "R$ 0,00"
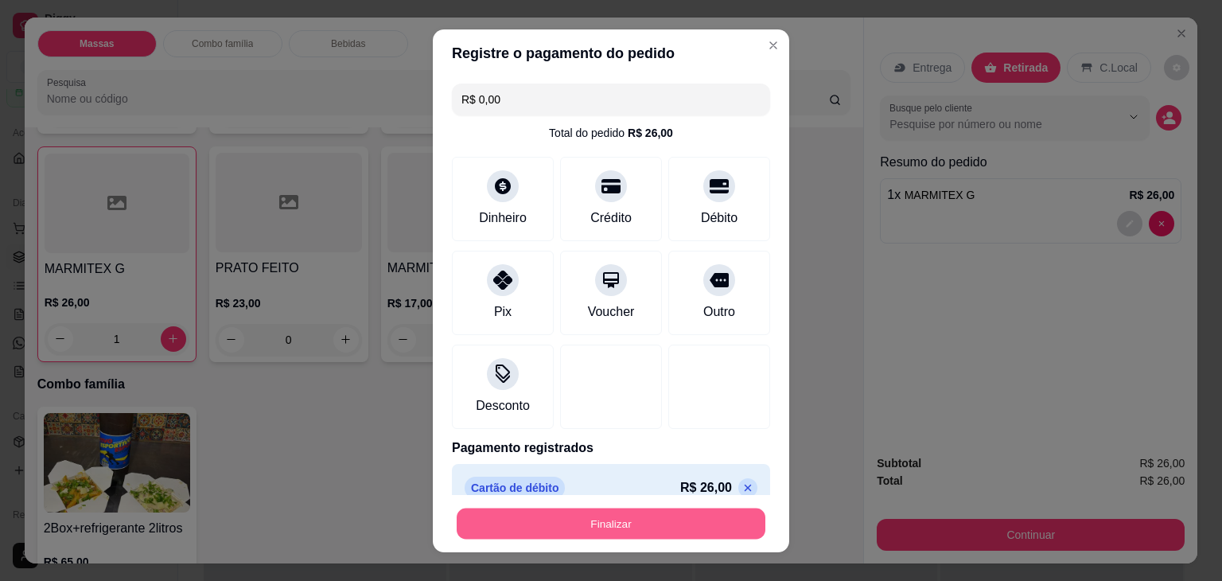
click at [661, 520] on button "Finalizar" at bounding box center [611, 523] width 309 height 31
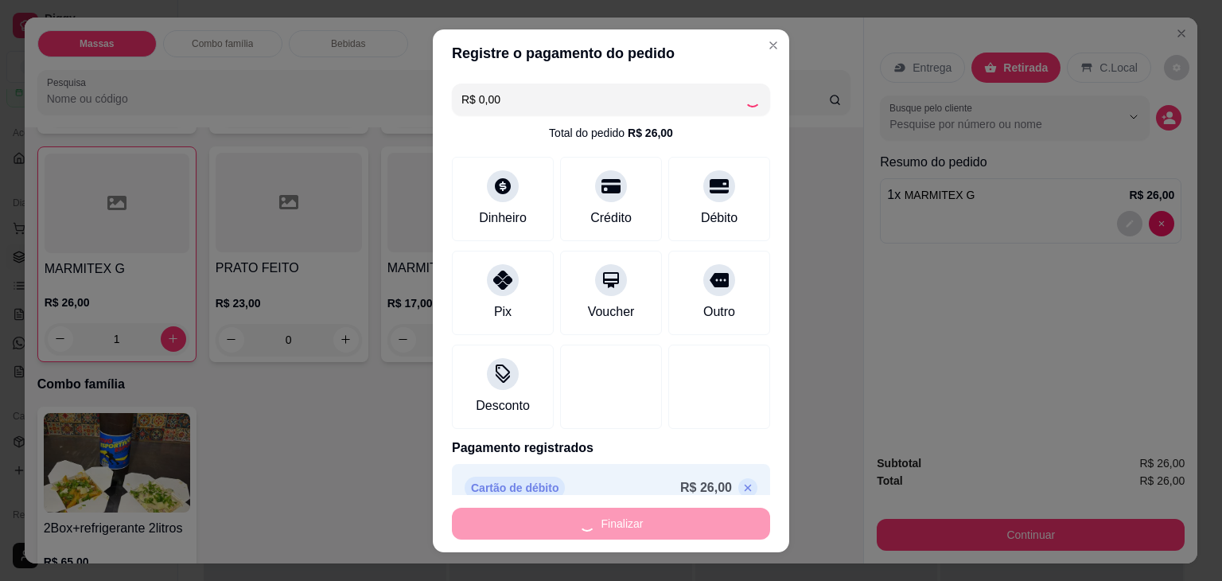
type input "0"
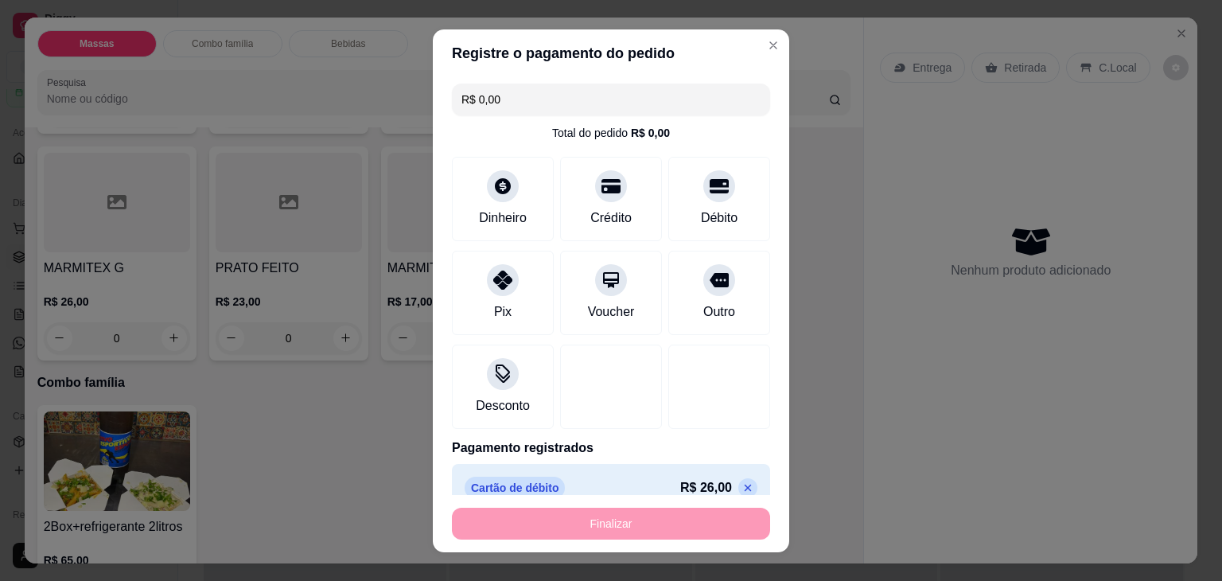
type input "-R$ 26,00"
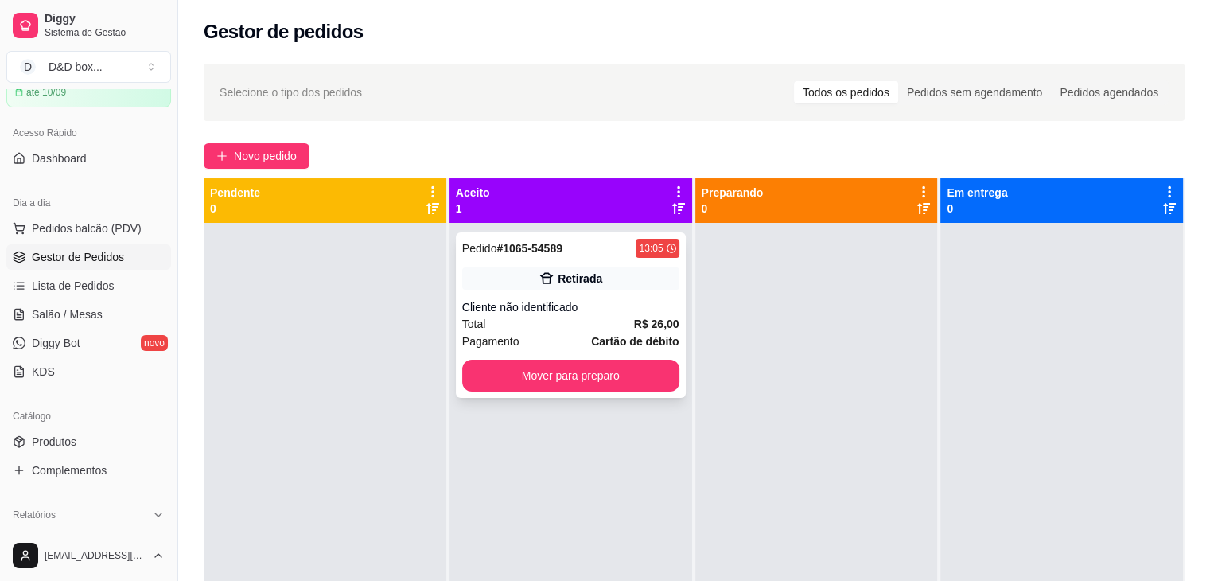
click at [541, 291] on div "Pedido # 1065-54589 13:05 Retirada Cliente não identificado Total R$ 26,00 Paga…" at bounding box center [571, 315] width 230 height 166
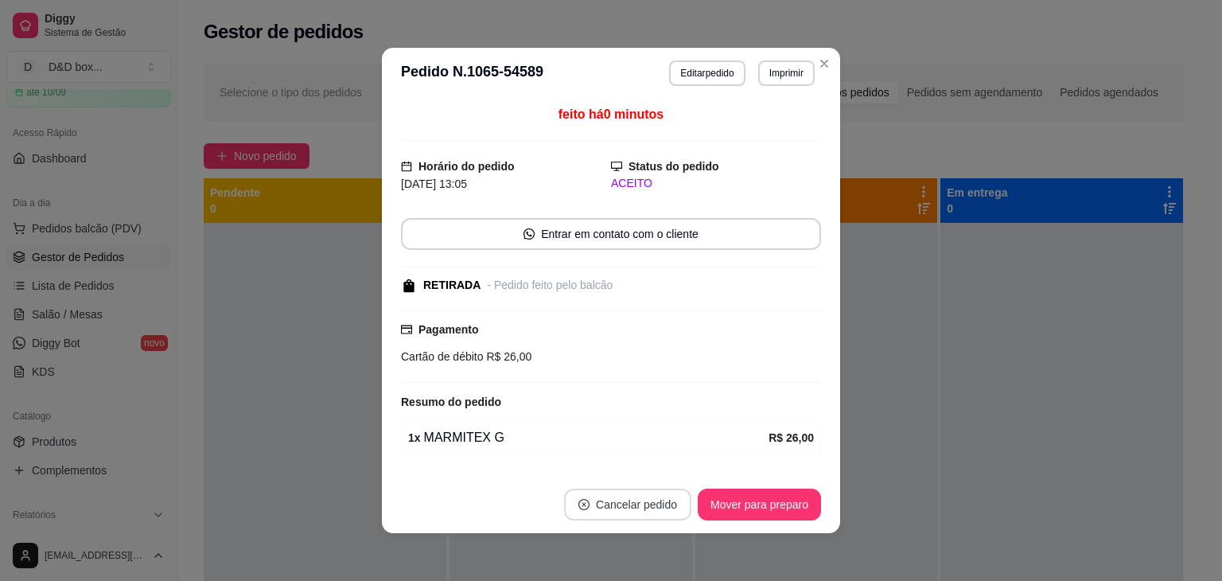
click at [639, 499] on button "Cancelar pedido" at bounding box center [627, 505] width 127 height 32
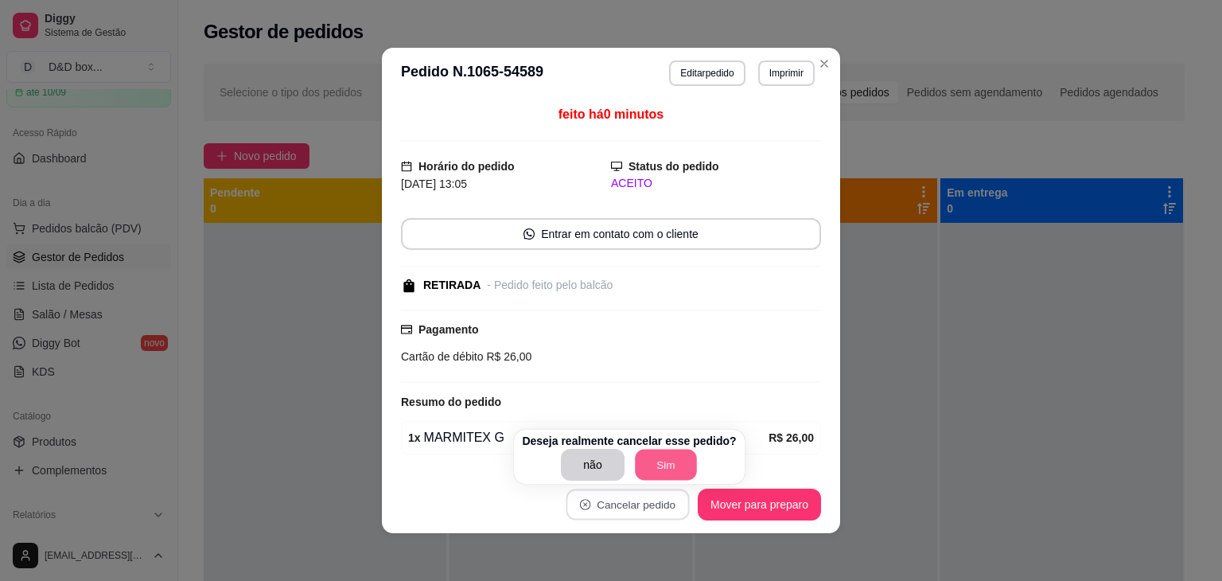
click at [653, 473] on button "Sim" at bounding box center [666, 465] width 62 height 31
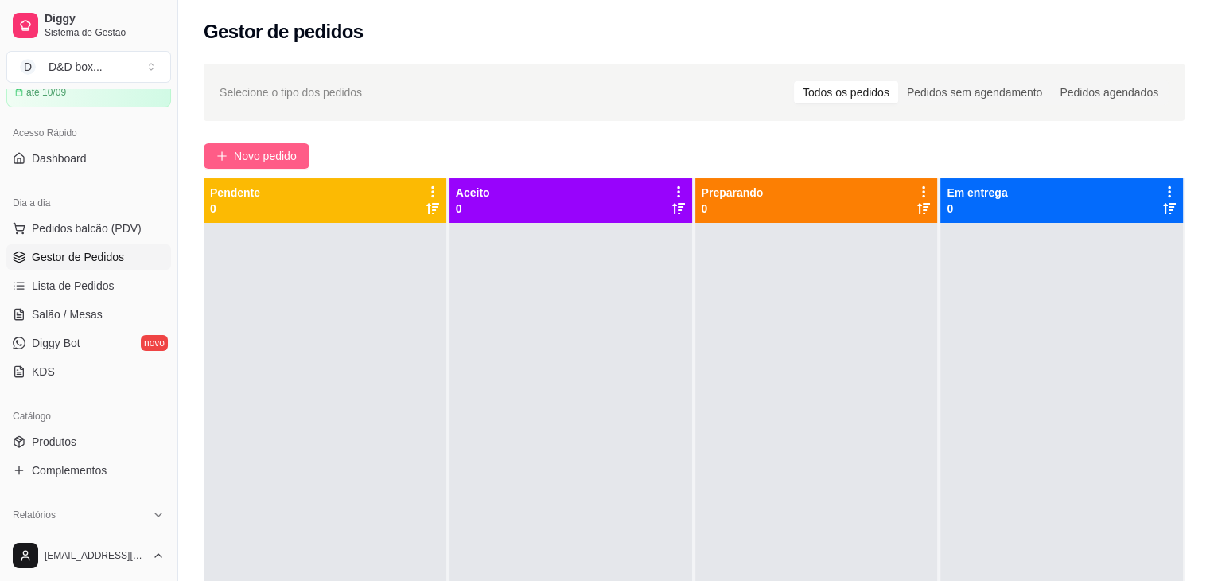
click at [280, 154] on span "Novo pedido" at bounding box center [265, 156] width 63 height 18
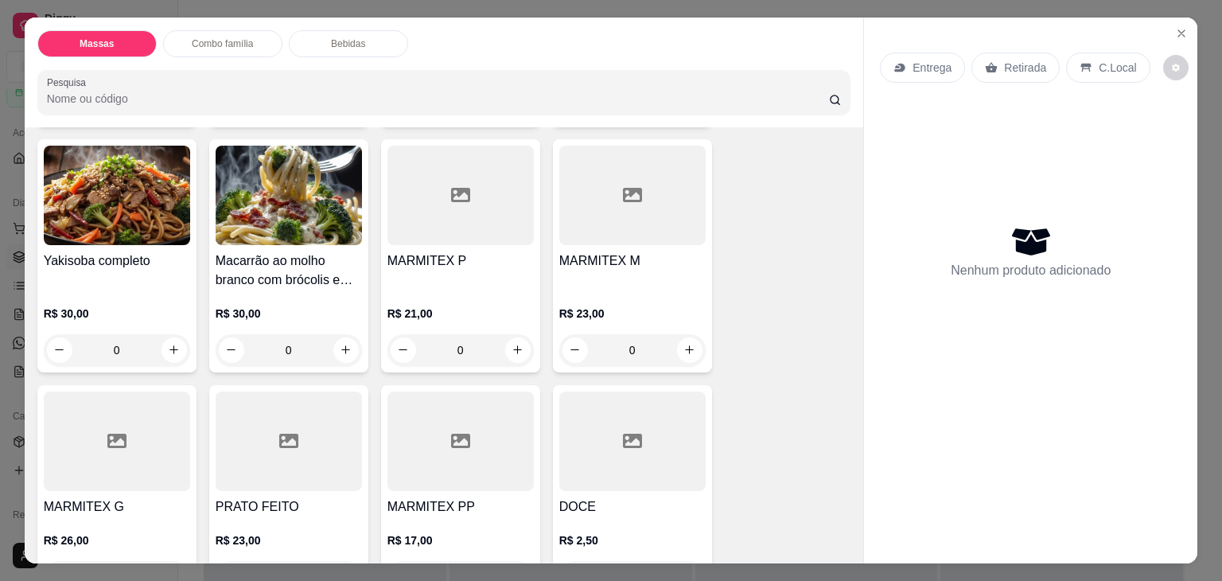
scroll to position [239, 0]
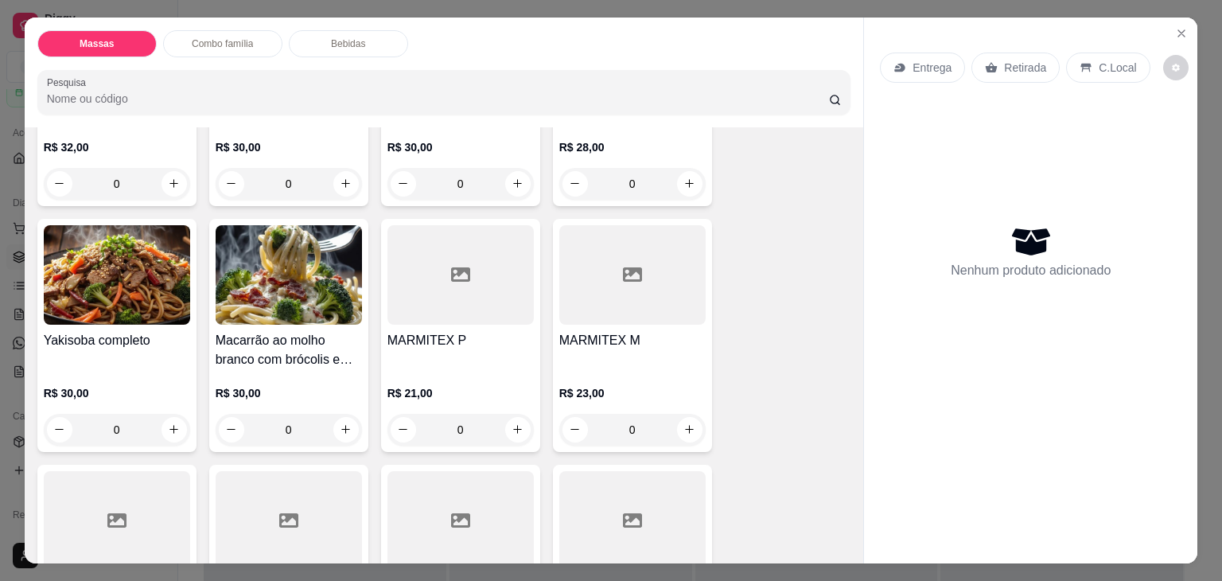
click at [597, 333] on h4 "MARMITEX M" at bounding box center [632, 340] width 146 height 19
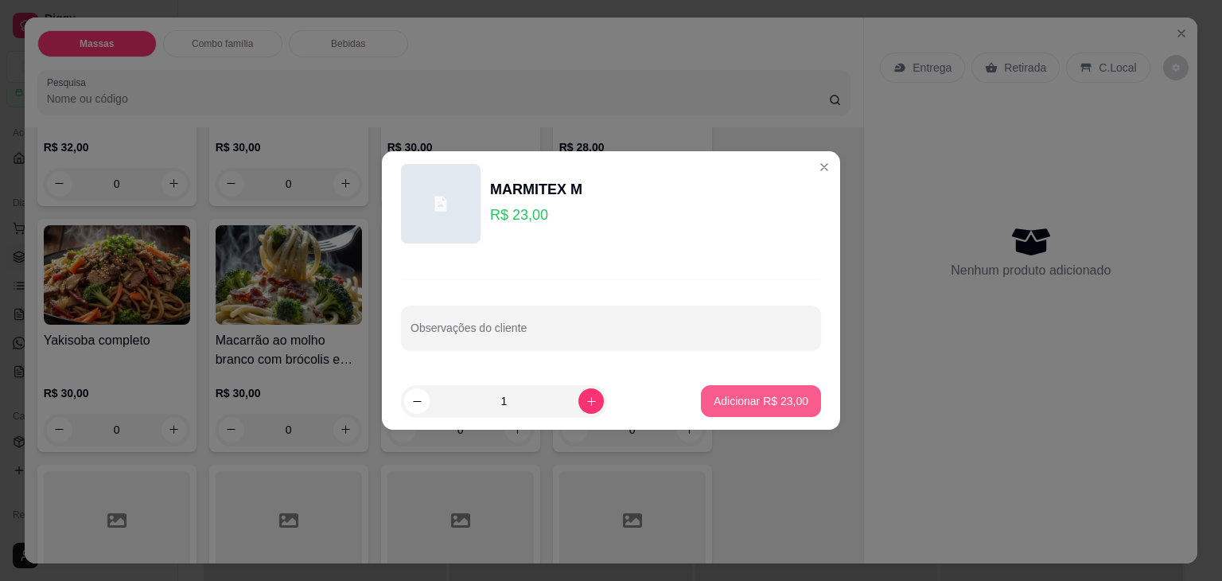
click at [726, 405] on p "Adicionar R$ 23,00" at bounding box center [761, 401] width 95 height 16
type input "1"
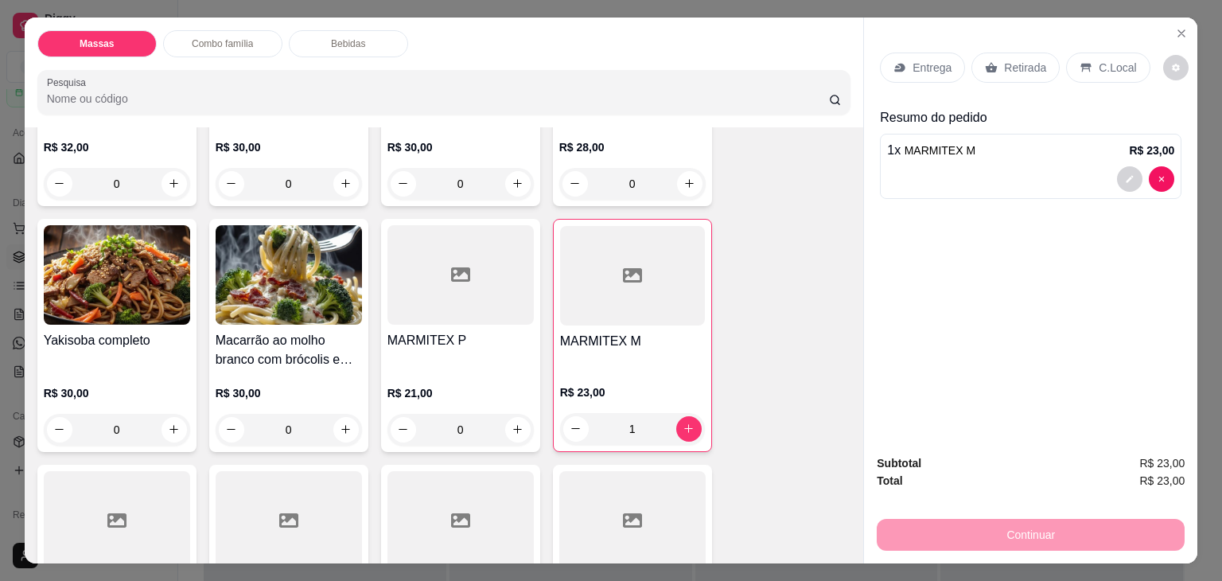
click at [1008, 60] on p "Retirada" at bounding box center [1025, 68] width 42 height 16
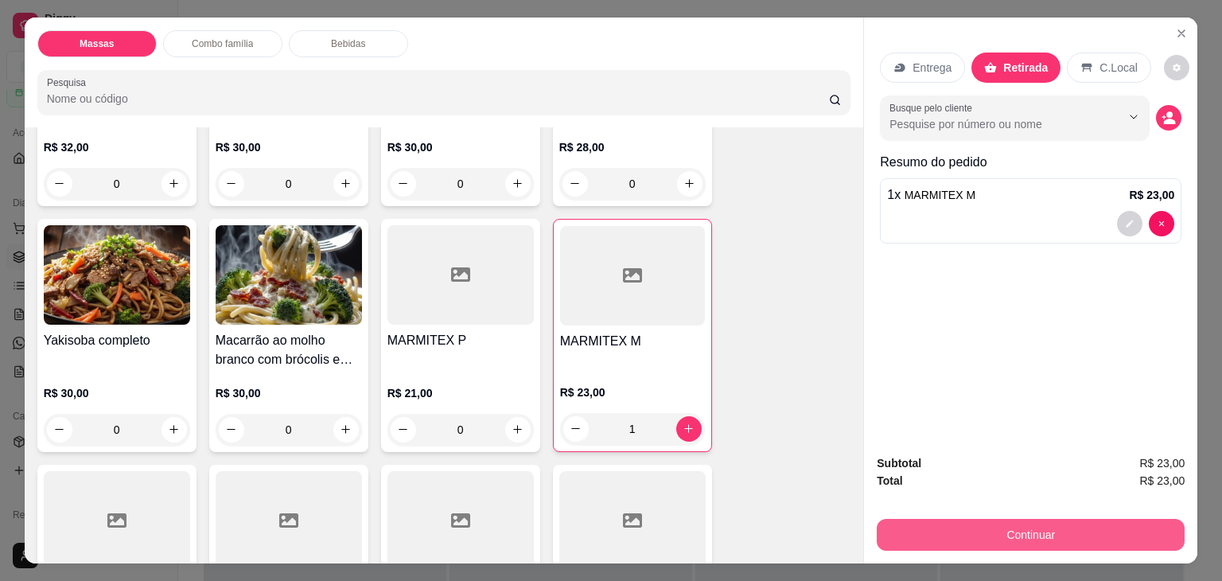
click at [969, 524] on button "Continuar" at bounding box center [1031, 535] width 308 height 32
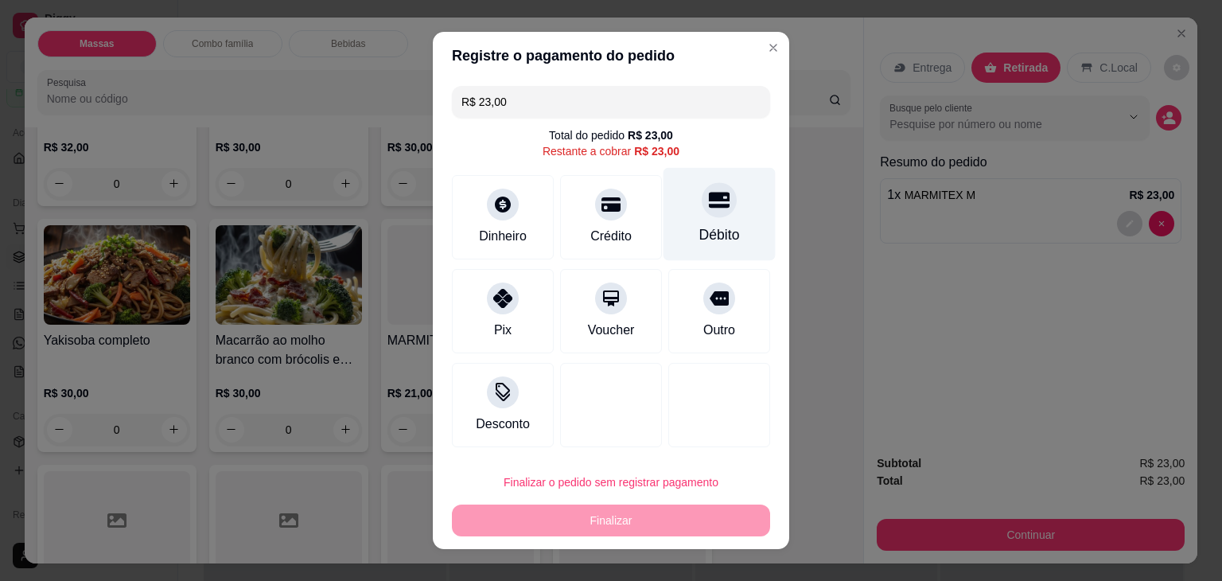
click at [711, 233] on div "Débito" at bounding box center [720, 234] width 41 height 21
type input "R$ 0,00"
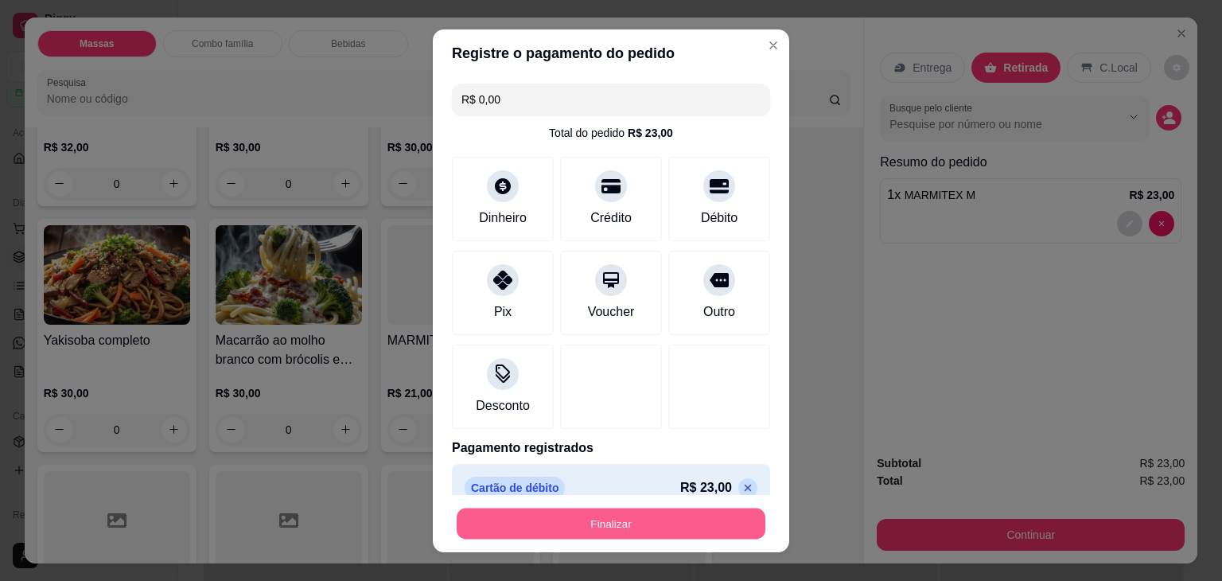
click at [653, 520] on button "Finalizar" at bounding box center [611, 523] width 309 height 31
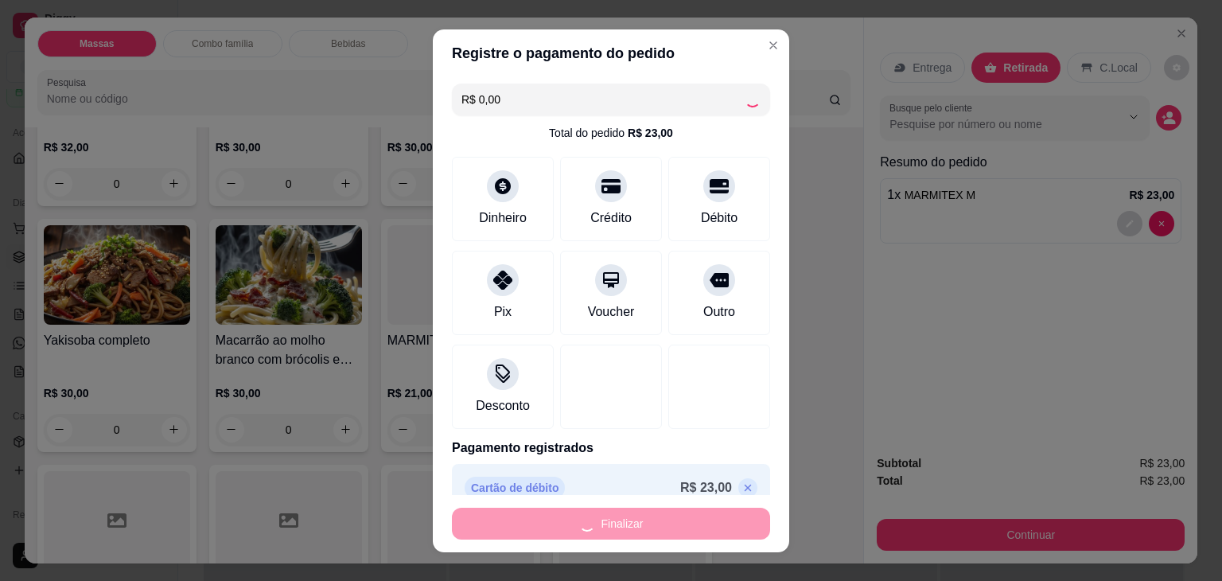
type input "0"
type input "-R$ 23,00"
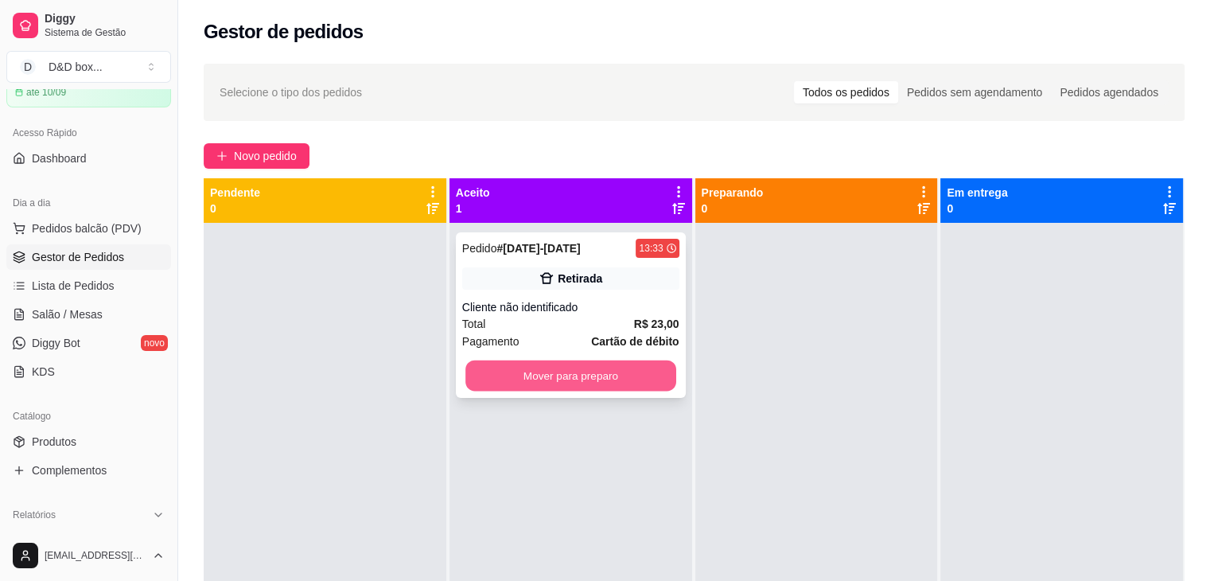
click at [582, 375] on button "Mover para preparo" at bounding box center [571, 376] width 211 height 31
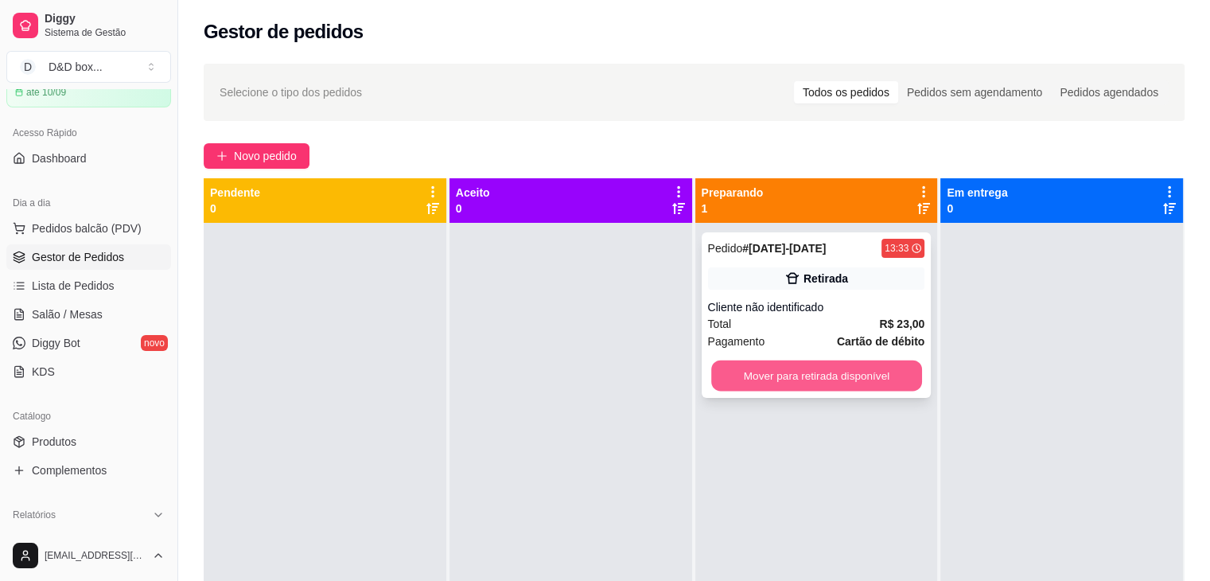
click at [782, 376] on button "Mover para retirada disponível" at bounding box center [816, 376] width 211 height 31
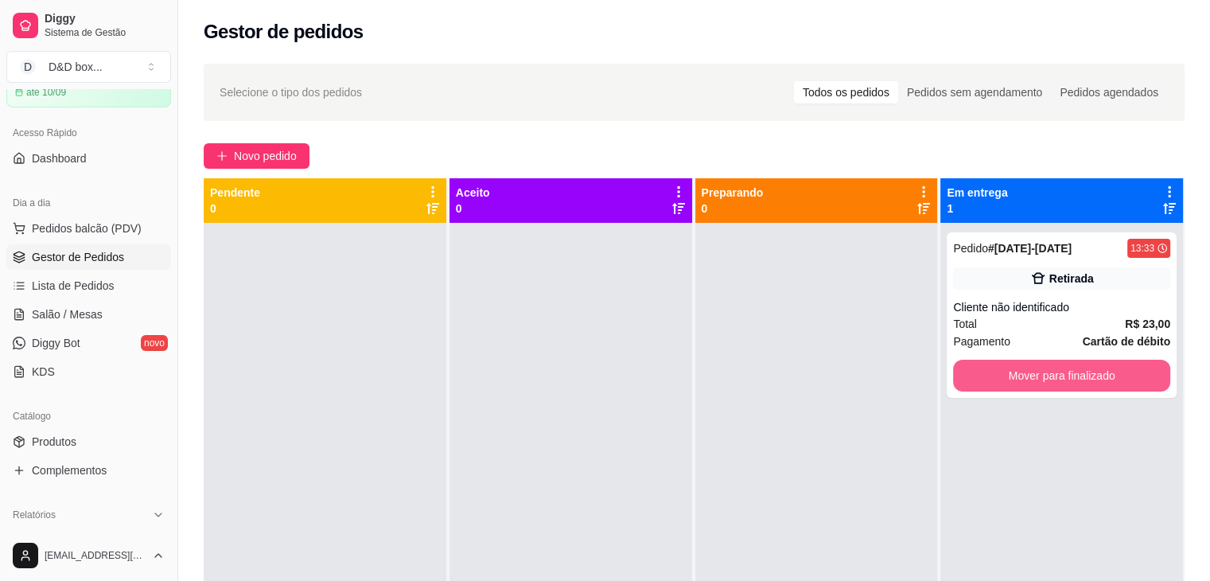
click at [953, 383] on button "Mover para finalizado" at bounding box center [1061, 376] width 217 height 32
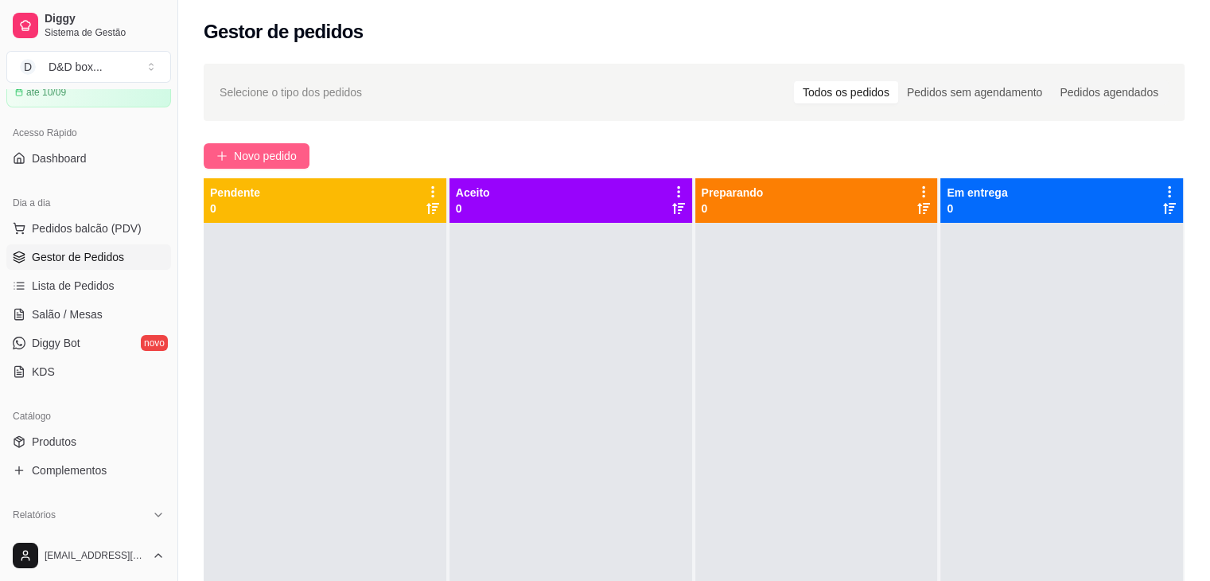
click at [280, 148] on span "Novo pedido" at bounding box center [265, 156] width 63 height 18
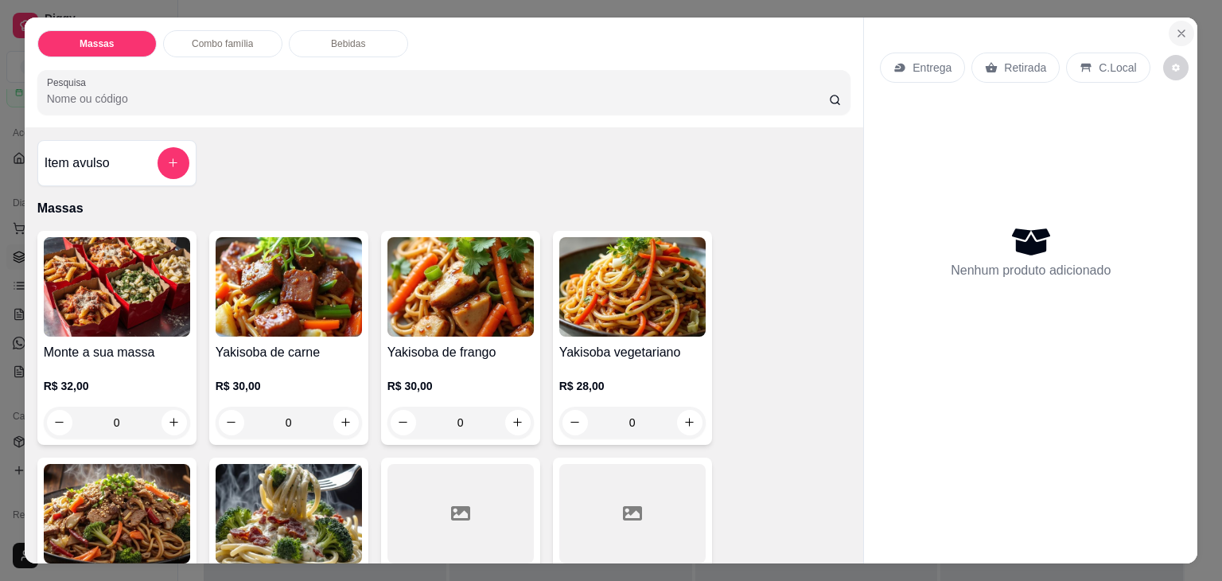
click at [1175, 27] on icon "Close" at bounding box center [1181, 33] width 13 height 13
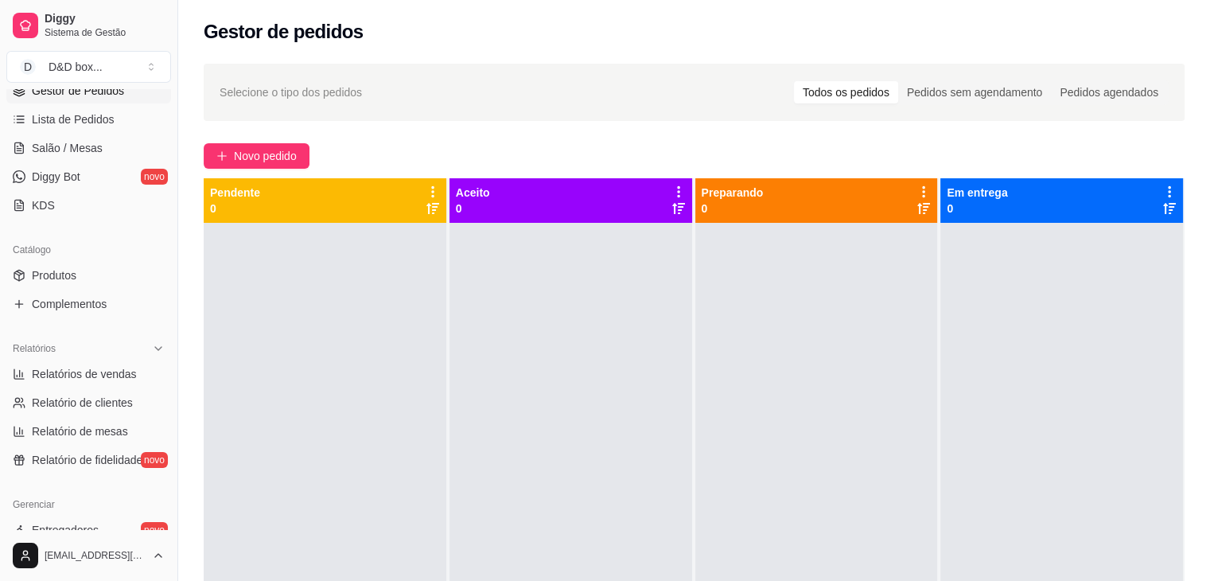
scroll to position [318, 0]
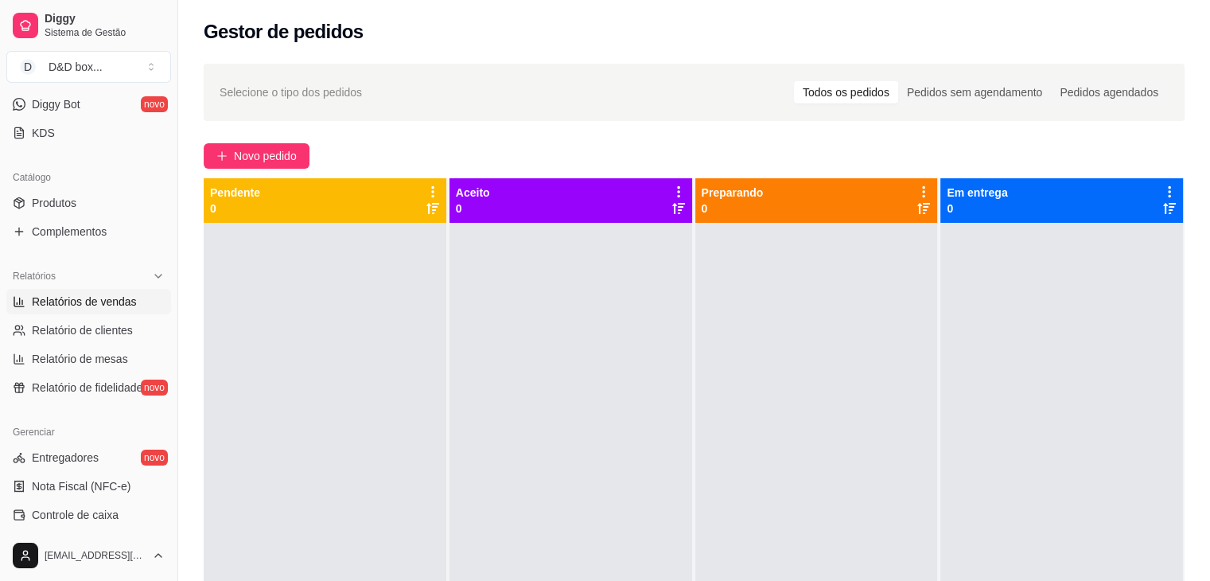
click at [96, 306] on span "Relatórios de vendas" at bounding box center [84, 302] width 105 height 16
select select "ALL"
select select "0"
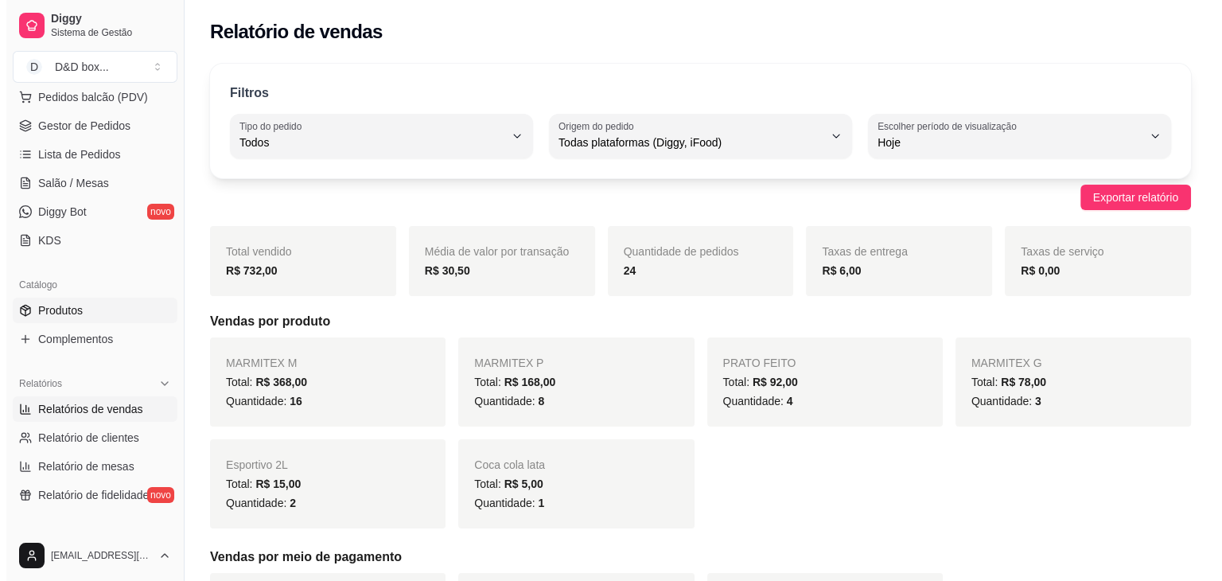
scroll to position [80, 0]
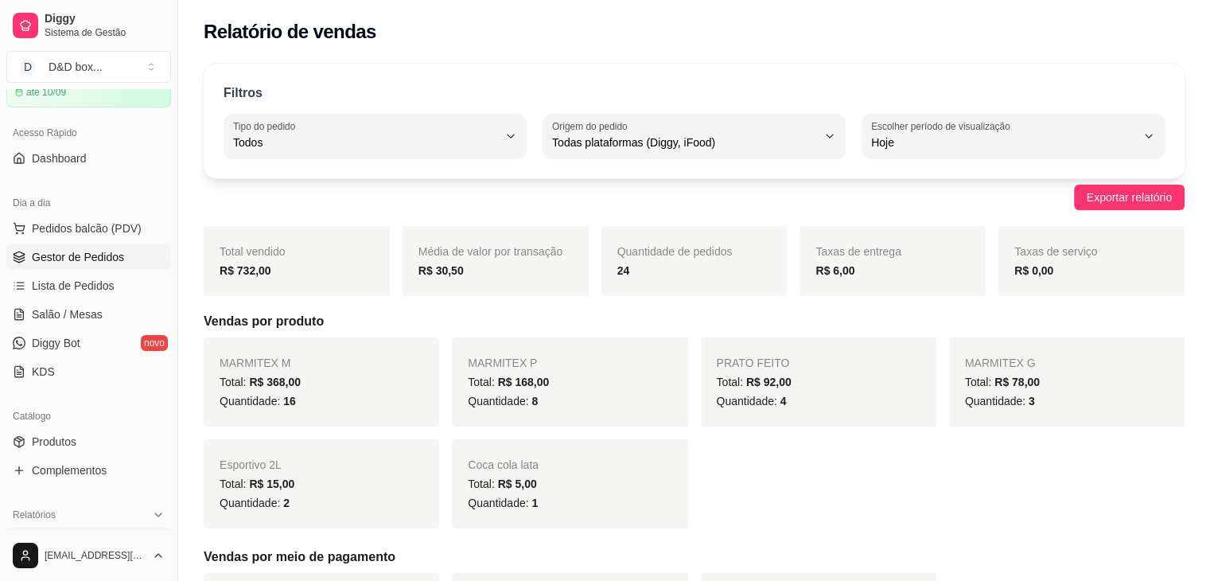
click at [78, 256] on span "Gestor de Pedidos" at bounding box center [78, 257] width 92 height 16
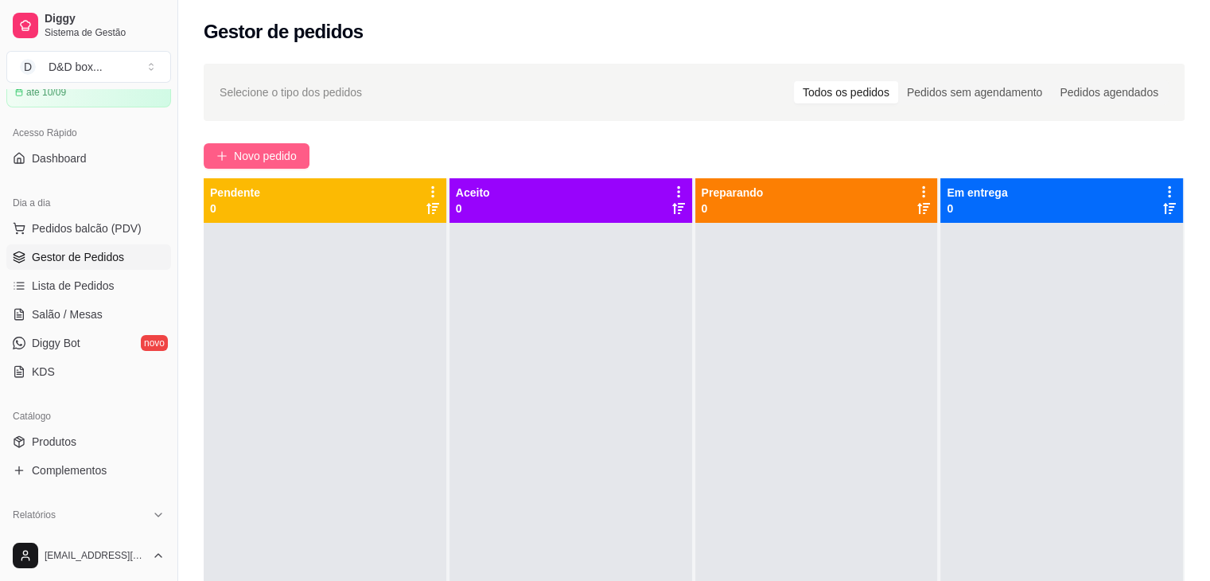
click at [277, 148] on span "Novo pedido" at bounding box center [265, 156] width 63 height 18
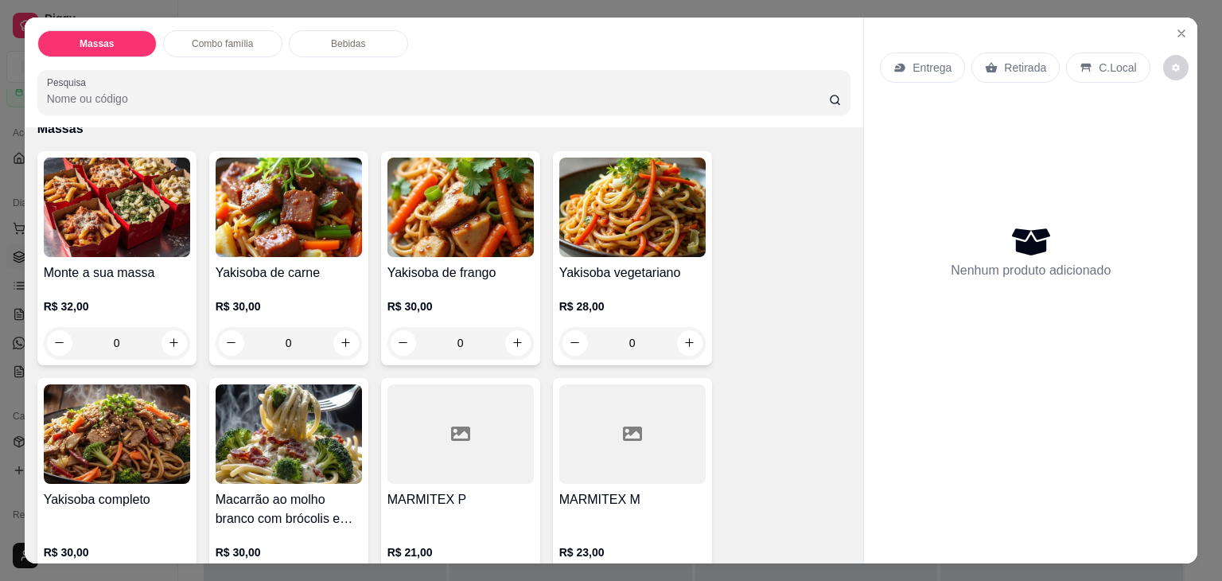
scroll to position [159, 0]
